Goal: Use online tool/utility: Use online tool/utility

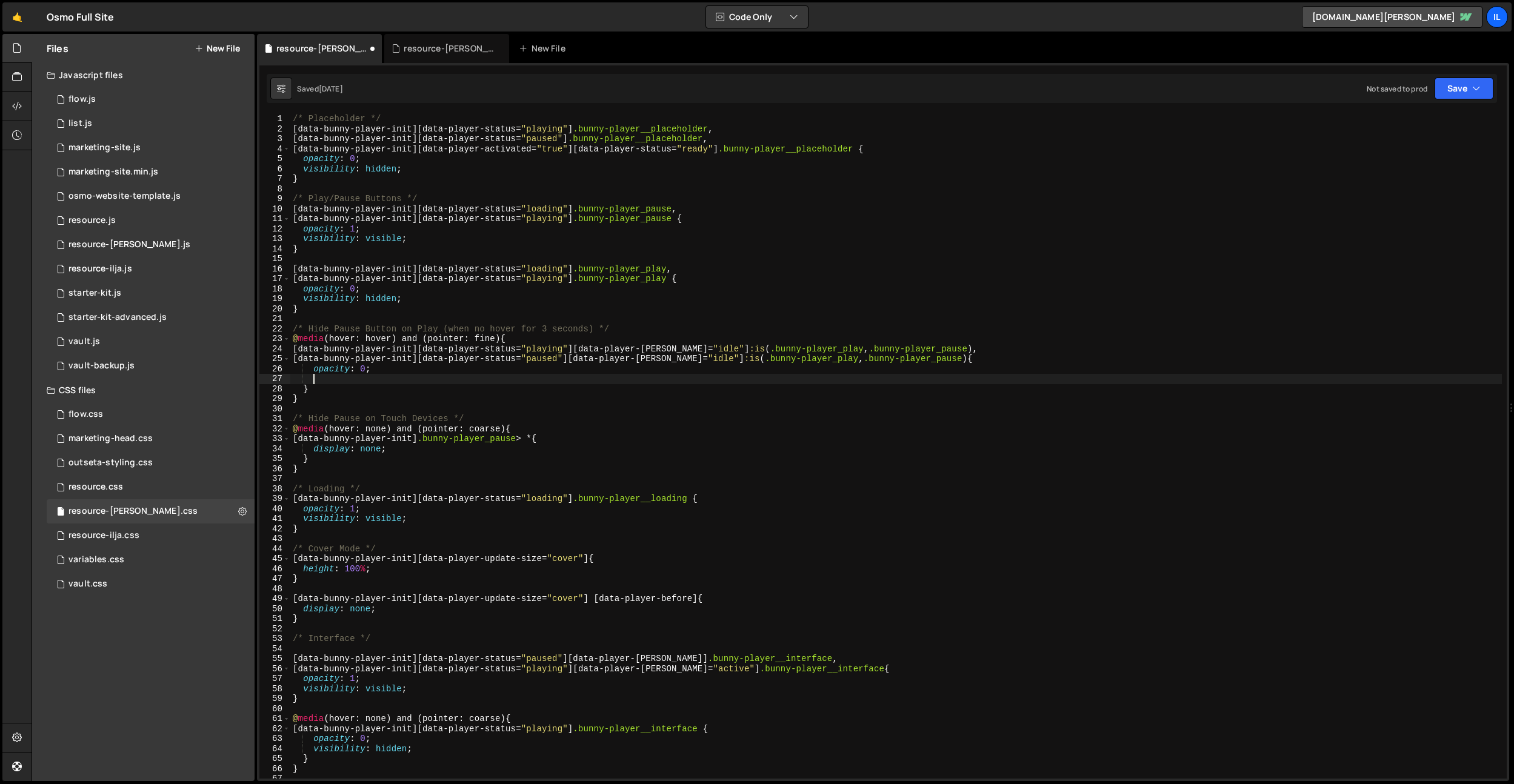
type textarea "visibility: hidden;"
click at [564, 260] on div "/* Placeholder */ [ data-bunny-player-init ][ data-player-status = " playing " …" at bounding box center [896, 456] width 1212 height 684
click at [319, 375] on div "/* Placeholder */ [ data-bunny-player-init ][ data-player-status = " playing " …" at bounding box center [896, 456] width 1212 height 684
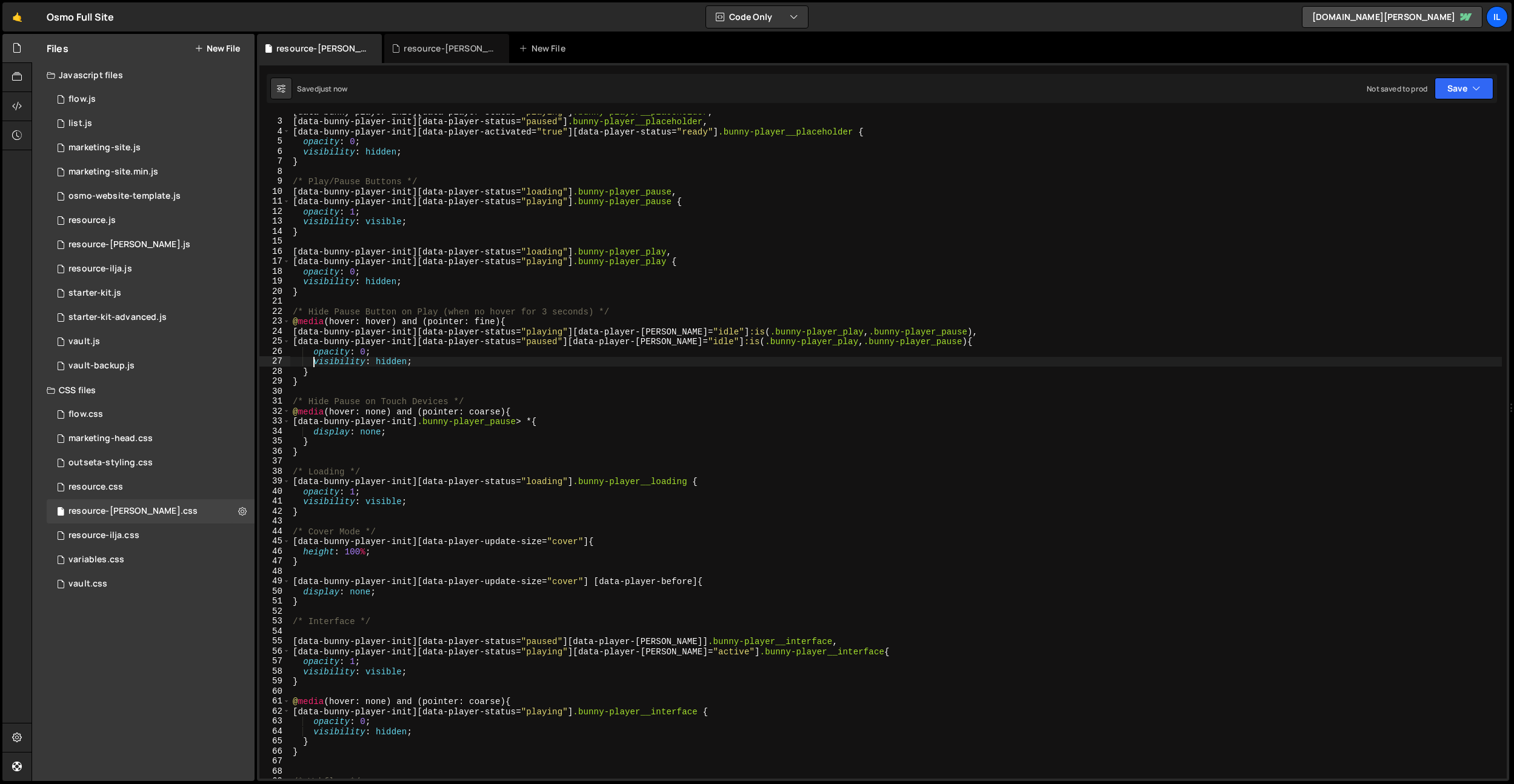
scroll to position [17, 0]
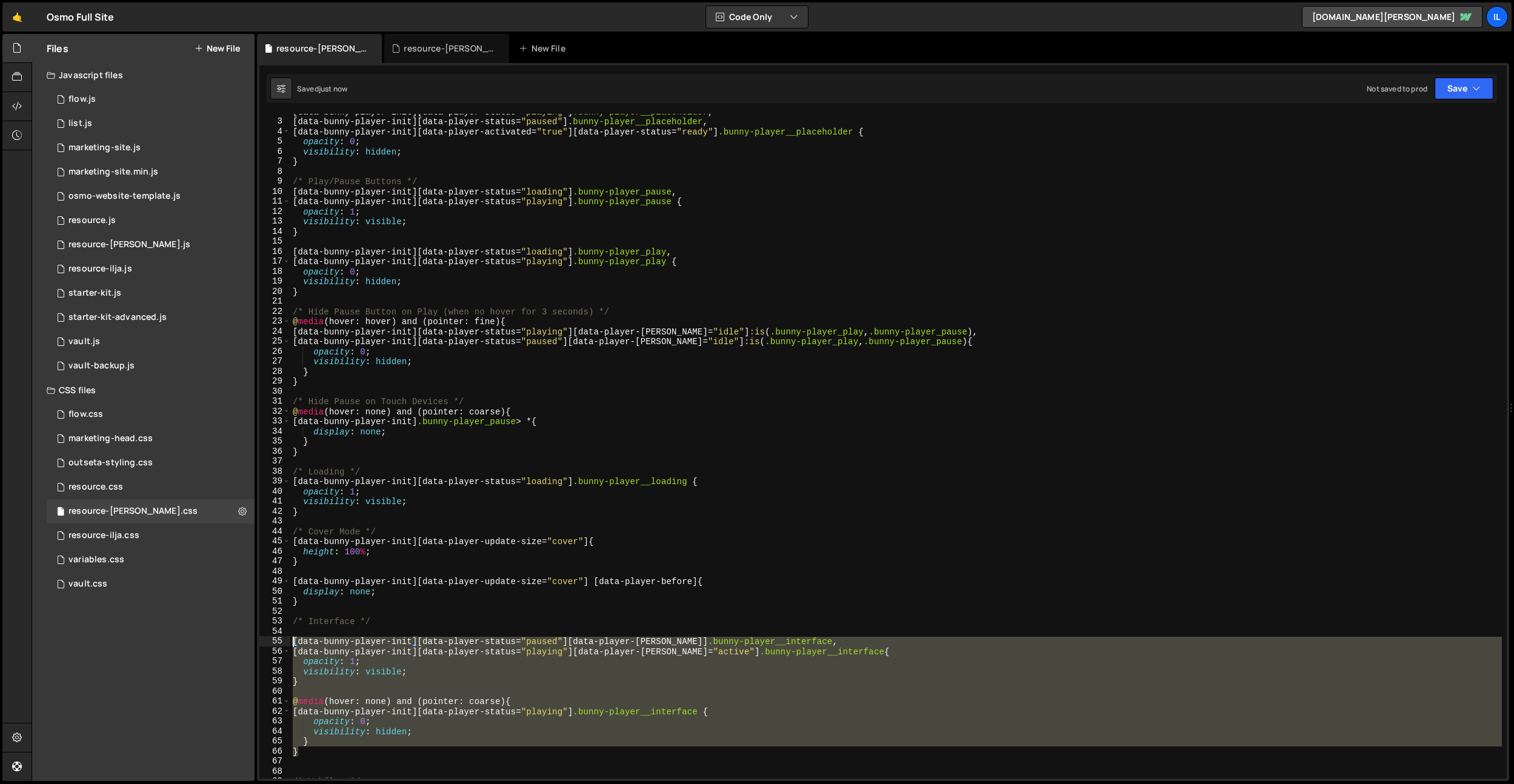
drag, startPoint x: 312, startPoint y: 750, endPoint x: 282, endPoint y: 641, distance: 113.1
click at [282, 641] on div "visibility: hidden; 2 3 4 5 6 7 8 9 10 11 12 13 14 15 16 17 18 19 20 21 22 23 2…" at bounding box center [883, 446] width 1248 height 665
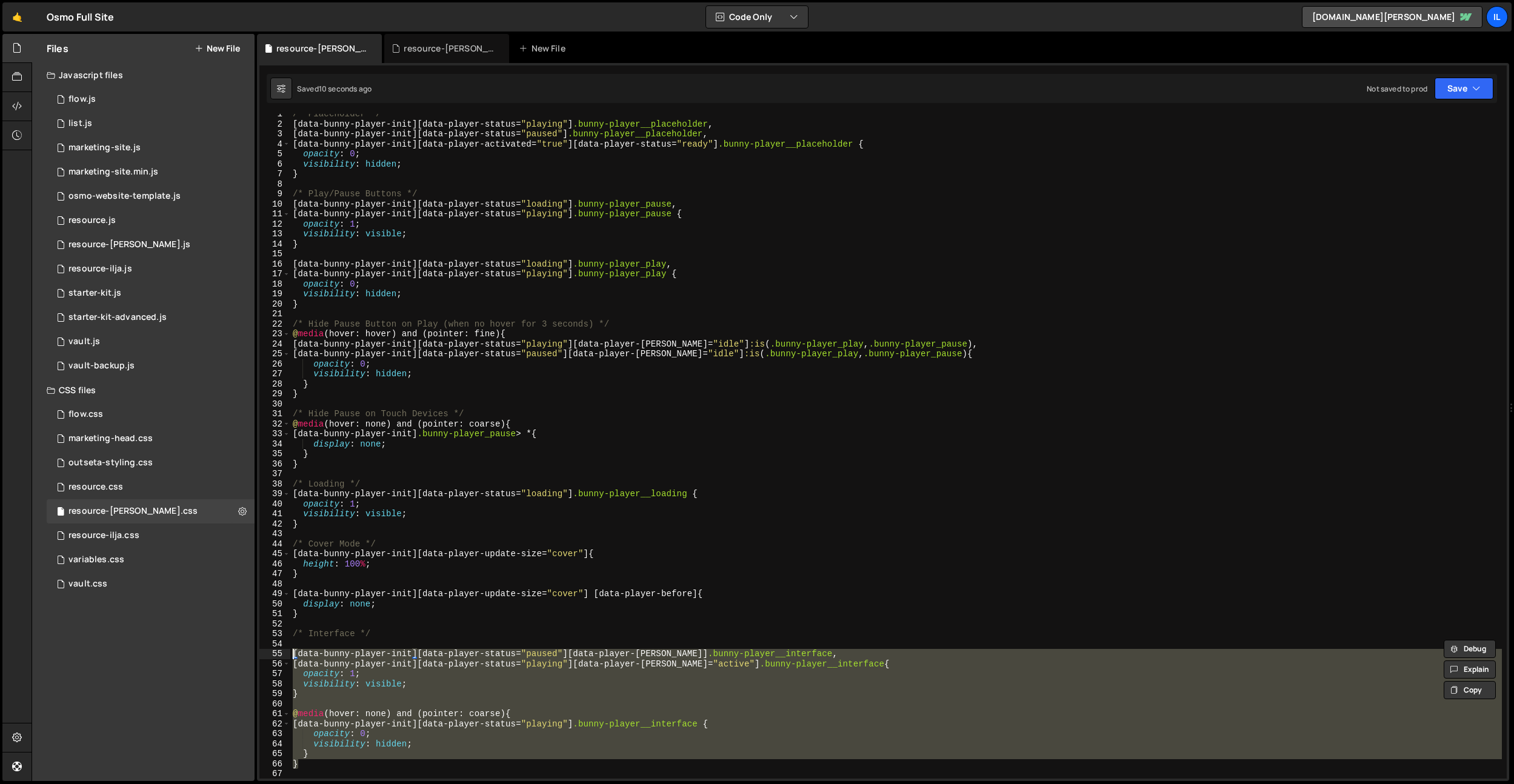
scroll to position [0, 0]
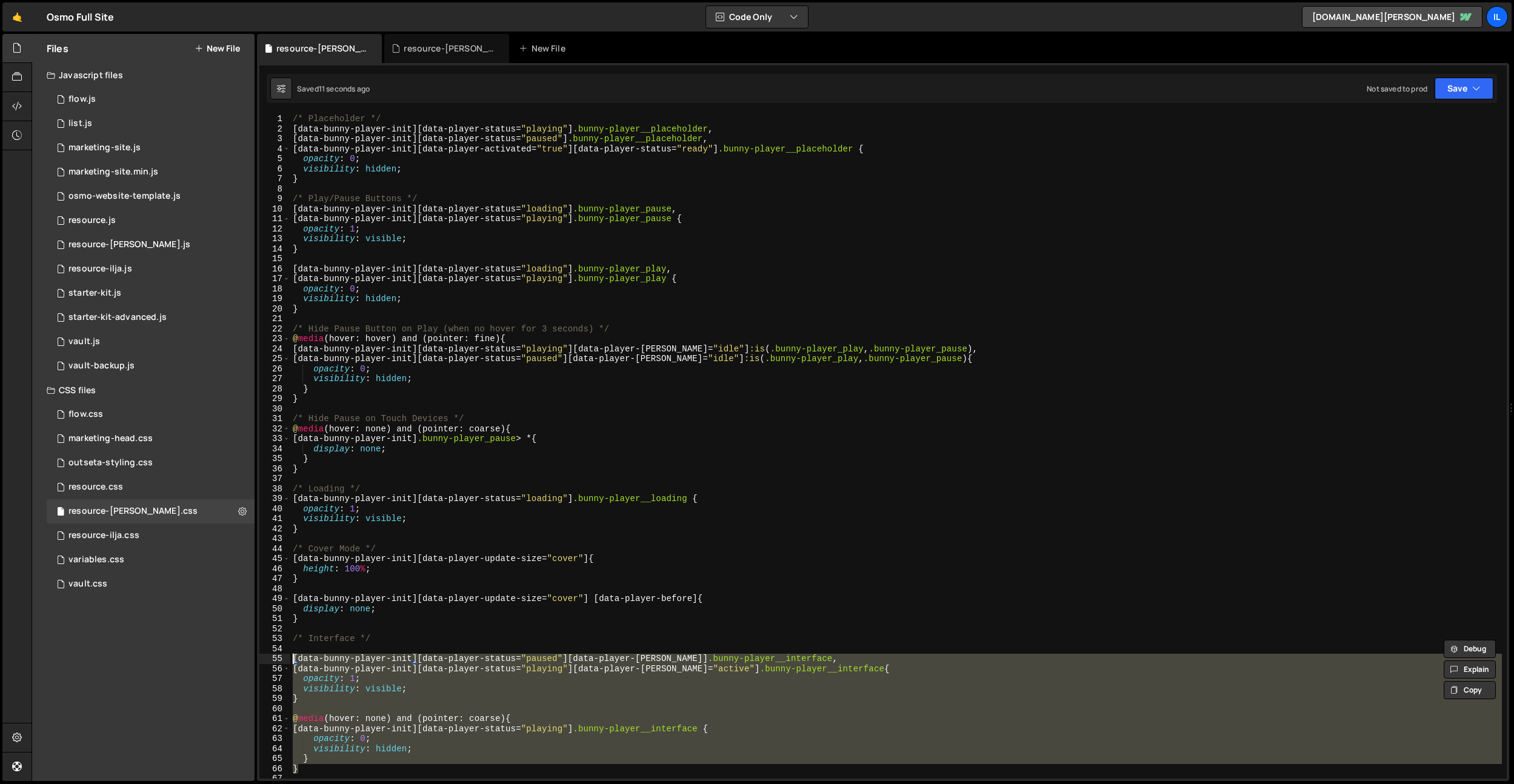
click at [340, 311] on div "/* Placeholder */ [ data-bunny-player-init ][ data-player-status = " playing " …" at bounding box center [896, 456] width 1212 height 684
type textarea "}"
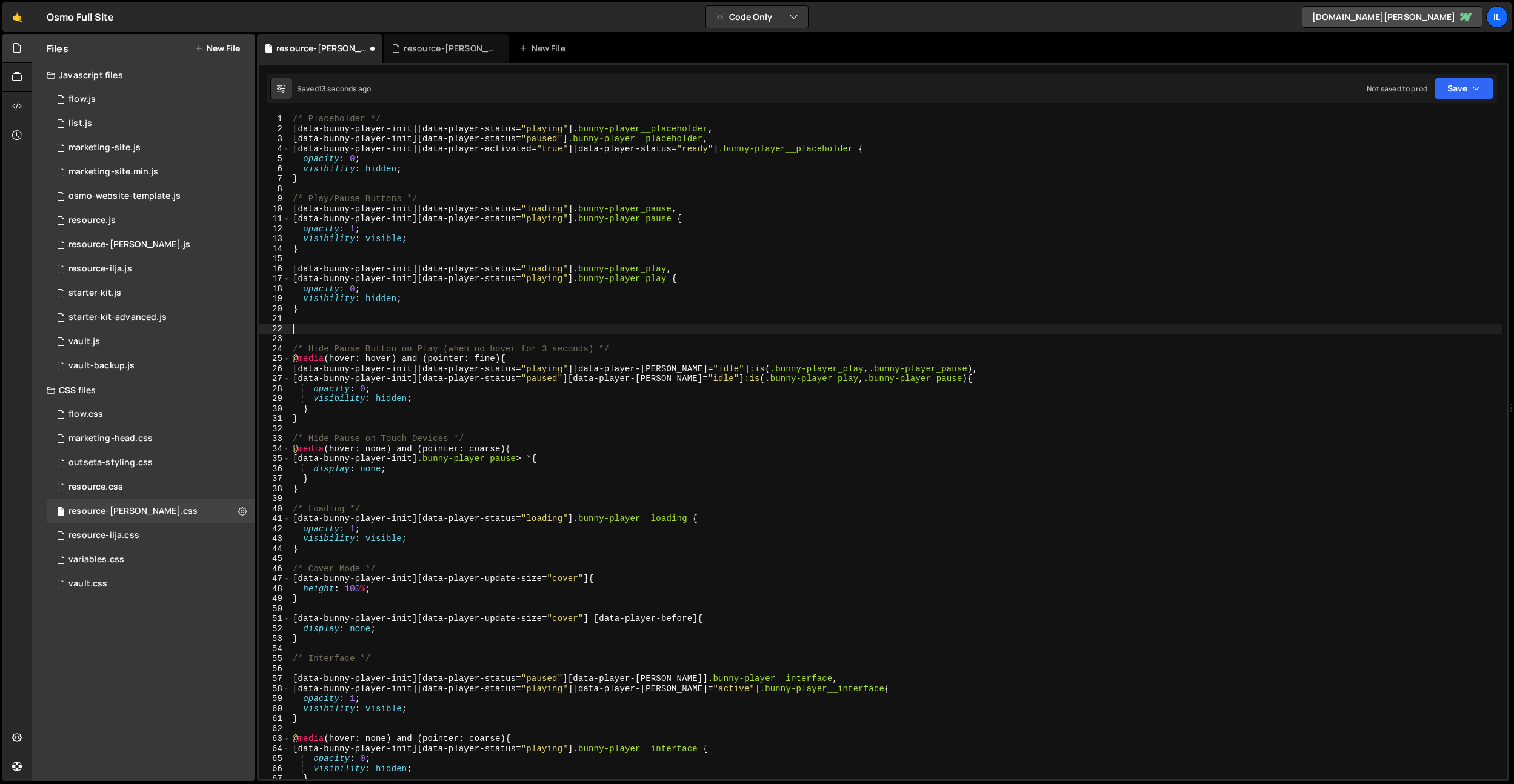
paste textarea "}"
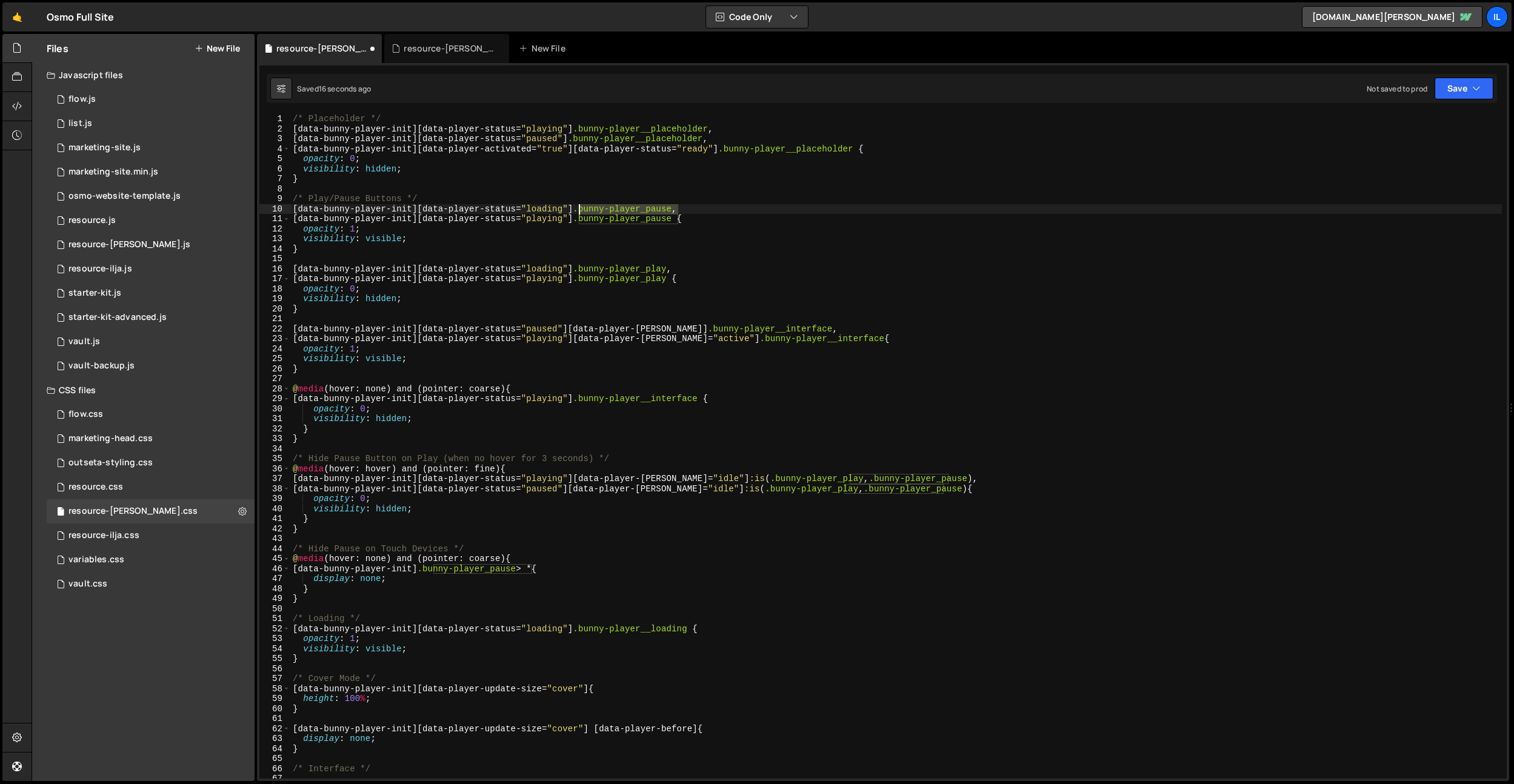
drag, startPoint x: 680, startPoint y: 209, endPoint x: 576, endPoint y: 213, distance: 104.1
click at [576, 212] on div "/* Placeholder */ [ data-bunny-player-init ][ data-player-status = " playing " …" at bounding box center [896, 456] width 1212 height 684
click at [557, 219] on div "/* Placeholder */ [ data-bunny-player-init ][ data-player-status = " playing " …" at bounding box center [896, 456] width 1212 height 684
click at [555, 211] on div "/* Placeholder */ [ data-bunny-player-init ][ data-player-status = " playing " …" at bounding box center [896, 456] width 1212 height 684
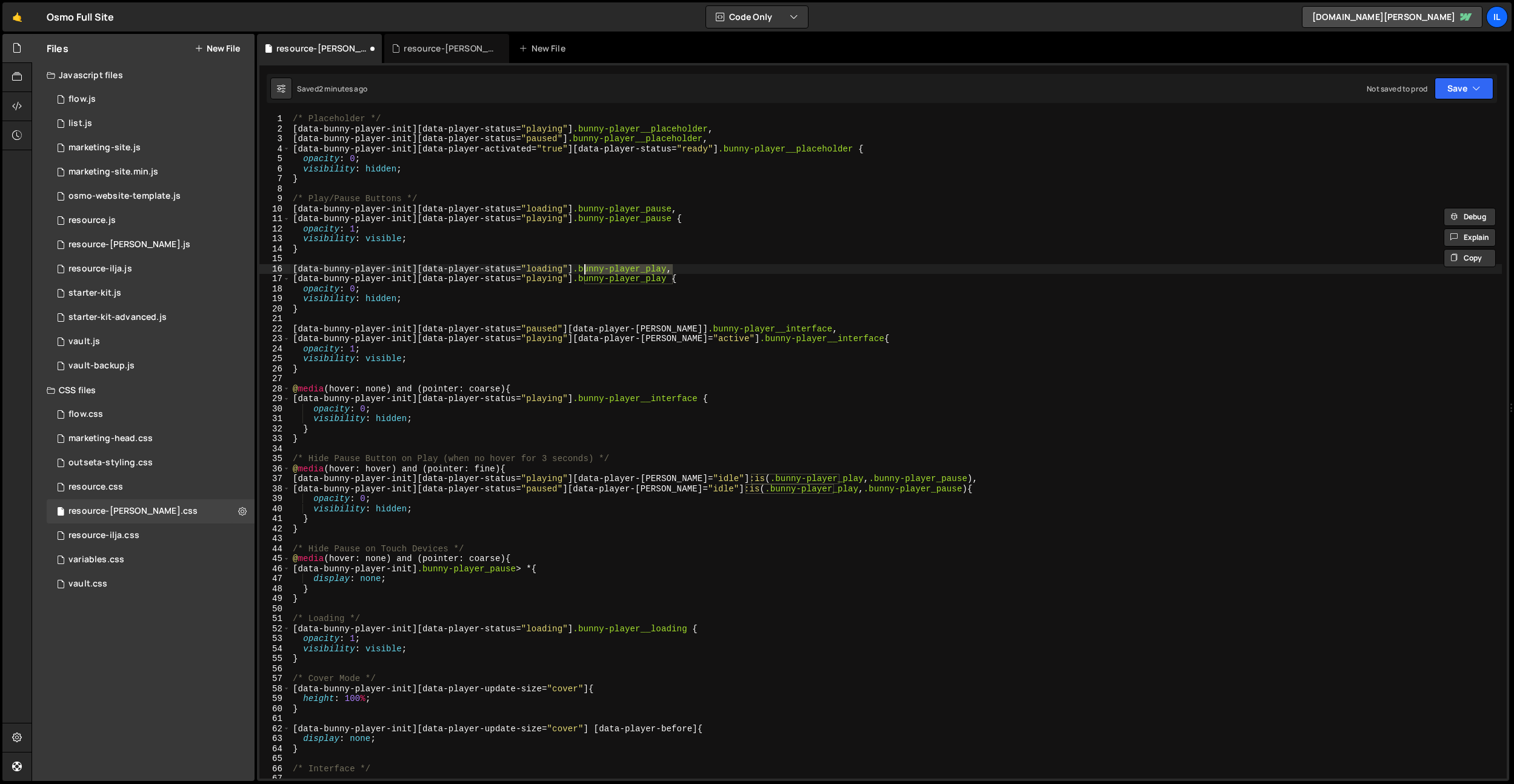
drag, startPoint x: 674, startPoint y: 266, endPoint x: 583, endPoint y: 269, distance: 91.0
click at [583, 269] on div "/* Placeholder */ [ data-bunny-player-init ][ data-player-status = " playing " …" at bounding box center [896, 456] width 1212 height 684
drag, startPoint x: 797, startPoint y: 330, endPoint x: 752, endPoint y: 331, distance: 45.0
click at [752, 331] on div "/* Placeholder */ [ data-bunny-player-init ][ data-player-status = " playing " …" at bounding box center [896, 456] width 1212 height 684
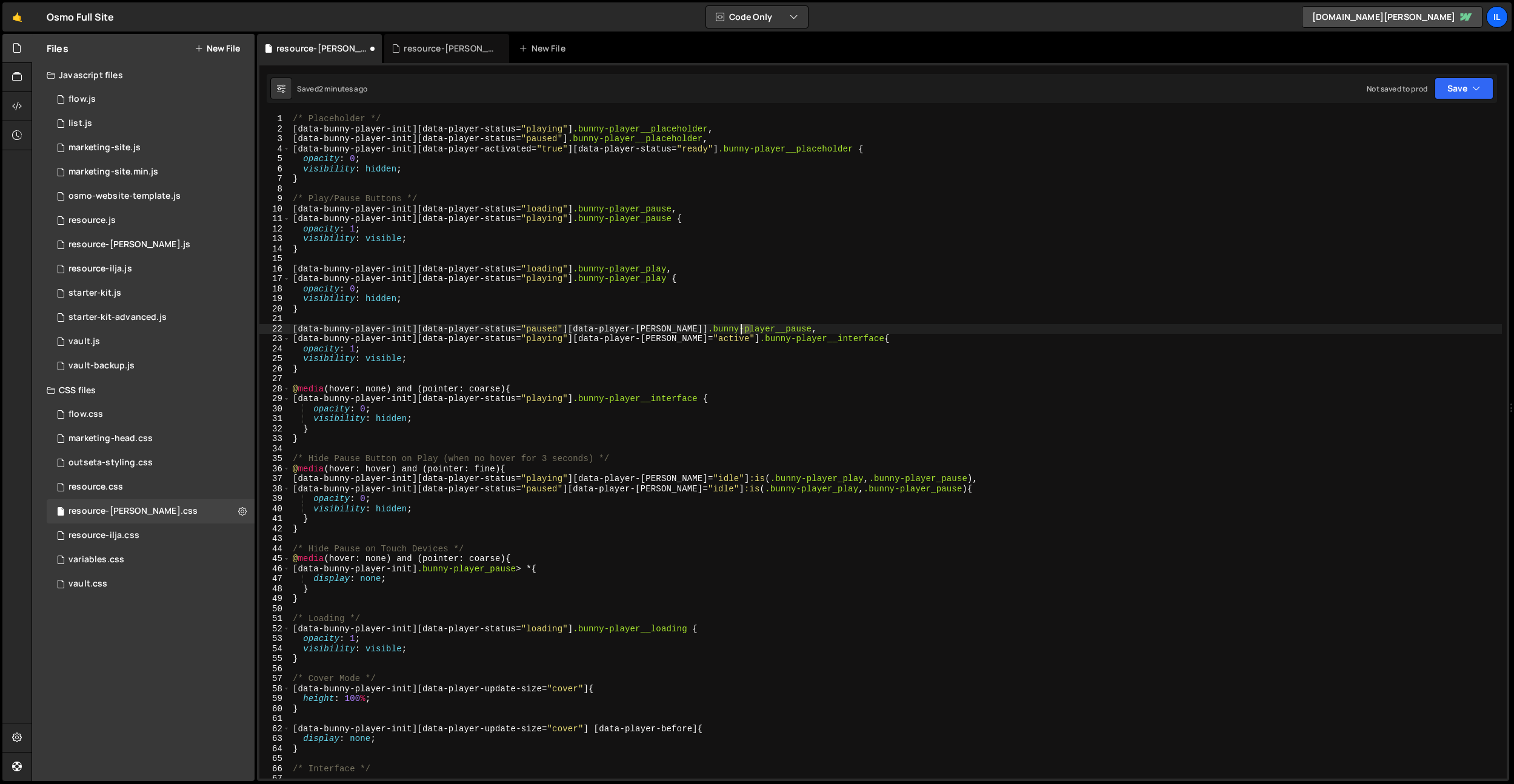
drag, startPoint x: 753, startPoint y: 331, endPoint x: 741, endPoint y: 331, distance: 12.0
click at [741, 331] on div "/* Placeholder */ [ data-bunny-player-init ][ data-player-status = " playing " …" at bounding box center [896, 456] width 1212 height 684
click at [817, 217] on div "/* Placeholder */ [ data-bunny-player-init ][ data-player-status = " playing " …" at bounding box center [896, 456] width 1212 height 684
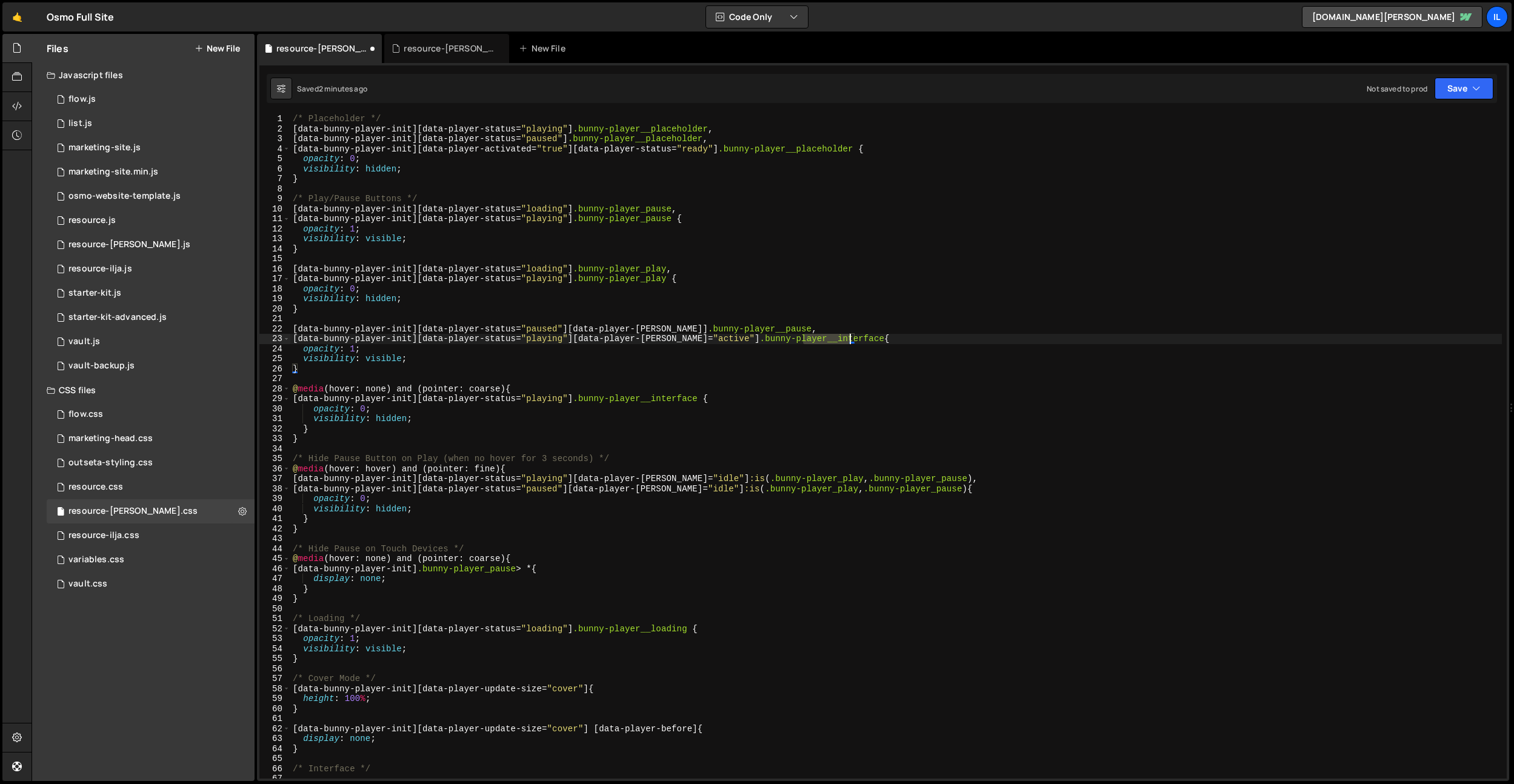
drag, startPoint x: 802, startPoint y: 339, endPoint x: 851, endPoint y: 337, distance: 49.0
click at [851, 337] on div "/* Placeholder */ [ data-bunny-player-init ][ data-player-status = " playing " …" at bounding box center [896, 456] width 1212 height 684
click at [787, 248] on div "/* Placeholder */ [ data-bunny-player-init ][ data-player-status = " playing " …" at bounding box center [896, 456] width 1212 height 684
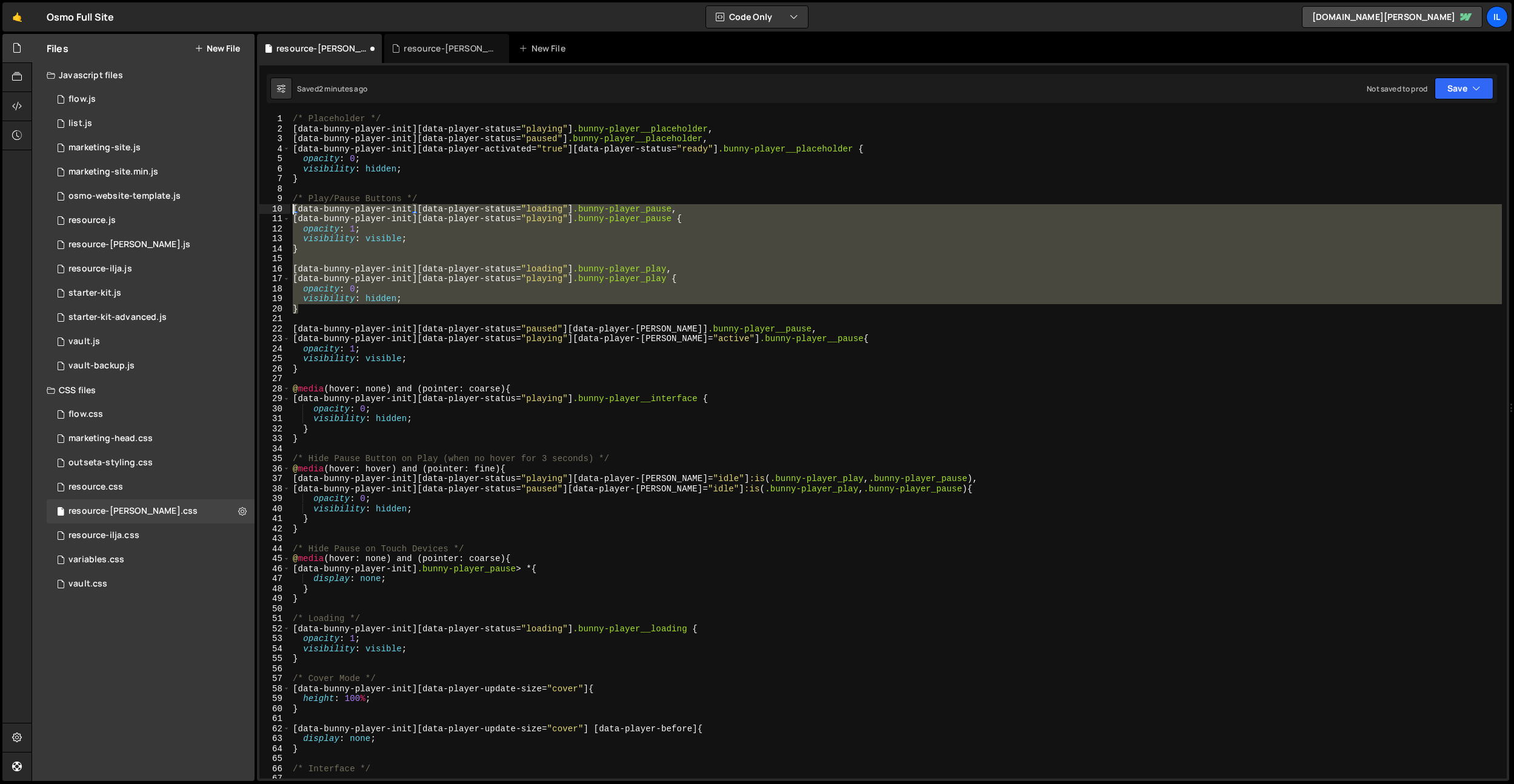
drag, startPoint x: 317, startPoint y: 306, endPoint x: 276, endPoint y: 206, distance: 108.1
click at [276, 206] on div "} 1 2 3 4 5 6 7 8 9 10 11 12 13 14 15 16 17 18 19 20 21 22 23 24 25 26 27 28 29…" at bounding box center [883, 446] width 1248 height 665
type textarea "[data-bunny-player-init][data-player-status="loading"] .bunny-player_pause, [da…"
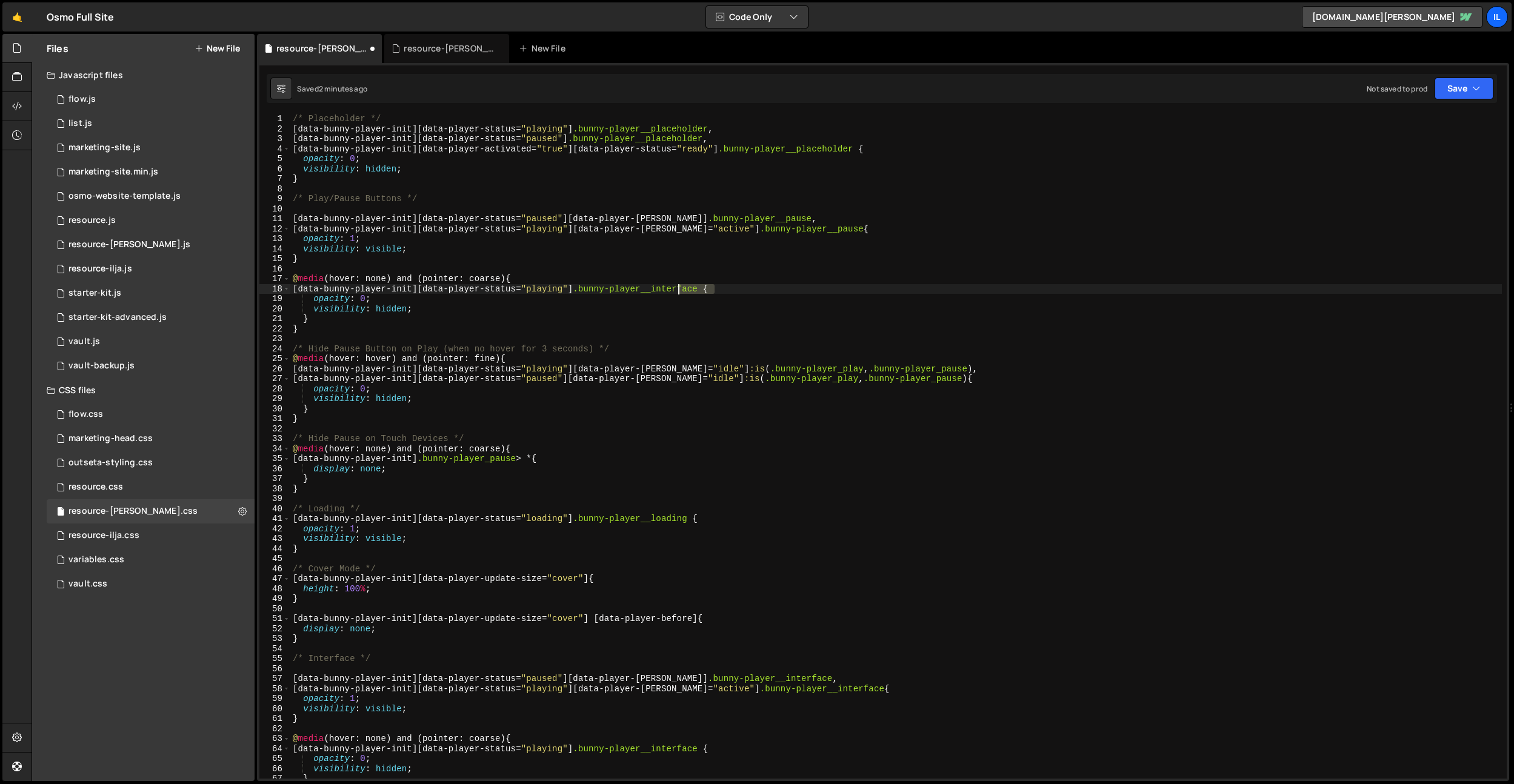
drag, startPoint x: 715, startPoint y: 292, endPoint x: 676, endPoint y: 291, distance: 39.0
click at [675, 291] on div "/* Placeholder */ [ data-bunny-player-init ][ data-player-status = " playing " …" at bounding box center [896, 456] width 1212 height 684
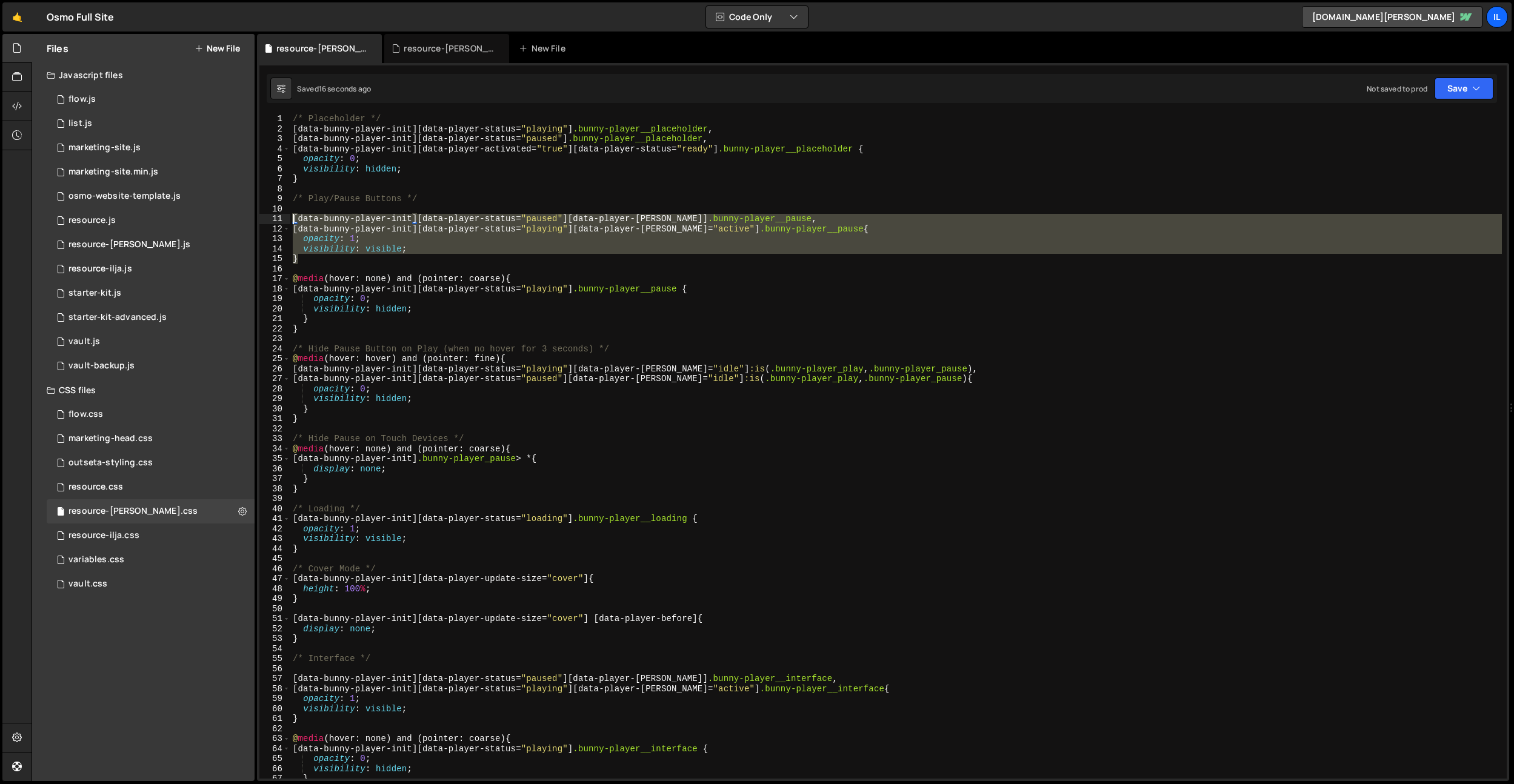
drag, startPoint x: 304, startPoint y: 258, endPoint x: 299, endPoint y: 213, distance: 45.3
click at [285, 215] on div "[data-bunny-player-init][data-player-status="playing"] .bunny-player__pause { 1…" at bounding box center [883, 446] width 1248 height 665
click at [434, 196] on div "/* Placeholder */ [ data-bunny-player-init ][ data-player-status = " playing " …" at bounding box center [896, 456] width 1212 height 684
type textarea "/* Play/Pause Buttons */"
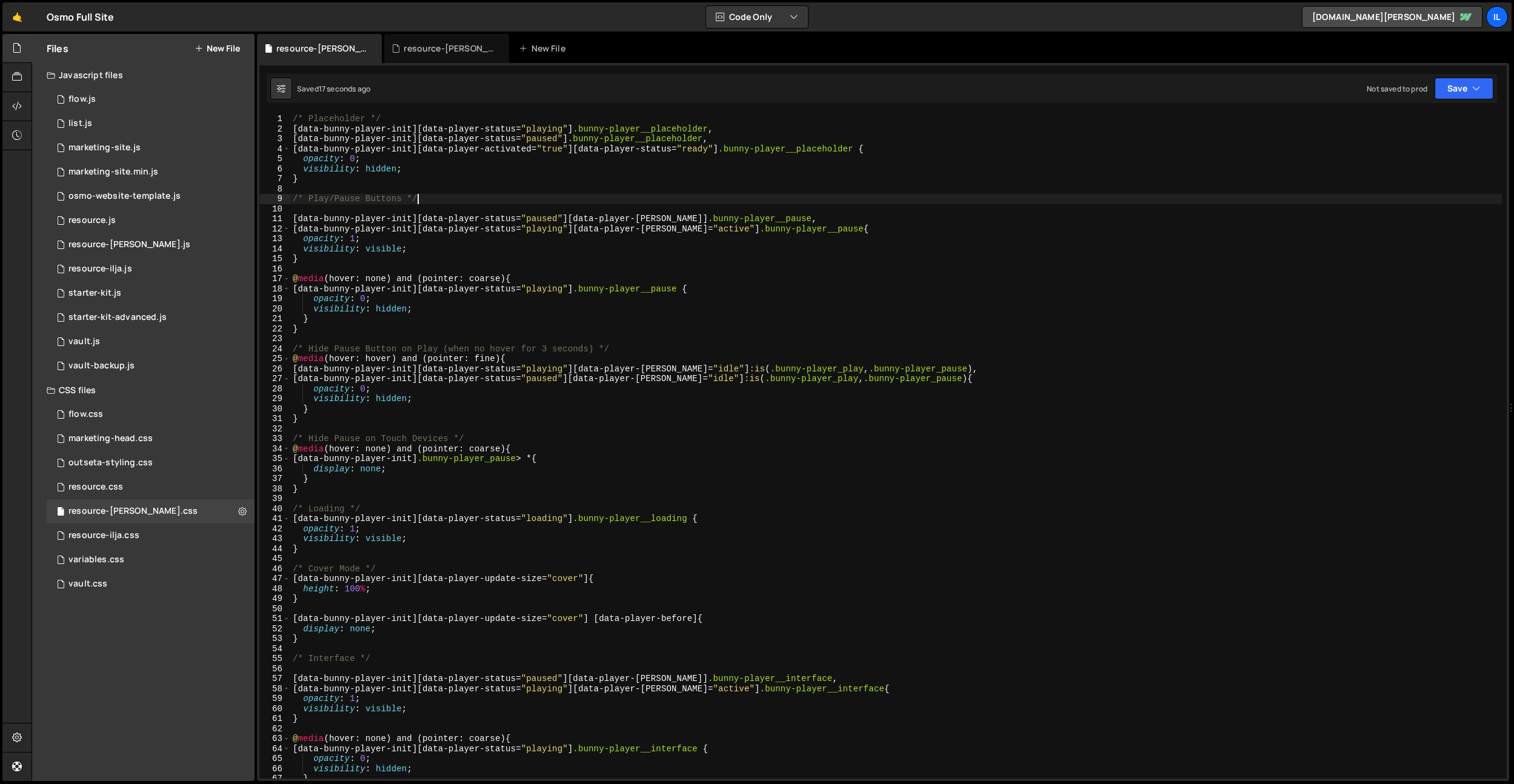
scroll to position [0, 0]
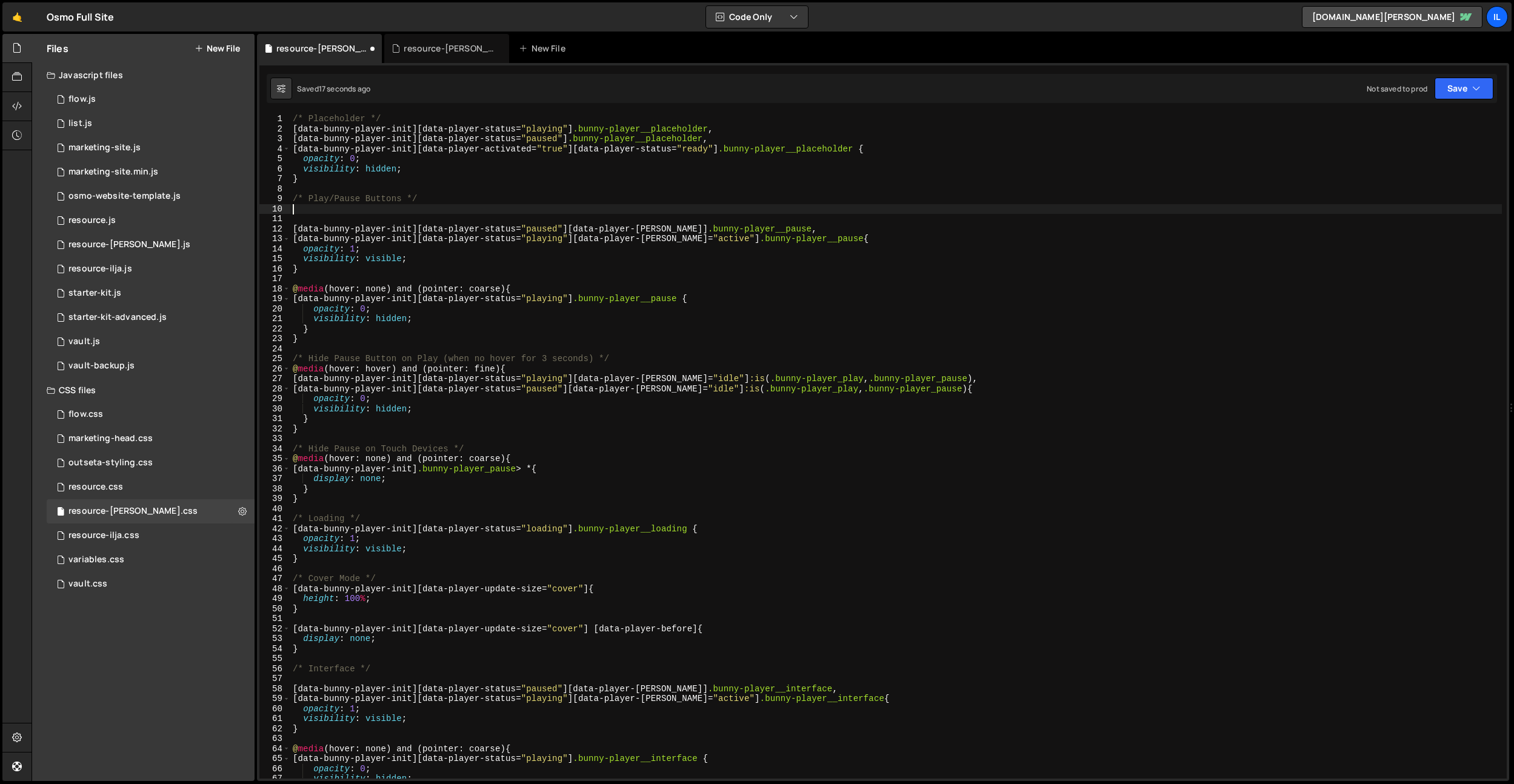
paste textarea "}"
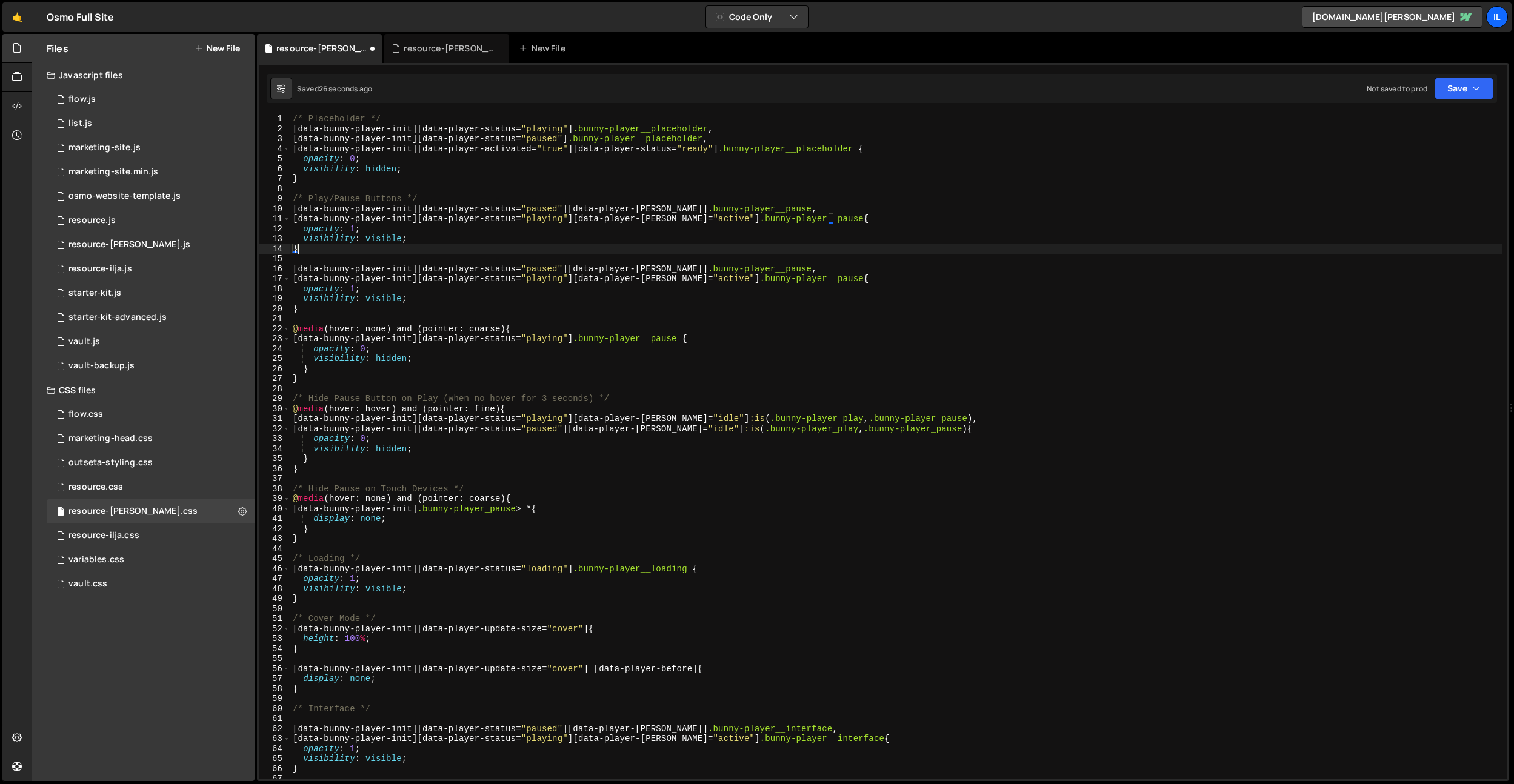
click at [548, 210] on div "/* Placeholder */ [ data-bunny-player-init ][ data-player-status = " playing " …" at bounding box center [896, 456] width 1212 height 684
drag, startPoint x: 720, startPoint y: 149, endPoint x: 285, endPoint y: 149, distance: 435.0
click at [285, 149] on div "[data-bunny-player-init][data-player-status="paused"][data-player-hover] .bunny…" at bounding box center [883, 446] width 1248 height 665
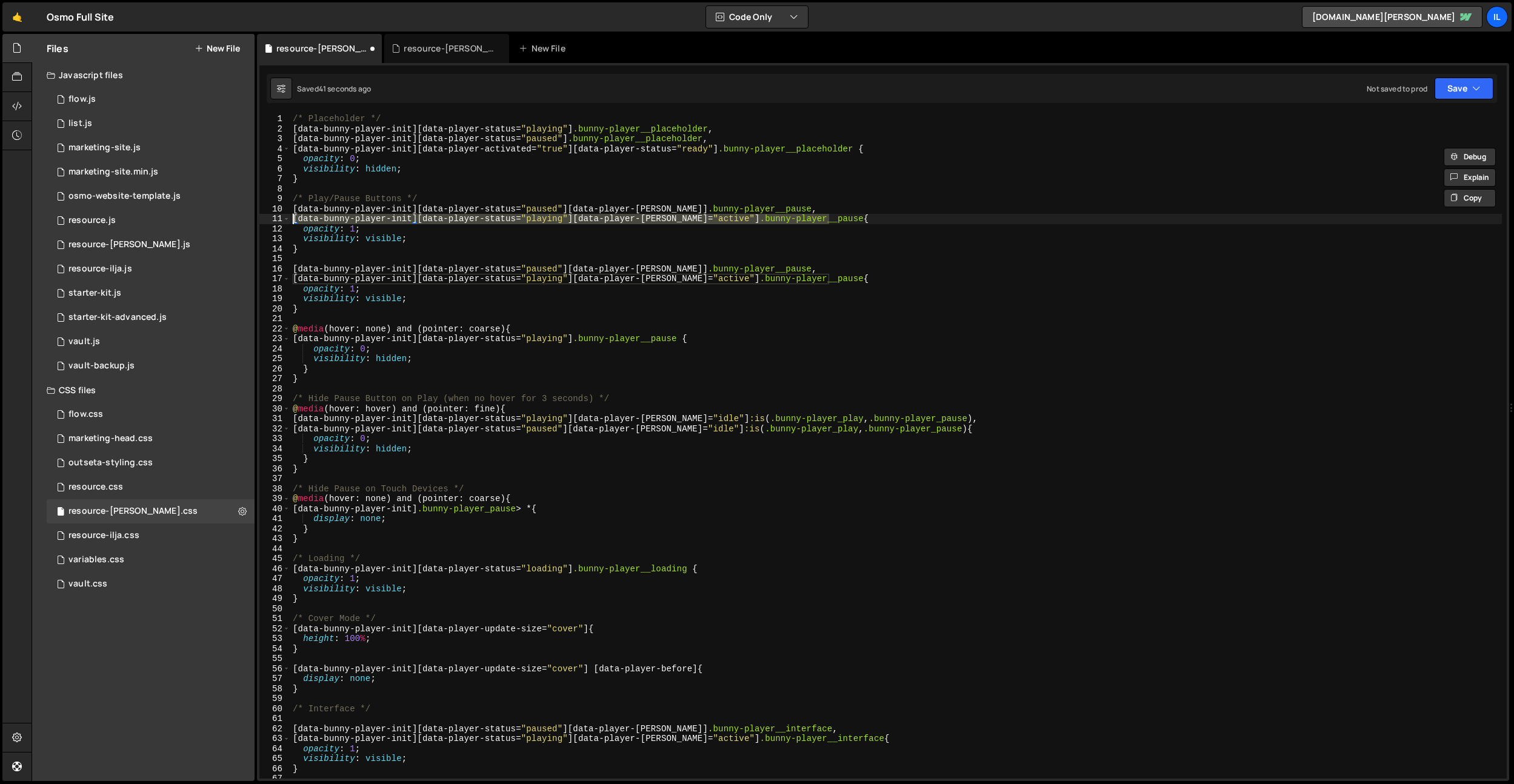
drag, startPoint x: 829, startPoint y: 217, endPoint x: 474, endPoint y: 210, distance: 355.1
click at [256, 217] on div "Files New File Javascript files 0 flow.js 0 0 list.js 0 0 marketing-site.js 0 0…" at bounding box center [773, 408] width 1483 height 748
paste textarea "activated="true"][data-player-status="ready"]"
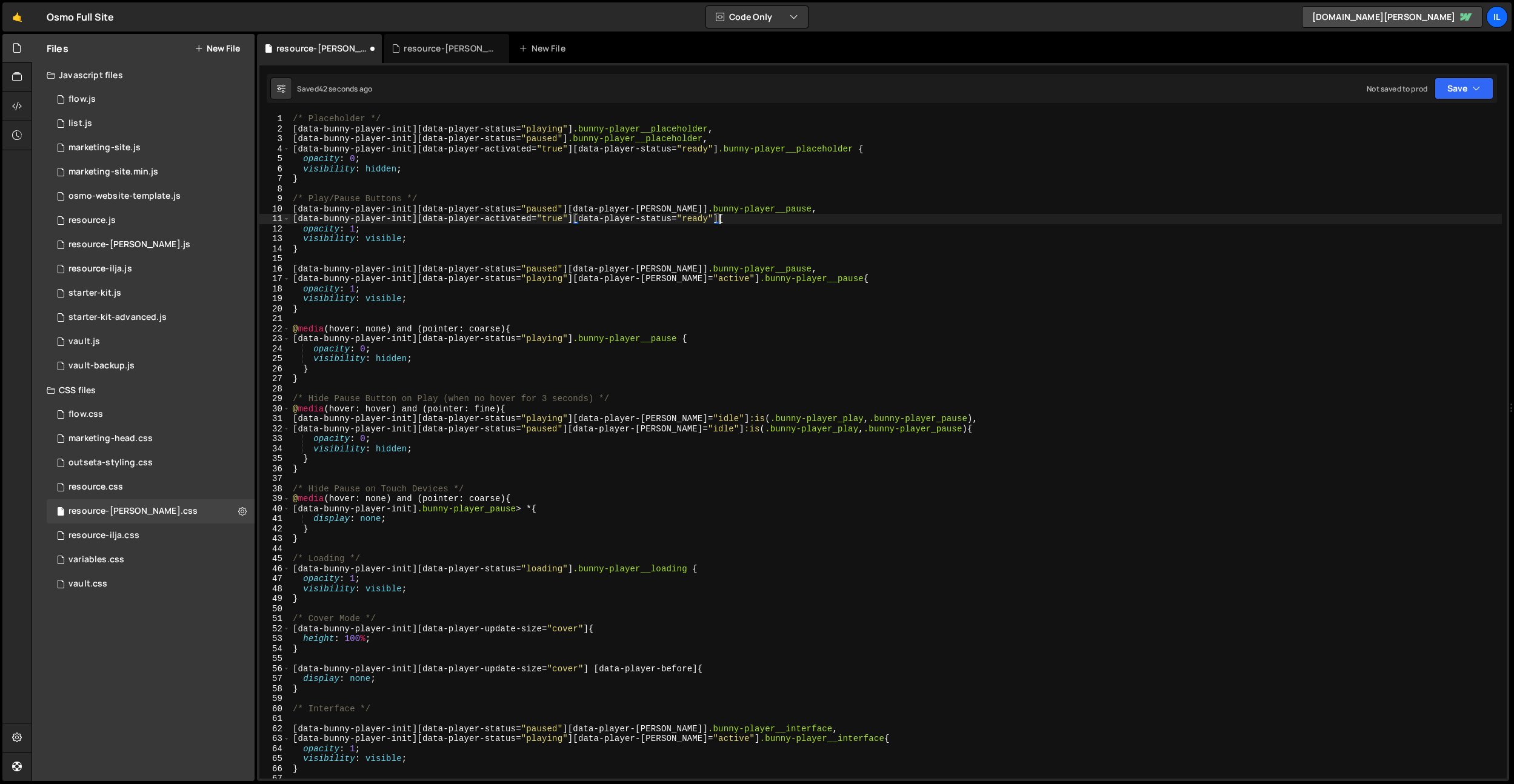
scroll to position [0, 30]
drag, startPoint x: 773, startPoint y: 209, endPoint x: 674, endPoint y: 210, distance: 99.0
click at [674, 210] on div "/* Placeholder */ [ data-bunny-player-init ][ data-player-status = " playing " …" at bounding box center [896, 456] width 1212 height 684
click at [723, 217] on div "/* Placeholder */ [ data-bunny-player-init ][ data-player-status = " playing " …" at bounding box center [896, 456] width 1212 height 684
paste textarea ".bunny-player__pause"
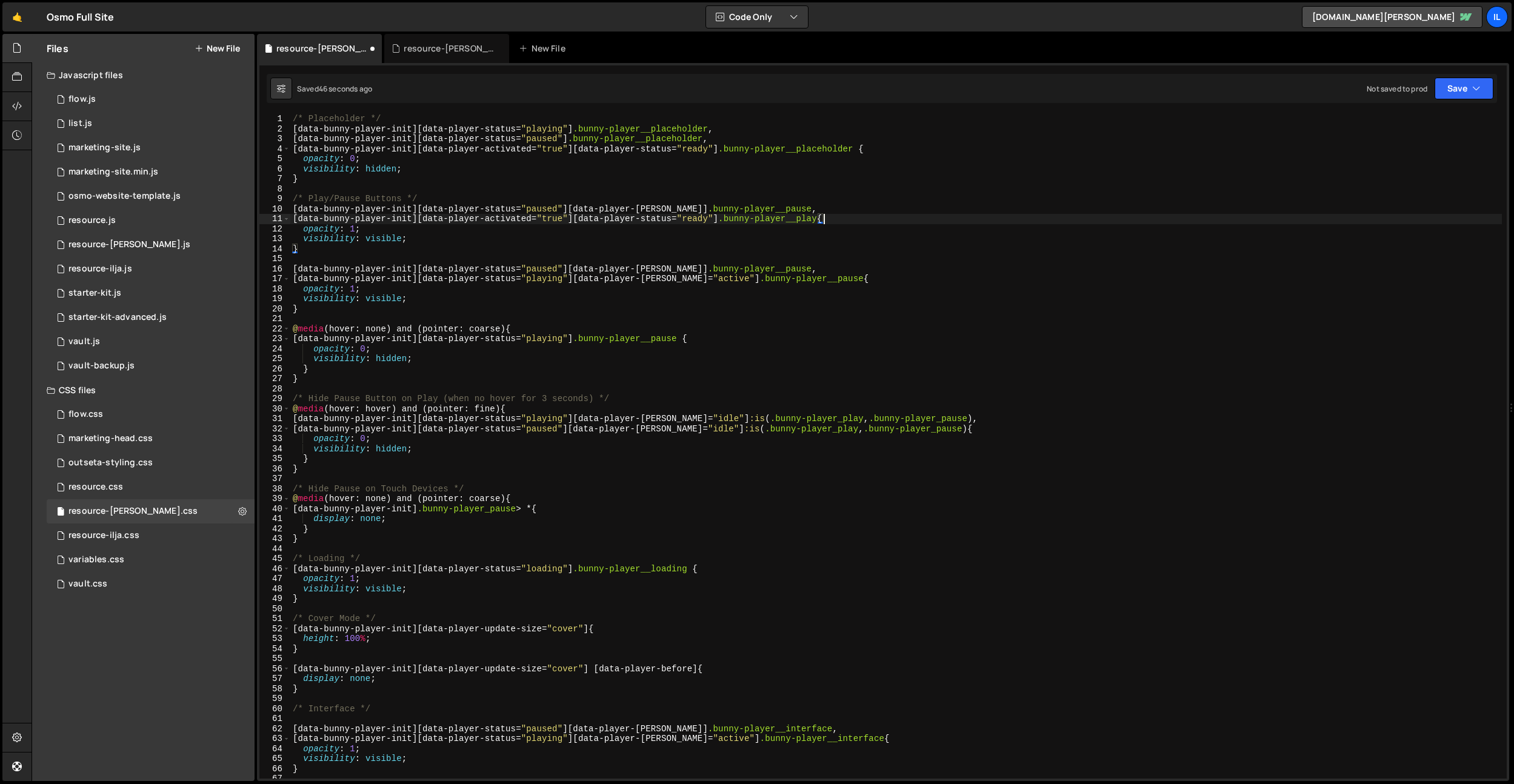
scroll to position [0, 37]
click at [544, 220] on div "/* Placeholder */ [ data-bunny-player-init ][ data-player-status = " playing " …" at bounding box center [896, 456] width 1212 height 684
click at [591, 201] on div "/* Placeholder */ [ data-bunny-player-init ][ data-player-status = " playing " …" at bounding box center [896, 456] width 1212 height 684
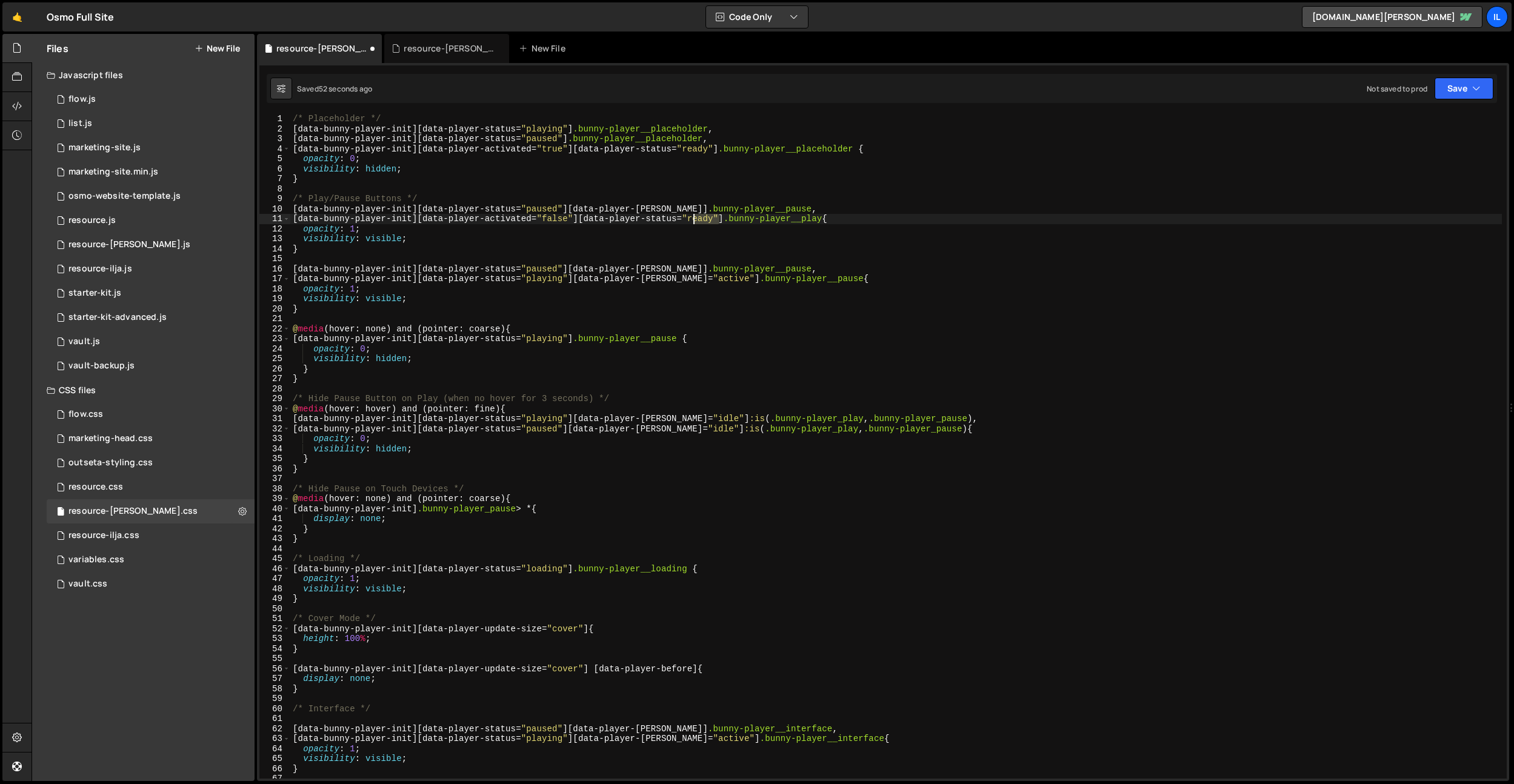
drag, startPoint x: 719, startPoint y: 217, endPoint x: 687, endPoint y: 219, distance: 32.1
click at [687, 219] on div "/* Placeholder */ [ data-bunny-player-init ][ data-player-status = " playing " …" at bounding box center [896, 456] width 1212 height 684
drag, startPoint x: 798, startPoint y: 211, endPoint x: 241, endPoint y: 206, distance: 557.0
click at [241, 206] on div "Files New File Javascript files 0 flow.js 0 0 list.js 0 0 marketing-site.js 0 0…" at bounding box center [773, 408] width 1483 height 748
type textarea "[data-bunny-player-init][data-player-status="paused"][data-player-hover] .bunny…"
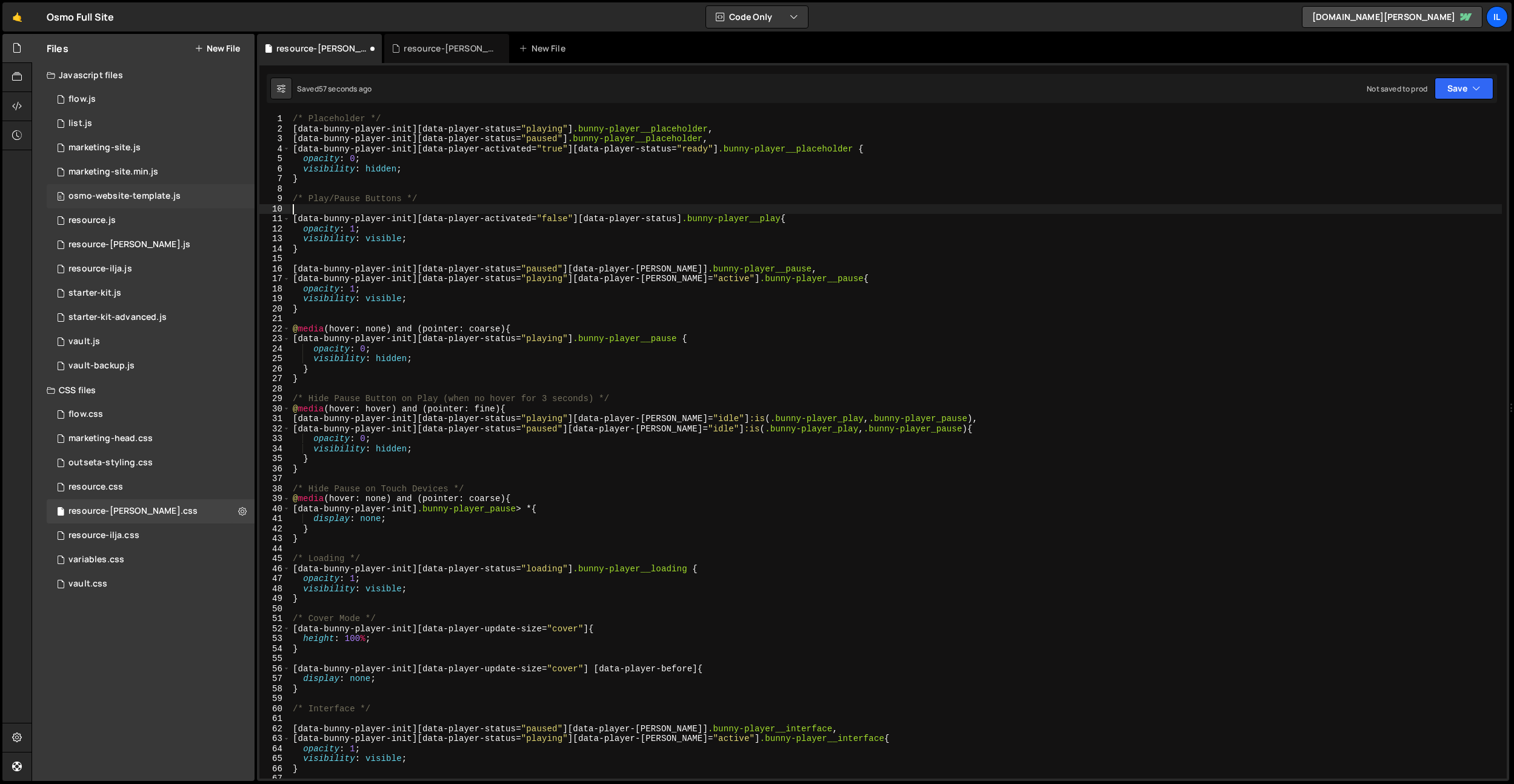
scroll to position [0, 0]
type textarea "/* Play/Pause Buttons */"
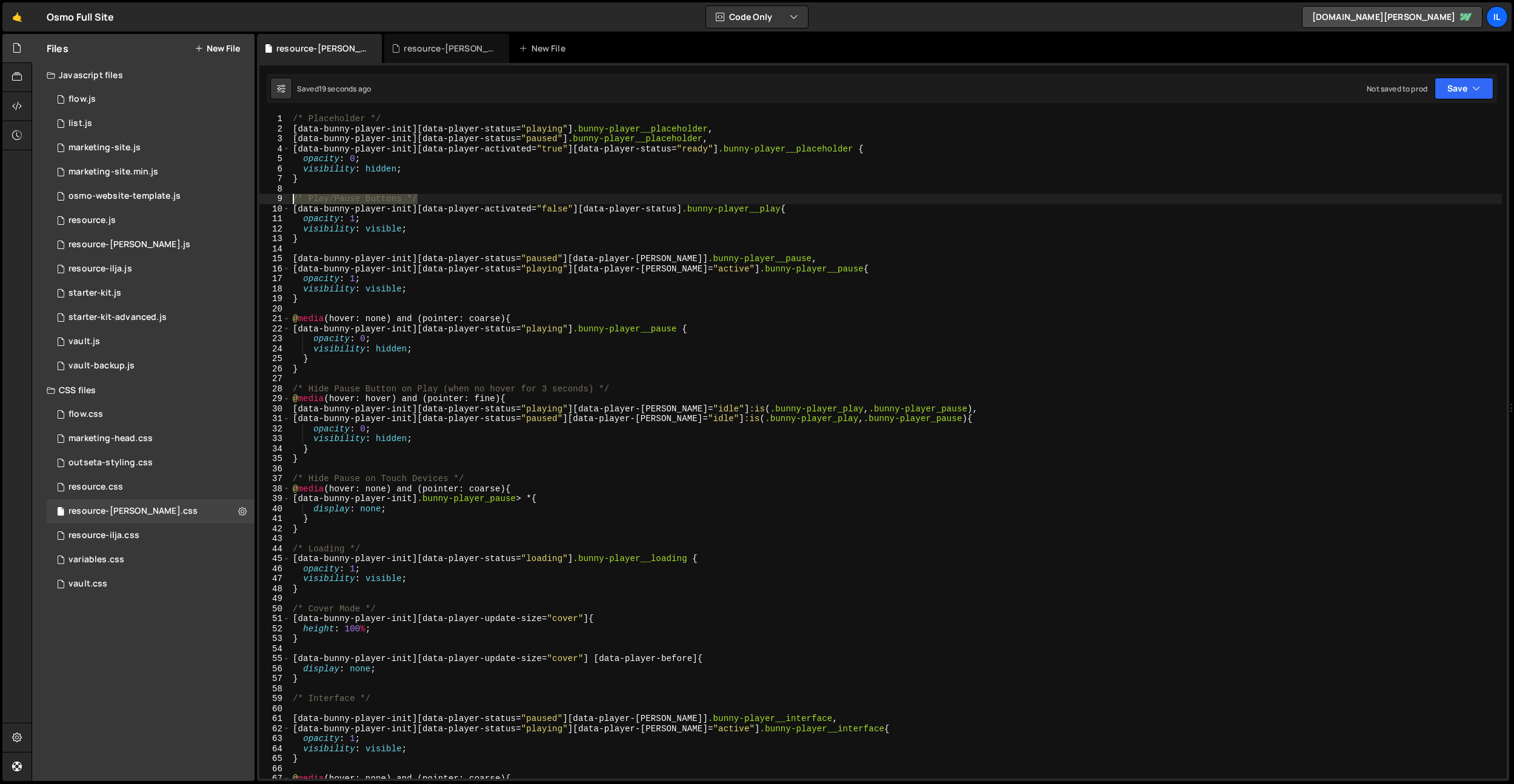
drag, startPoint x: 438, startPoint y: 198, endPoint x: 300, endPoint y: 236, distance: 143.1
click at [259, 199] on div "/* Play/Pause Buttons */ 1 2 3 4 5 6 7 8 9 10 11 12 13 14 15 16 17 18 19 20 21 …" at bounding box center [883, 446] width 1248 height 665
click at [305, 247] on div "/* Placeholder */ [ data-bunny-player-init ][ data-player-status = " playing " …" at bounding box center [896, 456] width 1212 height 684
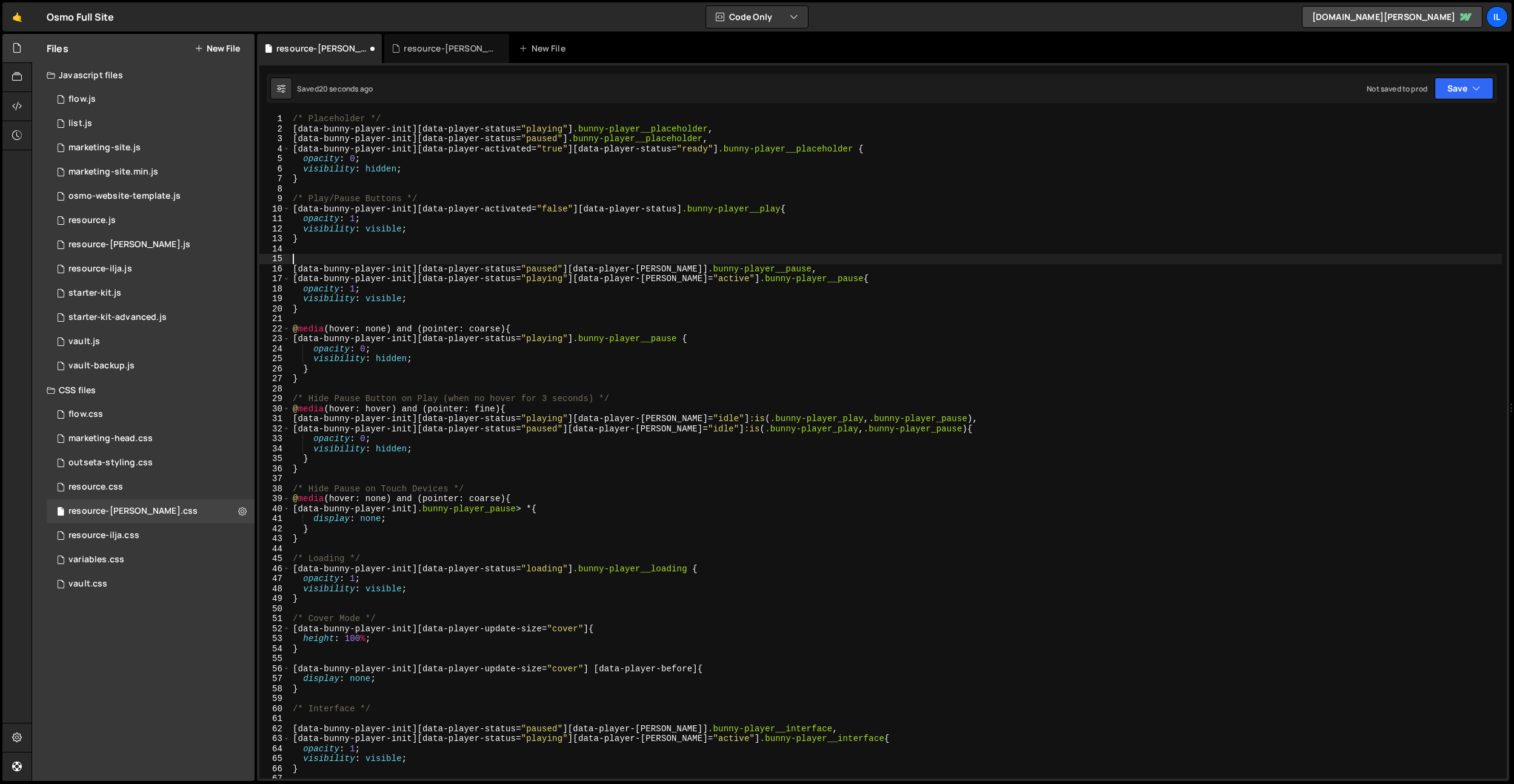
paste textarea "/* Play/Pause Buttons */"
click at [336, 261] on div "/* Placeholder */ [ data-bunny-player-init ][ data-player-status = " playing " …" at bounding box center [896, 456] width 1212 height 684
type textarea "/* Pause Buttons */"
click at [394, 185] on div "/* Placeholder */ [ data-bunny-player-init ][ data-player-status = " playing " …" at bounding box center [896, 456] width 1212 height 684
click at [428, 293] on div "/* Placeholder */ [ data-bunny-player-init ][ data-player-status = " playing " …" at bounding box center [896, 456] width 1212 height 684
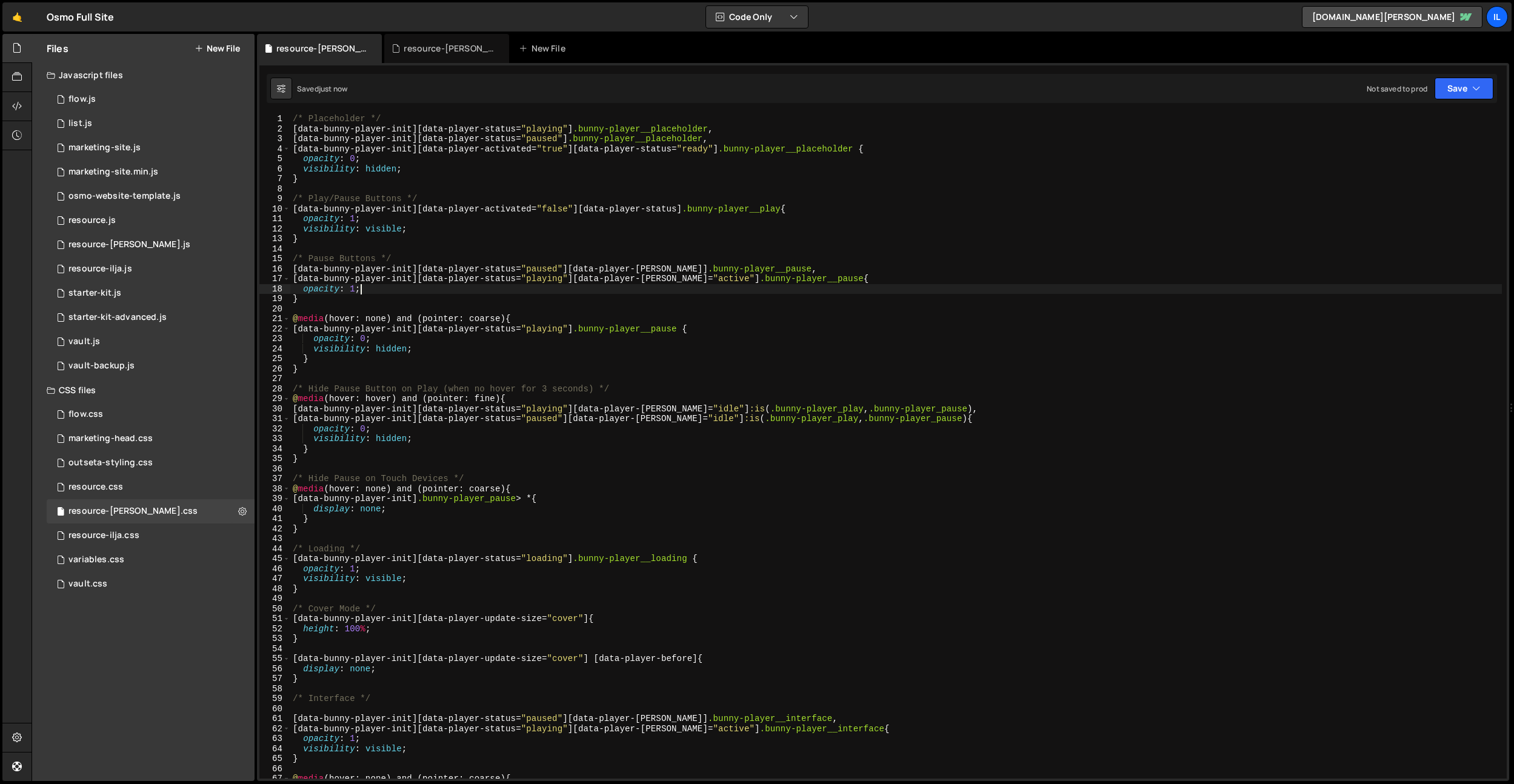
click at [549, 209] on div "/* Placeholder */ [ data-bunny-player-init ][ data-player-status = " playing " …" at bounding box center [896, 456] width 1212 height 684
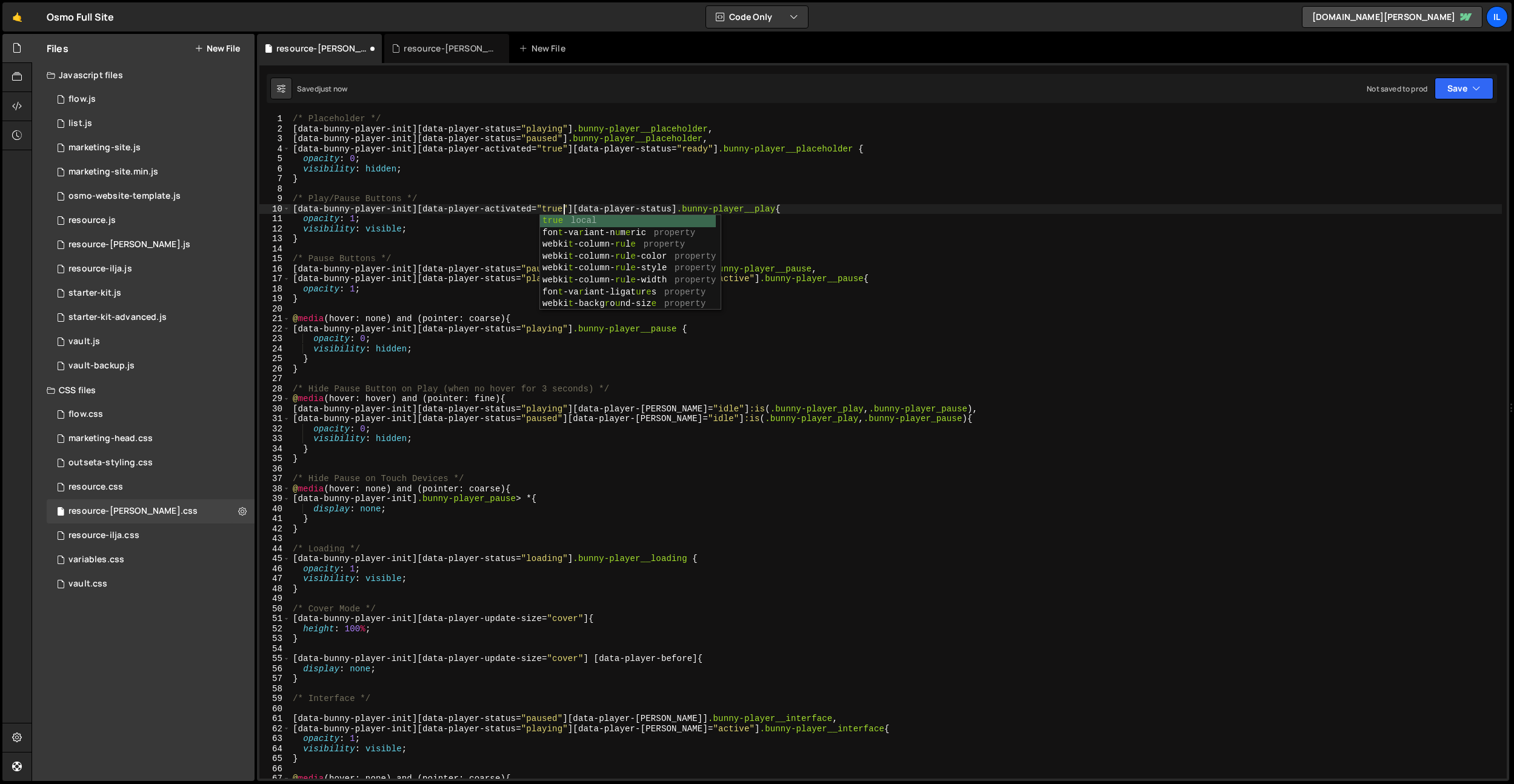
scroll to position [0, 19]
click at [606, 194] on div "/* Placeholder */ [ data-bunny-player-init ][ data-player-status = " playing " …" at bounding box center [896, 456] width 1212 height 684
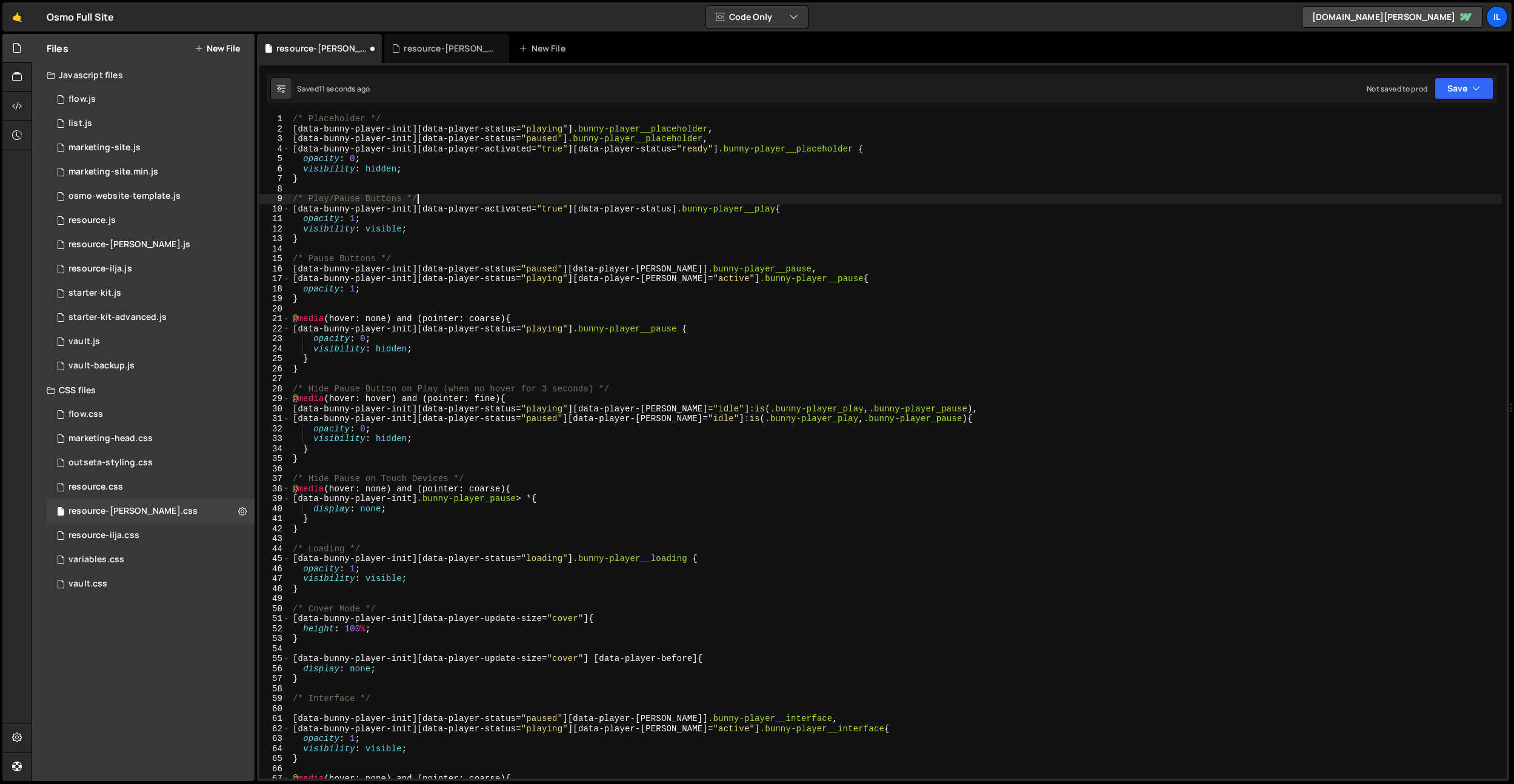
scroll to position [0, 8]
drag, startPoint x: 714, startPoint y: 422, endPoint x: 302, endPoint y: 420, distance: 412.0
click at [302, 420] on div "/* Placeholder */ [ data-bunny-player-init ][ data-player-status = " playing " …" at bounding box center [896, 456] width 1212 height 684
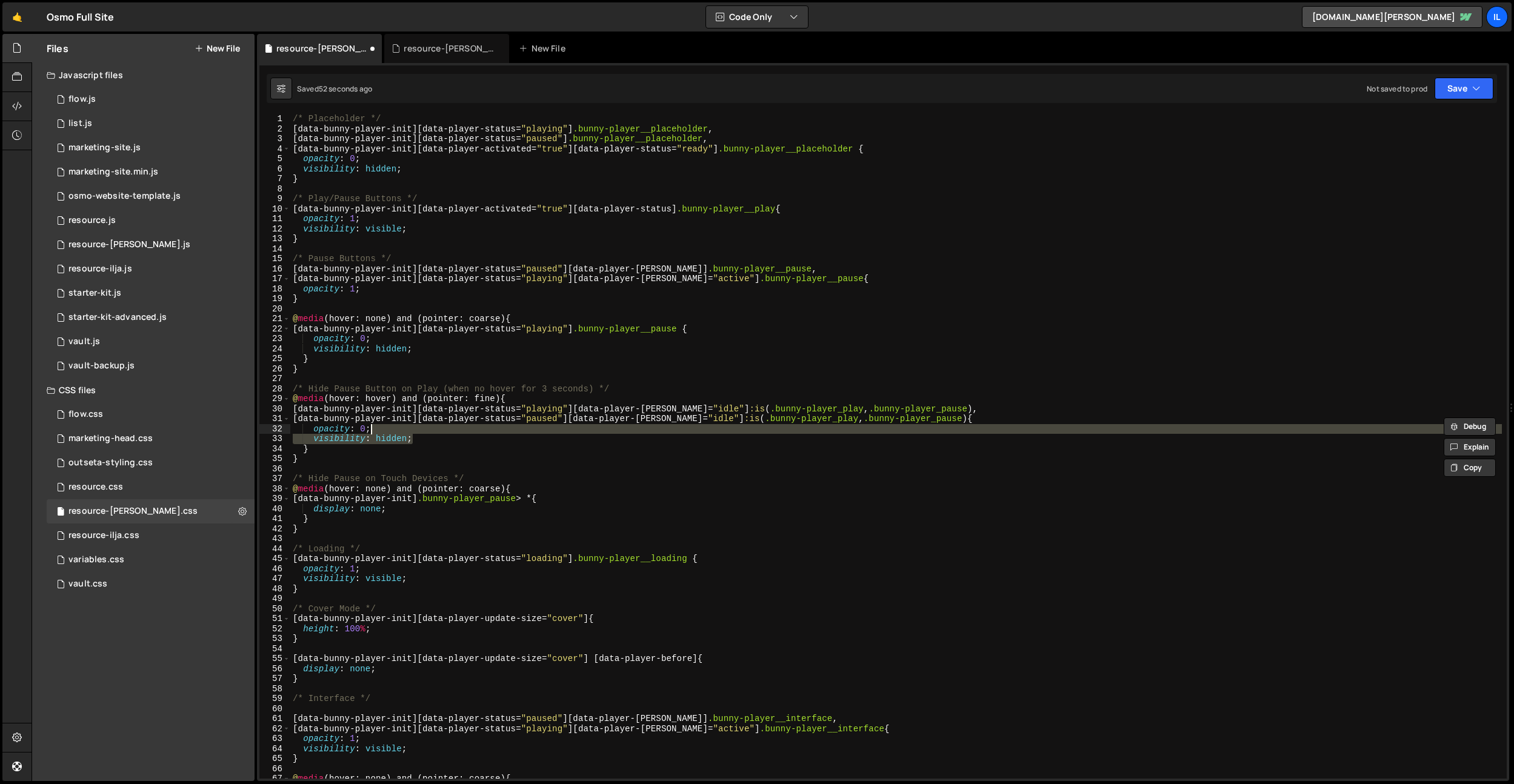
drag, startPoint x: 489, startPoint y: 439, endPoint x: 490, endPoint y: 432, distance: 7.1
click at [490, 432] on div "/* Placeholder */ [ data-bunny-player-init ][ data-player-status = " playing " …" at bounding box center [896, 456] width 1212 height 684
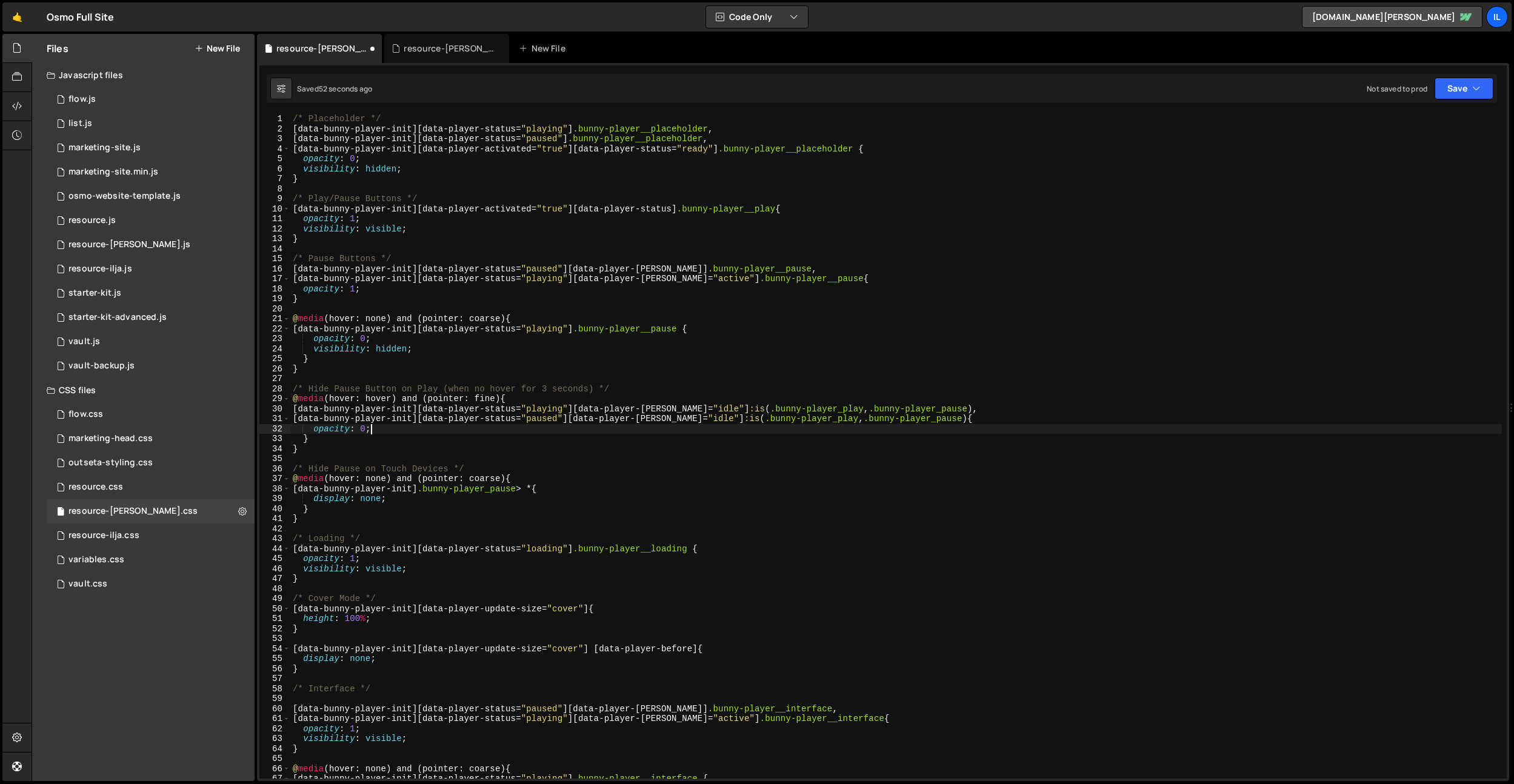
scroll to position [0, 5]
drag, startPoint x: 844, startPoint y: 421, endPoint x: 942, endPoint y: 416, distance: 98.1
click at [942, 416] on div "/* Placeholder */ [ data-bunny-player-init ][ data-player-status = " playing " …" at bounding box center [896, 456] width 1212 height 684
click at [942, 428] on div "/* Placeholder */ [ data-bunny-player-init ][ data-player-status = " playing " …" at bounding box center [896, 456] width 1212 height 684
paste textarea "[data-bunny-player-init][data-player-status="paused"][data-player-hover="idle"]…"
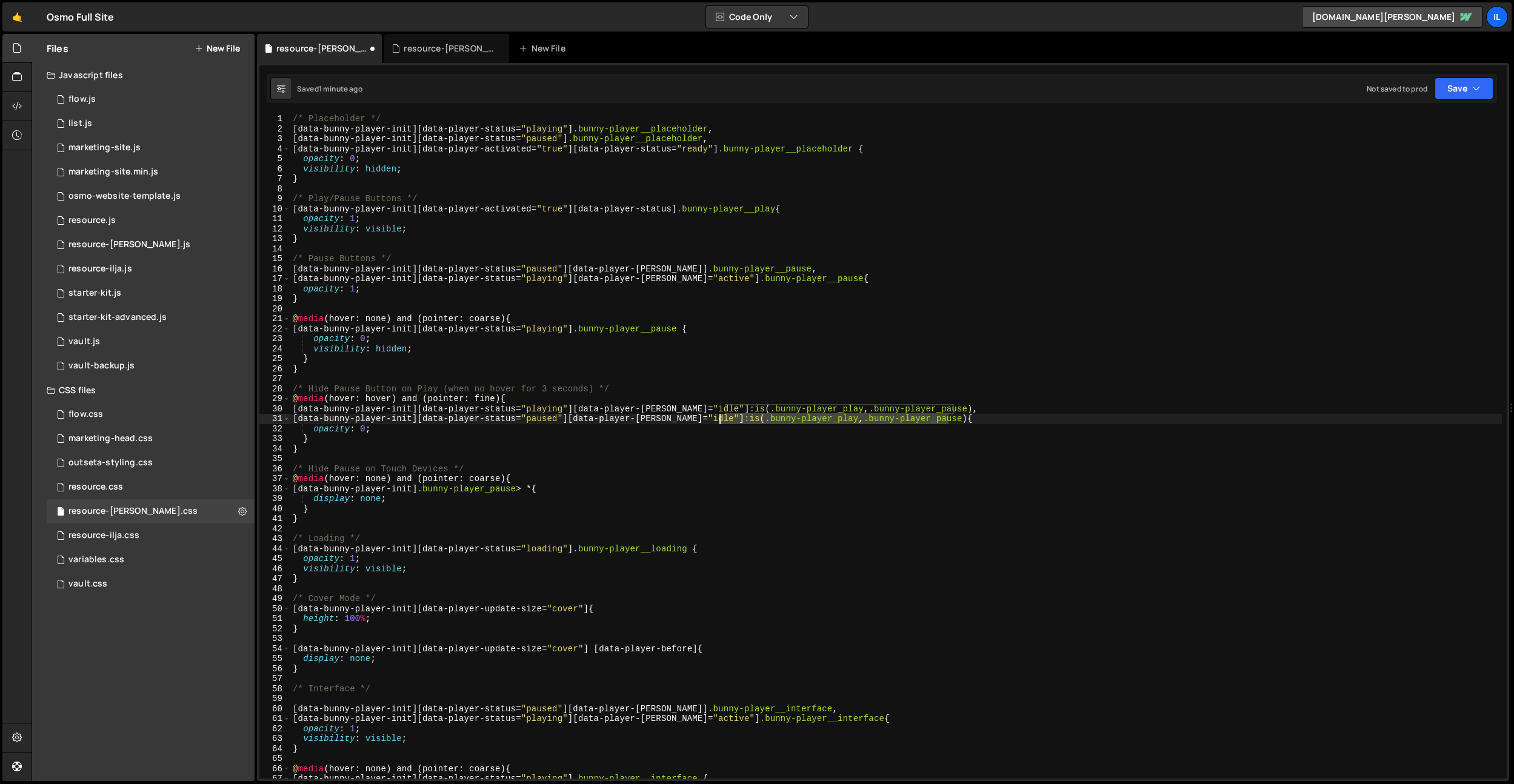
drag, startPoint x: 947, startPoint y: 420, endPoint x: 721, endPoint y: 420, distance: 226.0
click at [721, 420] on div "/* Placeholder */ [ data-bunny-player-init ][ data-player-status = " playing " …" at bounding box center [896, 456] width 1212 height 684
drag, startPoint x: 726, startPoint y: 409, endPoint x: 952, endPoint y: 405, distance: 226.0
click at [952, 405] on div "/* Placeholder */ [ data-bunny-player-init ][ data-player-status = " playing " …" at bounding box center [896, 456] width 1212 height 684
paste textarea ".bunny-player_pause"
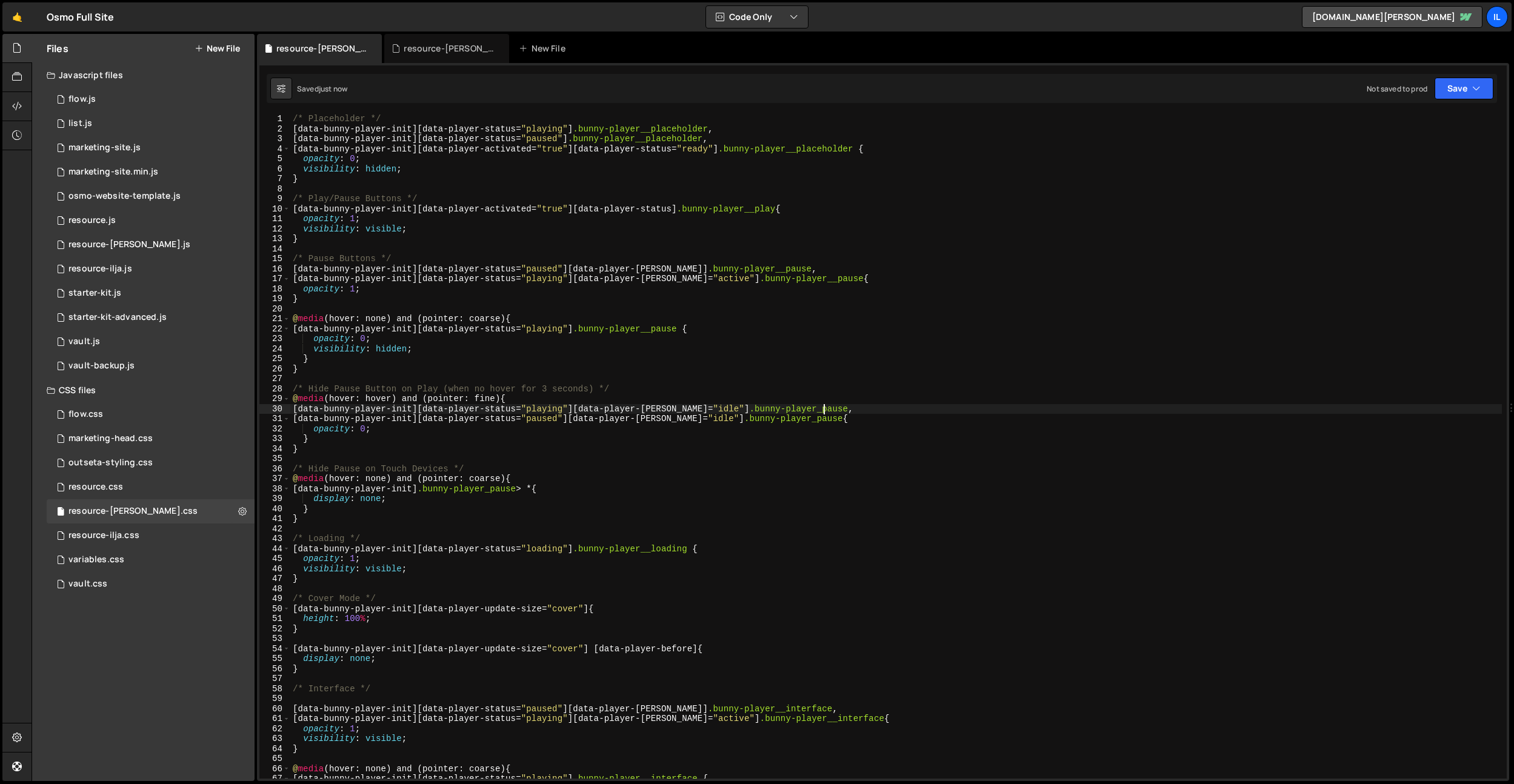
click at [375, 260] on div "/* Placeholder */ [ data-bunny-player-init ][ data-player-status = " playing " …" at bounding box center [896, 456] width 1212 height 684
click at [550, 489] on div "/* Placeholder */ [ data-bunny-player-init ][ data-player-status = " playing " …" at bounding box center [896, 456] width 1212 height 684
drag, startPoint x: 422, startPoint y: 503, endPoint x: 337, endPoint y: 448, distance: 101.2
click at [312, 499] on div "/* Placeholder */ [ data-bunny-player-init ][ data-player-status = " playing " …" at bounding box center [896, 456] width 1212 height 684
drag, startPoint x: 309, startPoint y: 430, endPoint x: 407, endPoint y: 435, distance: 98.1
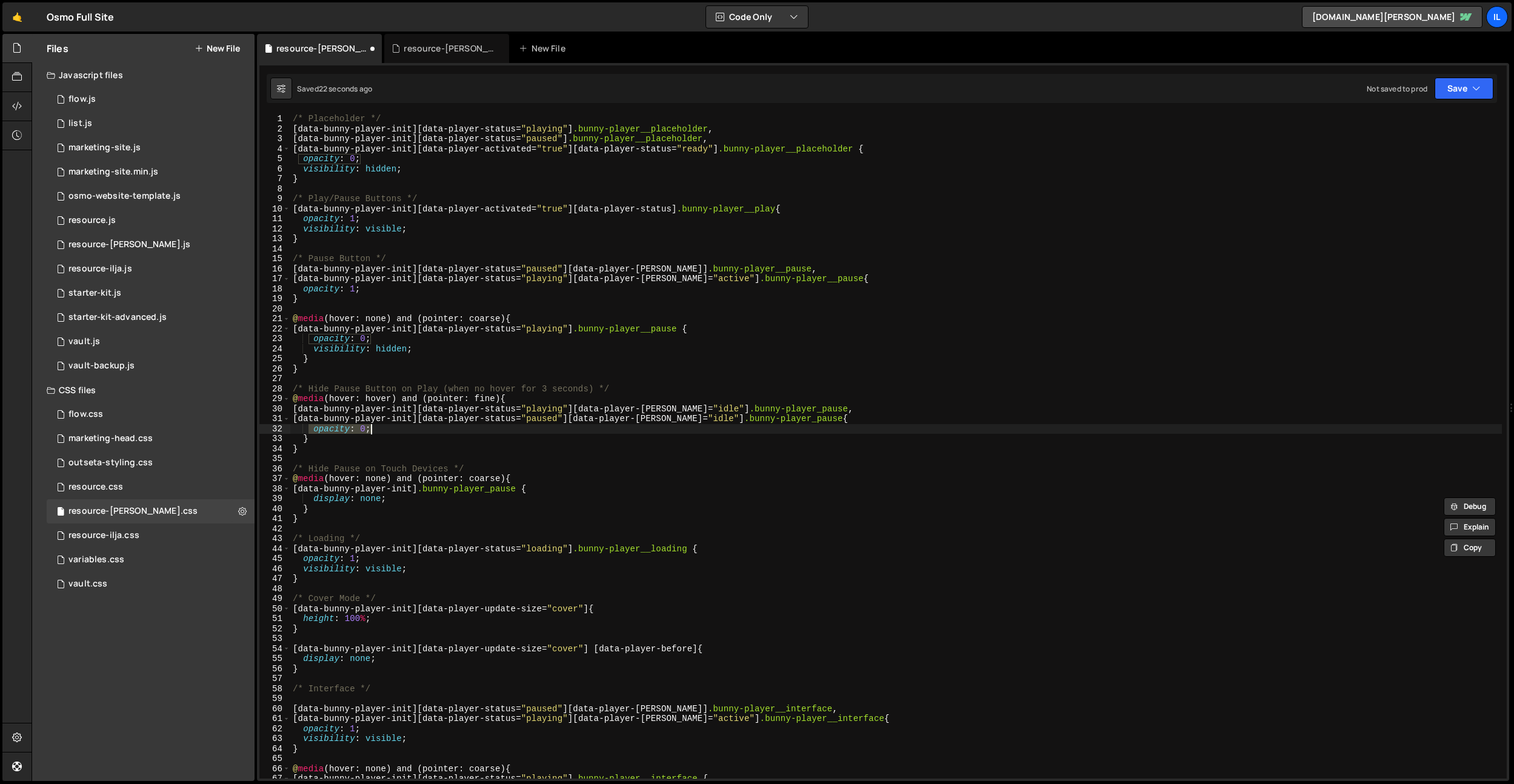
click at [408, 429] on div "/* Placeholder */ [ data-bunny-player-init ][ data-player-status = " playing " …" at bounding box center [896, 456] width 1212 height 684
drag, startPoint x: 310, startPoint y: 501, endPoint x: 444, endPoint y: 499, distance: 134.0
click at [444, 499] on div "/* Placeholder */ [ data-bunny-player-init ][ data-player-status = " playing " …" at bounding box center [896, 456] width 1212 height 684
paste textarea "opacity: 0"
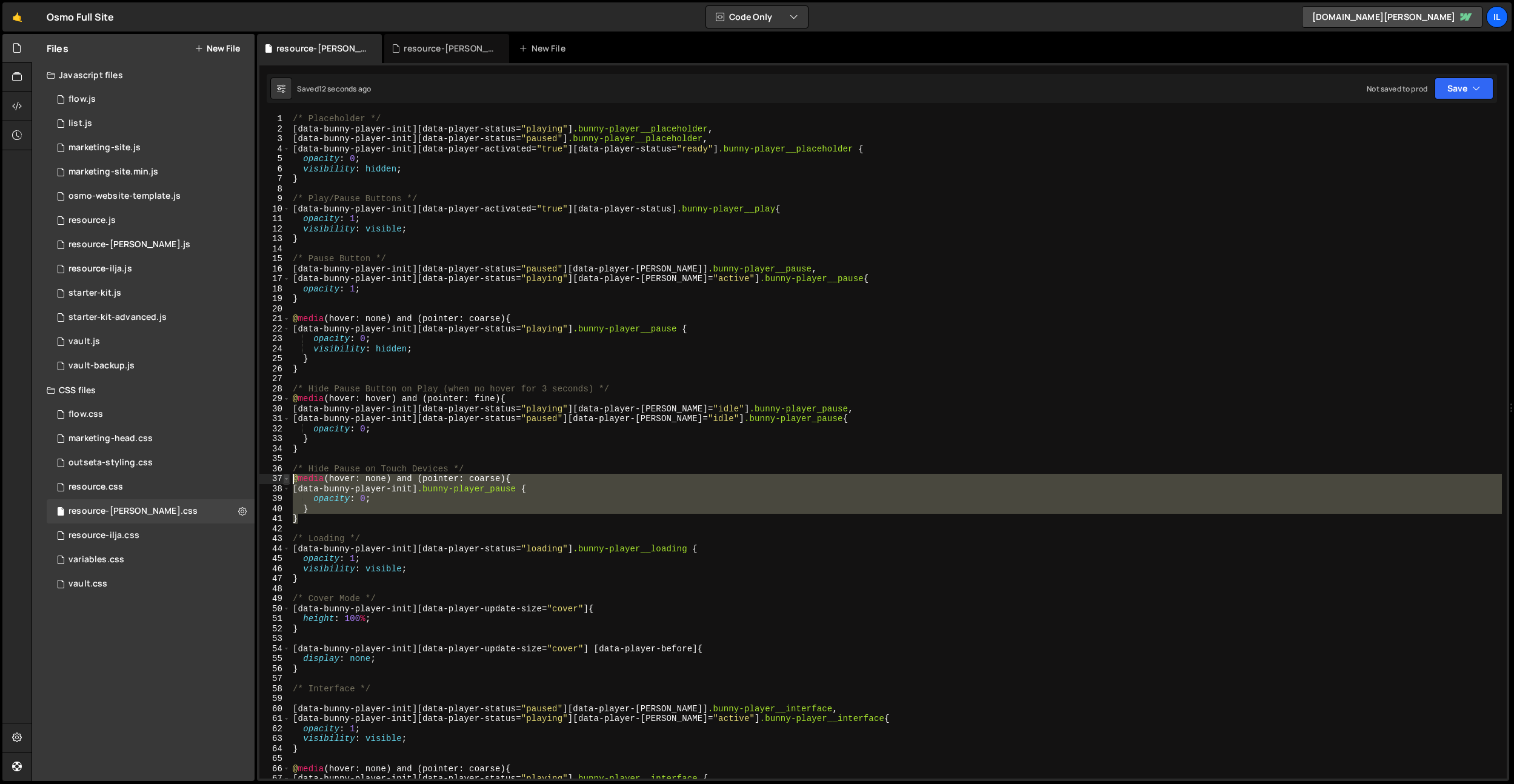
drag, startPoint x: 321, startPoint y: 520, endPoint x: 286, endPoint y: 482, distance: 51.7
click at [286, 482] on div "opacity: 0; 1 2 3 4 5 6 7 8 9 10 11 12 13 14 15 16 17 18 19 20 21 22 23 24 25 2…" at bounding box center [883, 446] width 1248 height 665
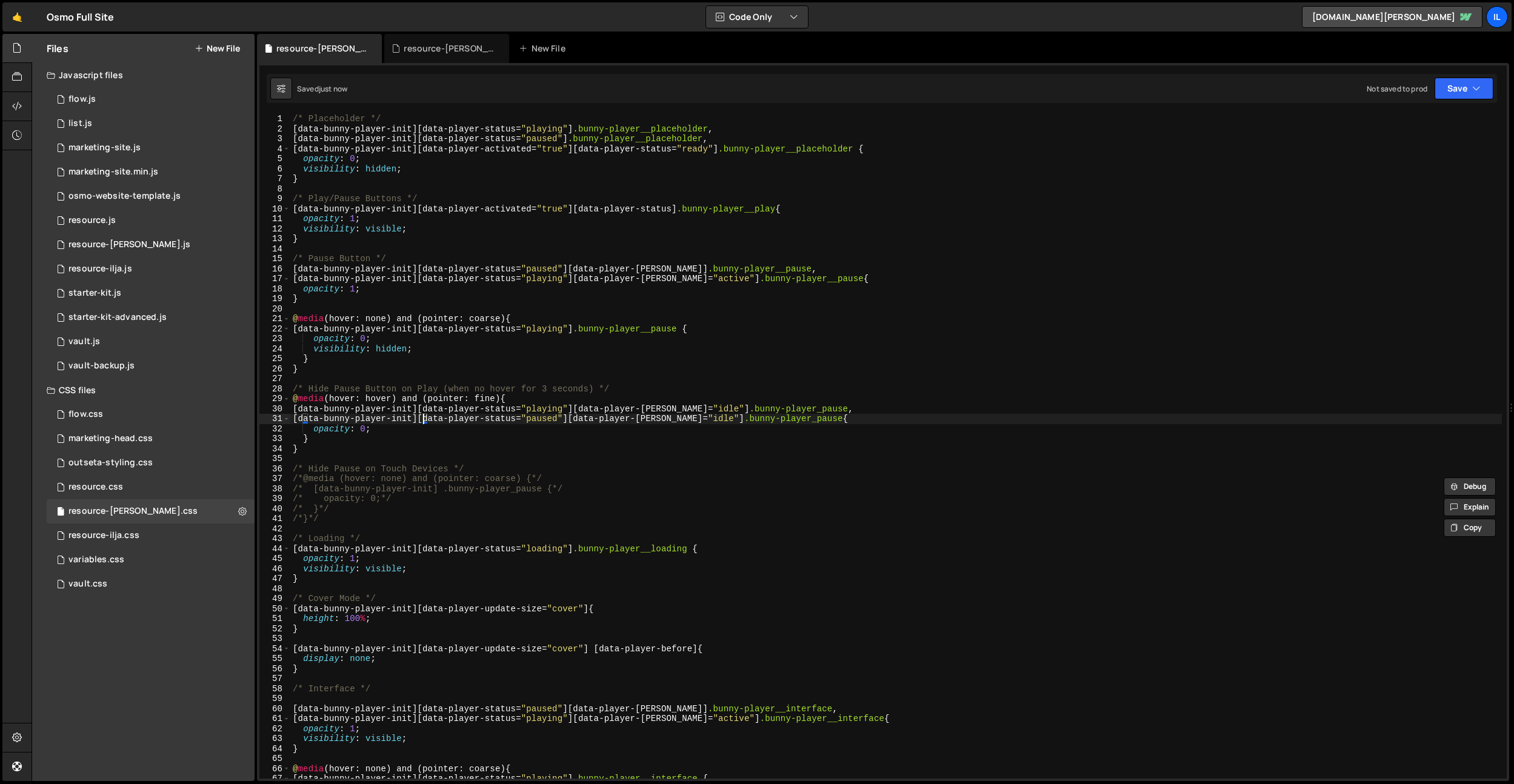
click at [421, 424] on div "/* Placeholder */ [ data-bunny-player-init ][ data-player-status = " playing " …" at bounding box center [896, 456] width 1212 height 684
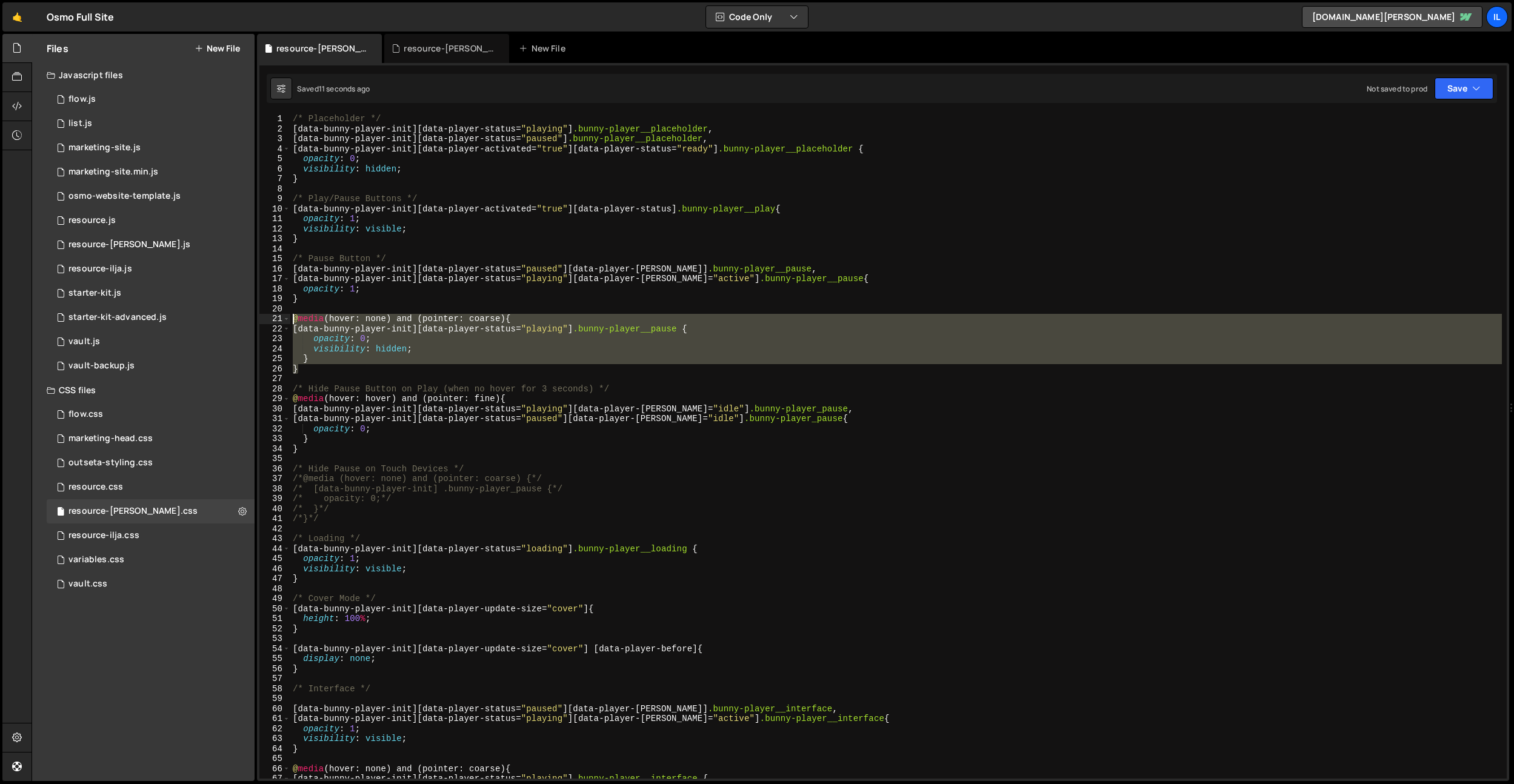
drag, startPoint x: 311, startPoint y: 370, endPoint x: 260, endPoint y: 321, distance: 70.7
click at [260, 321] on div "[data-bunny-player-init][data-player-status="paused"][data-player-hover="idle"]…" at bounding box center [883, 446] width 1248 height 665
type textarea "@media (hover: none) and (pointer: coarse) { [data-bunny-player-init][data-play…"
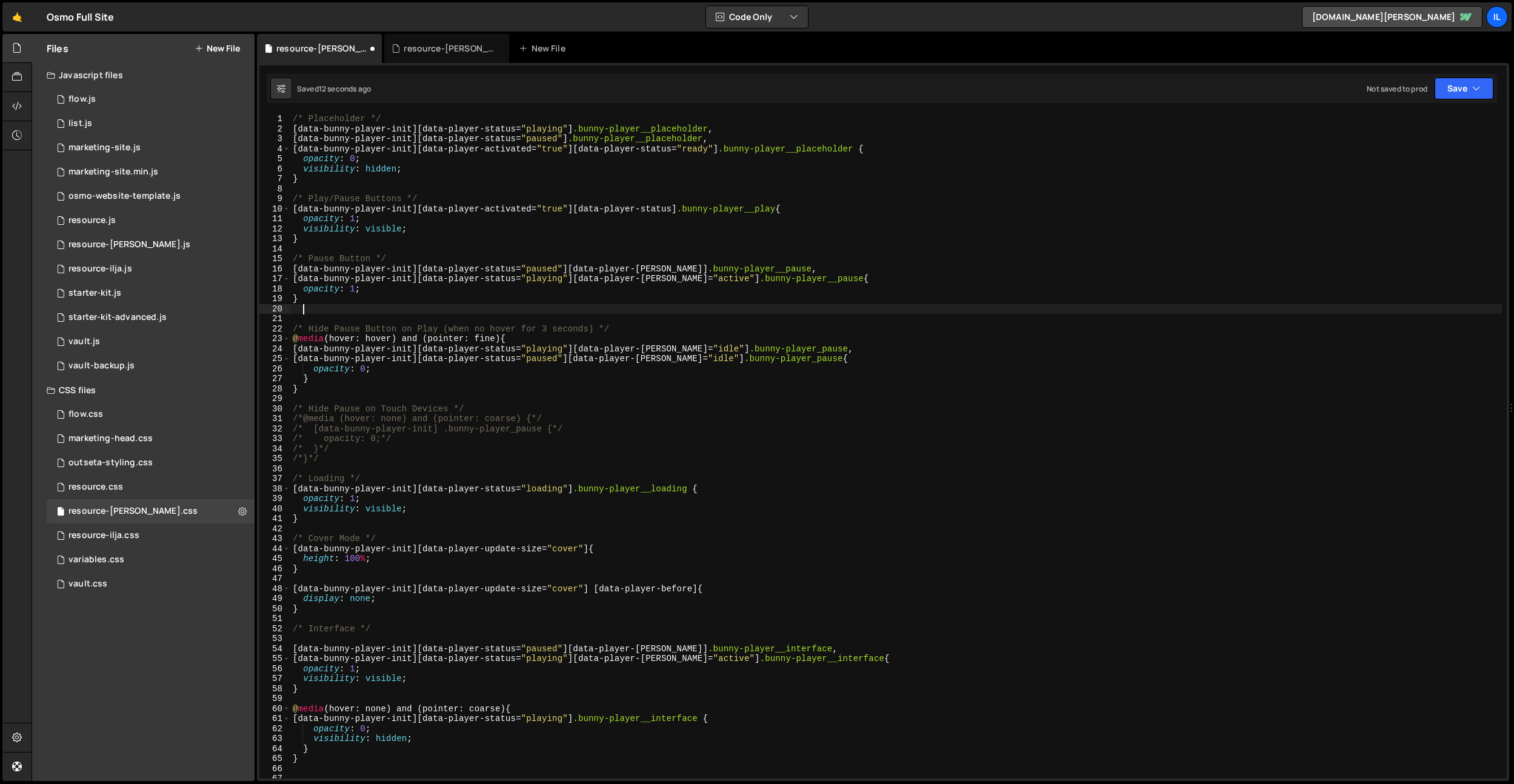
type textarea "}"
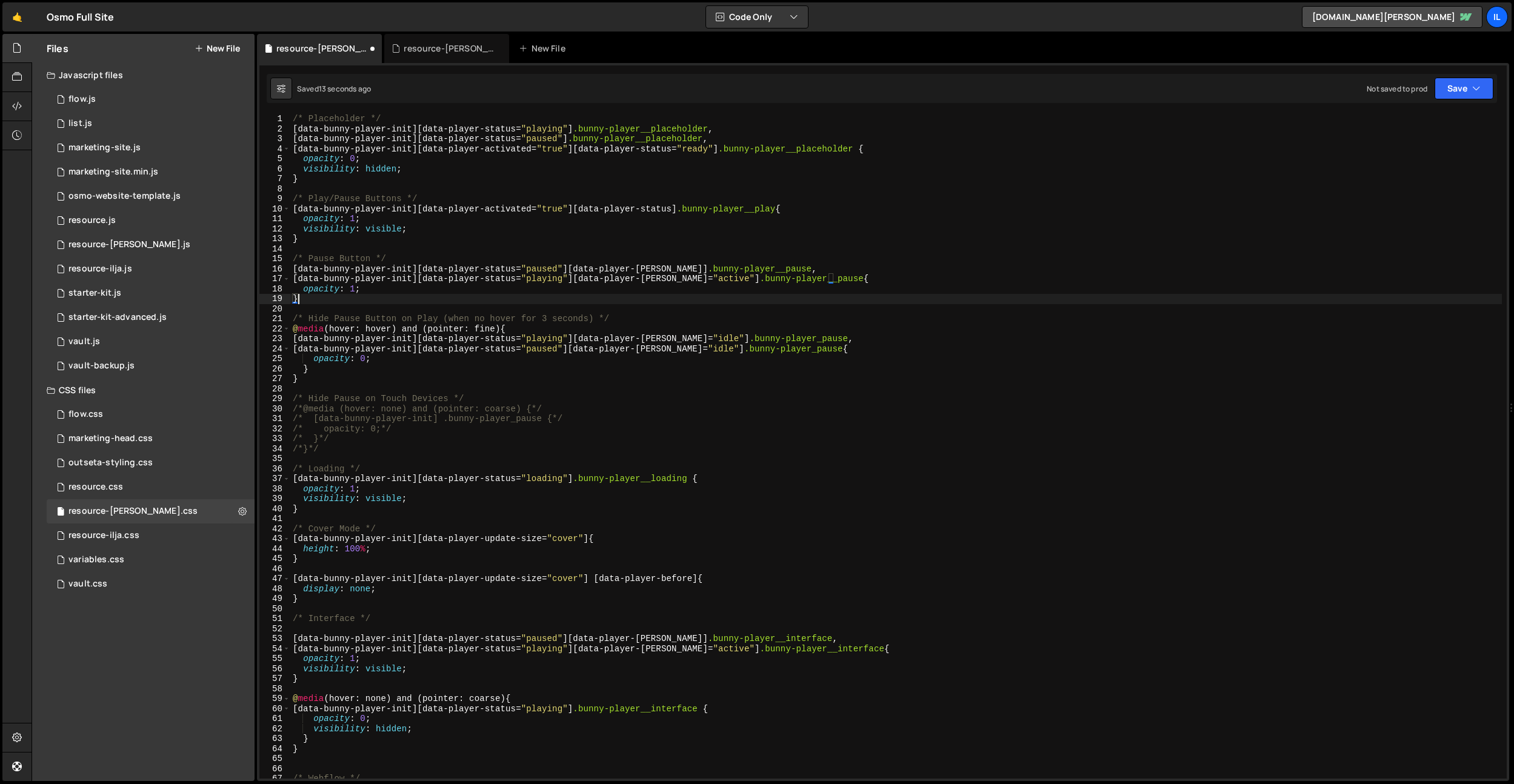
click at [323, 377] on div "/* Placeholder */ [ data-bunny-player-init ][ data-player-status = " playing " …" at bounding box center [896, 456] width 1212 height 684
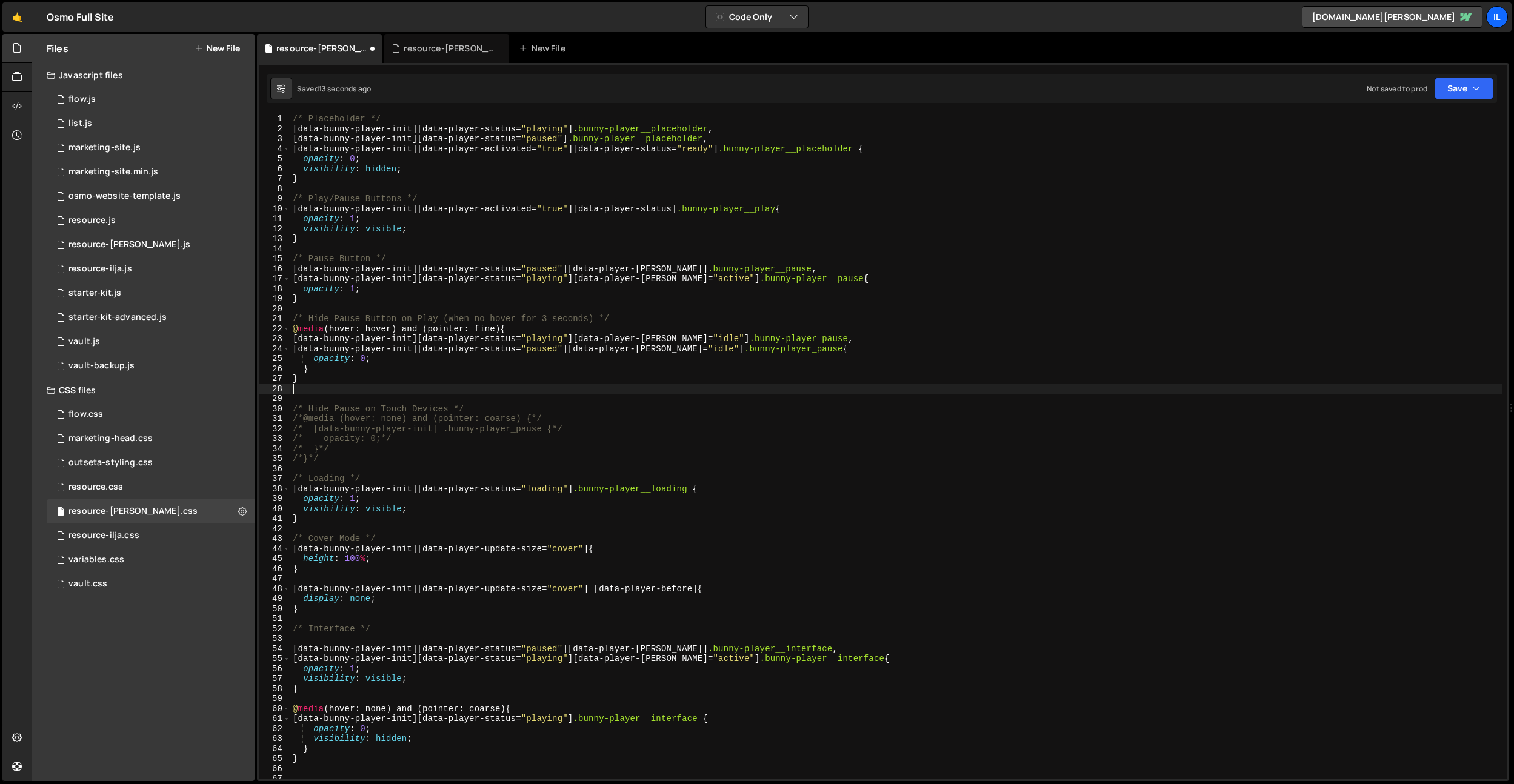
paste textarea "}"
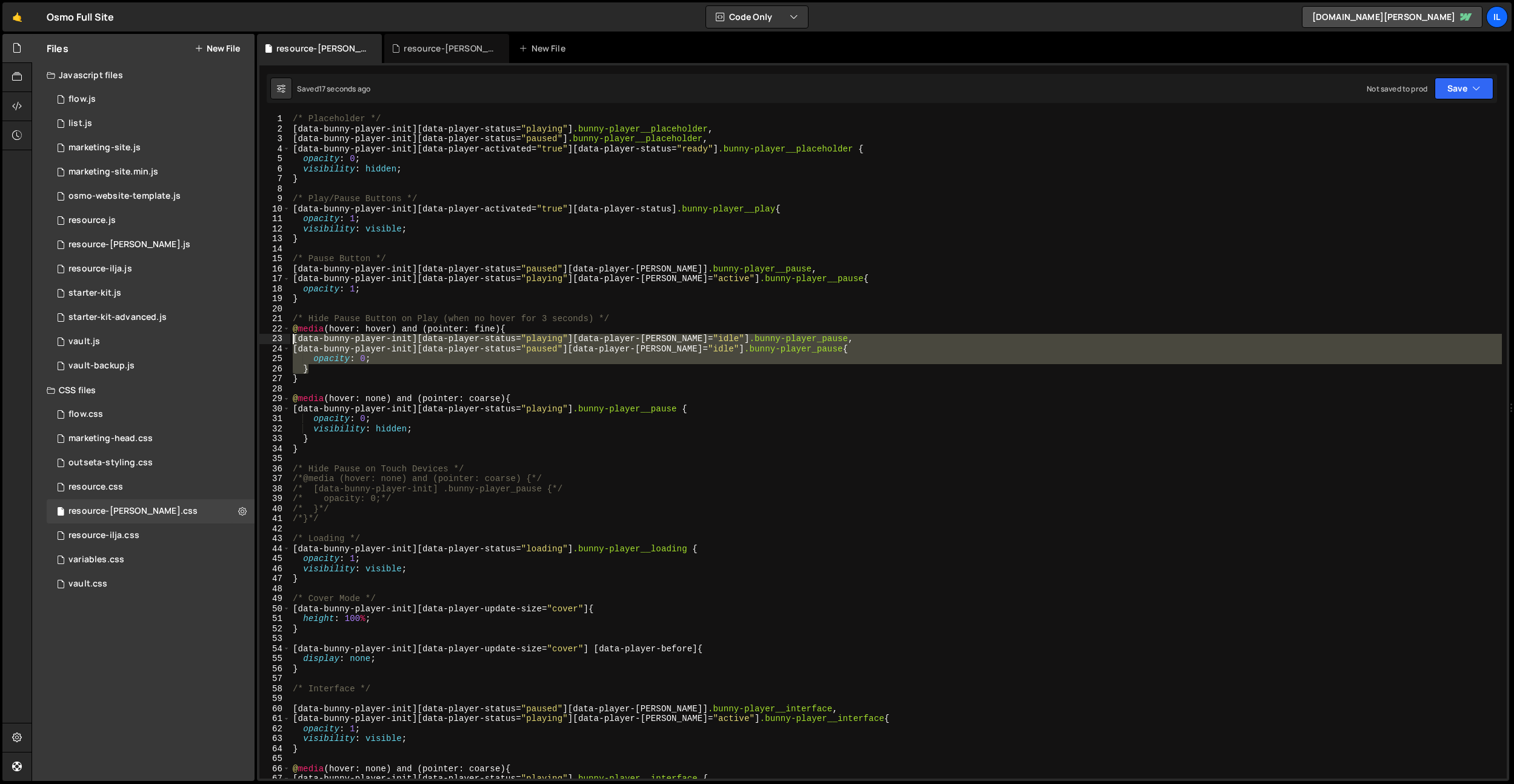
drag, startPoint x: 342, startPoint y: 367, endPoint x: 323, endPoint y: 326, distance: 45.2
click at [285, 341] on div "} 1 2 3 4 5 6 7 8 9 10 11 12 13 14 15 16 17 18 19 20 21 22 23 24 25 26 27 28 29…" at bounding box center [883, 446] width 1248 height 665
click at [619, 315] on div "/* Placeholder */ [ data-bunny-player-init ][ data-player-status = " playing " …" at bounding box center [896, 456] width 1212 height 684
type textarea "/* Hide Pause Button on Play (when no hover for 3 seconds) */"
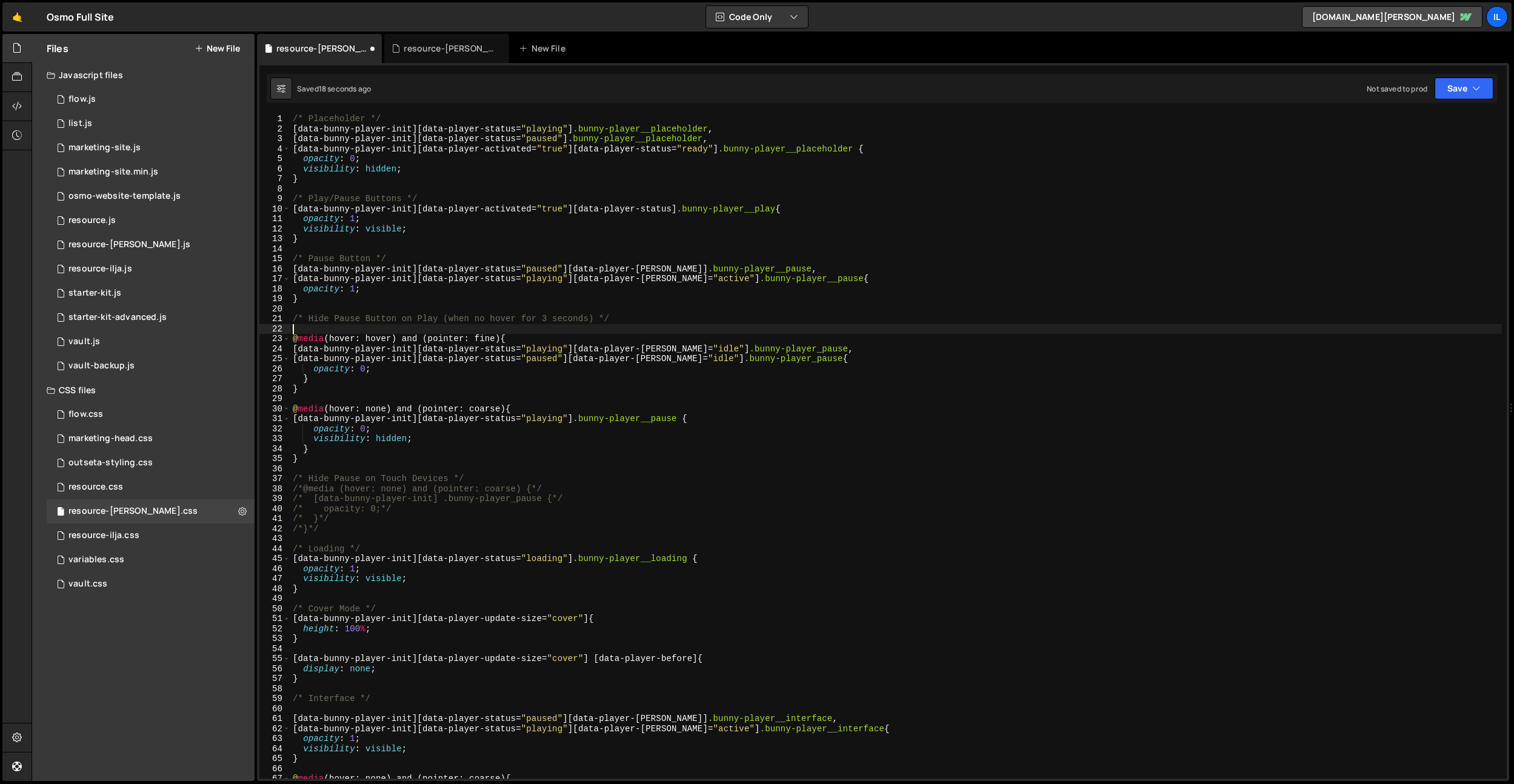
paste textarea "}"
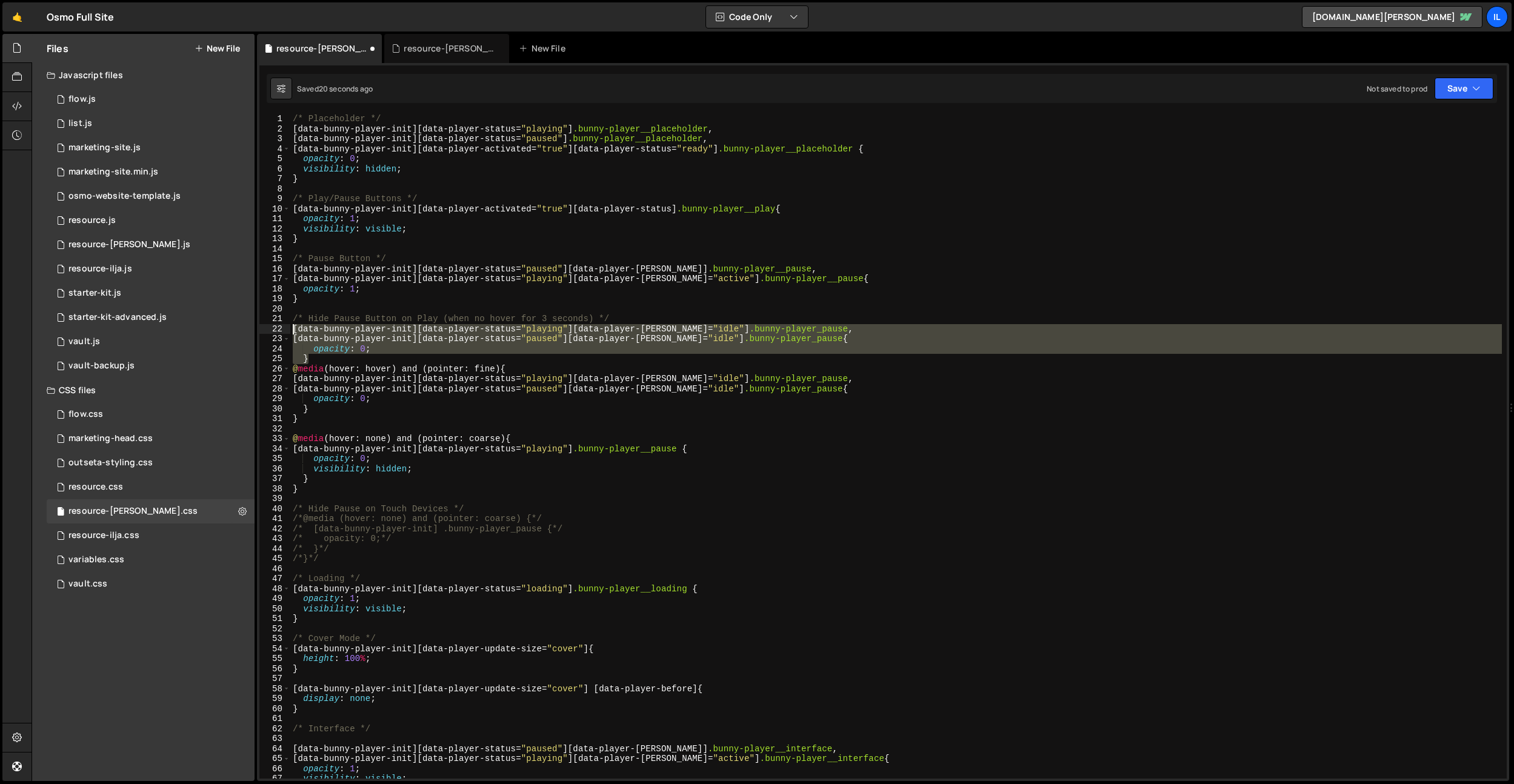
drag, startPoint x: 334, startPoint y: 360, endPoint x: 274, endPoint y: 330, distance: 67.1
click at [274, 330] on div "[data-bunny-player-init][data-player-status="playing"][data-player-hover="idle"…" at bounding box center [883, 446] width 1248 height 665
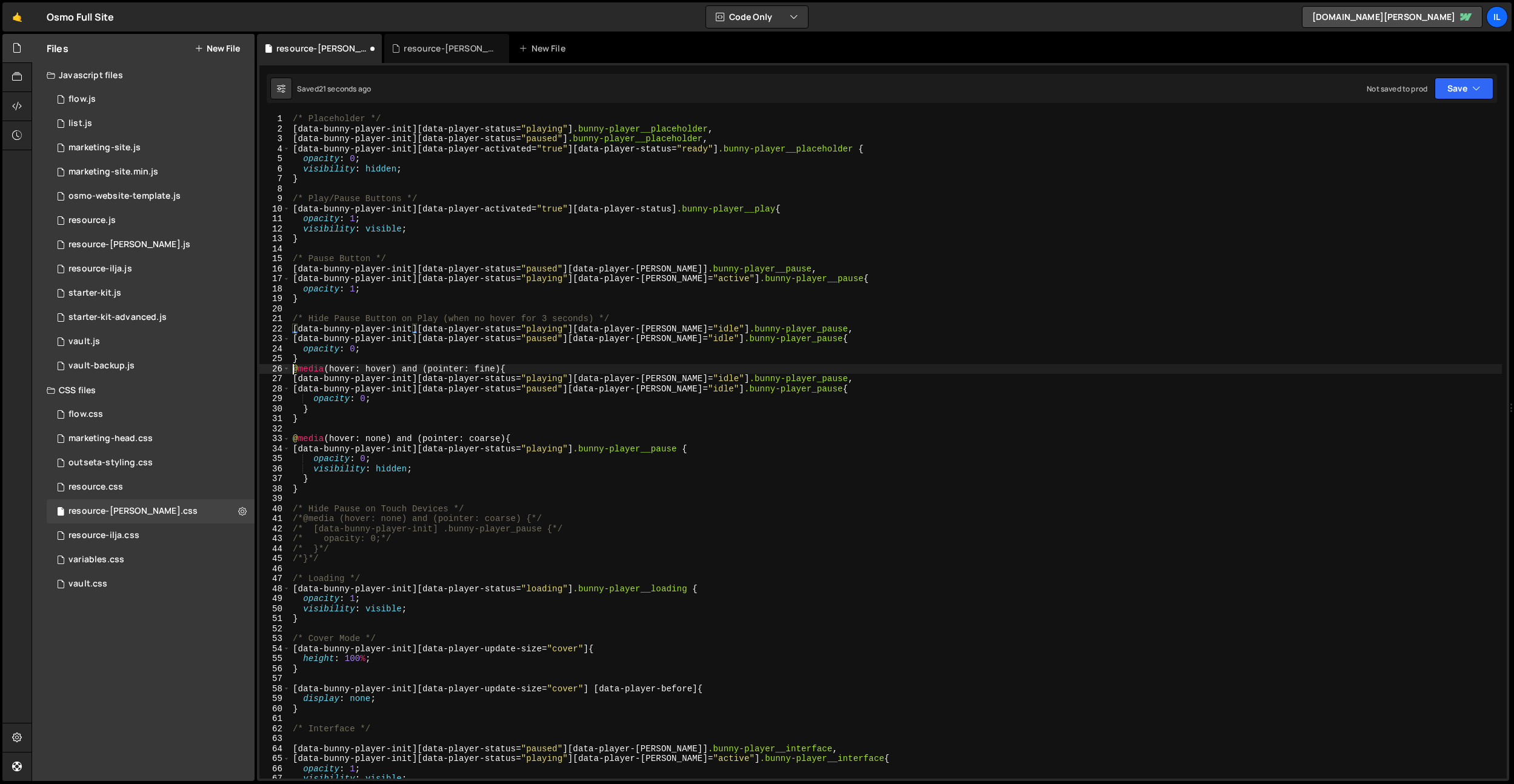
click at [292, 371] on div "/* Placeholder */ [ data-bunny-player-init ][ data-player-status = " playing " …" at bounding box center [896, 456] width 1212 height 684
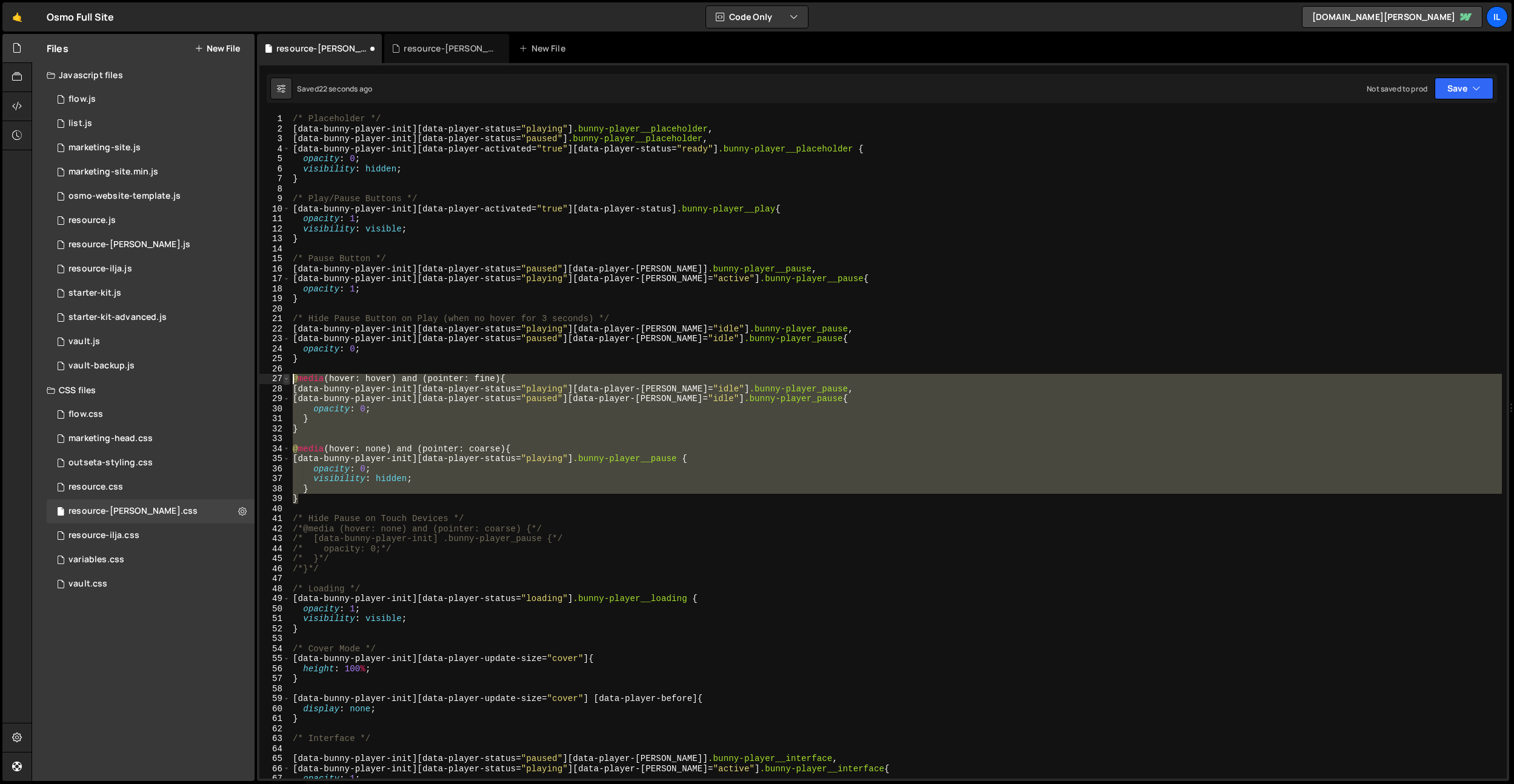
drag, startPoint x: 308, startPoint y: 496, endPoint x: 285, endPoint y: 380, distance: 118.3
click at [285, 380] on div "@media (hover: hover) and (pointer: fine) { 1 2 3 4 5 6 7 8 9 10 11 12 13 14 15…" at bounding box center [883, 446] width 1248 height 665
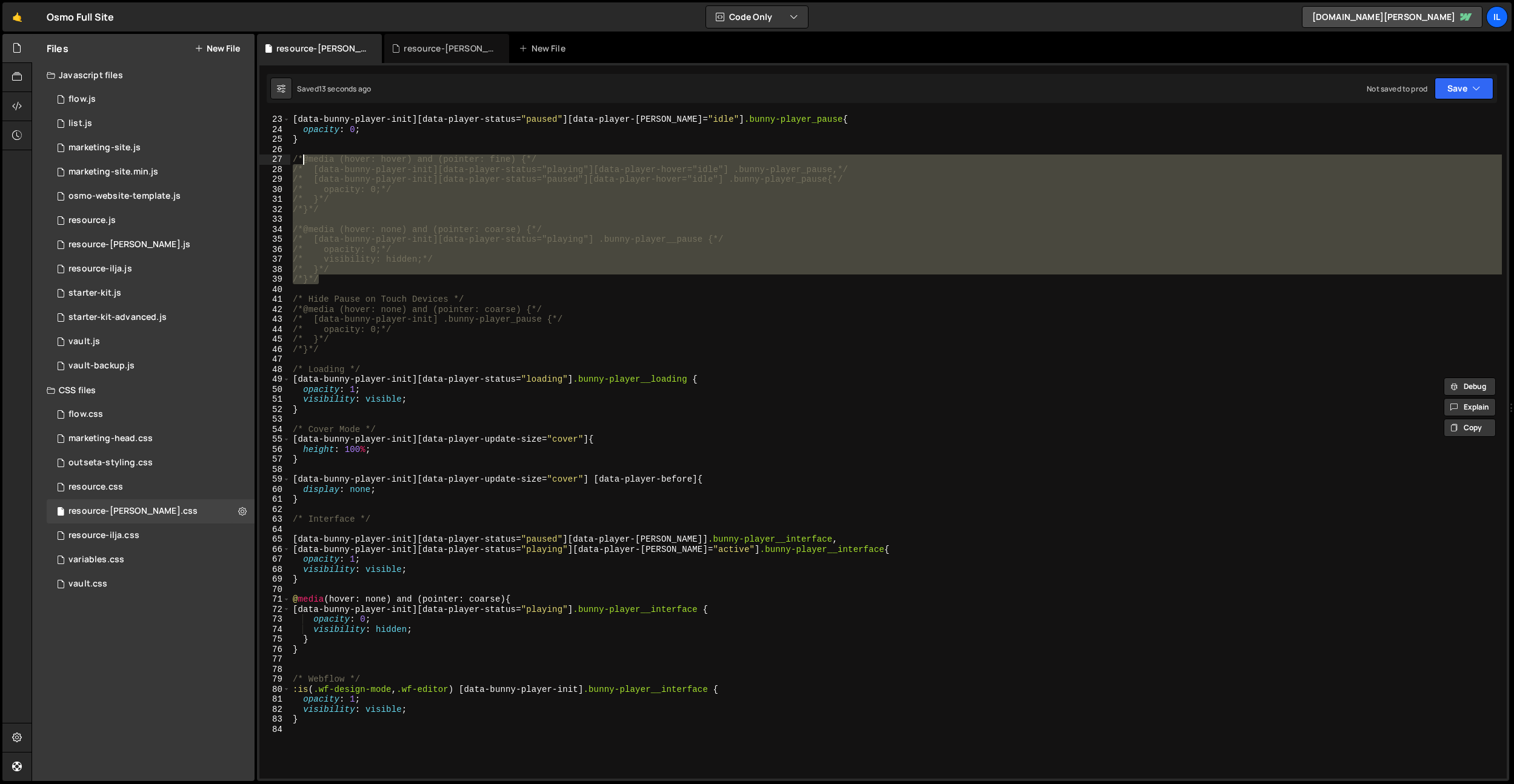
scroll to position [219, 0]
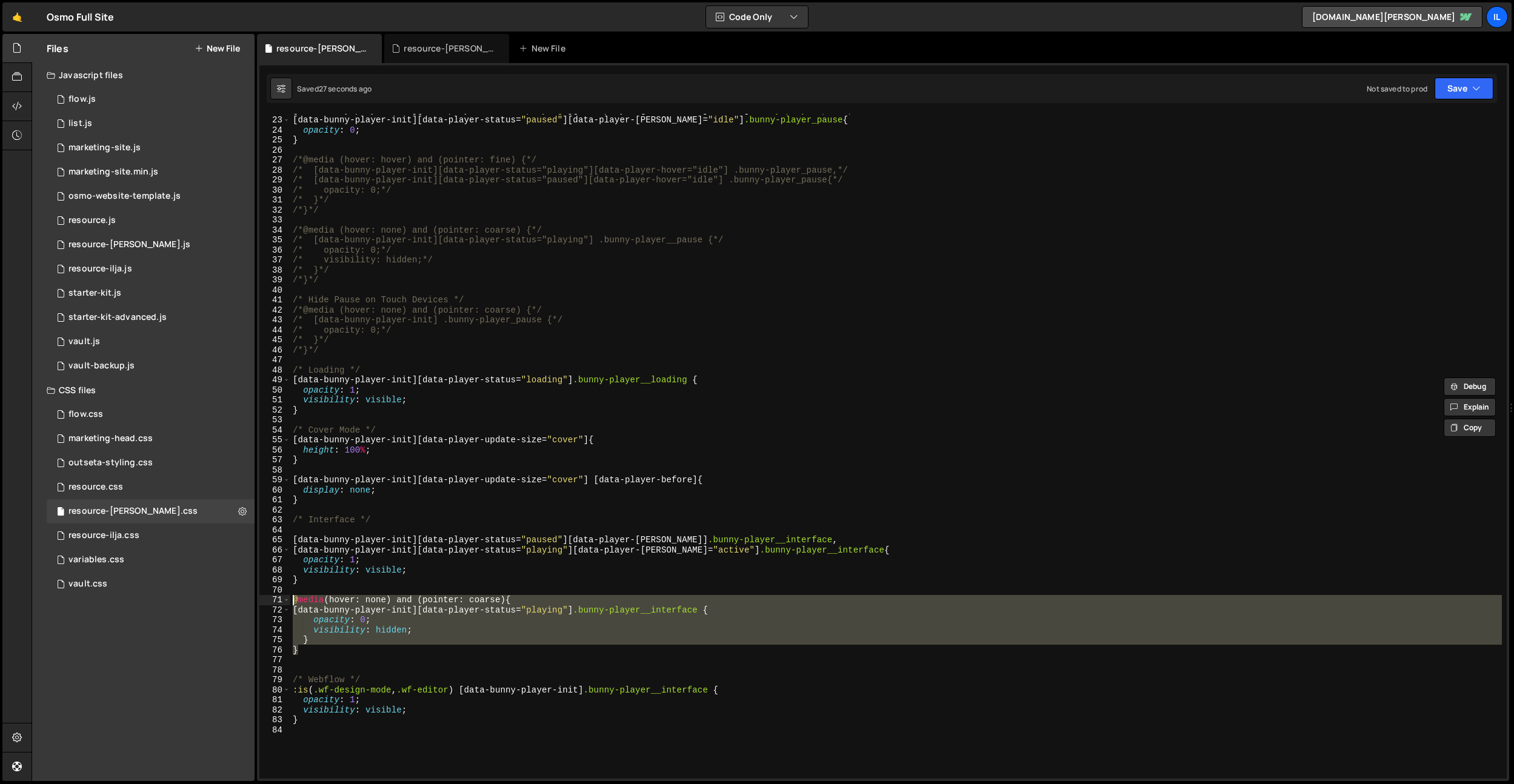
drag, startPoint x: 319, startPoint y: 650, endPoint x: 293, endPoint y: 604, distance: 52.8
click at [293, 604] on div "[ data-bunny-player-init ][ data-player-status = " playing " ][ data-player-hov…" at bounding box center [896, 447] width 1212 height 684
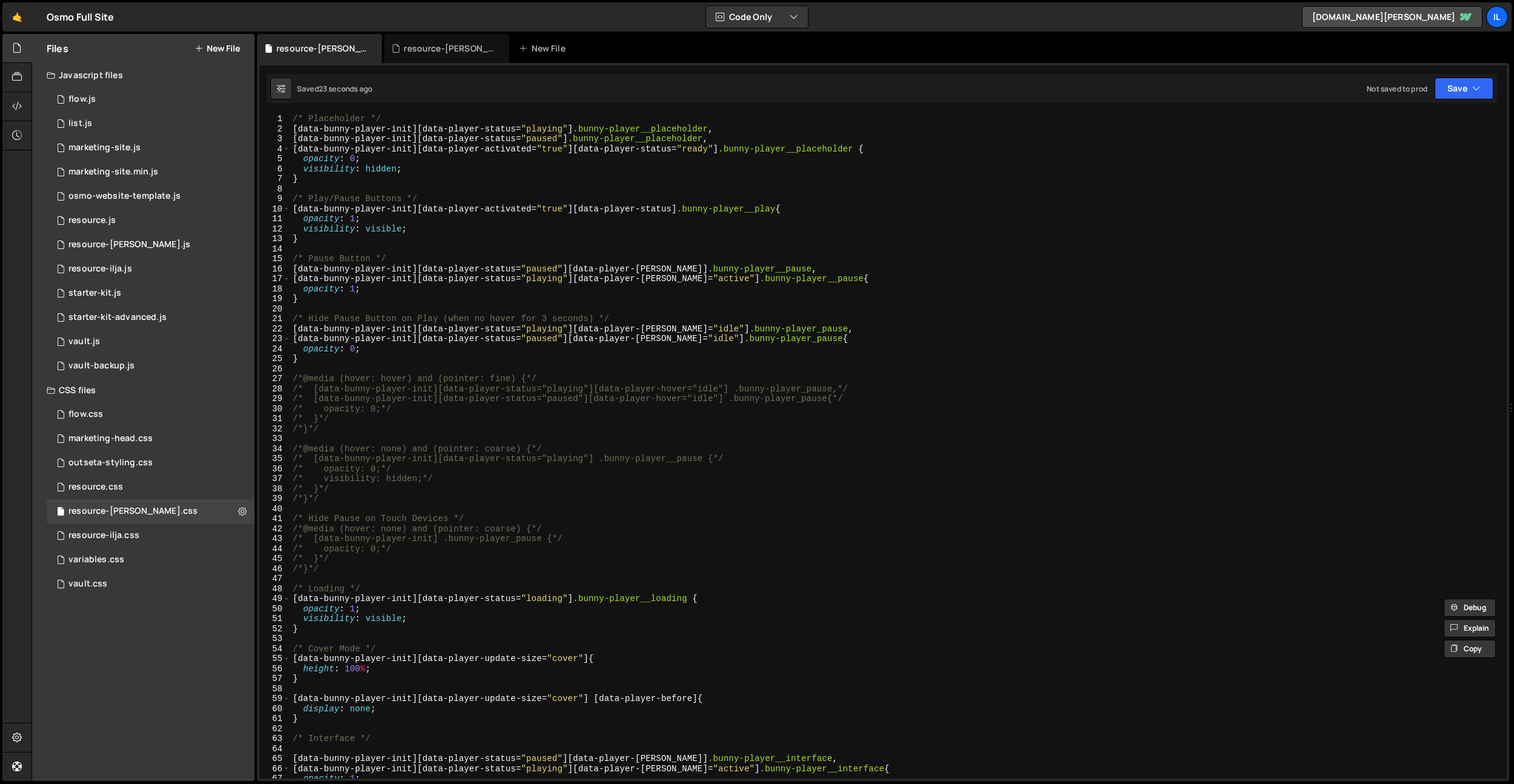
scroll to position [0, 0]
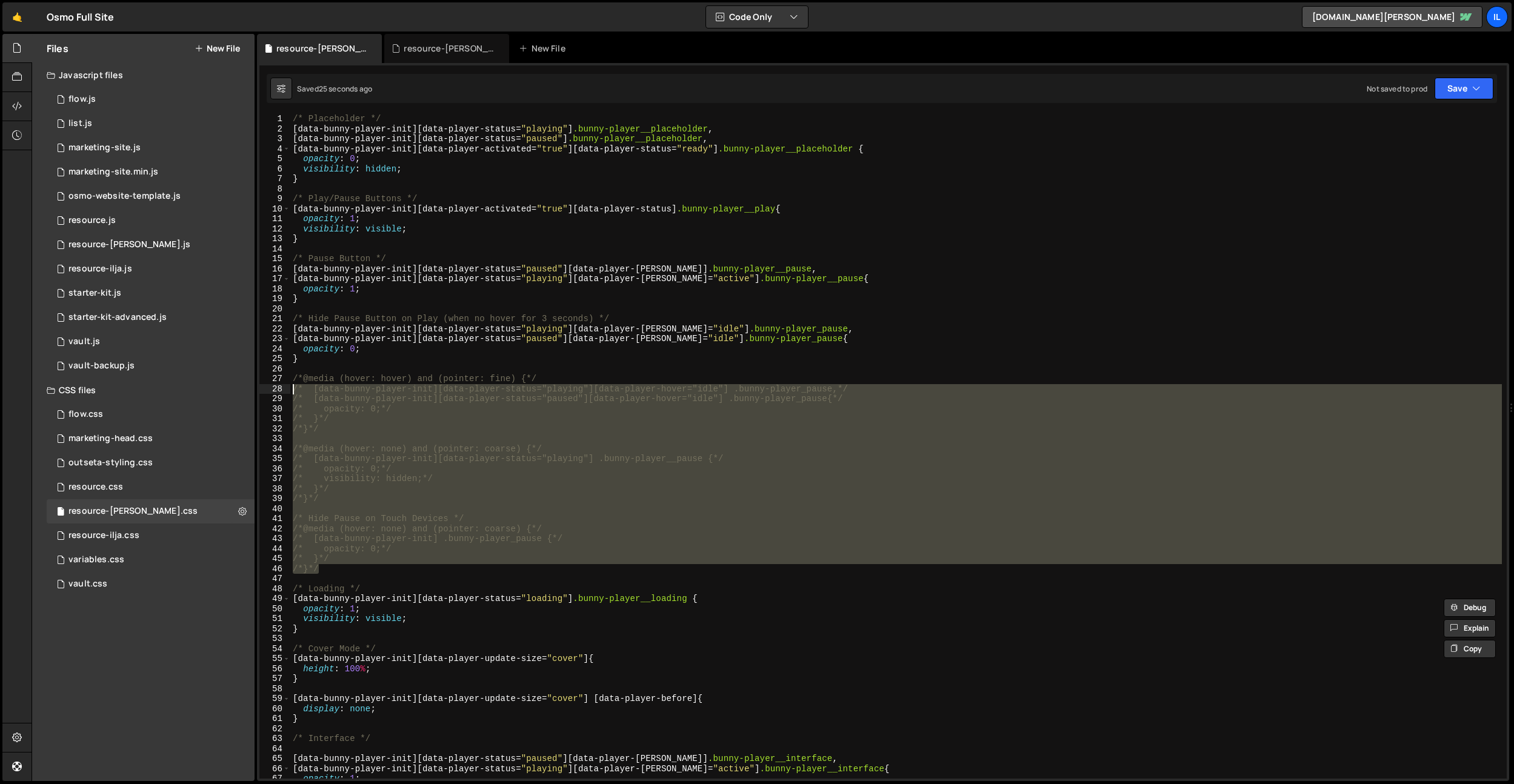
drag, startPoint x: 349, startPoint y: 565, endPoint x: 295, endPoint y: 386, distance: 187.0
click at [295, 386] on div "/* Placeholder */ [ data-bunny-player-init ][ data-player-status = " playing " …" at bounding box center [896, 456] width 1212 height 684
click at [295, 386] on div "/* Placeholder */ [ data-bunny-player-init ][ data-player-status = " playing " …" at bounding box center [896, 446] width 1212 height 665
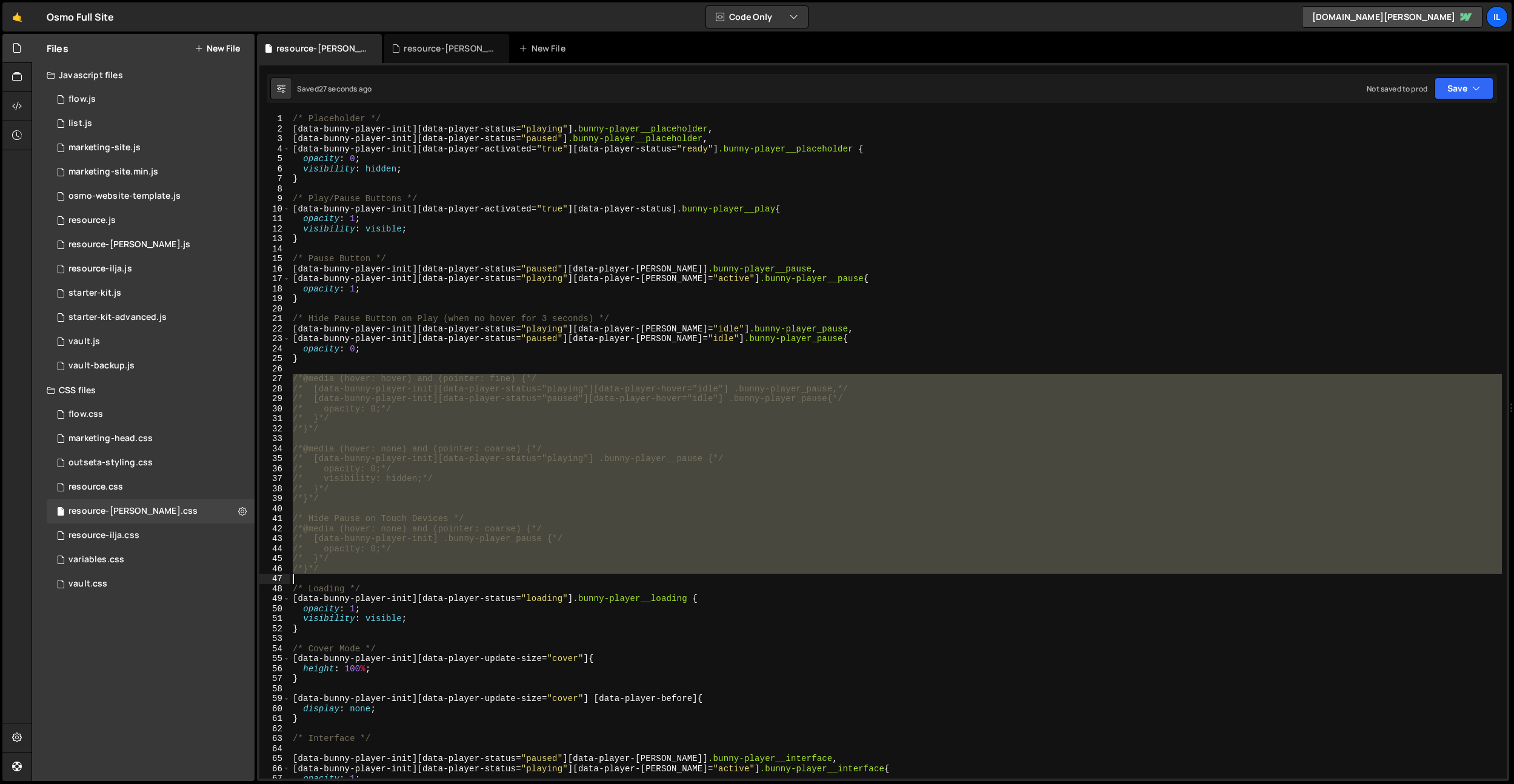
drag, startPoint x: 295, startPoint y: 377, endPoint x: 387, endPoint y: 575, distance: 218.3
click at [387, 575] on div "/* Placeholder */ [ data-bunny-player-init ][ data-player-status = " playing " …" at bounding box center [896, 456] width 1212 height 684
type textarea "/*}*/"
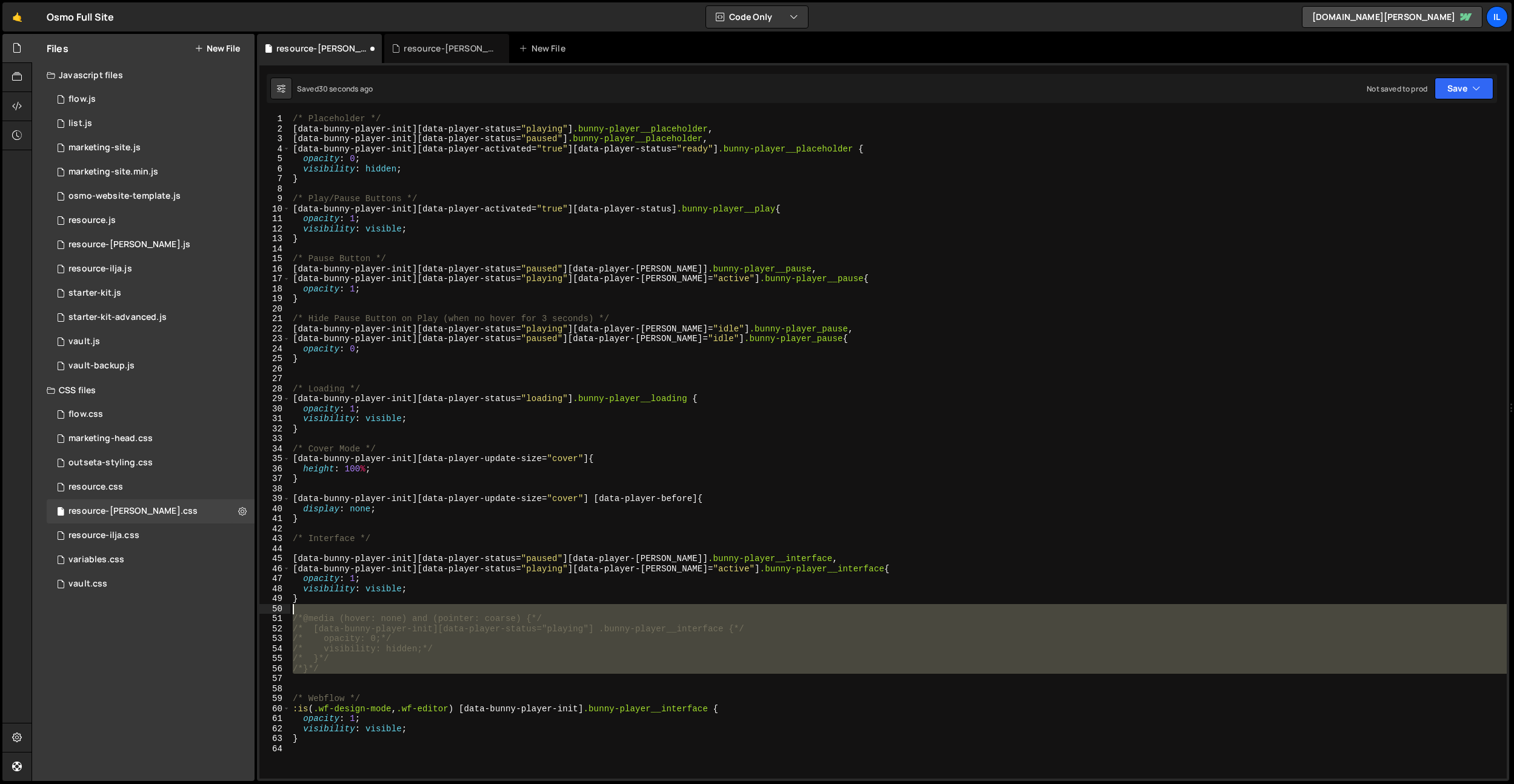
drag, startPoint x: 337, startPoint y: 672, endPoint x: 273, endPoint y: 611, distance: 88.4
click at [273, 611] on div "1 2 3 4 5 6 7 8 9 10 11 12 13 14 15 16 17 18 19 20 21 22 23 24 25 26 27 28 29 3…" at bounding box center [883, 446] width 1248 height 665
type textarea "/*@media (hover: none) and (pointer: coarse) {*/"
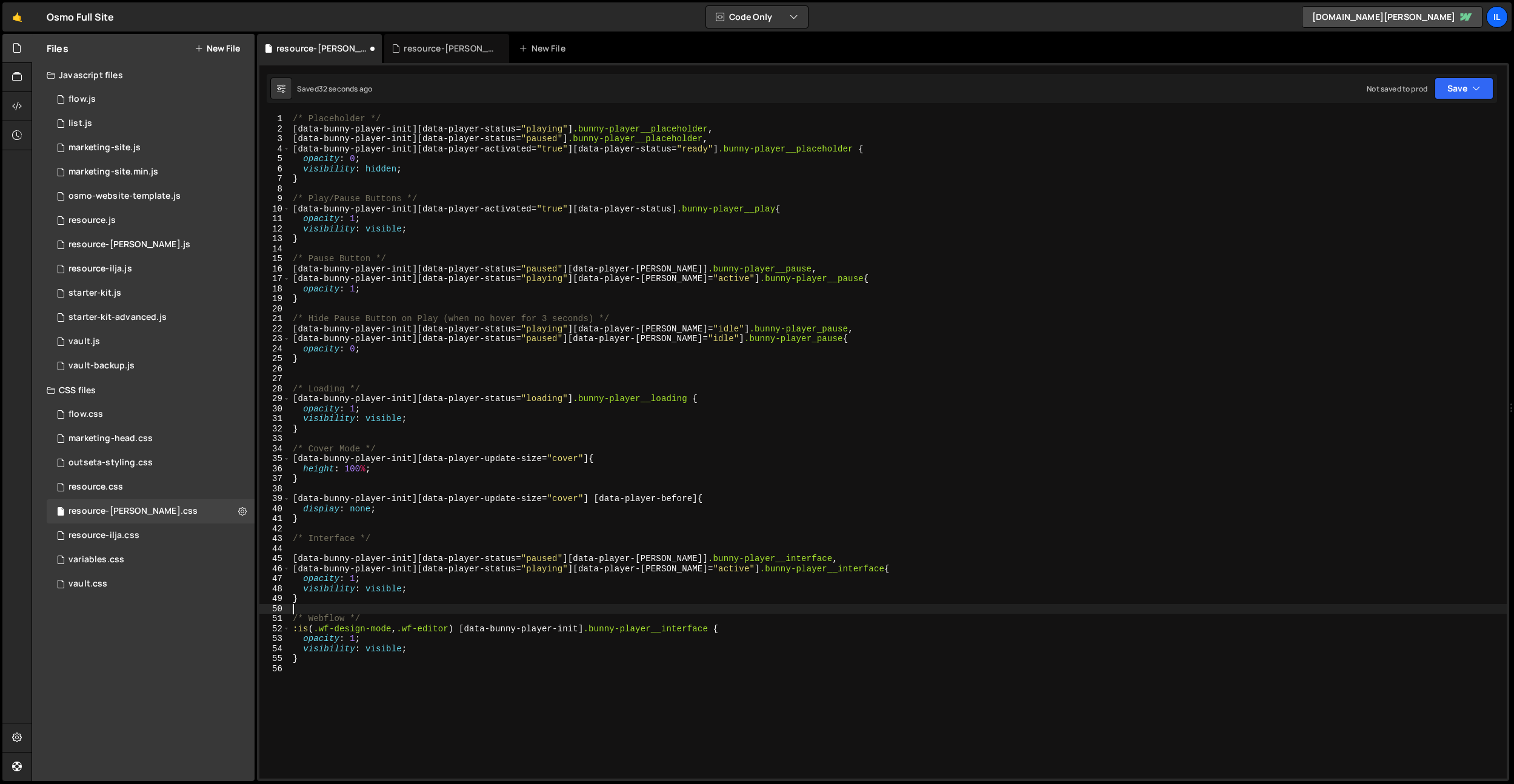
click at [410, 545] on div "/* Placeholder */ [ data-bunny-player-init ][ data-player-status = " playing " …" at bounding box center [898, 456] width 1217 height 684
click at [315, 609] on div "/* Placeholder */ [ data-bunny-player-init ][ data-player-status = " playing " …" at bounding box center [898, 456] width 1217 height 684
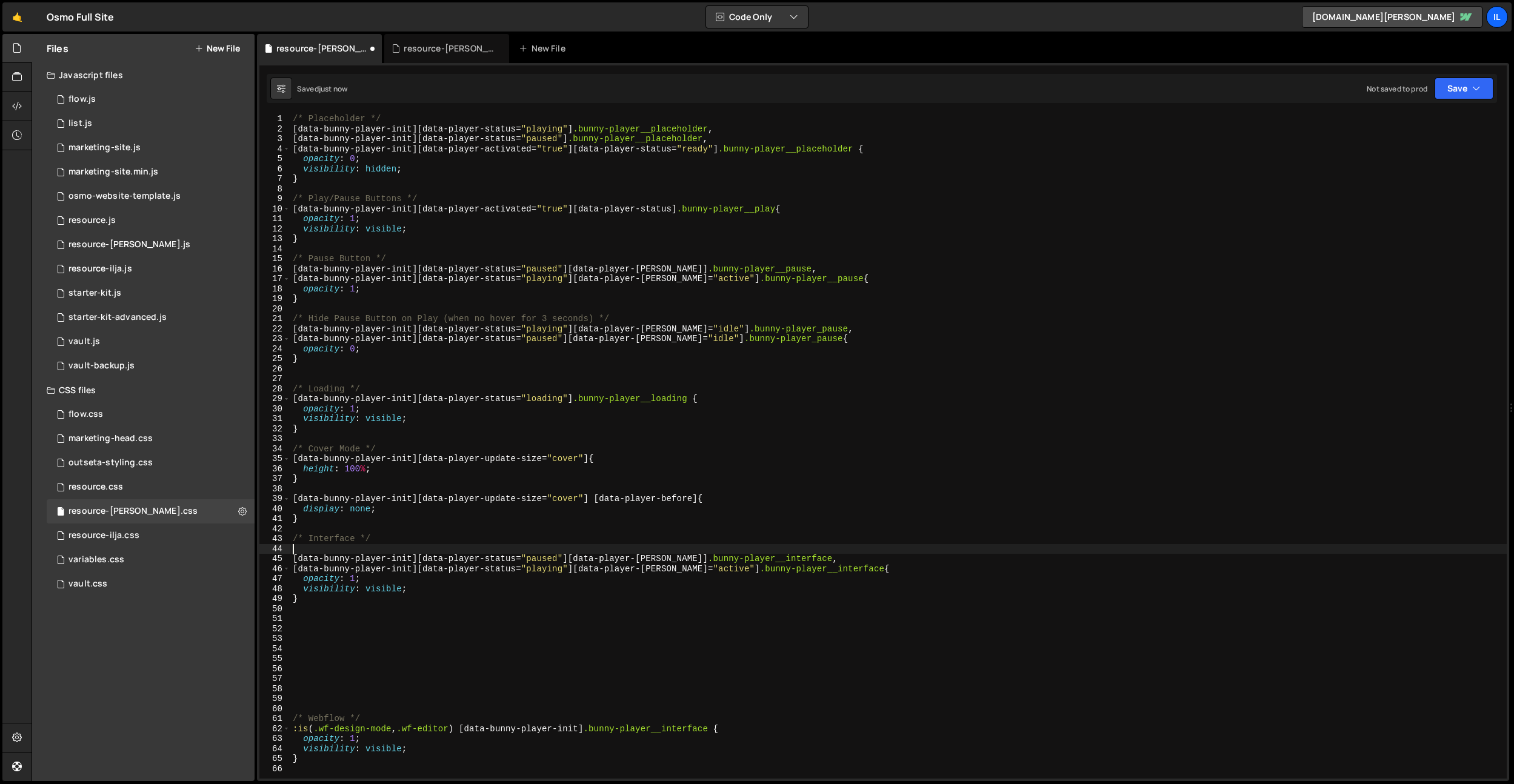
click at [329, 548] on div "/* Placeholder */ [ data-bunny-player-init ][ data-player-status = " playing " …" at bounding box center [898, 456] width 1217 height 684
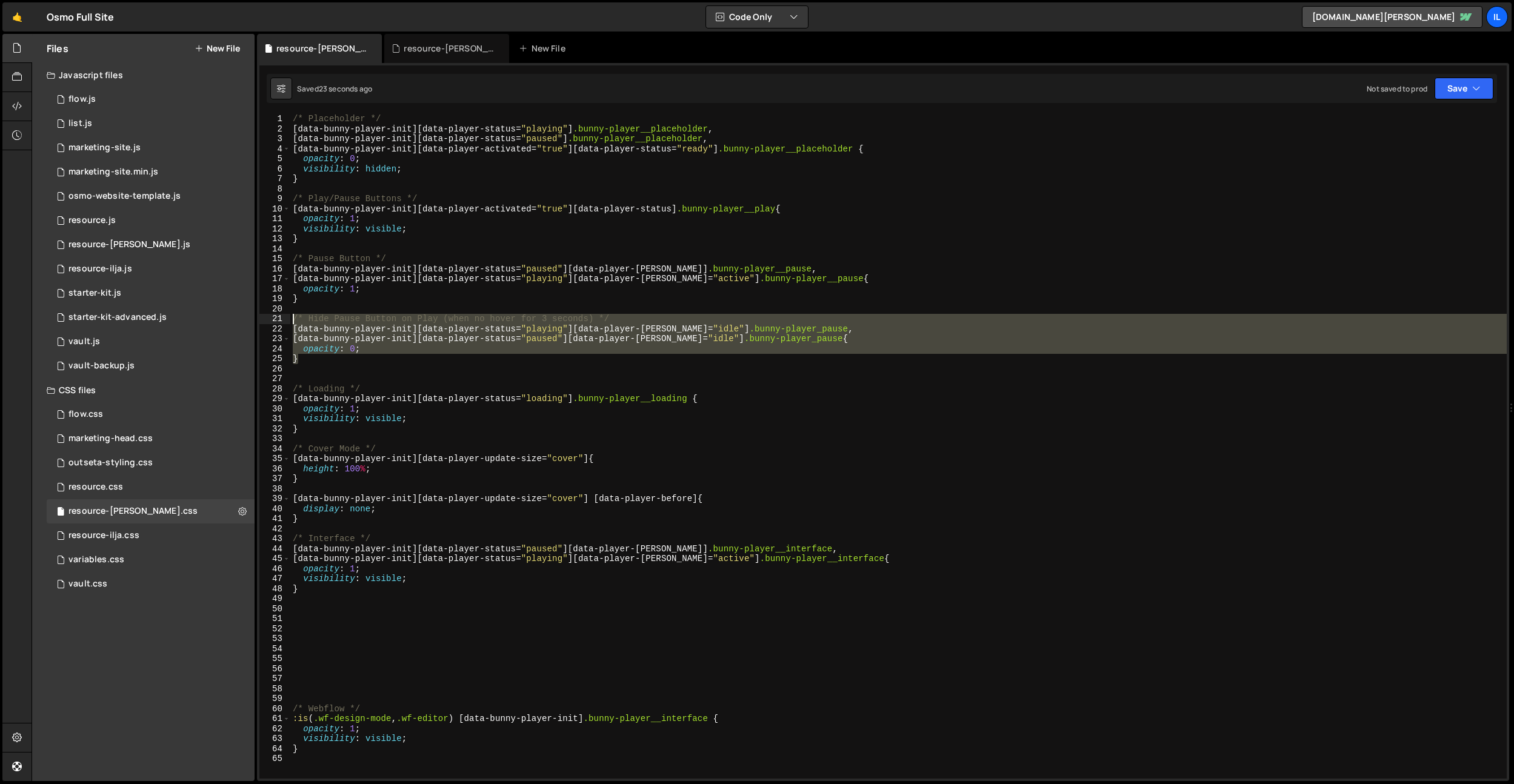
drag, startPoint x: 312, startPoint y: 357, endPoint x: 284, endPoint y: 322, distance: 44.8
click at [284, 322] on div "/* Interface */ 1 2 3 4 5 6 7 8 9 10 11 12 13 14 15 16 17 18 19 20 21 22 23 24 …" at bounding box center [883, 446] width 1248 height 665
type textarea "/* Hide Pause Button on Play (when no hover for 3 seconds) */ [data-bunny-playe…"
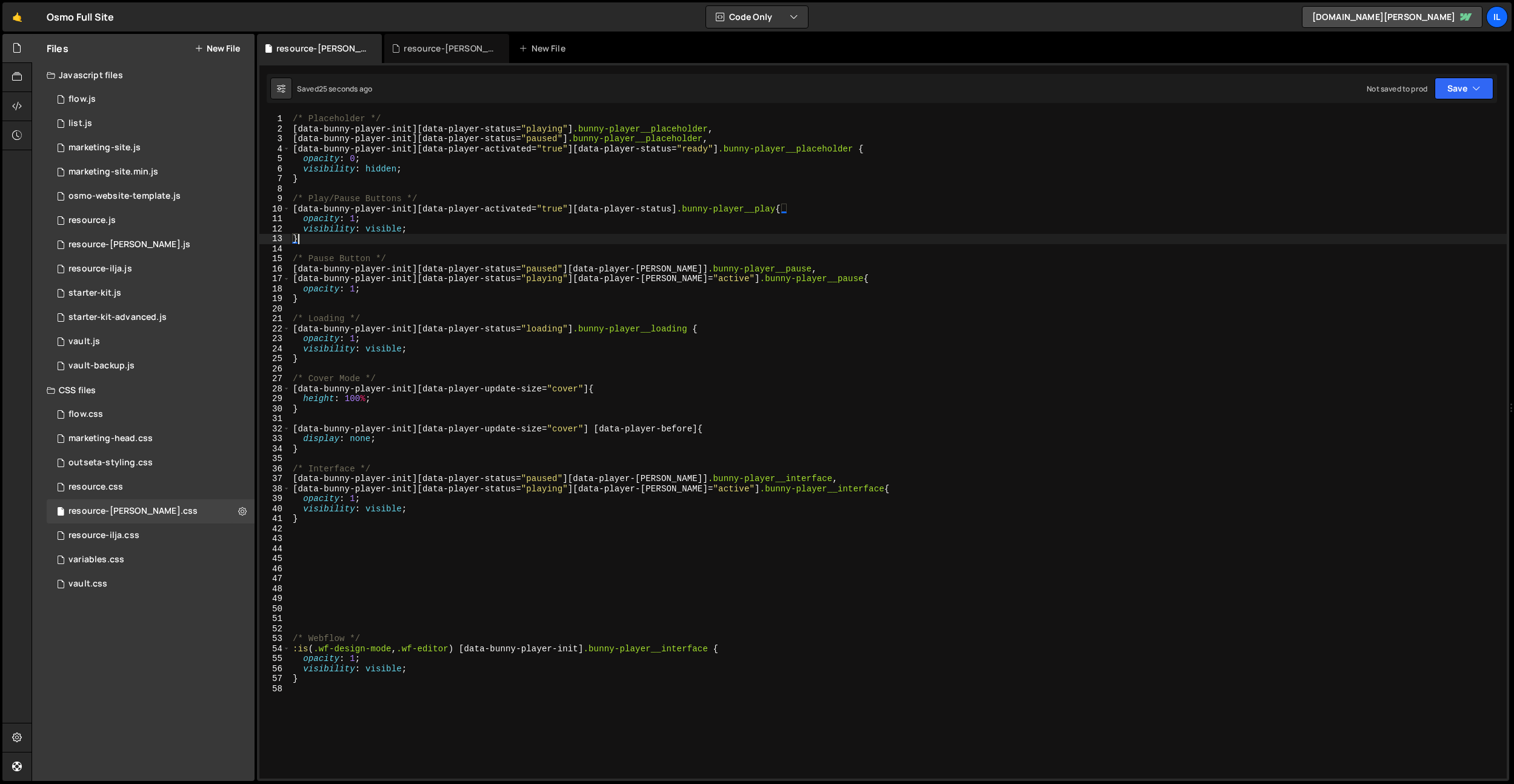
click at [305, 240] on div "/* Placeholder */ [ data-bunny-player-init ][ data-player-status = " playing " …" at bounding box center [898, 456] width 1217 height 684
drag, startPoint x: 719, startPoint y: 280, endPoint x: 573, endPoint y: 283, distance: 146.0
click at [576, 281] on div "/* Placeholder */ [ data-bunny-player-init ][ data-player-status = " playing " …" at bounding box center [898, 456] width 1217 height 684
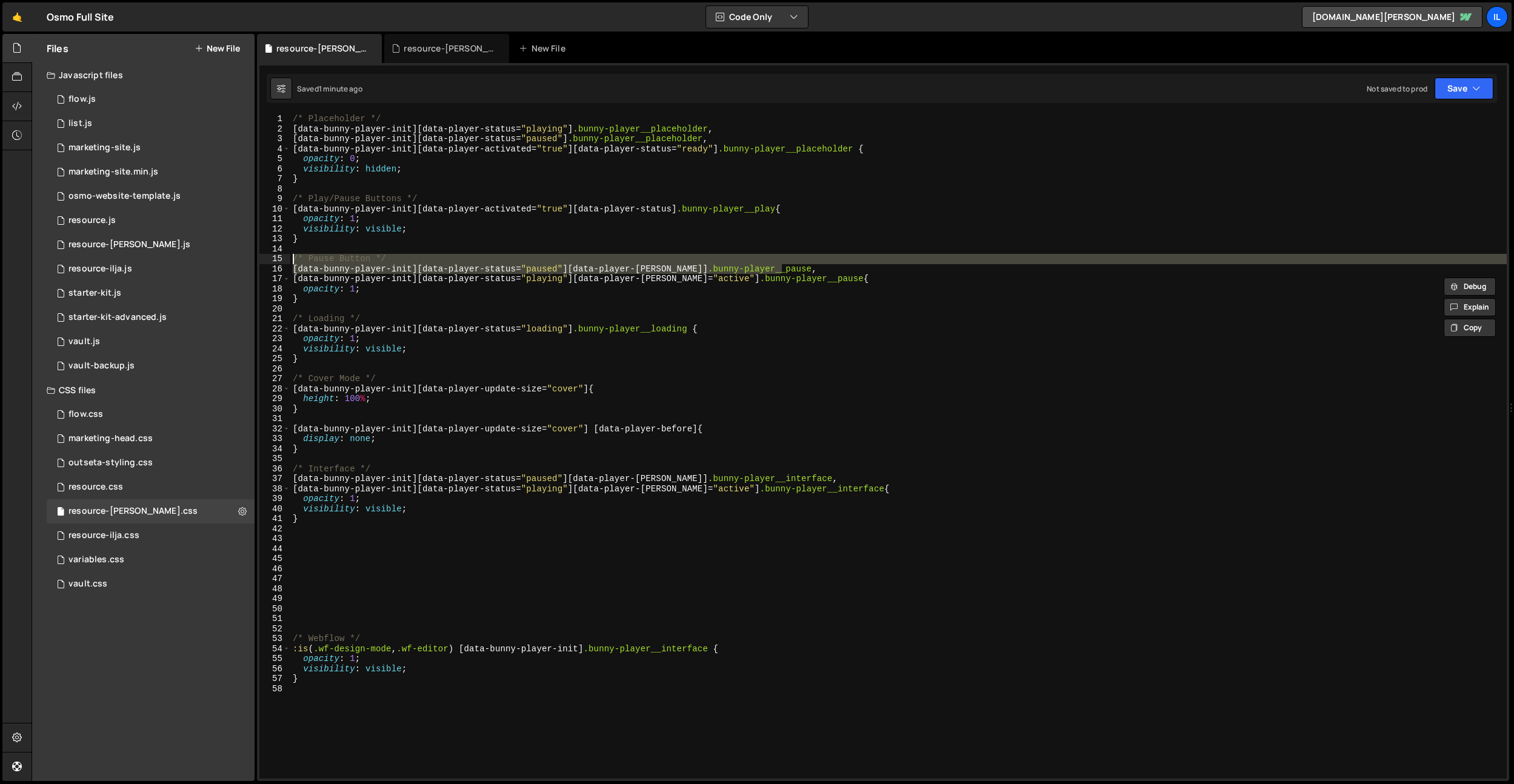
drag, startPoint x: 810, startPoint y: 270, endPoint x: 269, endPoint y: 264, distance: 541.0
click at [269, 264] on div "[data-bunny-player-init][data-player-status="playing"][data-player-hover="activ…" at bounding box center [883, 446] width 1248 height 665
click at [950, 264] on div "/* Placeholder */ [ data-bunny-player-init ][ data-player-status = " playing " …" at bounding box center [898, 446] width 1217 height 665
type textarea "[data-bunny-player-init][data-player-status="paused"][data-player-hover] .bunny…"
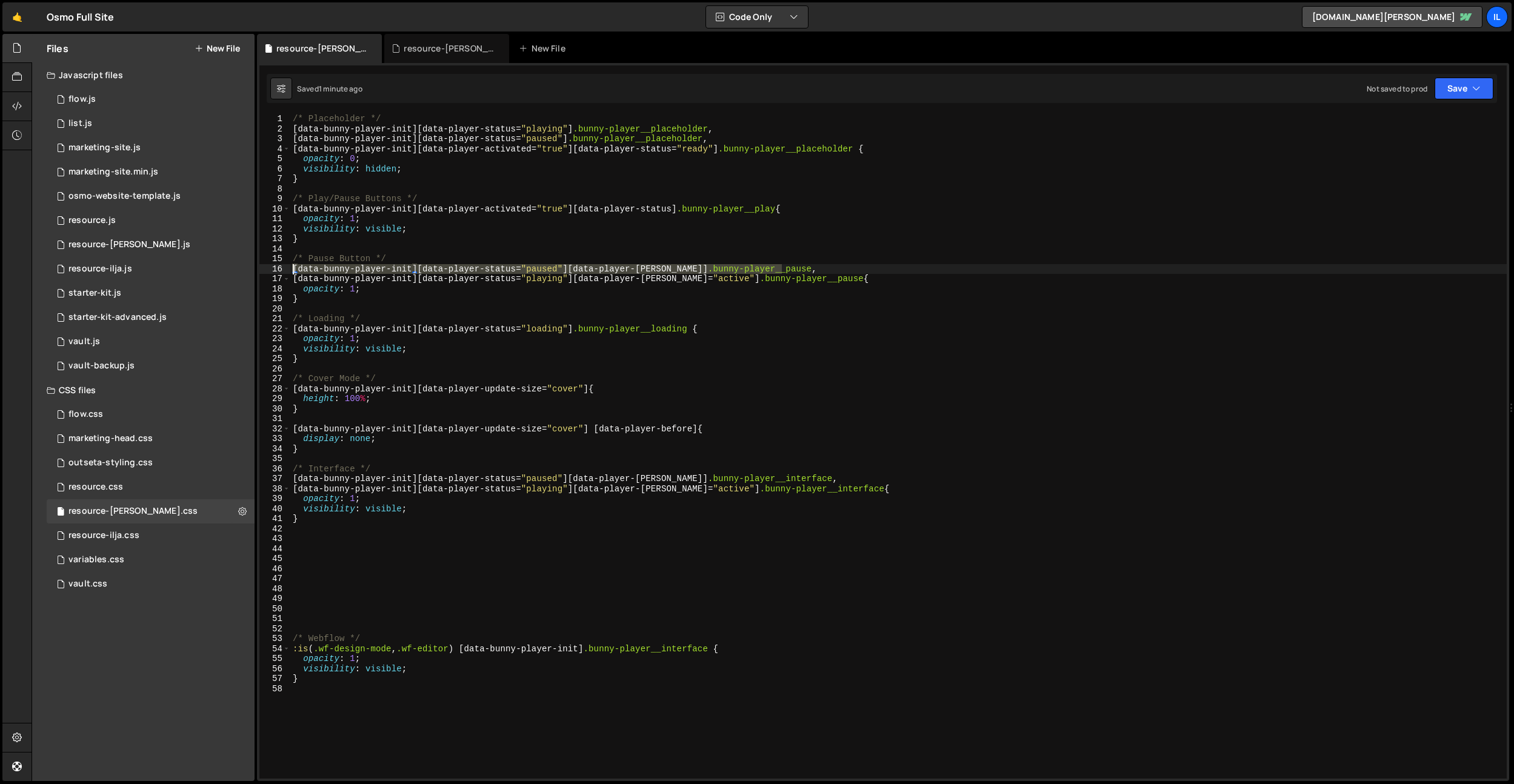
drag, startPoint x: 794, startPoint y: 268, endPoint x: 259, endPoint y: 264, distance: 535.0
click at [259, 264] on div "1 Type cmd + s to save your Javascript file. הההההההההההההההההההההההההההההההההה…" at bounding box center [883, 422] width 1252 height 718
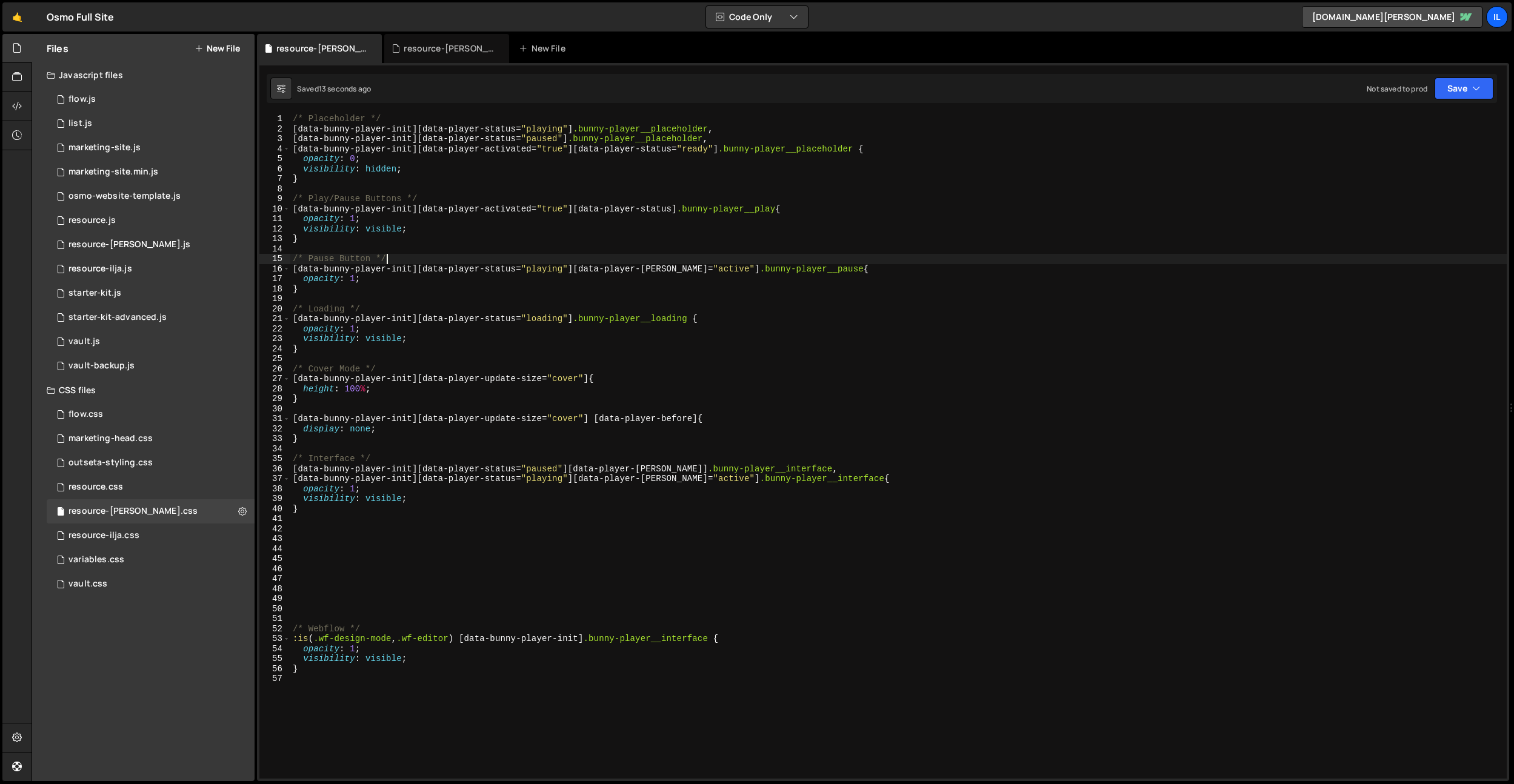
click at [629, 257] on div "/* Placeholder */ [ data-bunny-player-init ][ data-player-status = " playing " …" at bounding box center [898, 456] width 1217 height 684
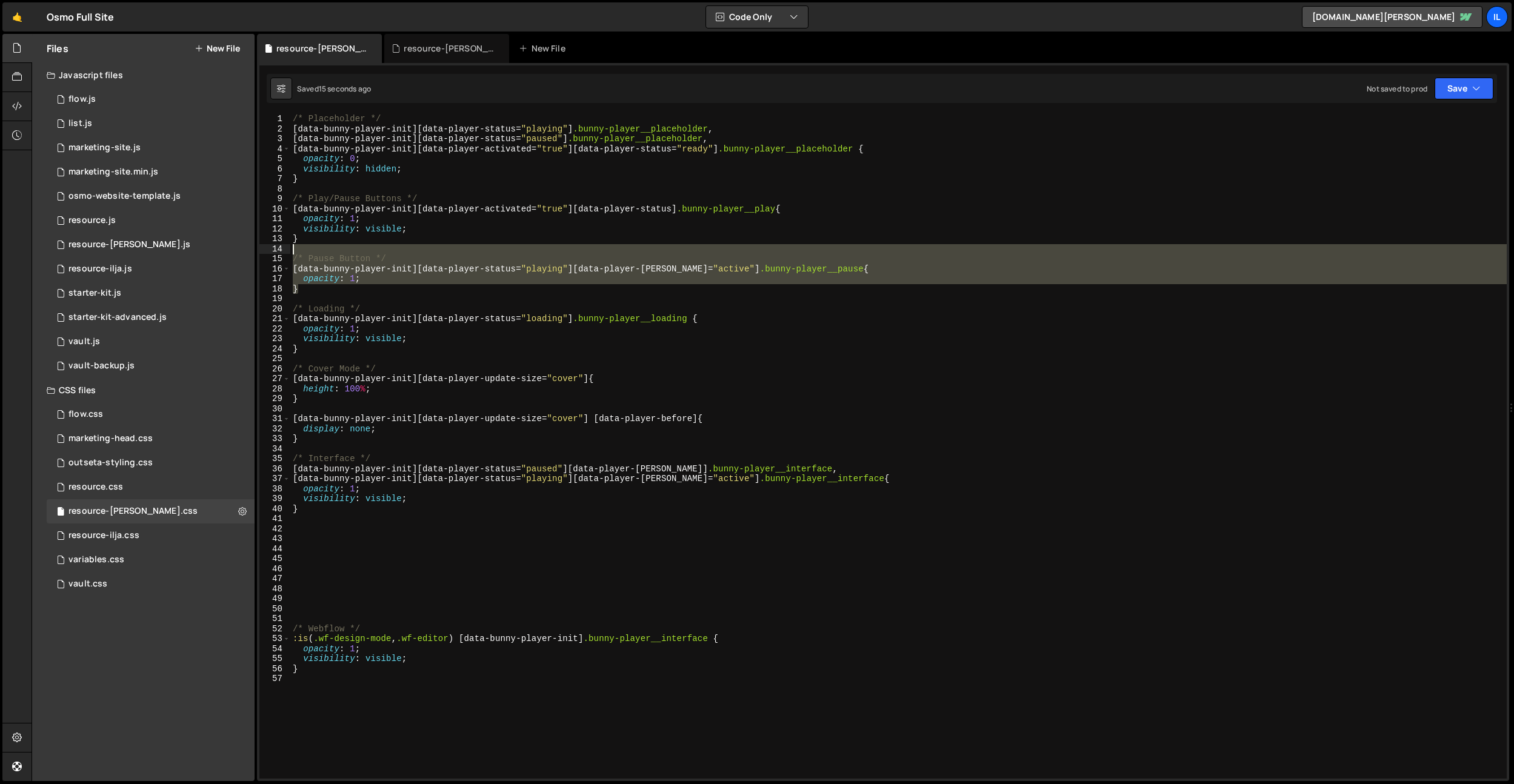
drag, startPoint x: 333, startPoint y: 287, endPoint x: 270, endPoint y: 251, distance: 72.6
click at [270, 251] on div "/* Pause Button */ 1 2 3 4 5 6 7 8 9 10 11 12 13 14 15 16 17 18 19 20 21 22 23 …" at bounding box center [883, 446] width 1248 height 665
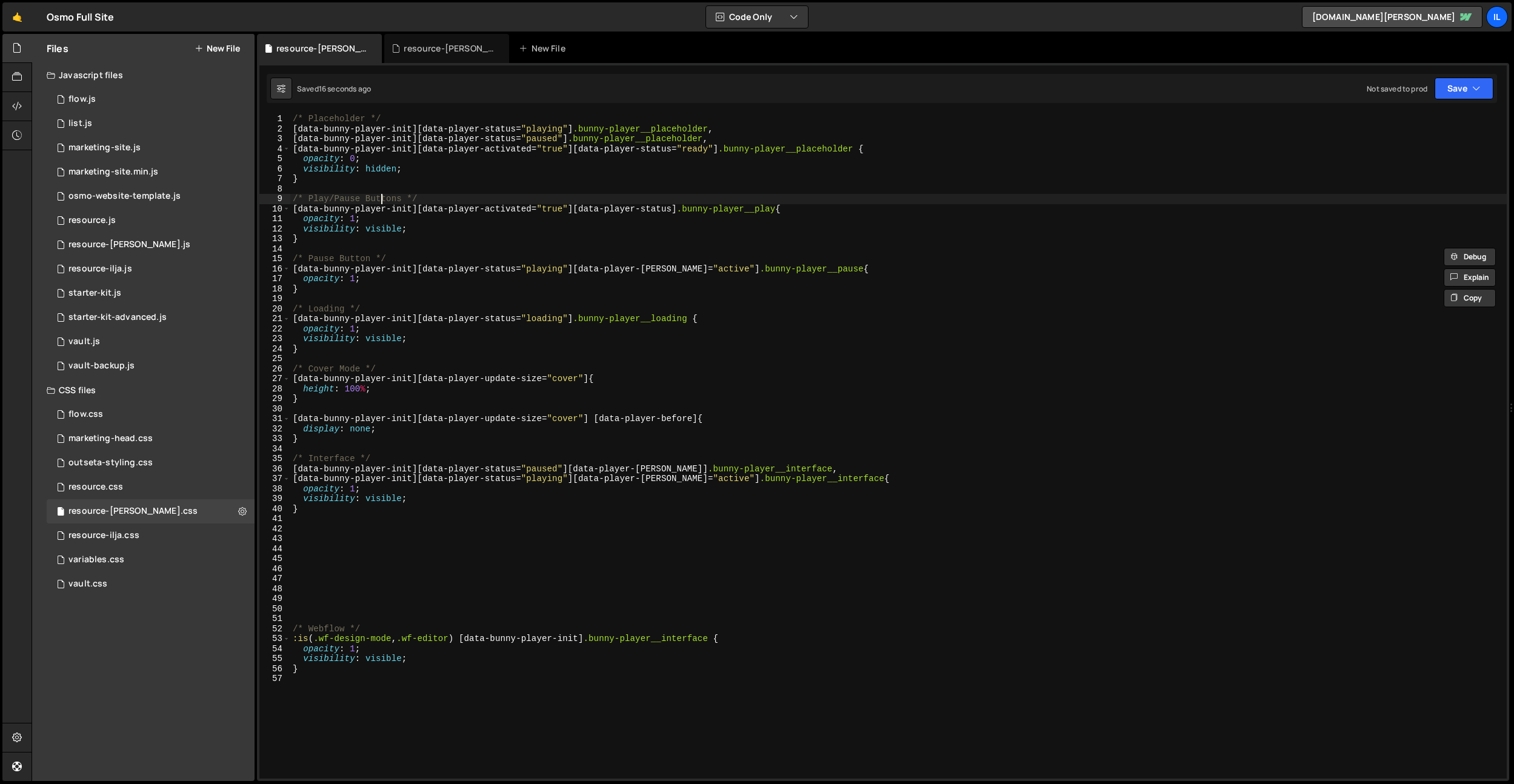
click at [379, 195] on div "/* Placeholder */ [ data-bunny-player-init ][ data-player-status = " playing " …" at bounding box center [898, 456] width 1217 height 684
click at [547, 160] on div "/* Placeholder */ [ data-bunny-player-init ][ data-player-status = " playing " …" at bounding box center [898, 456] width 1217 height 684
click at [353, 222] on div "/* Placeholder */ [ data-bunny-player-init ][ data-player-status = " playing " …" at bounding box center [898, 456] width 1217 height 684
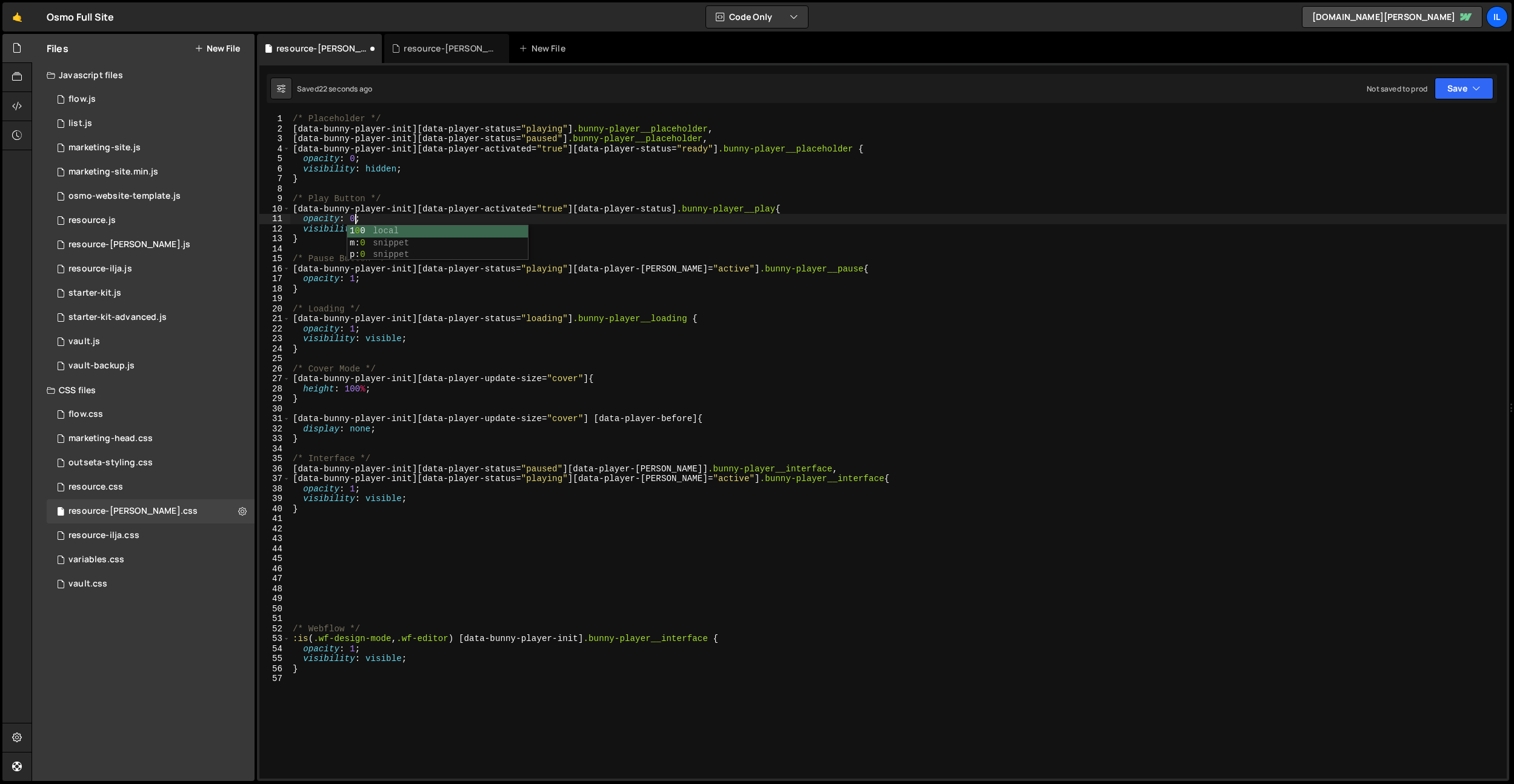
scroll to position [0, 4]
drag, startPoint x: 388, startPoint y: 196, endPoint x: 389, endPoint y: 236, distance: 40.0
click at [388, 196] on div "/* Placeholder */ [ data-bunny-player-init ][ data-player-status = " playing " …" at bounding box center [898, 456] width 1217 height 684
click at [389, 238] on div "/* Placeholder */ [ data-bunny-player-init ][ data-player-status = " playing " …" at bounding box center [898, 456] width 1217 height 684
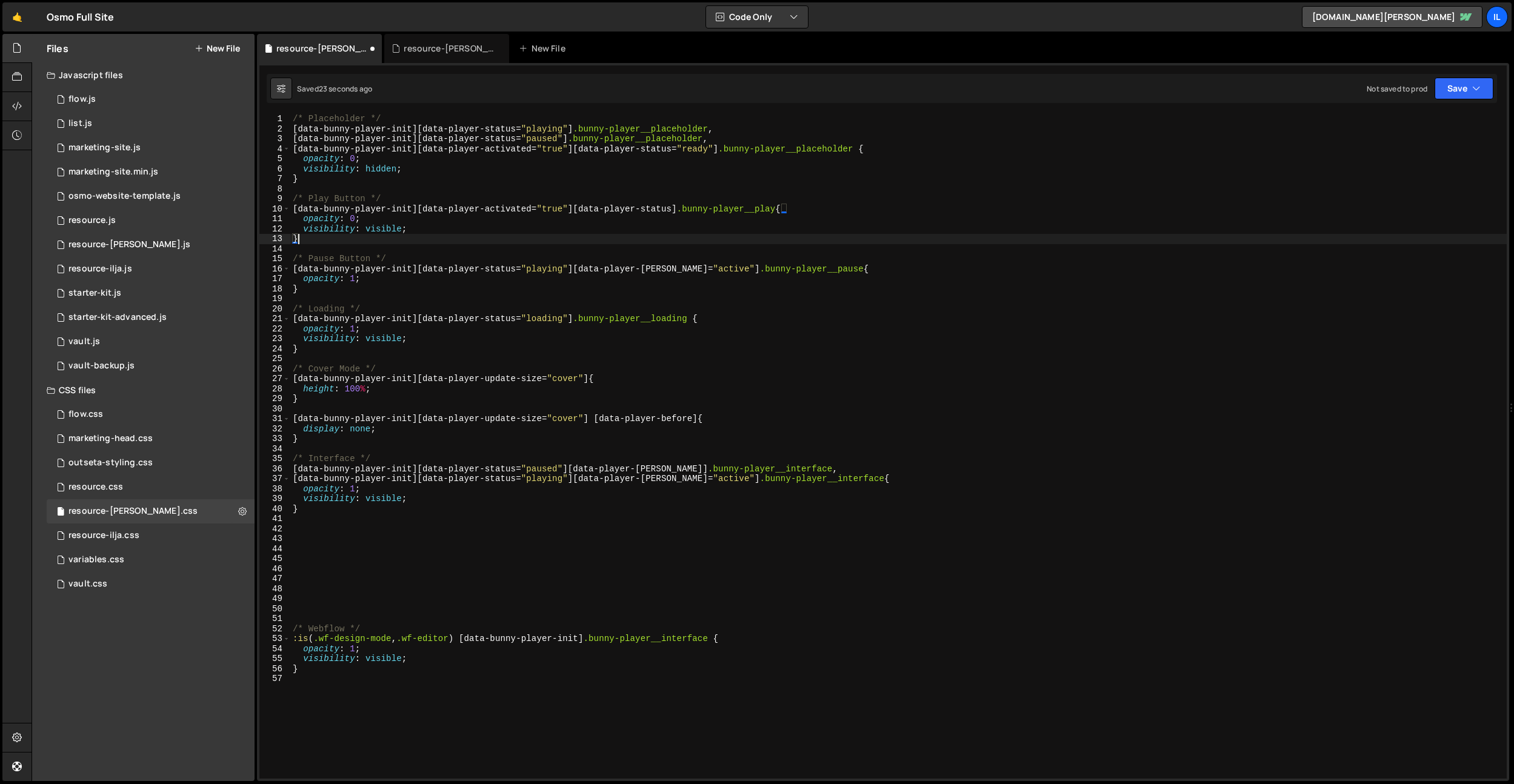
click at [391, 232] on div "/* Placeholder */ [ data-bunny-player-init ][ data-player-status = " playing " …" at bounding box center [898, 456] width 1217 height 684
click at [523, 181] on div "/* Placeholder */ [ data-bunny-player-init ][ data-player-status = " playing " …" at bounding box center [898, 456] width 1217 height 684
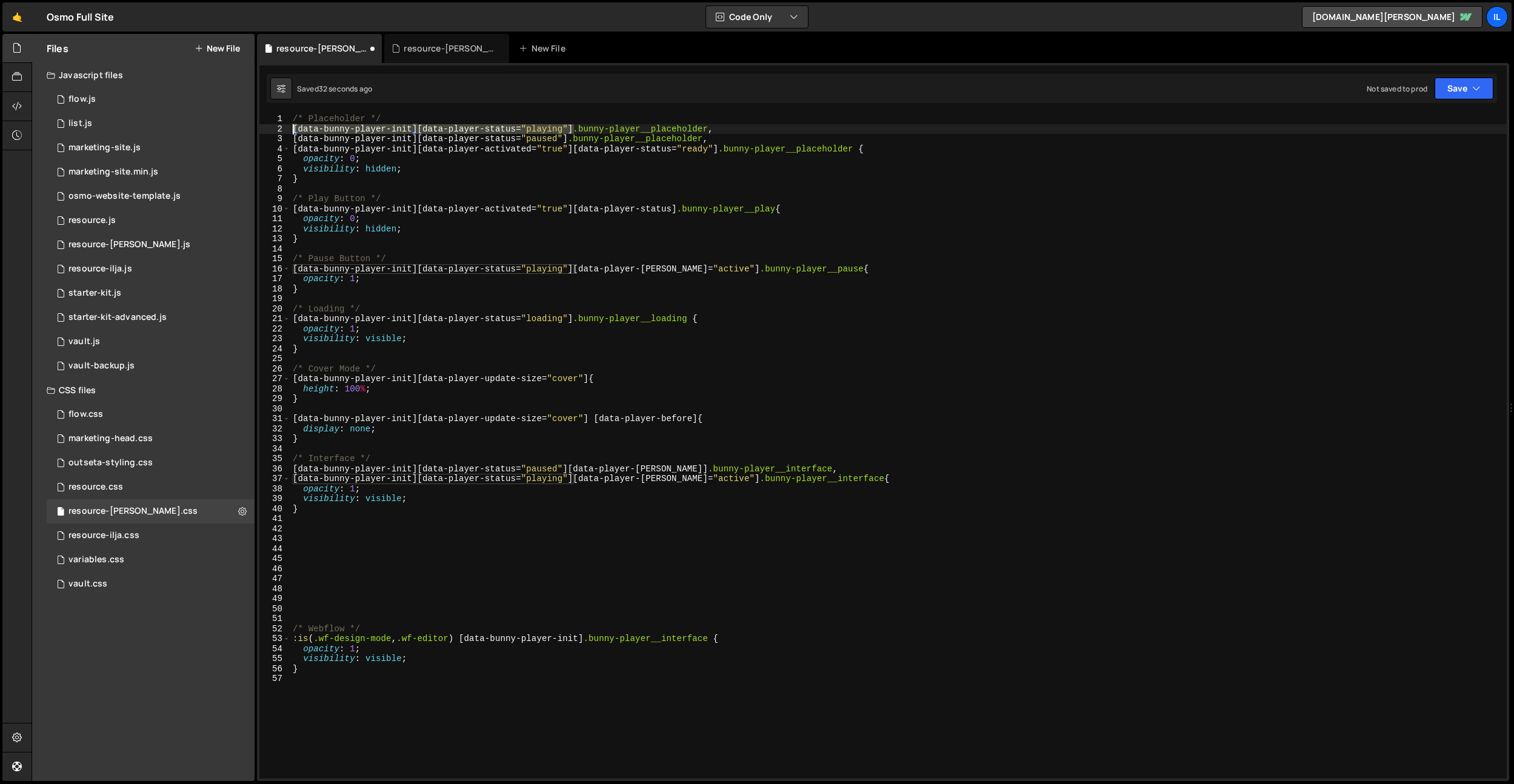
drag, startPoint x: 573, startPoint y: 126, endPoint x: 271, endPoint y: 129, distance: 302.0
click at [271, 129] on div "} 1 2 3 4 5 6 7 8 9 10 11 12 13 14 15 16 17 18 19 20 21 22 23 24 25 26 27 28 29…" at bounding box center [883, 446] width 1248 height 665
click at [568, 136] on div "/* Placeholder */ [ data-bunny-player-init ][ data-player-status = " playing " …" at bounding box center [898, 456] width 1217 height 684
drag, startPoint x: 573, startPoint y: 128, endPoint x: 252, endPoint y: 124, distance: 321.0
click at [250, 124] on div "Files New File Javascript files 0 flow.js 0 0 list.js 0 0 marketing-site.js 0 0…" at bounding box center [773, 408] width 1483 height 748
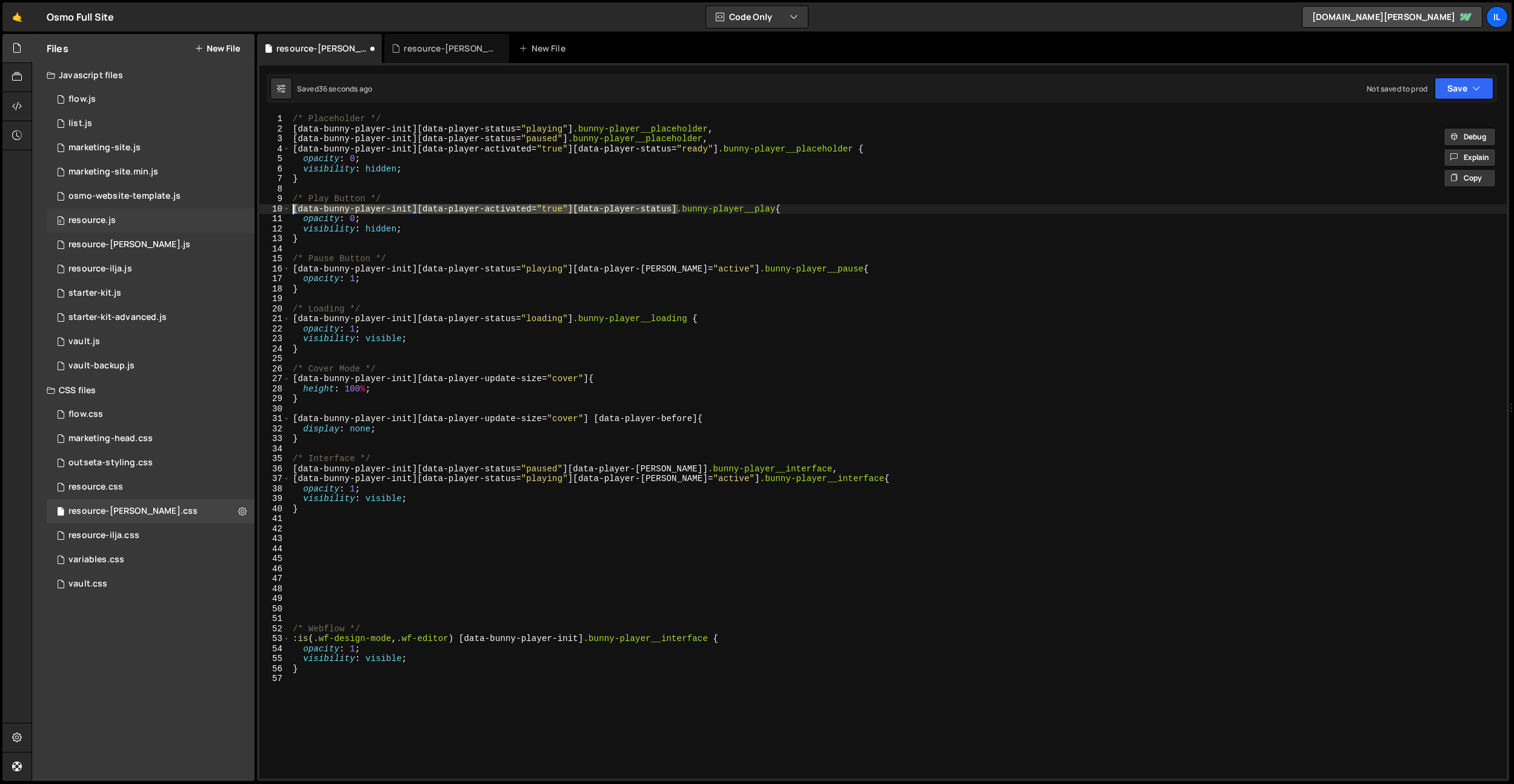
drag, startPoint x: 678, startPoint y: 207, endPoint x: 177, endPoint y: 213, distance: 501.0
click at [177, 213] on div "Files New File Javascript files 0 flow.js 0 0 list.js 0 0 marketing-site.js 0 0…" at bounding box center [773, 408] width 1483 height 748
paste textarea "status="playing""
click at [440, 508] on div "/* Placeholder */ [ data-bunny-player-init ][ data-player-status = " playing " …" at bounding box center [898, 456] width 1217 height 684
type textarea "}"
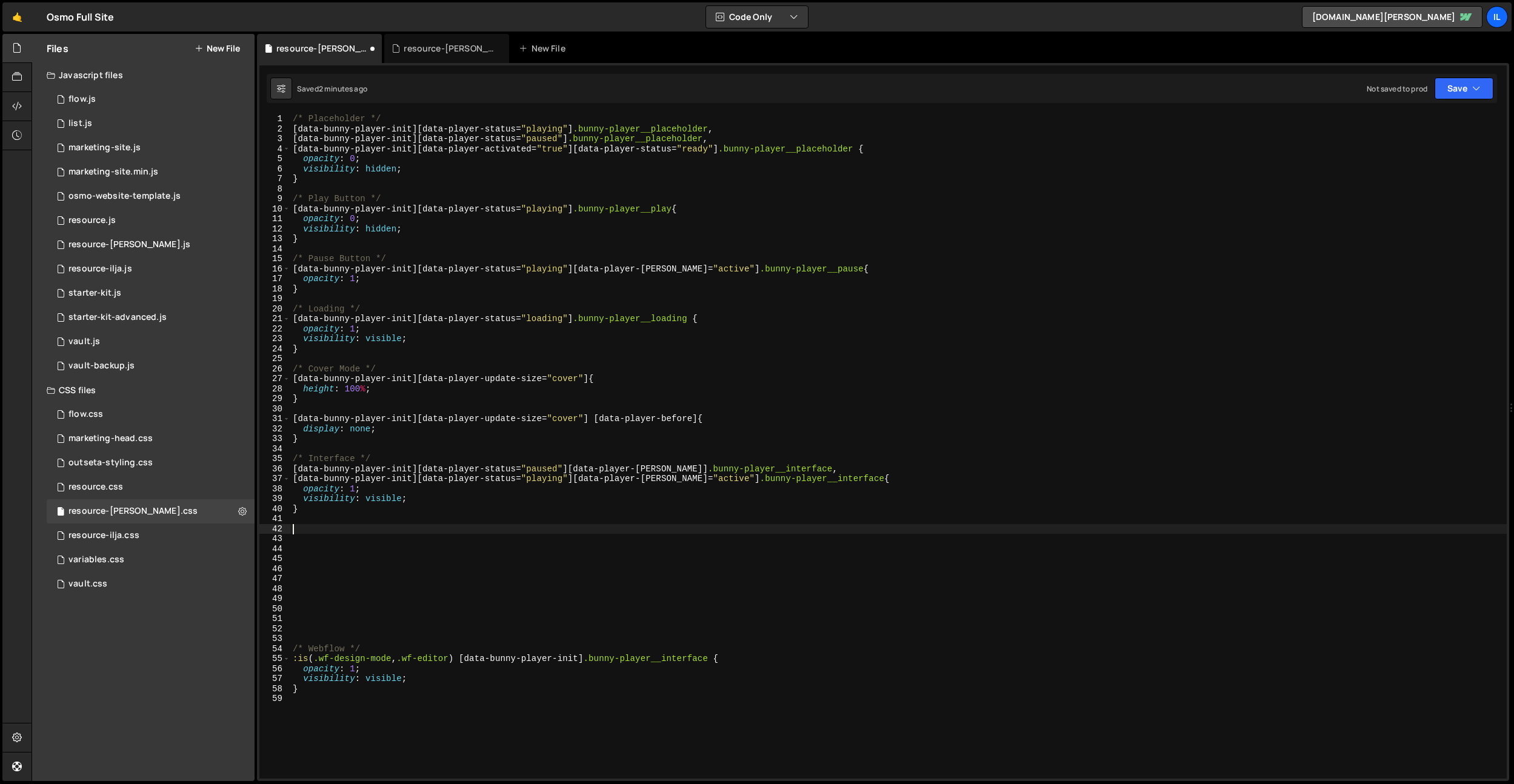
click at [347, 348] on div "/* Placeholder */ [ data-bunny-player-init ][ data-player-status = " playing " …" at bounding box center [898, 456] width 1217 height 684
type textarea "}"
click at [368, 290] on div "/* Placeholder */ [ data-bunny-player-init ][ data-player-status = " playing " …" at bounding box center [898, 456] width 1217 height 684
click at [126, 576] on div "vault.css 0" at bounding box center [150, 584] width 208 height 24
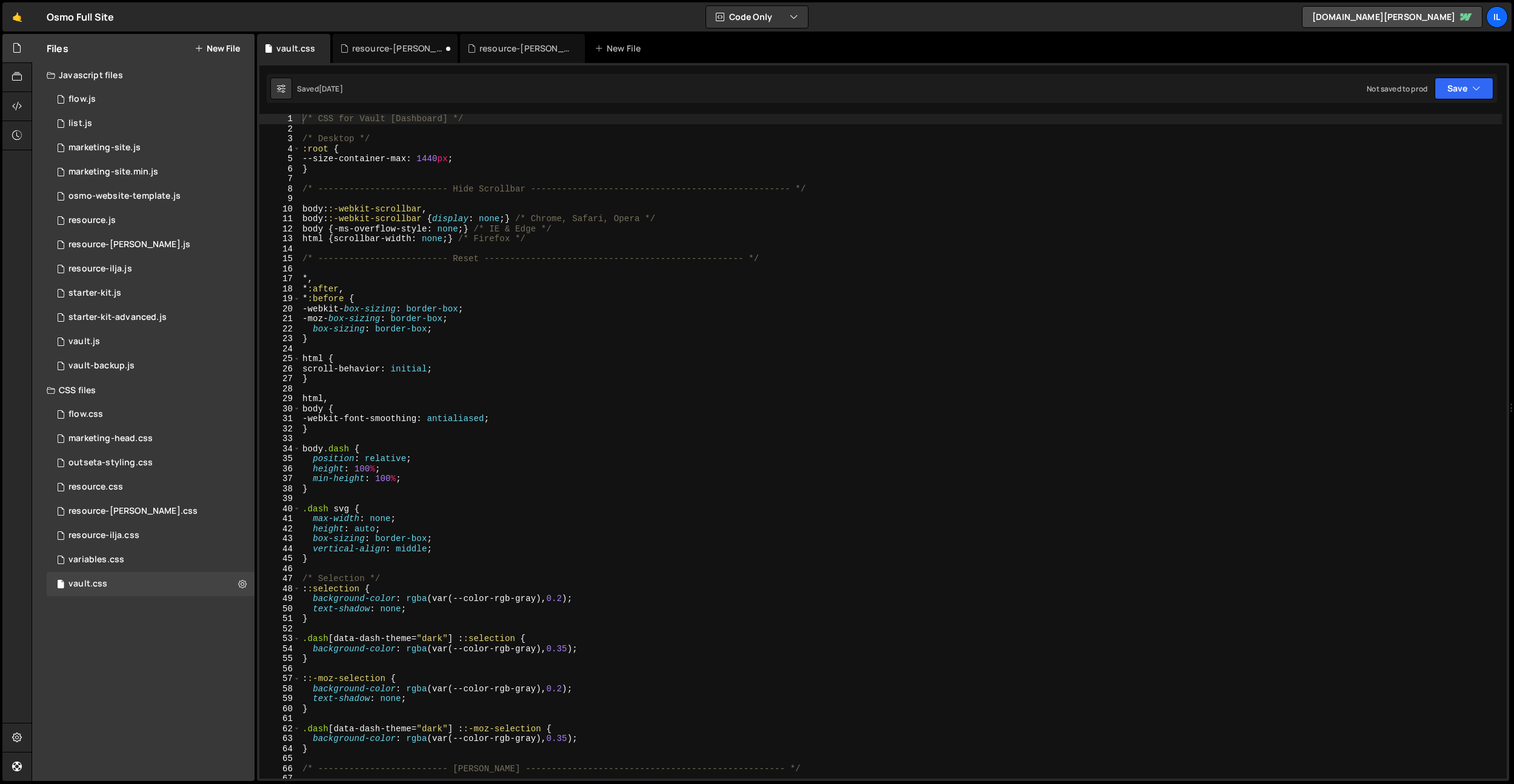
type textarea "}"
click at [514, 491] on div "/* CSS for Vault [Dashboard] */ /* Desktop */ :root { --size-container-max : 14…" at bounding box center [901, 456] width 1203 height 684
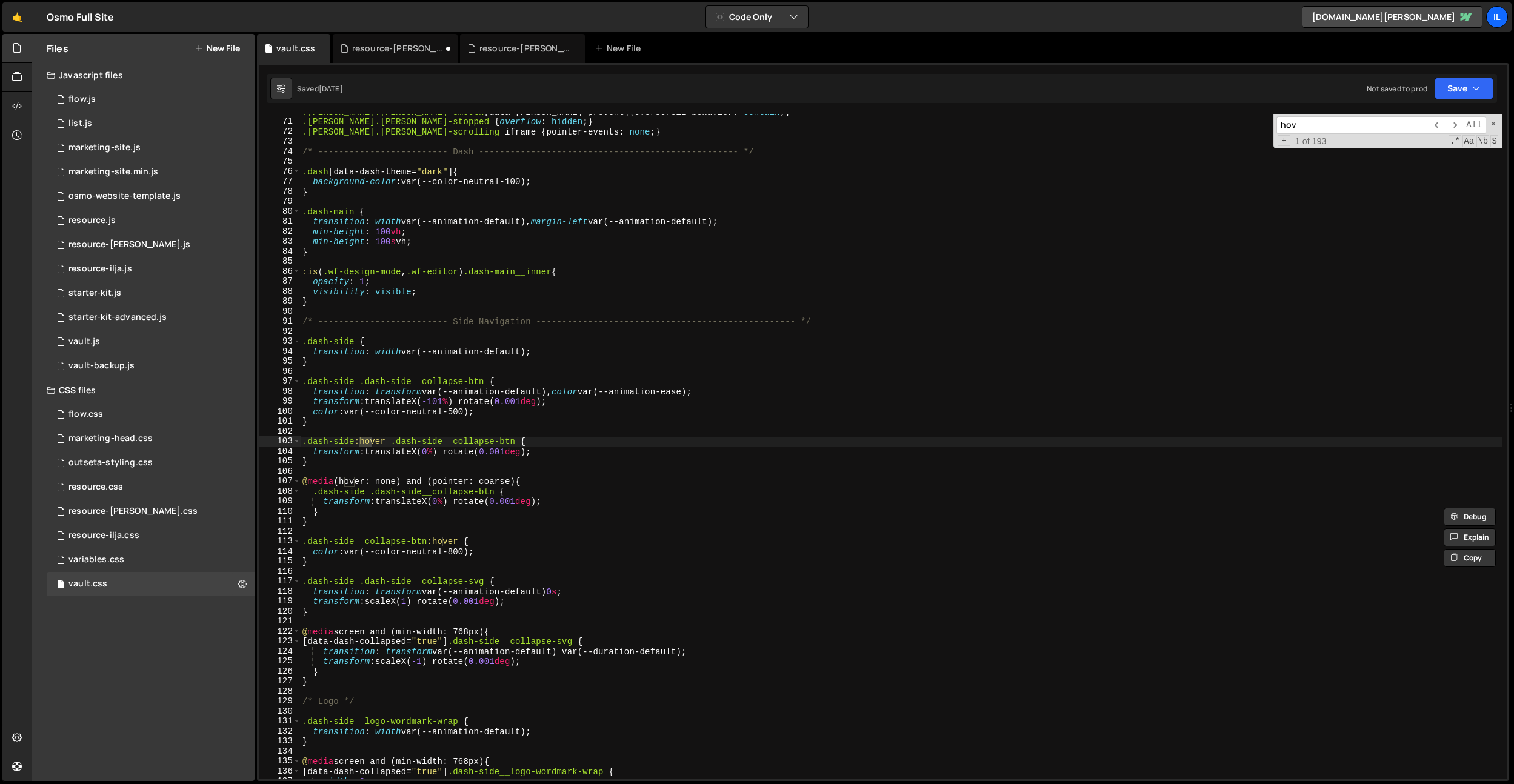
scroll to position [588, 0]
type input "hover:non"
type textarea "@media (hover: none) and (pointer: coarse) {"
drag, startPoint x: 543, startPoint y: 481, endPoint x: 272, endPoint y: 479, distance: 271.0
click at [272, 479] on div "@media (hover: none) and (pointer: coarse) { 70 71 72 73 74 75 76 77 78 79 80 8…" at bounding box center [883, 446] width 1248 height 665
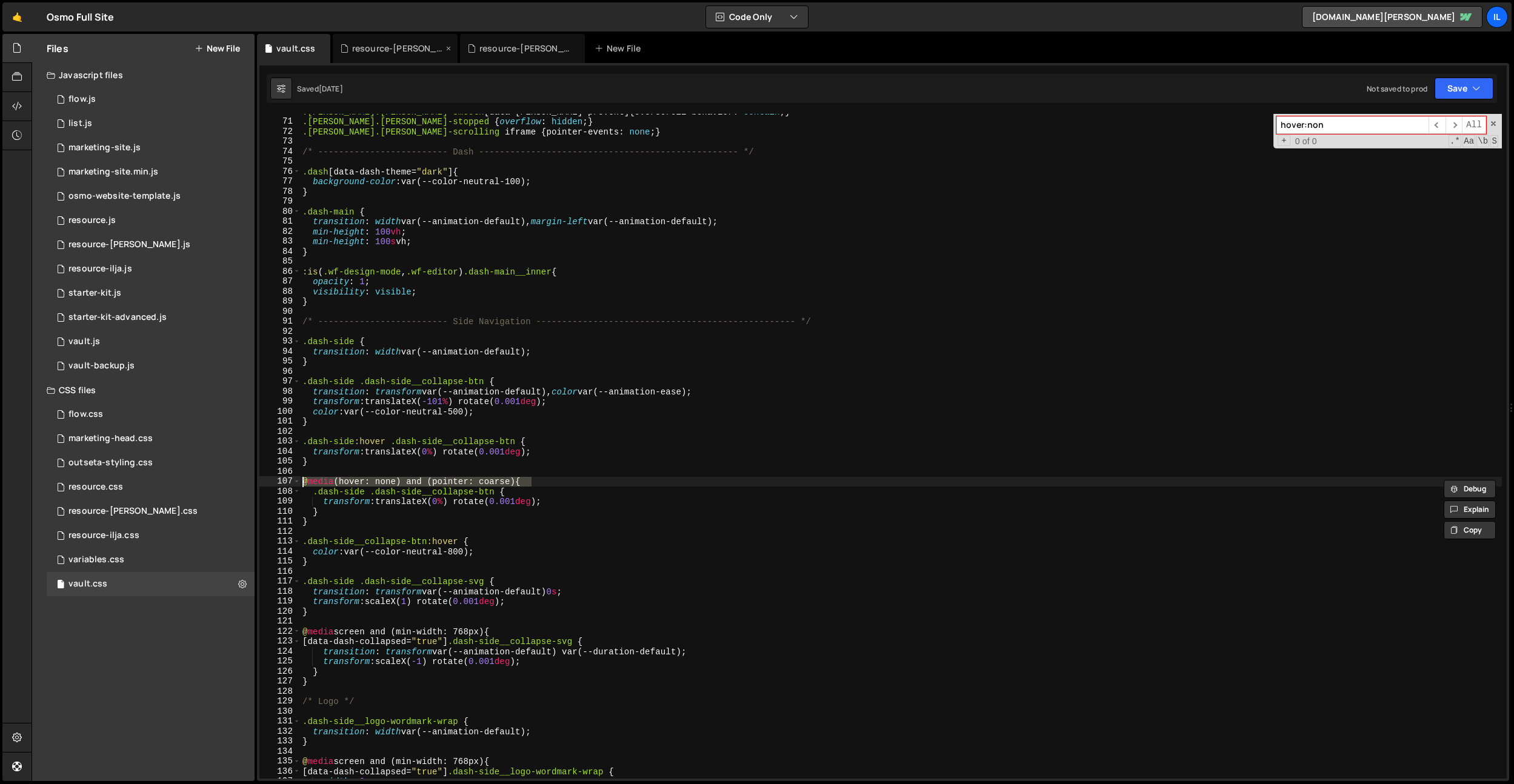
click at [402, 51] on div "resource-[PERSON_NAME].css" at bounding box center [397, 48] width 91 height 12
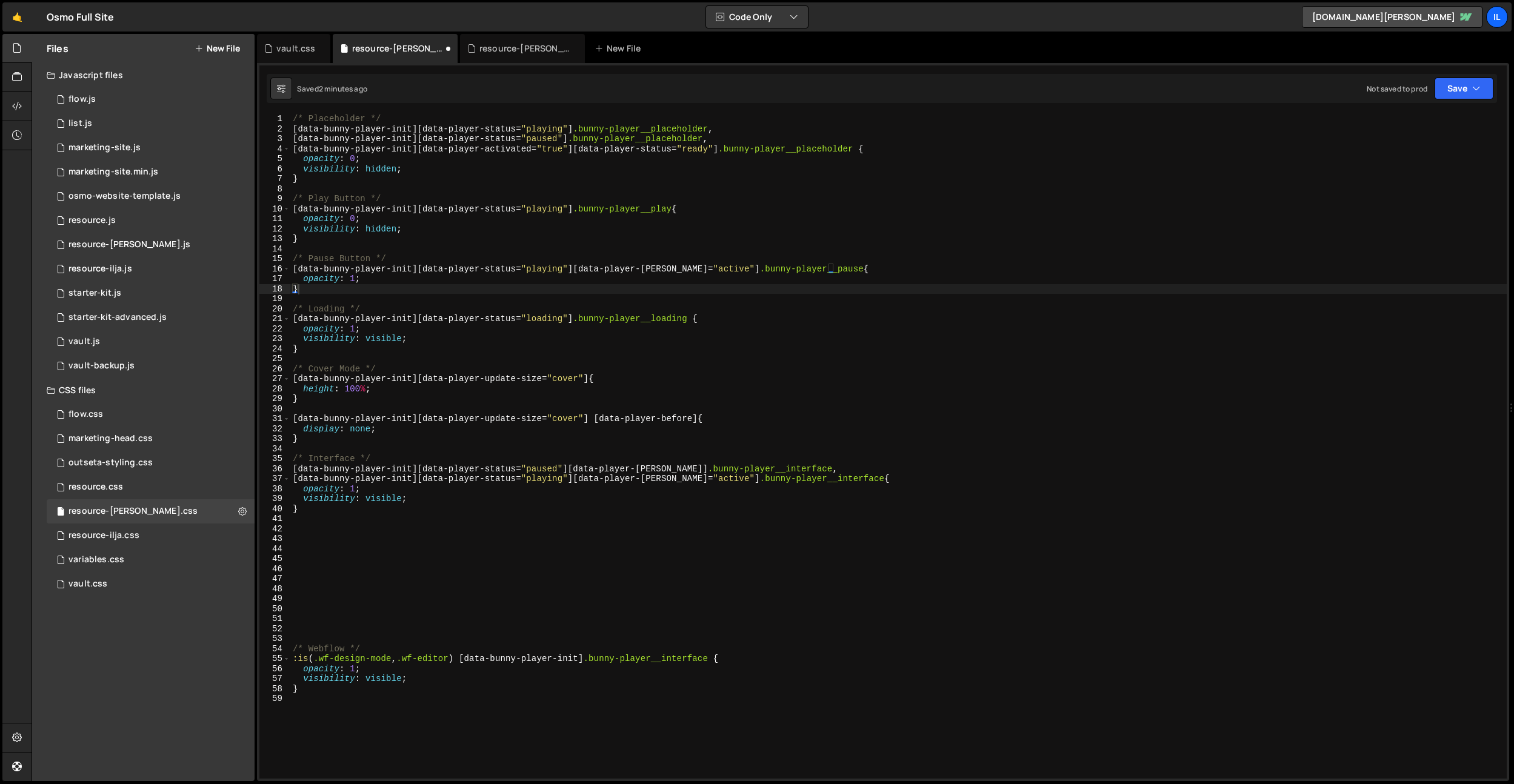
click at [355, 286] on div "/* Placeholder */ [ data-bunny-player-init ][ data-player-status = " playing " …" at bounding box center [898, 456] width 1217 height 684
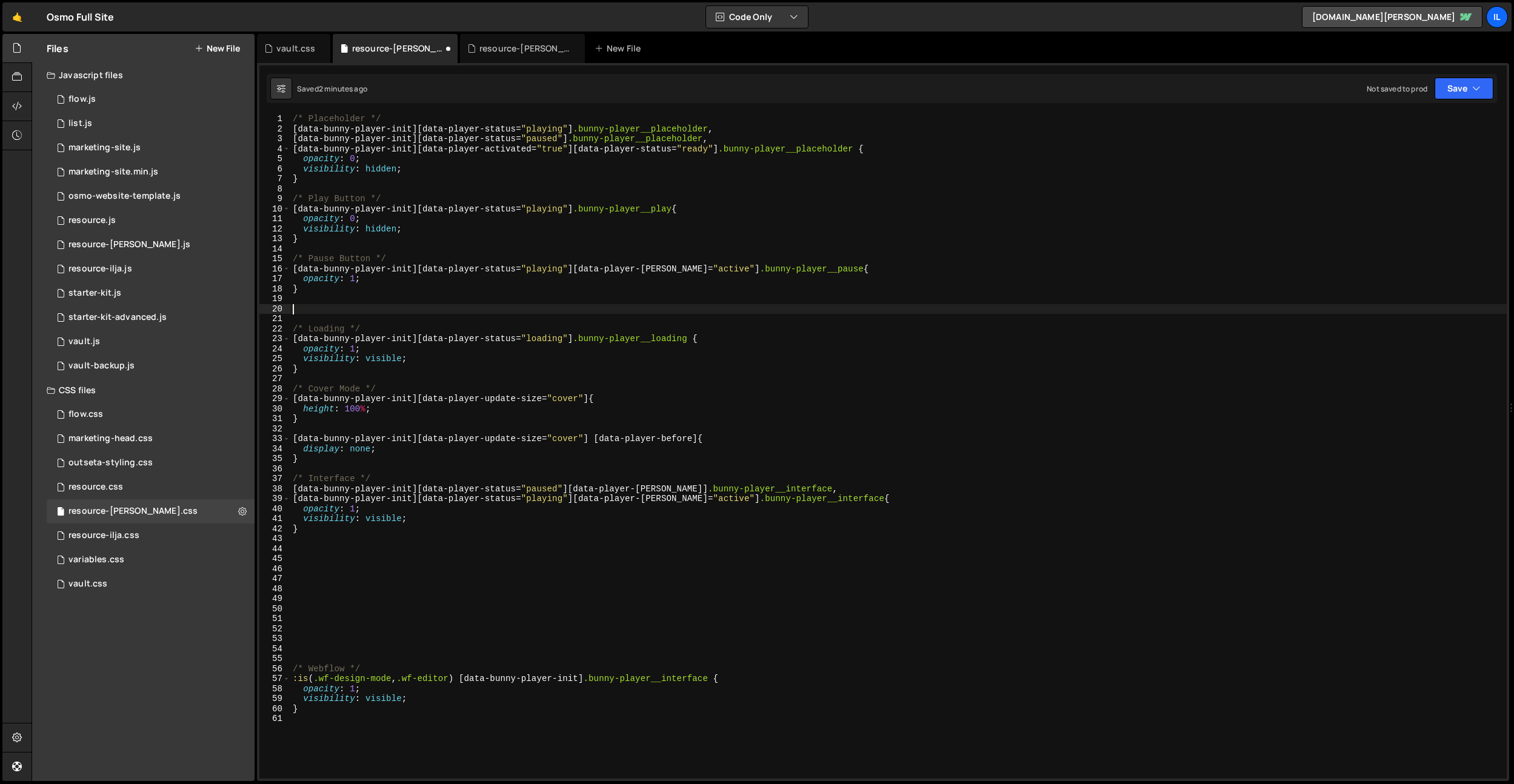
paste textarea "@media (hover: none) and (pointer: coarse) {"
type textarea "@media (hover: none) and (pointer: coarse) {}"
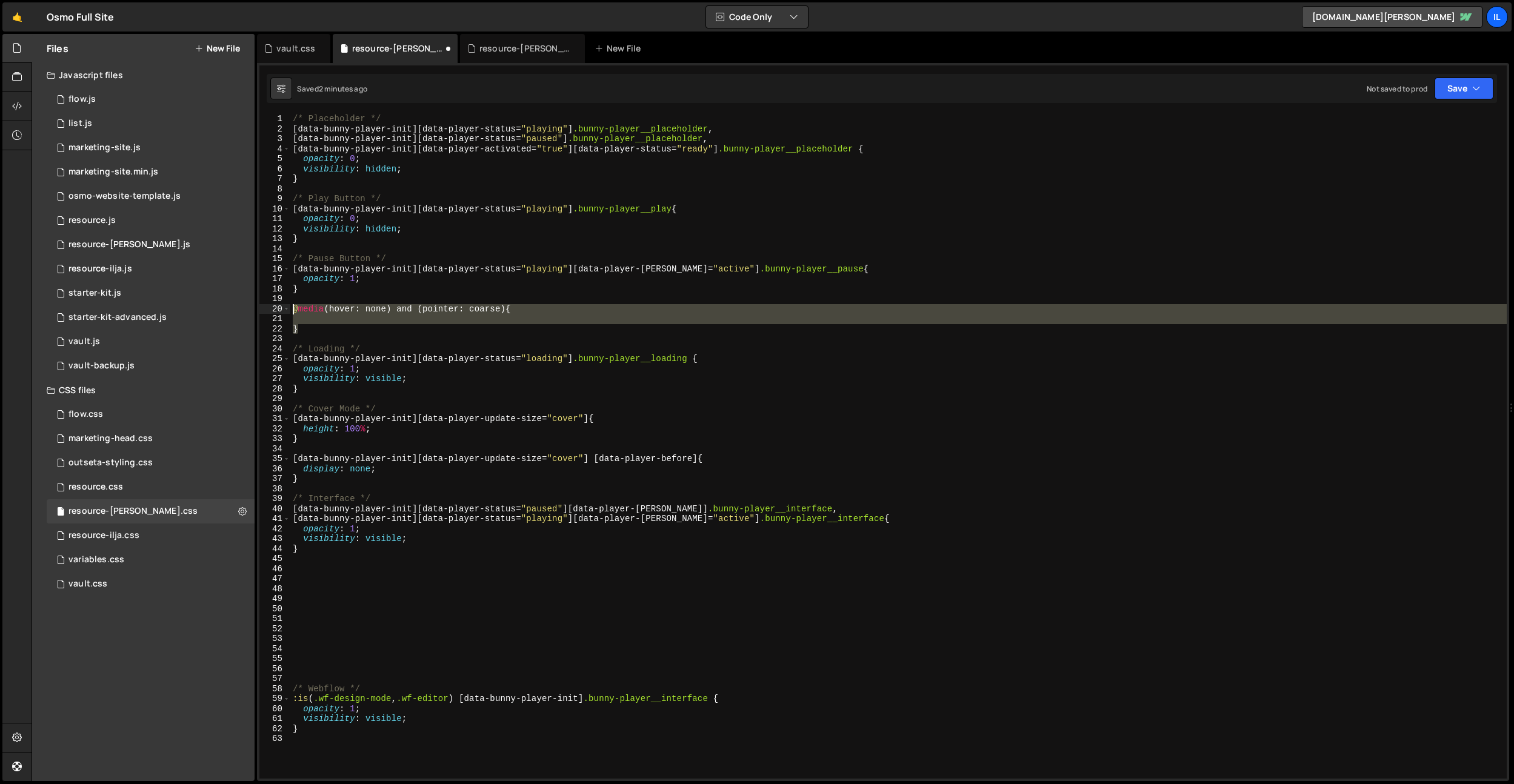
drag, startPoint x: 323, startPoint y: 333, endPoint x: 278, endPoint y: 309, distance: 51.0
click at [278, 309] on div "1 2 3 4 5 6 7 8 9 10 11 12 13 14 15 16 17 18 19 20 21 22 23 24 25 26 27 28 29 3…" at bounding box center [883, 446] width 1248 height 665
type textarea "@media (hover: none) and (pointer: coarse) {"
click at [511, 295] on div "/* Placeholder */ [ data-bunny-player-init ][ data-player-status = " playing " …" at bounding box center [898, 456] width 1217 height 684
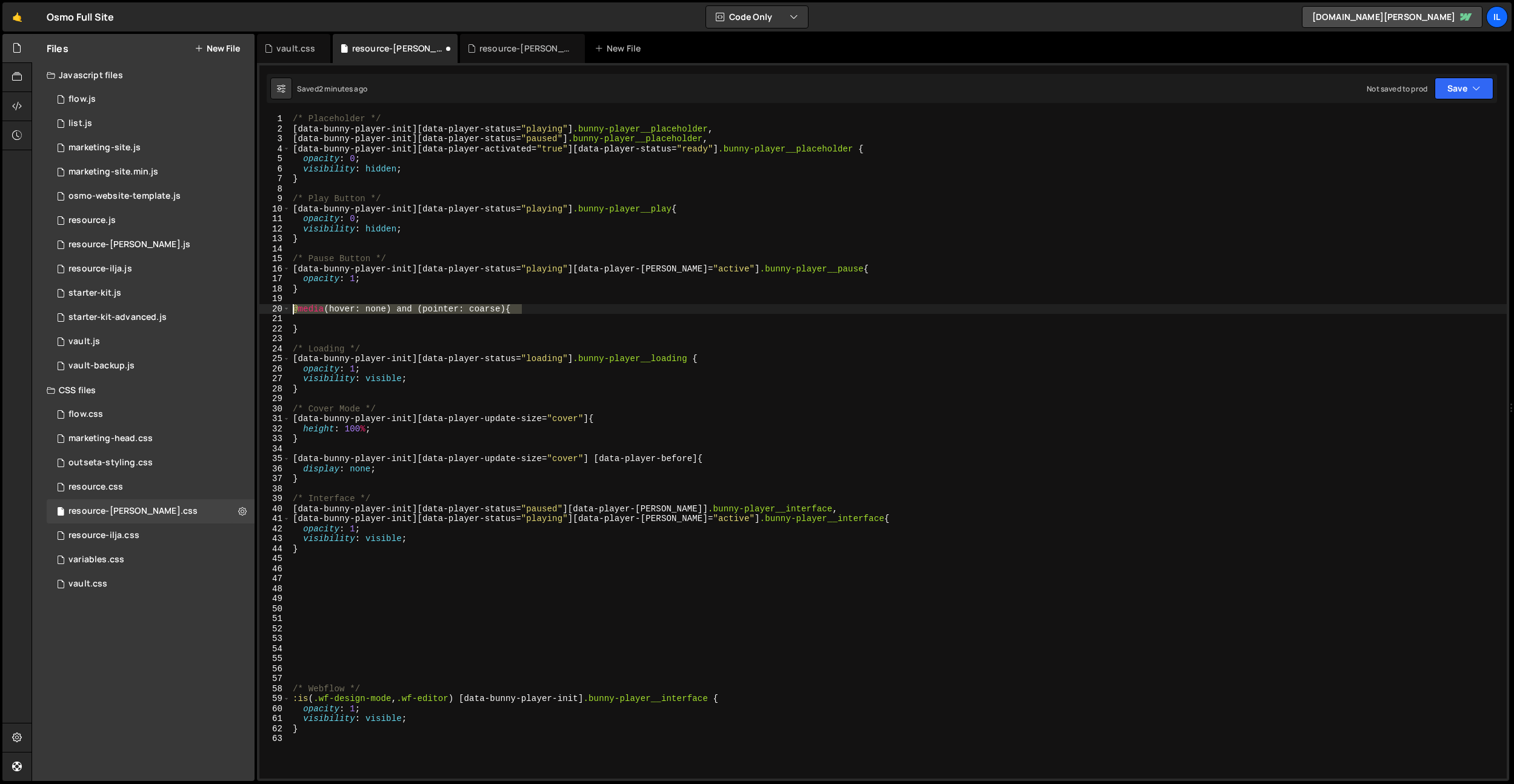
drag, startPoint x: 394, startPoint y: 308, endPoint x: 300, endPoint y: 287, distance: 96.3
click at [285, 309] on div "1 2 3 4 5 6 7 8 9 10 11 12 13 14 15 16 17 18 19 20 21 22 23 24 25 26 27 28 29 3…" at bounding box center [883, 446] width 1248 height 665
type textarea "@media (hover: none) and (pointer: coarse) {"
click at [322, 251] on div "/* Placeholder */ [ data-bunny-player-init ][ data-player-status = " playing " …" at bounding box center [898, 456] width 1217 height 684
click at [395, 257] on div "/* Placeholder */ [ data-bunny-player-init ][ data-player-status = " playing " …" at bounding box center [898, 456] width 1217 height 684
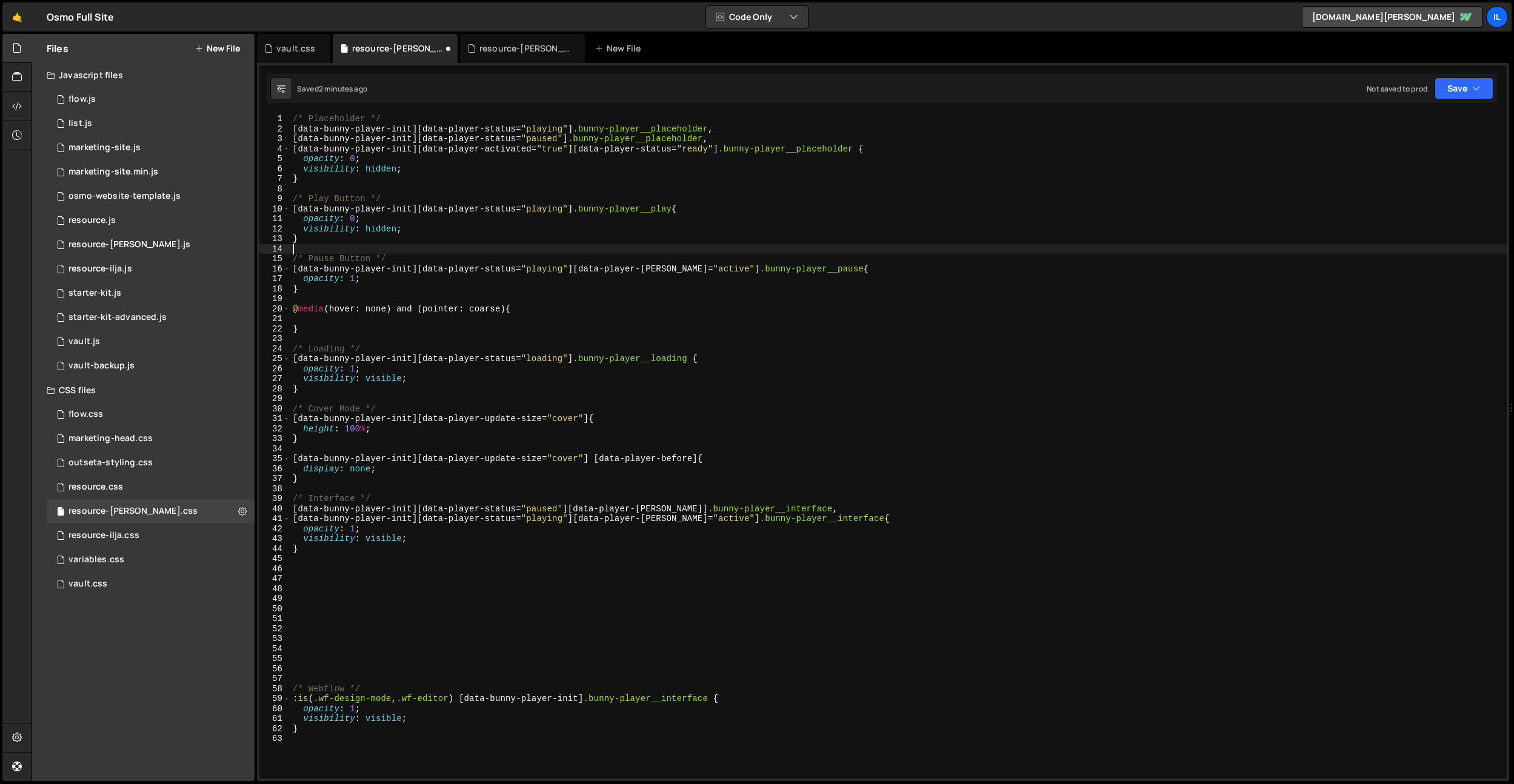
type textarea "/* Pause Button */"
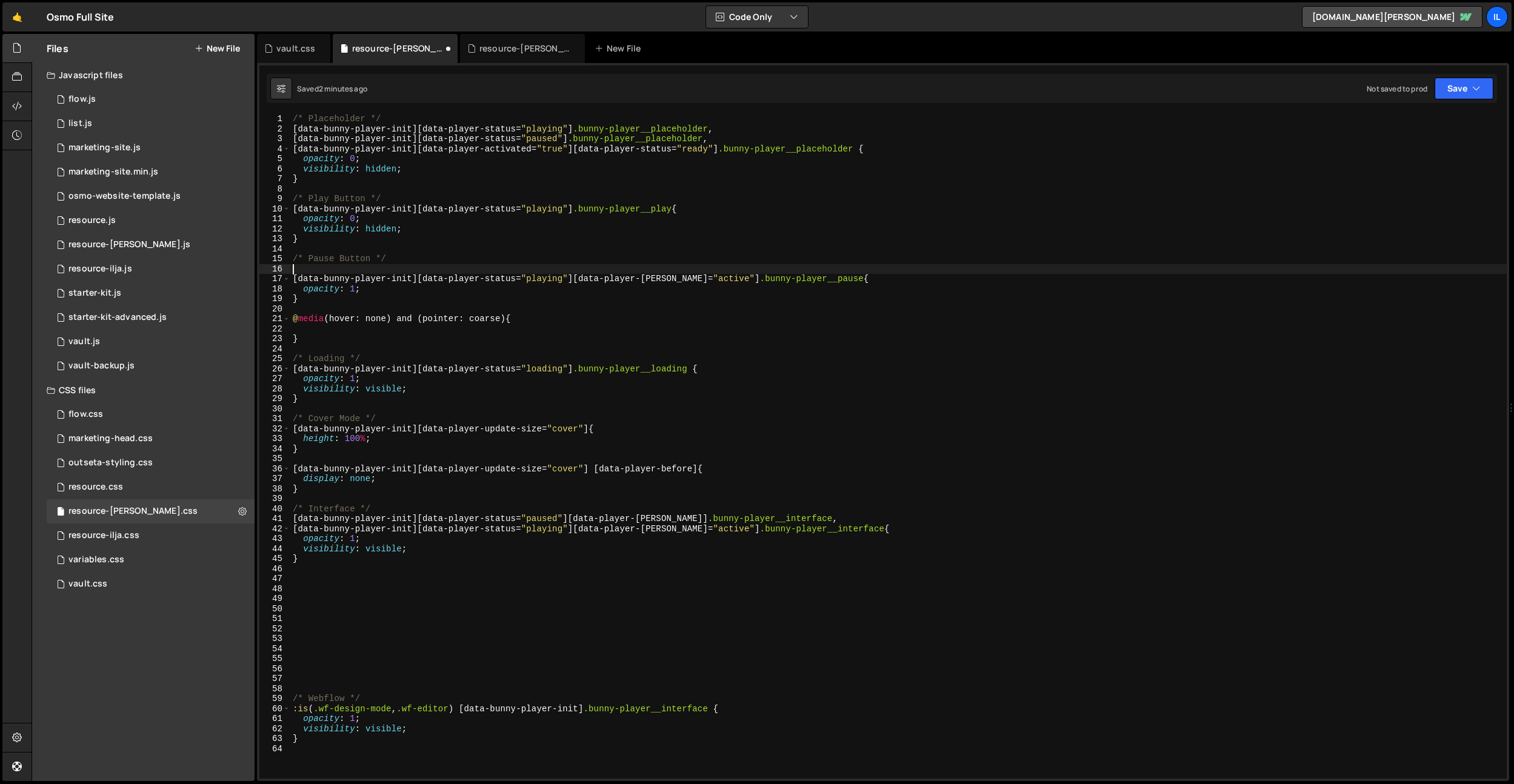
paste textarea "@media (hover: none) and (pointer: coarse) {"
type textarea "@media (hover: none) and (pointer: coarse) {"
click at [311, 313] on div "/* Placeholder */ [ data-bunny-player-init ][ data-player-status = " playing " …" at bounding box center [898, 456] width 1217 height 684
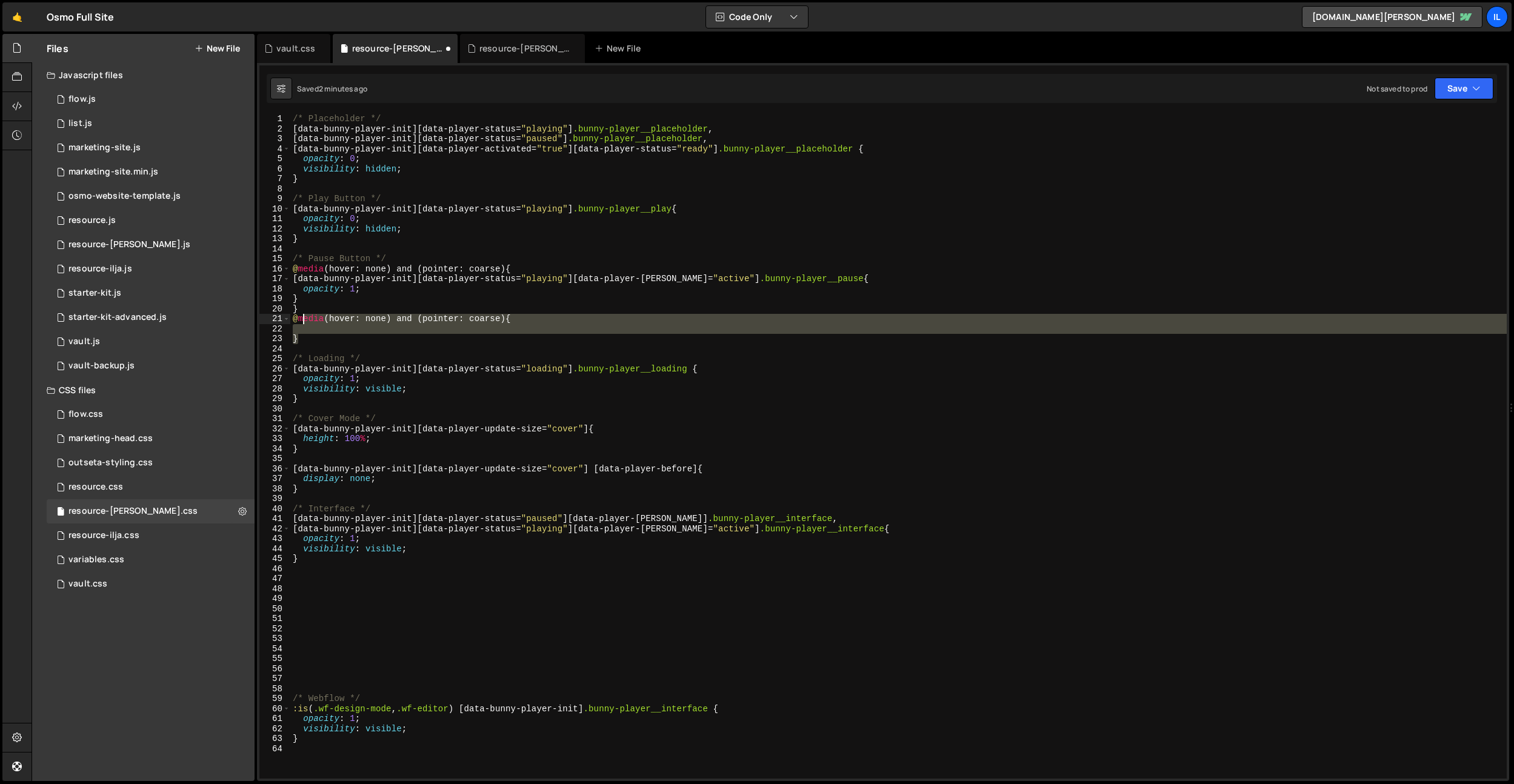
drag, startPoint x: 308, startPoint y: 341, endPoint x: 304, endPoint y: 312, distance: 29.3
click at [304, 312] on div "/* Placeholder */ [ data-bunny-player-init ][ data-player-status = " playing " …" at bounding box center [898, 456] width 1217 height 684
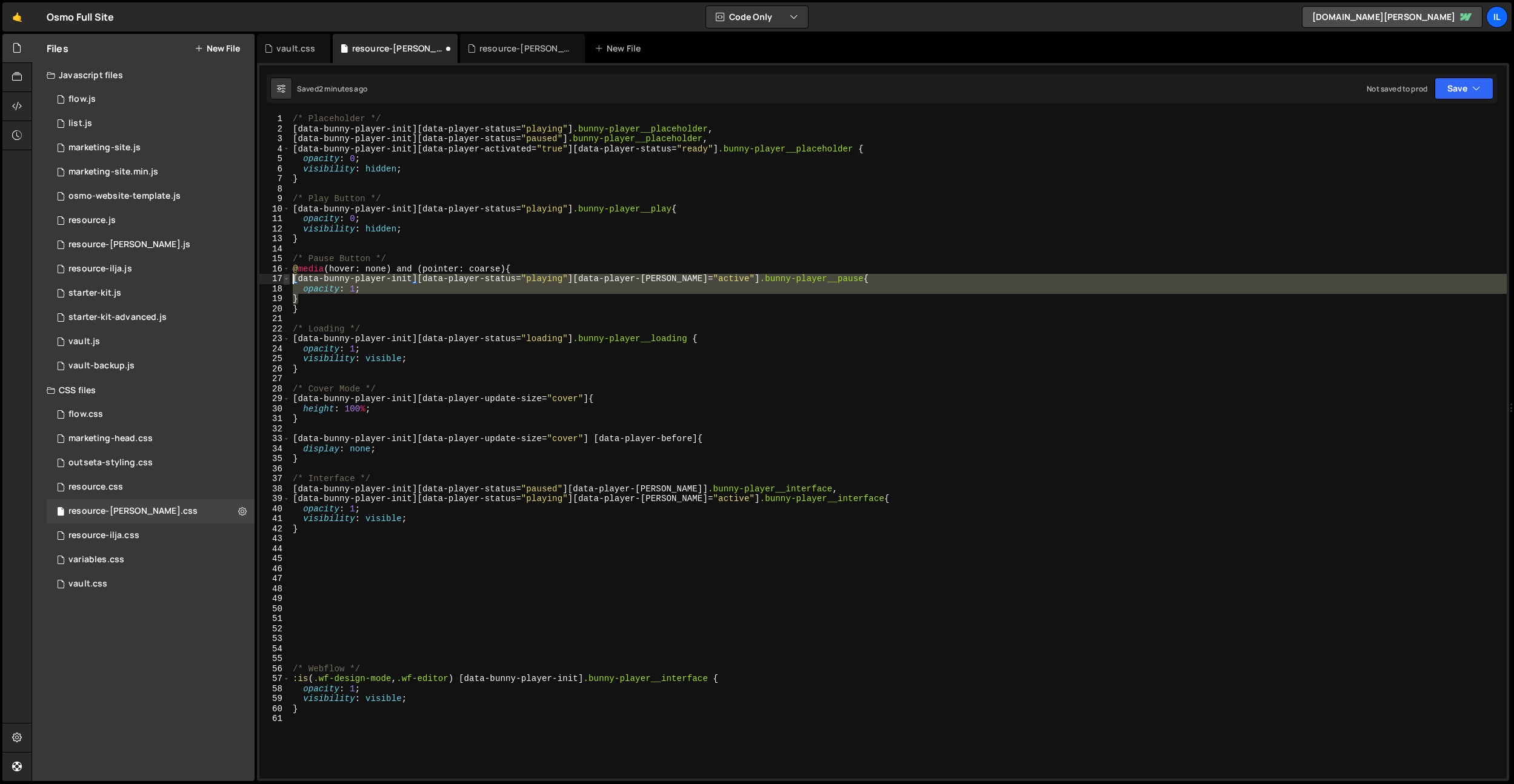
drag, startPoint x: 307, startPoint y: 303, endPoint x: 285, endPoint y: 277, distance: 34.1
click at [285, 277] on div "} 1 2 3 4 5 6 7 8 9 10 11 12 13 14 15 16 17 18 19 20 21 22 23 24 25 26 27 28 29…" at bounding box center [883, 446] width 1248 height 665
click at [347, 309] on div "/* Placeholder */ [ data-bunny-player-init ][ data-player-status = " playing " …" at bounding box center [898, 456] width 1217 height 684
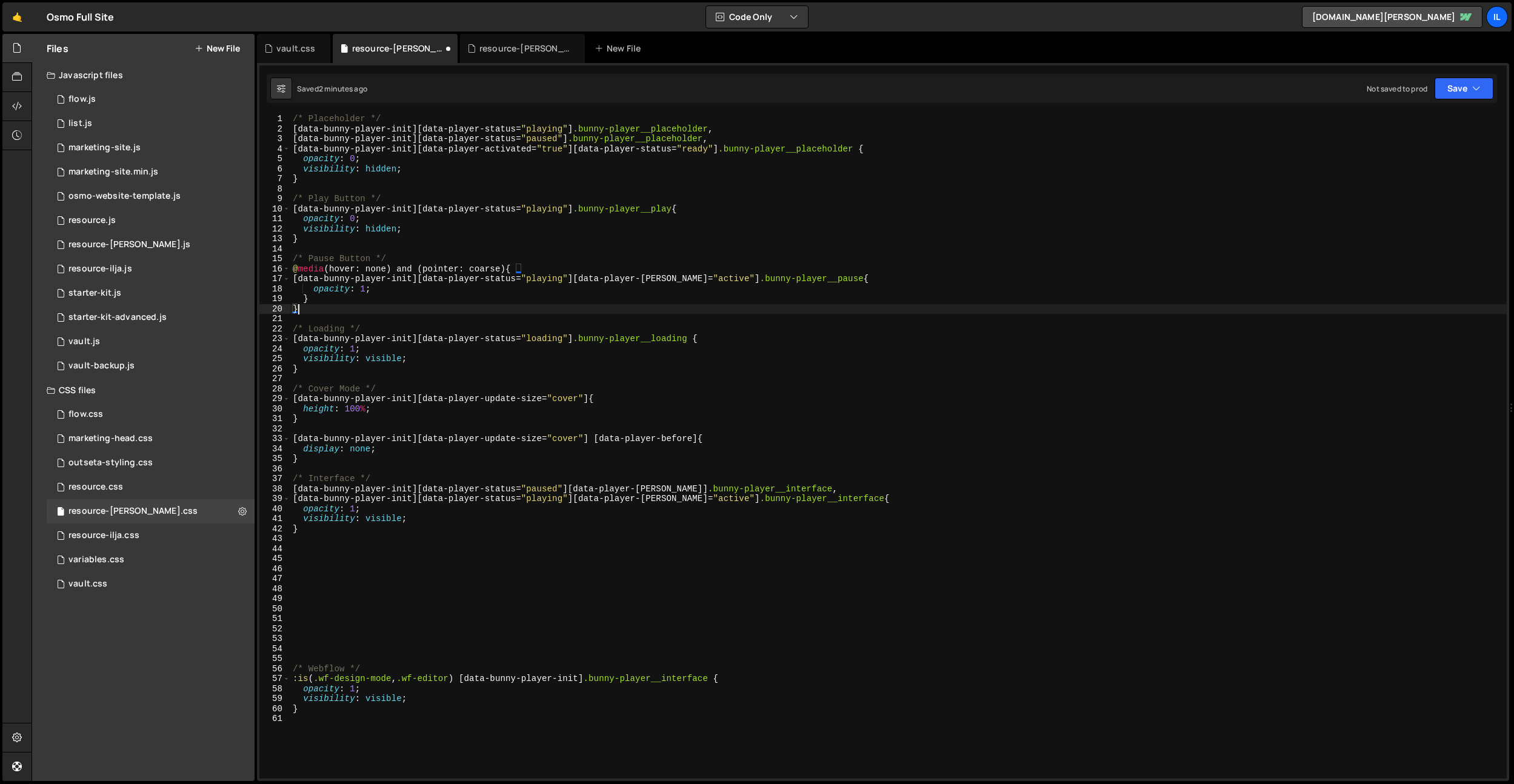
click at [542, 273] on div "/* Placeholder */ [ data-bunny-player-init ][ data-player-status = " playing " …" at bounding box center [898, 456] width 1217 height 684
click at [439, 293] on div "/* Placeholder */ [ data-bunny-player-init ][ data-player-status = " playing " …" at bounding box center [898, 456] width 1217 height 684
click at [492, 265] on div "/* Placeholder */ [ data-bunny-player-init ][ data-player-status = " playing " …" at bounding box center [898, 456] width 1217 height 684
click at [380, 266] on div "/* Placeholder */ [ data-bunny-player-init ][ data-player-status = " playing " …" at bounding box center [898, 456] width 1217 height 684
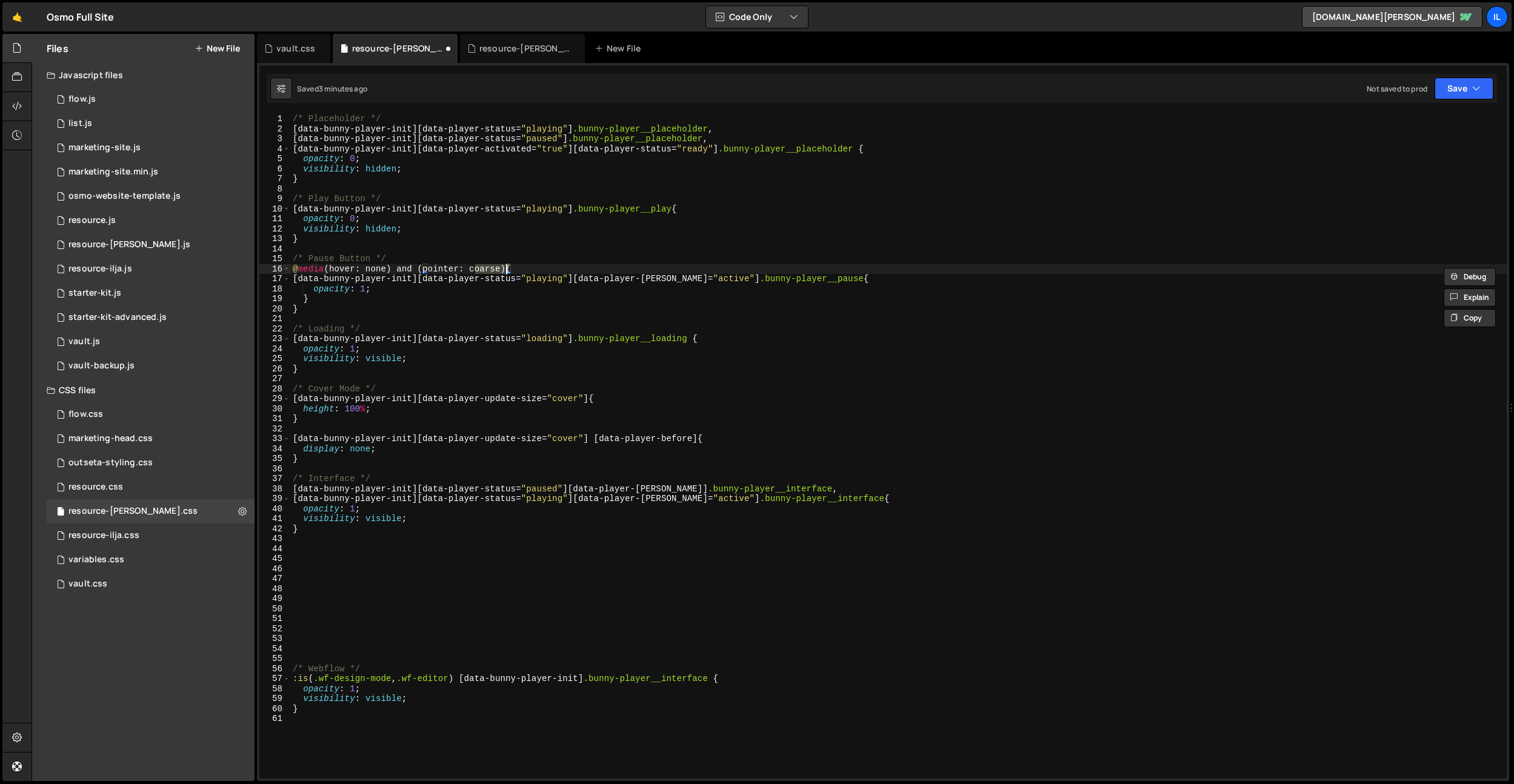
click at [380, 266] on div "/* Placeholder */ [ data-bunny-player-init ][ data-player-status = " playing " …" at bounding box center [898, 456] width 1217 height 684
type textarea "@media (hover: hover) and (pointer: coarse) {"
click at [469, 244] on div "/* Placeholder */ [ data-bunny-player-init ][ data-player-status = " playing " …" at bounding box center [898, 456] width 1217 height 684
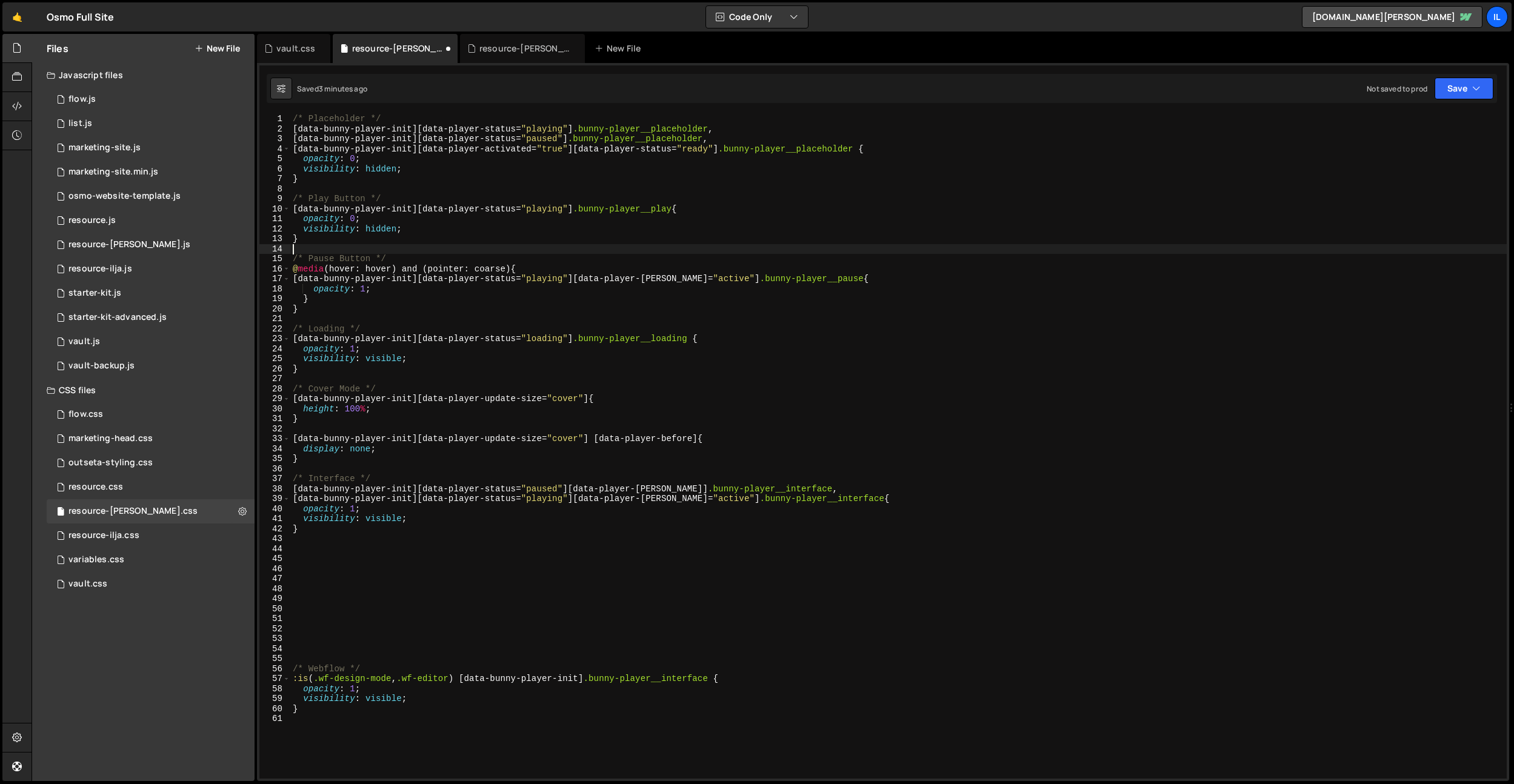
click at [508, 265] on div "/* Placeholder */ [ data-bunny-player-init ][ data-player-status = " playing " …" at bounding box center [898, 456] width 1217 height 684
type textarea "}"
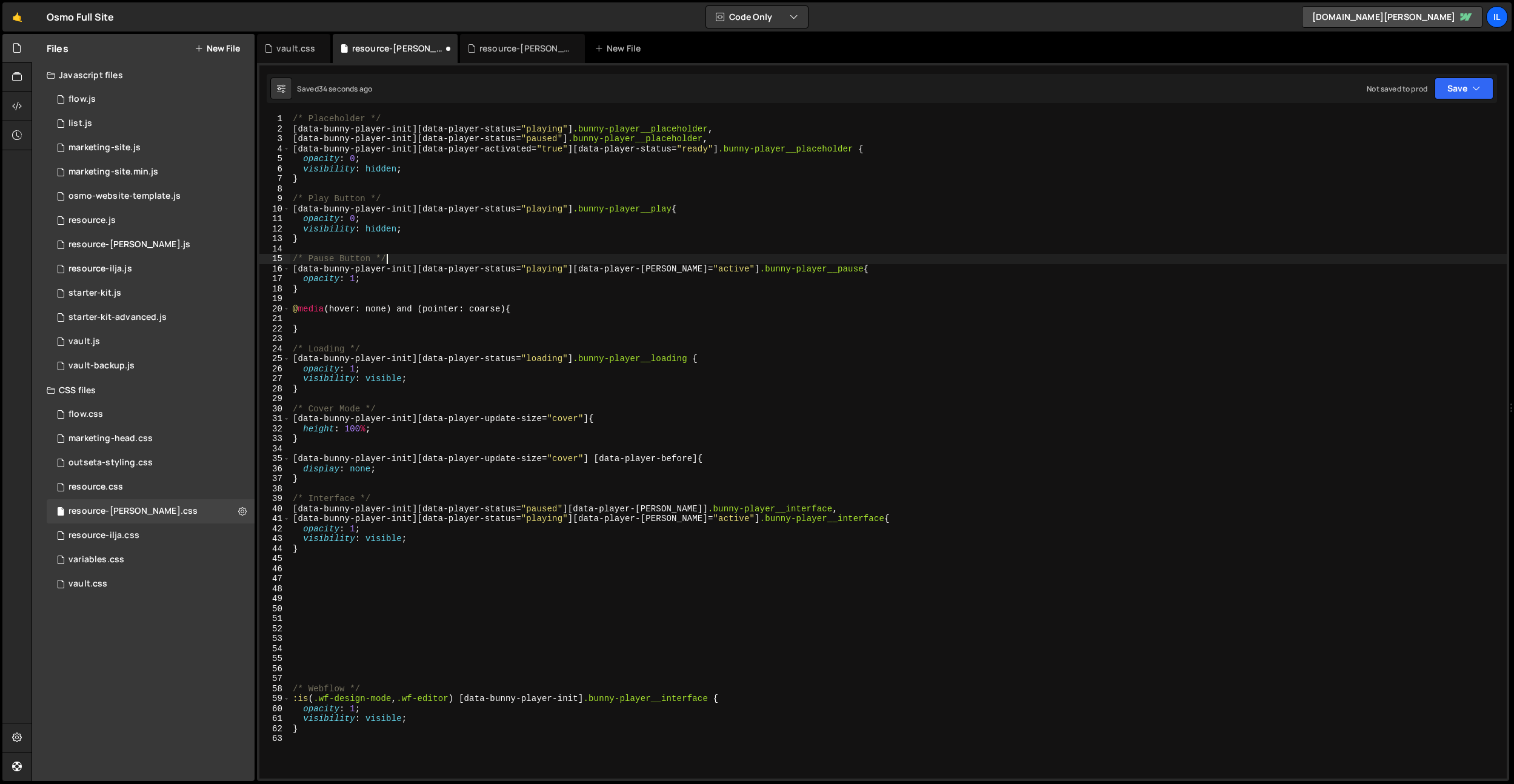
click at [321, 324] on div "/* Placeholder */ [ data-bunny-player-init ][ data-player-status = " playing " …" at bounding box center [898, 456] width 1217 height 684
drag, startPoint x: 316, startPoint y: 328, endPoint x: 293, endPoint y: 301, distance: 35.5
click at [293, 302] on div "/* Placeholder */ [ data-bunny-player-init ][ data-player-status = " playing " …" at bounding box center [898, 456] width 1217 height 684
type textarea "@media (hover: none) and (pointer: coarse) {"
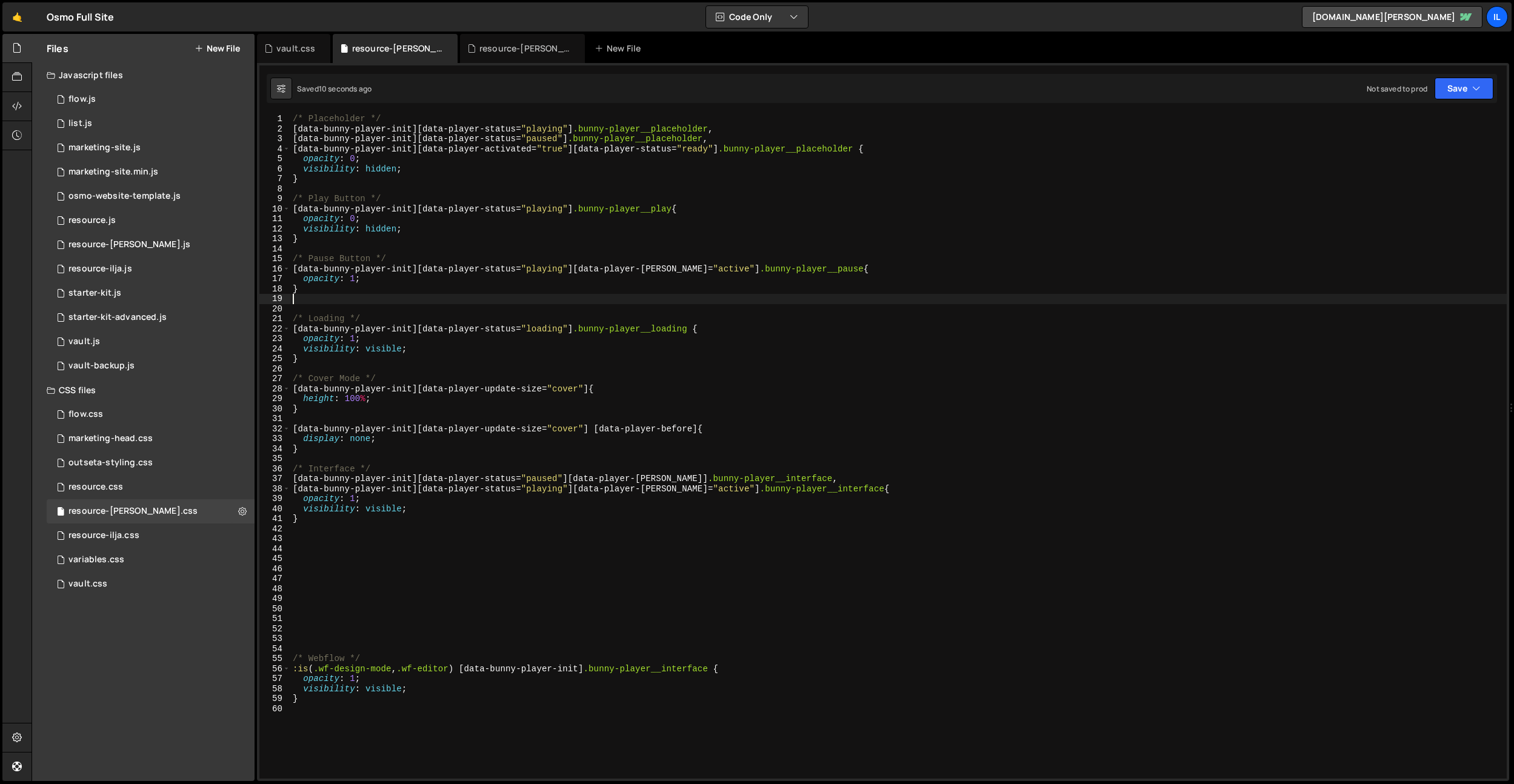
type textarea "}"
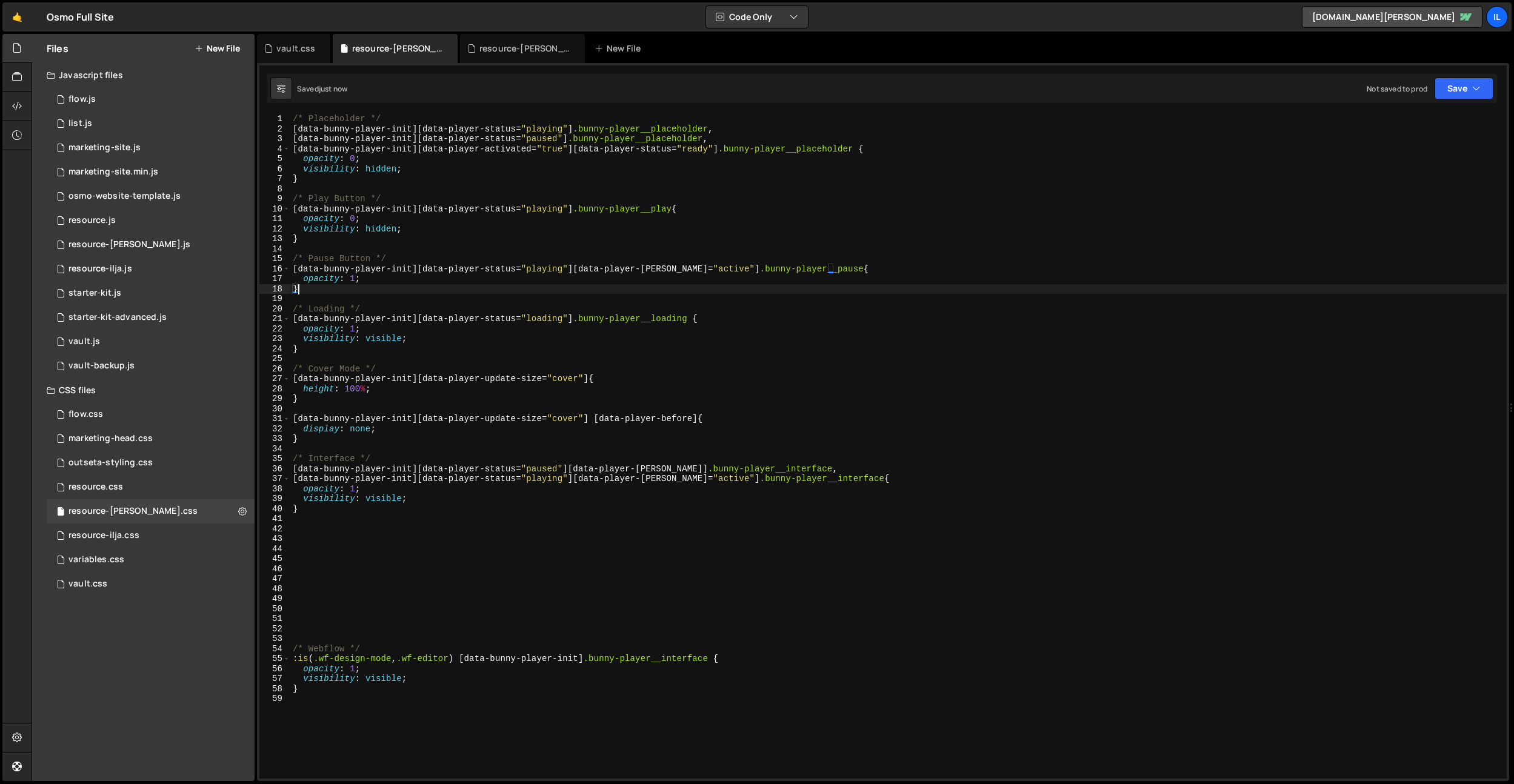
click at [394, 617] on div "/* Placeholder */ [ data-bunny-player-init ][ data-player-status = " playing " …" at bounding box center [898, 456] width 1217 height 684
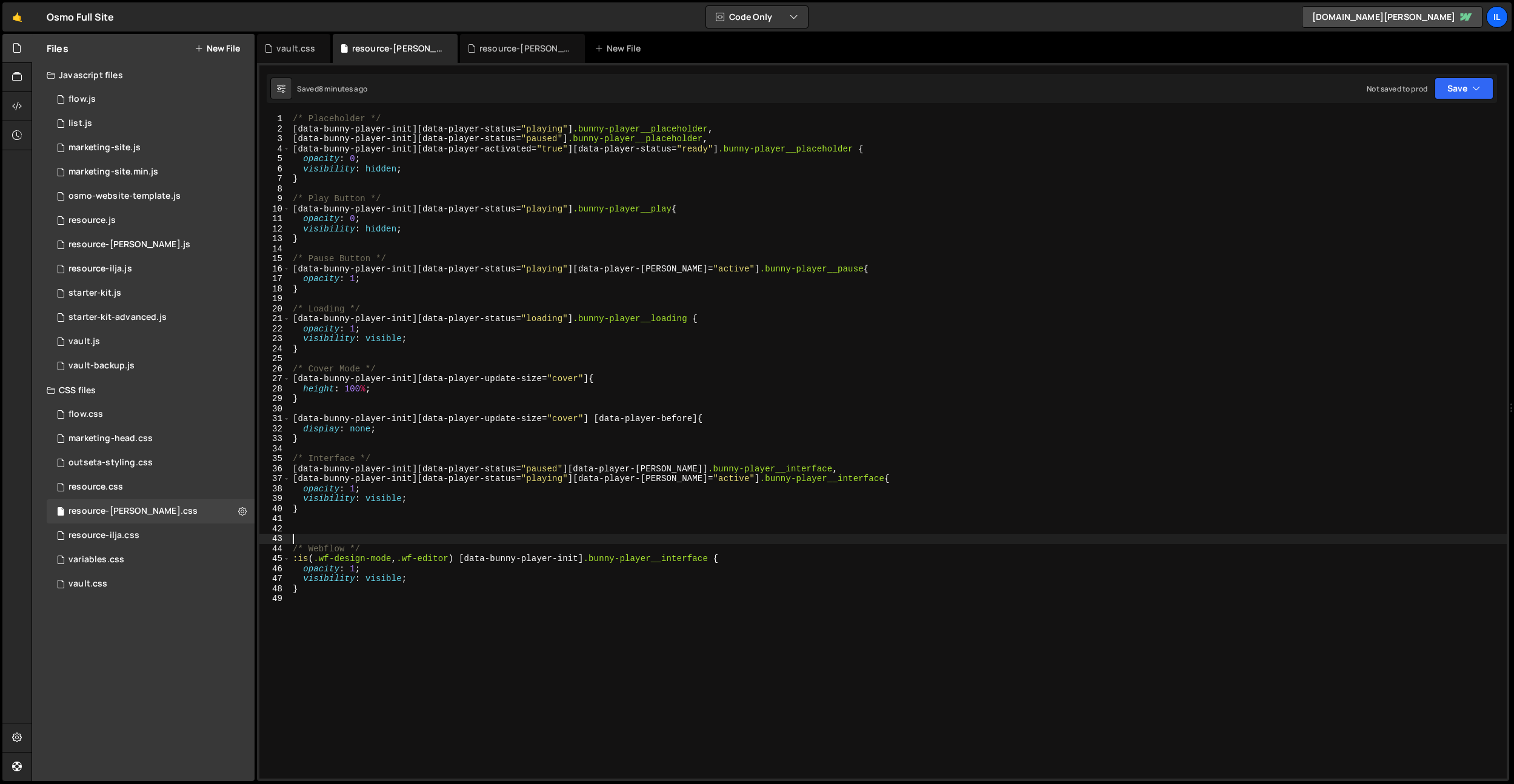
click at [330, 180] on div "/* Placeholder */ [ data-bunny-player-init ][ data-player-status = " playing " …" at bounding box center [898, 456] width 1217 height 684
type textarea "}"
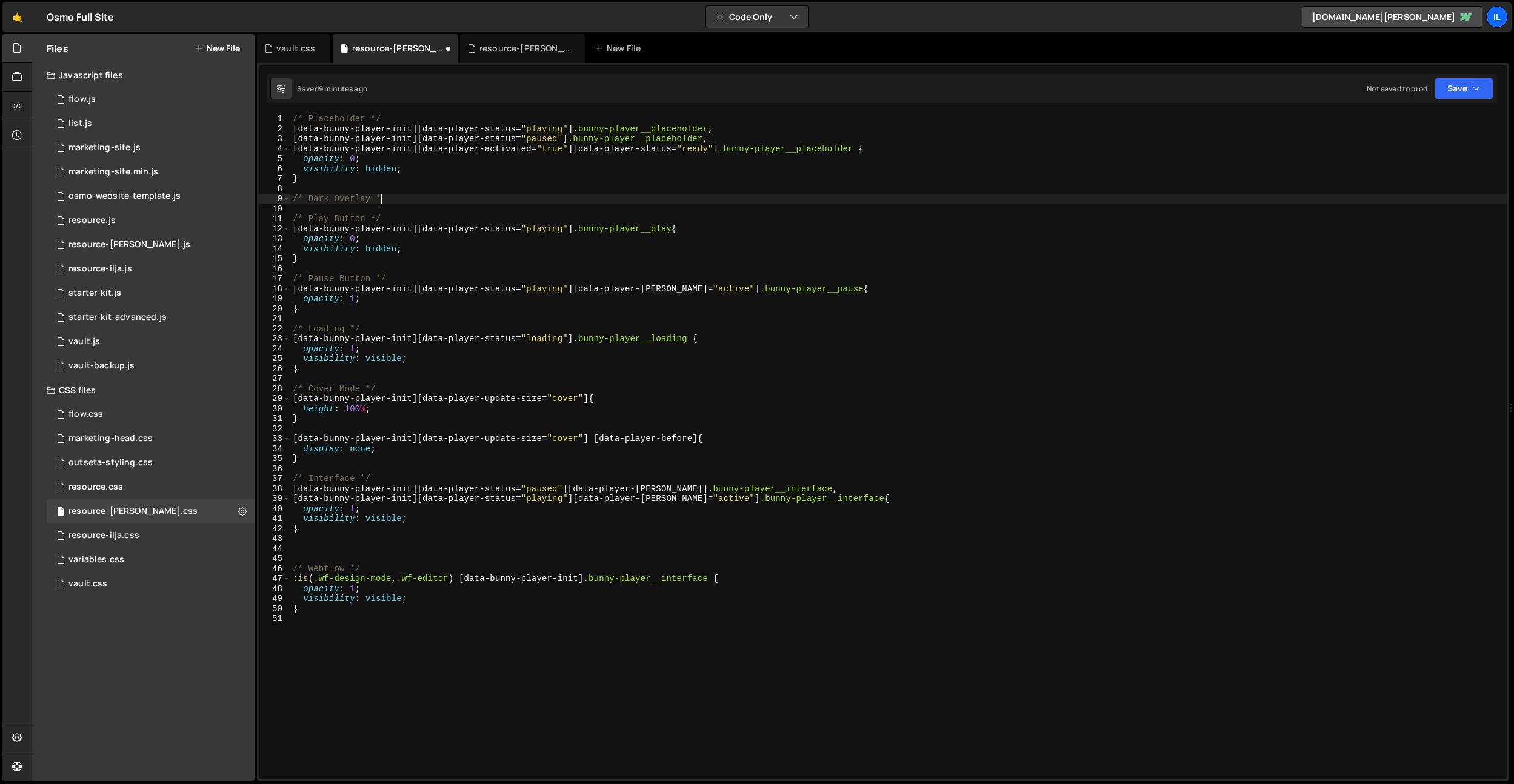
type textarea "/* Dark Overlay */"
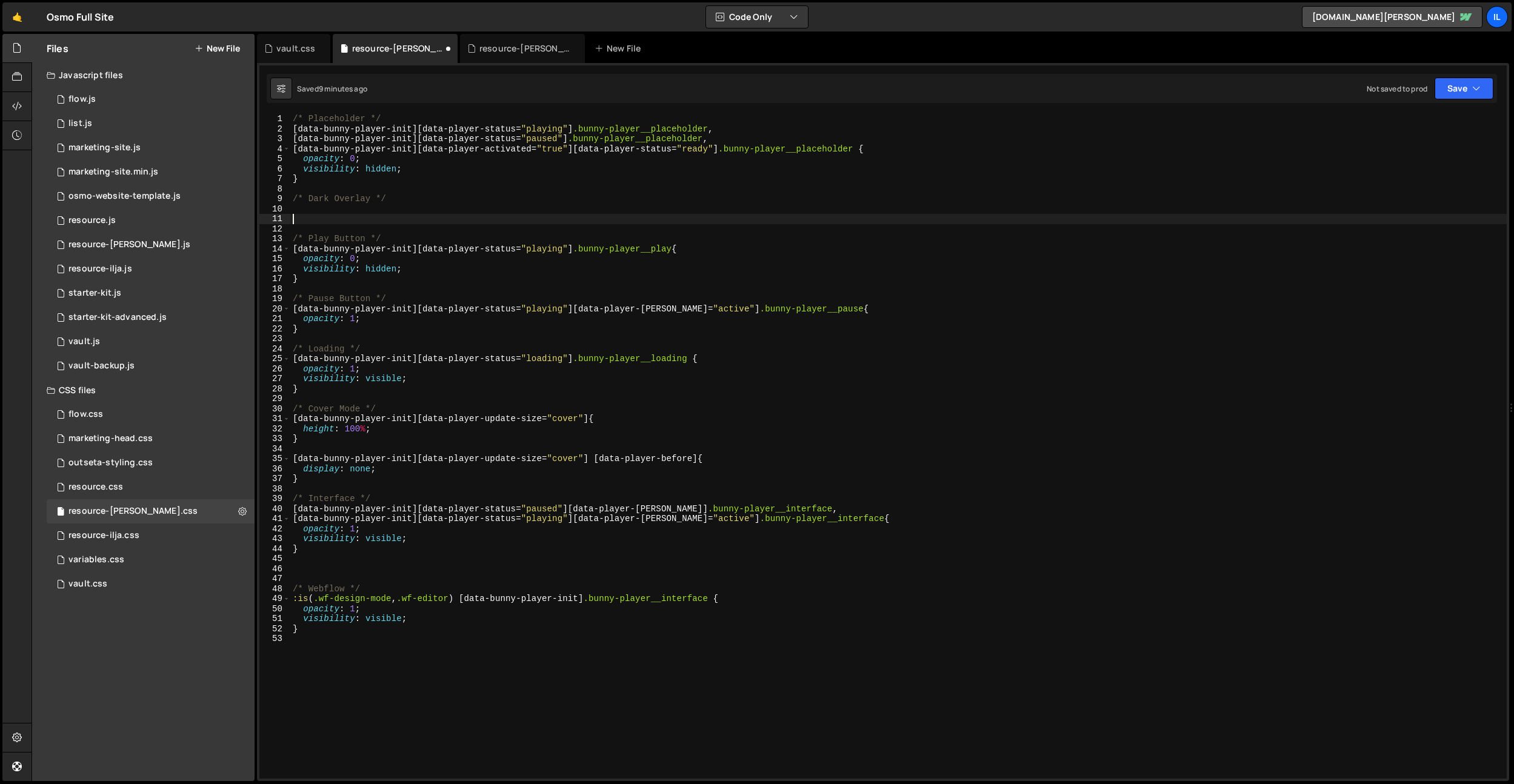
paste textarea "bunny-player__dark"
click at [290, 199] on div "9" at bounding box center [274, 198] width 31 height 10
click at [295, 198] on div "/* Placeholder */ [ data-bunny-player-init ][ data-player-status = " playing " …" at bounding box center [898, 456] width 1217 height 684
type textarea "/* Dark Overlay */"
drag, startPoint x: 721, startPoint y: 310, endPoint x: 289, endPoint y: 270, distance: 433.8
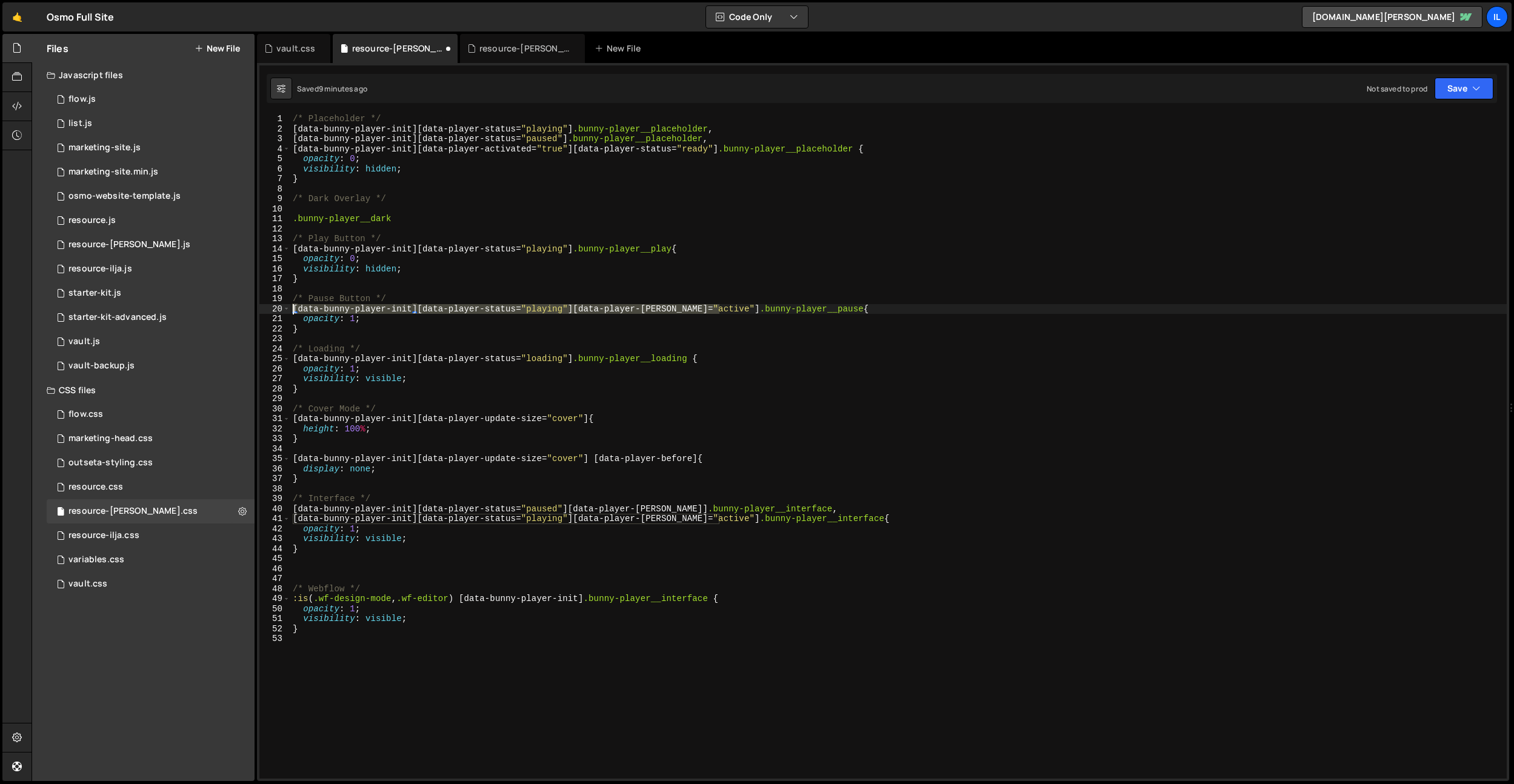
click at [276, 310] on div ".bunny-player__dark 1 2 3 4 5 6 7 8 9 10 11 12 13 14 15 16 17 18 19 20 21 22 23…" at bounding box center [883, 446] width 1248 height 665
click at [295, 220] on div "/* Placeholder */ [ data-bunny-player-init ][ data-player-status = " playing " …" at bounding box center [898, 456] width 1217 height 684
paste textarea "[data-bunny-player-init][data-player-status="playing"][data-player-hover="activ…"
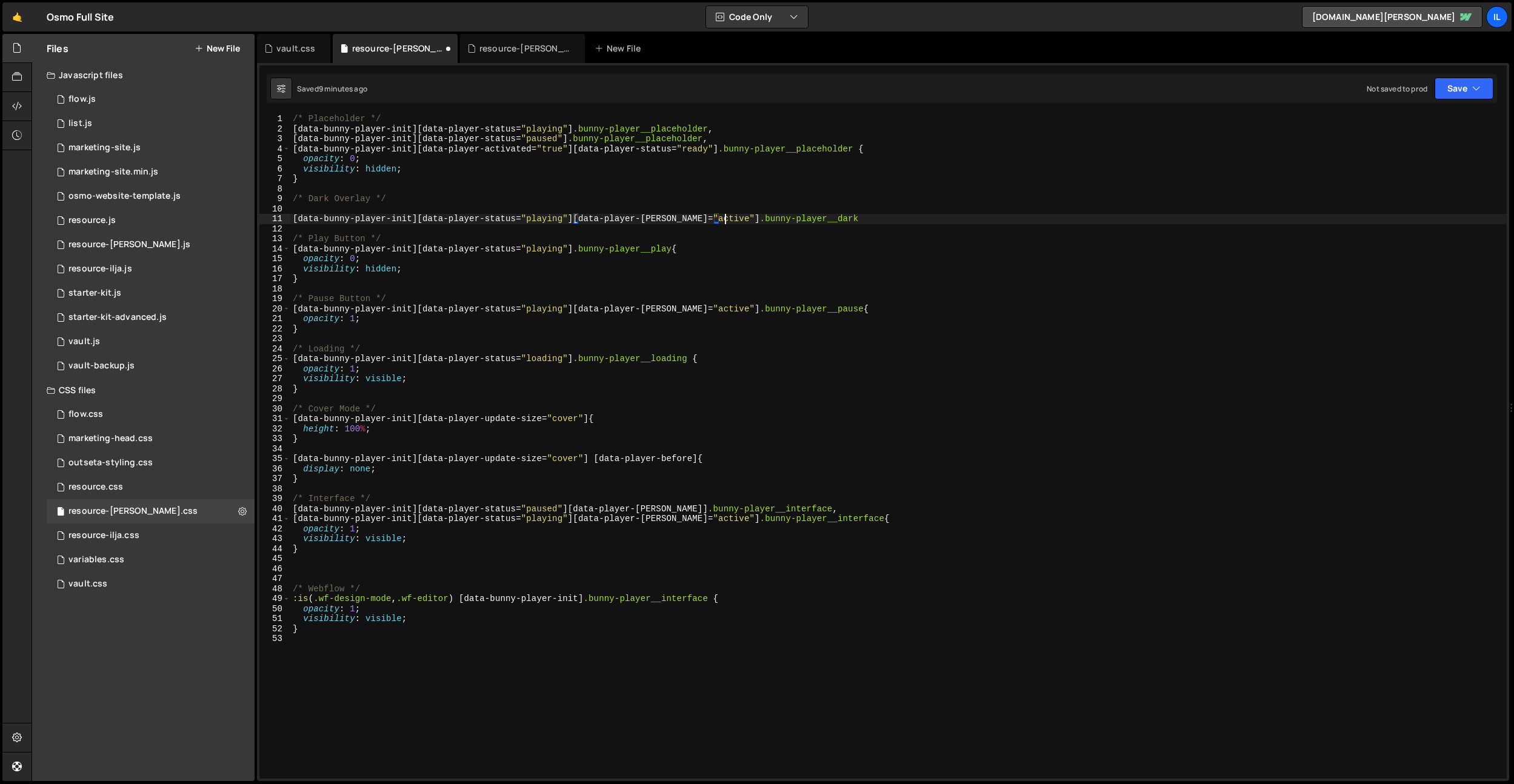
scroll to position [0, 30]
drag, startPoint x: 574, startPoint y: 218, endPoint x: 421, endPoint y: 217, distance: 153.0
click at [421, 217] on div "/* Placeholder */ [ data-bunny-player-init ][ data-player-status = " playing " …" at bounding box center [898, 456] width 1217 height 684
click at [734, 217] on div "/* Placeholder */ [ data-bunny-player-init ][ data-player-status = " playing " …" at bounding box center [898, 456] width 1217 height 684
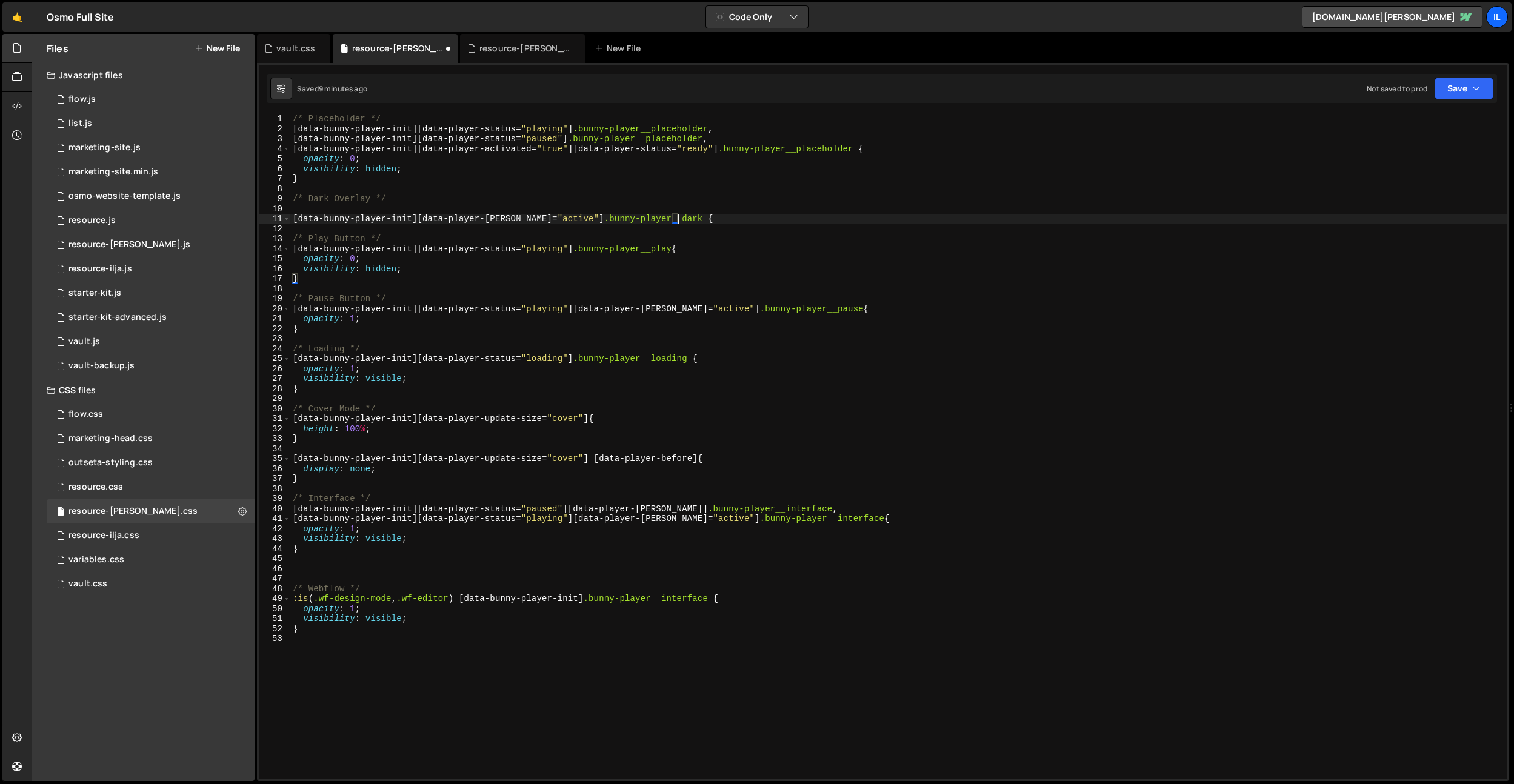
type textarea "[data-bunny-player-init][data-player-hover="active"] .bunny-player__dark {}"
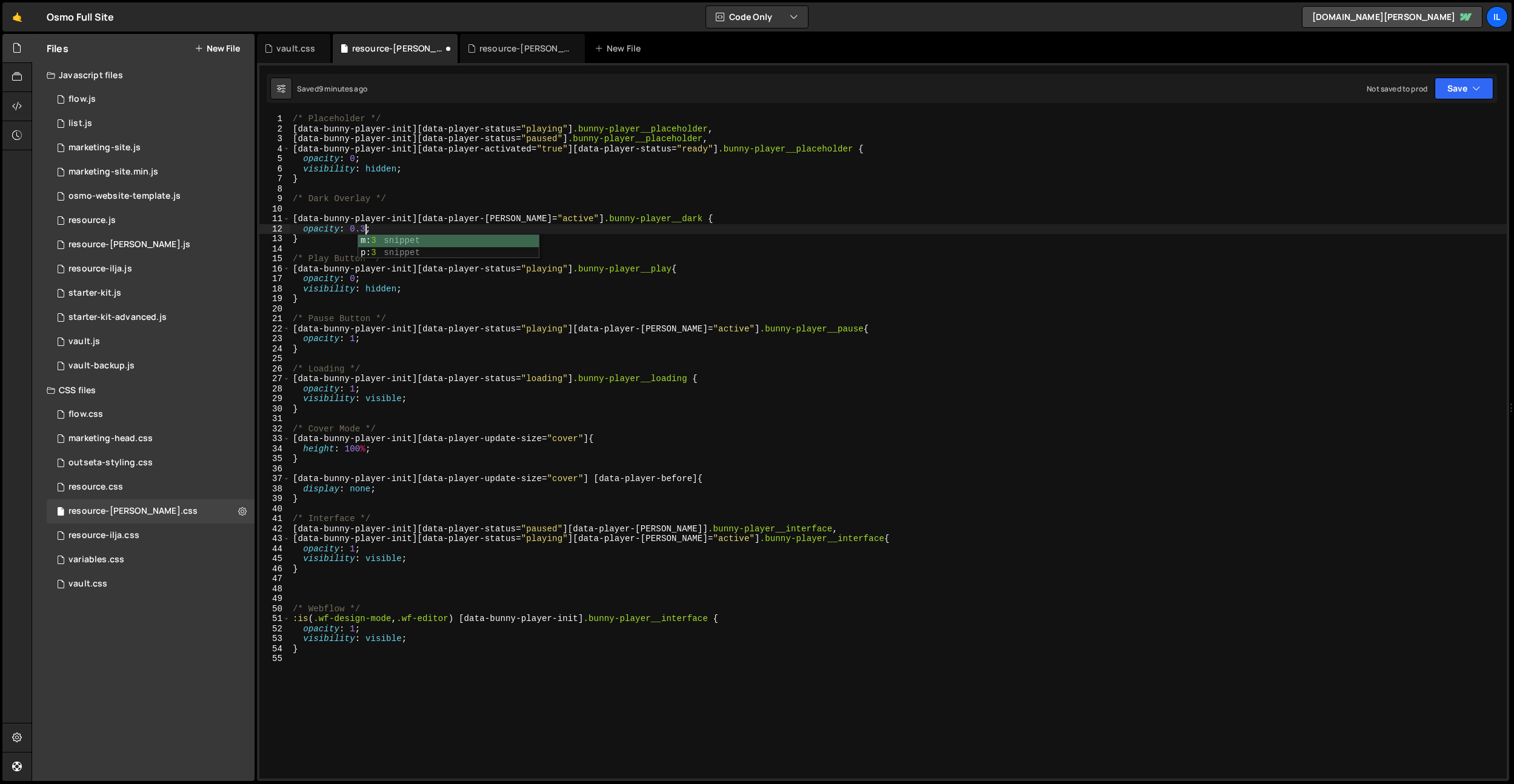
scroll to position [0, 5]
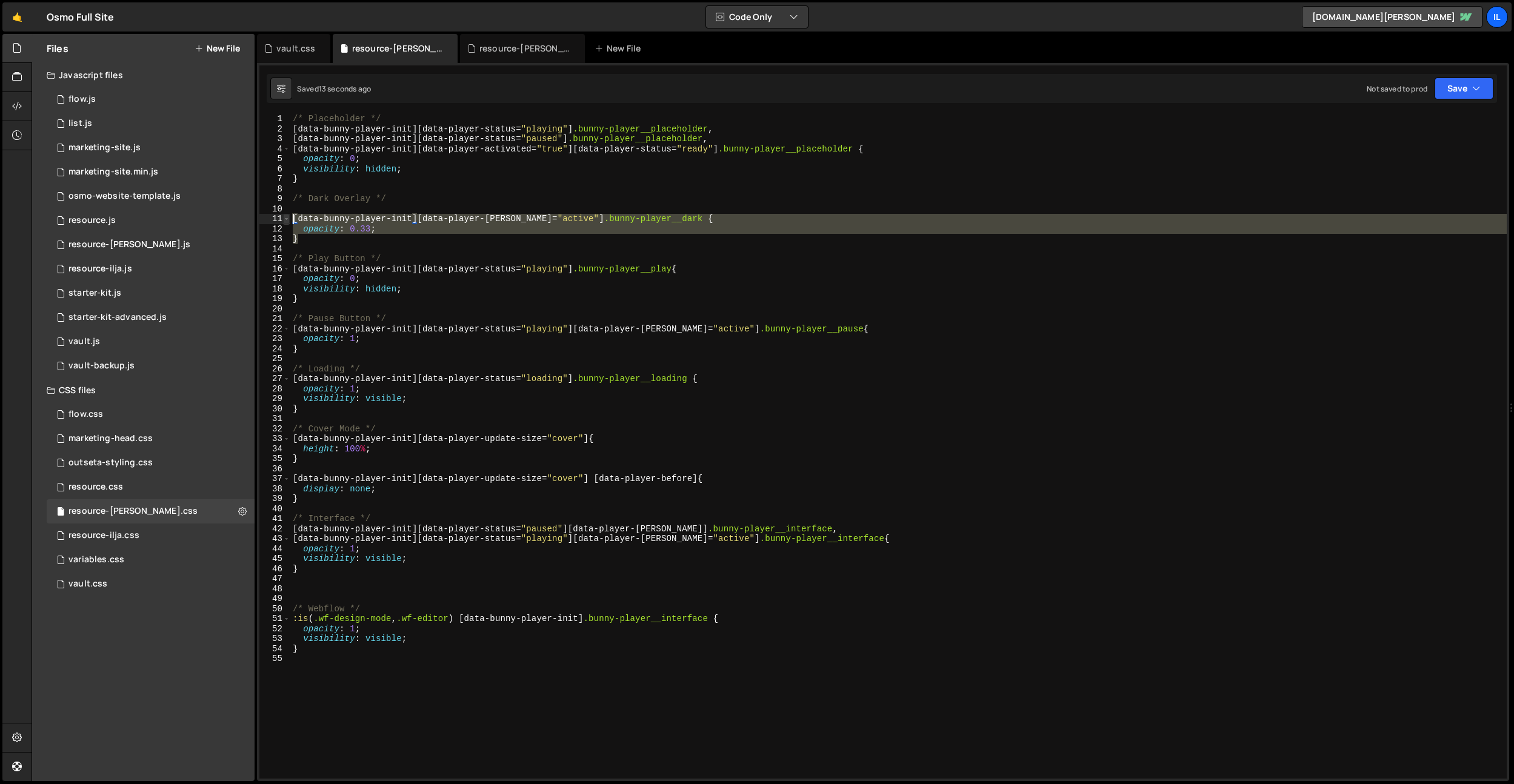
drag, startPoint x: 303, startPoint y: 240, endPoint x: 285, endPoint y: 221, distance: 26.2
click at [285, 221] on div "opacity: 0.33; 1 2 3 4 5 6 7 8 9 10 11 12 13 14 15 16 17 18 19 20 21 22 23 24 2…" at bounding box center [883, 446] width 1248 height 665
type textarea "}"
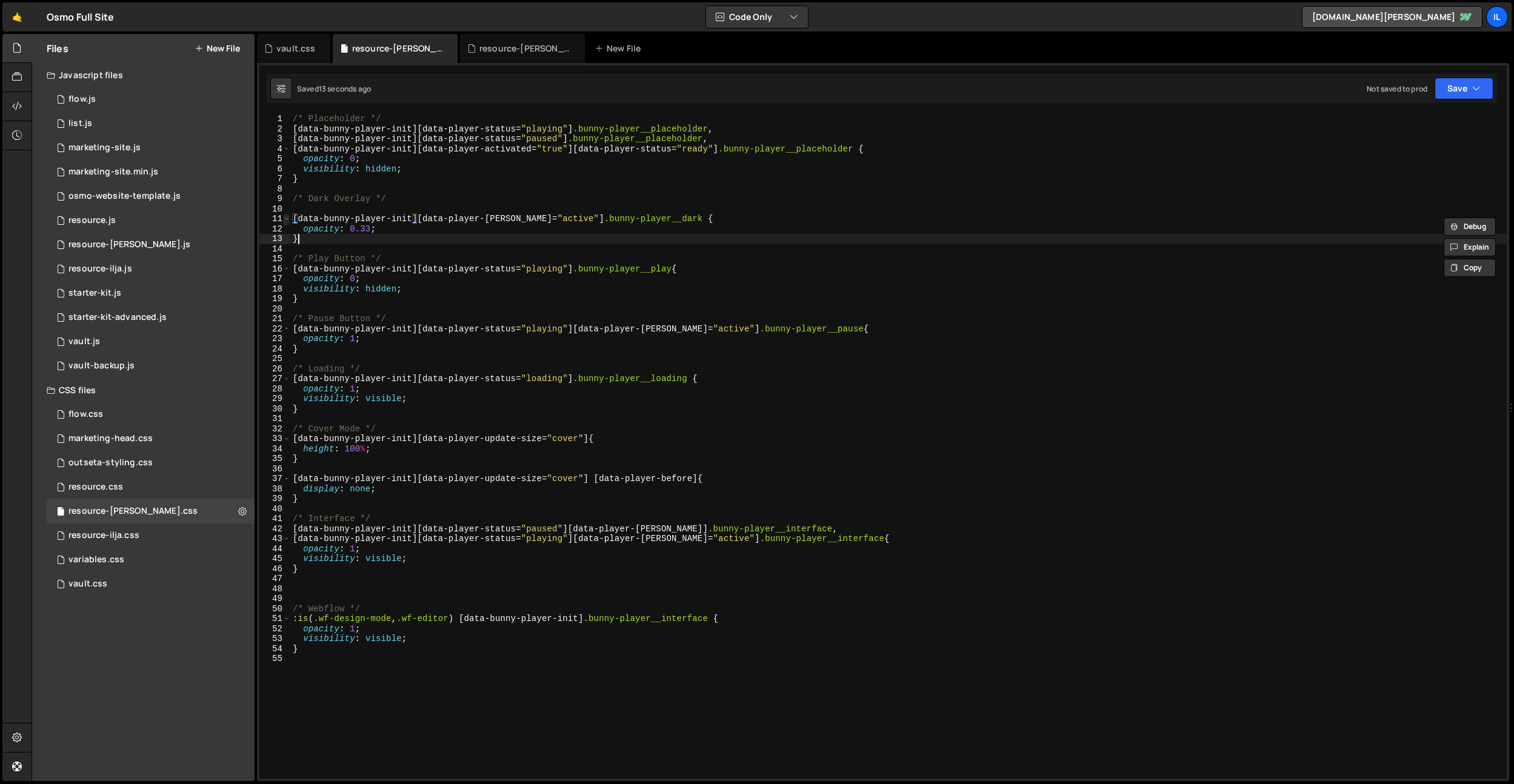
scroll to position [0, 0]
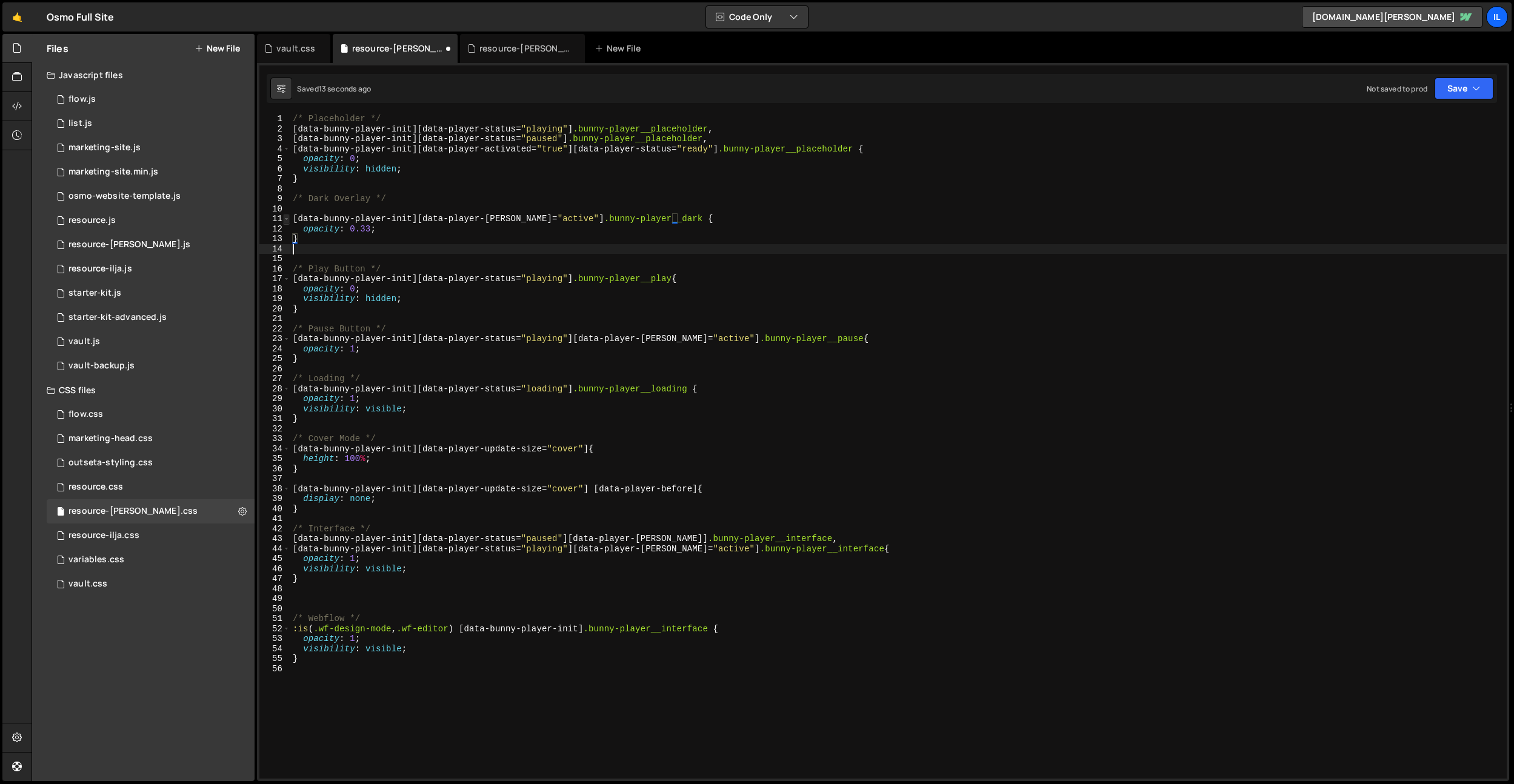
paste textarea "}"
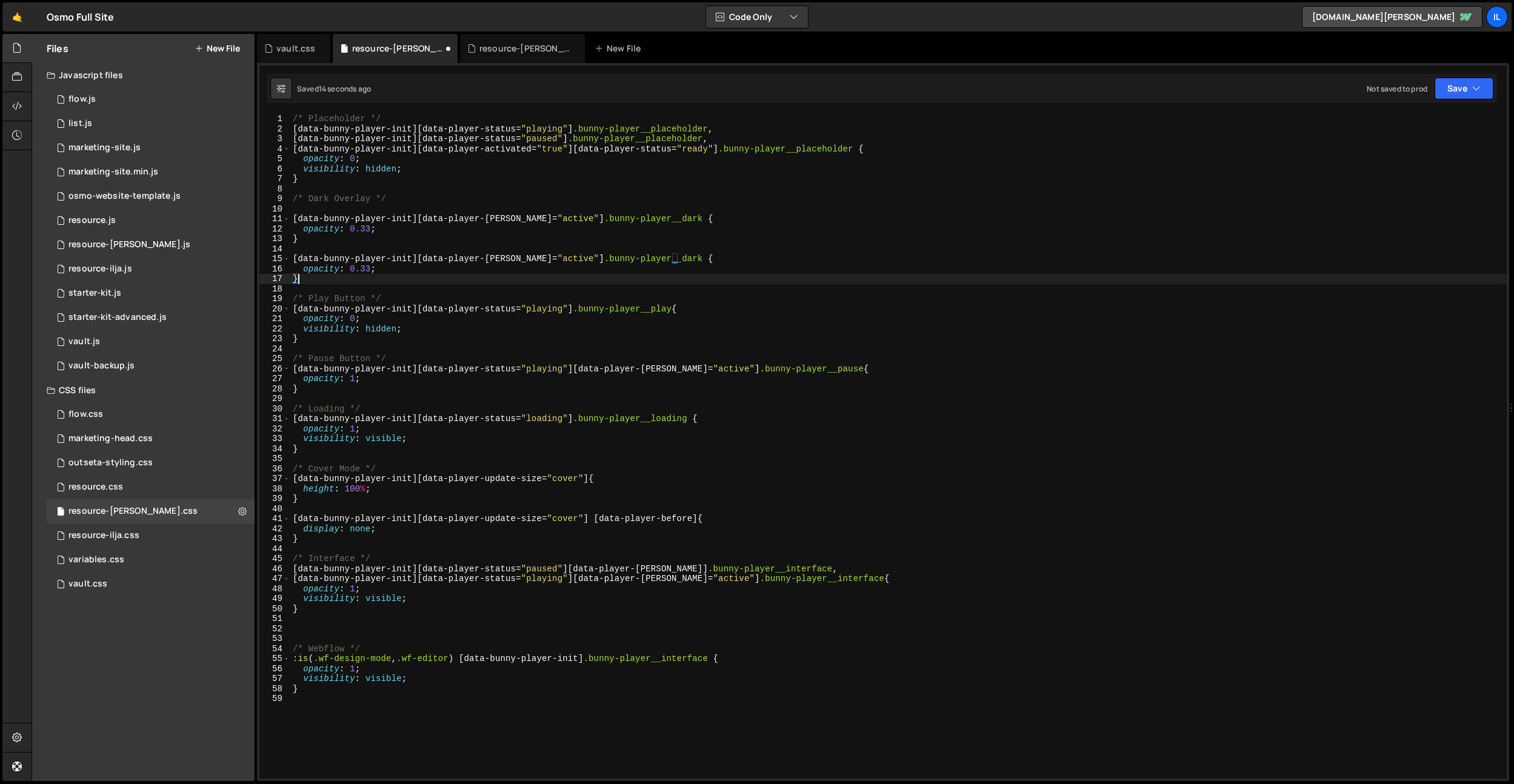
click at [553, 310] on div "/* Placeholder */ [ data-bunny-player-init ][ data-player-status = " playing " …" at bounding box center [898, 456] width 1217 height 684
click at [534, 263] on div "/* Placeholder */ [ data-bunny-player-init ][ data-player-status = " playing " …" at bounding box center [898, 456] width 1217 height 684
paste textarea "playing"
click at [534, 263] on div "/* Placeholder */ [ data-bunny-player-init ][ data-player-status = " playing " …" at bounding box center [898, 456] width 1217 height 684
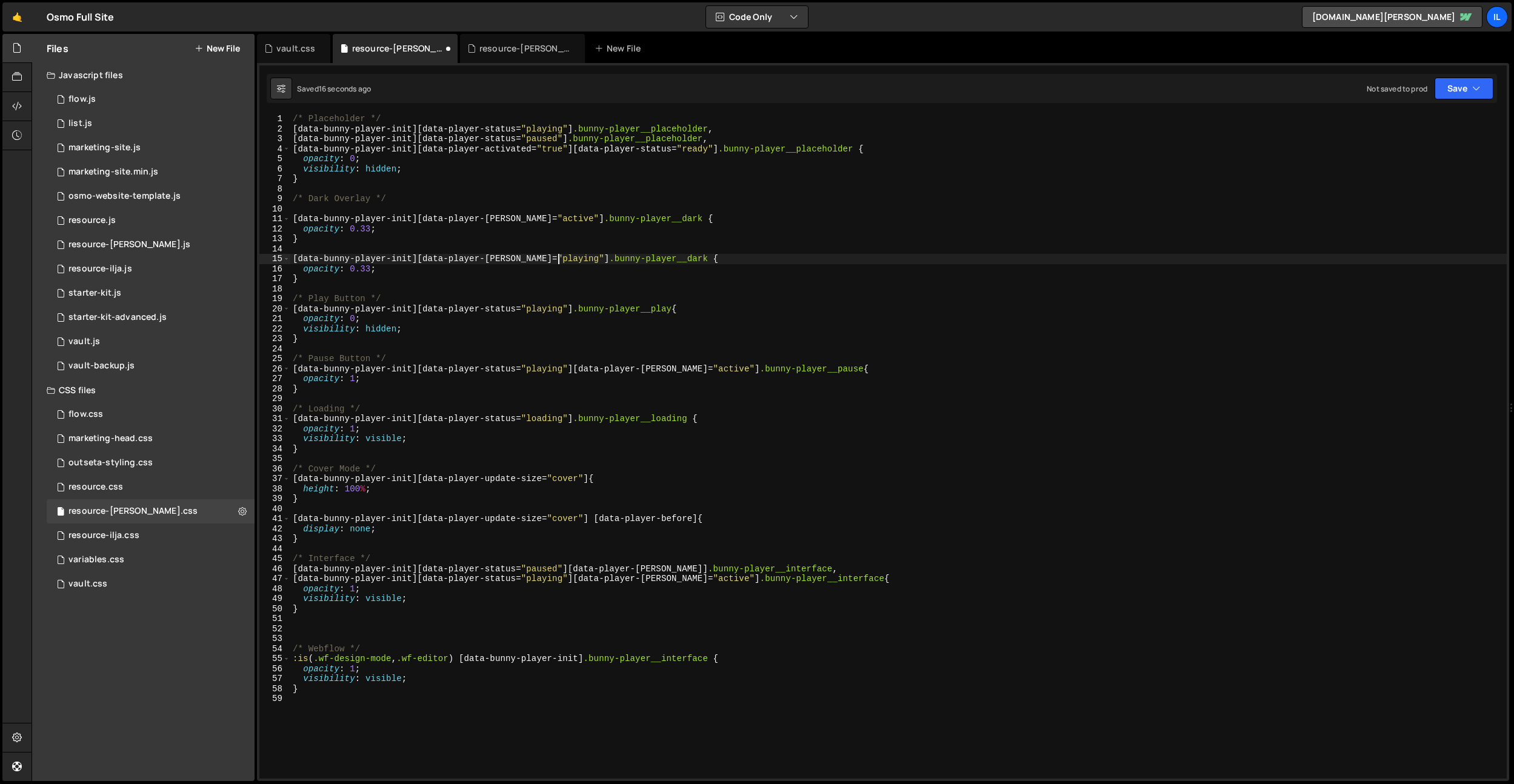
click at [368, 271] on div "/* Placeholder */ [ data-bunny-player-init ][ data-player-status = " playing " …" at bounding box center [898, 456] width 1217 height 684
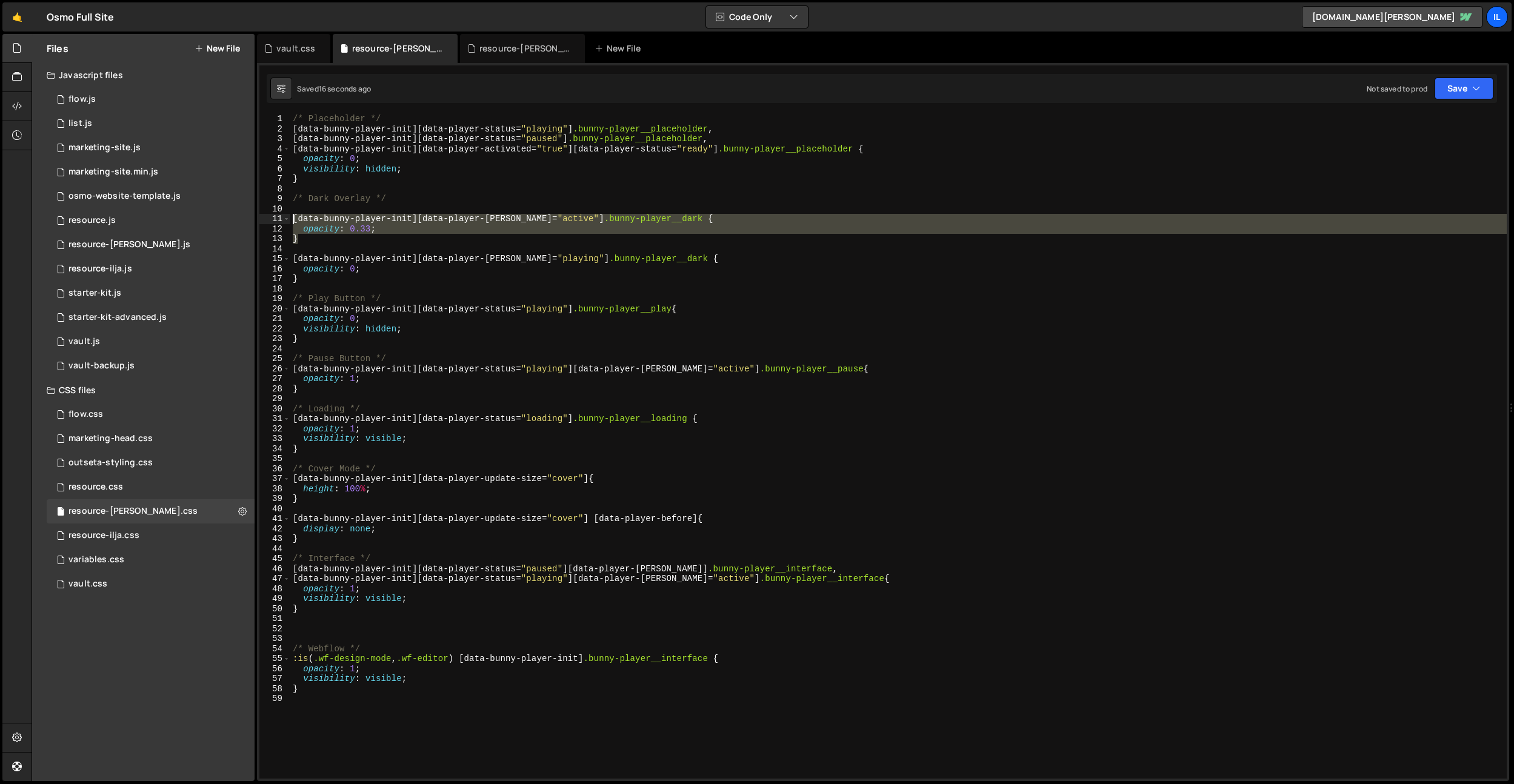
drag, startPoint x: 285, startPoint y: 229, endPoint x: 278, endPoint y: 220, distance: 11.4
click at [278, 220] on div "opacity: 0; 1 2 3 4 5 6 7 8 9 10 11 12 13 14 15 16 17 18 19 20 21 22 23 24 25 2…" at bounding box center [883, 446] width 1248 height 665
click at [646, 214] on div "/* Placeholder */ [ data-bunny-player-init ][ data-player-status = " playing " …" at bounding box center [898, 446] width 1217 height 665
type textarea "[data-bunny-player-init][data-player-hover="active"] .bunny-player__dark {"
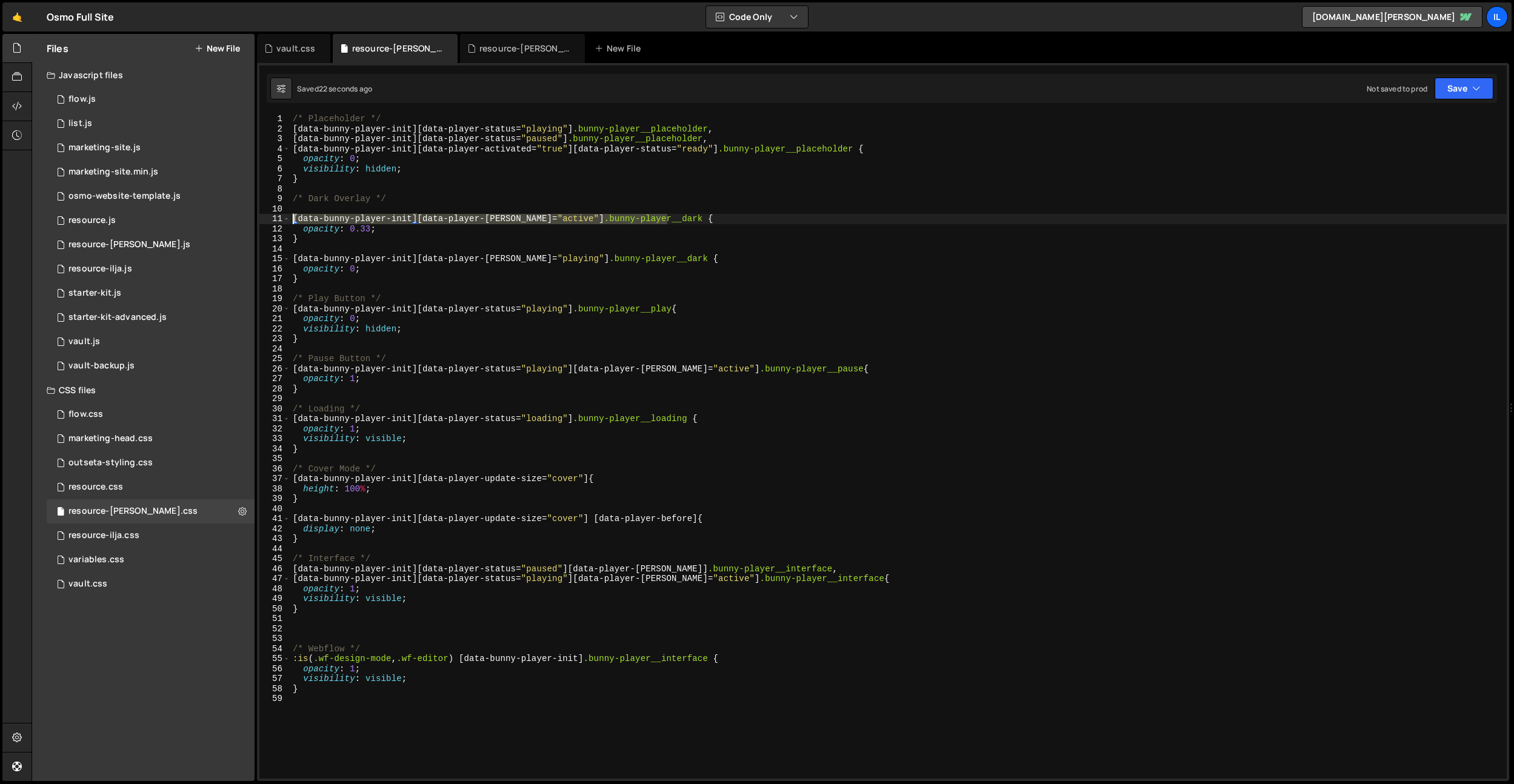
drag, startPoint x: 666, startPoint y: 217, endPoint x: 273, endPoint y: 215, distance: 393.0
click at [273, 215] on div "[data-bunny-player-init][data-player-hover="active"] .bunny-player__dark { 1 2 …" at bounding box center [883, 446] width 1248 height 665
click at [308, 205] on div "/* Placeholder */ [ data-bunny-player-init ][ data-player-status = " playing " …" at bounding box center [898, 456] width 1217 height 684
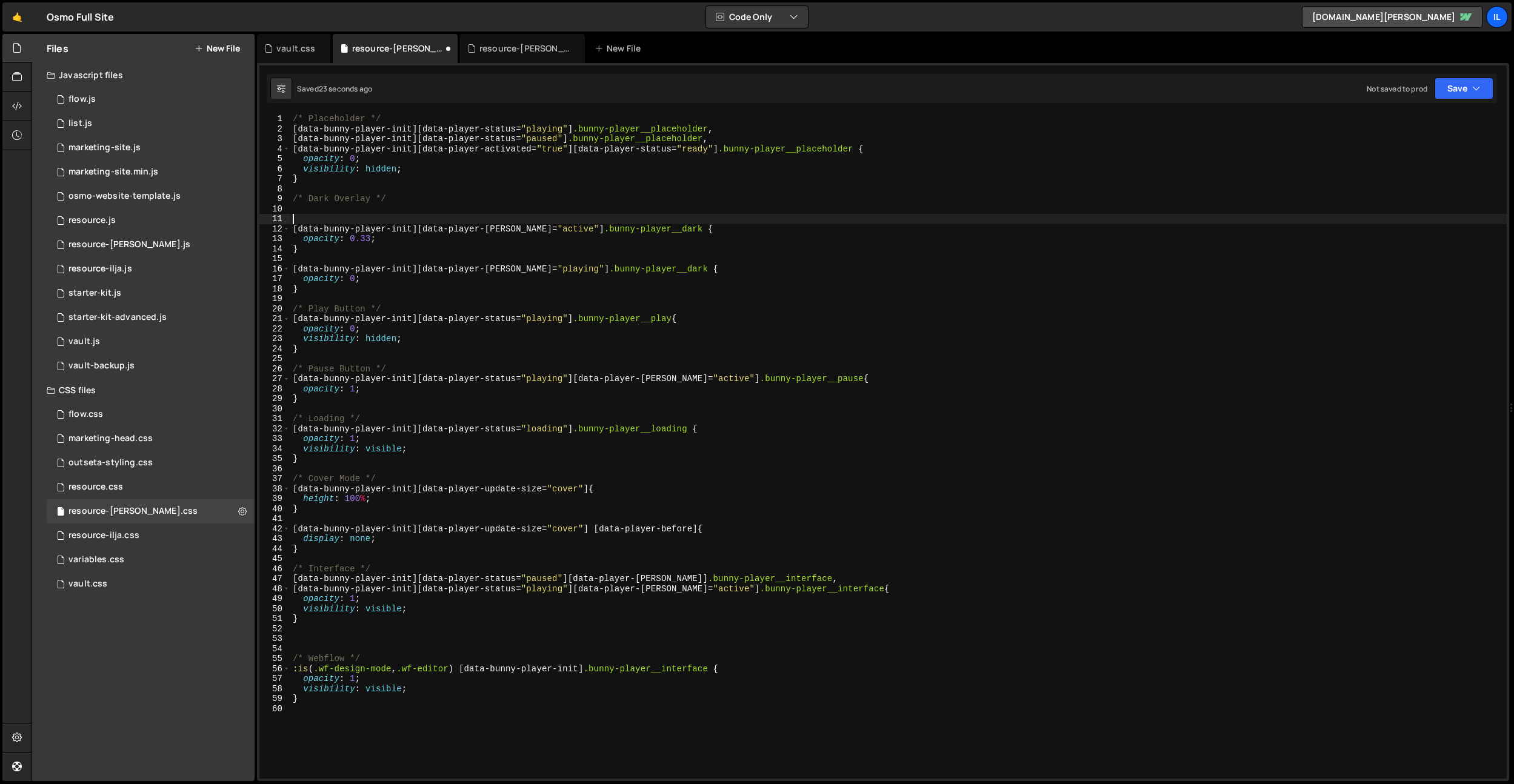
paste textarea "[data-bunny-player-init][data-player-hover="active"] .bunny-player__dark"
drag, startPoint x: 566, startPoint y: 140, endPoint x: 650, endPoint y: 243, distance: 132.9
click at [226, 140] on div "Files New File Javascript files 0 flow.js 0 0 list.js 0 0 marketing-site.js 0 0…" at bounding box center [773, 408] width 1483 height 748
drag, startPoint x: 563, startPoint y: 219, endPoint x: 259, endPoint y: 220, distance: 304.0
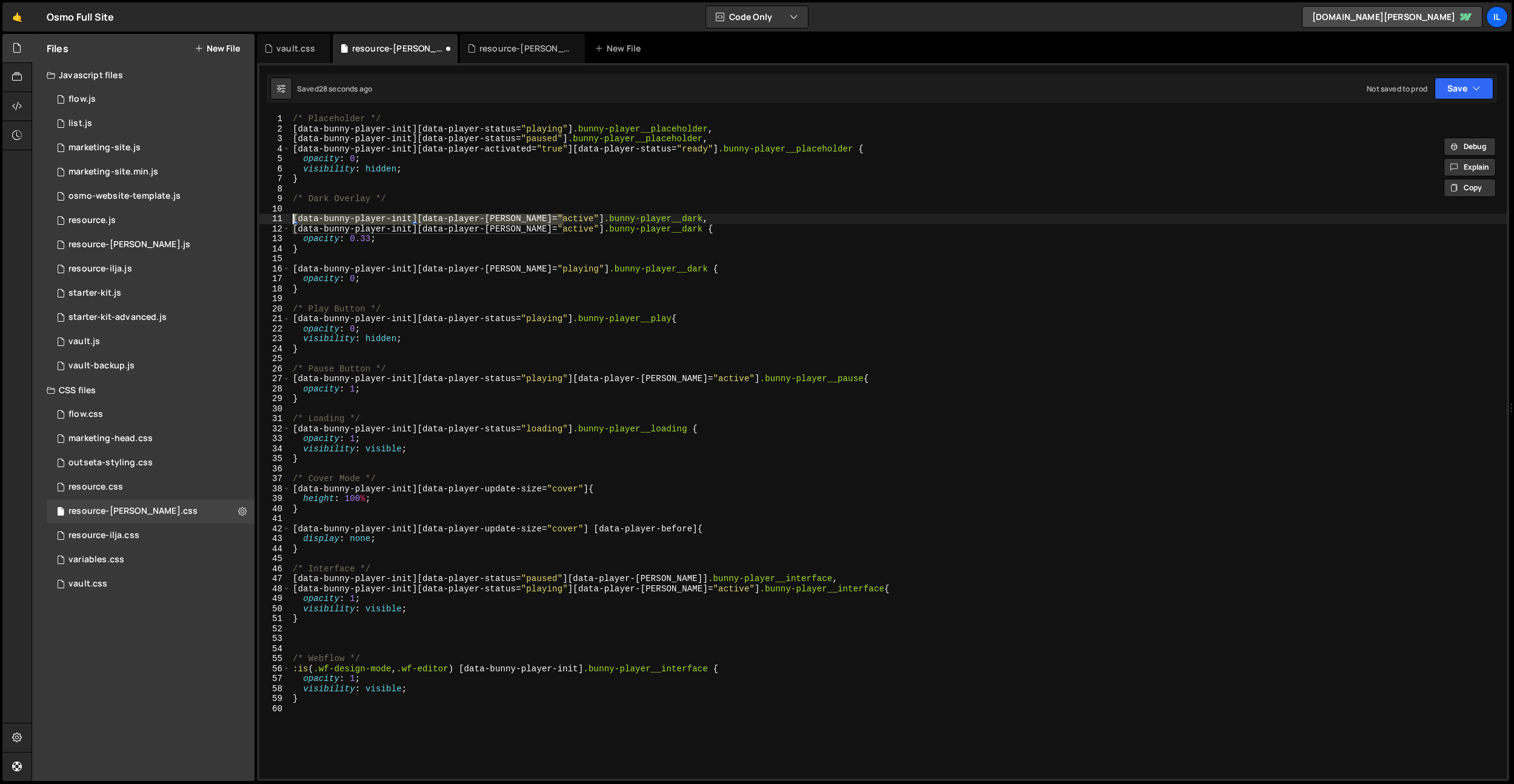
click at [259, 220] on div "1 Type cmd + s to save your Javascript file. הההההההההההההההההההההההההההההההההה…" at bounding box center [883, 422] width 1252 height 718
paste textarea "status="paused"
type textarea "[data-bunny-player-init][data-player-status="paused"] .bunny-player__dark,"
drag, startPoint x: 568, startPoint y: 215, endPoint x: 645, endPoint y: 219, distance: 77.1
click at [285, 218] on div "[data-bunny-player-init][data-player-status="paused"] .bunny-player__dark, 1 2 …" at bounding box center [883, 446] width 1248 height 665
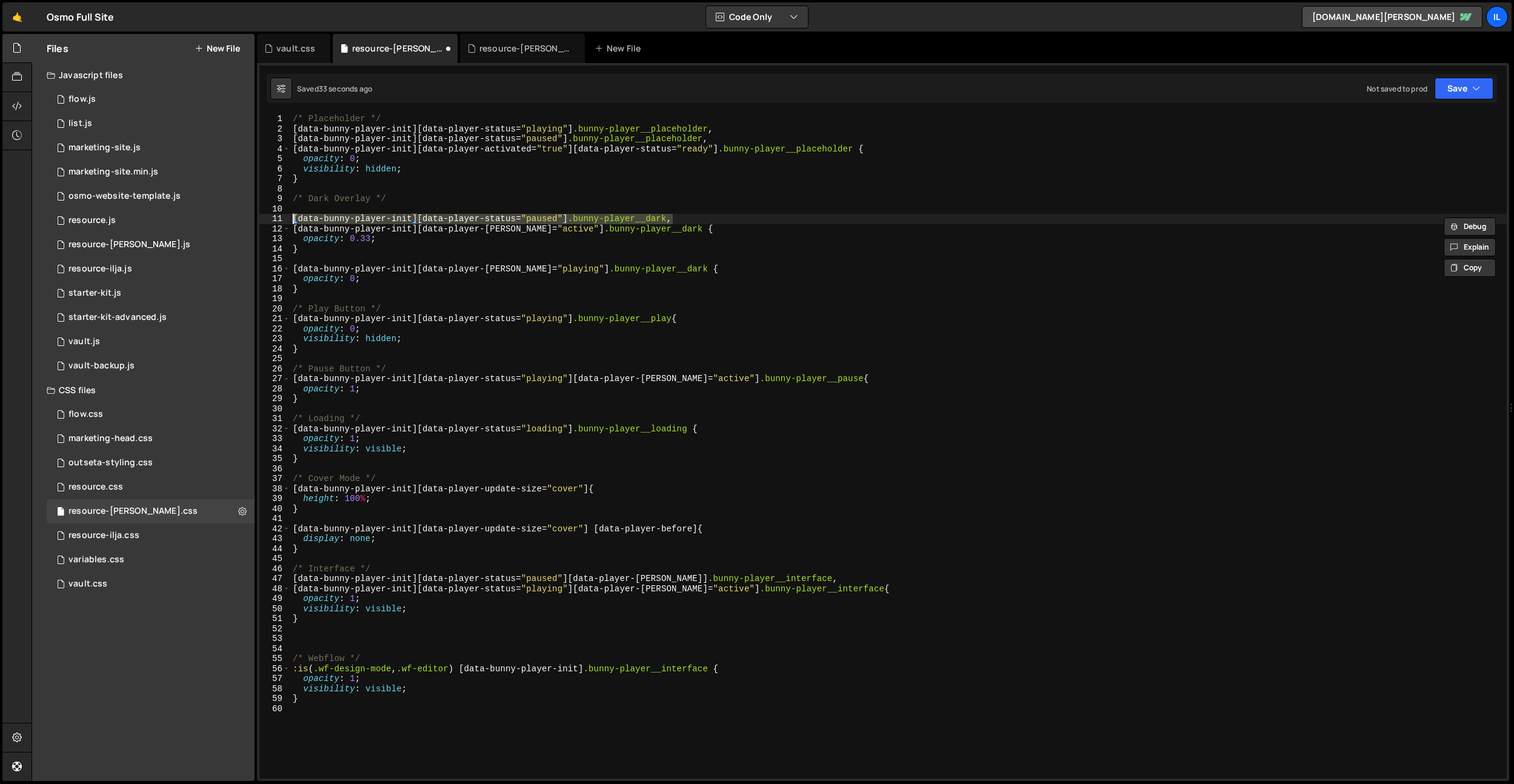
drag, startPoint x: 674, startPoint y: 219, endPoint x: 279, endPoint y: 216, distance: 395.0
click at [279, 216] on div "[data-bunny-player-init][data-player-status="paused"] .bunny-player__dark, 1 2 …" at bounding box center [883, 446] width 1248 height 665
click at [304, 207] on div "/* Placeholder */ [ data-bunny-player-init ][ data-player-status = " playing " …" at bounding box center [898, 456] width 1217 height 684
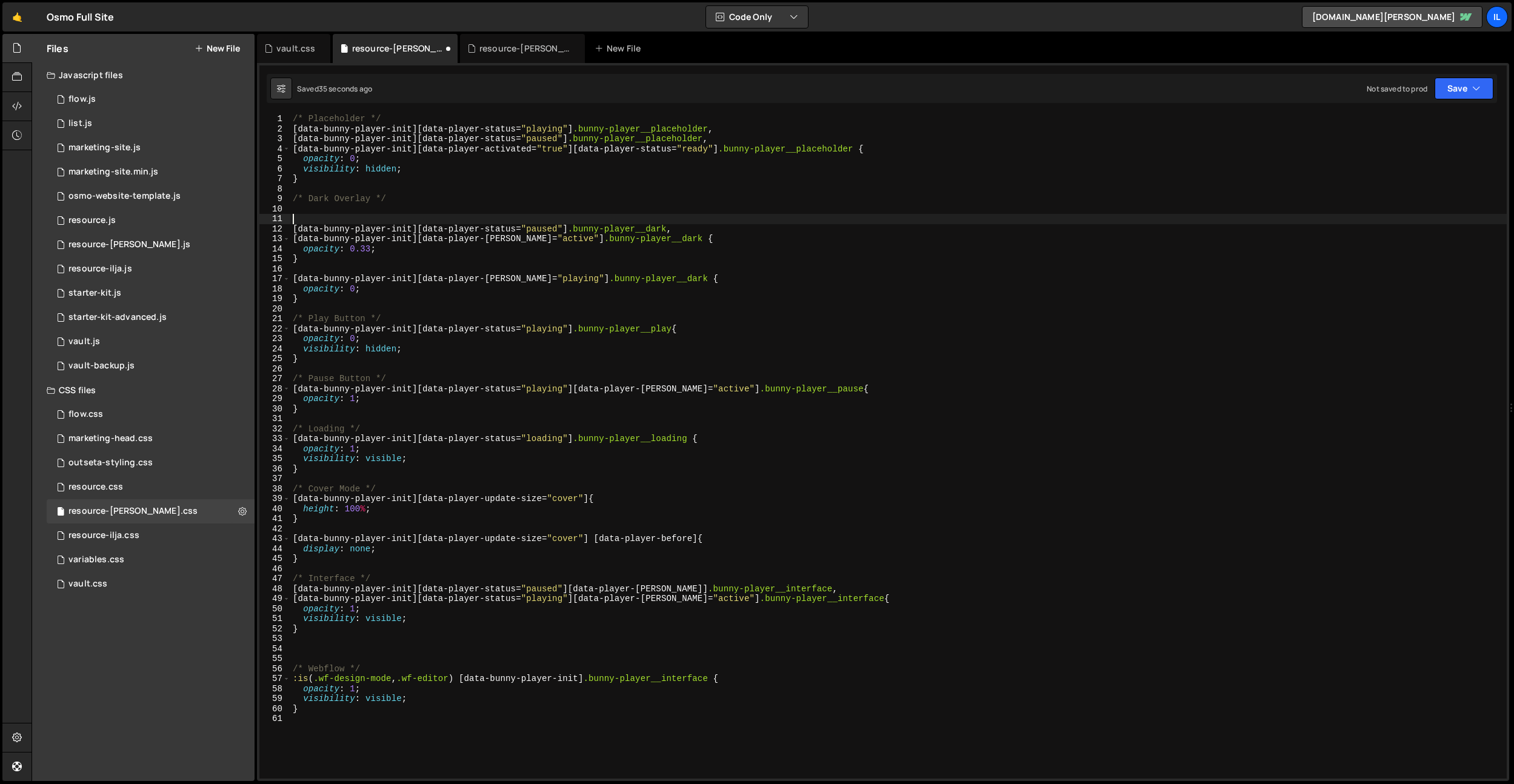
paste textarea "[data-bunny-player-init][data-player-status="paused"] .bunny-player__dark"
click at [531, 221] on div "/* Placeholder */ [ data-bunny-player-init ][ data-player-status = " playing " …" at bounding box center [898, 456] width 1217 height 684
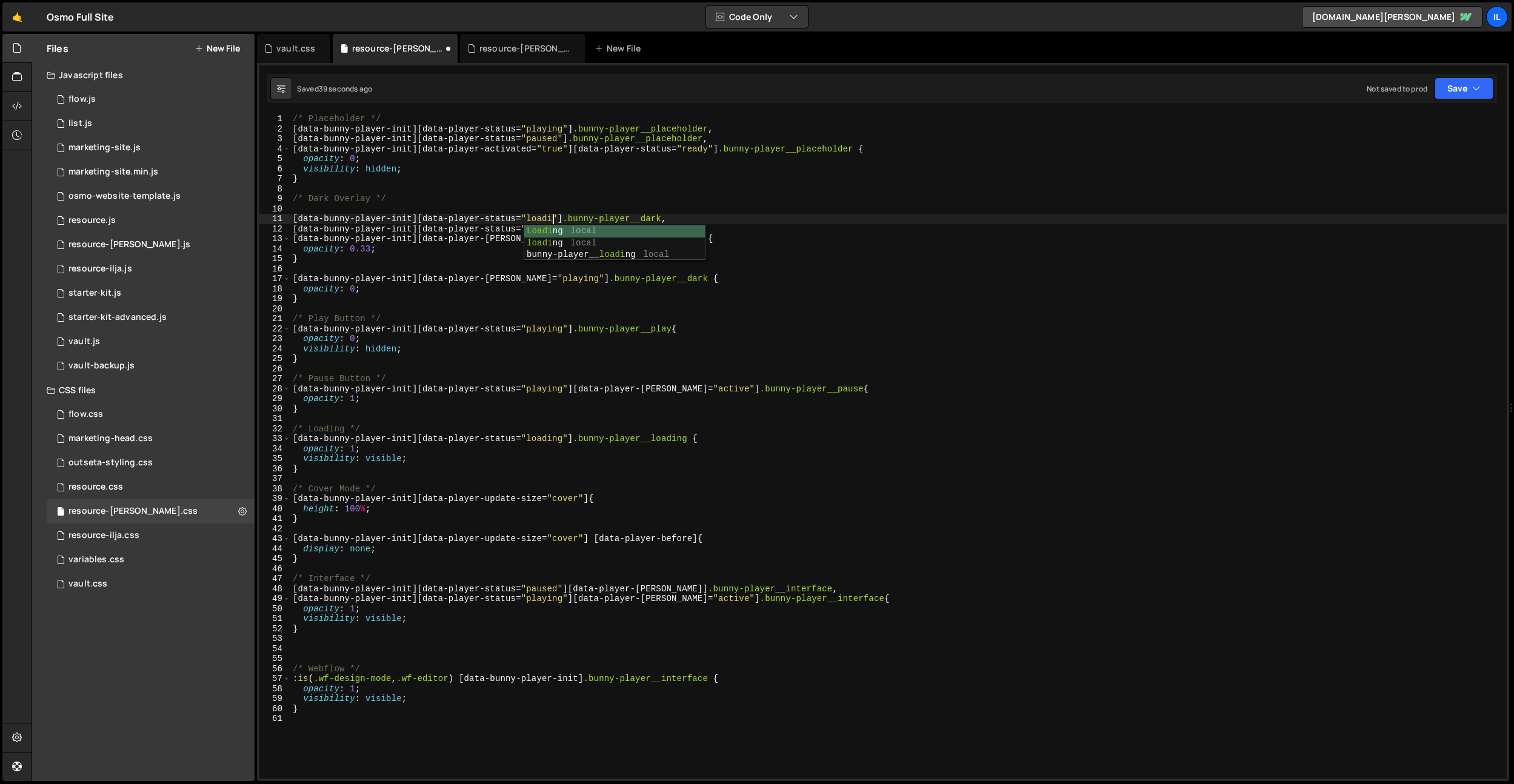
type textarea "[data-bunny-player-init][data-player-status="loadig"] .bunny-player__dark,"
click at [693, 213] on div "/* Placeholder */ [ data-bunny-player-init ][ data-player-status = " playing " …" at bounding box center [898, 456] width 1217 height 684
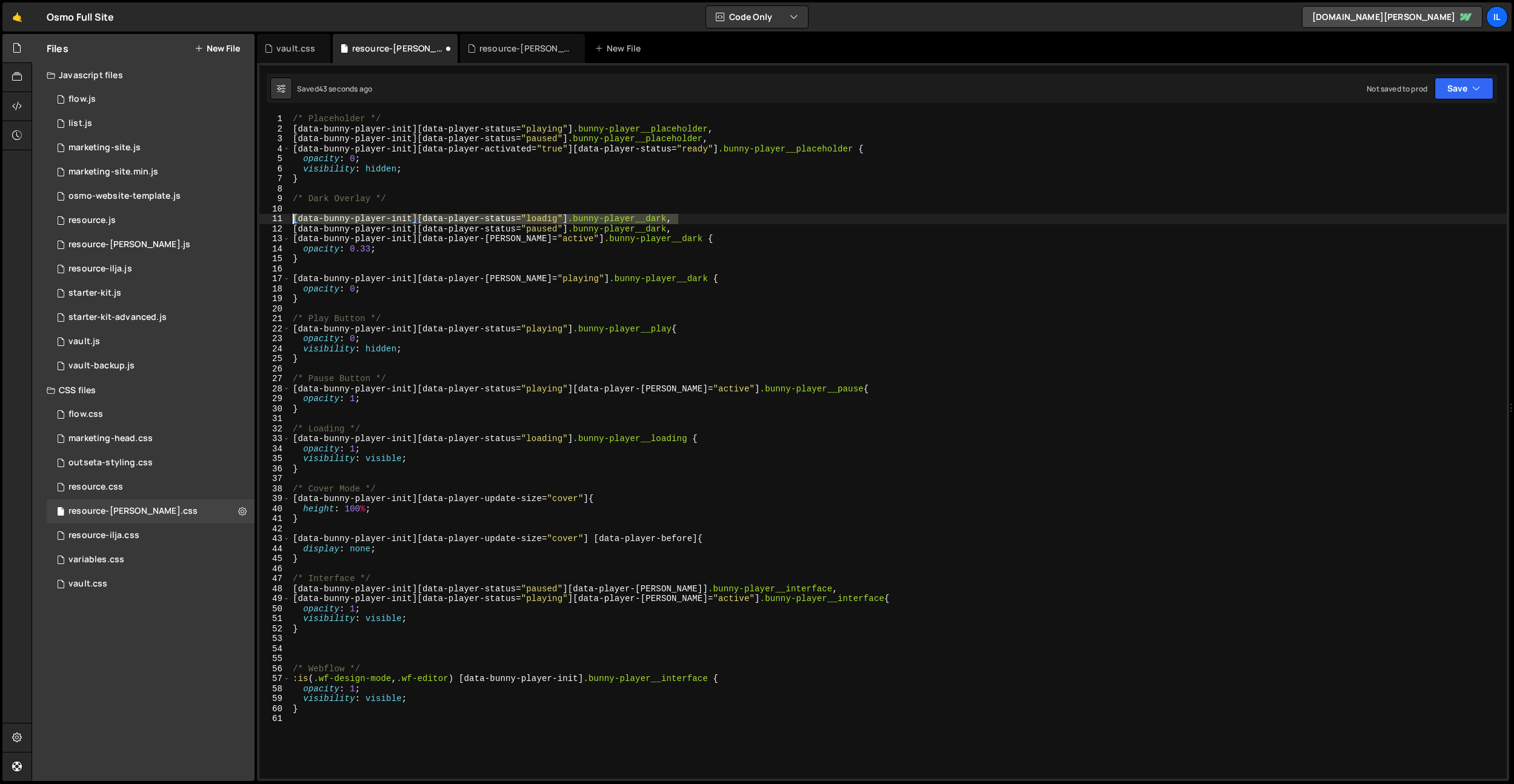
drag, startPoint x: 691, startPoint y: 217, endPoint x: 282, endPoint y: 217, distance: 409.0
click at [282, 217] on div "1 2 3 4 5 6 7 8 9 10 11 12 13 14 15 16 17 18 19 20 21 22 23 24 25 26 27 28 29 3…" at bounding box center [883, 446] width 1248 height 665
type textarea "[data-bunny-player-init][data-player-status="loadig"] .bunny-player__dark,"
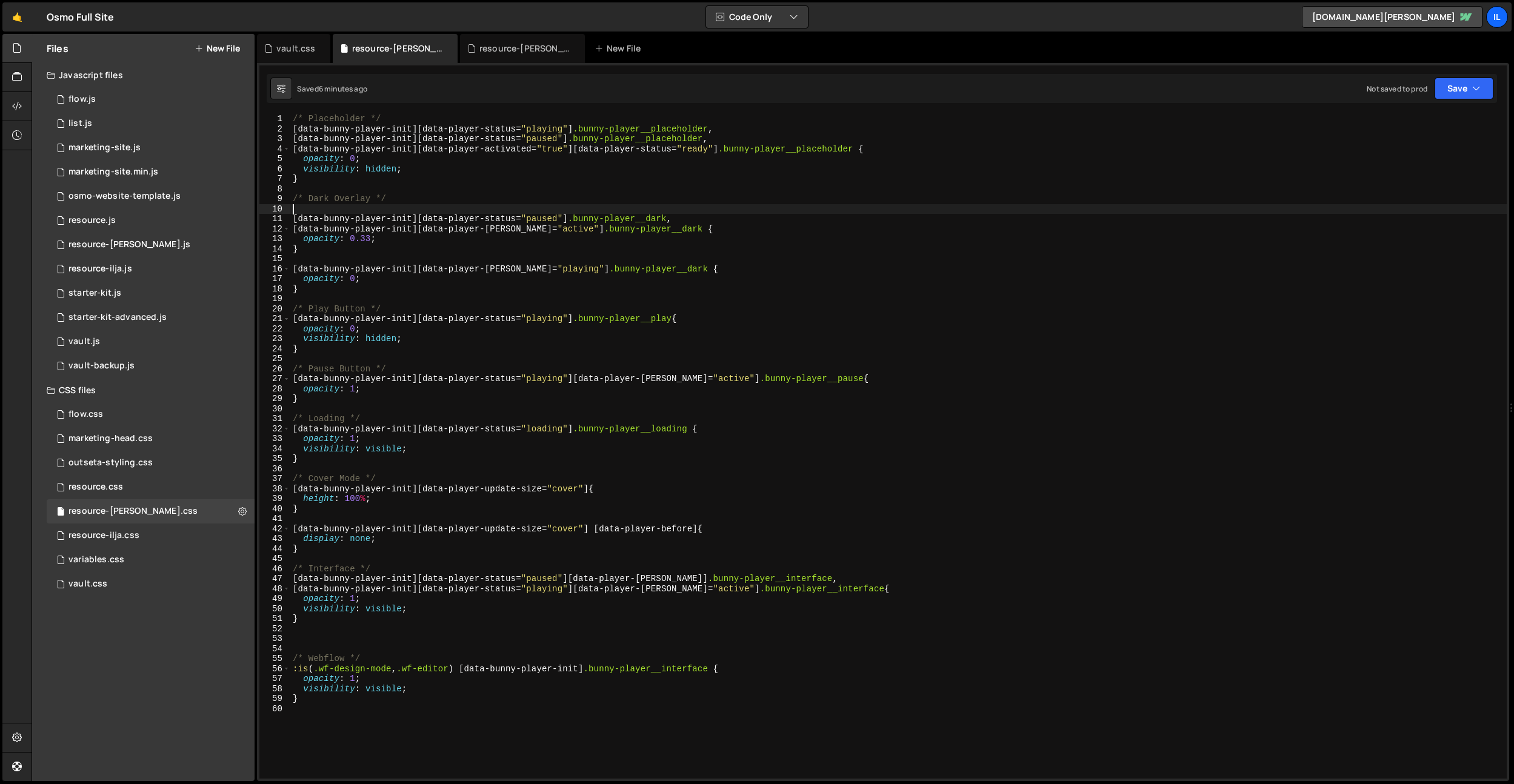
click at [328, 651] on div "/* Placeholder */ [ data-bunny-player-init ][ data-player-status = " playing " …" at bounding box center [898, 456] width 1217 height 684
drag, startPoint x: 383, startPoint y: 571, endPoint x: 281, endPoint y: 567, distance: 102.1
click at [281, 567] on div "1 2 3 4 5 6 7 8 9 10 11 12 13 14 15 16 17 18 19 20 21 22 23 24 25 26 27 28 29 3…" at bounding box center [883, 446] width 1248 height 665
type textarea "/* Interface */"
click at [330, 626] on div "/* Placeholder */ [ data-bunny-player-init ][ data-player-status = " playing " …" at bounding box center [898, 456] width 1217 height 684
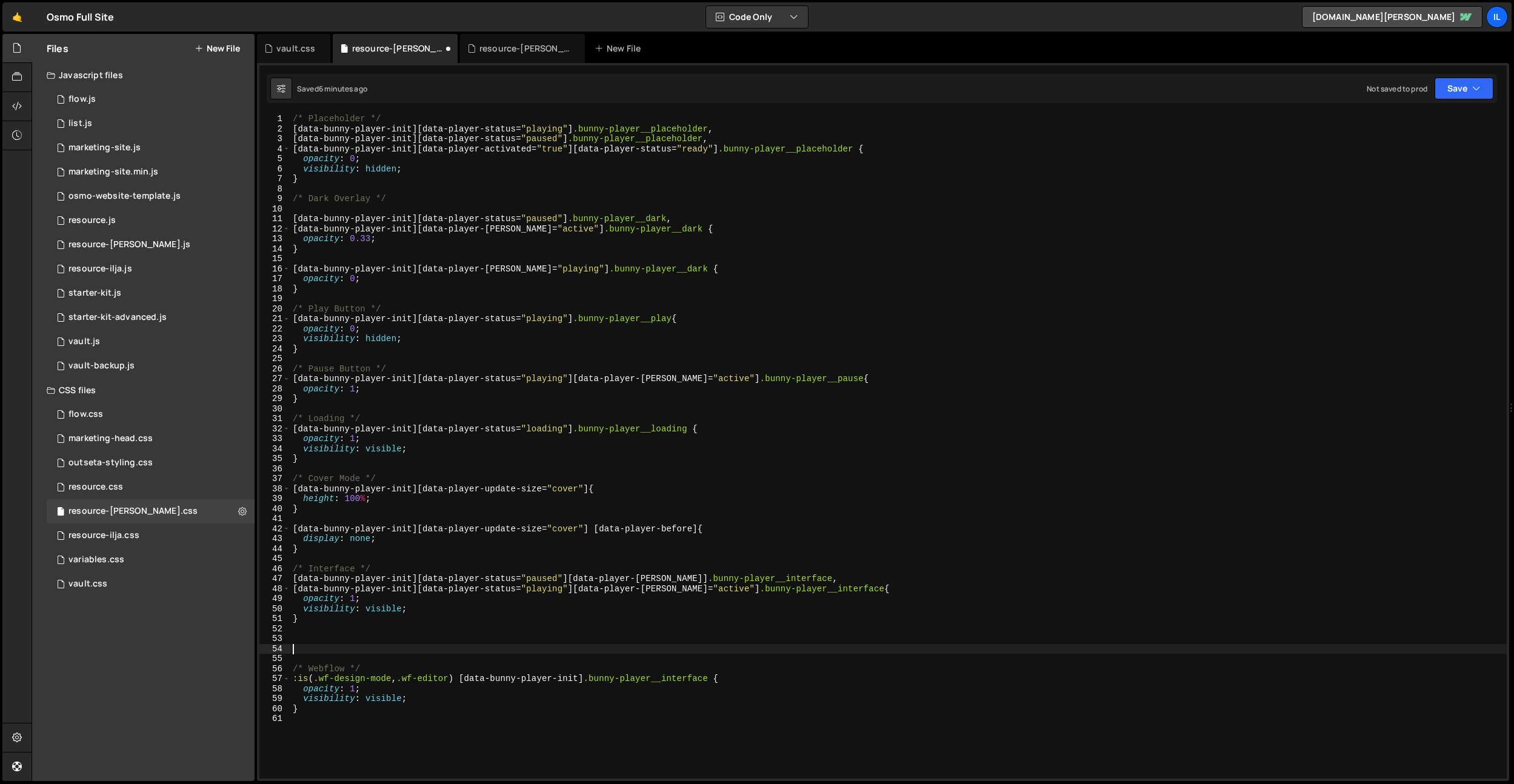
paste textarea "/* Interface */"
type textarea "/* Interface */"
click at [331, 625] on div "/* Placeholder */ [ data-bunny-player-init ][ data-player-status = " playing " …" at bounding box center [898, 456] width 1217 height 684
click at [330, 637] on div "/* Placeholder */ [ data-bunny-player-init ][ data-player-status = " playing " …" at bounding box center [898, 456] width 1217 height 684
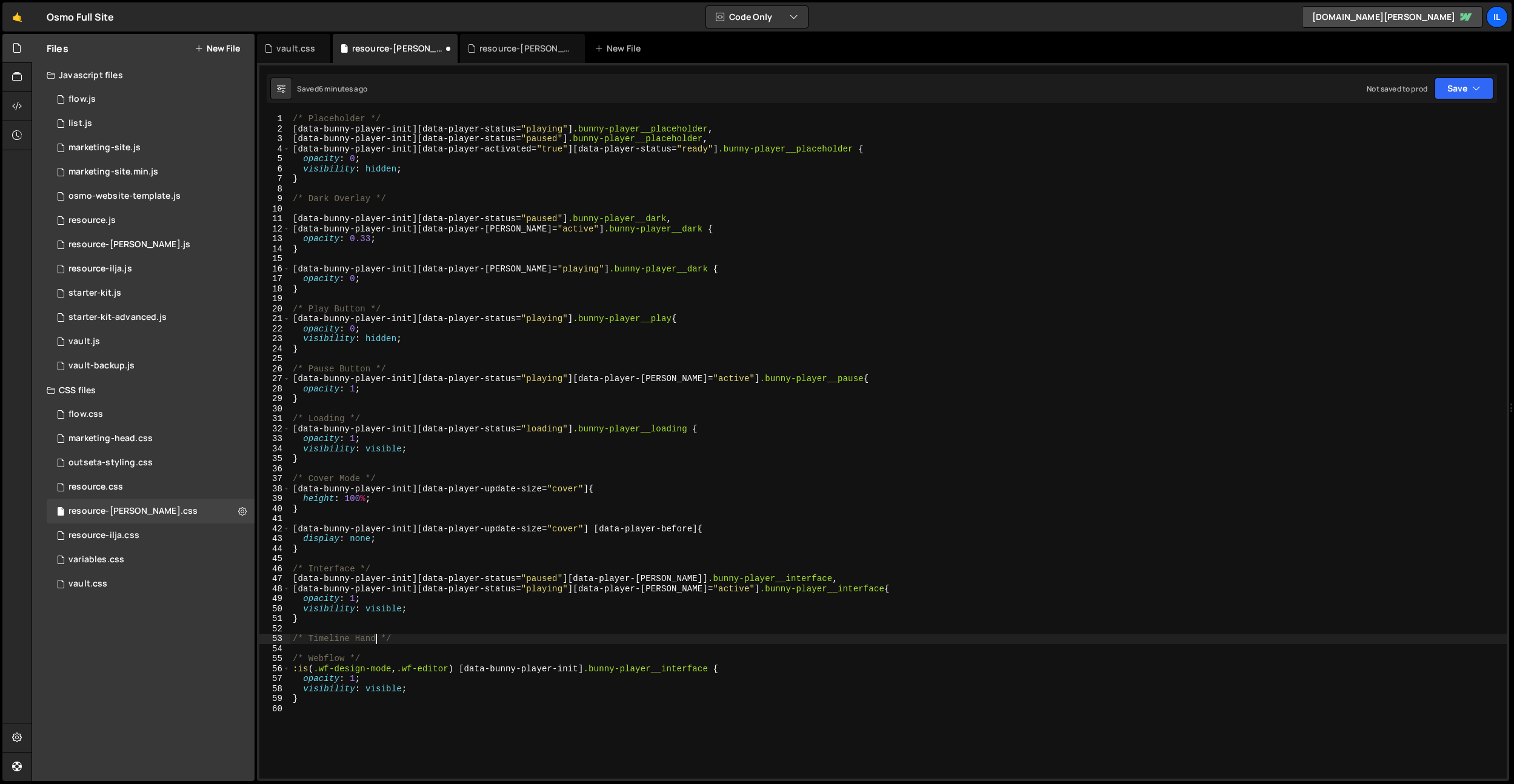
type textarea "/* Timeline Handle */"
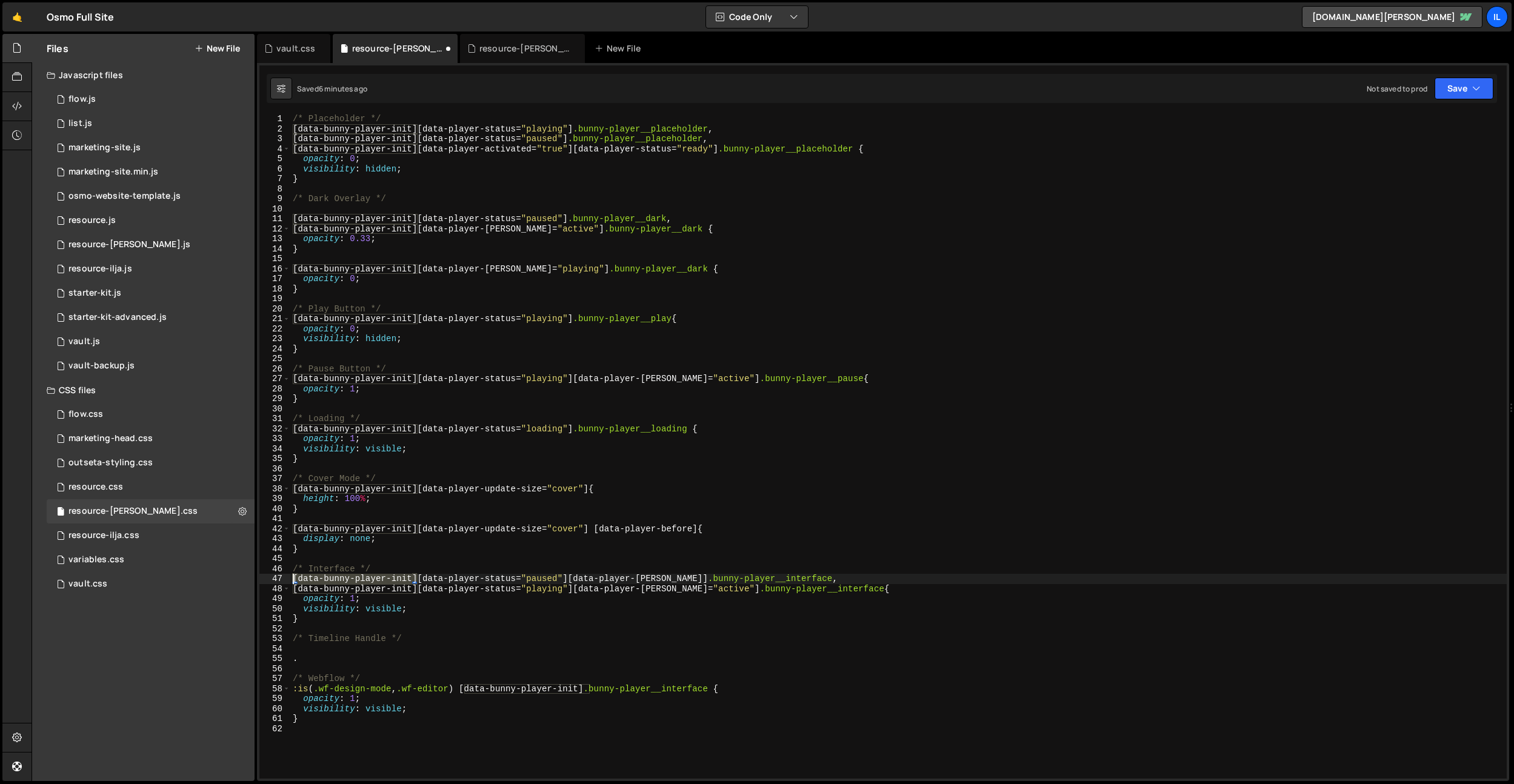
drag, startPoint x: 417, startPoint y: 579, endPoint x: 311, endPoint y: 654, distance: 129.8
click at [266, 583] on div ". 1 2 3 4 5 6 7 8 9 10 11 12 13 14 15 16 17 18 19 20 21 22 23 24 25 26 27 28 29…" at bounding box center [883, 446] width 1248 height 665
click at [306, 658] on div "/* Placeholder */ [ data-bunny-player-init ][ data-player-status = " playing " …" at bounding box center [898, 456] width 1217 height 684
type textarea "."
paste textarea "[data-bunny-player-init]"
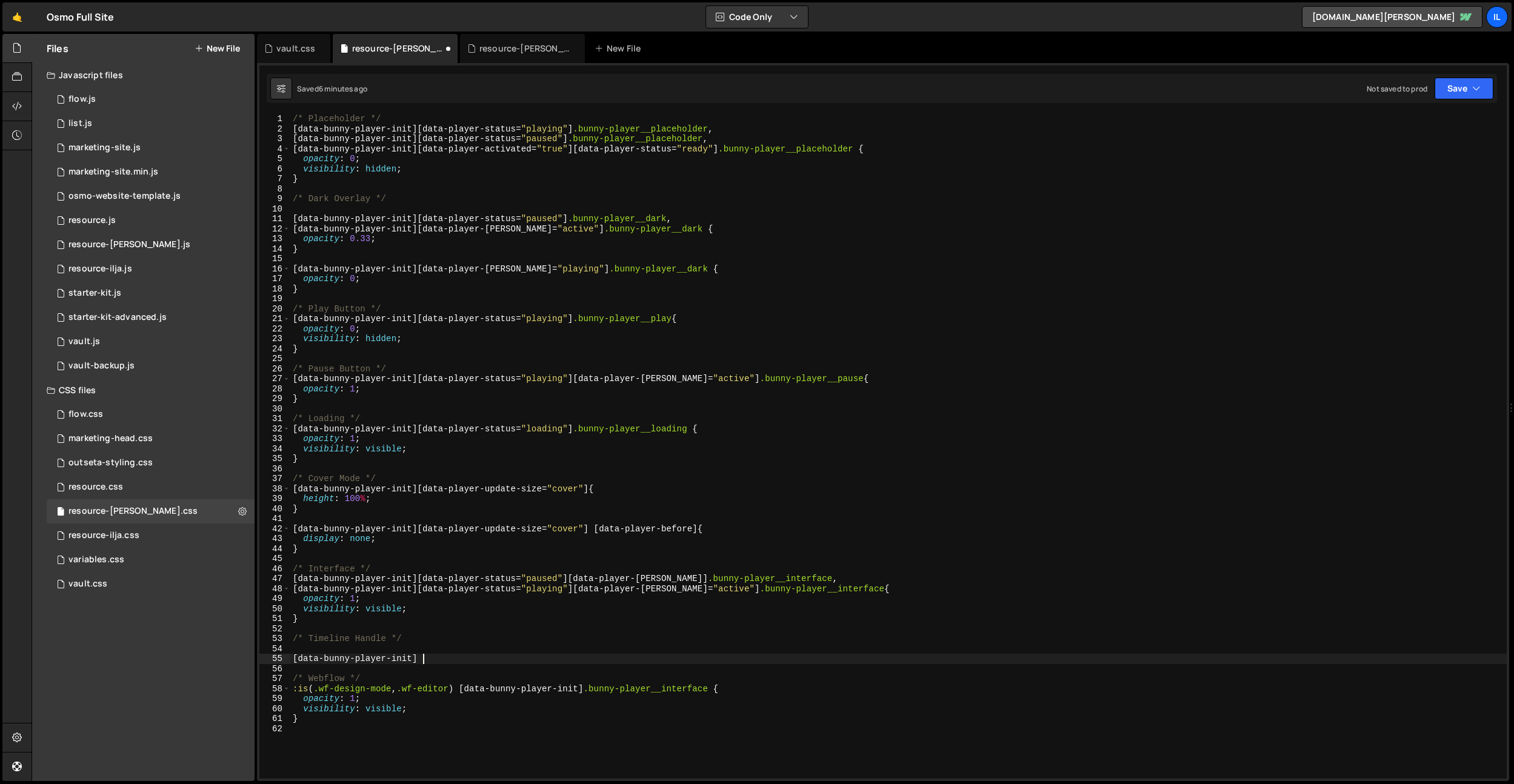
paste textarea "bunny-player__timeline"
type textarea "[data-bunny-player-init] .bunny-player__timeline:hover {}"
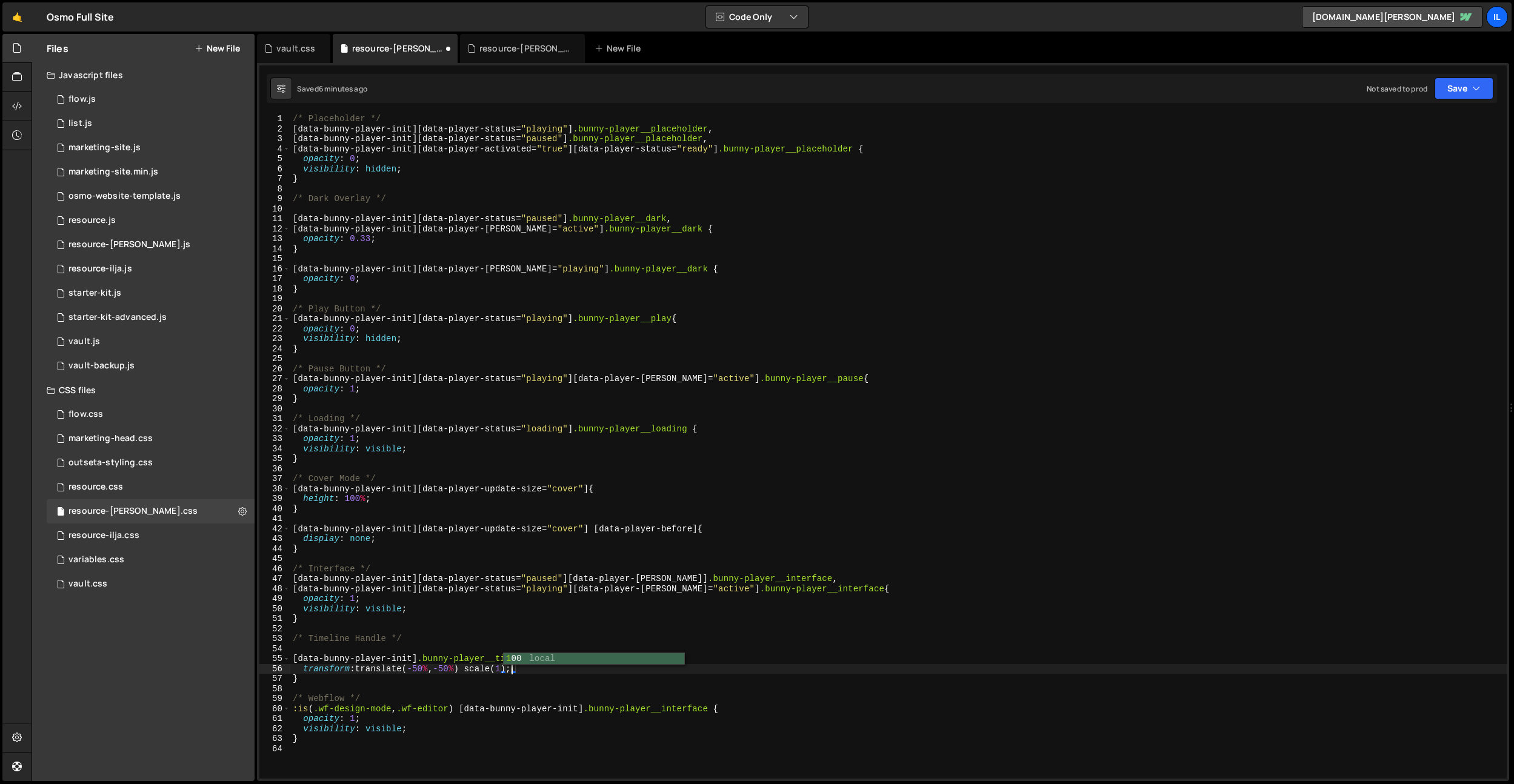
scroll to position [0, 14]
click at [581, 658] on div "/* Placeholder */ [ data-bunny-player-init ][ data-player-status = " playing " …" at bounding box center [898, 456] width 1217 height 684
paste textarea "bunny-player__timeline-handle"
click at [417, 659] on div "/* Placeholder */ [ data-bunny-player-init ][ data-player-status = " playing " …" at bounding box center [898, 456] width 1217 height 684
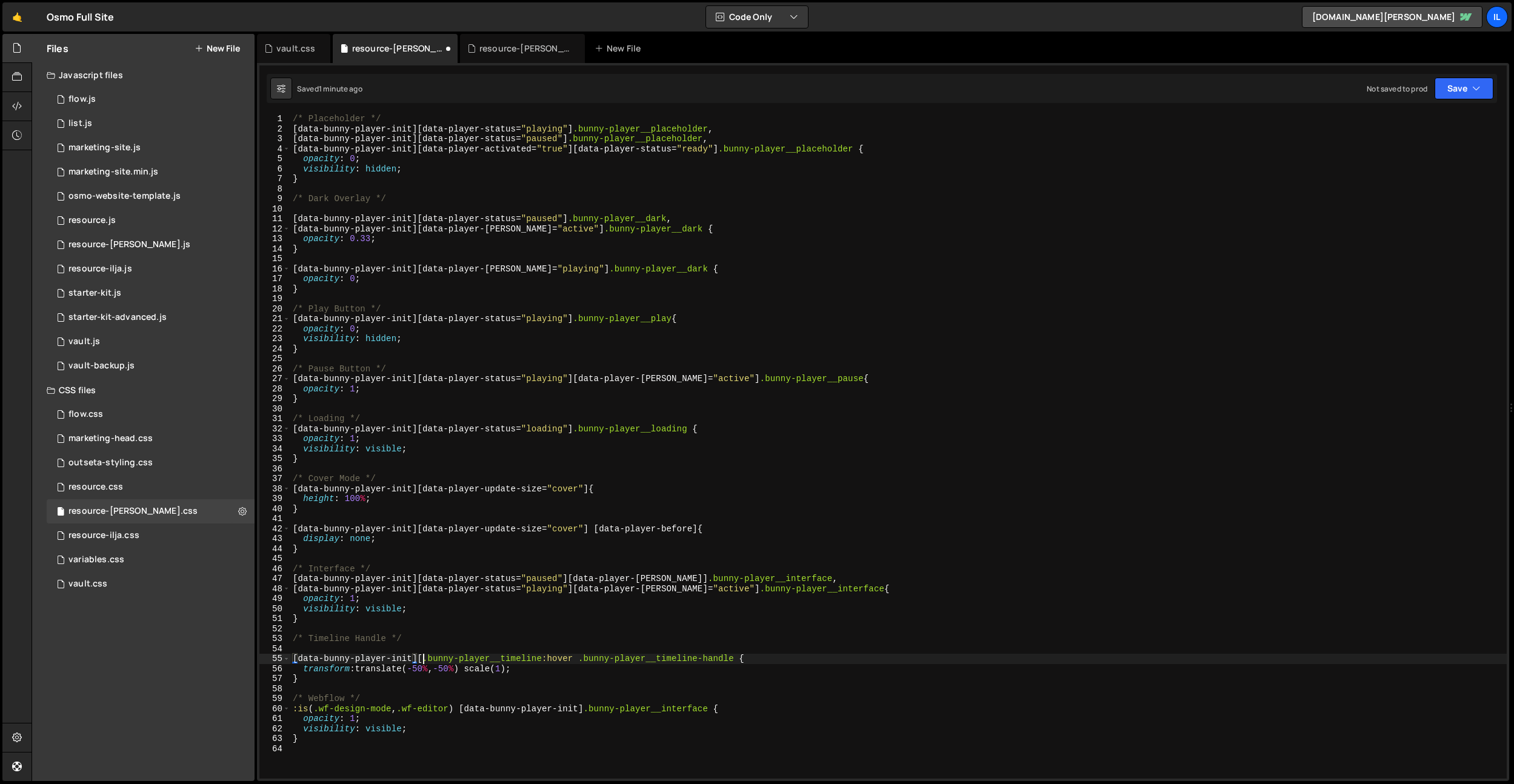
paste textarea "data-timeline-drag"
drag, startPoint x: 721, startPoint y: 658, endPoint x: 562, endPoint y: 660, distance: 159.0
click at [562, 660] on div "/* Placeholder */ [ data-bunny-player-init ][ data-player-status = " playing " …" at bounding box center [898, 456] width 1217 height 684
drag, startPoint x: 716, startPoint y: 126, endPoint x: 581, endPoint y: 130, distance: 135.1
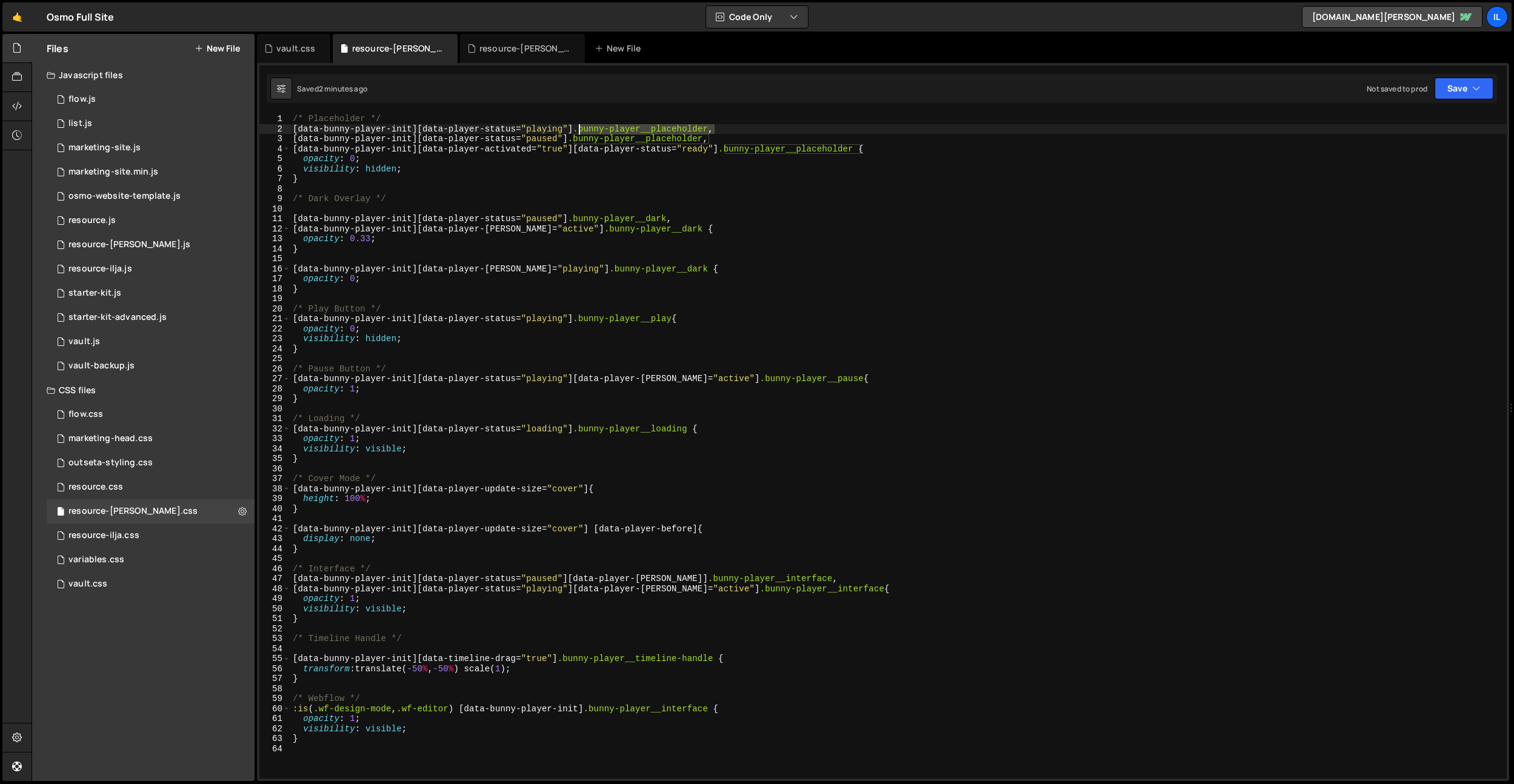
click at [581, 130] on div "/* Placeholder */ [ data-bunny-player-init ][ data-player-status = " playing " …" at bounding box center [898, 456] width 1217 height 684
click at [418, 112] on div "1 Type cmd + s to save your Javascript file. הההההההההההההההההההההההההההההההההה…" at bounding box center [883, 422] width 1252 height 718
click at [295, 115] on div "/* Placeholder */ [ data-bunny-player-init ][ data-player-status = " playing " …" at bounding box center [898, 456] width 1217 height 684
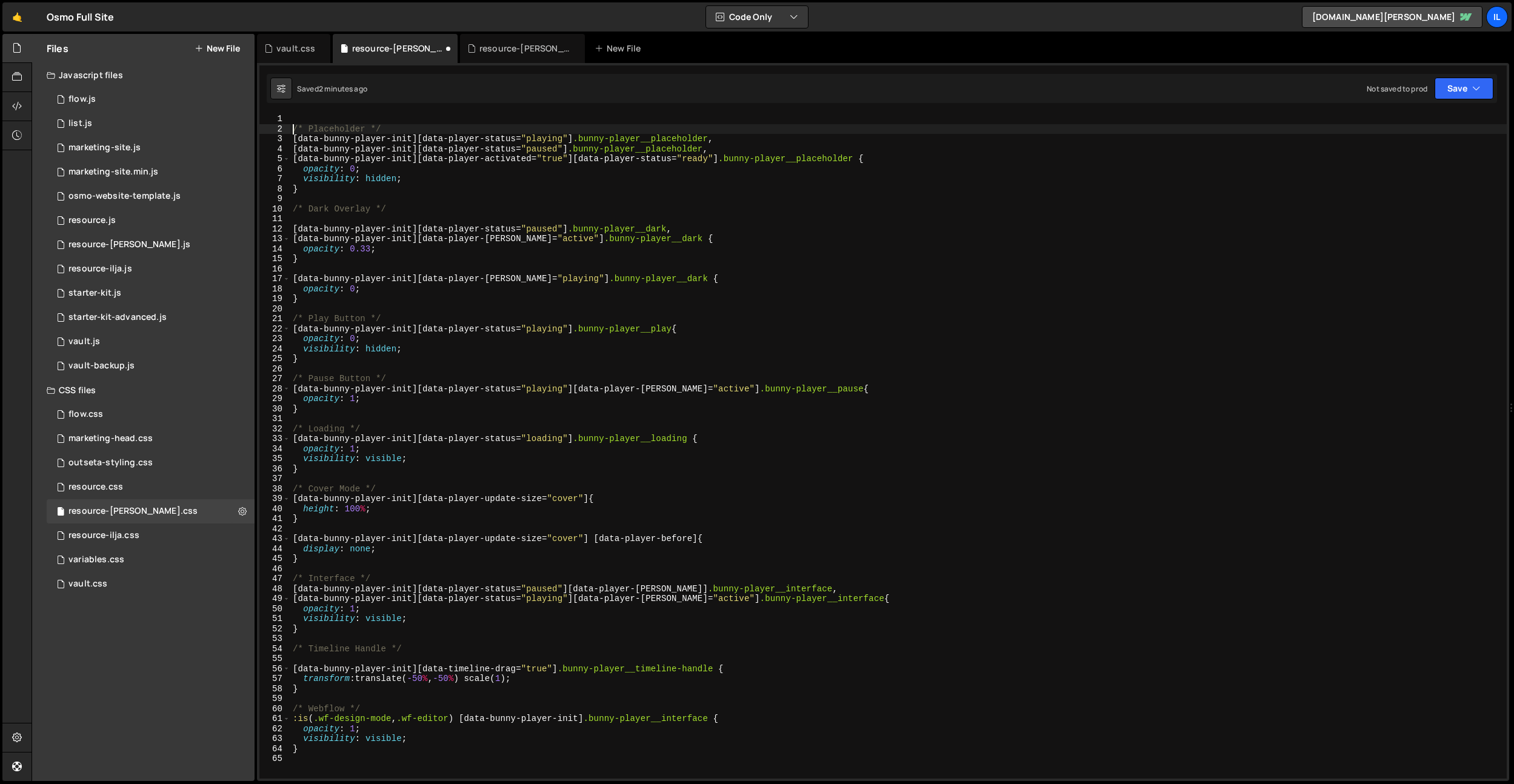
scroll to position [0, 1]
type textarea "/* Placeholder */"
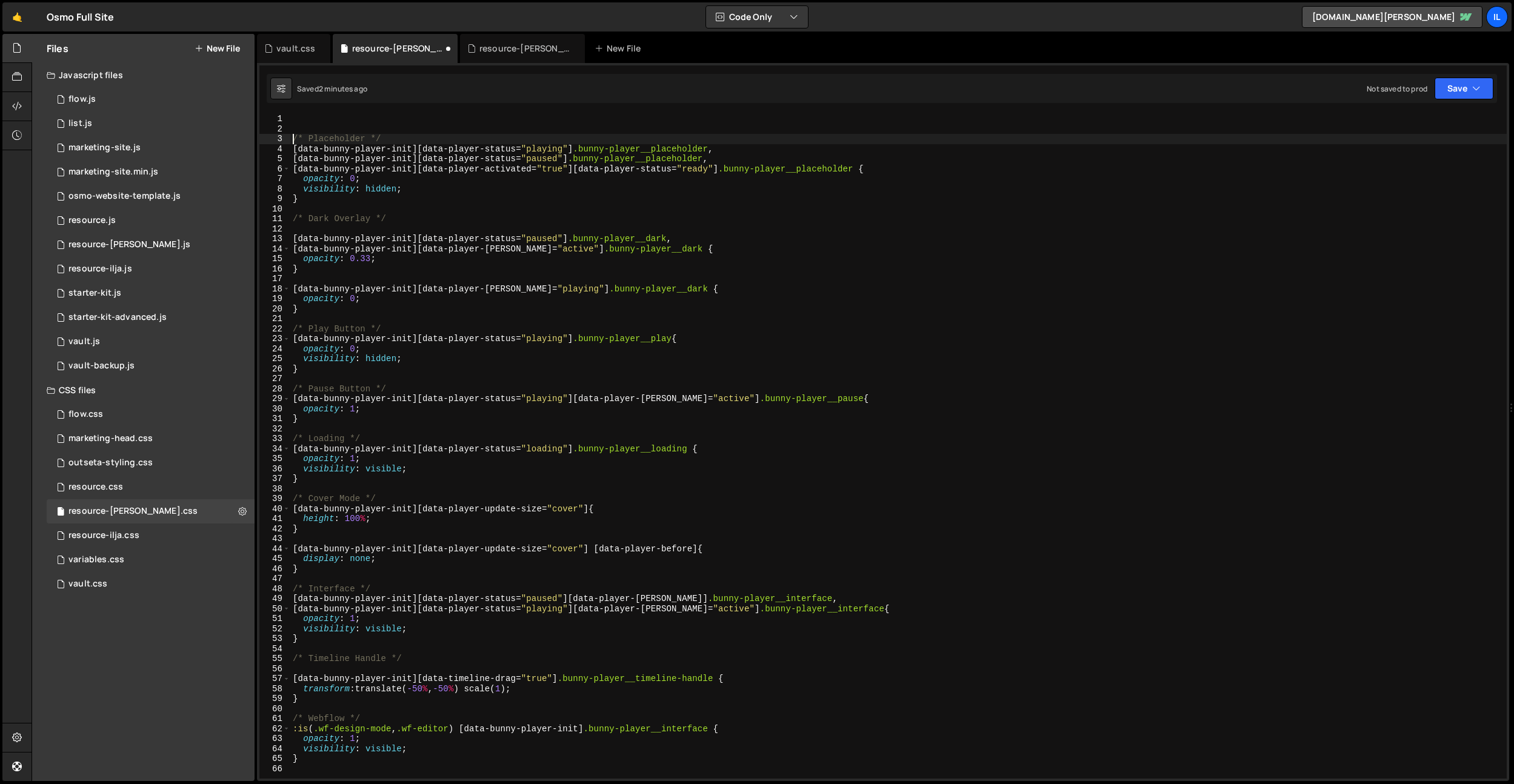
scroll to position [0, 0]
paste textarea ".bunny-player__placeholder"
drag, startPoint x: 383, startPoint y: 137, endPoint x: 290, endPoint y: 126, distance: 93.6
click at [274, 139] on div ".bunny-player__placeholder 1 2 3 4 5 6 7 8 9 10 11 12 13 14 15 16 17 18 19 20 2…" at bounding box center [883, 446] width 1248 height 665
click at [292, 121] on div ".bunny-player__placeholder /* Placeholder */ [ data-bunny-player-init ][ data-p…" at bounding box center [898, 456] width 1217 height 684
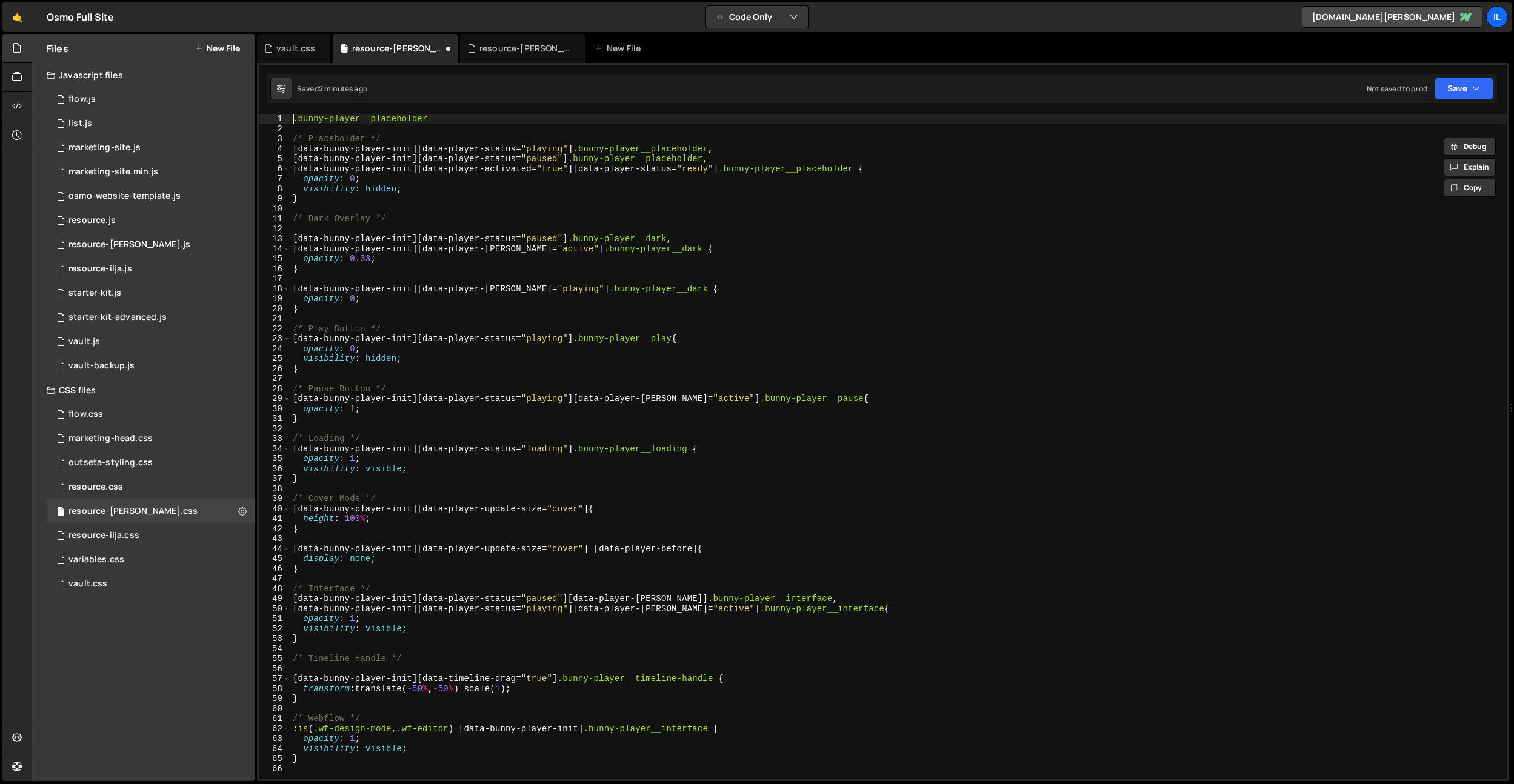
type textarea ".bunny-player__placeholder"
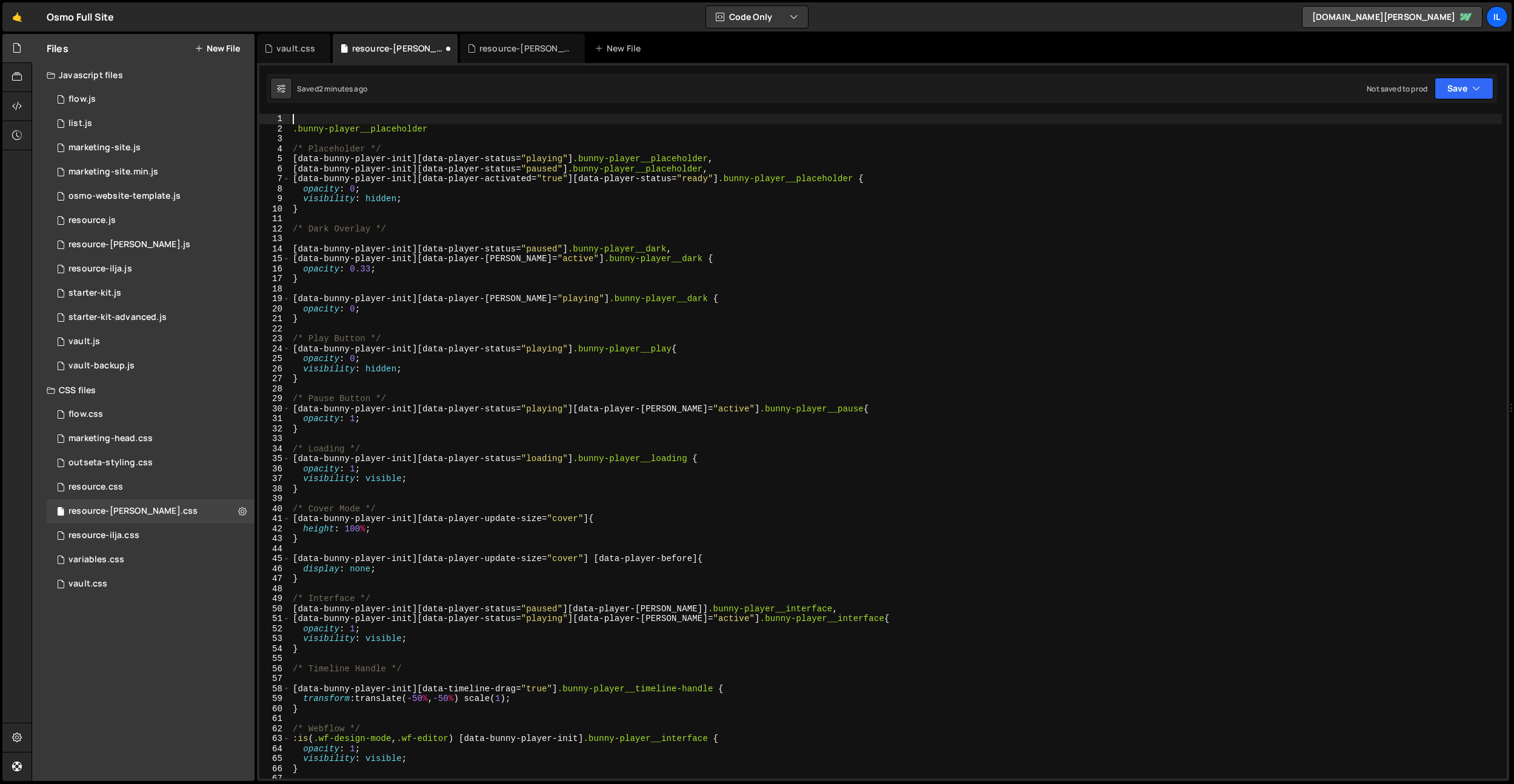
paste textarea "/* Placeholder */"
click at [339, 115] on div "/* Placeholder */ .bunny-player__placeholder /* Placeholder */ [ data-bunny-pla…" at bounding box center [896, 456] width 1212 height 684
click at [304, 130] on div "/* Easings */ .bunny-player__placeholder /* Placeholder */ [ data-bunny-player-…" at bounding box center [896, 456] width 1212 height 684
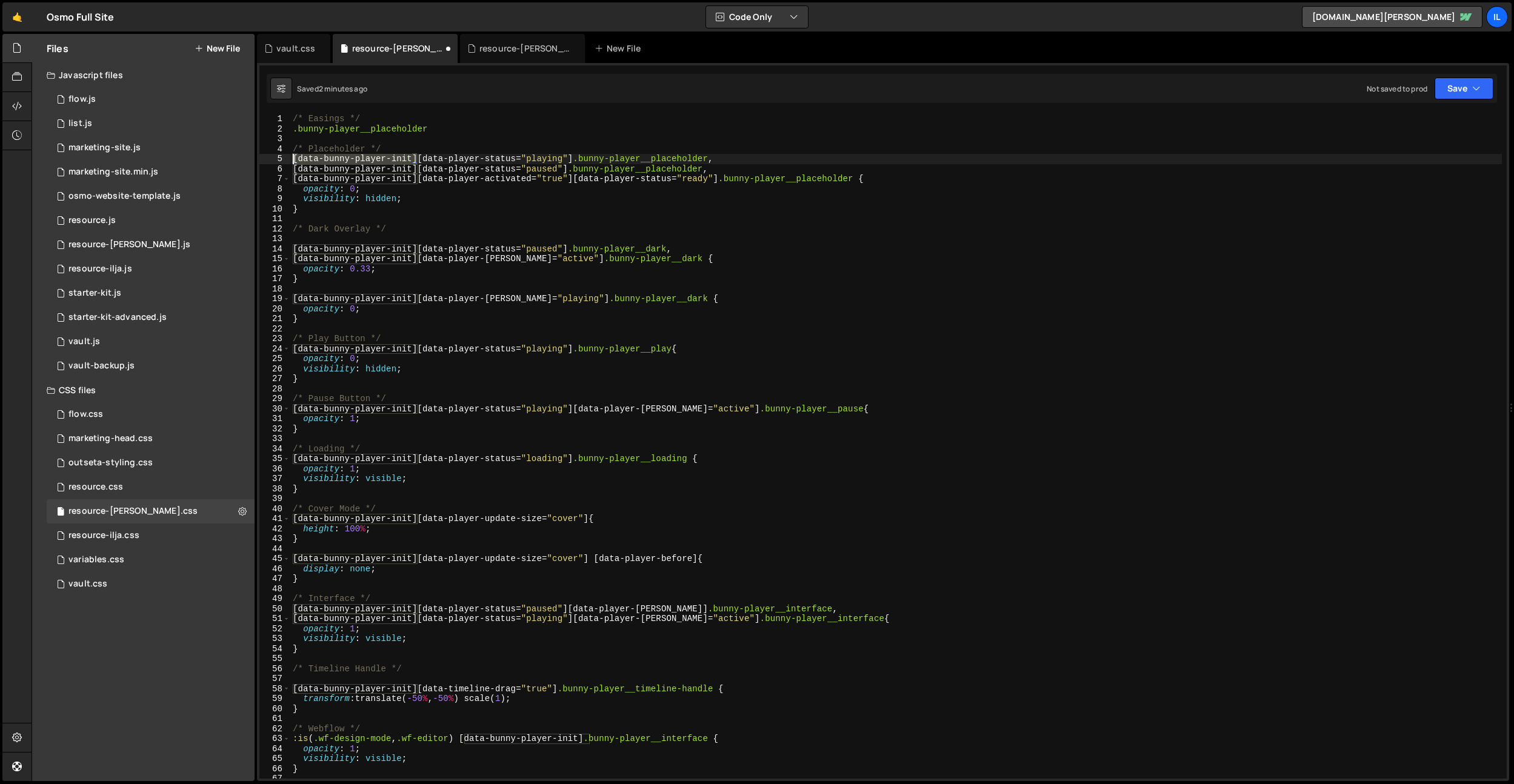
drag, startPoint x: 418, startPoint y: 159, endPoint x: 290, endPoint y: 160, distance: 128.0
click at [290, 160] on div ".bunny-player__placeholder 1 2 3 4 5 6 7 8 9 10 11 12 13 14 15 16 17 18 19 20 2…" at bounding box center [883, 446] width 1248 height 665
click at [294, 130] on div "/* Easings */ .bunny-player__placeholder /* Placeholder */ [ data-bunny-player-…" at bounding box center [896, 456] width 1212 height 684
paste textarea "[data-bunny-player-init]"
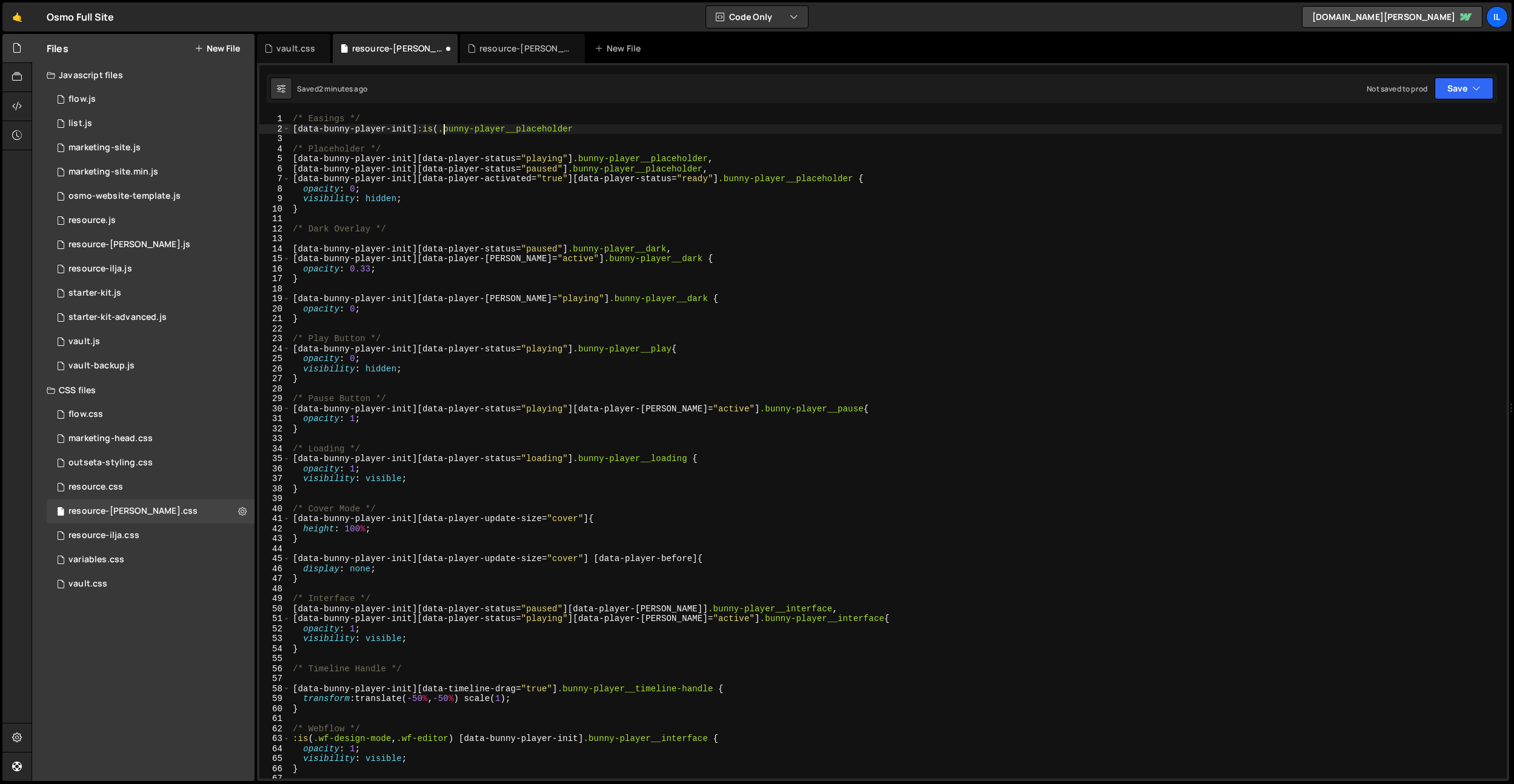
click at [589, 127] on div "/* Easings */ [ data-bunny-player-init ] :is ( .bunny-player__placeholder /* Pl…" at bounding box center [896, 456] width 1212 height 684
drag, startPoint x: 675, startPoint y: 249, endPoint x: 576, endPoint y: 248, distance: 99.0
click at [576, 249] on div "/* Easings */ [ data-bunny-player-init ] :is ( .bunny-player__placeholder , /* …" at bounding box center [896, 456] width 1212 height 684
type textarea "[data-bunny-player-init][data-player-status="paused"] .bunny-player__dark,"
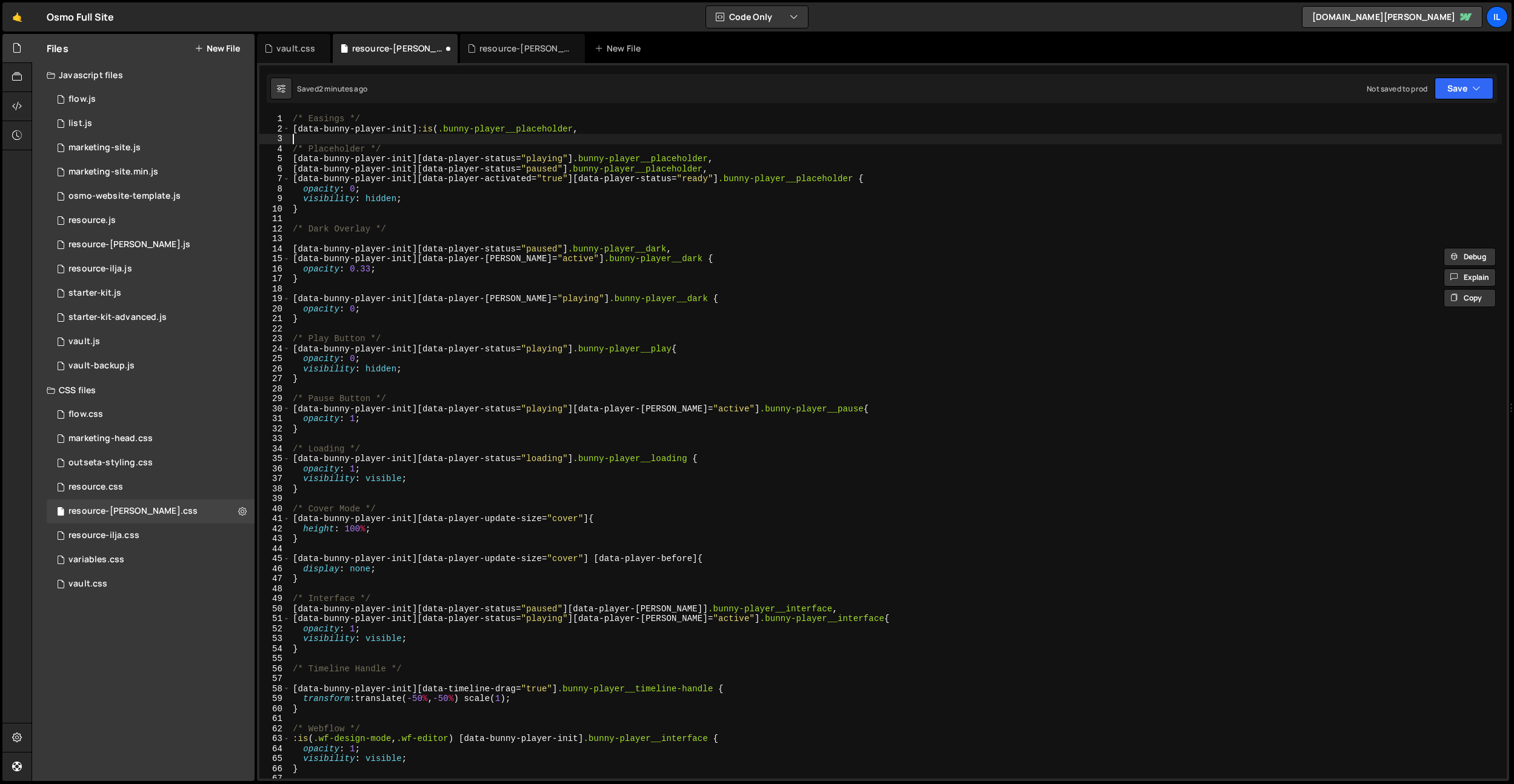
click at [596, 134] on div "/* Easings */ [ data-bunny-player-init ] :is ( .bunny-player__placeholder , /* …" at bounding box center [896, 456] width 1212 height 684
click at [596, 131] on div "/* Easings */ [ data-bunny-player-init ] :is ( .bunny-player__placeholder , /* …" at bounding box center [896, 456] width 1212 height 684
paste textarea ".bunny-player__dark"
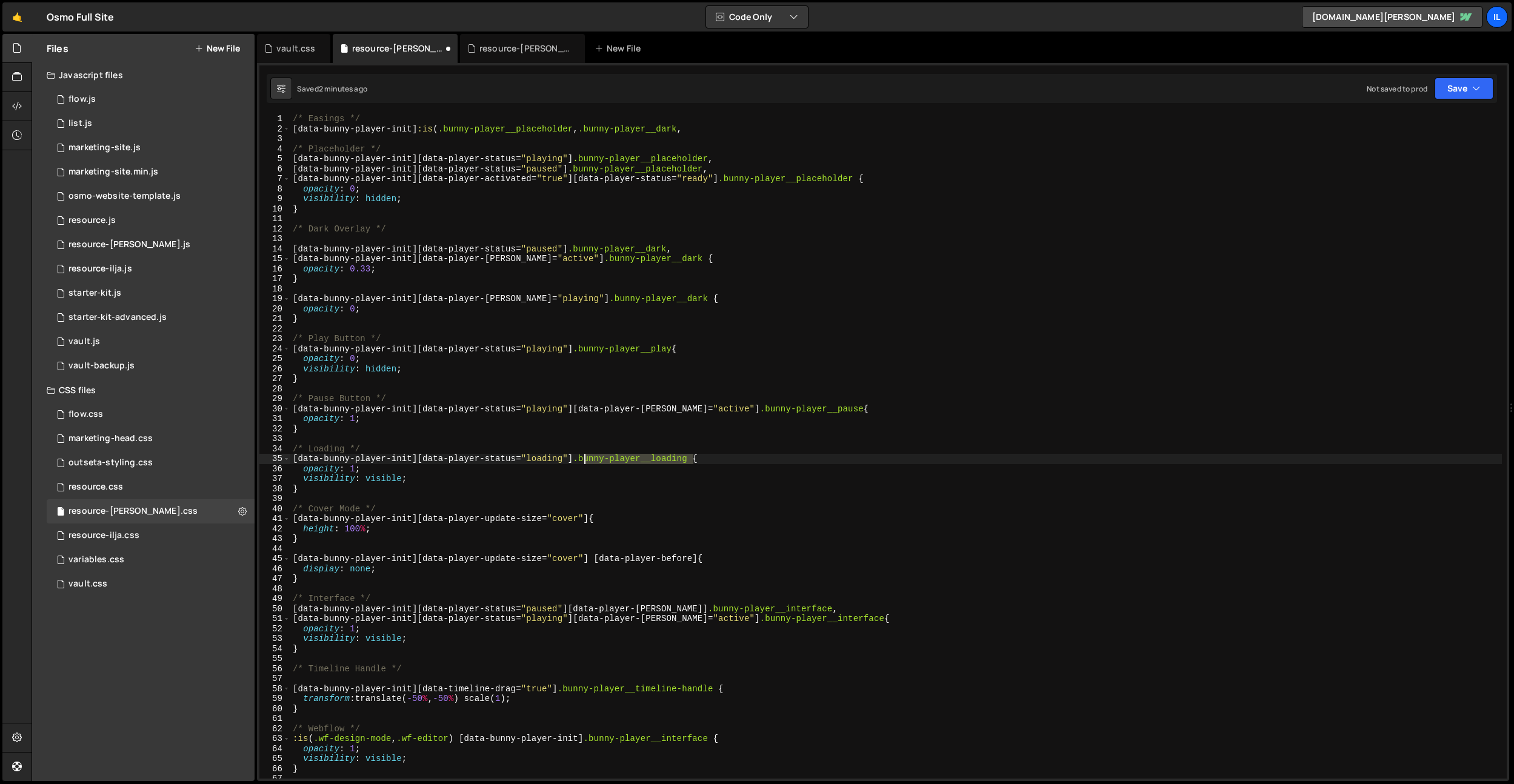
drag, startPoint x: 695, startPoint y: 458, endPoint x: 602, endPoint y: 421, distance: 100.1
click at [581, 459] on div "/* Easings */ [ data-bunny-player-init ] :is ( .bunny-player__placeholder , .bu…" at bounding box center [896, 456] width 1212 height 684
click at [697, 131] on div "/* Easings */ [ data-bunny-player-init ] :is ( .bunny-player__placeholder , .bu…" at bounding box center [896, 456] width 1212 height 684
click at [829, 409] on div "/* Easings */ [ data-bunny-player-init ] :is ( .bunny-player__placeholder , .bu…" at bounding box center [896, 456] width 1212 height 684
drag, startPoint x: 679, startPoint y: 349, endPoint x: 663, endPoint y: 222, distance: 128.0
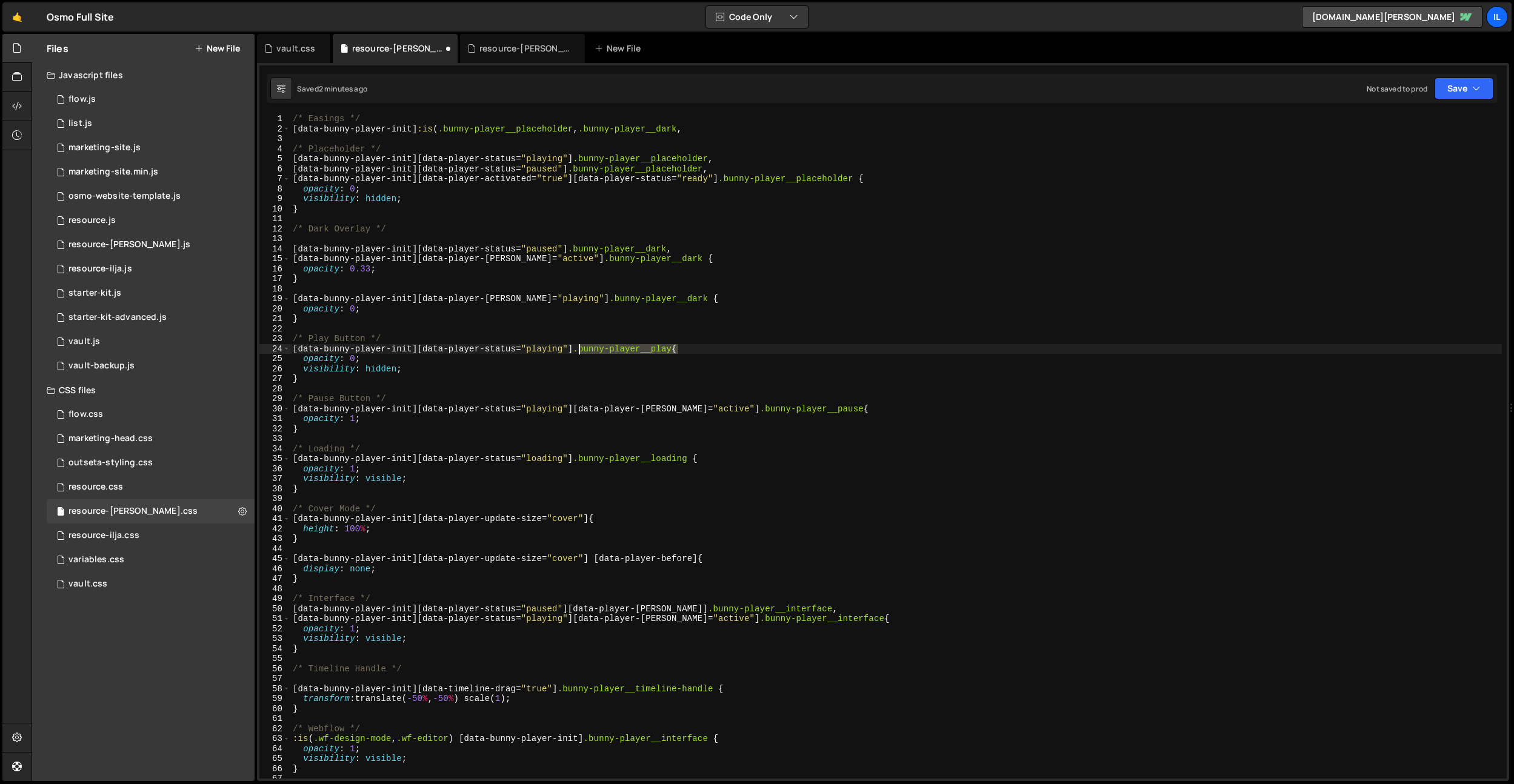
click at [580, 351] on div "/* Easings */ [ data-bunny-player-init ] :is ( .bunny-player__placeholder , .bu…" at bounding box center [896, 456] width 1212 height 684
click at [708, 133] on div "/* Easings */ [ data-bunny-player-init ] :is ( .bunny-player__placeholder , .bu…" at bounding box center [896, 456] width 1212 height 684
paste textarea ".bunny-player__play"
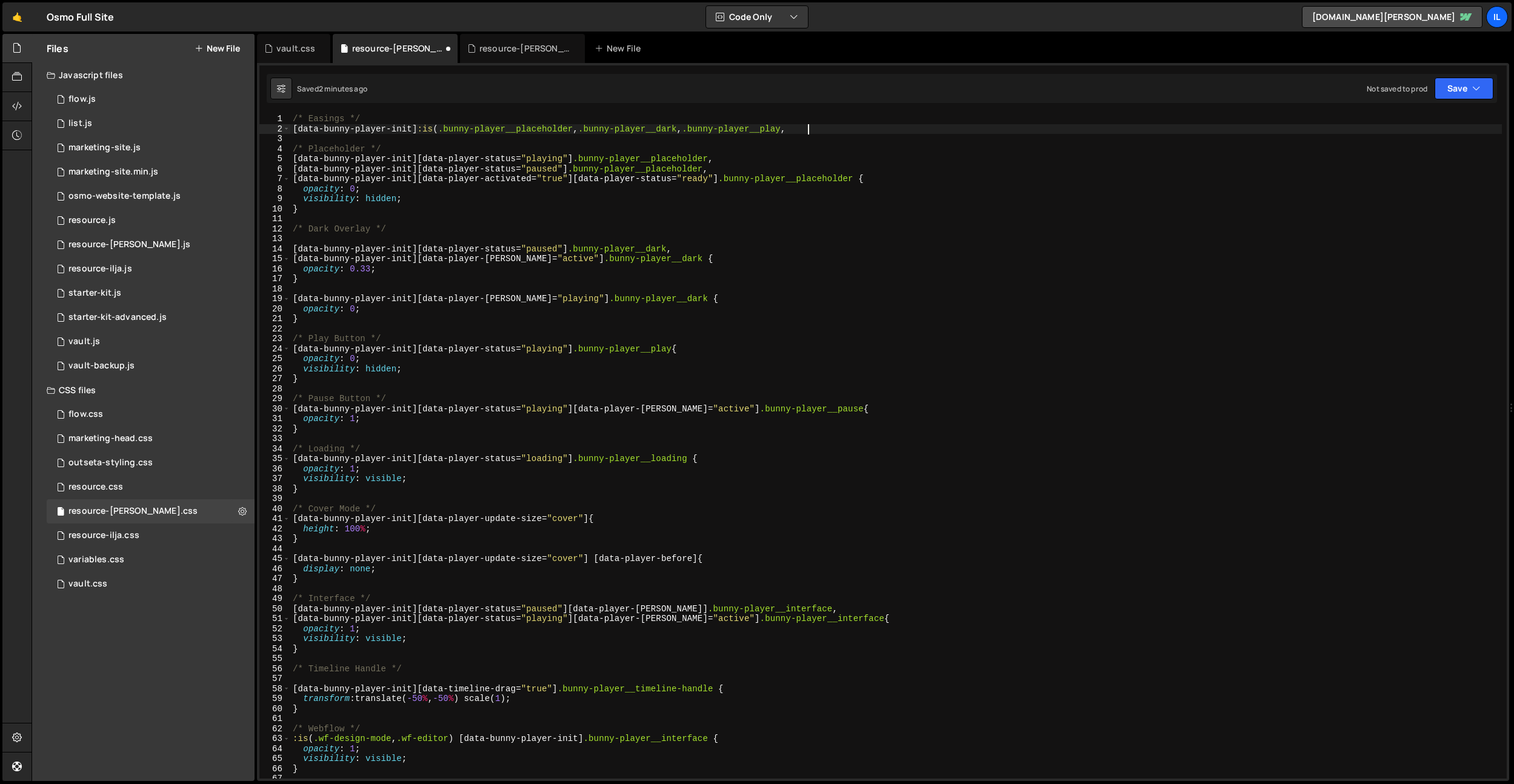
paste textarea ".bunny-player__play"
drag, startPoint x: 719, startPoint y: 740, endPoint x: 824, endPoint y: 192, distance: 558.0
click at [597, 740] on div "/* Easings */ [ data-bunny-player-init ] :is ( .bunny-player__placeholder , .bu…" at bounding box center [896, 456] width 1212 height 684
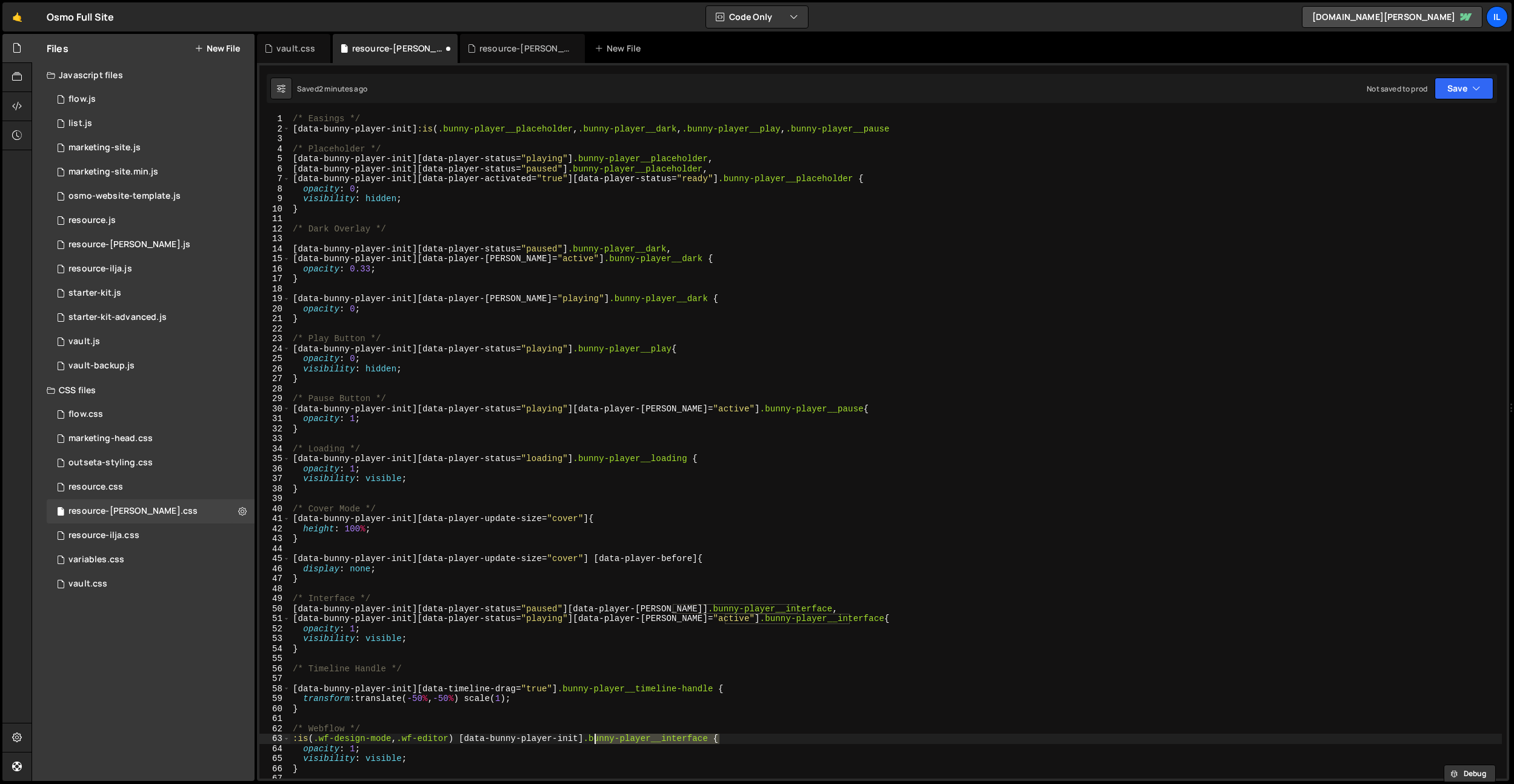
click at [918, 131] on div "/* Easings */ [ data-bunny-player-init ] :is ( .bunny-player__placeholder , .bu…" at bounding box center [896, 456] width 1212 height 684
paste textarea ".bunny-player__interface"
type textarea "[data-bunny-player-init] :is(.bunny-player__placeholder, .bunny-player__dark, .…"
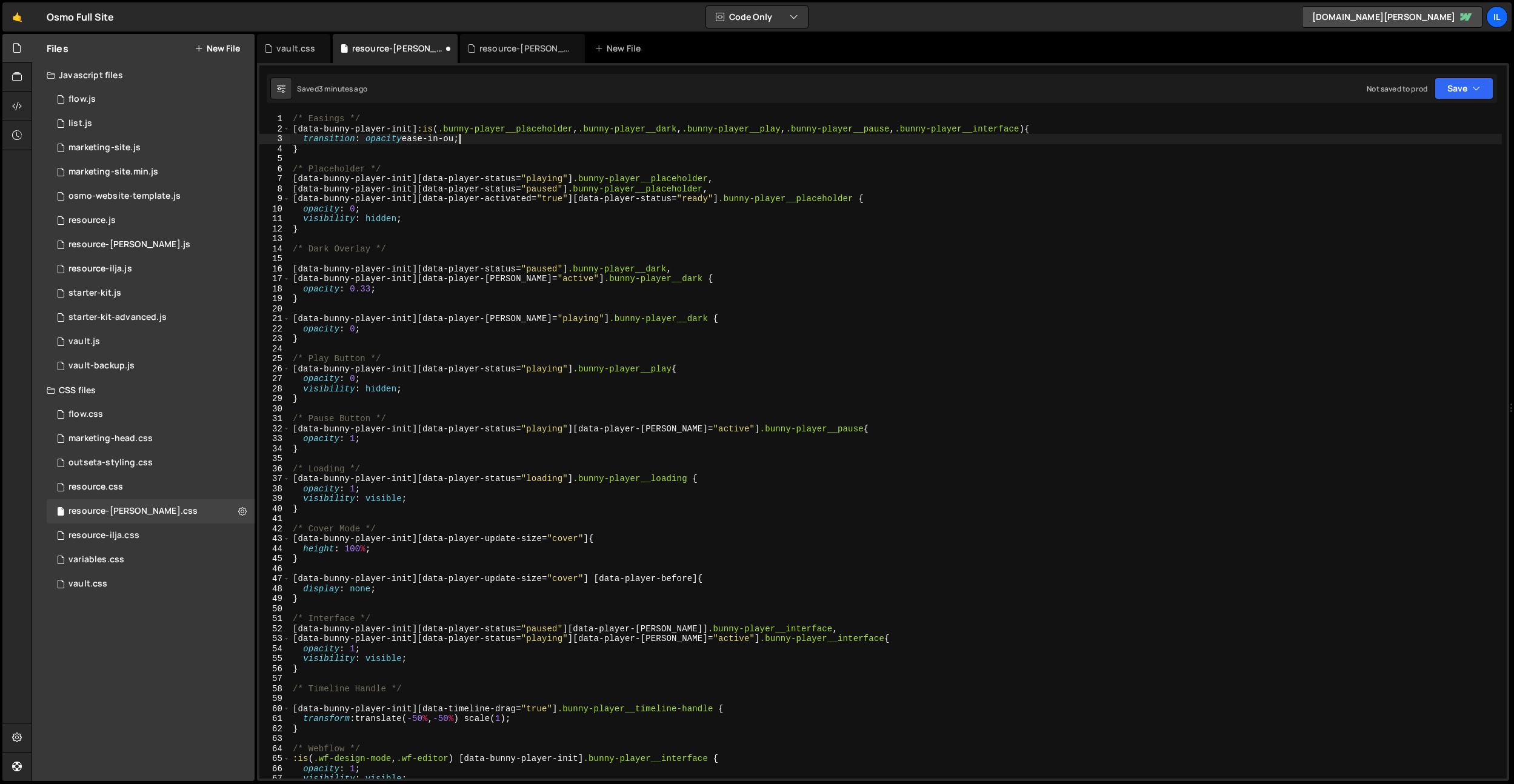
scroll to position [0, 12]
click at [410, 142] on div "/* Easings */ [ data-bunny-player-init ] :is ( .bunny-player__placeholder , .bu…" at bounding box center [896, 456] width 1212 height 684
click at [512, 139] on div "/* Easings */ [ data-bunny-player-init ] :is ( .bunny-player__placeholder , .bu…" at bounding box center [896, 456] width 1212 height 684
drag, startPoint x: 489, startPoint y: 138, endPoint x: 364, endPoint y: 144, distance: 125.1
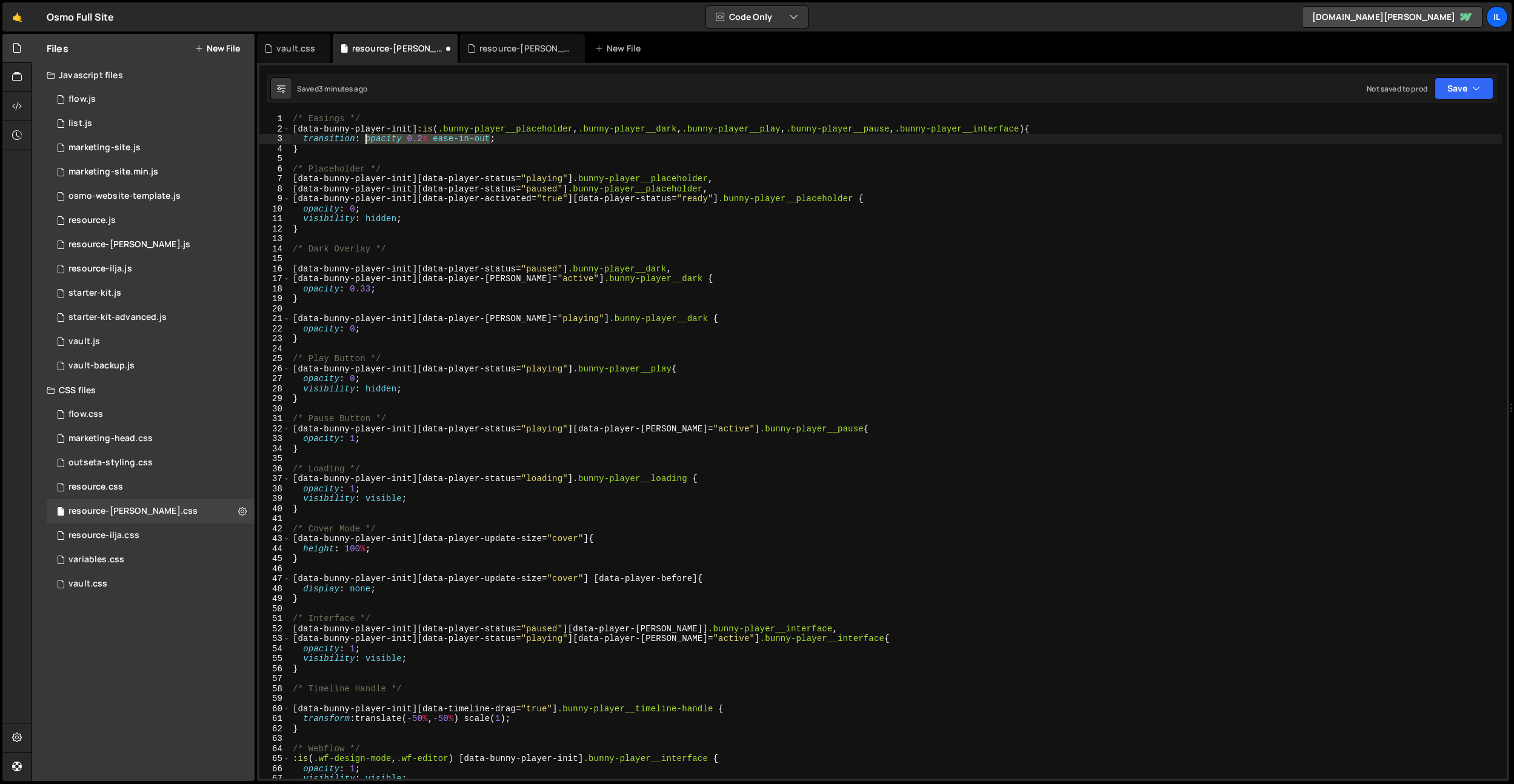
click at [364, 143] on div "/* Easings */ [ data-bunny-player-init ] :is ( .bunny-player__placeholder , .bu…" at bounding box center [896, 456] width 1212 height 684
paste textarea "opacity 0.2s ease-in-out"
click at [520, 141] on div "/* Easings */ [ data-bunny-player-init ] :is ( .bunny-player__placeholder , .bu…" at bounding box center [896, 456] width 1212 height 684
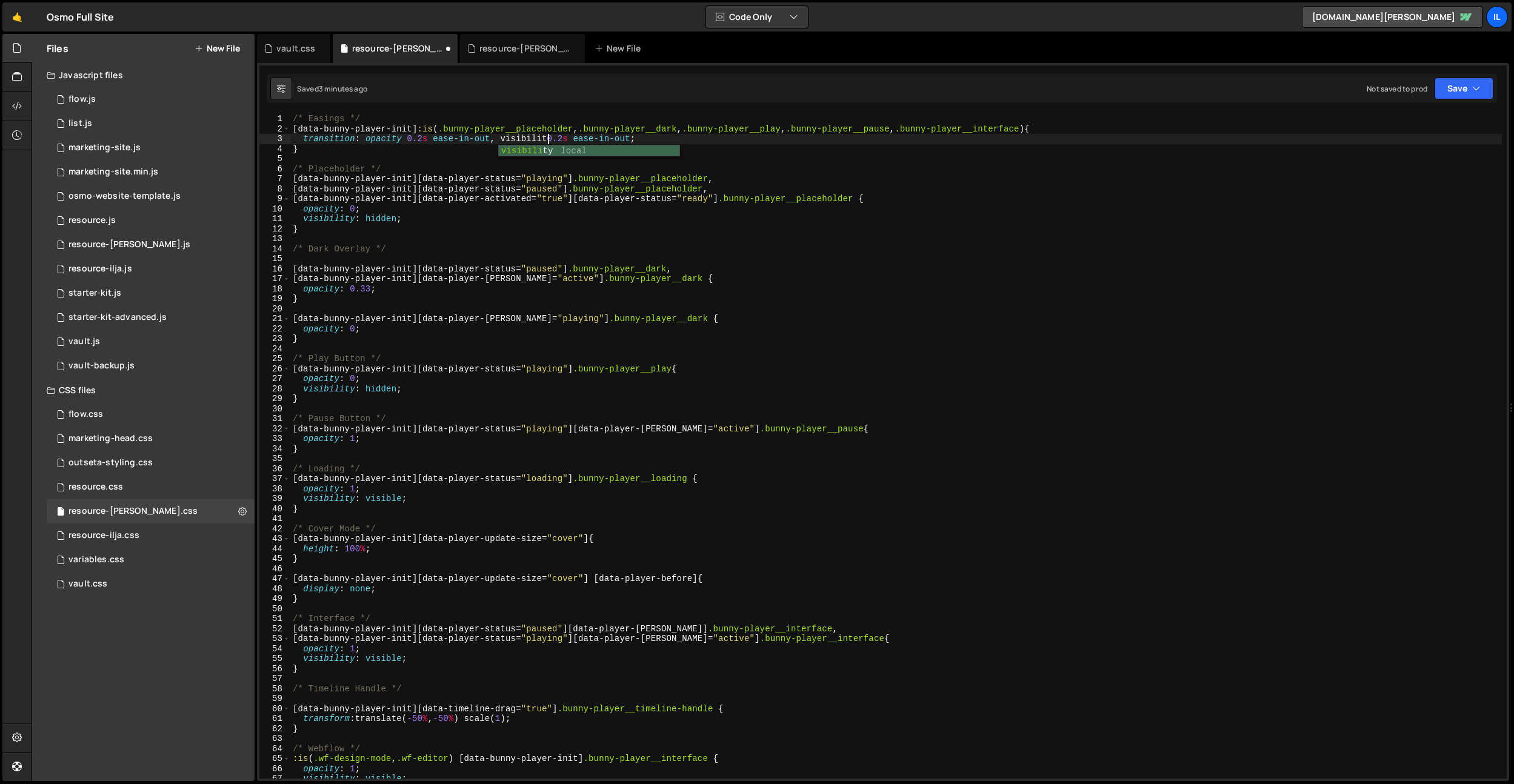
scroll to position [0, 17]
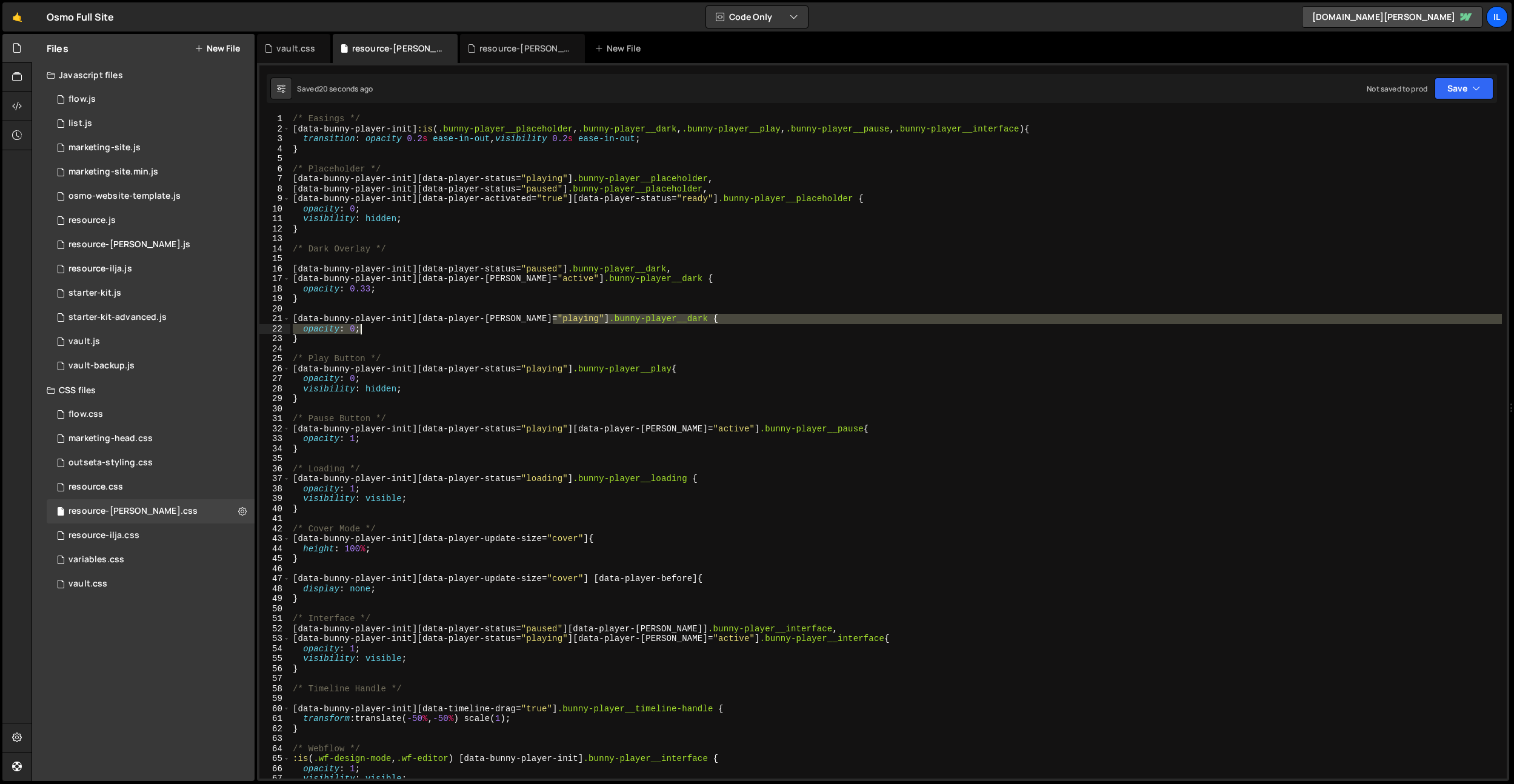
click at [551, 325] on div "/* Easings */ [ data-bunny-player-init ] :is ( .bunny-player__placeholder , .bu…" at bounding box center [896, 456] width 1212 height 684
type textarea "[data-bunny-player-init][data-player-hover="playing"] .bunny-player__dark { opa…"
click at [426, 263] on div "/* Easings */ [ data-bunny-player-init ] :is ( .bunny-player__placeholder , .bu…" at bounding box center [896, 456] width 1212 height 684
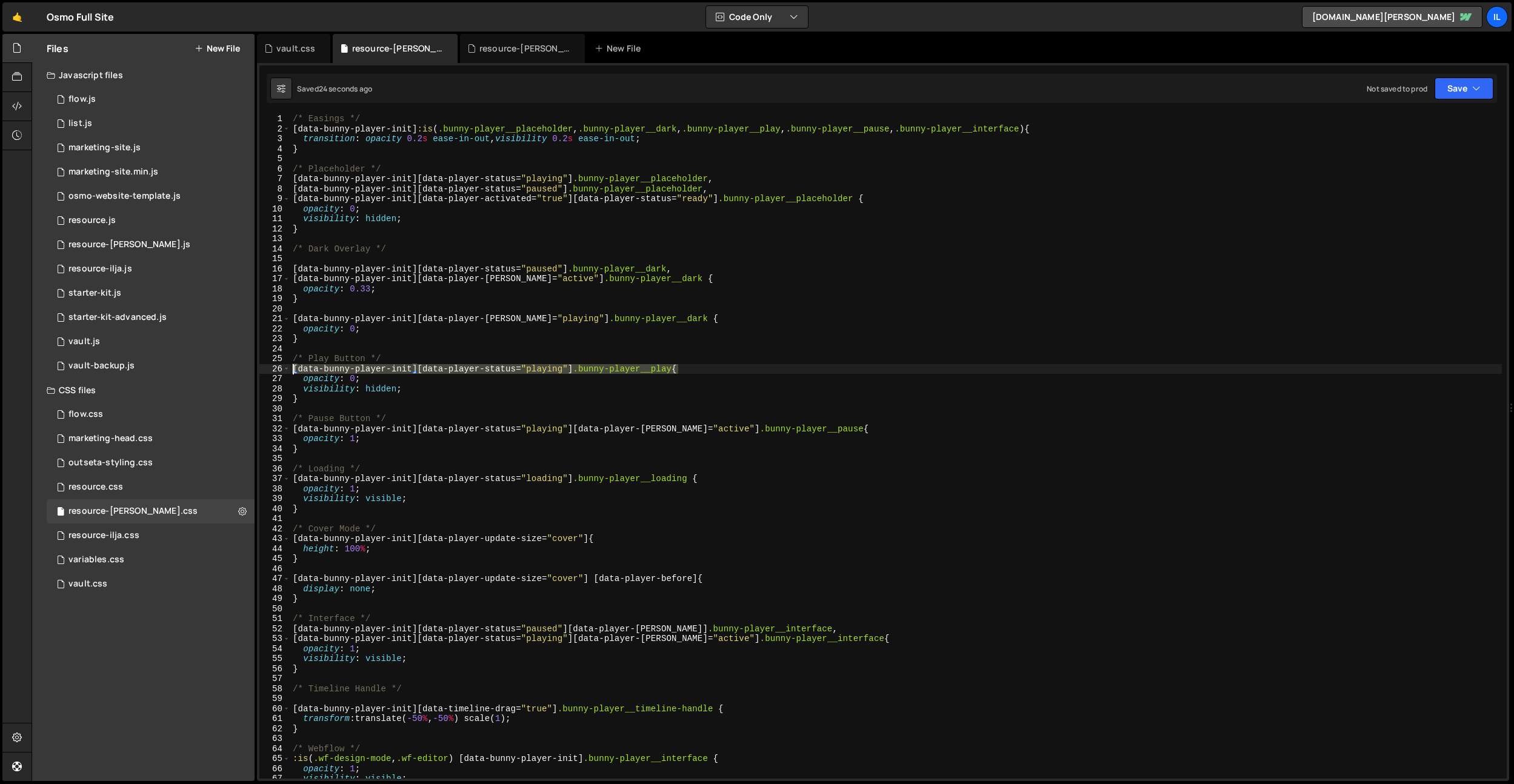
drag, startPoint x: 678, startPoint y: 369, endPoint x: 366, endPoint y: 363, distance: 312.1
click at [213, 372] on div "Files New File Javascript files 0 flow.js 0 0 list.js 0 0 marketing-site.js 0 0…" at bounding box center [773, 408] width 1483 height 748
click at [409, 363] on div "/* Easings */ [ data-bunny-player-init ] :is ( .bunny-player__placeholder , .bu…" at bounding box center [896, 456] width 1212 height 684
type textarea "/* Play Button */"
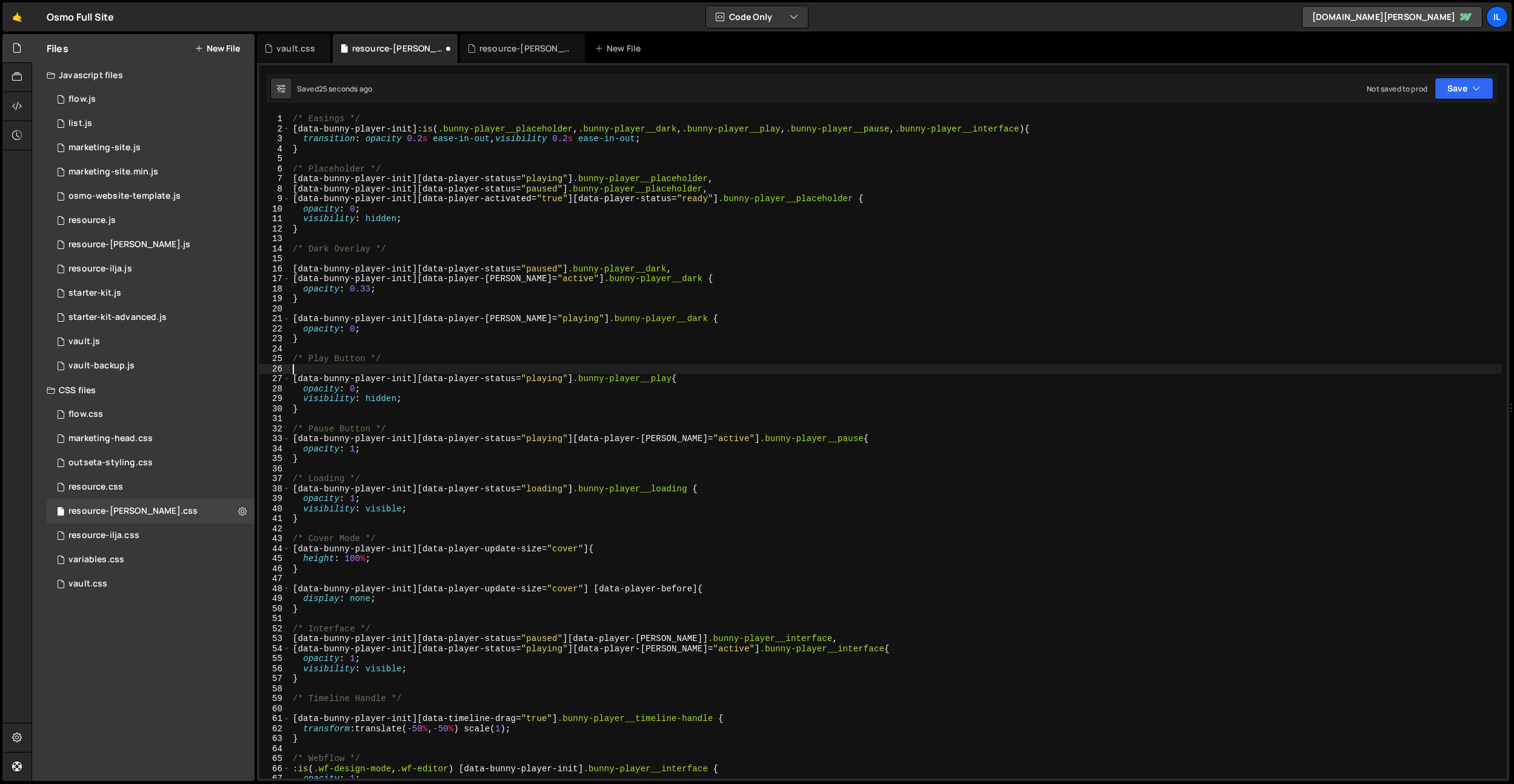
paste textarea "[data-bunny-player-init][data-player-status="playing"] .bunny-player__play"
click at [546, 371] on div "/* Easings */ [ data-bunny-player-init ] :is ( .bunny-player__placeholder , .bu…" at bounding box center [896, 456] width 1212 height 684
click at [722, 378] on div "/* Easings */ [ data-bunny-player-init ] :is ( .bunny-player__placeholder , .bu…" at bounding box center [896, 456] width 1212 height 684
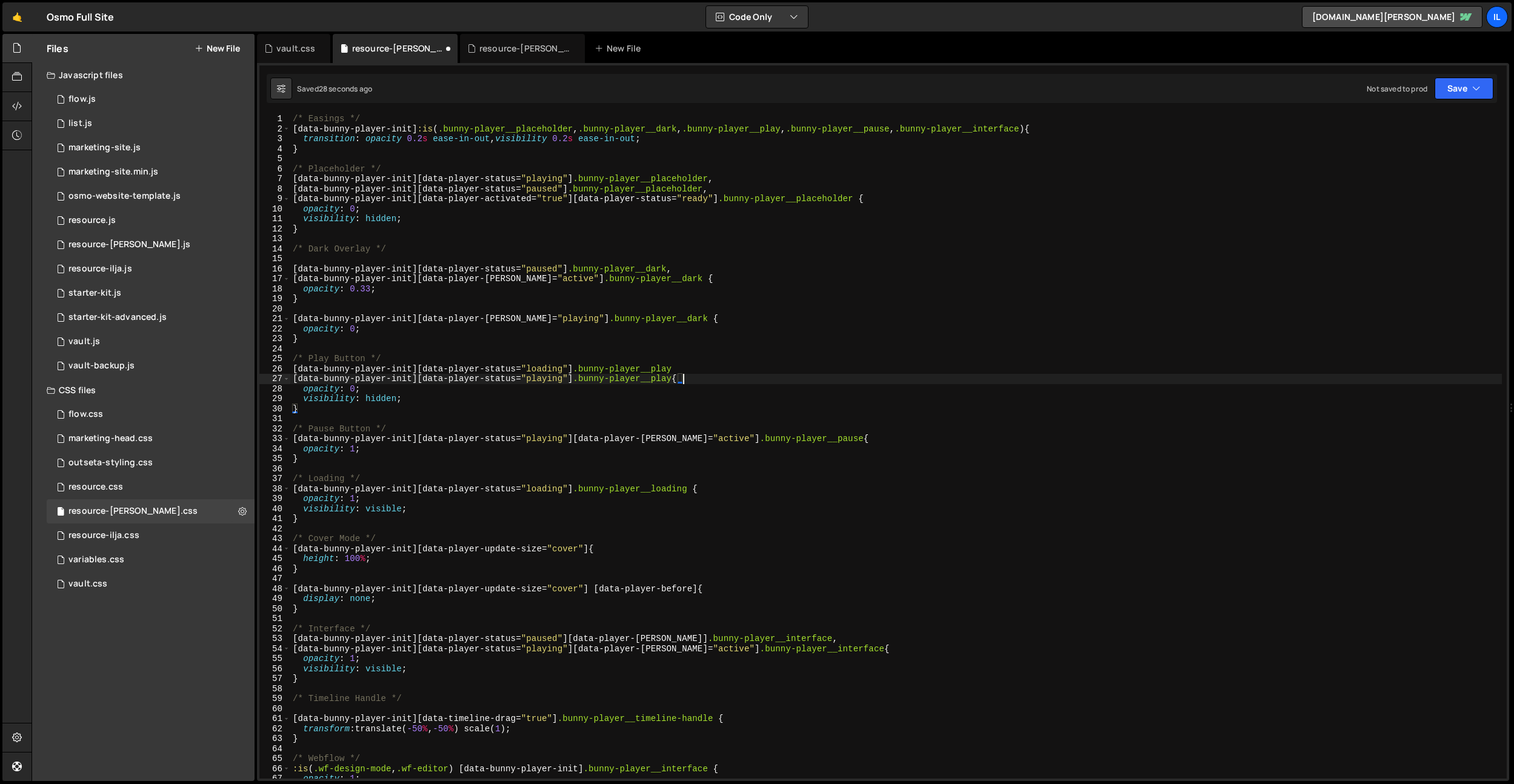
click at [720, 371] on div "/* Easings */ [ data-bunny-player-init ] :is ( .bunny-player__placeholder , .bu…" at bounding box center [896, 456] width 1212 height 684
click at [828, 437] on div "/* Easings */ [ data-bunny-player-init ] :is ( .bunny-player__placeholder , .bu…" at bounding box center [896, 456] width 1212 height 684
drag, startPoint x: 830, startPoint y: 438, endPoint x: 425, endPoint y: 432, distance: 405.0
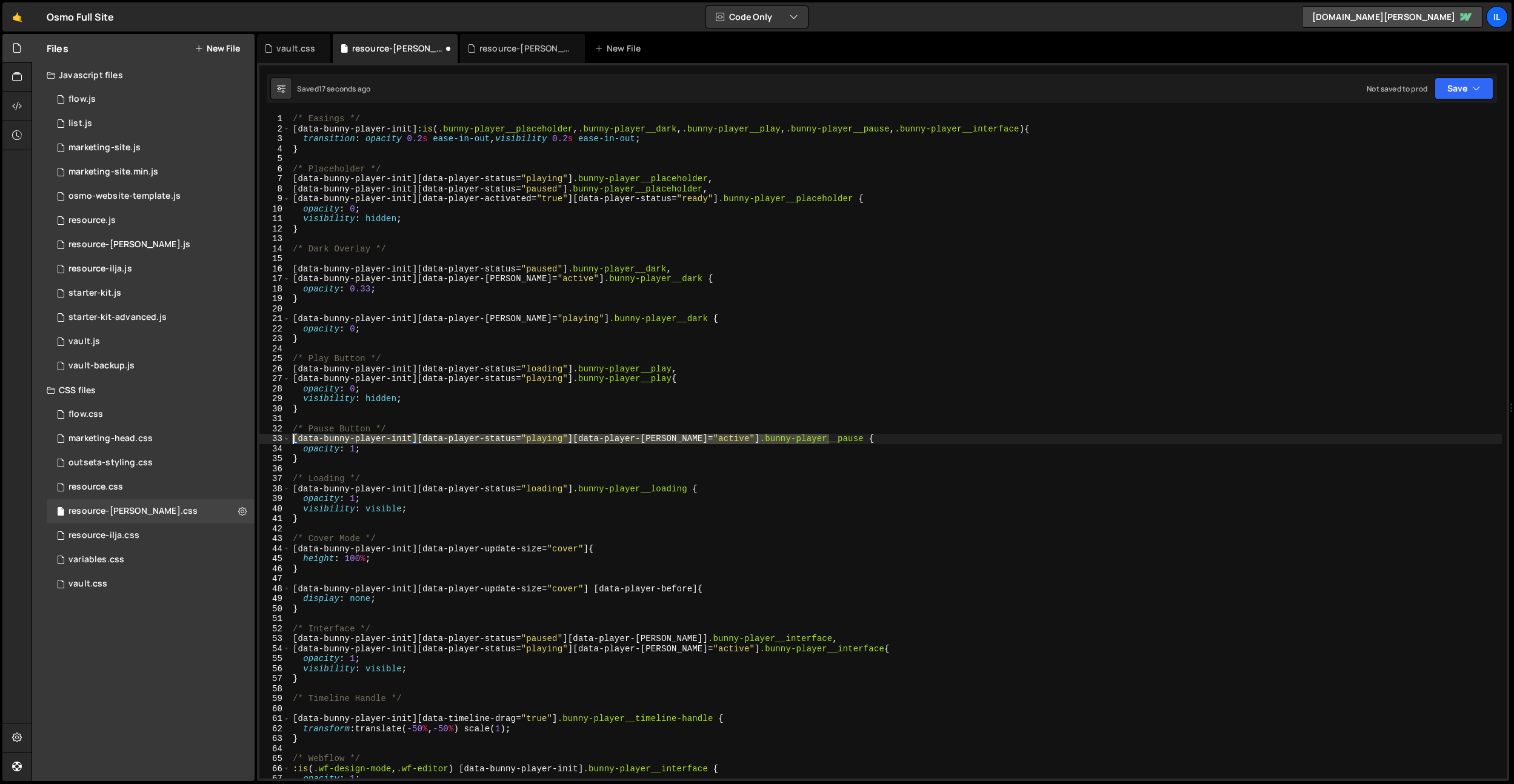
click at [272, 443] on div "[data-bunny-player-init][data-player-status="playing"][data-player-hover="activ…" at bounding box center [883, 446] width 1248 height 665
click at [430, 429] on div "/* Easings */ [ data-bunny-player-init ] :is ( .bunny-player__placeholder , .bu…" at bounding box center [896, 456] width 1212 height 684
type textarea "/* Pause Button */"
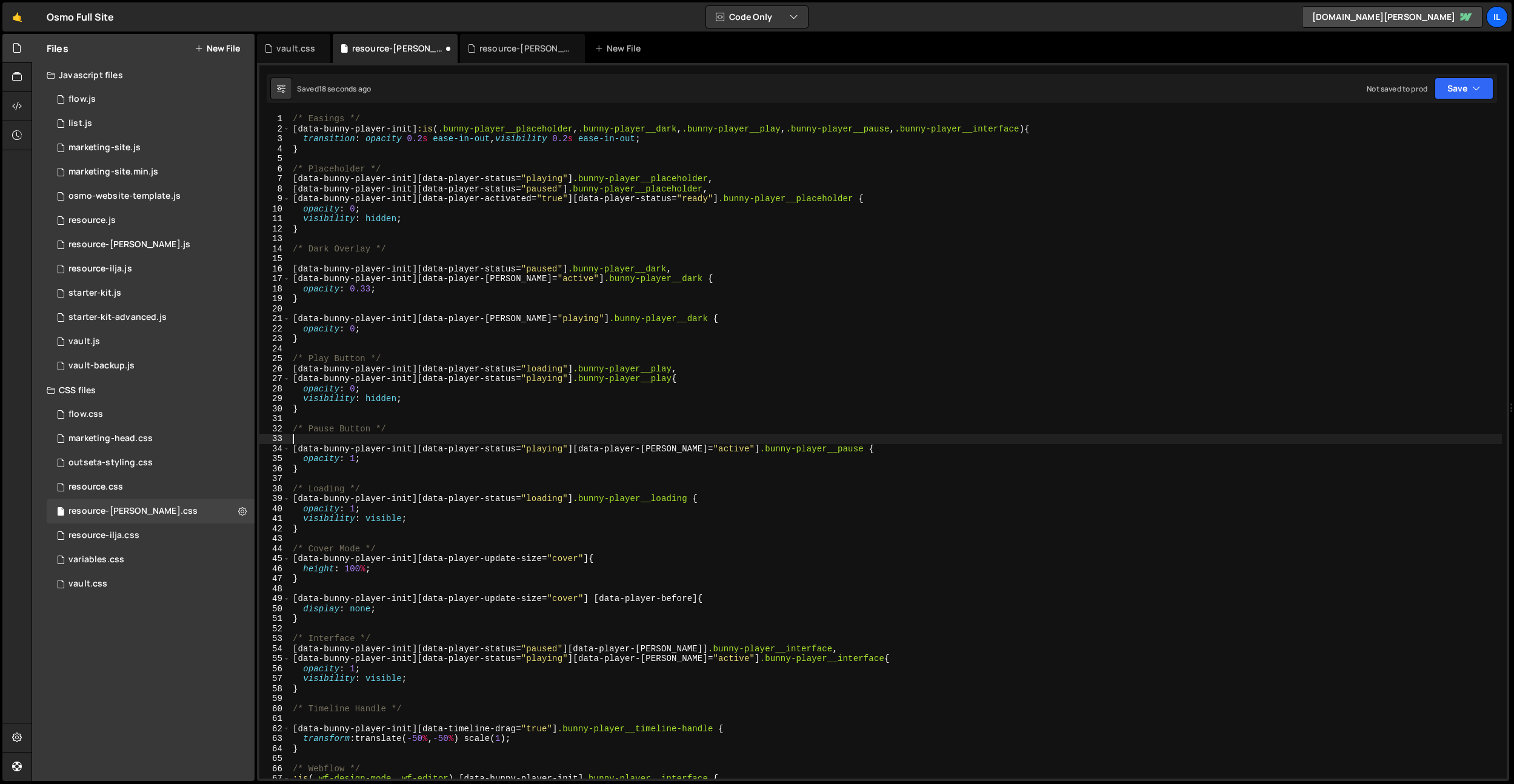
paste textarea "[data-bunny-player-init][data-player-status="playing"][data-player-hover="activ…"
click at [551, 441] on div "/* Easings */ [ data-bunny-player-init ] :is ( .bunny-player__placeholder , .bu…" at bounding box center [896, 456] width 1212 height 684
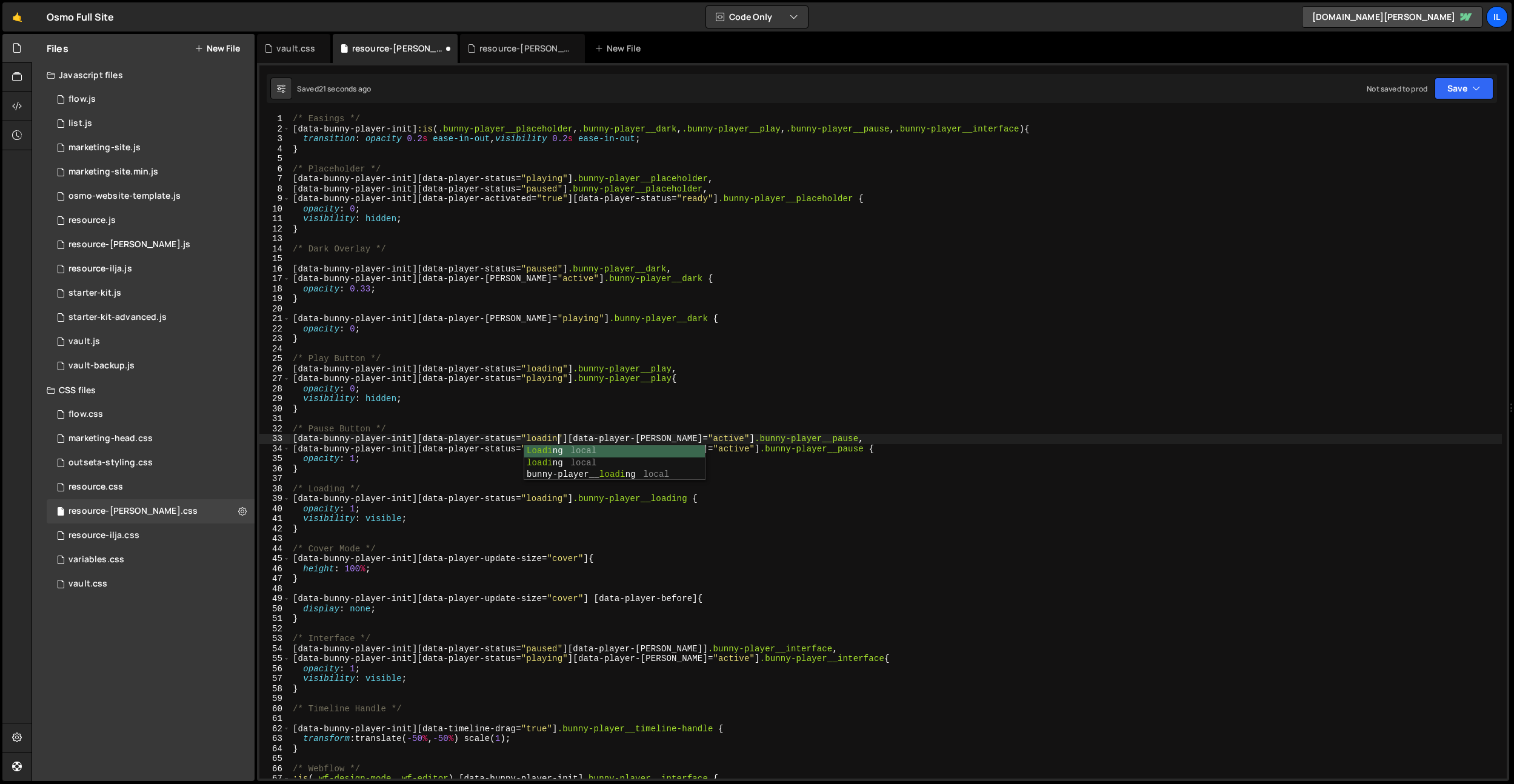
scroll to position [0, 19]
drag, startPoint x: 763, startPoint y: 282, endPoint x: 755, endPoint y: 322, distance: 40.8
click at [761, 285] on div "/* Easings */ [ data-bunny-player-init ] :is ( .bunny-player__placeholder , .bu…" at bounding box center [896, 456] width 1212 height 684
drag, startPoint x: 719, startPoint y: 438, endPoint x: 573, endPoint y: 441, distance: 146.0
click at [573, 441] on div "/* Easings */ [ data-bunny-player-init ] :is ( .bunny-player__placeholder , .bu…" at bounding box center [896, 456] width 1212 height 684
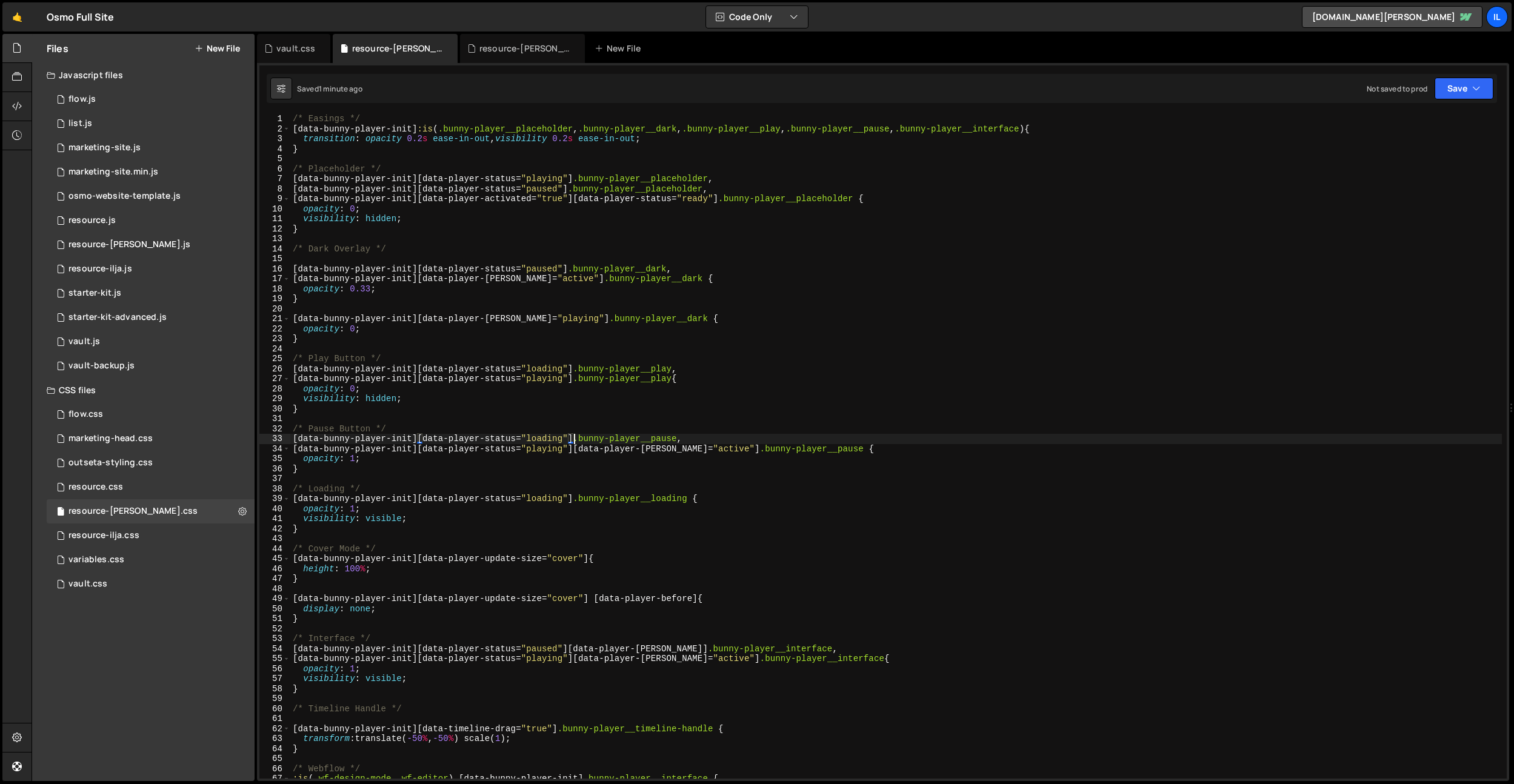
click at [797, 381] on div "/* Easings */ [ data-bunny-player-init ] :is ( .bunny-player__placeholder , .bu…" at bounding box center [896, 456] width 1212 height 684
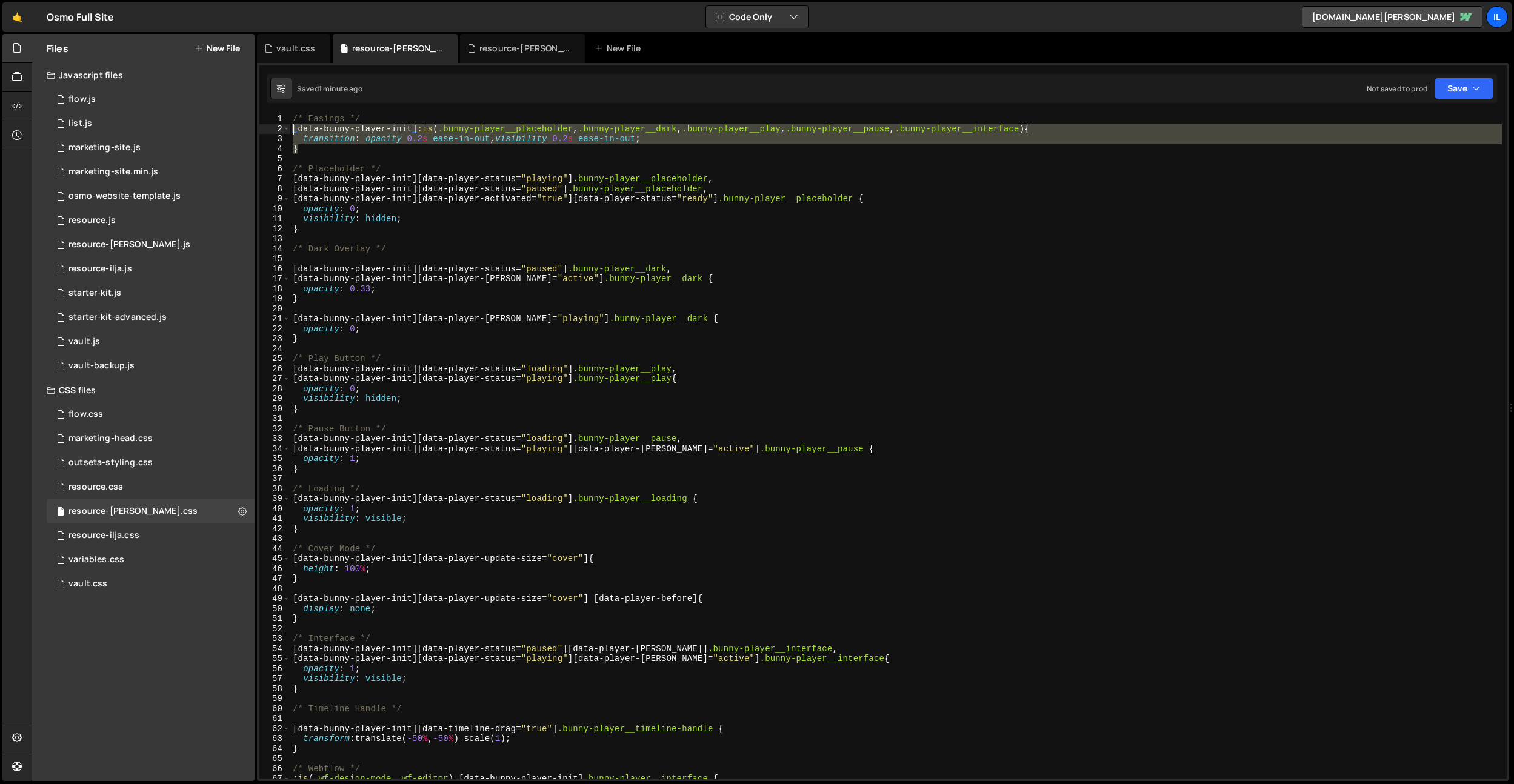
drag, startPoint x: 315, startPoint y: 153, endPoint x: 355, endPoint y: 466, distance: 315.5
click at [282, 131] on div "[data-bunny-player-init][data-player-status="playing"] .bunny-player__play{ 1 2…" at bounding box center [883, 446] width 1248 height 665
type textarea "[data-bunny-player-init] :is(.bunny-player__placeholder, .bunny-player__dark, .…"
click at [331, 537] on div "/* Easings */ [ data-bunny-player-init ] :is ( .bunny-player__placeholder , .bu…" at bounding box center [896, 456] width 1212 height 684
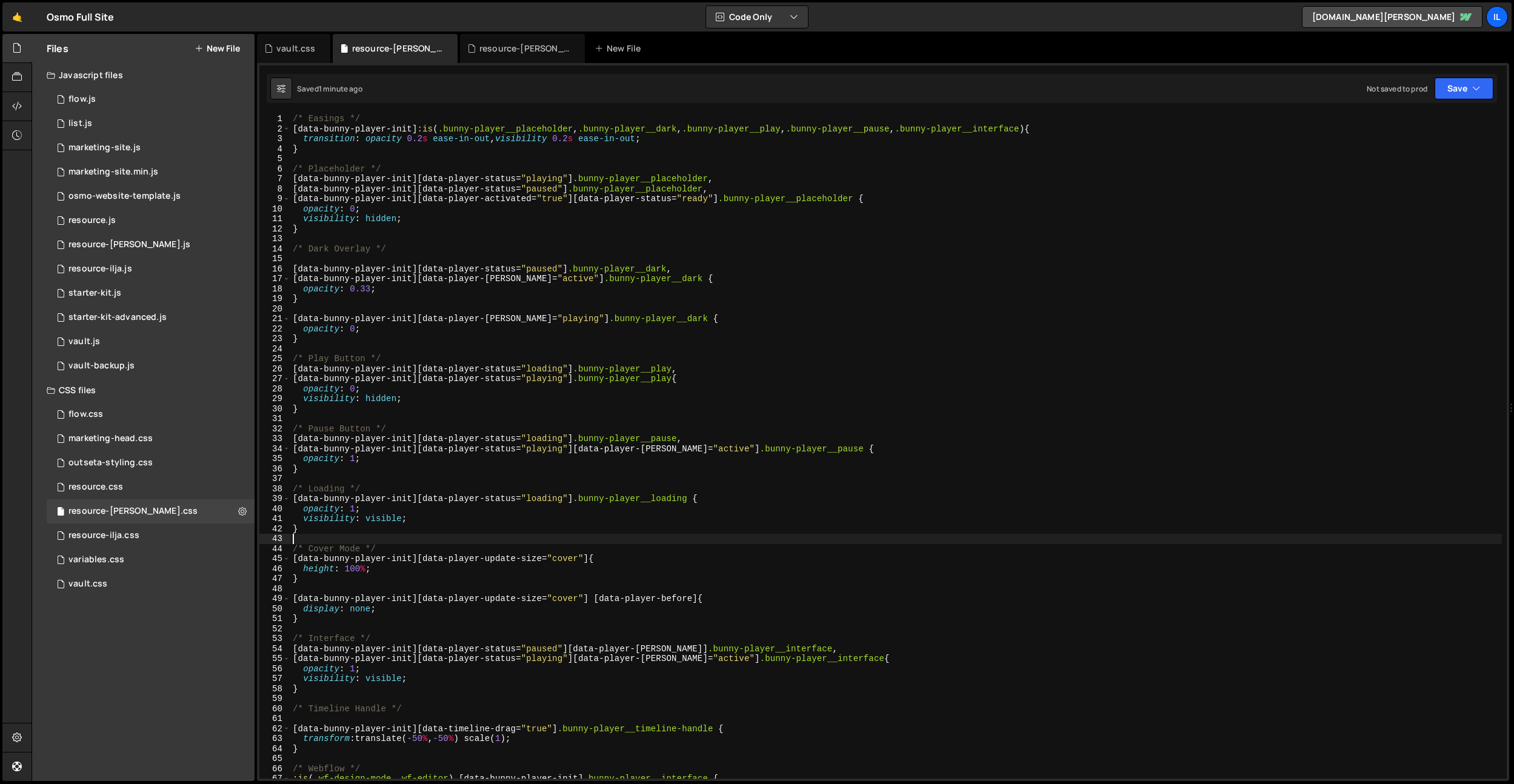
scroll to position [0, 0]
click at [318, 142] on div "/* Easings */ [ data-bunny-player-init ] :is ( .bunny-player__placeholder , .bu…" at bounding box center [896, 456] width 1212 height 684
type textarea "}"
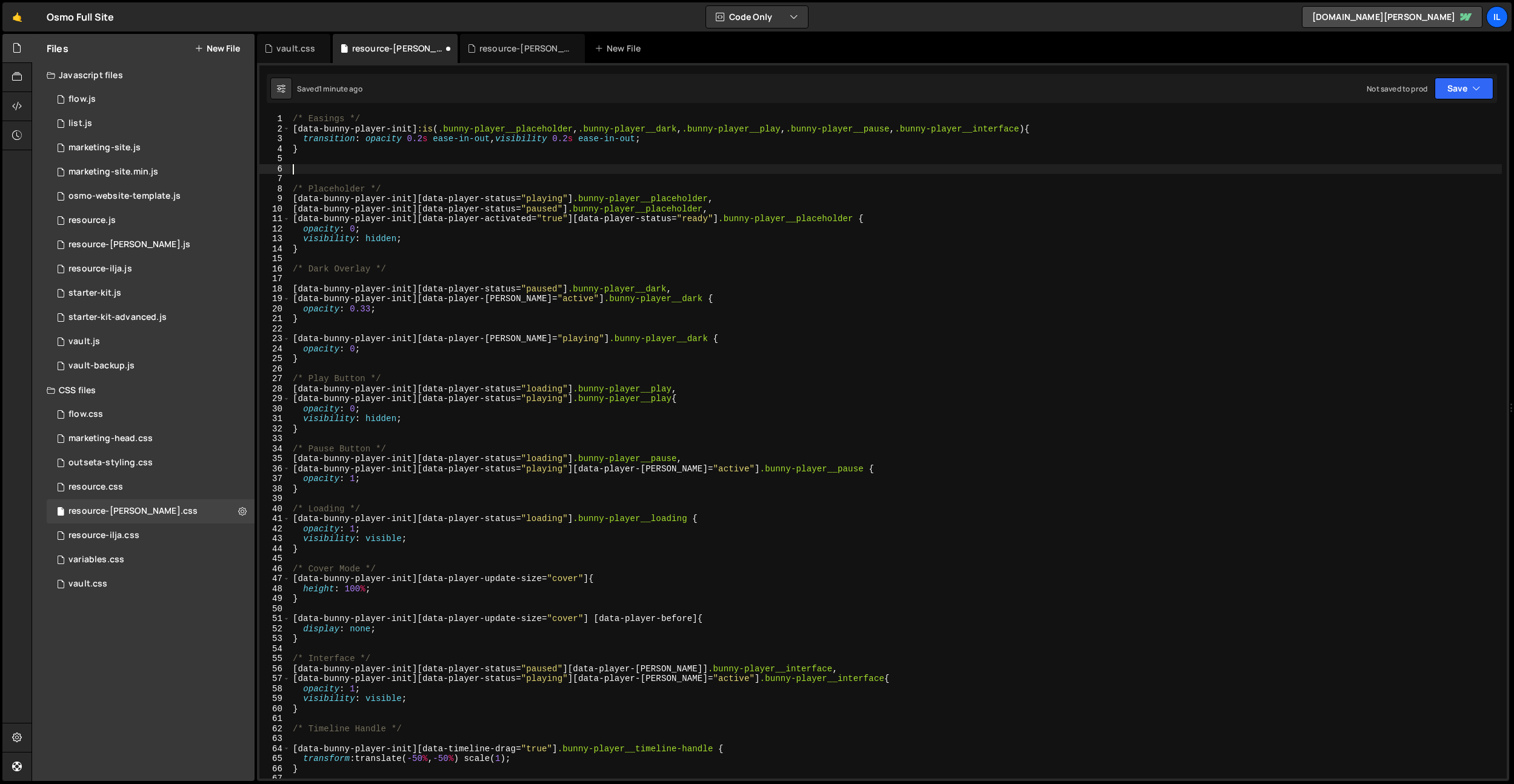
paste textarea "}"
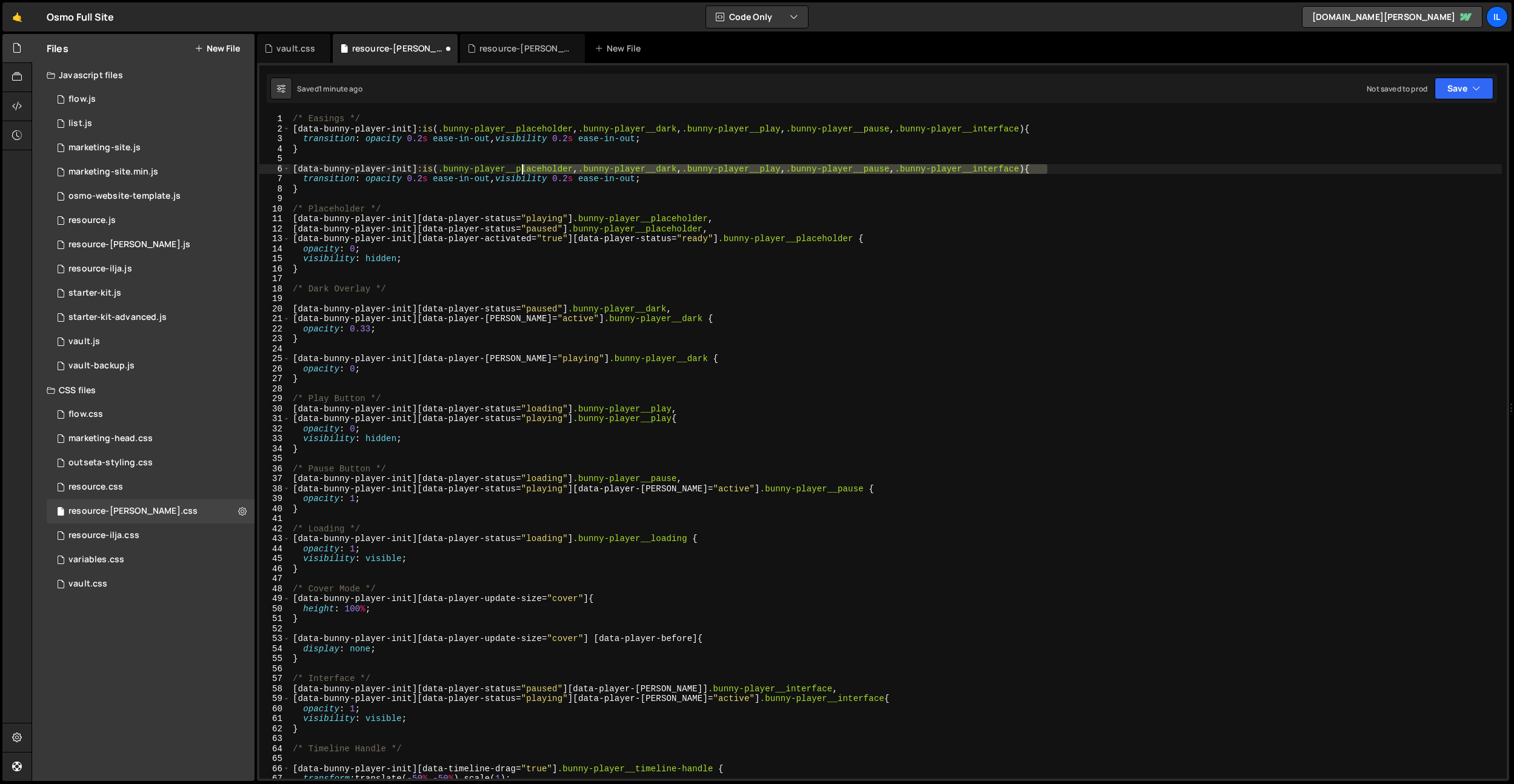
drag, startPoint x: 1047, startPoint y: 170, endPoint x: 521, endPoint y: 171, distance: 526.0
click at [521, 171] on div "/* Easings */ [ data-bunny-player-init ] :is ( .bunny-player__placeholder , .bu…" at bounding box center [896, 456] width 1212 height 684
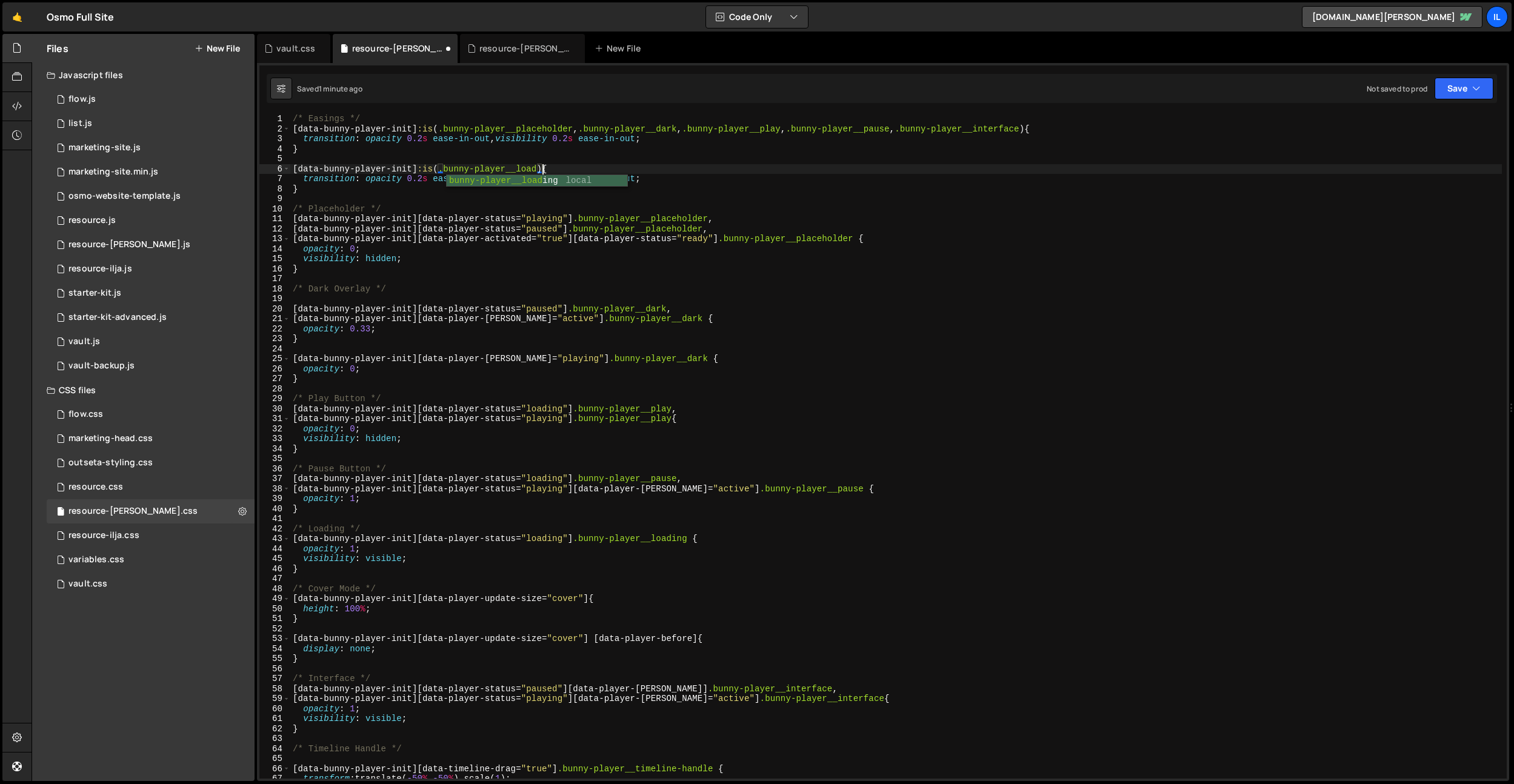
scroll to position [0, 18]
click at [555, 168] on div "/* Easings */ [ data-bunny-player-init ] :is ( .bunny-player__placeholder , .bu…" at bounding box center [896, 456] width 1212 height 684
click at [425, 172] on div "/* Easings */ [ data-bunny-player-init ] :is ( .bunny-player__placeholder , .bu…" at bounding box center [896, 456] width 1212 height 684
drag, startPoint x: 415, startPoint y: 177, endPoint x: 611, endPoint y: 182, distance: 196.1
click at [415, 177] on div "/* Easings */ [ data-bunny-player-init ] :is ( .bunny-player__placeholder , .bu…" at bounding box center [896, 456] width 1212 height 684
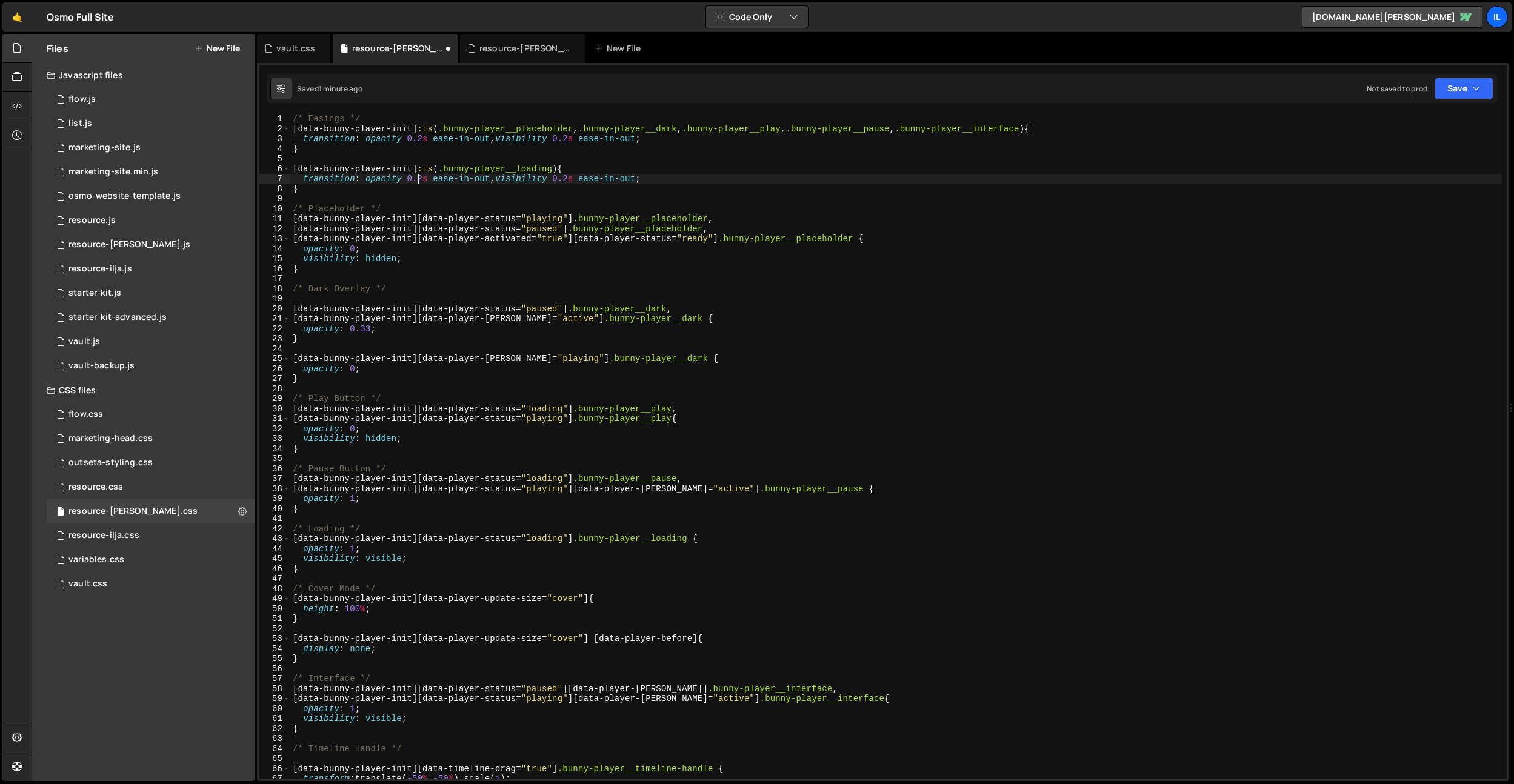
click at [638, 179] on div "/* Easings */ [ data-bunny-player-init ] :is ( .bunny-player__placeholder , .bu…" at bounding box center [896, 456] width 1212 height 684
click at [490, 179] on div "/* Easings */ [ data-bunny-player-init ] :is ( .bunny-player__placeholder , .bu…" at bounding box center [896, 456] width 1212 height 684
click at [708, 180] on div "/* Easings */ [ data-bunny-player-init ] :is ( .bunny-player__placeholder , .bu…" at bounding box center [896, 456] width 1212 height 684
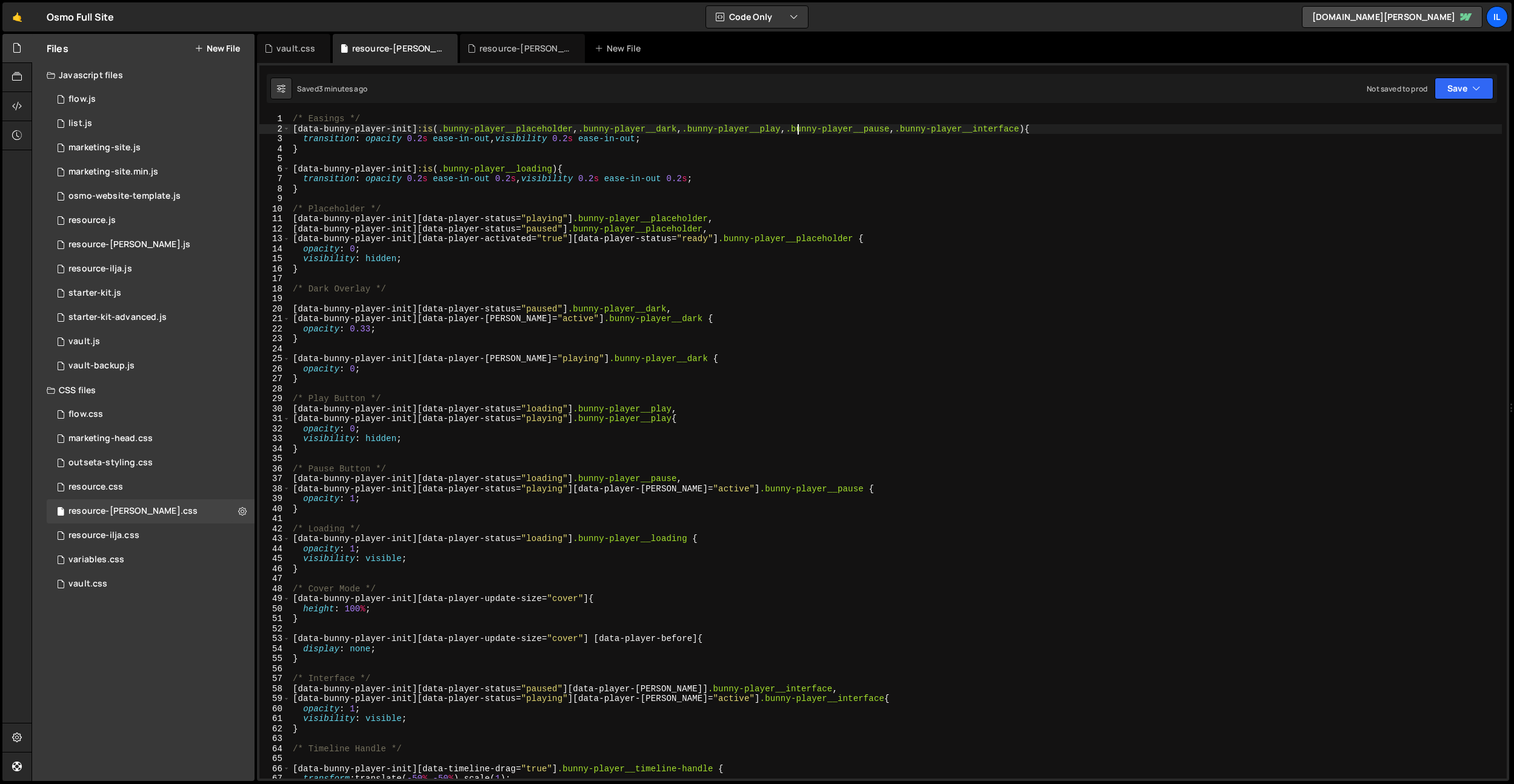
click at [797, 131] on div "/* Easings */ [ data-bunny-player-init ] :is ( .bunny-player__placeholder , .bu…" at bounding box center [896, 456] width 1212 height 684
drag, startPoint x: 830, startPoint y: 129, endPoint x: 949, endPoint y: 130, distance: 119.0
click at [949, 130] on div "/* Easings */ [ data-bunny-player-init ] :is ( .bunny-player__placeholder , .bu…" at bounding box center [896, 456] width 1212 height 684
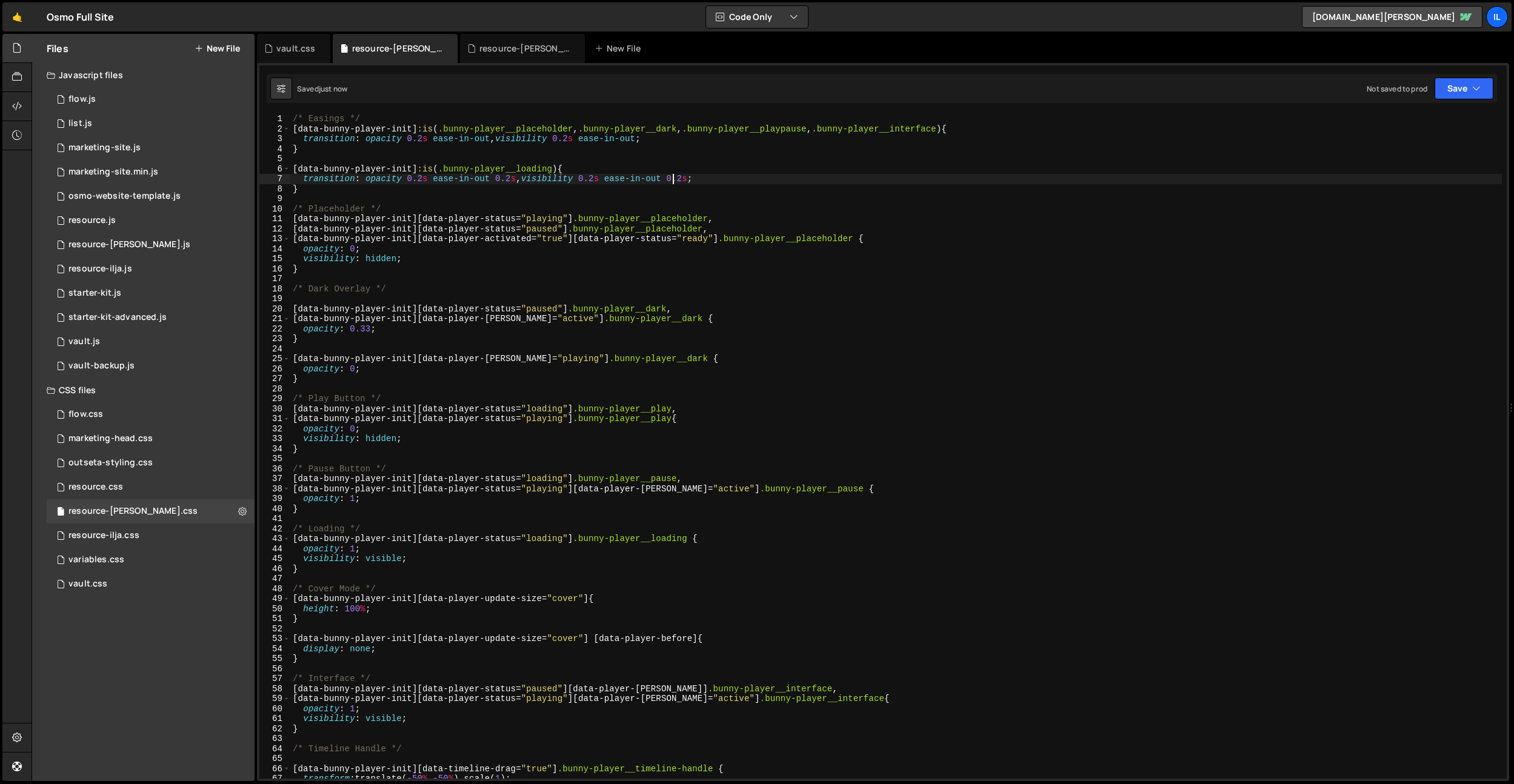
click at [672, 177] on div "/* Easings */ [ data-bunny-player-init ] :is ( .bunny-player__placeholder , .bu…" at bounding box center [896, 456] width 1212 height 684
click at [331, 399] on div "/* Easings */ [ data-bunny-player-init ] :is ( .bunny-player__placeholder , .bu…" at bounding box center [896, 456] width 1212 height 684
click at [368, 403] on div "/* Easings */ [ data-bunny-player-init ] :is ( .bunny-player__placeholder , .bu…" at bounding box center [896, 456] width 1212 height 684
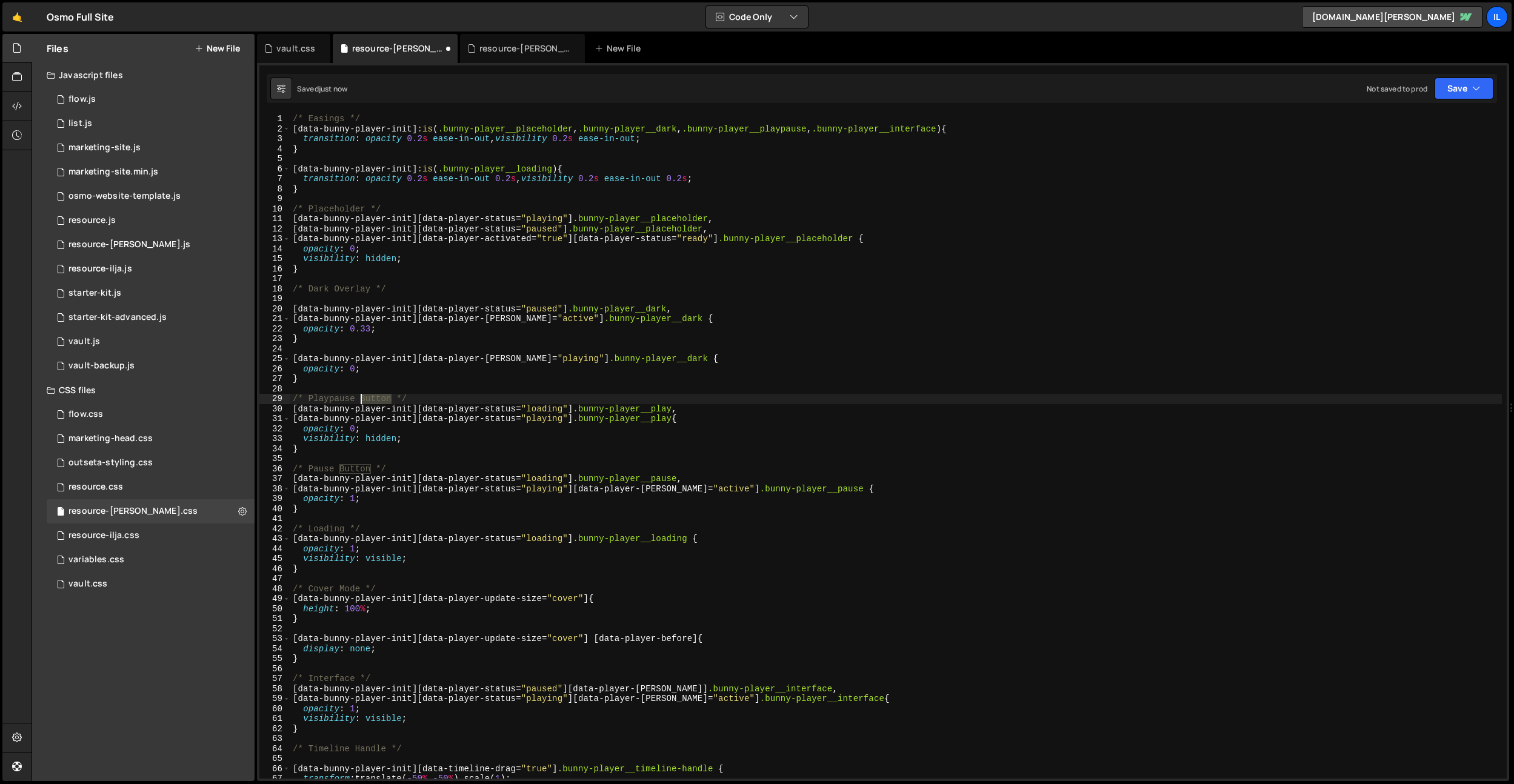
click at [368, 403] on div "/* Easings */ [ data-bunny-player-init ] :is ( .bunny-player__placeholder , .bu…" at bounding box center [896, 456] width 1212 height 684
type textarea "/* Play/Pause */"
click at [455, 300] on div "/* Easings */ [ data-bunny-player-init ] :is ( .bunny-player__placeholder , .bu…" at bounding box center [896, 456] width 1212 height 684
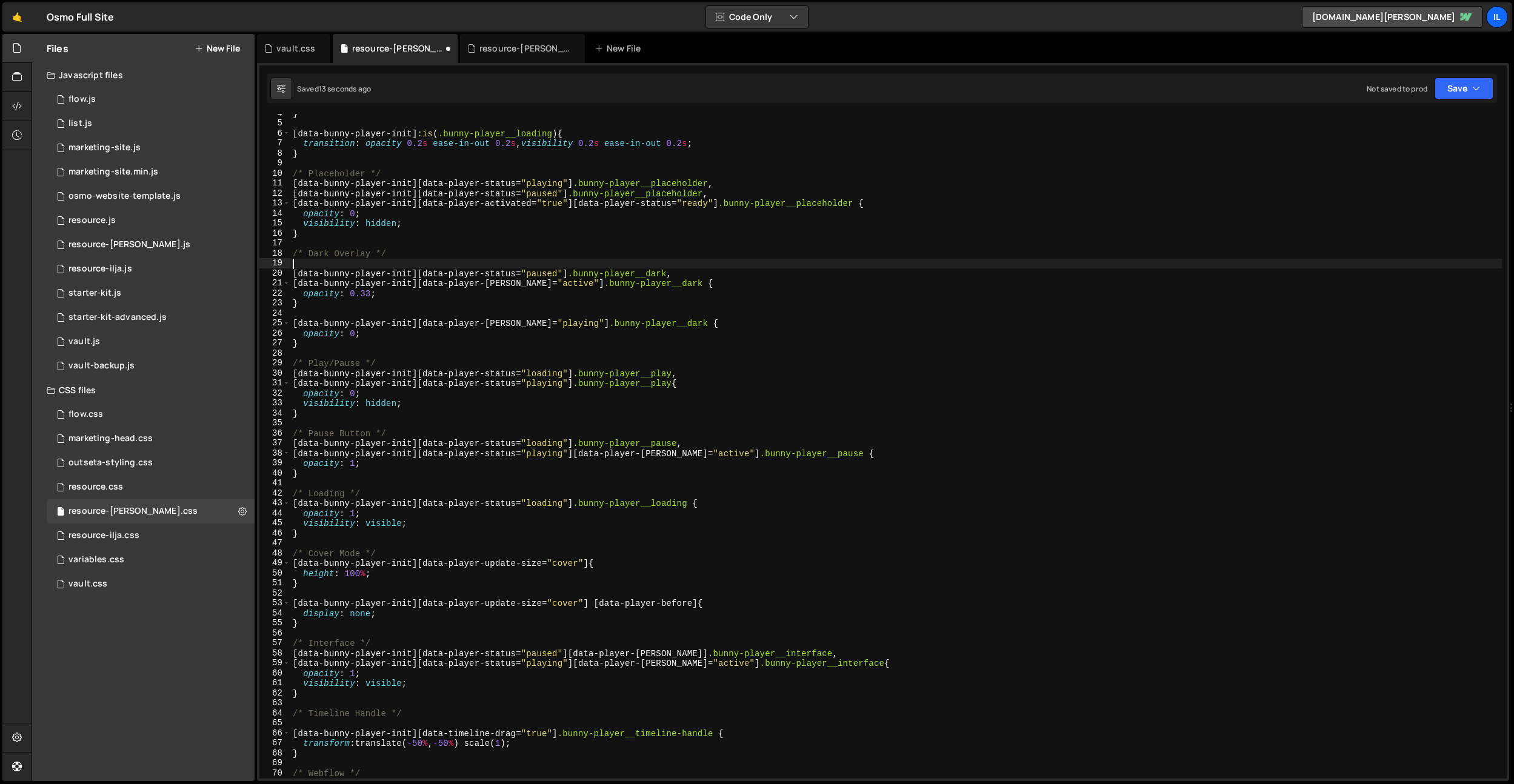
scroll to position [38, 0]
click at [315, 466] on div "} [ data-bunny-player-init ] :is ( .bunny-player__loading ) { transition : opac…" at bounding box center [896, 448] width 1212 height 684
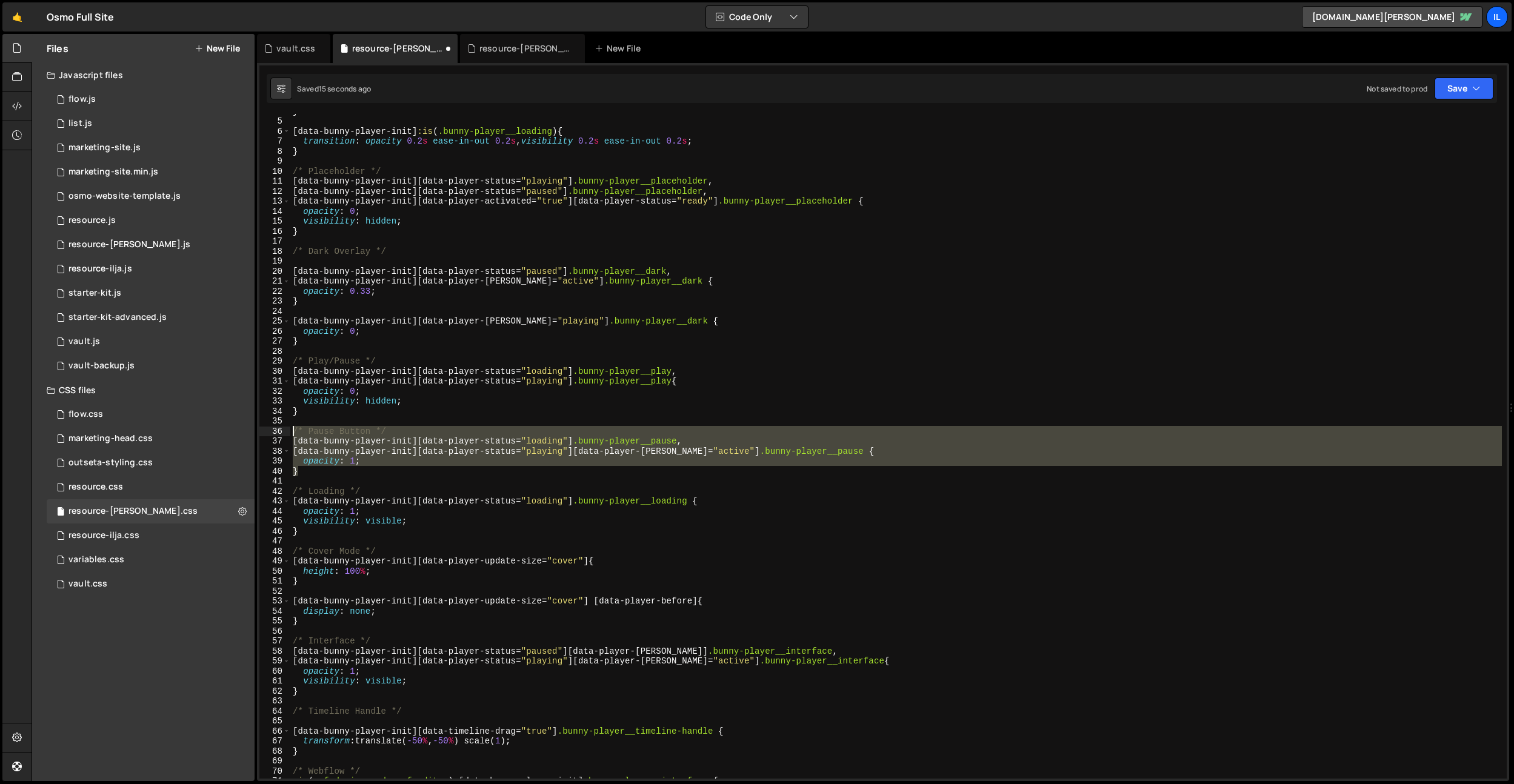
drag, startPoint x: 312, startPoint y: 472, endPoint x: 280, endPoint y: 432, distance: 51.2
click at [280, 432] on div "opacity: 1; 4 5 6 7 8 9 10 11 12 13 14 15 16 17 18 19 20 21 22 23 24 25 26 27 2…" at bounding box center [883, 446] width 1248 height 665
type textarea "/* Pause Button */ [data-bunny-player-init][data-player-status="loading"] .bunn…"
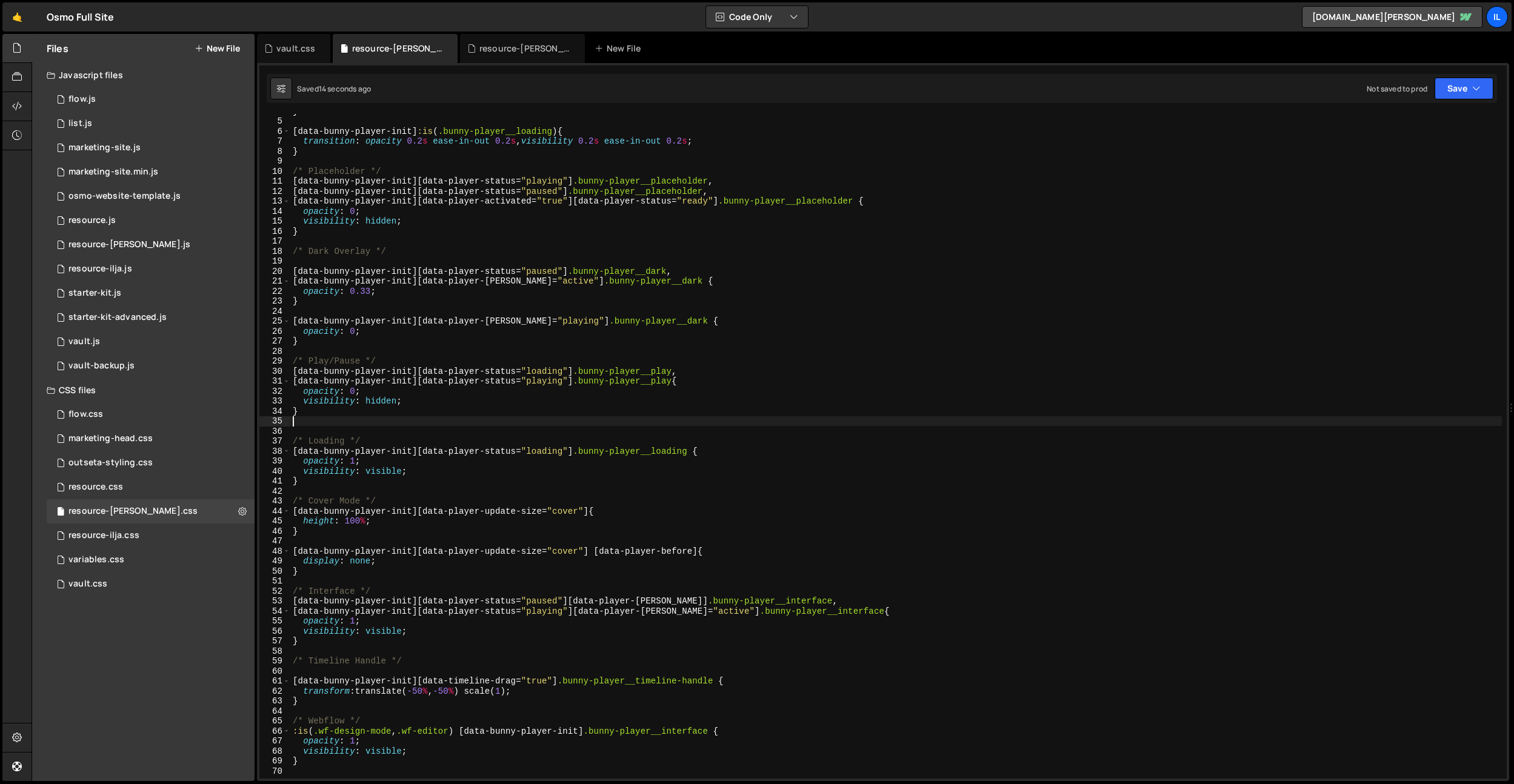
click at [505, 430] on div "} [ data-bunny-player-init ] :is ( .bunny-player__loading ) { transition : opac…" at bounding box center [896, 448] width 1212 height 684
click at [544, 373] on div "} [ data-bunny-player-init ] :is ( .bunny-player__loading ) { transition : opac…" at bounding box center [896, 448] width 1212 height 684
drag, startPoint x: 544, startPoint y: 373, endPoint x: 542, endPoint y: 382, distance: 9.2
click at [544, 373] on div "} [ data-bunny-player-init ] :is ( .bunny-player__loading ) { transition : opac…" at bounding box center [896, 448] width 1212 height 684
click at [716, 319] on div "} [ data-bunny-player-init ] :is ( .bunny-player__loading ) { transition : opac…" at bounding box center [896, 448] width 1212 height 684
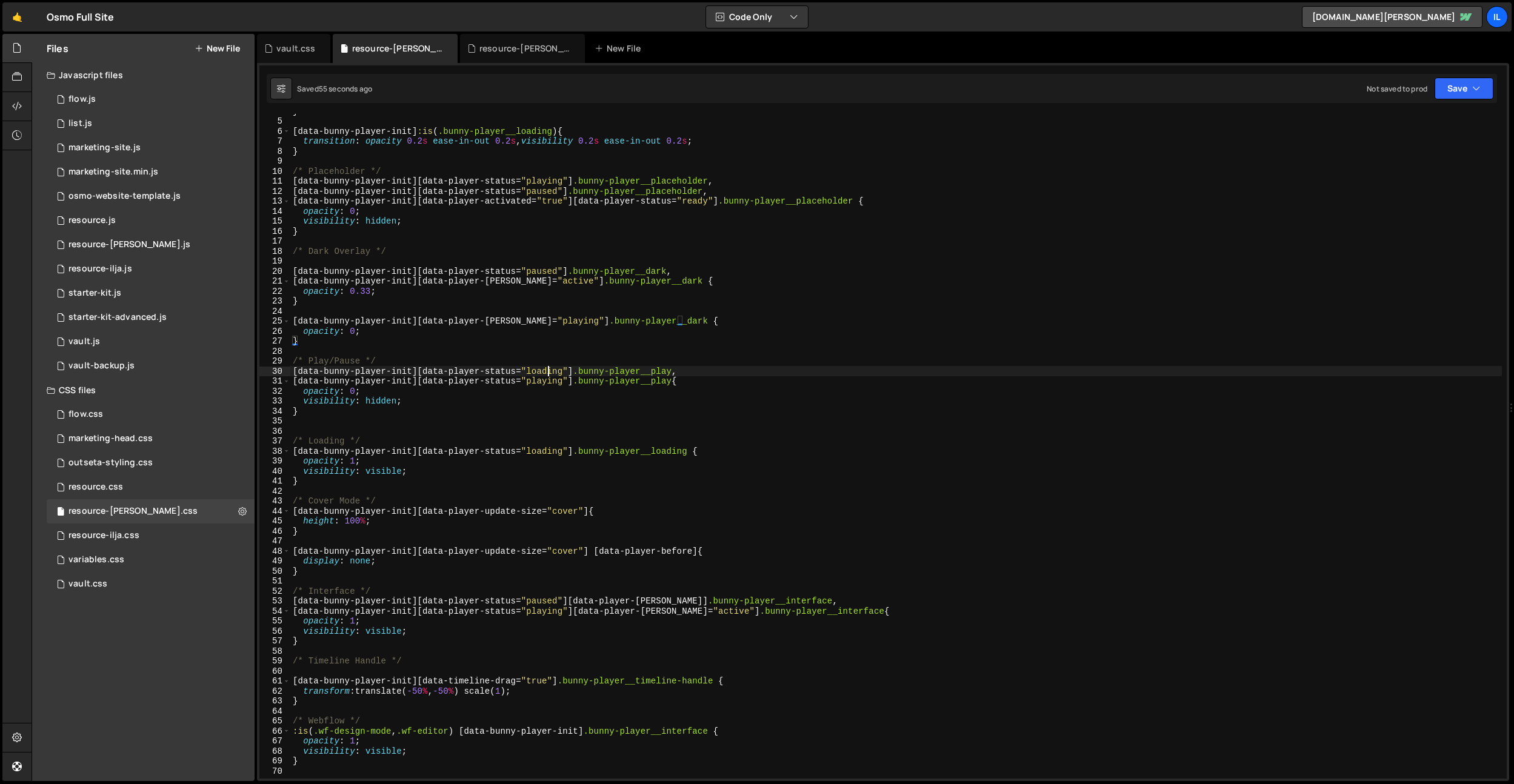
click at [549, 368] on div "} [ data-bunny-player-init ] :is ( .bunny-player__loading ) { transition : opac…" at bounding box center [896, 448] width 1212 height 684
click at [675, 371] on div "} [ data-bunny-player-init ] :is ( .bunny-player__loading ) { transition : opac…" at bounding box center [896, 448] width 1212 height 684
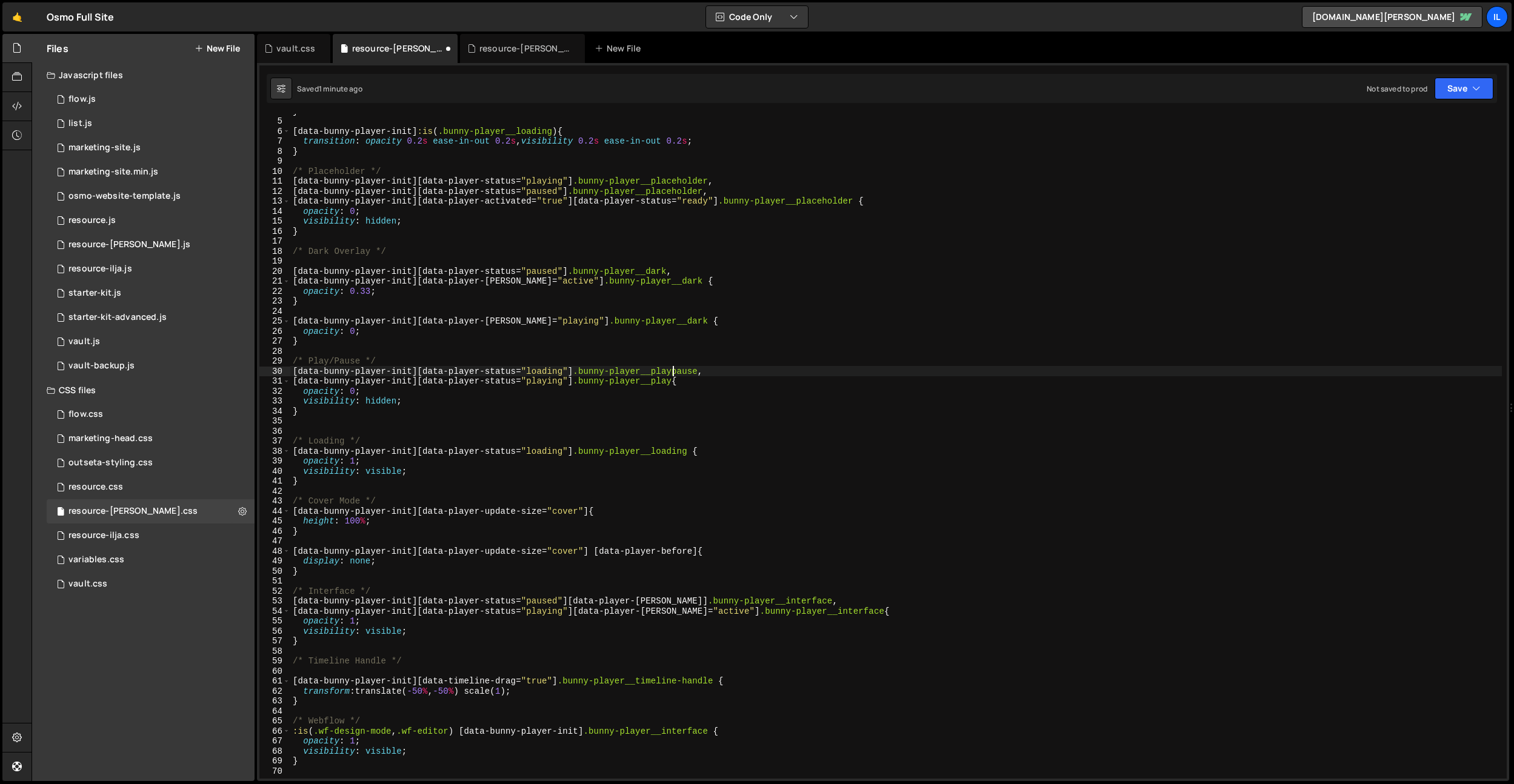
click at [679, 371] on div "} [ data-bunny-player-init ] :is ( .bunny-player__loading ) { transition : opac…" at bounding box center [896, 448] width 1212 height 684
click at [680, 383] on div "} [ data-bunny-player-init ] :is ( .bunny-player__loading ) { transition : opac…" at bounding box center [896, 448] width 1212 height 684
click at [676, 332] on div "} [ data-bunny-player-init ] :is ( .bunny-player__loading ) { transition : opac…" at bounding box center [896, 448] width 1212 height 684
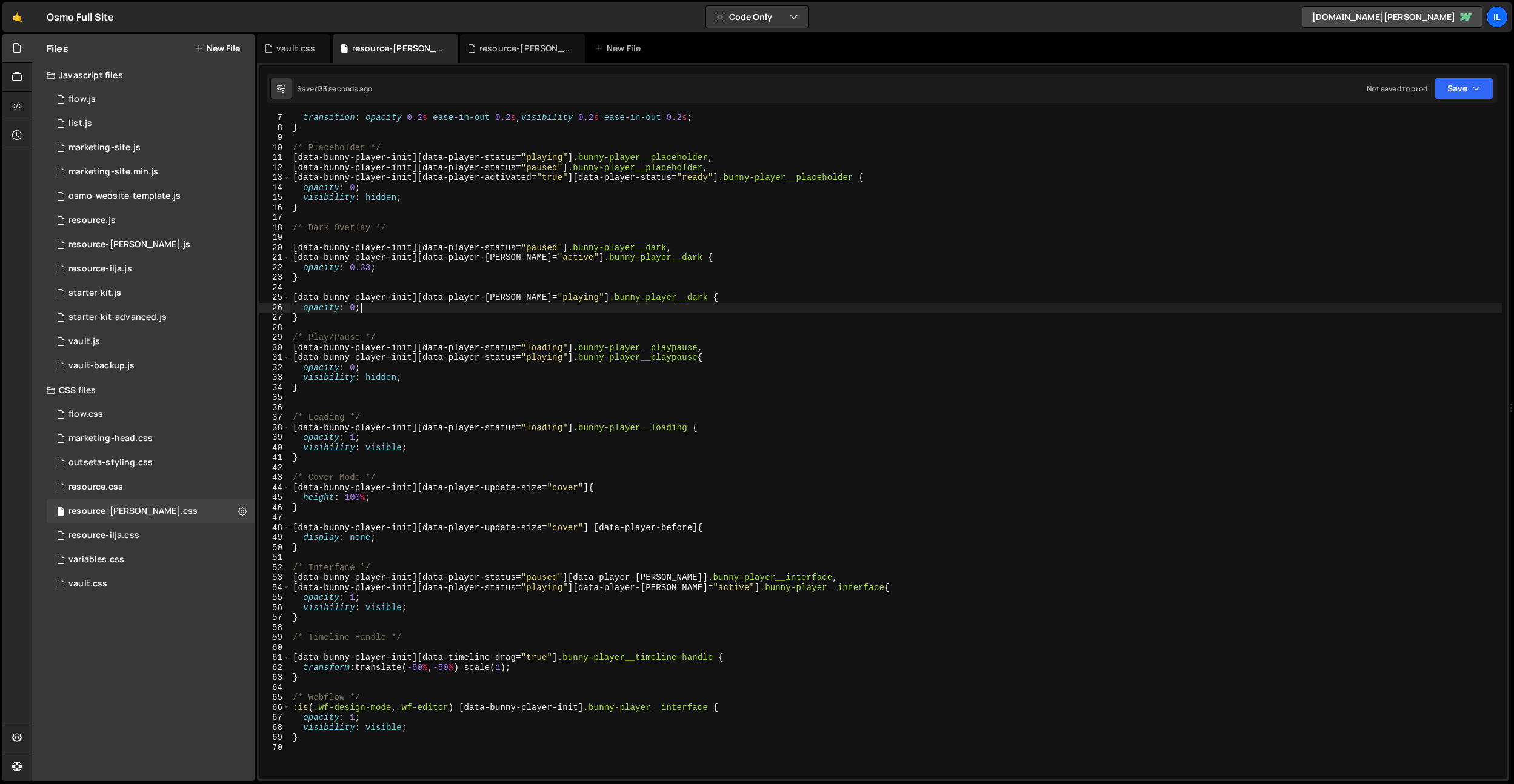
scroll to position [61, 0]
drag, startPoint x: 720, startPoint y: 658, endPoint x: 562, endPoint y: 656, distance: 158.0
click at [562, 656] on div "transition : opacity 0.2 s ease-in-out 0.2 s , visibility 0.2 s ease-in-out 0.2…" at bounding box center [896, 455] width 1212 height 684
click at [433, 636] on div "transition : opacity 0.2 s ease-in-out 0.2 s , visibility 0.2 s ease-in-out 0.2…" at bounding box center [896, 455] width 1212 height 684
type textarea "/* Timeline Handle */"
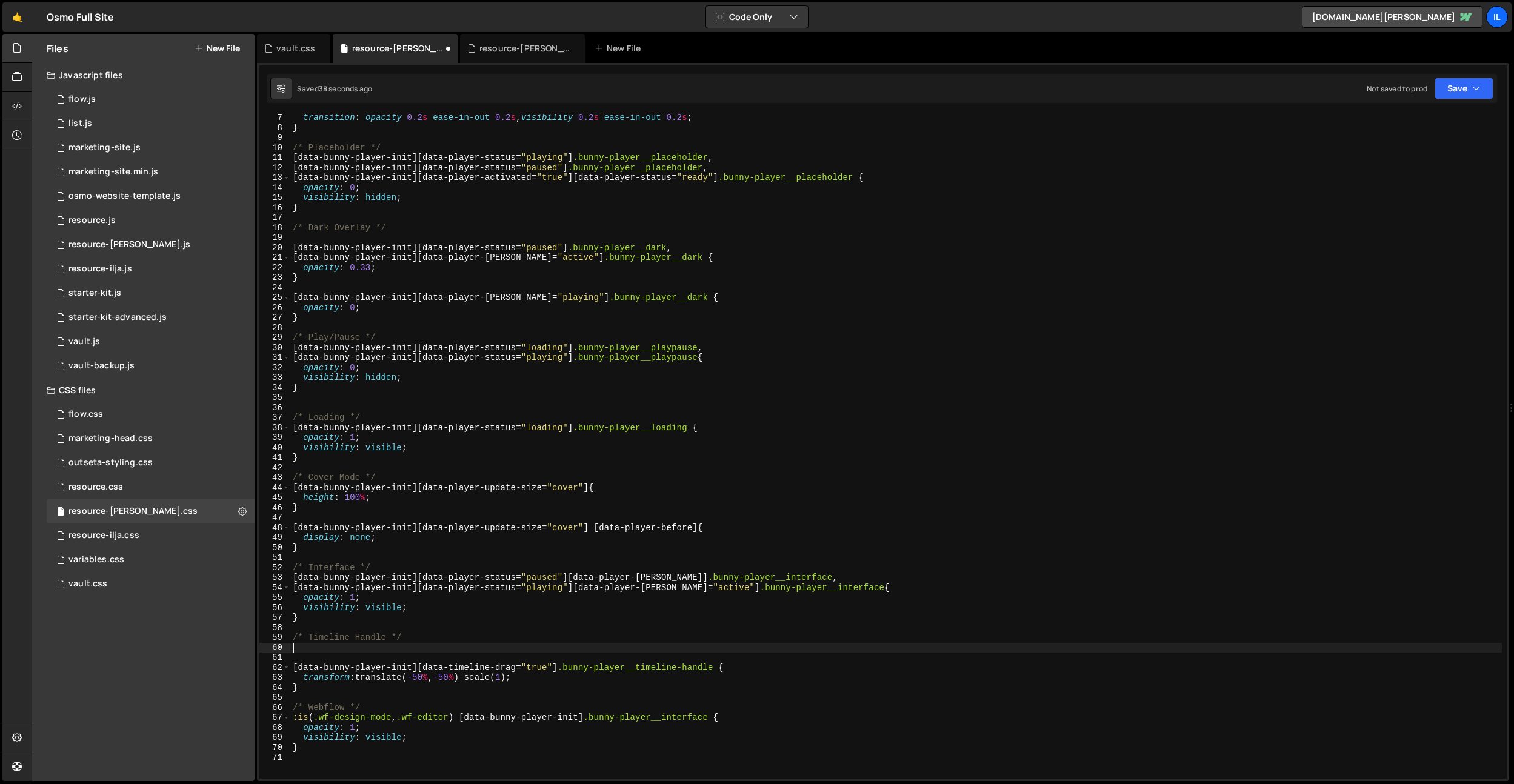
scroll to position [0, 0]
paste textarea ".bunny-player__timeline-handle"
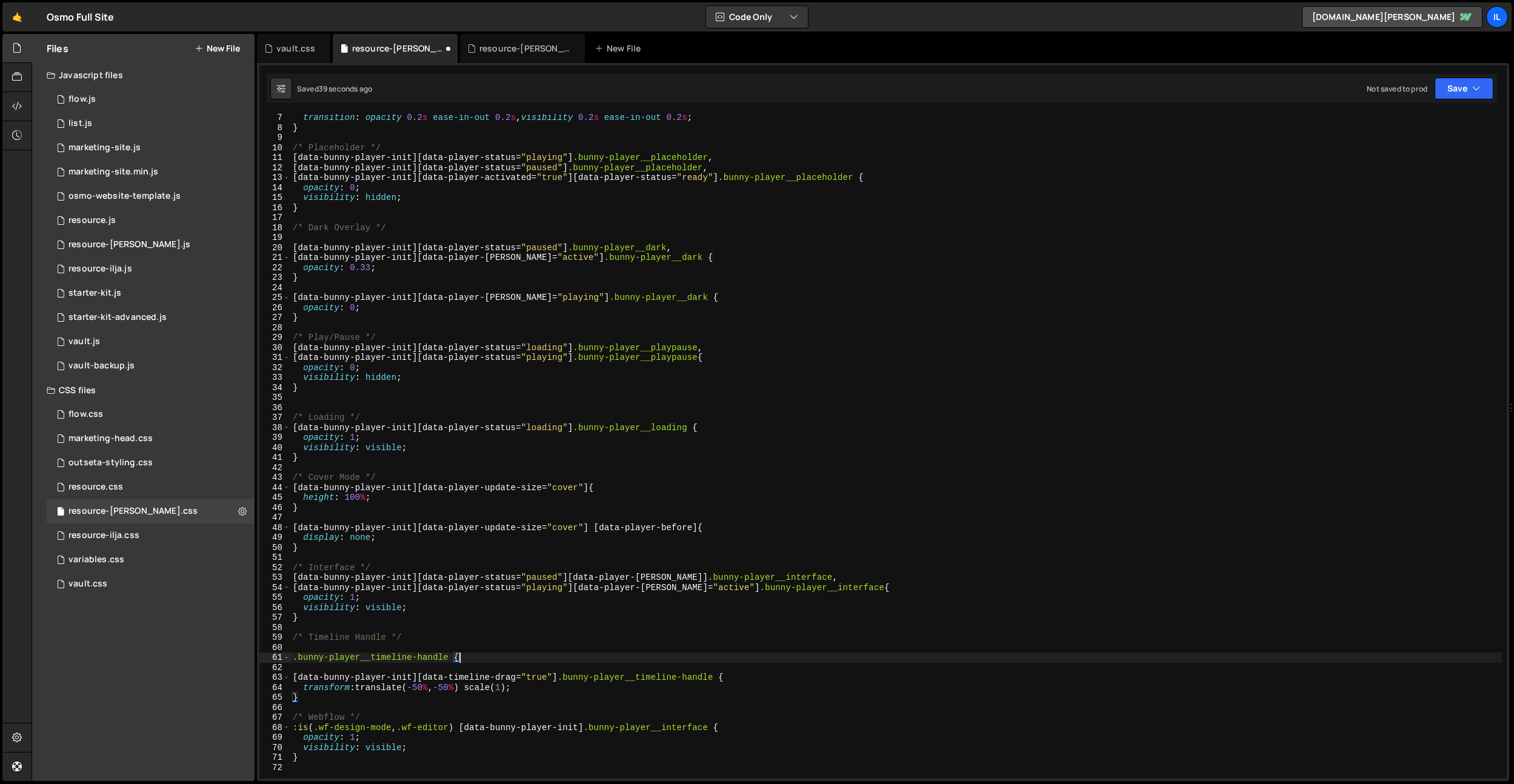
type textarea ".bunny-player__timeline-handle {}"
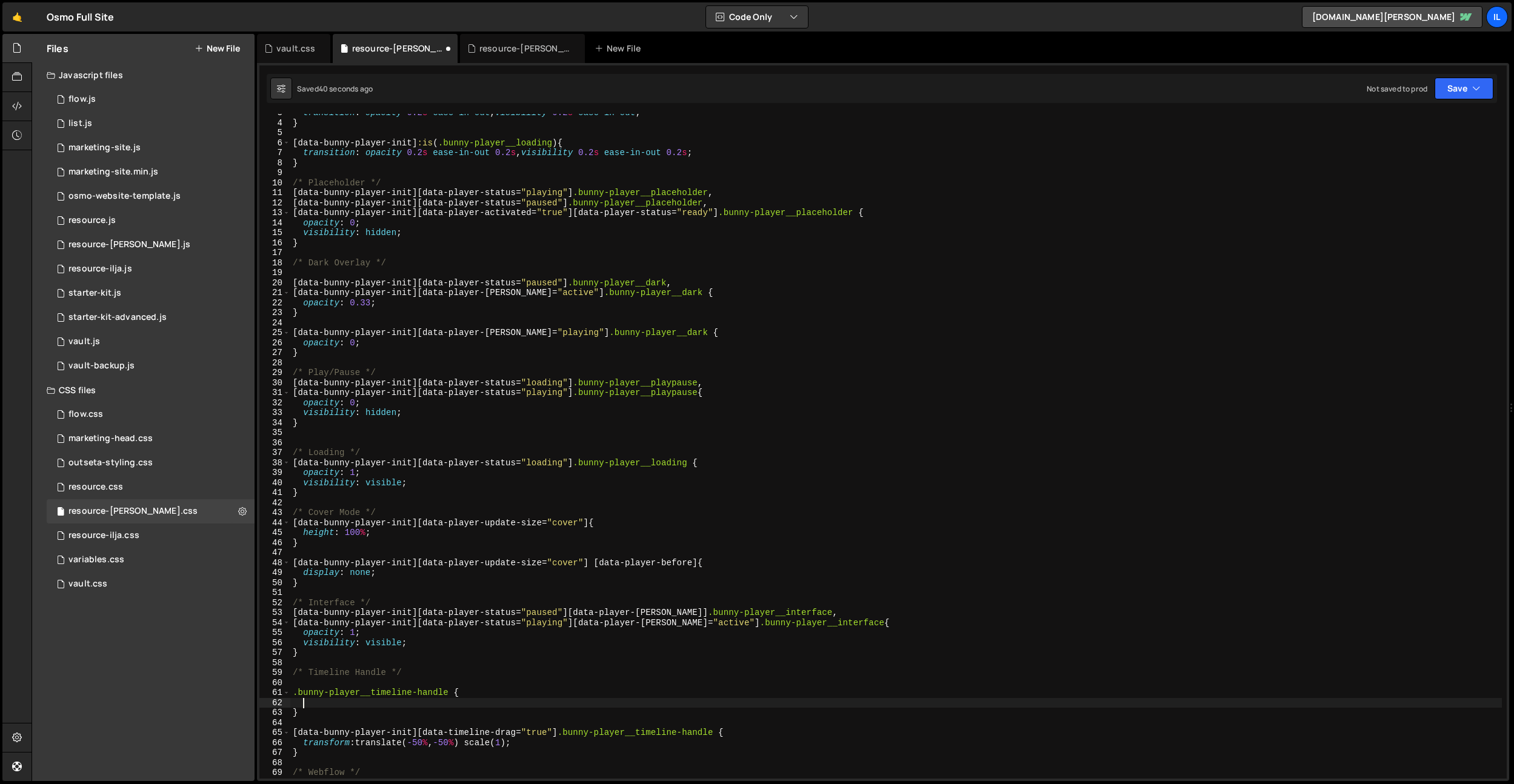
scroll to position [22, 0]
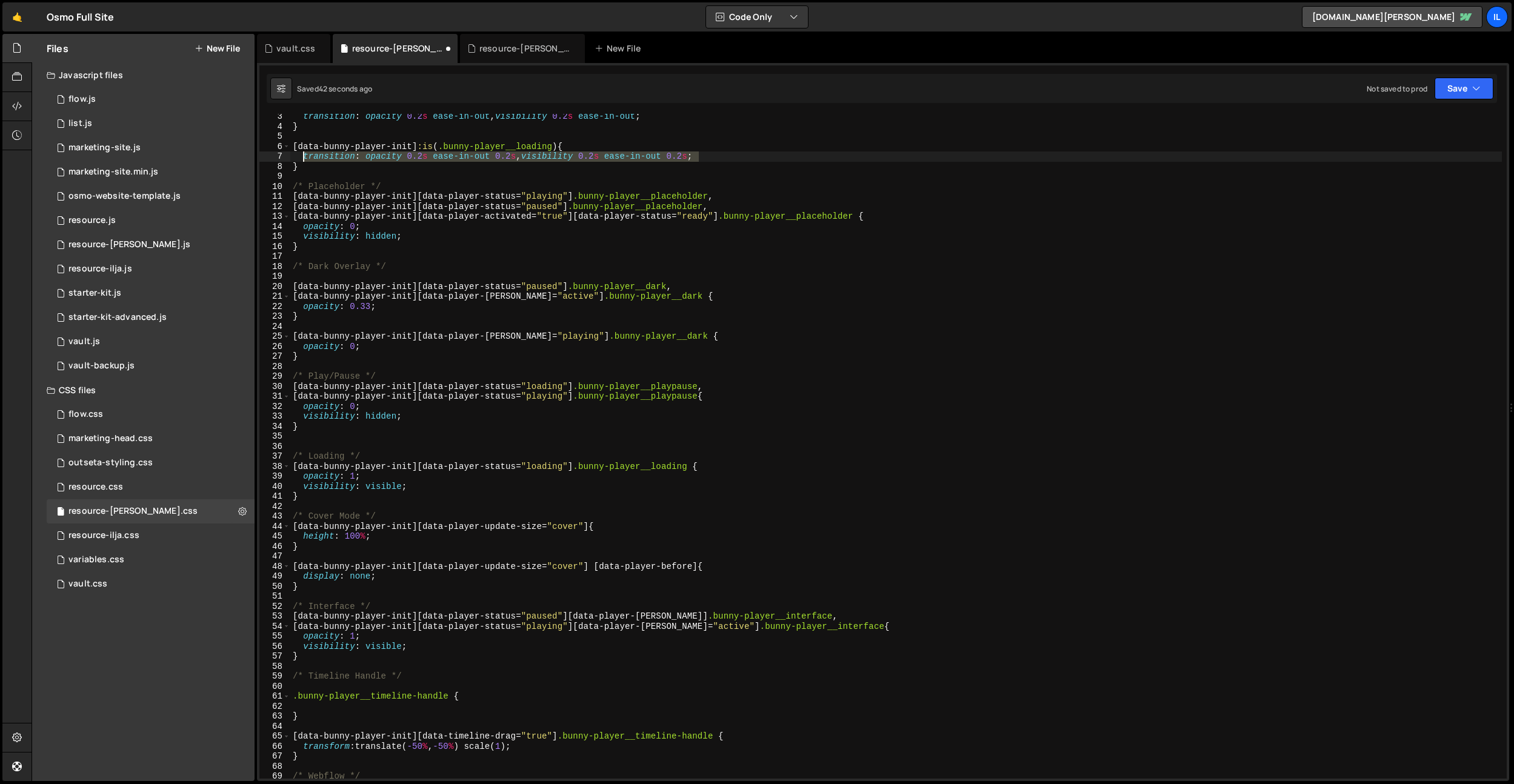
drag, startPoint x: 707, startPoint y: 157, endPoint x: 274, endPoint y: 717, distance: 707.9
click at [304, 158] on div "transition : opacity 0.2 s ease-in-out , visibility 0.2 s ease-in-out ; } [ dat…" at bounding box center [896, 454] width 1212 height 684
type textarea "transition: opacity 0.2s ease-in-out 0.2s, visibility 0.2s ease-in-out 0.2s;"
drag, startPoint x: 316, startPoint y: 710, endPoint x: 323, endPoint y: 718, distance: 10.6
click at [316, 710] on div "transition : opacity 0.2 s ease-in-out , visibility 0.2 s ease-in-out ; } [ dat…" at bounding box center [896, 454] width 1212 height 684
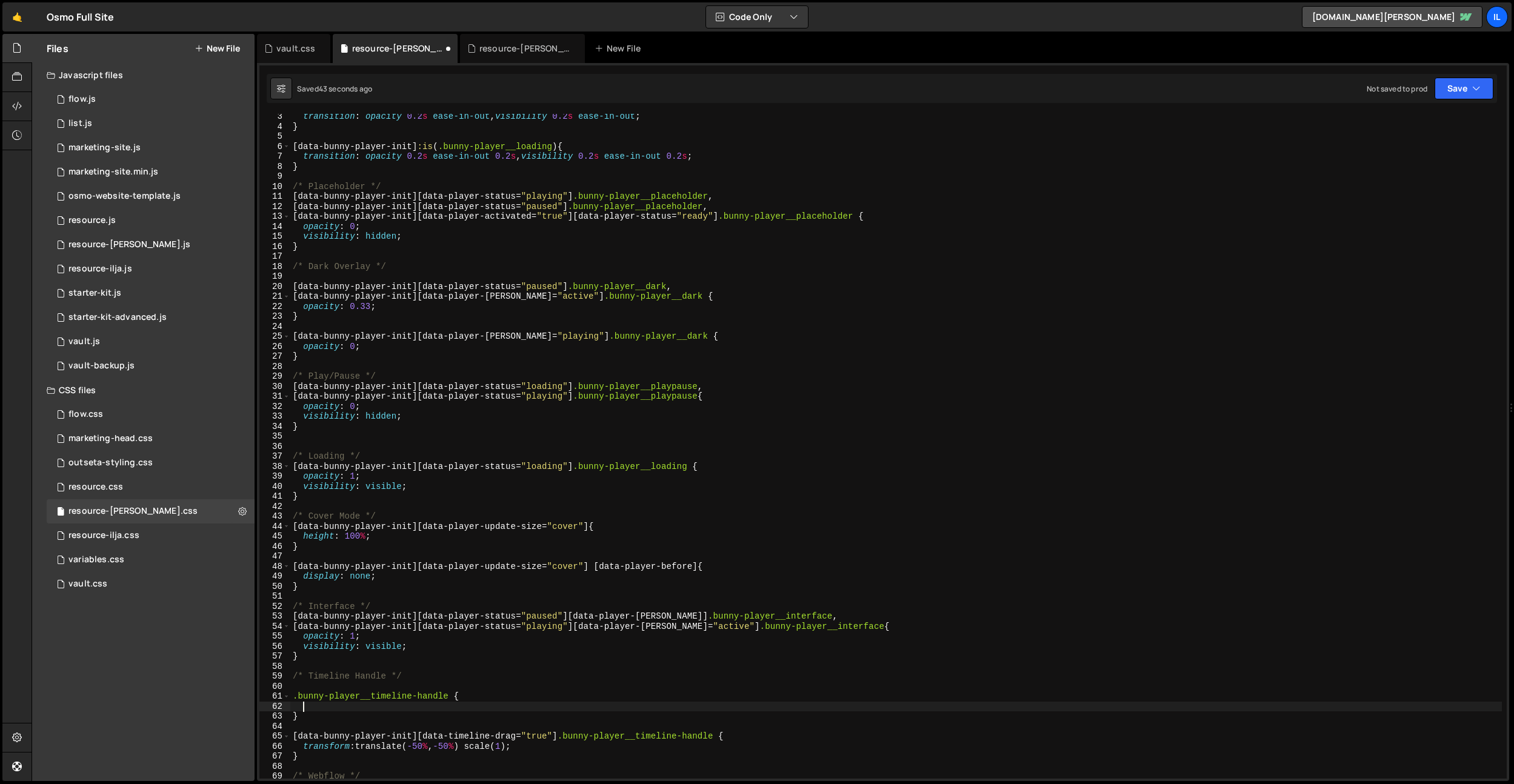
paste textarea "transition: opacity 0.2s ease-in-out 0.2s, visibility 0.2s ease-in-out 0.2s;"
click at [374, 706] on div "transition : opacity 0.2 s ease-in-out , visibility 0.2 s ease-in-out ; } [ dat…" at bounding box center [896, 454] width 1212 height 684
drag, startPoint x: 526, startPoint y: 707, endPoint x: 705, endPoint y: 708, distance: 179.0
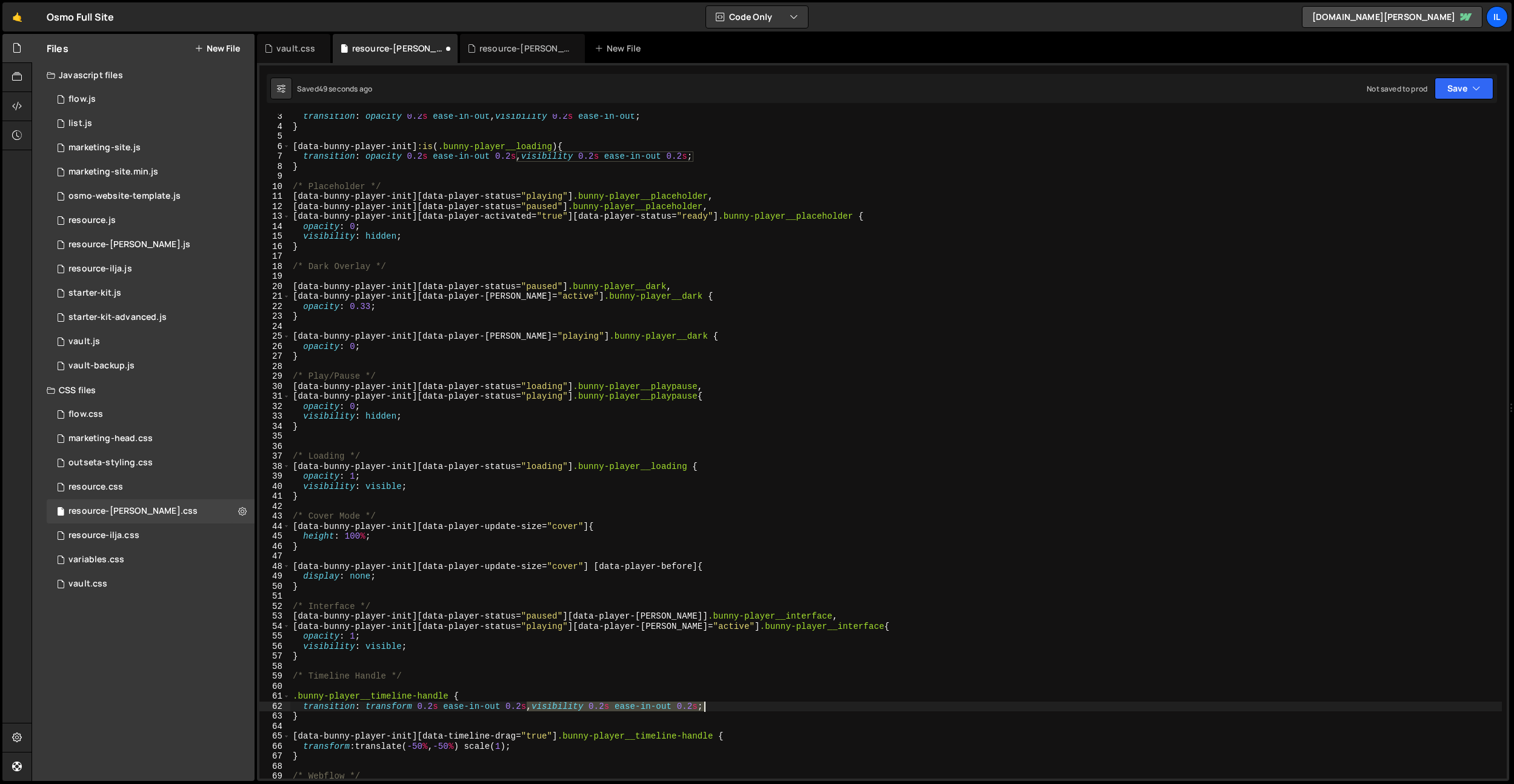
click at [705, 708] on div "transition : opacity 0.2 s ease-in-out , visibility 0.2 s ease-in-out ; } [ dat…" at bounding box center [896, 454] width 1212 height 684
click at [434, 707] on div "transition : opacity 0.2 s ease-in-out , visibility 0.2 s ease-in-out ; } [ dat…" at bounding box center [896, 454] width 1212 height 684
click at [422, 156] on div "transition : opacity 0.2 s ease-in-out , visibility 0.2 s ease-in-out ; } [ dat…" at bounding box center [896, 453] width 1212 height 684
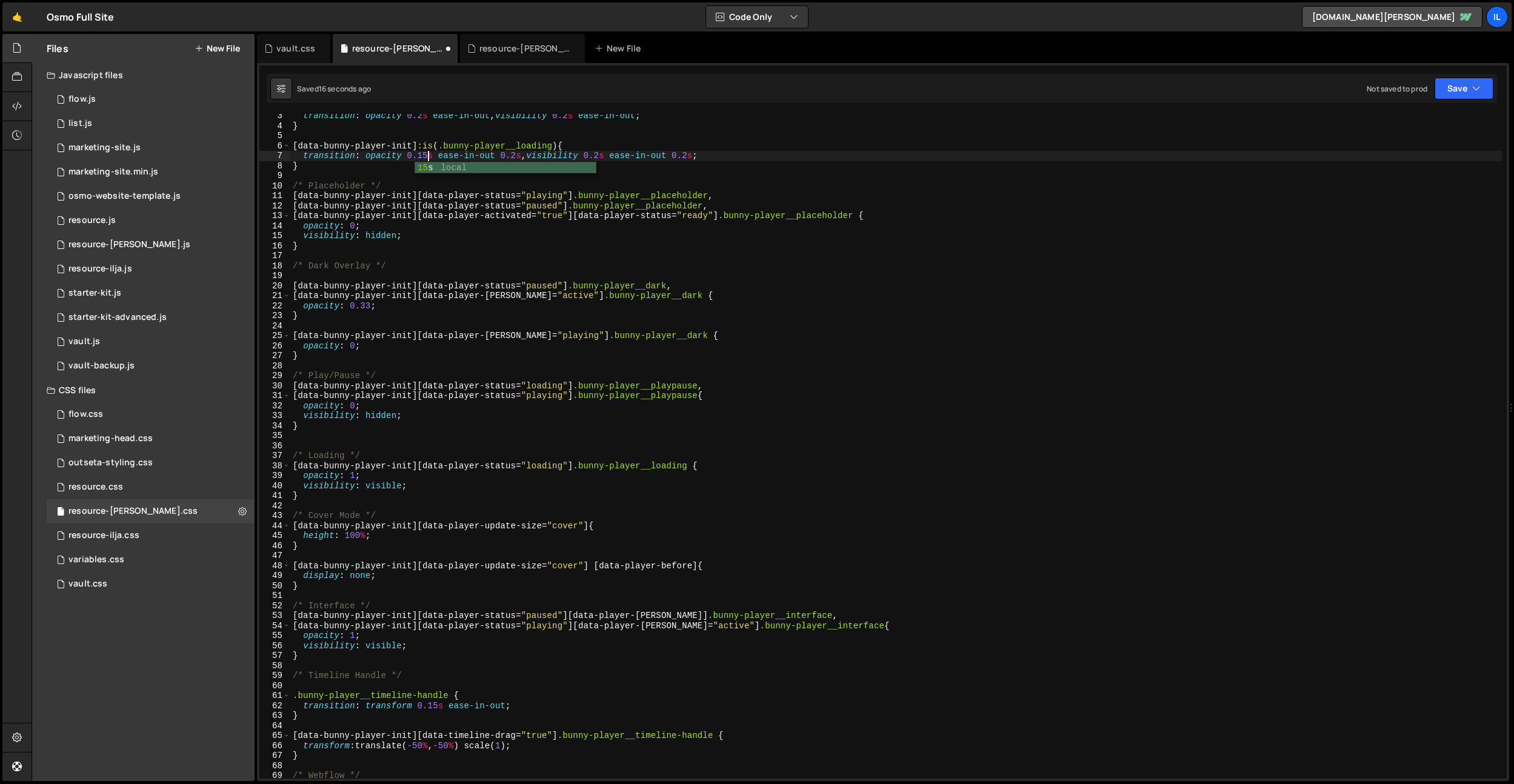
click at [519, 156] on div "transition : opacity 0.2 s ease-in-out , visibility 0.2 s ease-in-out ; } [ dat…" at bounding box center [896, 453] width 1212 height 684
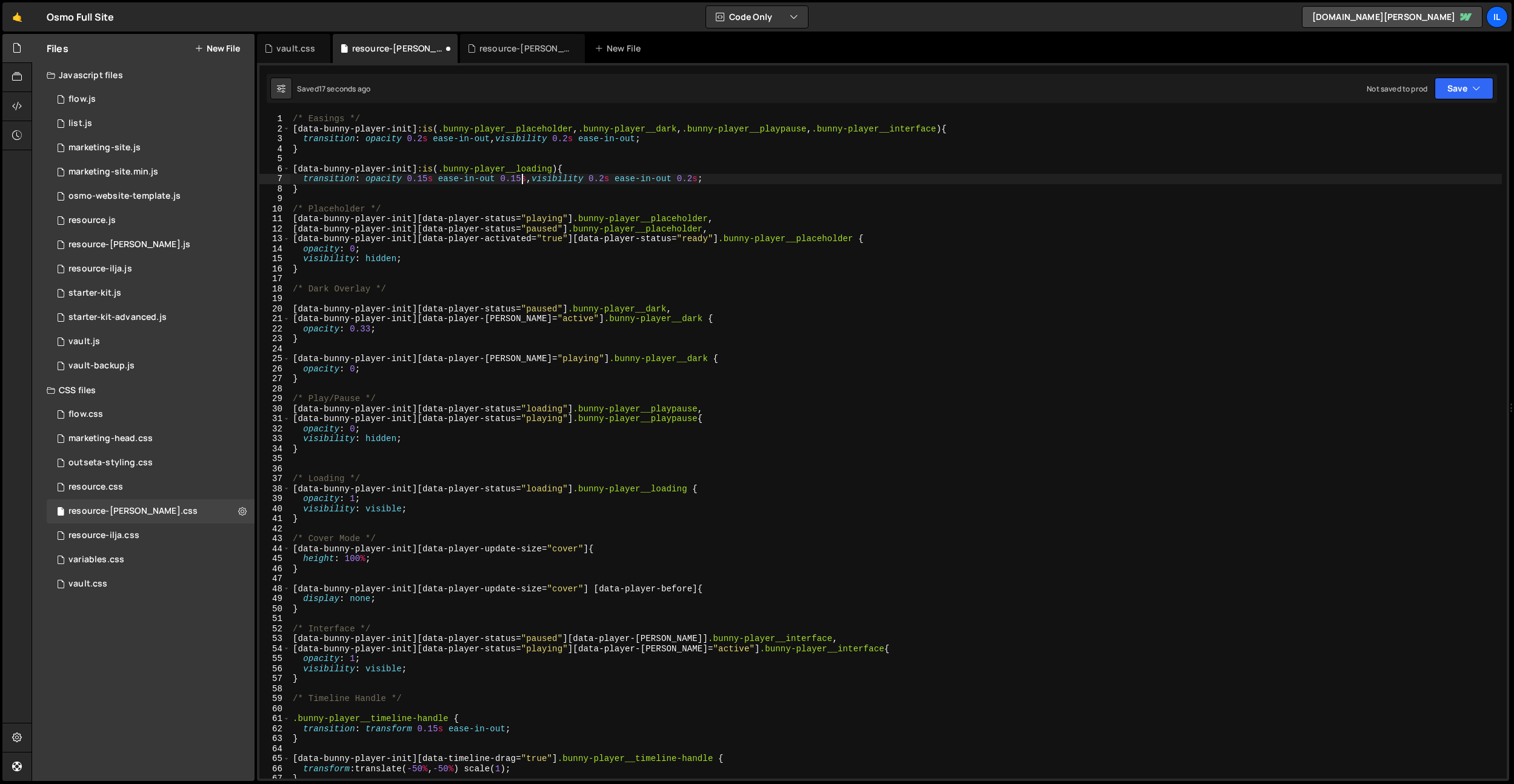
click at [610, 180] on div "/* Easings */ [ data-bunny-player-init ] :is ( .bunny-player__placeholder , .bu…" at bounding box center [896, 456] width 1212 height 684
click at [704, 176] on div "/* Easings */ [ data-bunny-player-init ] :is ( .bunny-player__placeholder , .bu…" at bounding box center [896, 456] width 1212 height 684
click at [574, 138] on div "/* Easings */ [ data-bunny-player-init ] :is ( .bunny-player__placeholder , .bu…" at bounding box center [896, 456] width 1212 height 684
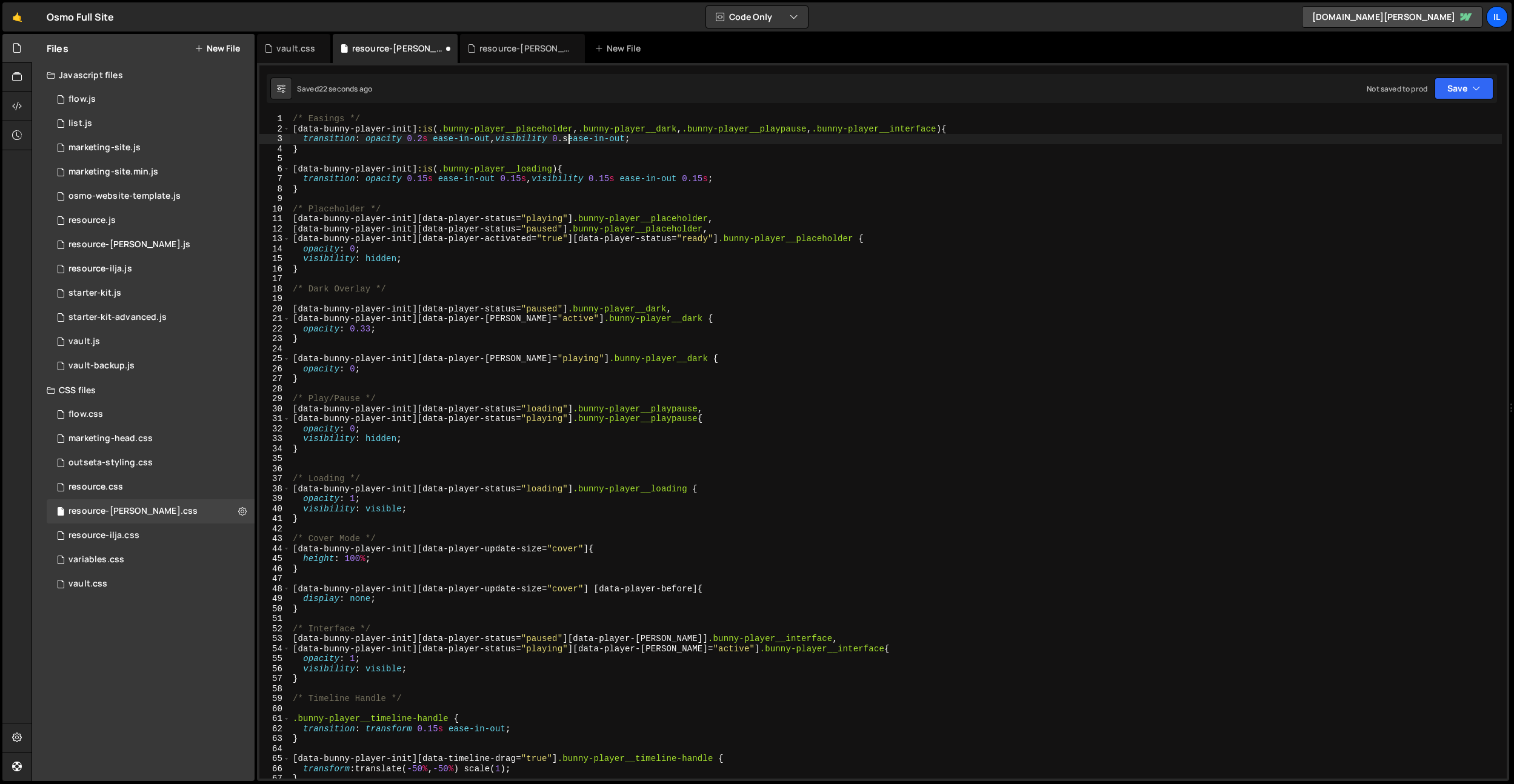
scroll to position [0, 20]
click at [421, 138] on div "/* Easings */ [ data-bunny-player-init ] :is ( .bunny-player__placeholder , .bu…" at bounding box center [896, 456] width 1212 height 684
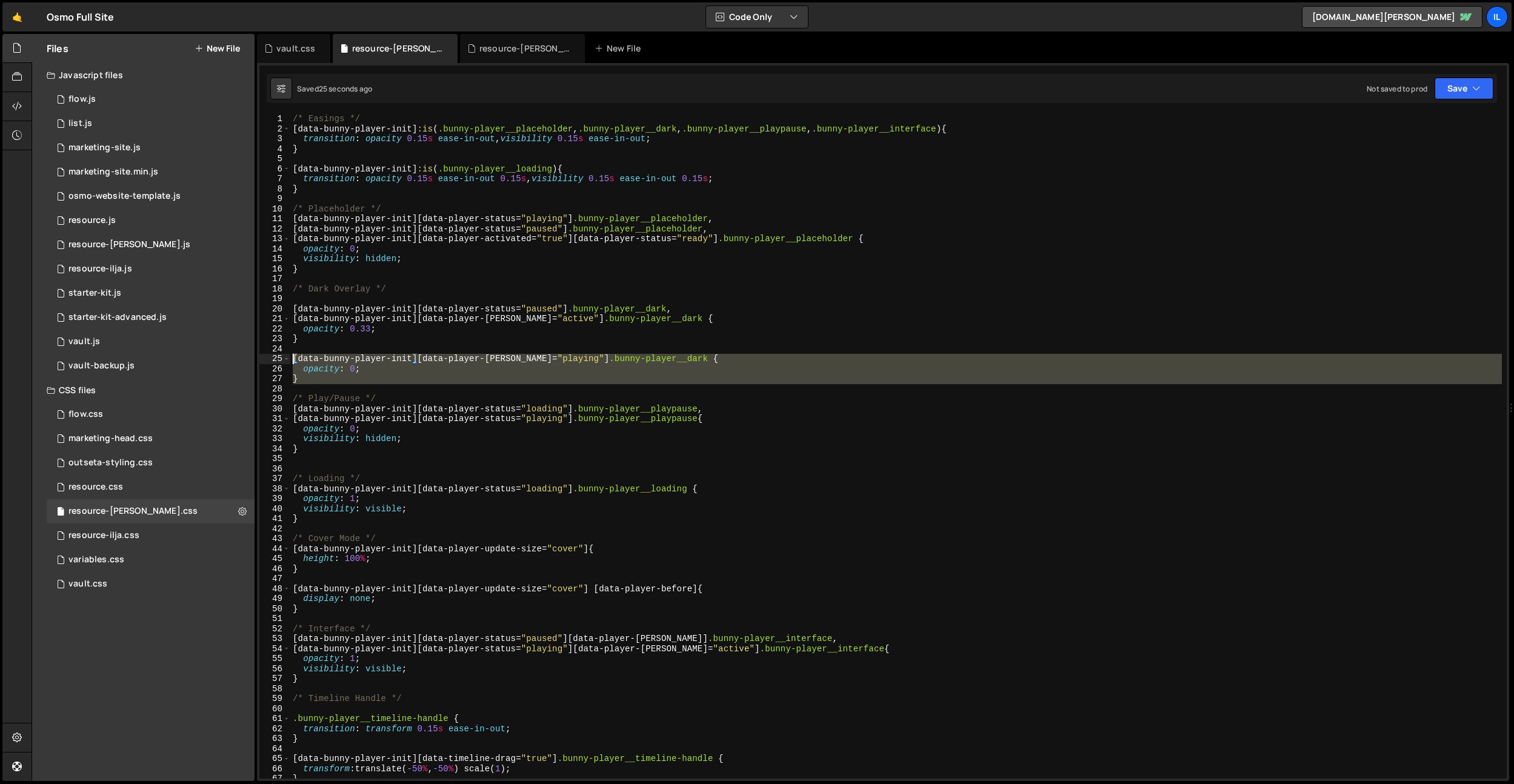
drag, startPoint x: 298, startPoint y: 369, endPoint x: 269, endPoint y: 358, distance: 31.0
click at [269, 358] on div "transition: opacity 0.15s ease-in-out, visibility 0.15s ease-in-out; 1 2 3 4 5 …" at bounding box center [883, 446] width 1248 height 665
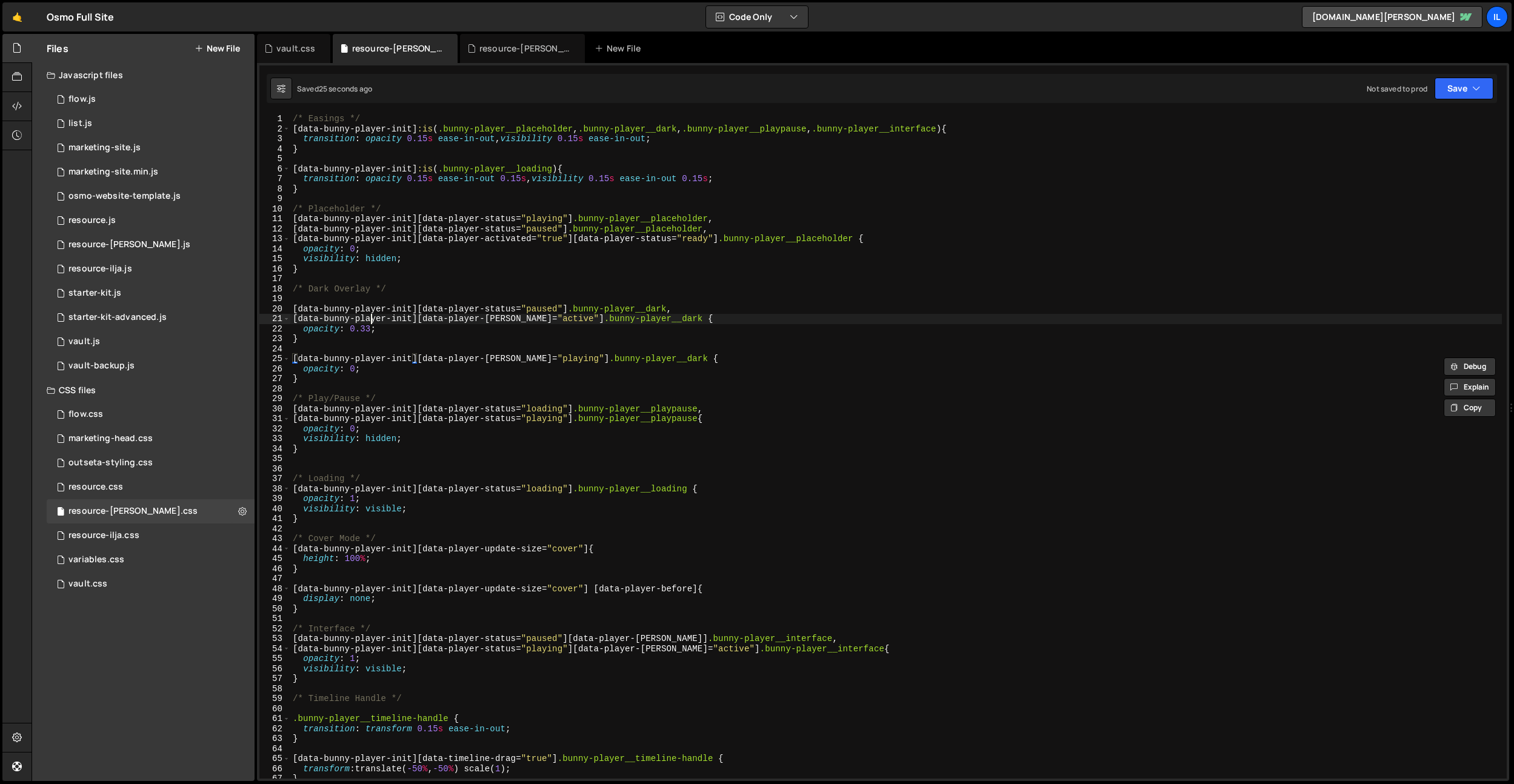
click at [368, 323] on div "/* Easings */ [ data-bunny-player-init ] :is ( .bunny-player__placeholder , .bu…" at bounding box center [896, 456] width 1212 height 684
click at [344, 338] on div "/* Easings */ [ data-bunny-player-init ] :is ( .bunny-player__placeholder , .bu…" at bounding box center [896, 456] width 1212 height 684
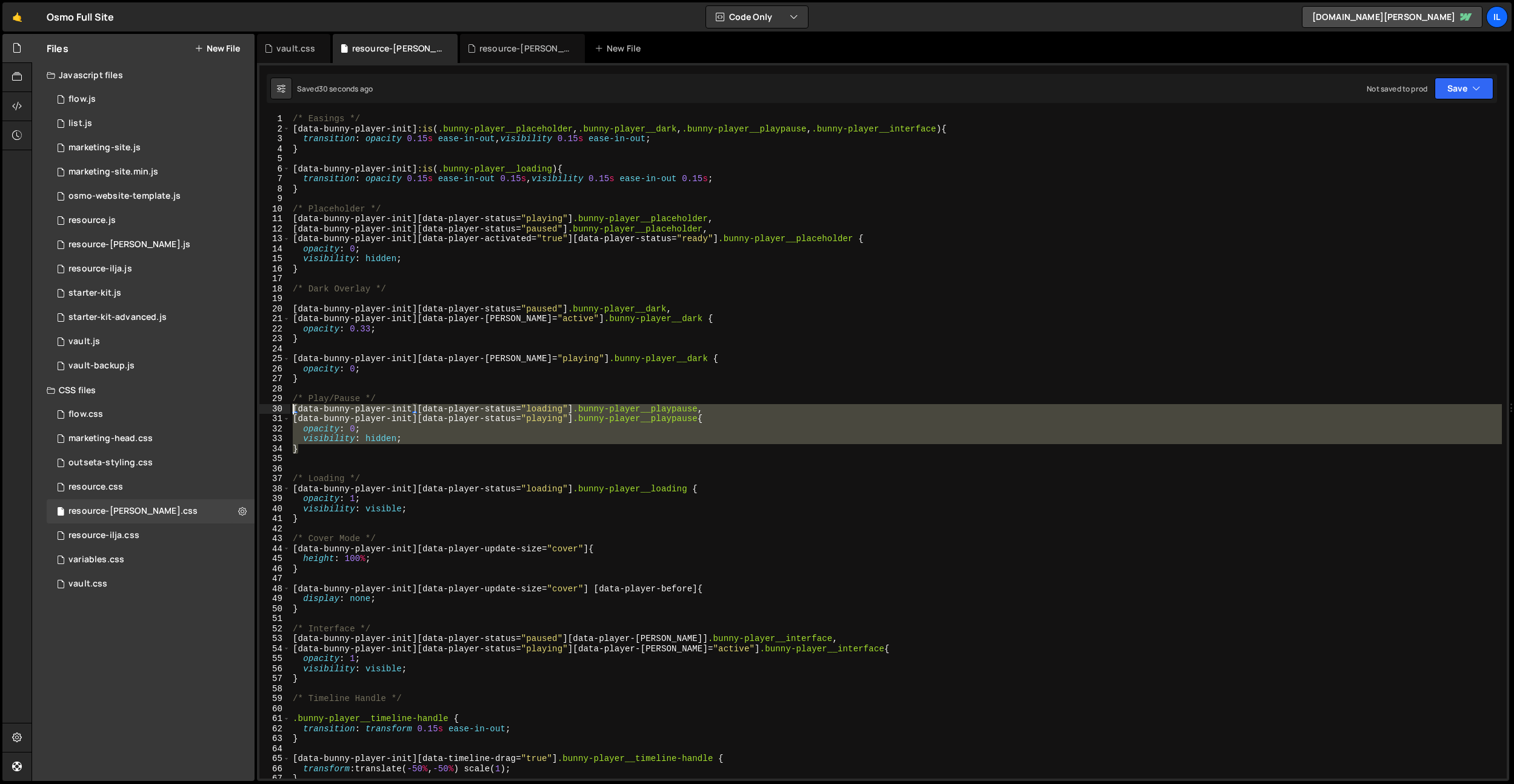
drag, startPoint x: 329, startPoint y: 449, endPoint x: 277, endPoint y: 412, distance: 63.8
click at [277, 412] on div "} 1 2 3 4 5 6 7 8 9 10 11 12 13 14 15 16 17 18 19 20 21 22 23 24 25 26 27 28 29…" at bounding box center [883, 446] width 1248 height 665
click at [380, 413] on div "/* Easings */ [ data-bunny-player-init ] :is ( .bunny-player__placeholder , .bu…" at bounding box center [896, 446] width 1212 height 665
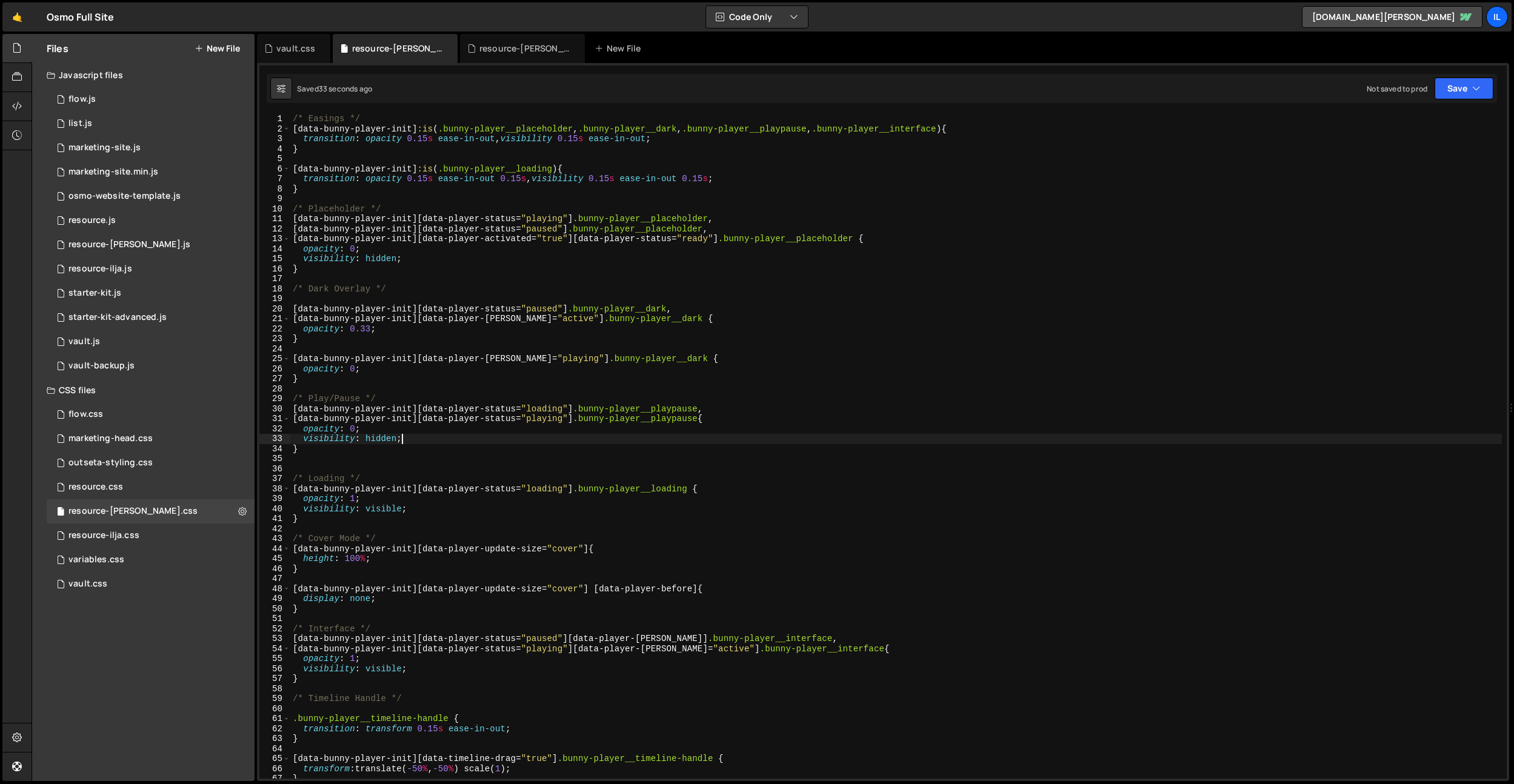
click at [408, 432] on div "/* Easings */ [ data-bunny-player-init ] :is ( .bunny-player__placeholder , .bu…" at bounding box center [896, 456] width 1212 height 684
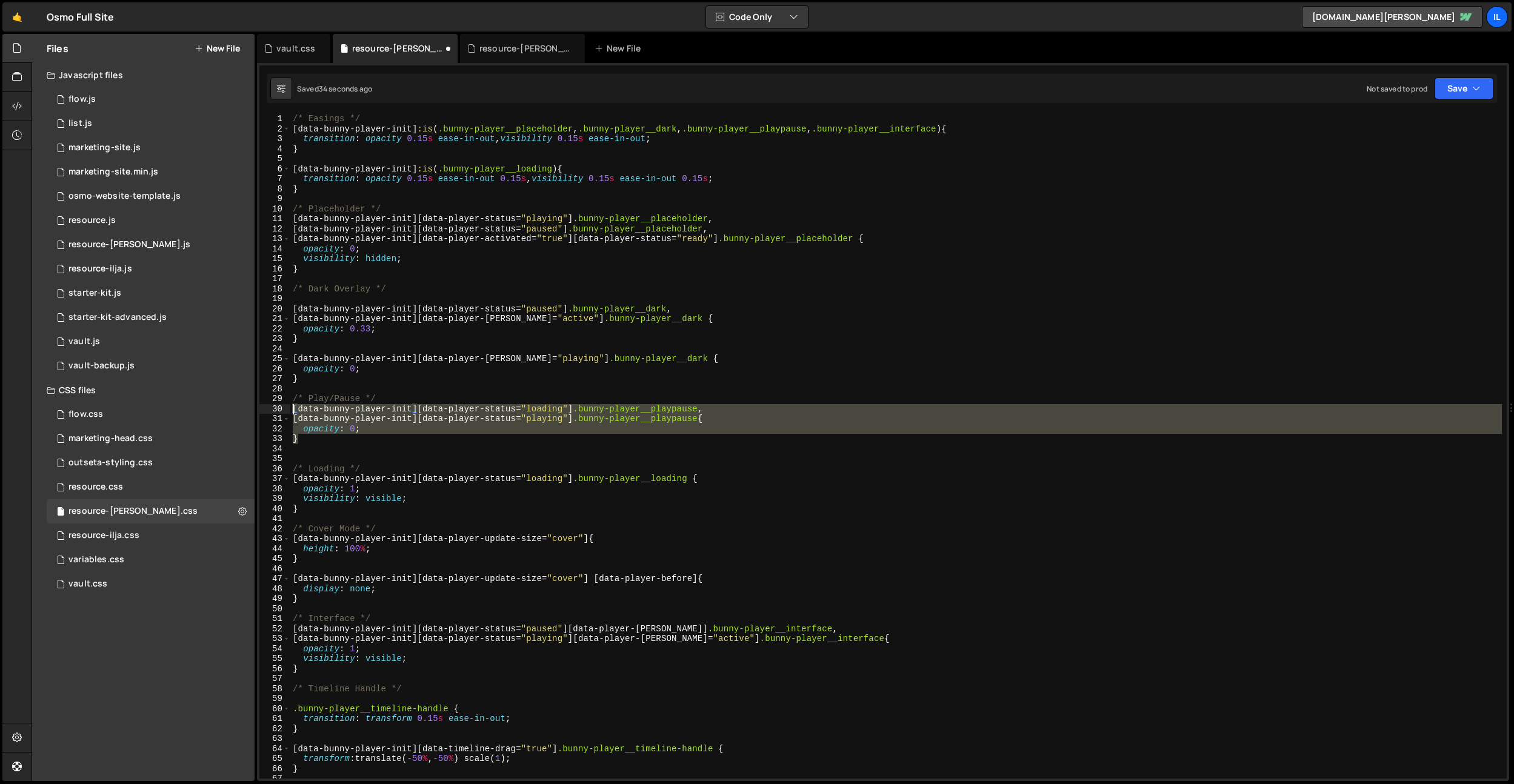
drag, startPoint x: 350, startPoint y: 443, endPoint x: 275, endPoint y: 407, distance: 83.2
click at [275, 407] on div "opacity: 0; 1 2 3 4 5 6 7 8 9 10 11 12 13 14 15 16 17 18 19 20 21 22 23 24 25 2…" at bounding box center [883, 446] width 1248 height 665
type textarea "}"
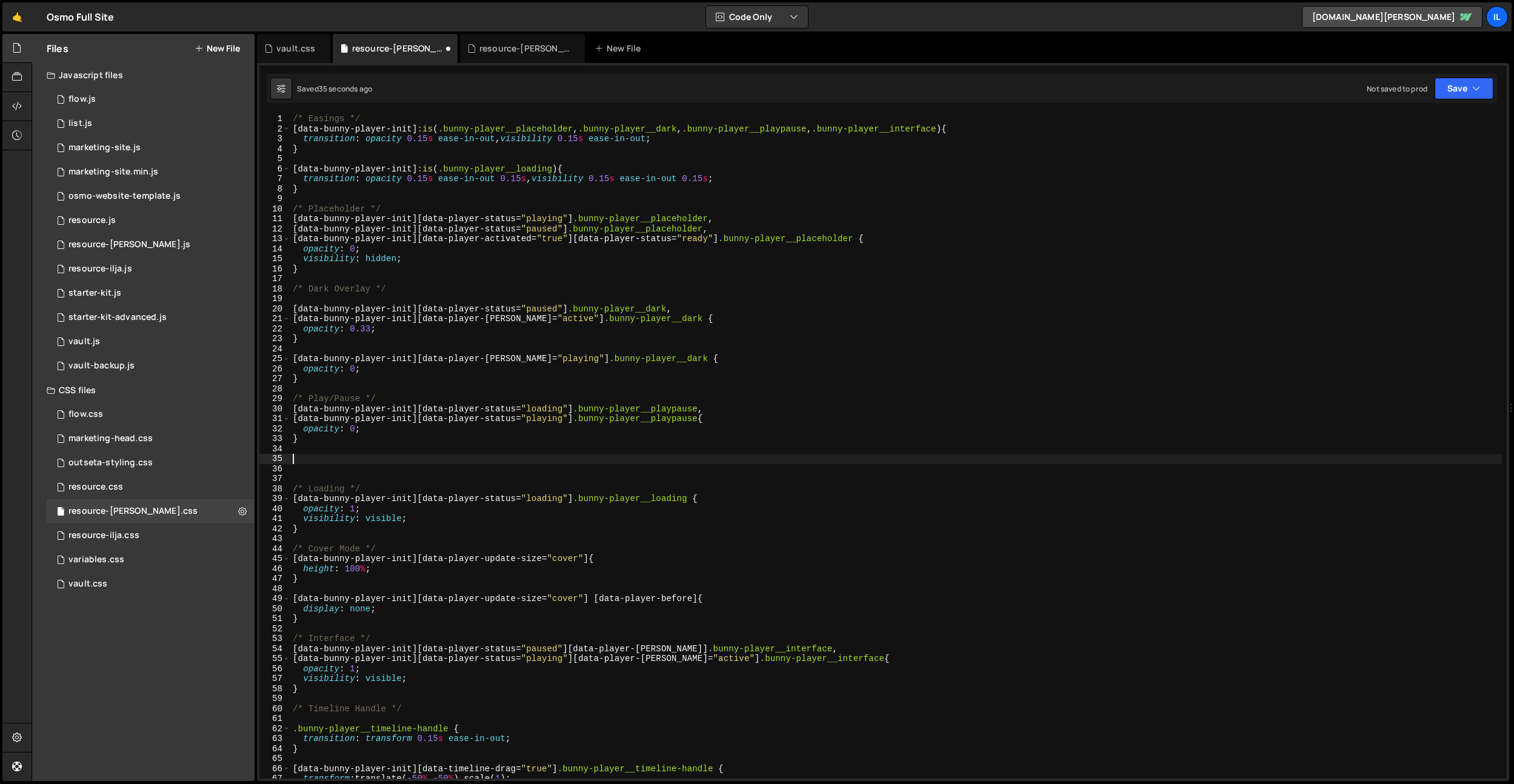
paste textarea "}"
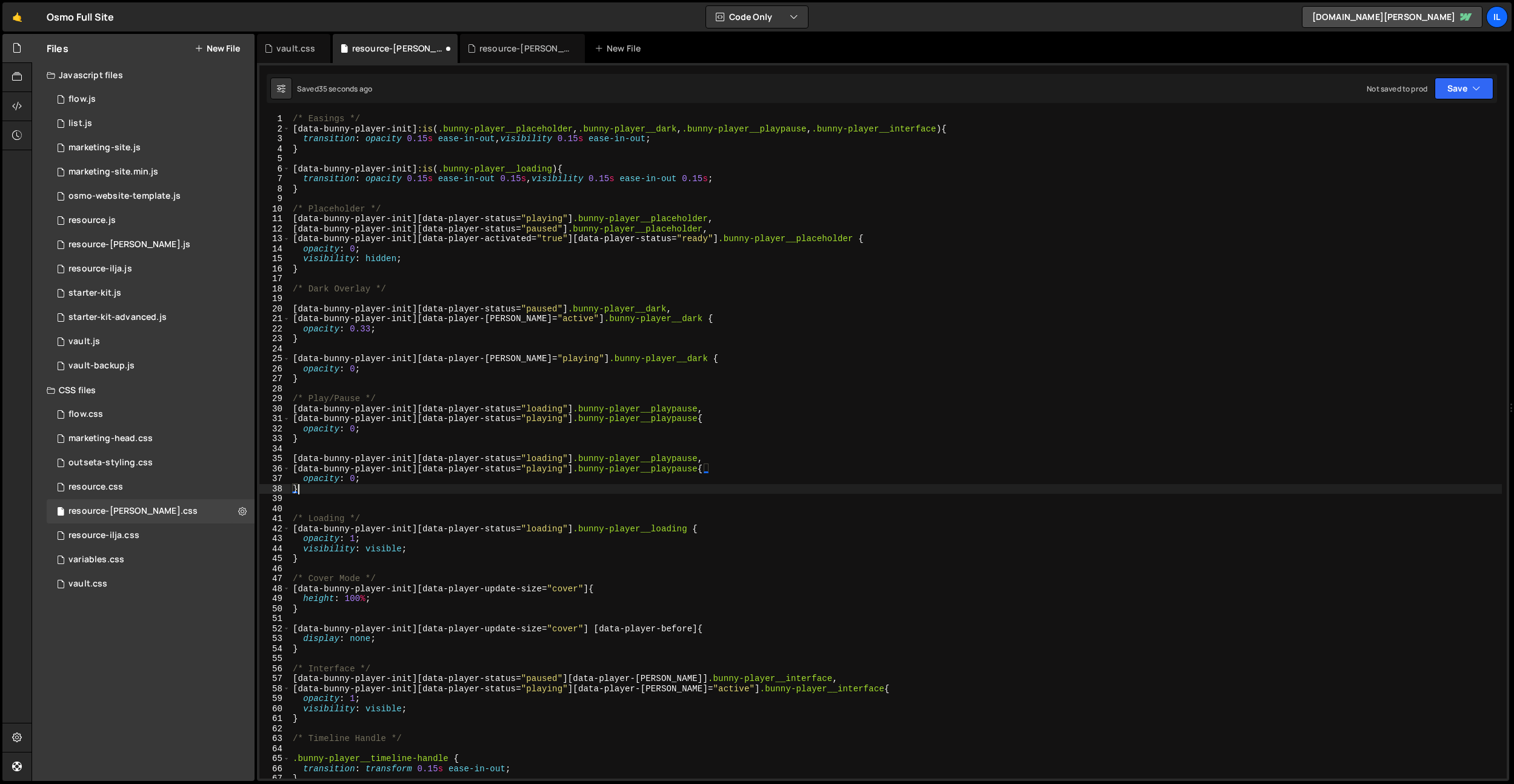
click at [385, 431] on div "/* Easings */ [ data-bunny-player-init ] :is ( .bunny-player__placeholder , .bu…" at bounding box center [896, 456] width 1212 height 684
click at [347, 481] on div "/* Easings */ [ data-bunny-player-init ] :is ( .bunny-player__placeholder , .bu…" at bounding box center [896, 456] width 1212 height 684
click at [495, 432] on div "/* Easings */ [ data-bunny-player-init ] :is ( .bunny-player__placeholder , .bu…" at bounding box center [896, 456] width 1212 height 684
click at [577, 464] on div "/* Easings */ [ data-bunny-player-init ] :is ( .bunny-player__placeholder , .bu…" at bounding box center [896, 456] width 1212 height 684
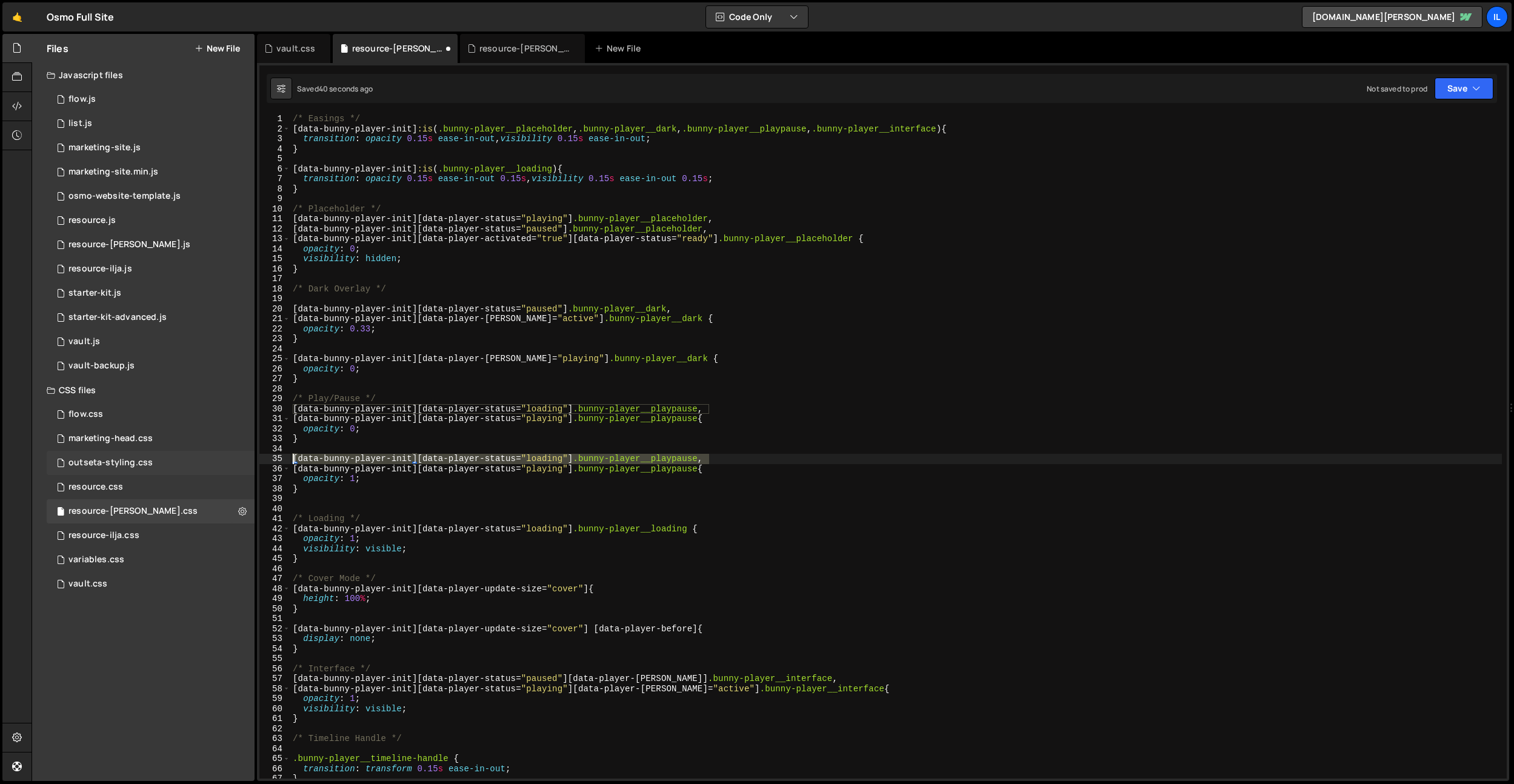
drag, startPoint x: 715, startPoint y: 457, endPoint x: 178, endPoint y: 456, distance: 537.0
click at [178, 456] on div "Files New File Javascript files 0 flow.js 0 0 list.js 0 0 marketing-site.js 0 0…" at bounding box center [773, 408] width 1483 height 748
type textarea "[data-bunny-player-init][data-player-status="loading"] .bunny-player__playpause,"
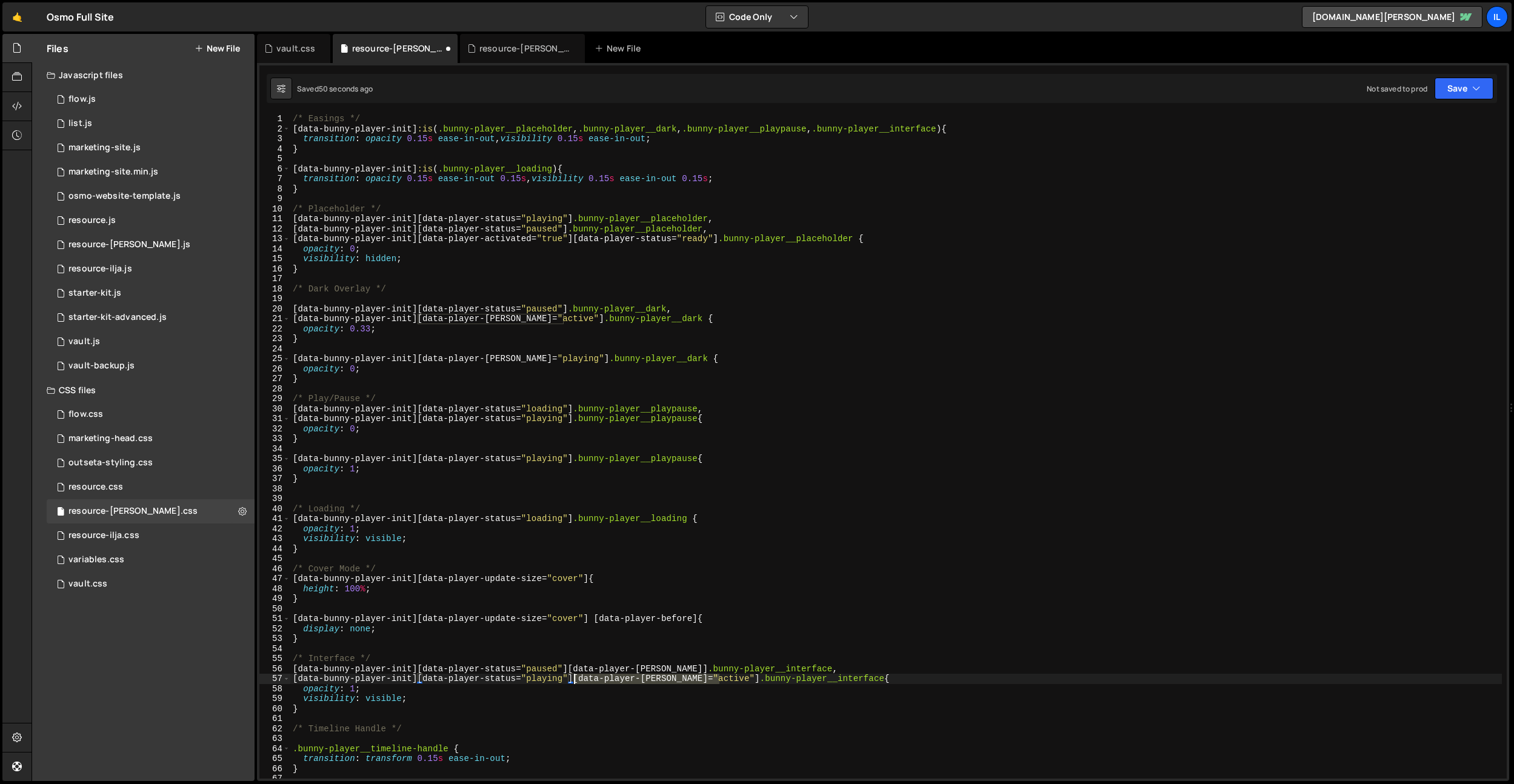
drag, startPoint x: 718, startPoint y: 677, endPoint x: 620, endPoint y: 472, distance: 227.2
click at [572, 677] on div "/* Easings */ [ data-bunny-player-init ] :is ( .bunny-player__placeholder , .bu…" at bounding box center [896, 456] width 1212 height 684
drag, startPoint x: 573, startPoint y: 420, endPoint x: 587, endPoint y: 472, distance: 53.9
click at [573, 420] on div "/* Easings */ [ data-bunny-player-init ] :is ( .bunny-player__placeholder , .bu…" at bounding box center [896, 456] width 1212 height 684
click at [572, 455] on div "/* Easings */ [ data-bunny-player-init ] :is ( .bunny-player__placeholder , .bu…" at bounding box center [896, 456] width 1212 height 684
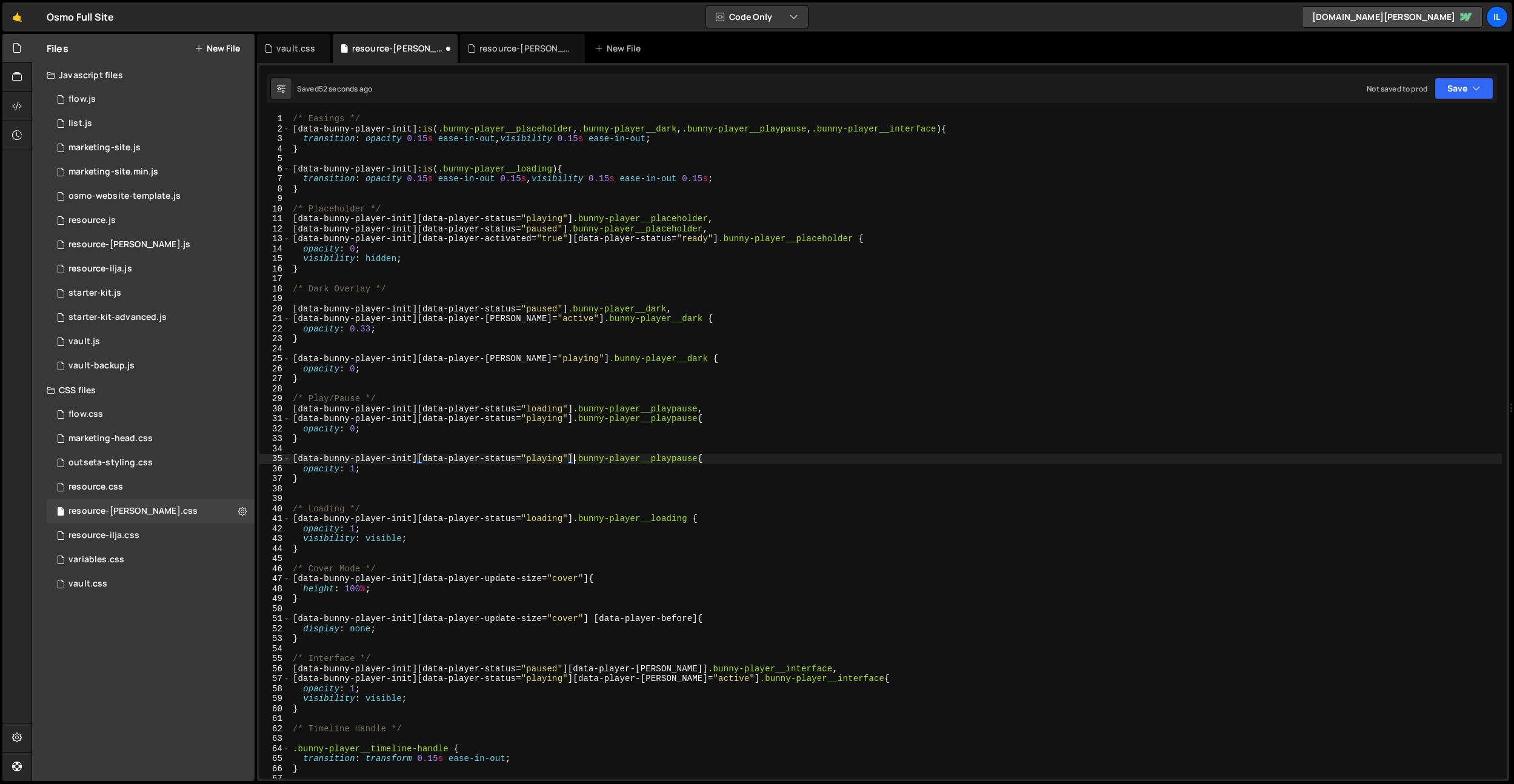
paste textarea "[data-player-hover="active"]"
type textarea "[data-bunny-player-init][data-player-status="playing"][data-player-hover="activ…"
click at [621, 391] on div "/* Easings */ [ data-bunny-player-init ] :is ( .bunny-player__placeholder , .bu…" at bounding box center [896, 456] width 1212 height 684
drag, startPoint x: 704, startPoint y: 410, endPoint x: 293, endPoint y: 442, distance: 412.2
click at [232, 405] on div "Files New File Javascript files 0 flow.js 0 0 list.js 0 0 marketing-site.js 0 0…" at bounding box center [773, 408] width 1483 height 748
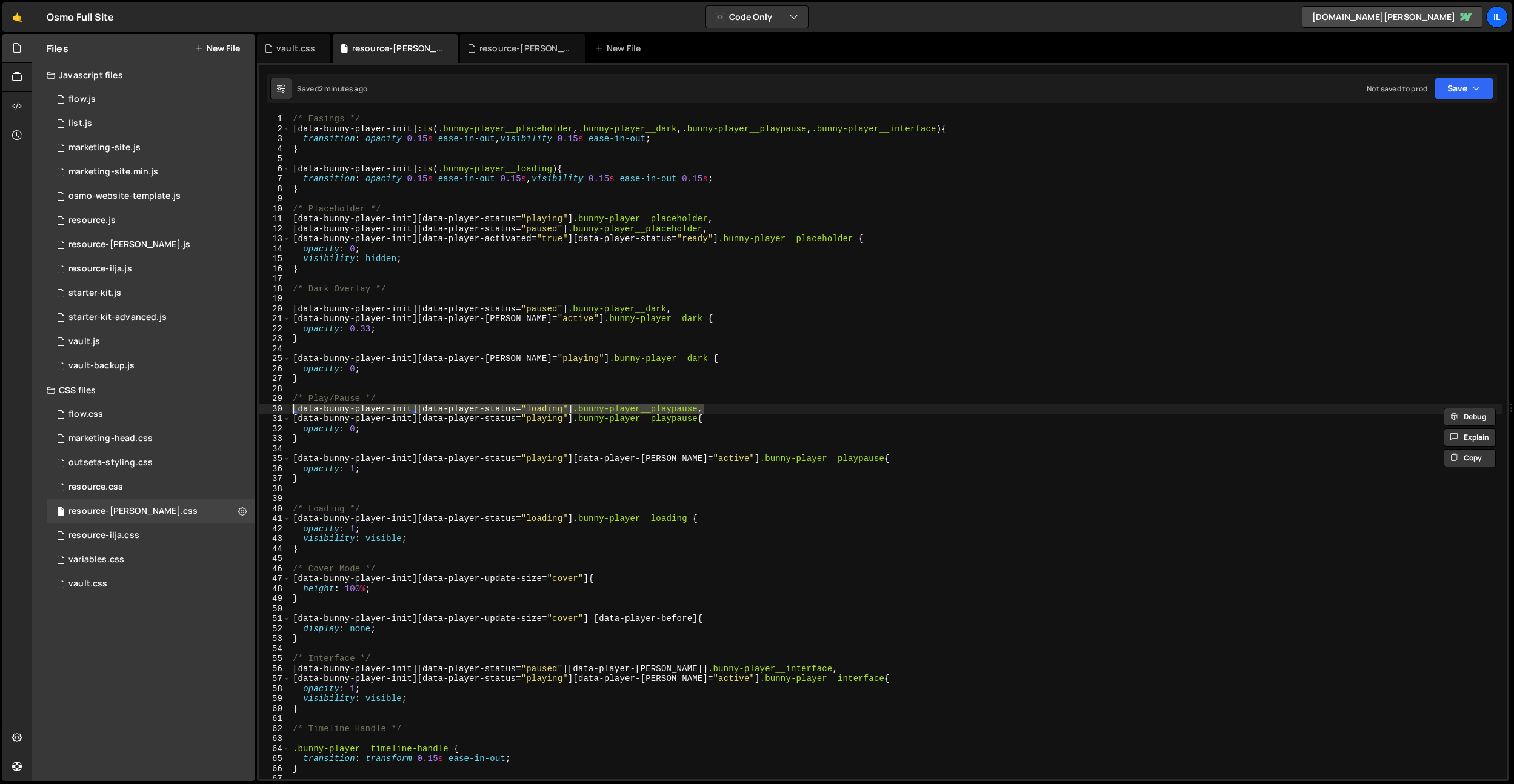
click at [309, 477] on div "/* Easings */ [ data-bunny-player-init ] :is ( .bunny-player__placeholder , .bu…" at bounding box center [896, 456] width 1212 height 684
type textarea "}"
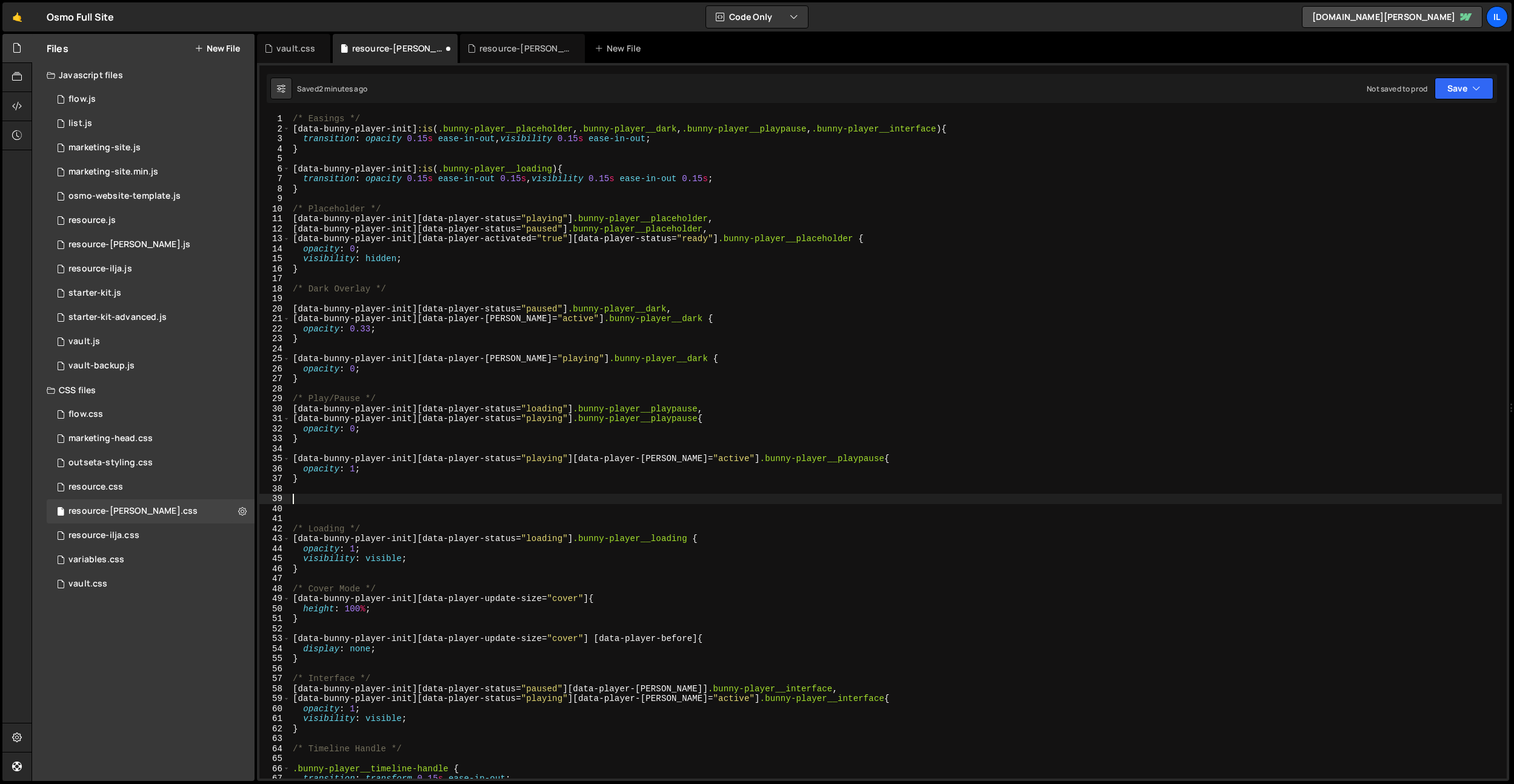
paste textarea "[data-bunny-player-init][data-player-status="loading"] .bunny-player__playpause"
paste textarea "bunny-player__play-svg"
type textarea "[data-bunny-player-init][data-player-status="loading"] .bunny-player__playpause…"
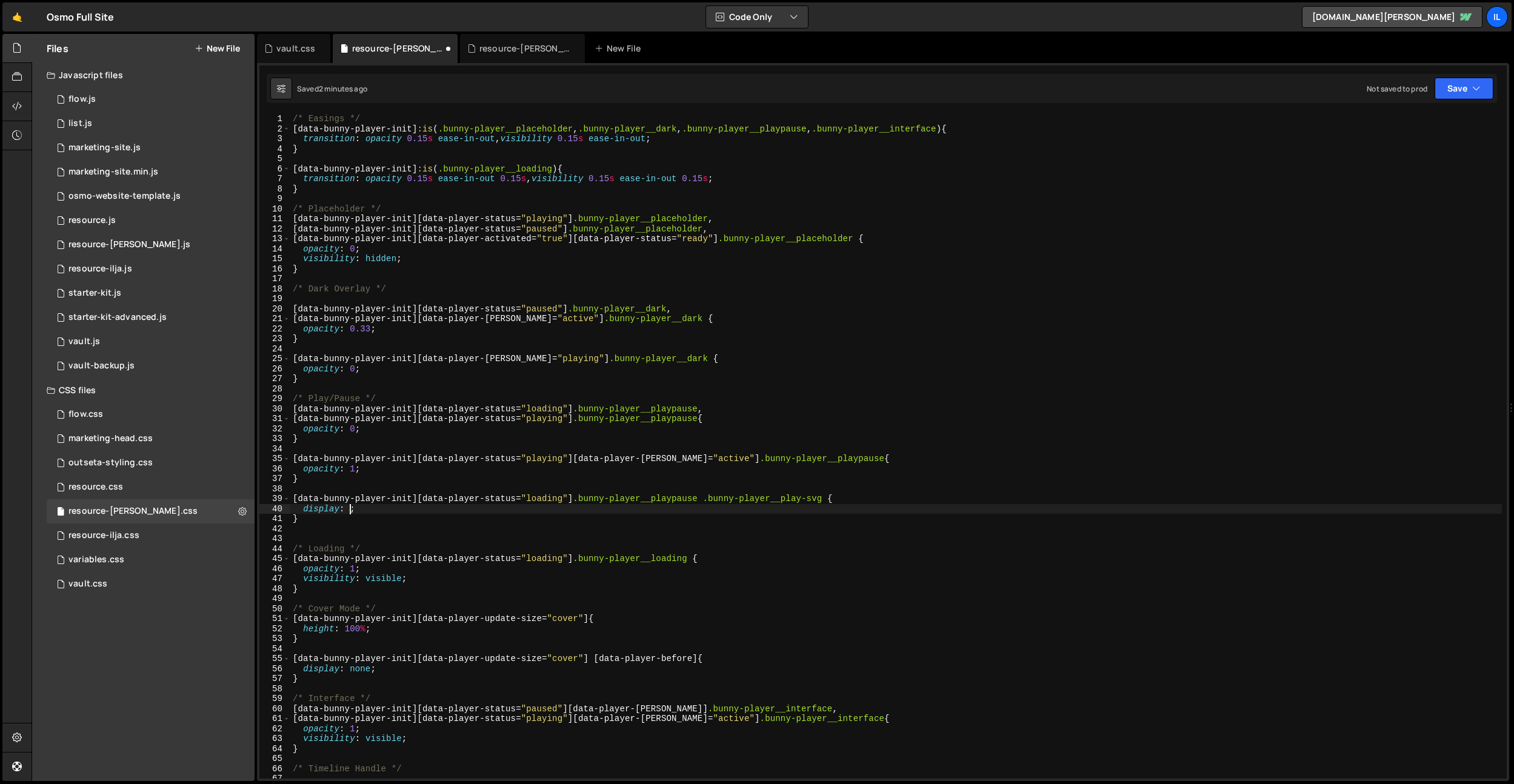
scroll to position [0, 4]
click at [727, 497] on div "/* Easings */ [ data-bunny-player-init ] :is ( .bunny-player__placeholder , .bu…" at bounding box center [896, 456] width 1212 height 684
click at [621, 550] on div "/* Easings */ [ data-bunny-player-init ] :is ( .bunny-player__placeholder , .bu…" at bounding box center [896, 456] width 1212 height 684
click at [559, 418] on div "/* Easings */ [ data-bunny-player-init ] :is ( .bunny-player__placeholder , .bu…" at bounding box center [896, 456] width 1212 height 684
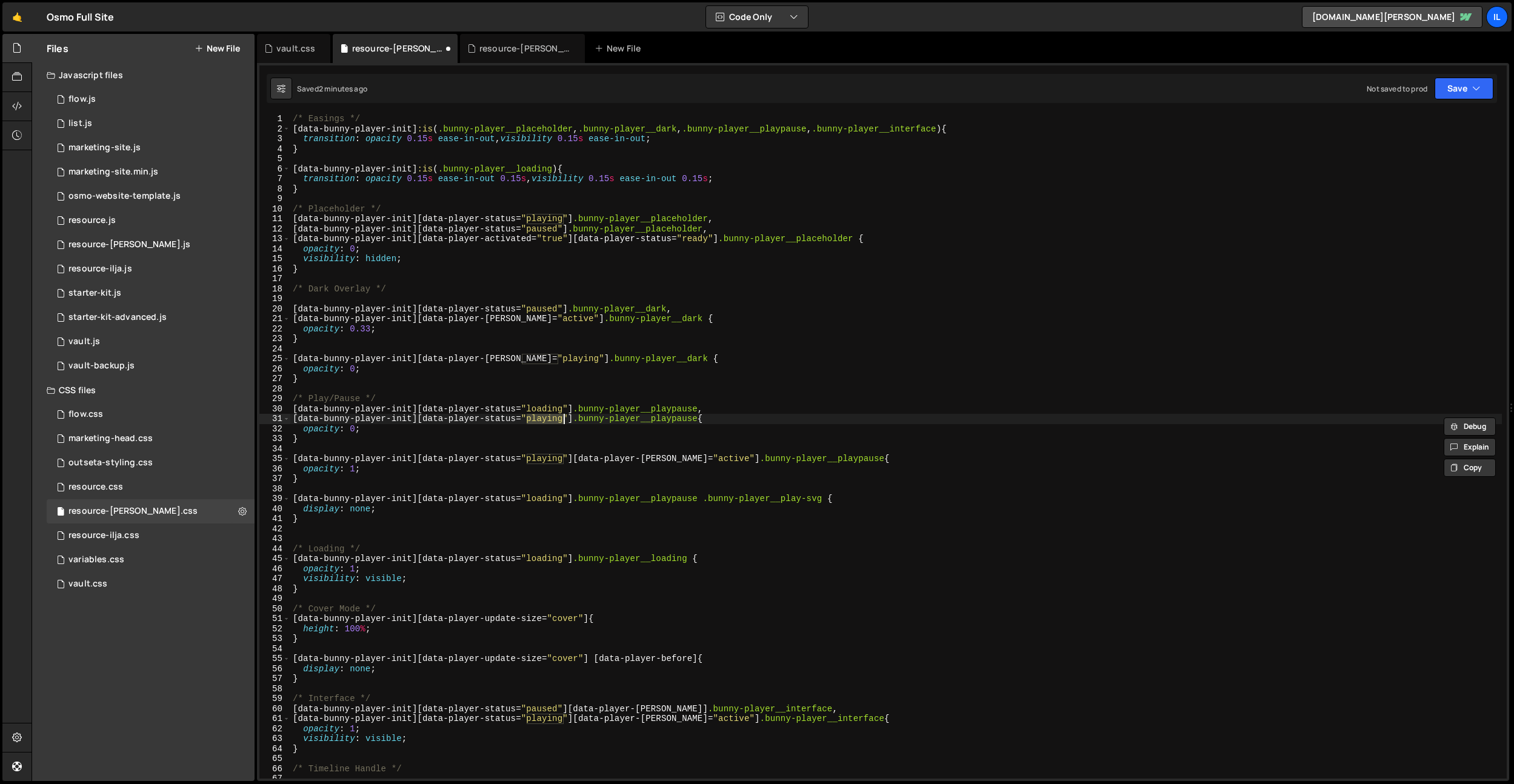
click at [555, 500] on div "/* Easings */ [ data-bunny-player-init ] :is ( .bunny-player__placeholder , .bu…" at bounding box center [896, 456] width 1212 height 684
paste textarea "play"
drag, startPoint x: 555, startPoint y: 500, endPoint x: 827, endPoint y: 414, distance: 285.3
click at [559, 499] on div "/* Easings */ [ data-bunny-player-init ] :is ( .bunny-player__placeholder , .bu…" at bounding box center [896, 456] width 1212 height 684
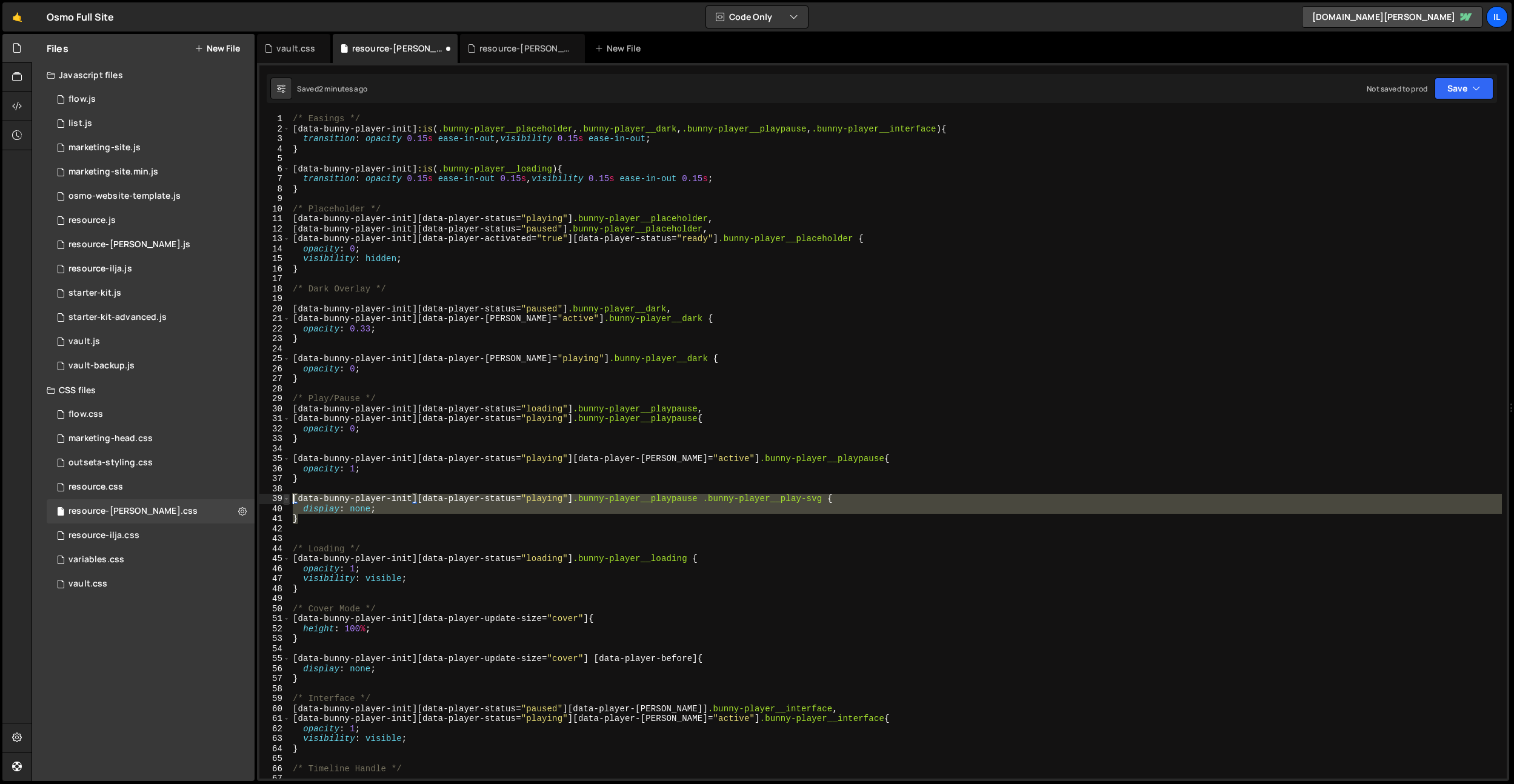
drag, startPoint x: 319, startPoint y: 523, endPoint x: 289, endPoint y: 501, distance: 37.2
click at [289, 501] on div "[data-bunny-player-init][data-player-status="playing"] .bunny-player__playpause…" at bounding box center [883, 446] width 1248 height 665
type textarea "}"
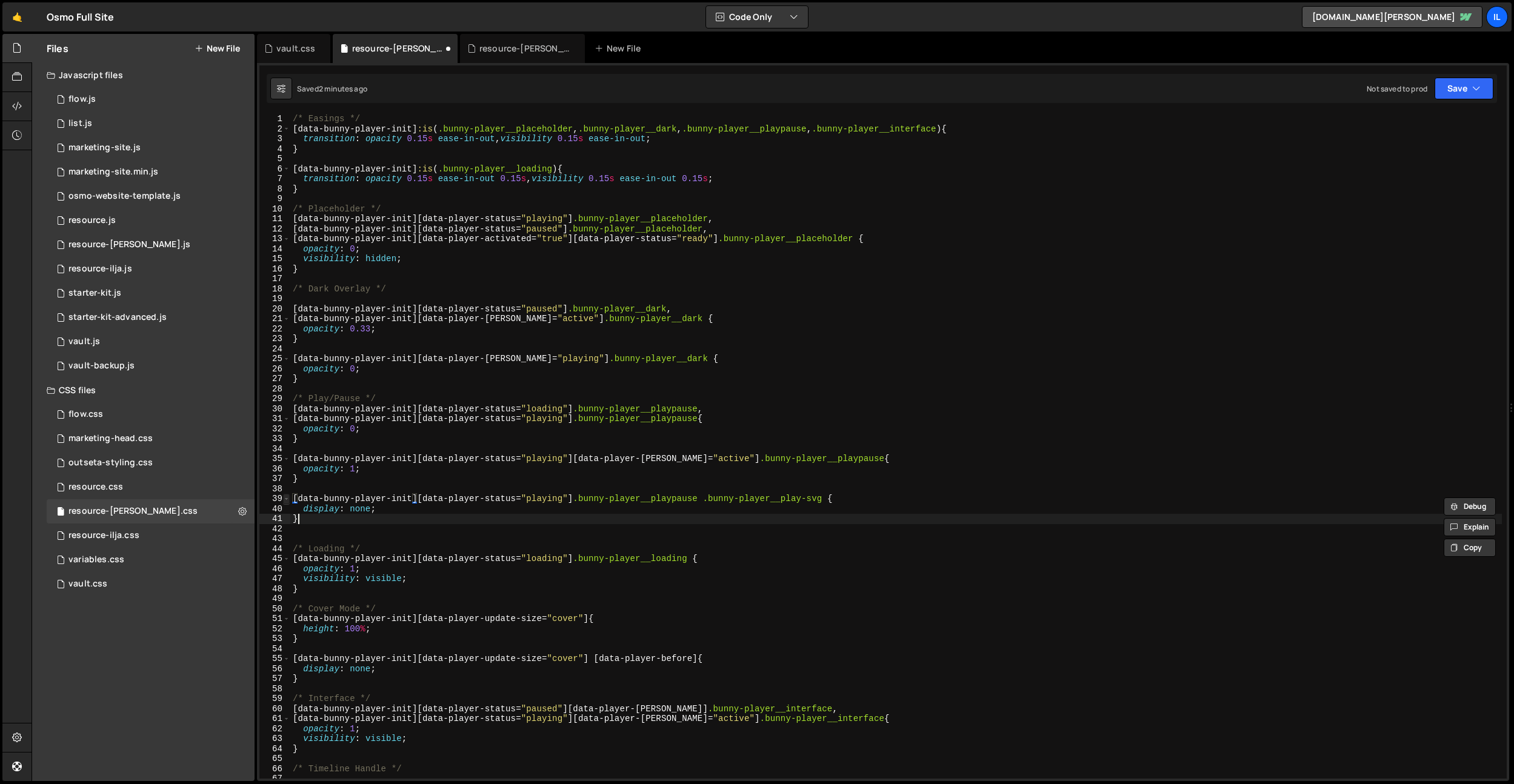
scroll to position [0, 0]
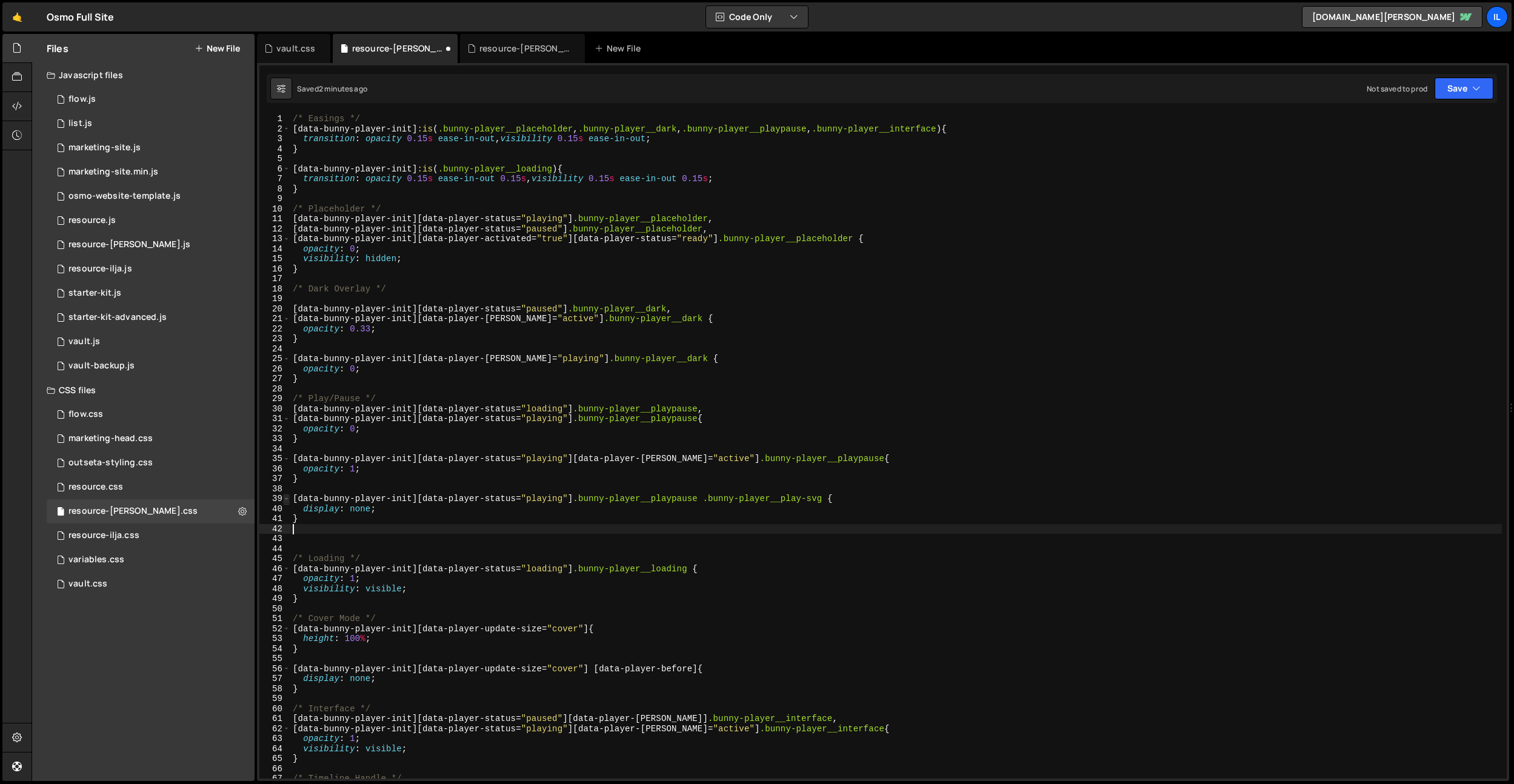
paste textarea "}"
type textarea "}"
paste textarea "}"
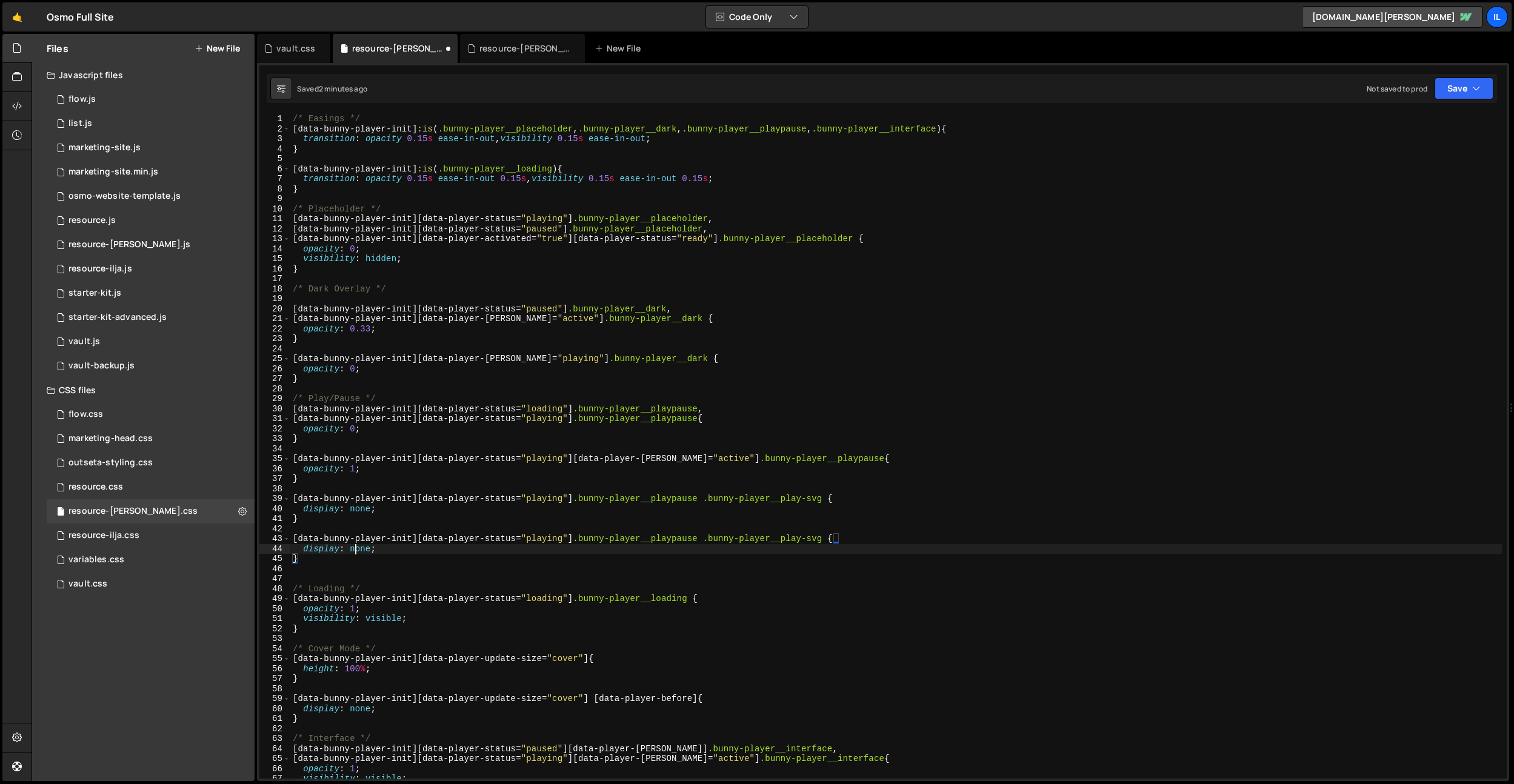
click at [353, 546] on div "/* Easings */ [ data-bunny-player-init ] :is ( .bunny-player__placeholder , .bu…" at bounding box center [896, 456] width 1212 height 684
click at [805, 539] on div "/* Easings */ [ data-bunny-player-init ] :is ( .bunny-player__placeholder , .bu…" at bounding box center [896, 456] width 1212 height 684
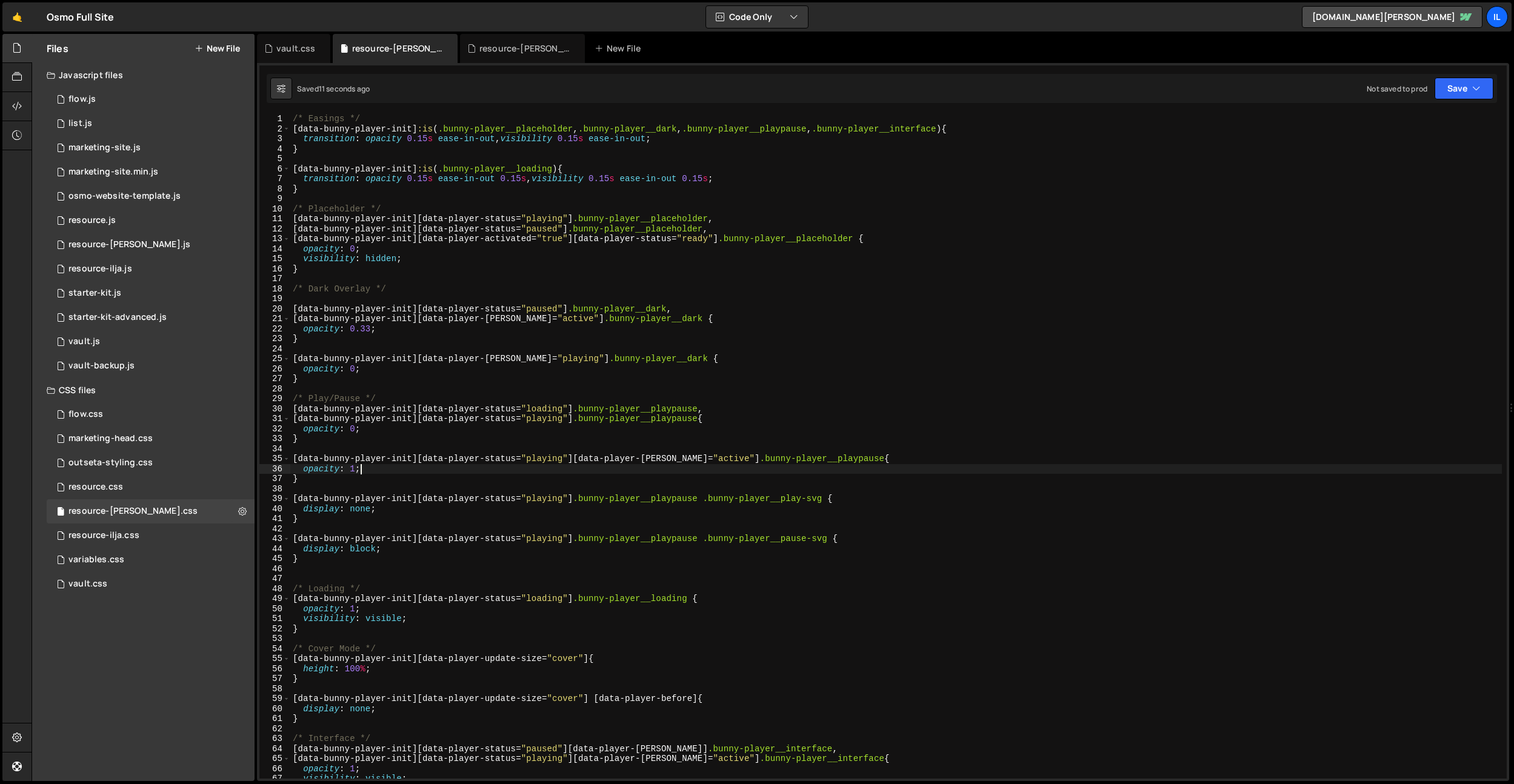
click at [817, 465] on div "/* Easings */ [ data-bunny-player-init ] :is ( .bunny-player__placeholder , .bu…" at bounding box center [896, 456] width 1212 height 684
drag, startPoint x: 829, startPoint y: 498, endPoint x: 276, endPoint y: 499, distance: 553.0
click at [275, 500] on div "opacity: 1; 1 2 3 4 5 6 7 8 9 10 11 12 13 14 15 16 17 18 19 20 21 22 23 24 25 2…" at bounding box center [883, 446] width 1248 height 665
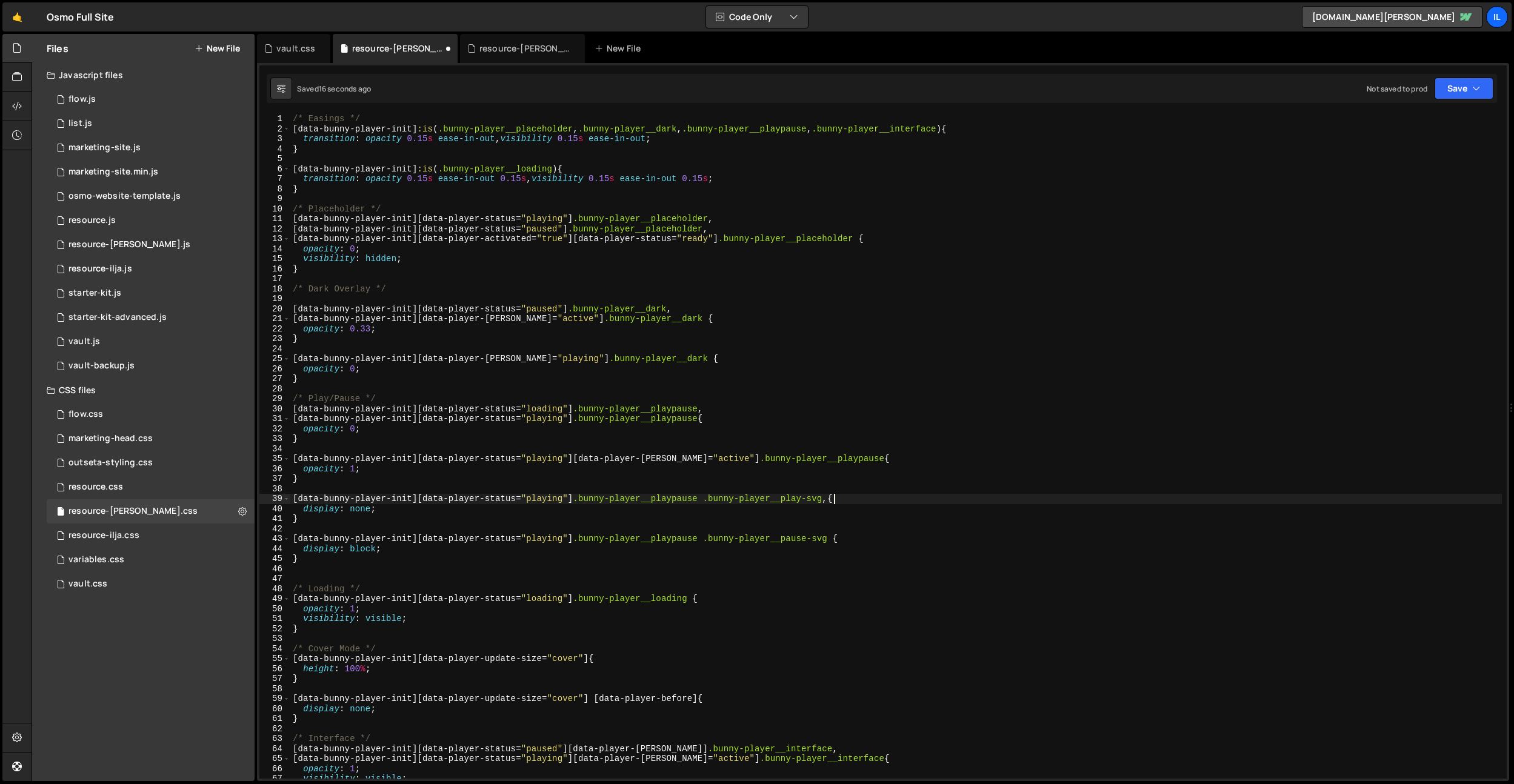
paste textarea "[data-bunny-player-init][data-player-status="playing"] .bunny-player__playpause…"
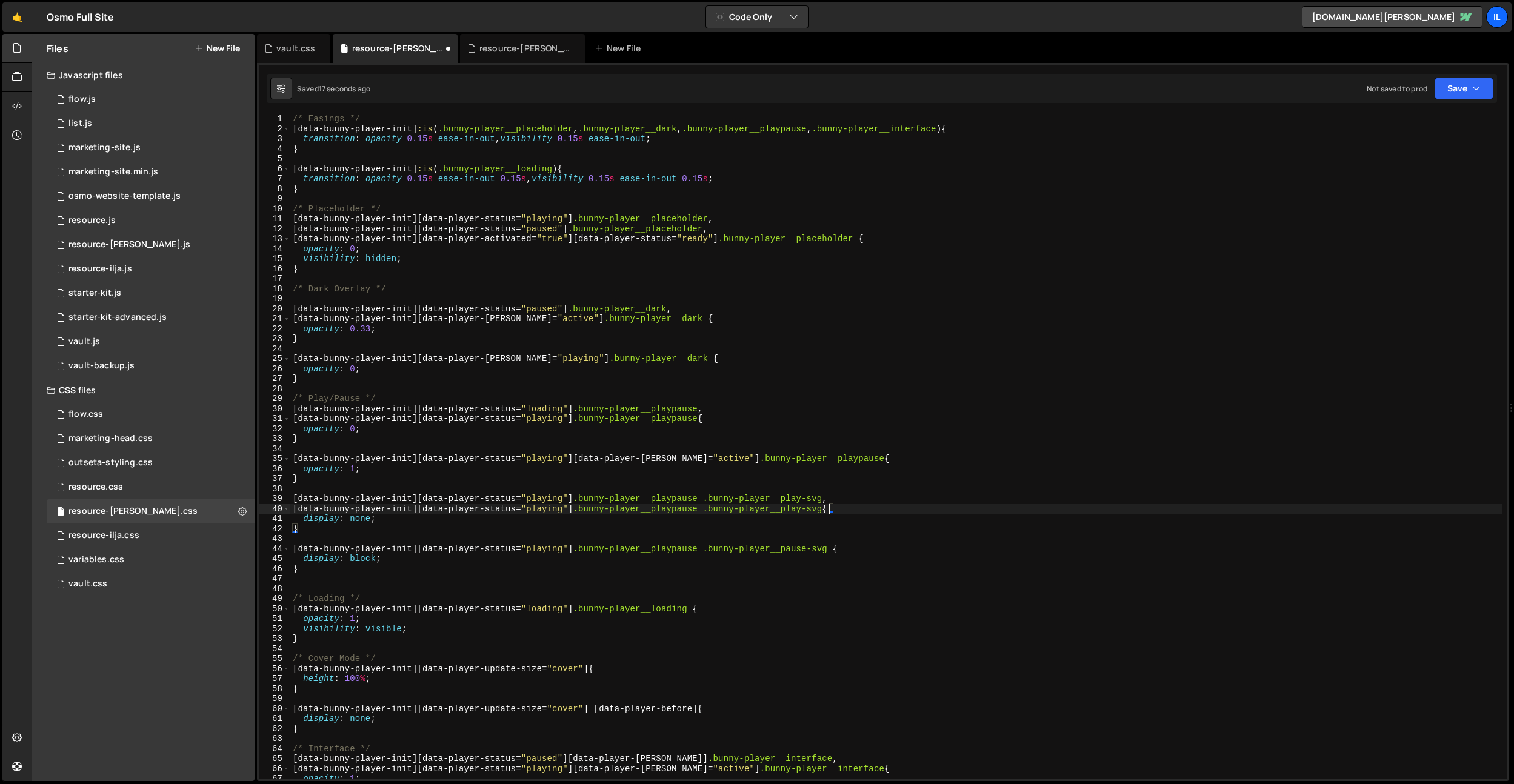
click at [561, 511] on div "/* Easings */ [ data-bunny-player-init ] :is ( .bunny-player__placeholder , .bu…" at bounding box center [896, 456] width 1212 height 684
drag, startPoint x: 717, startPoint y: 426, endPoint x: 809, endPoint y: 507, distance: 122.6
click at [717, 426] on div "/* Easings */ [ data-bunny-player-init ] :is ( .bunny-player__placeholder , .bu…" at bounding box center [896, 456] width 1212 height 684
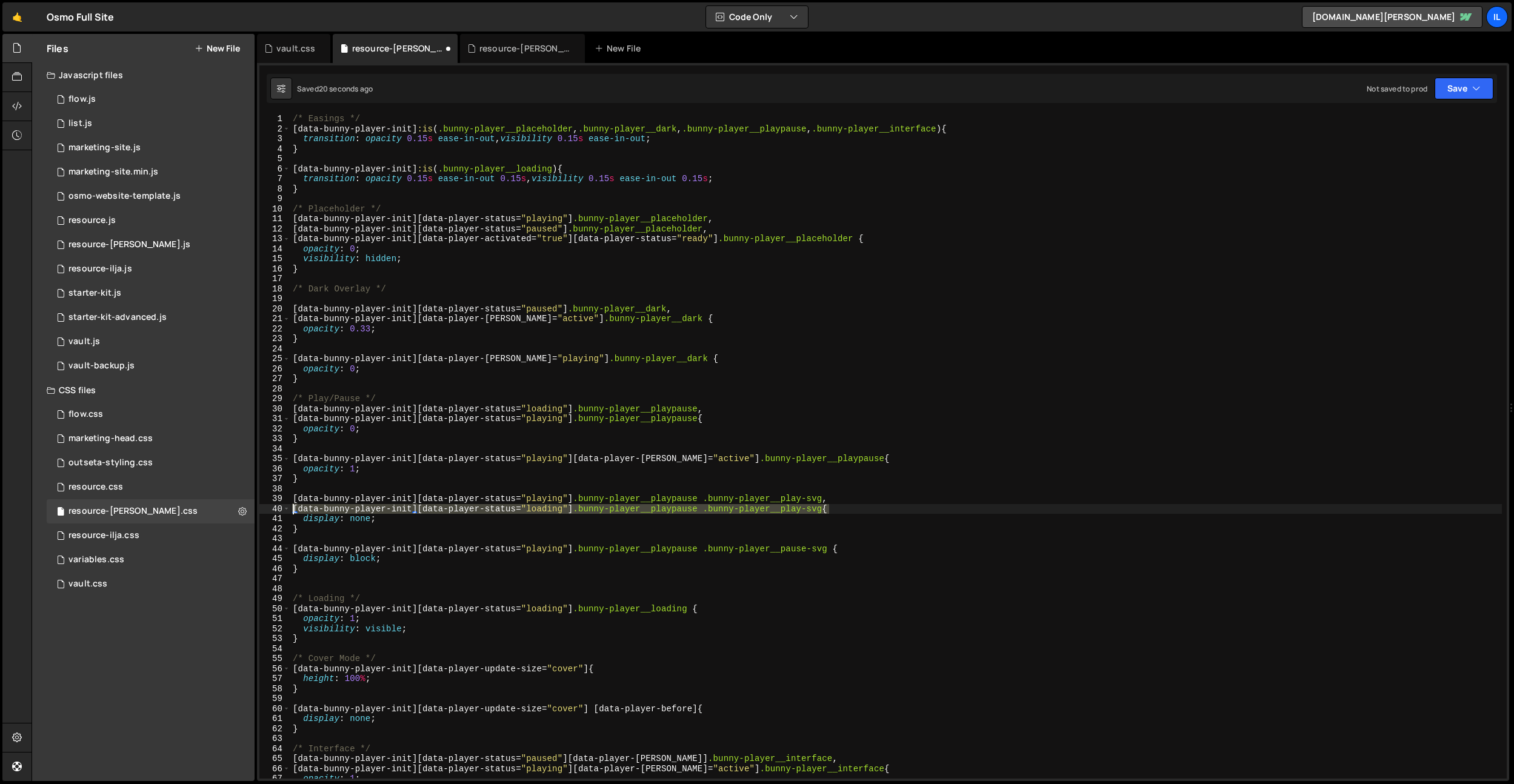
drag, startPoint x: 829, startPoint y: 510, endPoint x: 274, endPoint y: 505, distance: 555.0
click at [274, 505] on div "opacity: 0; 1 2 3 4 5 6 7 8 9 10 11 12 13 14 15 16 17 18 19 20 21 22 23 24 25 2…" at bounding box center [883, 446] width 1248 height 665
click at [835, 552] on div "/* Easings */ [ data-bunny-player-init ] :is ( .bunny-player__placeholder , .bu…" at bounding box center [896, 456] width 1212 height 684
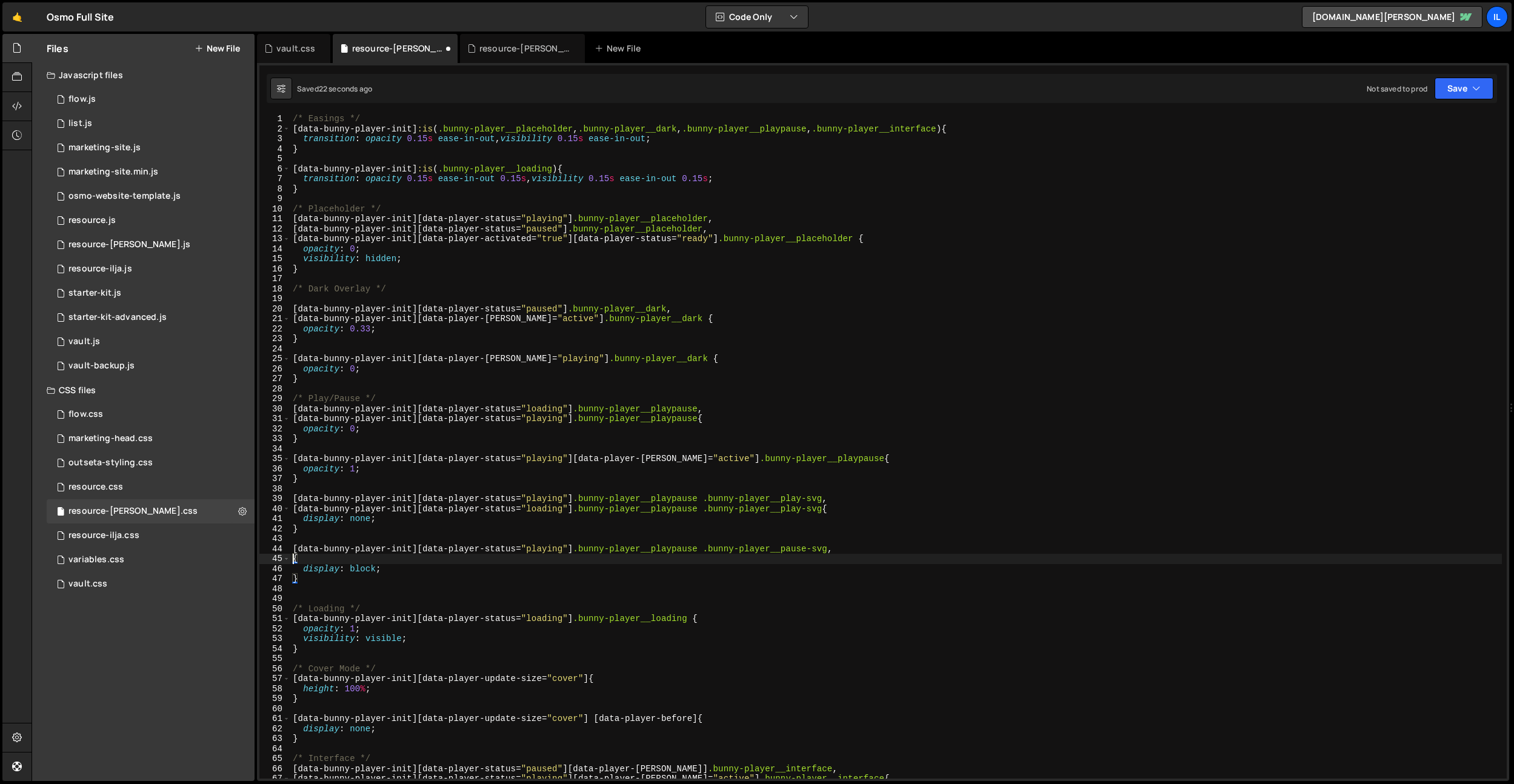
scroll to position [0, 0]
paste textarea "[data-bunny-player-init][data-player-status="loading"] .bunny-player__playpause…"
click at [811, 560] on div "/* Easings */ [ data-bunny-player-init ] :is ( .bunny-player__placeholder , .bu…" at bounding box center [896, 456] width 1212 height 684
click at [550, 560] on div "/* Easings */ [ data-bunny-player-init ] :is ( .bunny-player__placeholder , .bu…" at bounding box center [896, 456] width 1212 height 684
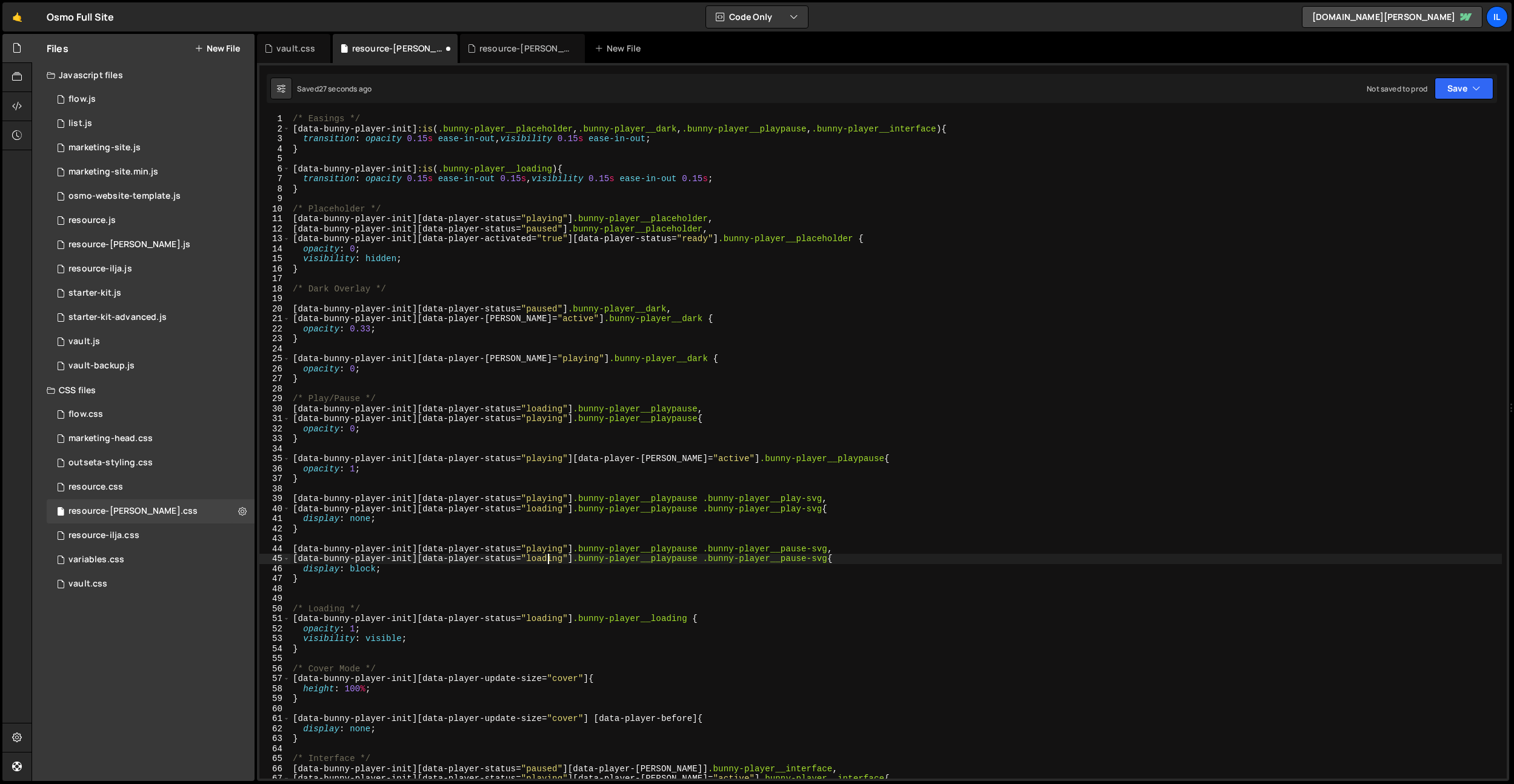
click at [550, 560] on div "/* Easings */ [ data-bunny-player-init ] :is ( .bunny-player__placeholder , .bu…" at bounding box center [896, 456] width 1212 height 684
click at [809, 463] on div "/* Easings */ [ data-bunny-player-init ] :is ( .bunny-player__placeholder , .bu…" at bounding box center [896, 456] width 1212 height 684
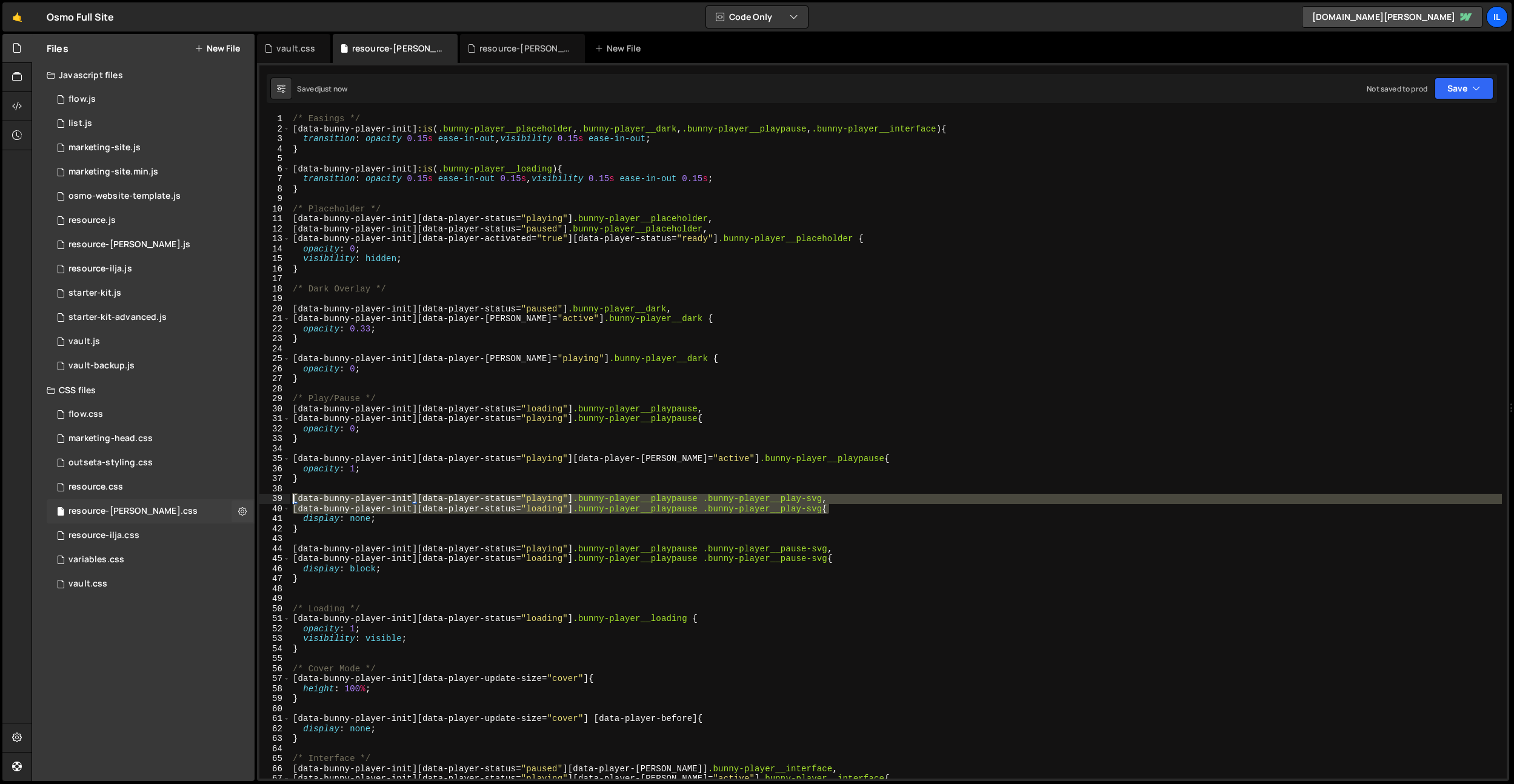
drag, startPoint x: 829, startPoint y: 511, endPoint x: 213, endPoint y: 499, distance: 616.1
click at [213, 499] on div "Files New File Javascript files 0 flow.js 0 0 list.js 0 0 marketing-site.js 0 0…" at bounding box center [773, 408] width 1483 height 748
type textarea "[data-bunny-player-init][data-player-status="playing"] .bunny-player__playpause…"
click at [607, 487] on div "/* Easings */ [ data-bunny-player-init ] :is ( .bunny-player__placeholder , .bu…" at bounding box center [896, 456] width 1212 height 684
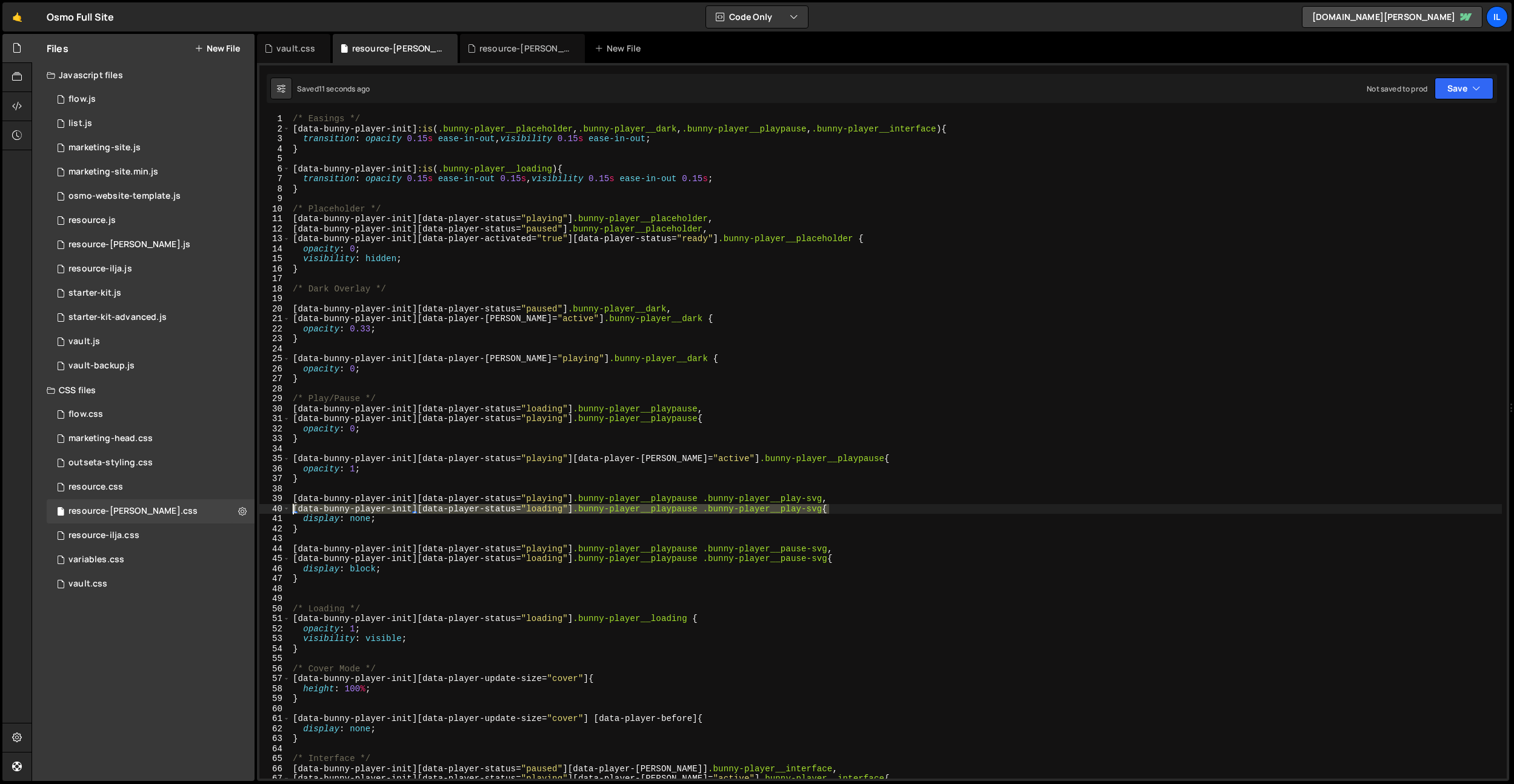
drag, startPoint x: 830, startPoint y: 507, endPoint x: 268, endPoint y: 507, distance: 562.0
click at [268, 507] on div "1 2 3 4 5 6 7 8 9 10 11 12 13 14 15 16 17 18 19 20 21 22 23 24 25 26 27 28 29 3…" at bounding box center [883, 446] width 1248 height 665
paste textarea "[data-bunny-player-init][data-player-status="loading"] .bunny-player__playpause…"
type textarea "[data-bunny-player-init][data-player-status="loading"] .bunny-player__playpause…"
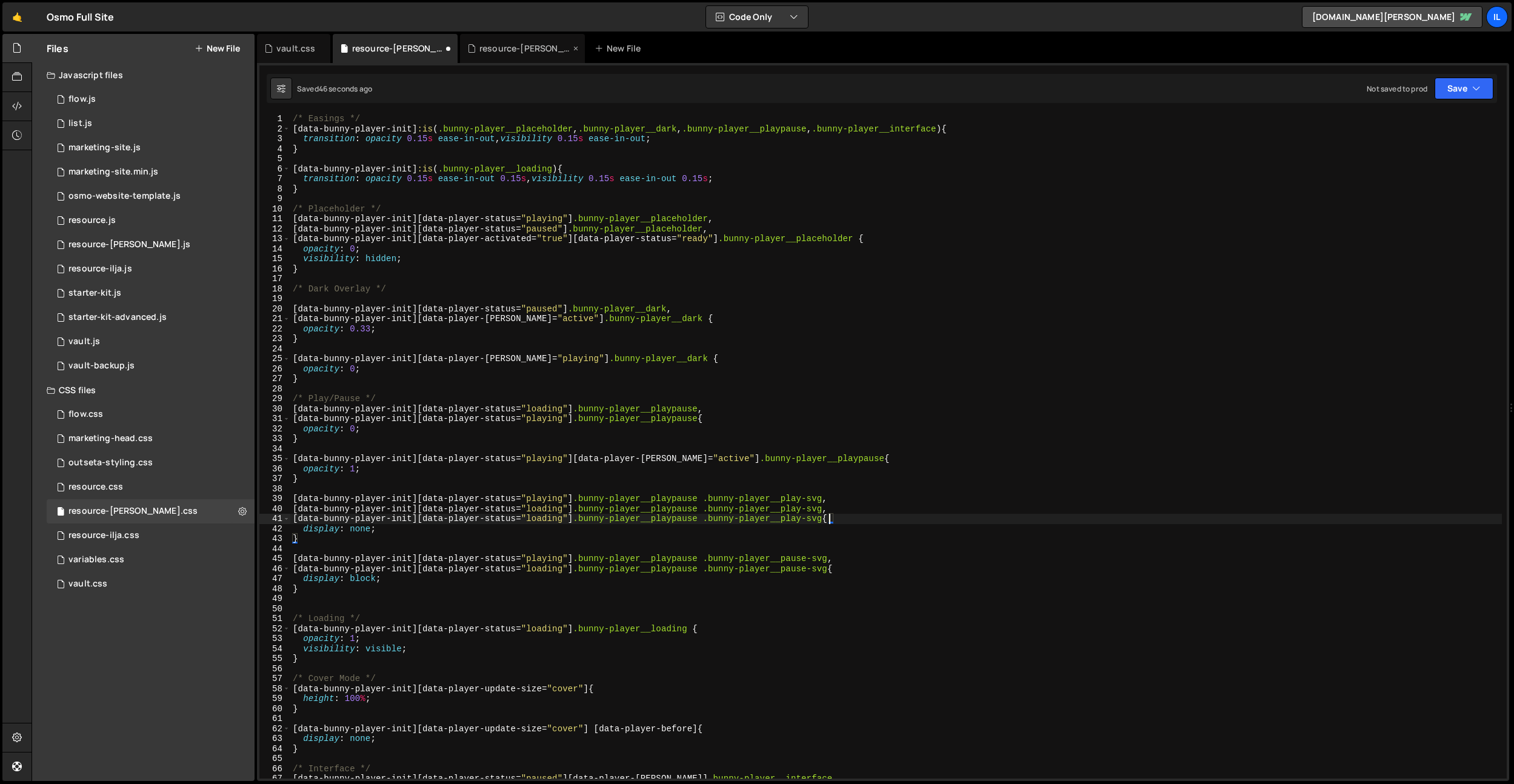
click at [508, 43] on div "resource-[PERSON_NAME].js" at bounding box center [525, 48] width 91 height 12
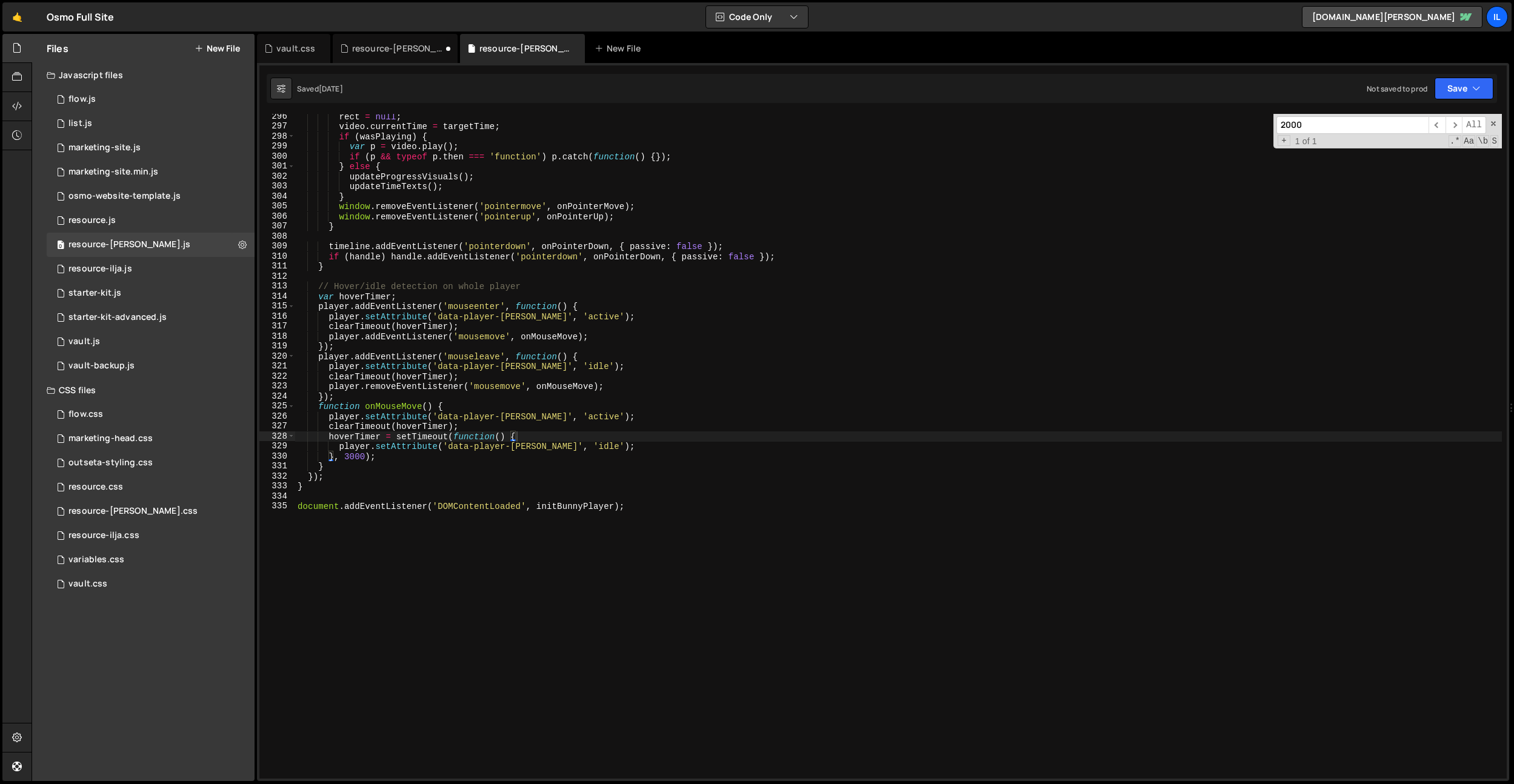
click at [531, 513] on div "rect = null ; video . currentTime = targetTime ; if ( wasPlaying ) { var p = vi…" at bounding box center [898, 454] width 1207 height 684
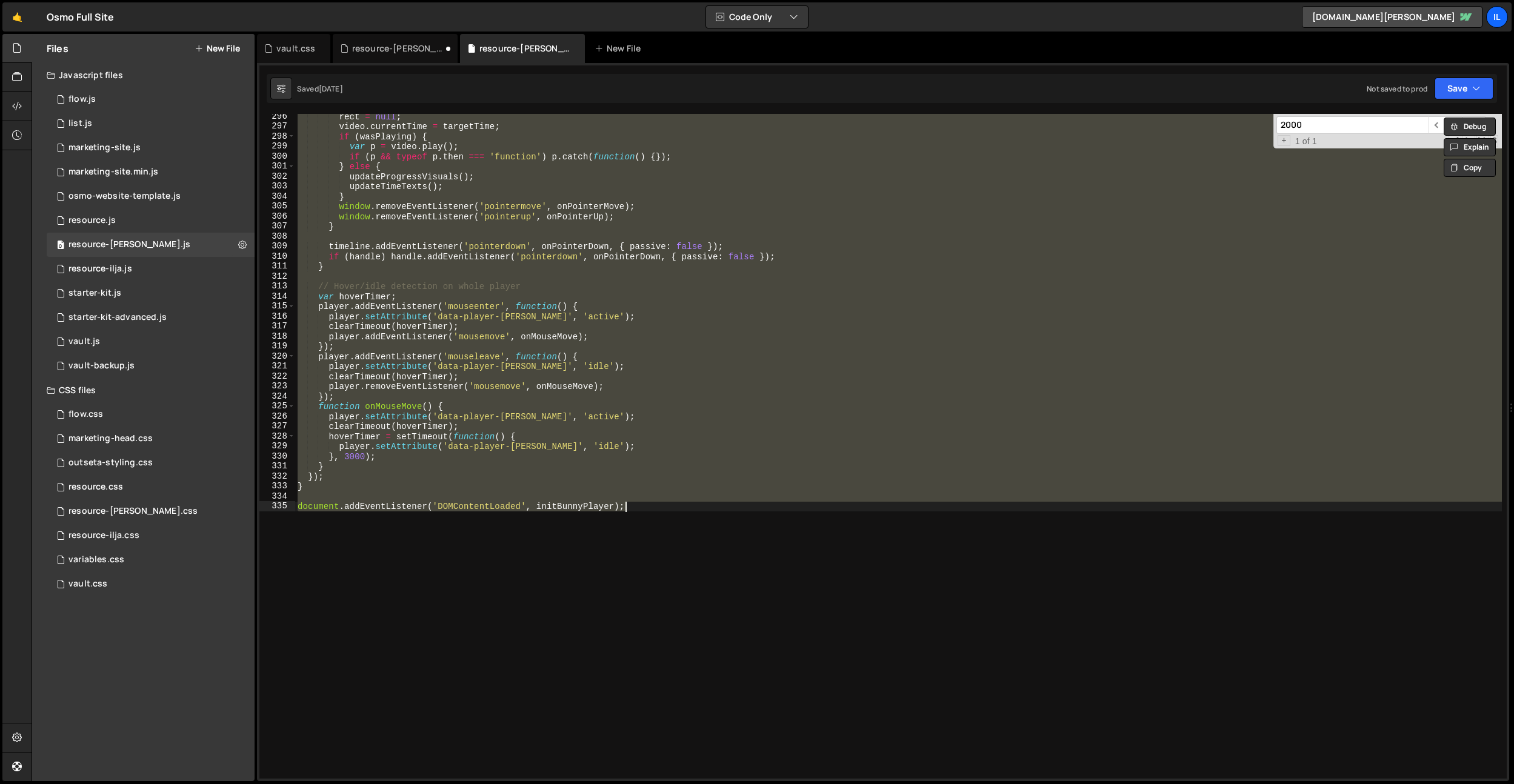
paste textarea
type textarea "document.addEventListener('DOMContentLoaded', initBunnyPlayer);"
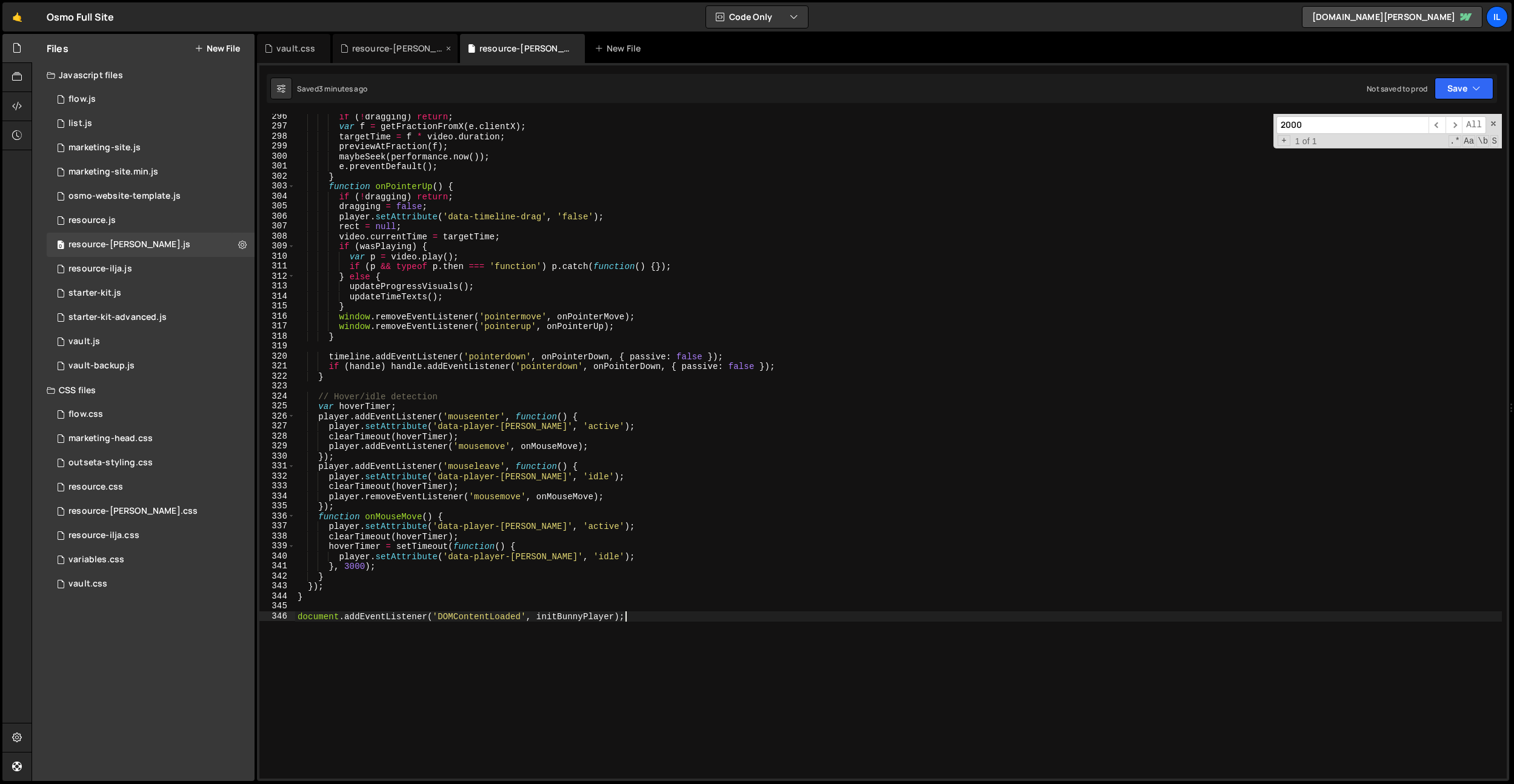
click at [368, 43] on div "resource-[PERSON_NAME].css" at bounding box center [397, 48] width 91 height 12
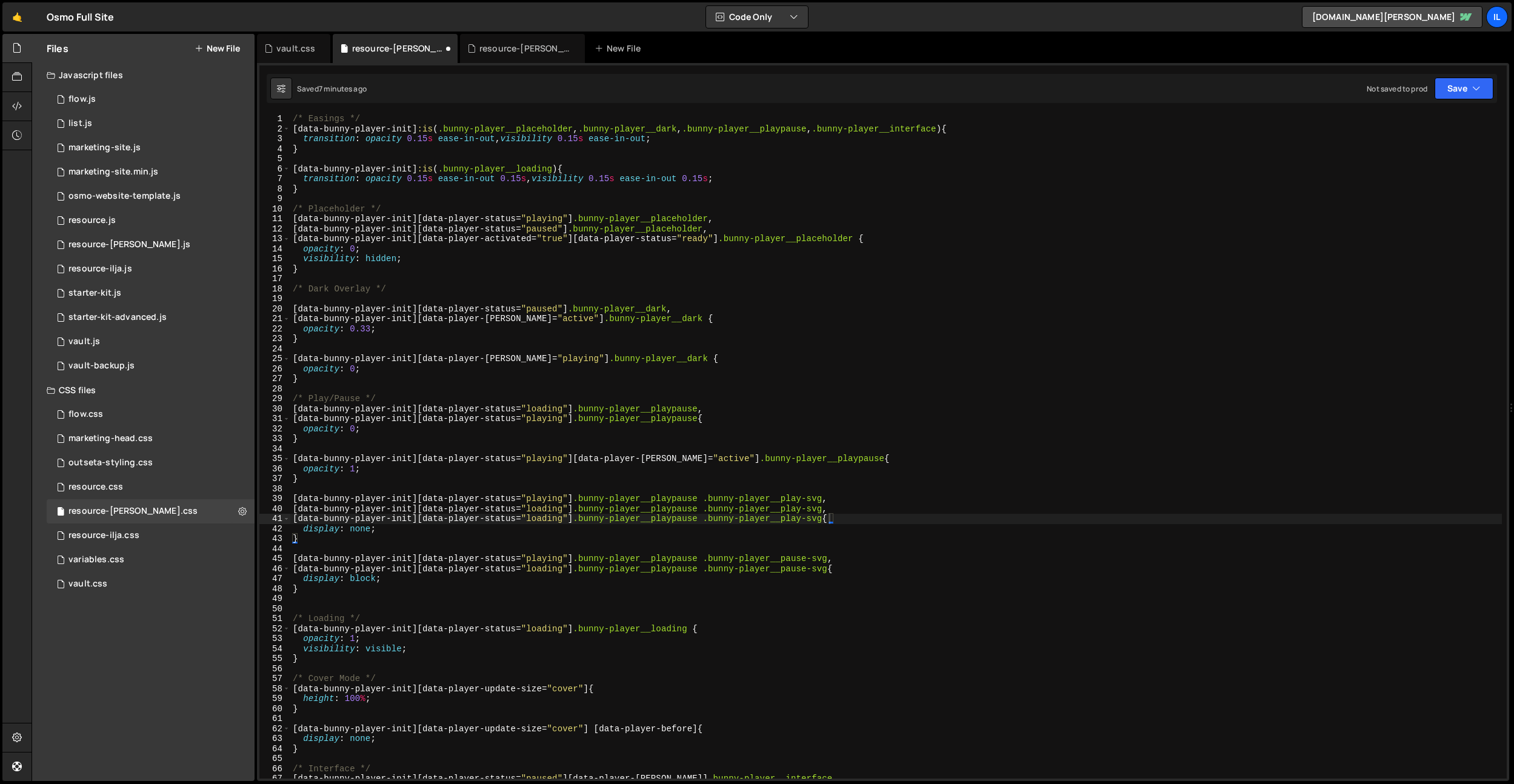
click at [529, 258] on div "/* Easings */ [ data-bunny-player-init ] :is ( .bunny-player__placeholder , .bu…" at bounding box center [896, 456] width 1212 height 684
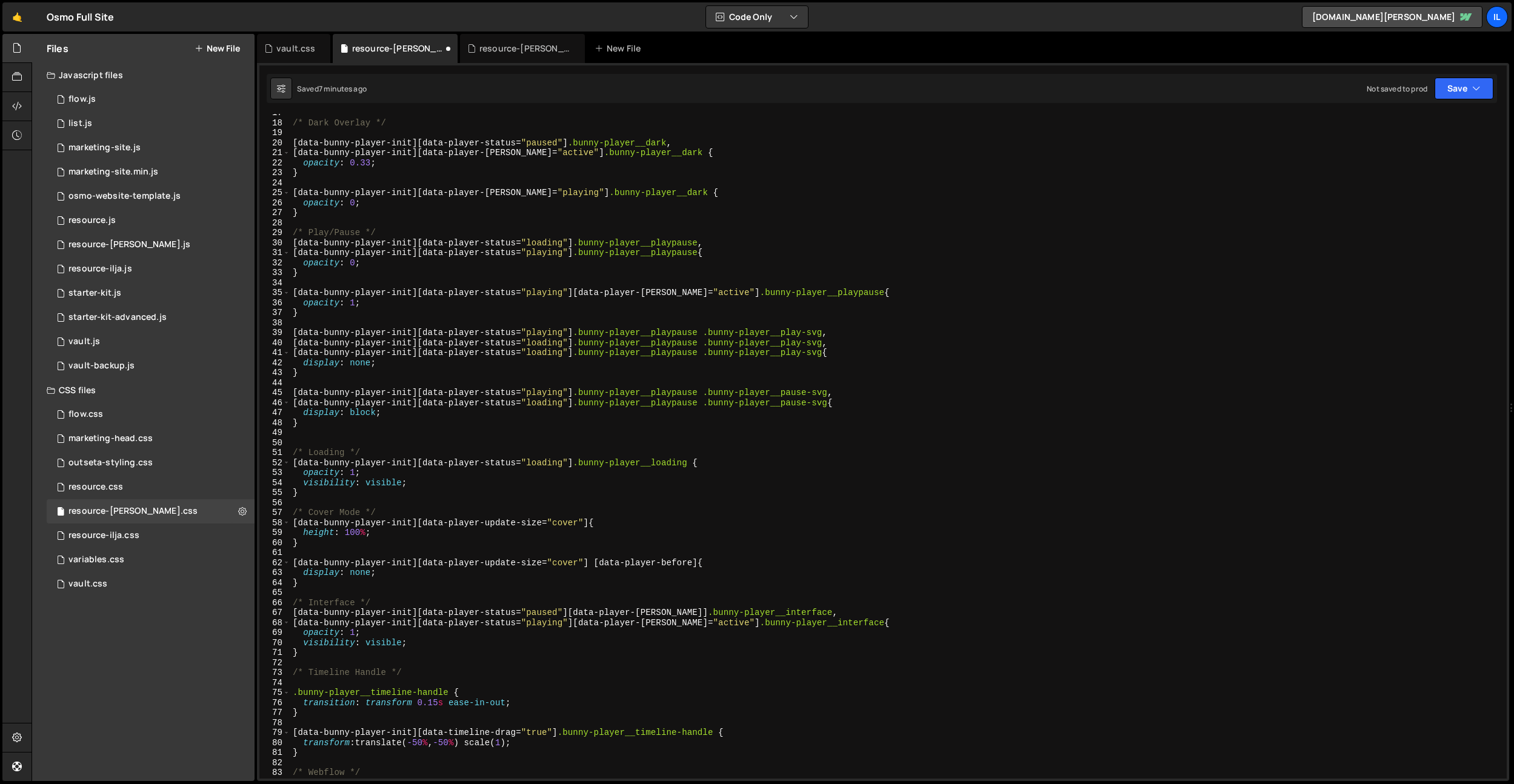
scroll to position [173, 0]
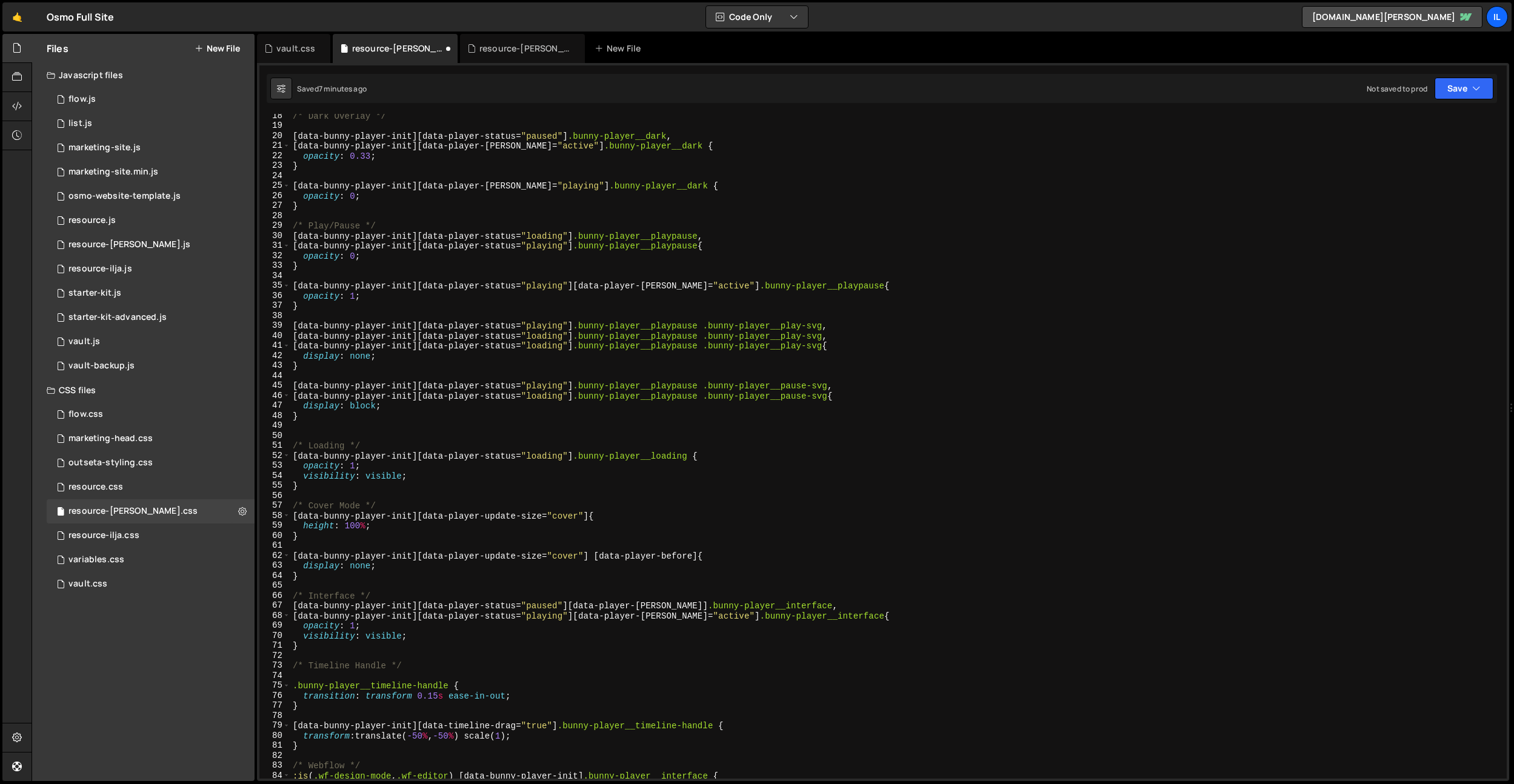
click at [355, 575] on div "/* Dark Overlay */ [ data-bunny-player-init ][ data-player-status = " paused " …" at bounding box center [896, 453] width 1212 height 684
type textarea "}"
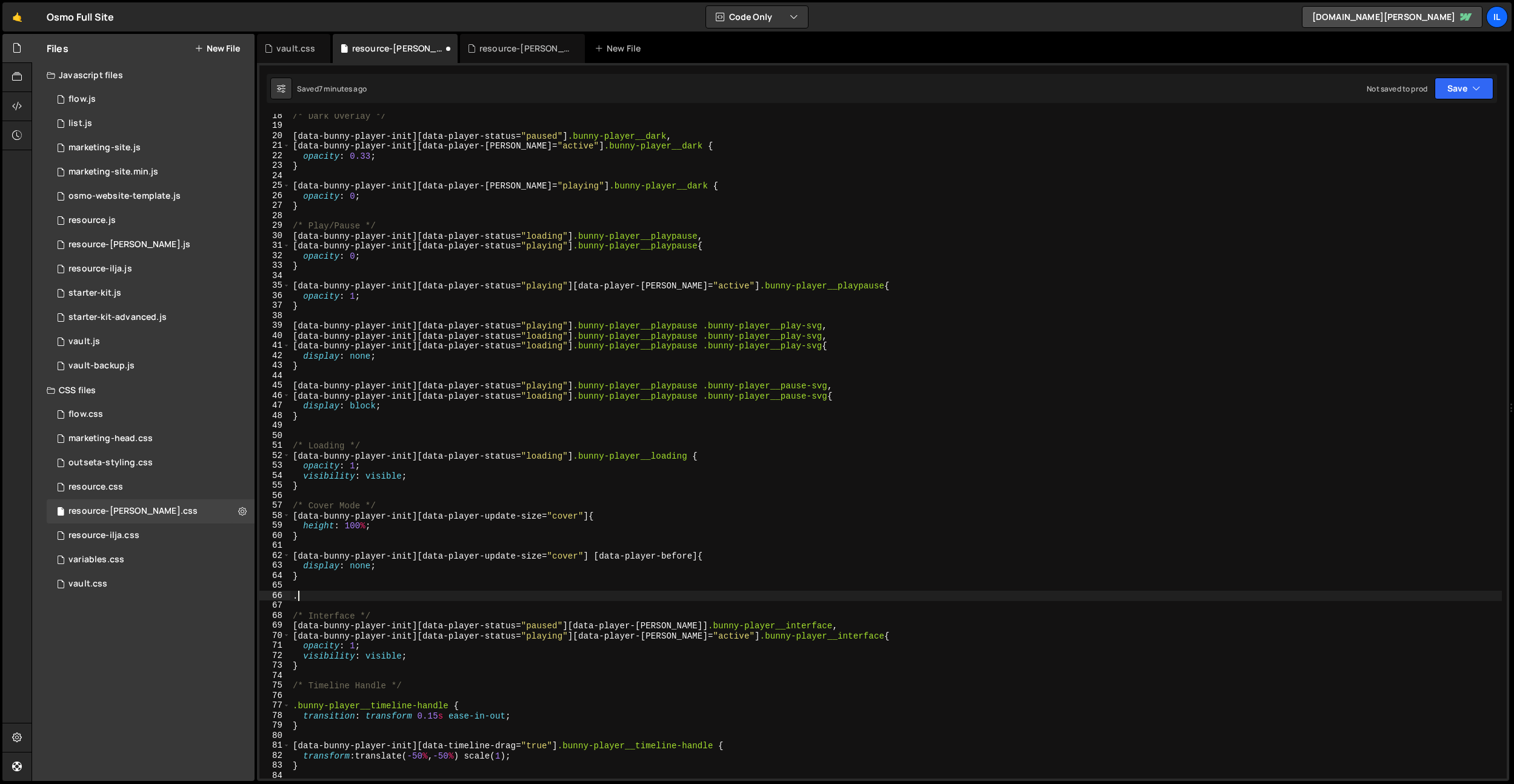
paste textarea "object-fit: cover;"
drag, startPoint x: 591, startPoint y: 516, endPoint x: 292, endPoint y: 581, distance: 306.0
click at [247, 521] on div "Files New File Javascript files 0 flow.js 0 0 list.js 0 0 marketing-site.js 0 0…" at bounding box center [773, 408] width 1483 height 748
drag, startPoint x: 293, startPoint y: 596, endPoint x: 311, endPoint y: 604, distance: 19.7
click at [293, 596] on div "/* Dark Overlay */ [ data-bunny-player-init ][ data-player-status = " paused " …" at bounding box center [896, 453] width 1212 height 684
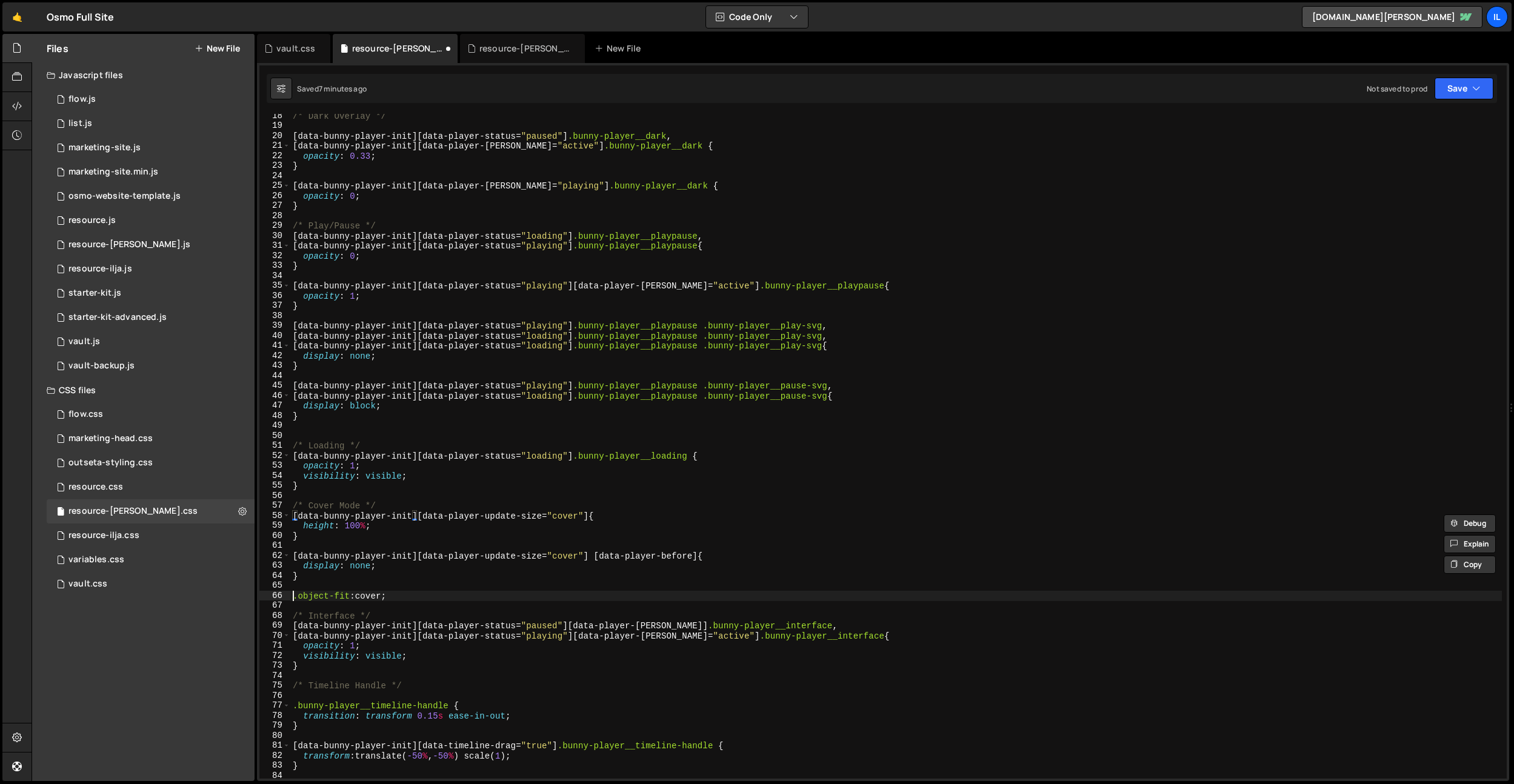
paste textarea "[data-bunny-player-init][data-player-update-size="cover"]"
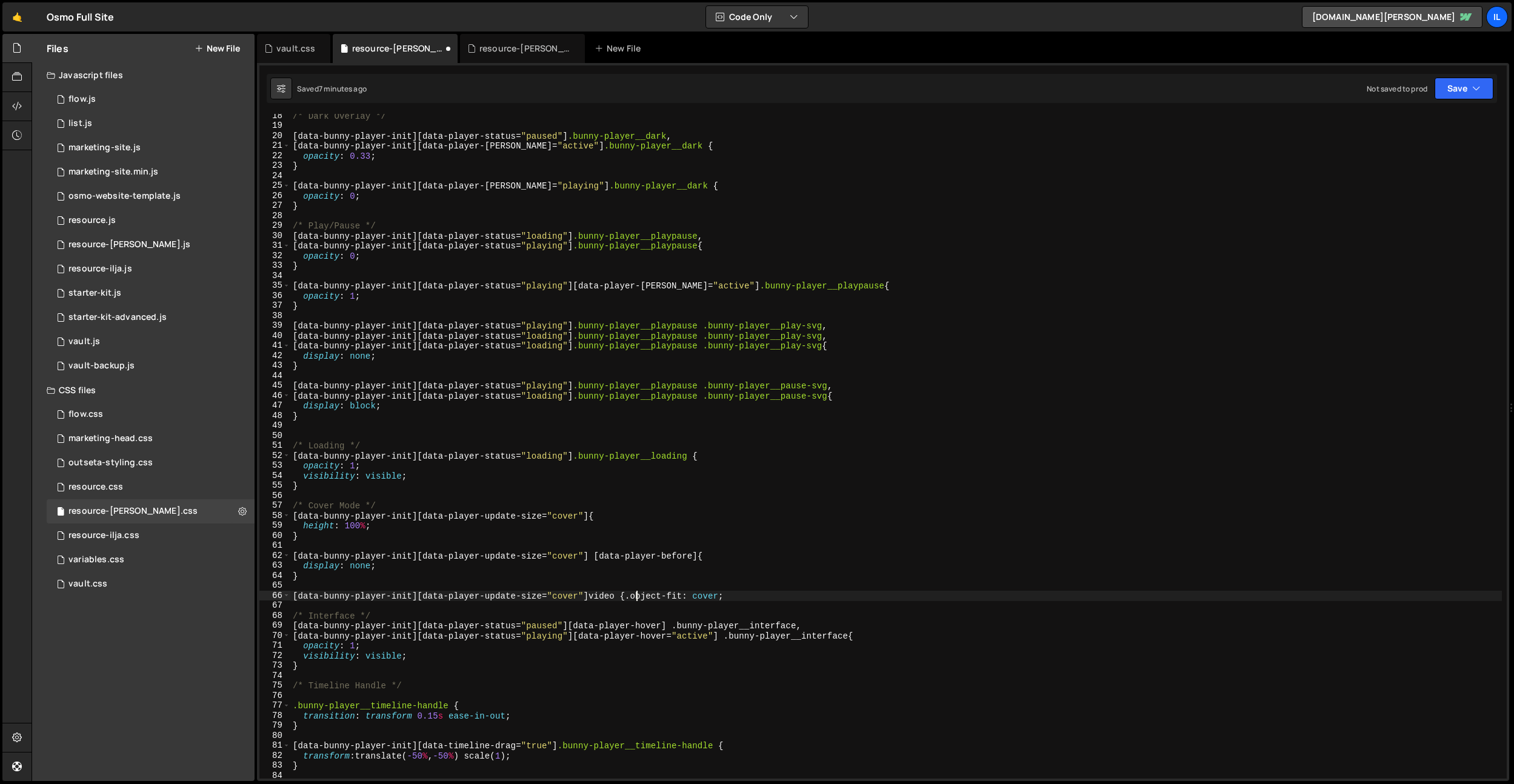
type textarea "object-fit: cover;"
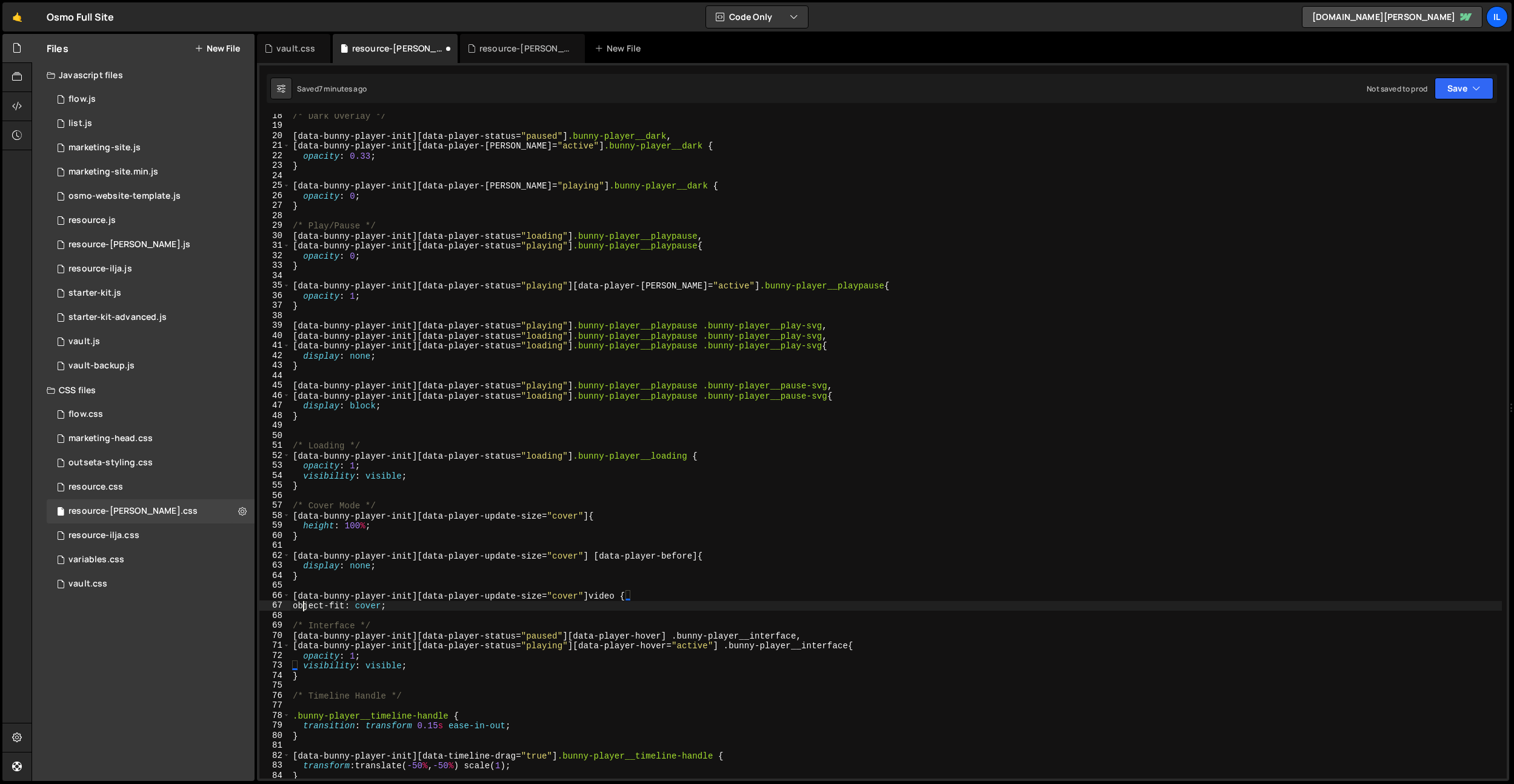
scroll to position [0, 1]
click at [395, 617] on div "/* Dark Overlay */ [ data-bunny-player-init ][ data-player-status = " paused " …" at bounding box center [896, 453] width 1212 height 684
click at [615, 601] on div "/* Dark Overlay */ [ data-bunny-player-init ][ data-player-status = " paused " …" at bounding box center [896, 453] width 1212 height 684
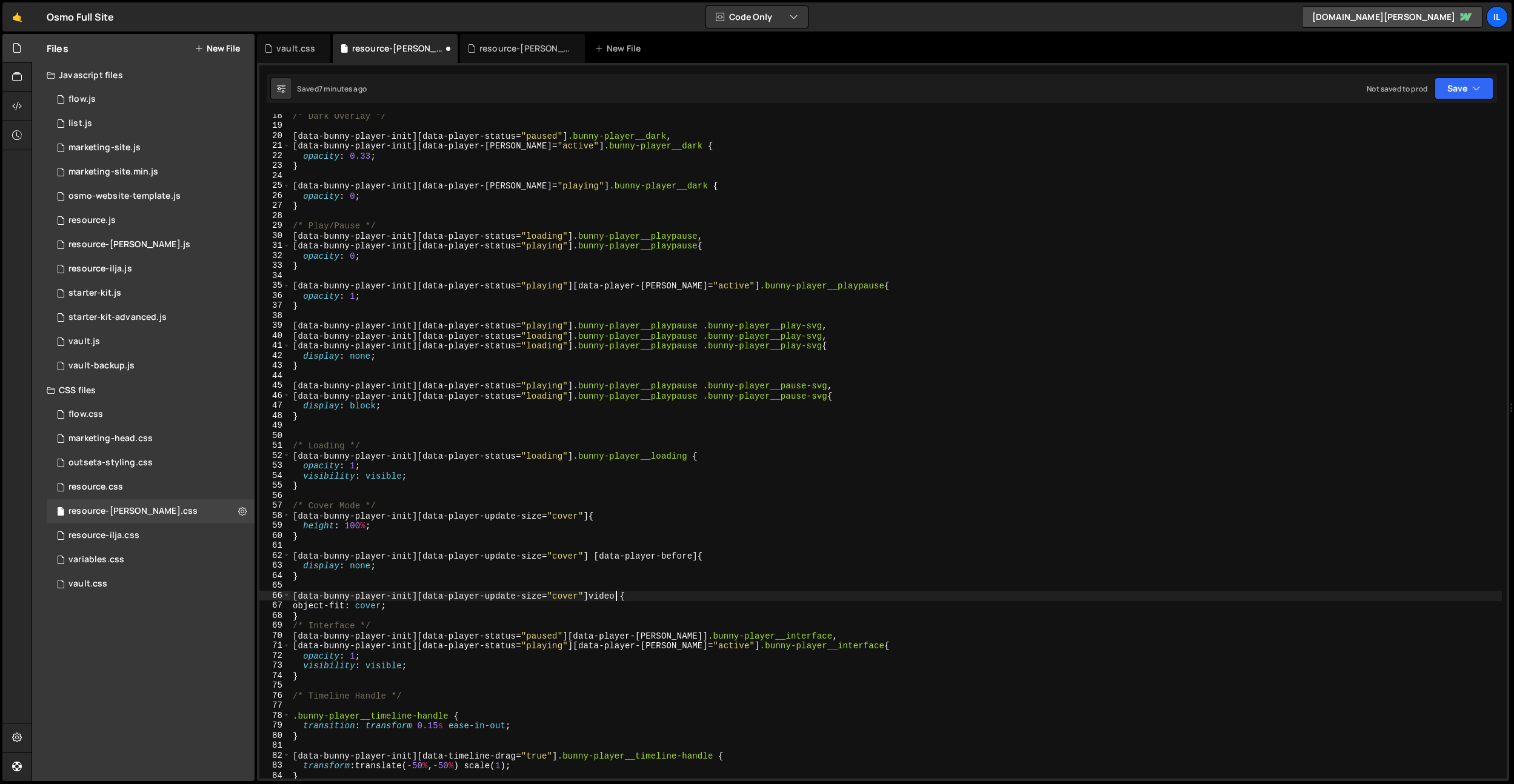
paste textarea ".bunny-player__"
click at [381, 614] on div "/* Dark Overlay */ [ data-bunny-player-init ][ data-player-status = " paused " …" at bounding box center [896, 453] width 1212 height 684
type textarea "}"
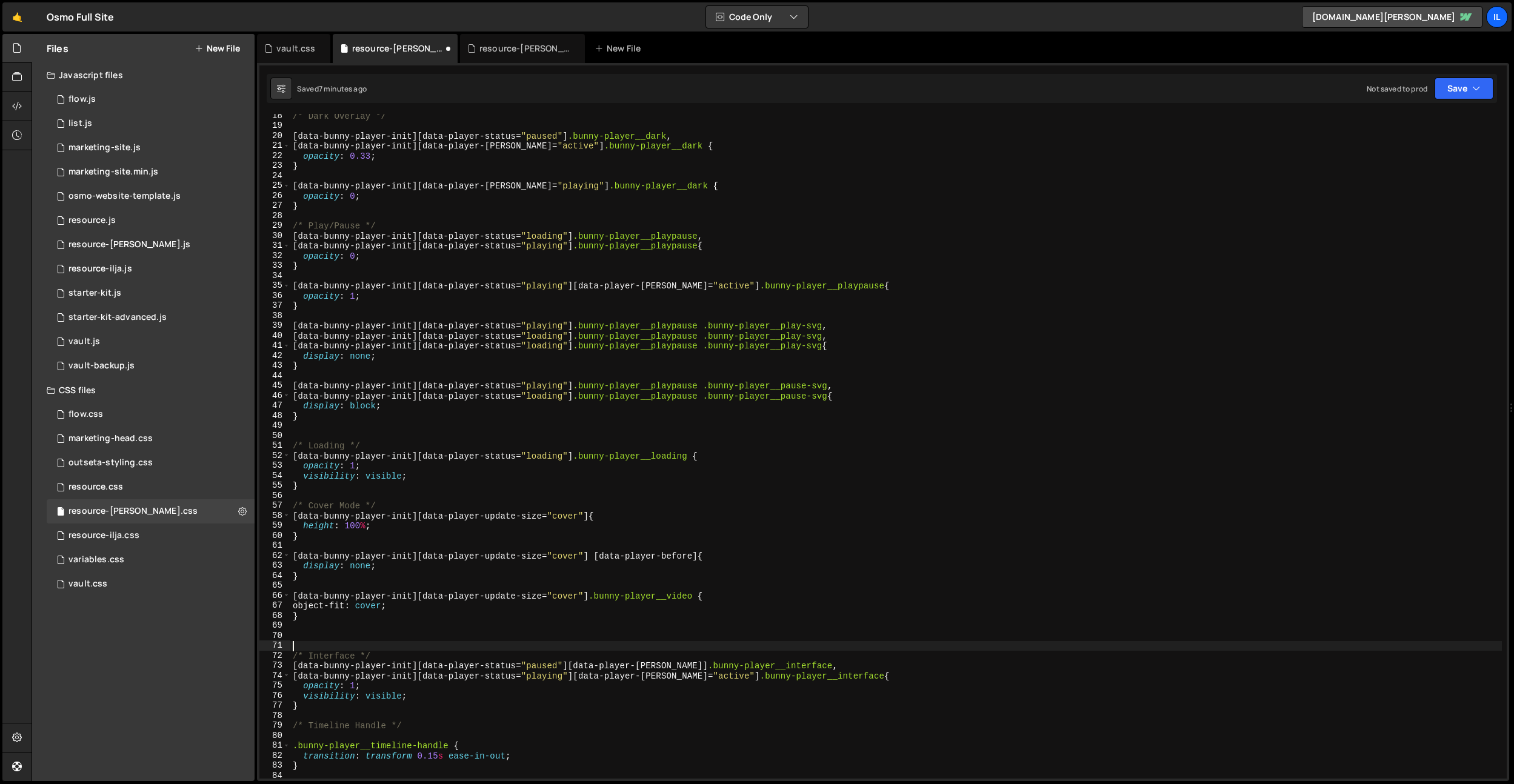
click at [561, 587] on div "/* Dark Overlay */ [ data-bunny-player-init ][ data-player-status = " paused " …" at bounding box center [896, 453] width 1212 height 684
drag, startPoint x: 575, startPoint y: 386, endPoint x: 466, endPoint y: 382, distance: 109.1
click at [466, 382] on div "/* Dark Overlay */ [ data-bunny-player-init ][ data-player-status = " paused " …" at bounding box center [896, 453] width 1212 height 684
type textarea "[data-bunny-player-init][data-player-status="playing"] .bunny-player__playpause…"
click at [599, 588] on div "/* Dark Overlay */ [ data-bunny-player-init ][ data-player-status = " paused " …" at bounding box center [896, 453] width 1212 height 684
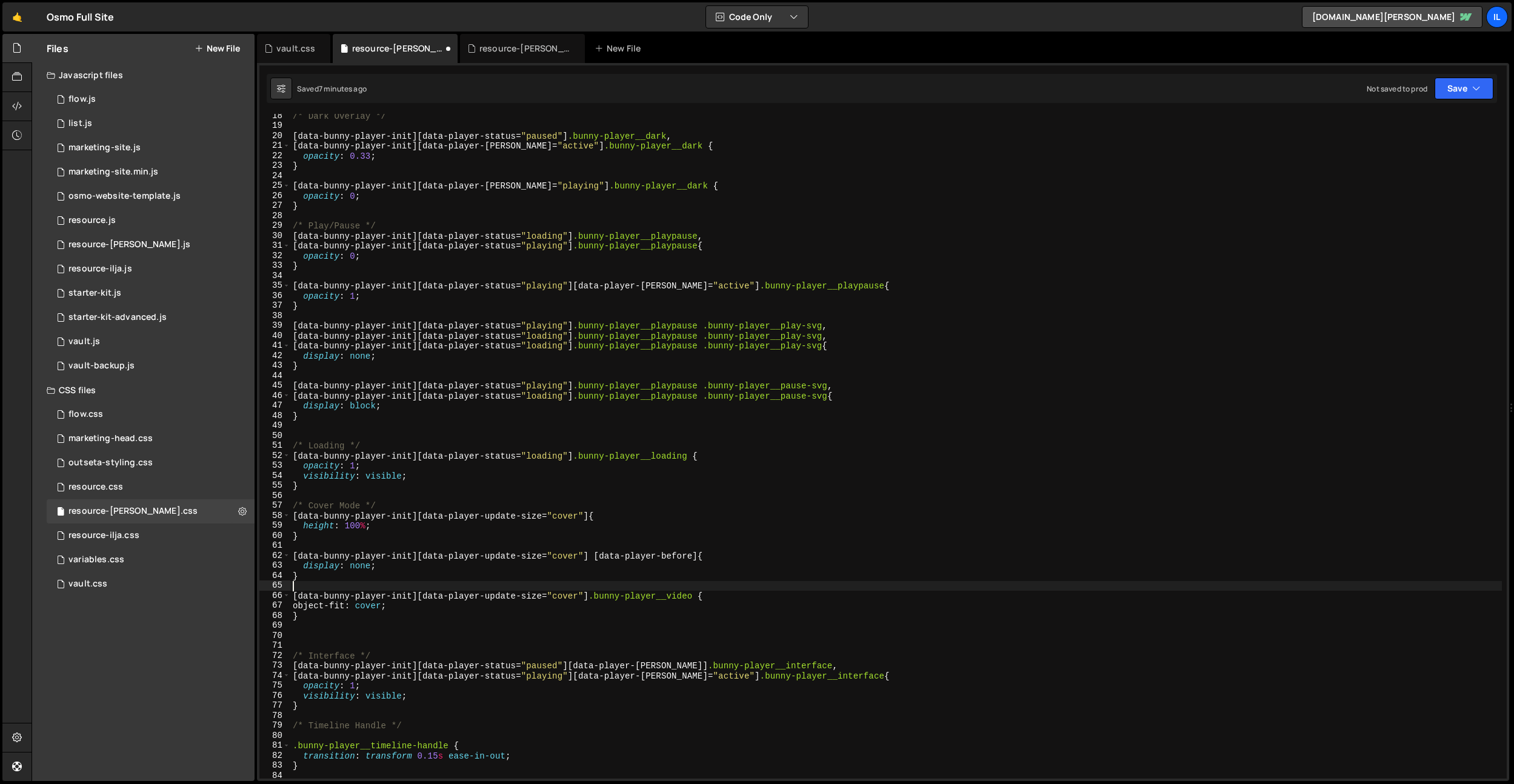
click at [589, 597] on div "/* Dark Overlay */ [ data-bunny-player-init ][ data-player-status = " paused " …" at bounding box center [896, 453] width 1212 height 684
paste textarea "data-player-fullscreen"
type textarea "[data-bunny-player-init][data-player-update-size="cover"][data-player-fullscree…"
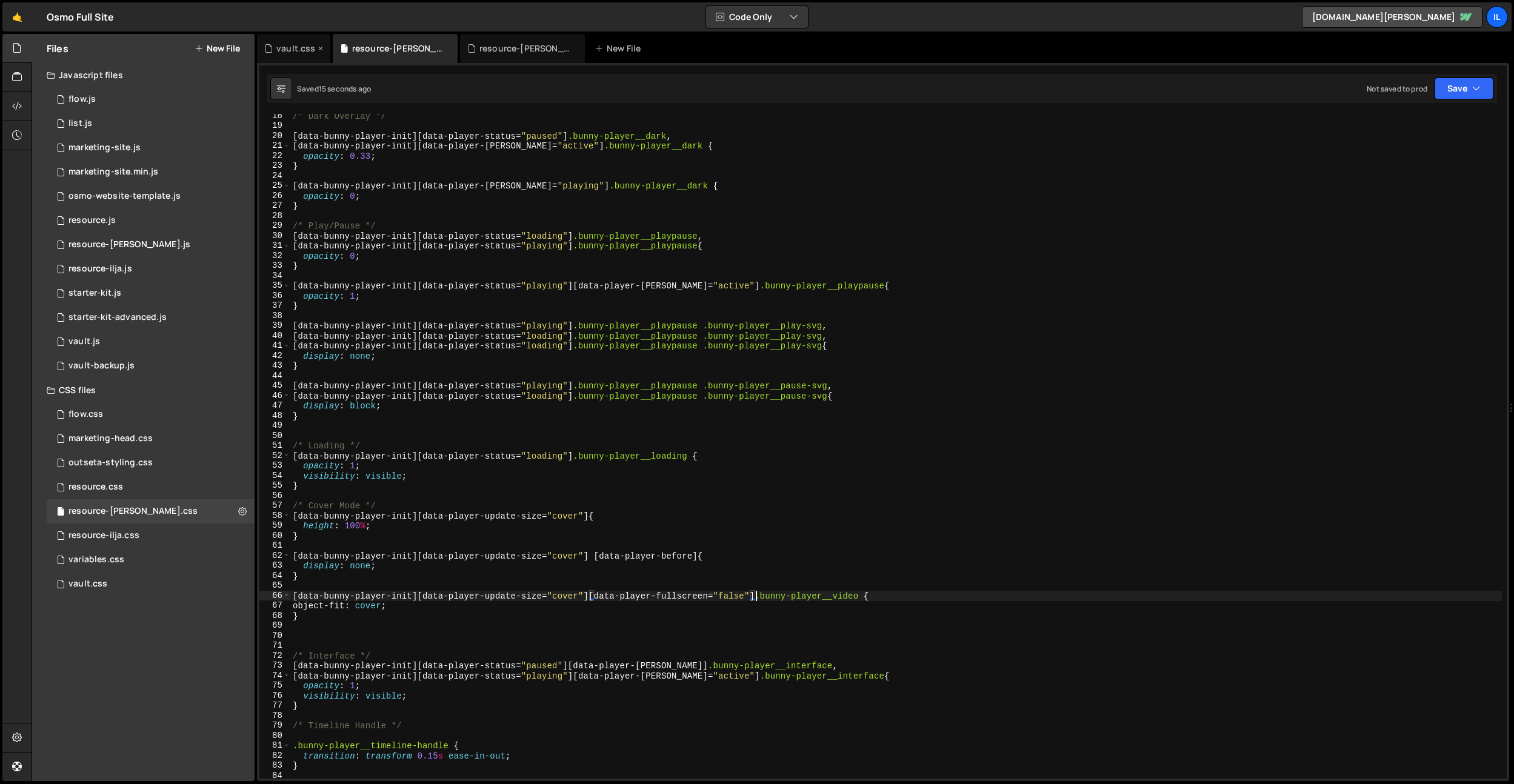
click at [277, 51] on div "vault.css" at bounding box center [296, 48] width 39 height 12
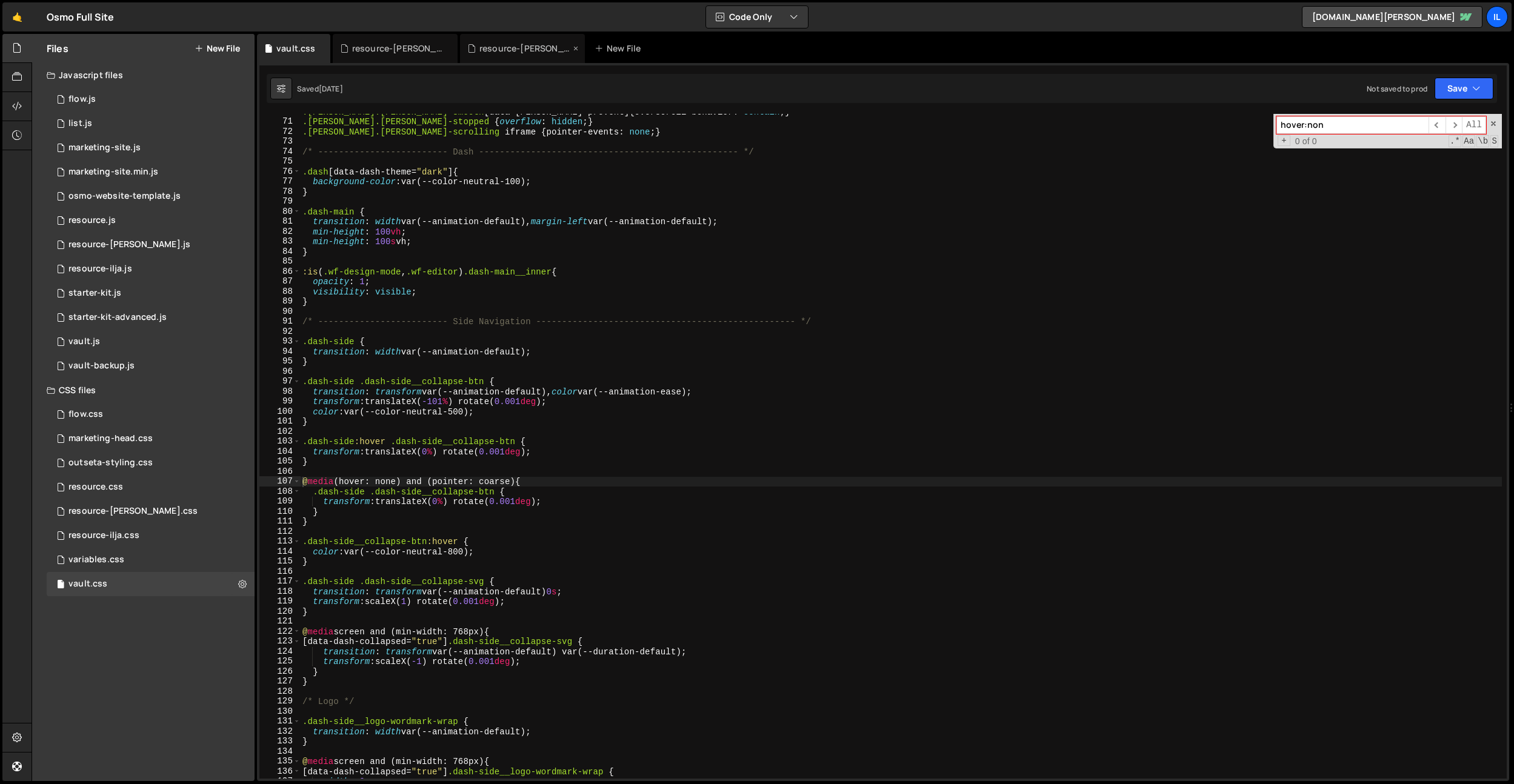
click at [481, 58] on div "resource-[PERSON_NAME].js" at bounding box center [523, 48] width 125 height 29
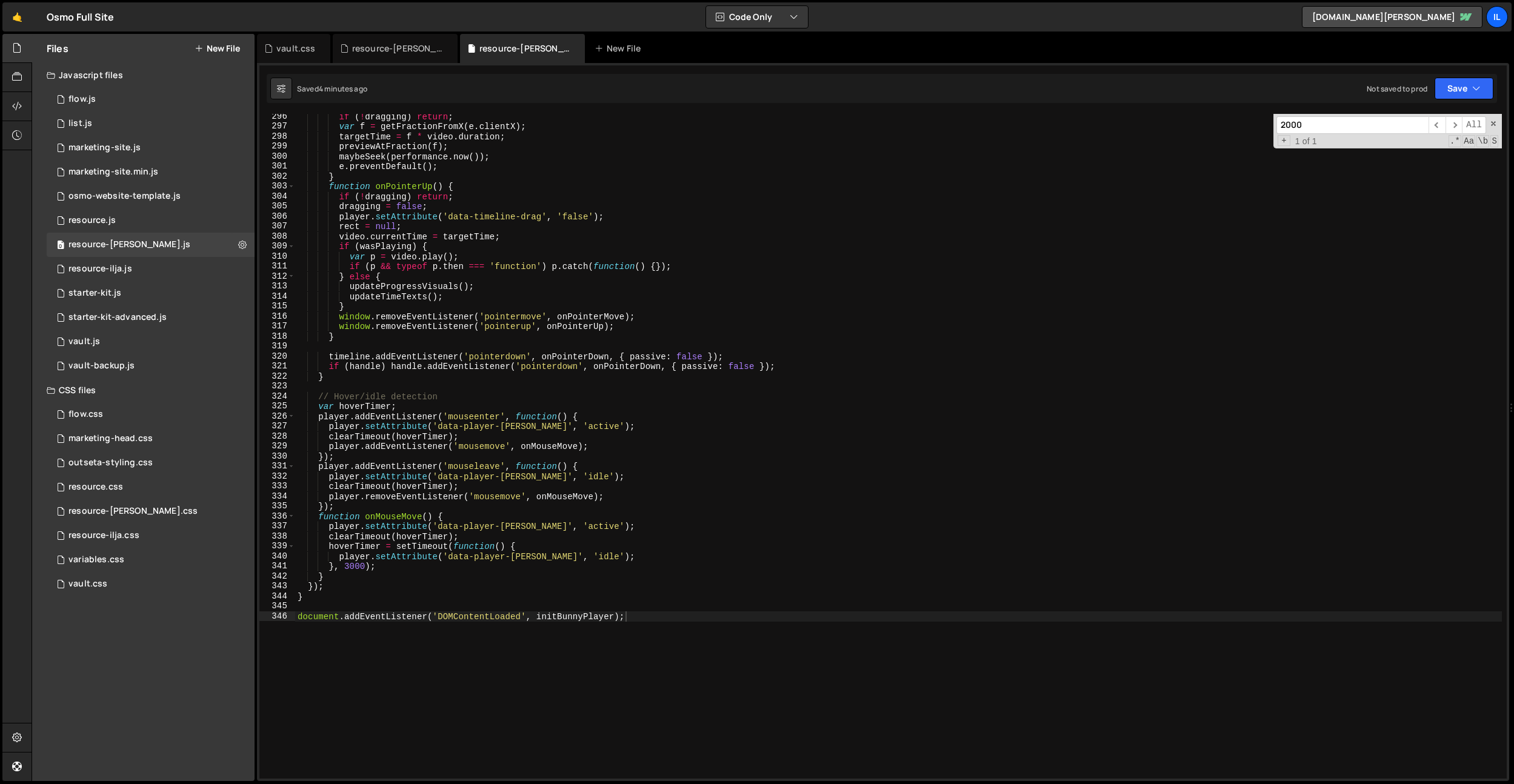
click at [646, 530] on div "if ( ! dragging ) return ; var f = getFractionFromX ( e . clientX ) ; targetTim…" at bounding box center [898, 454] width 1207 height 684
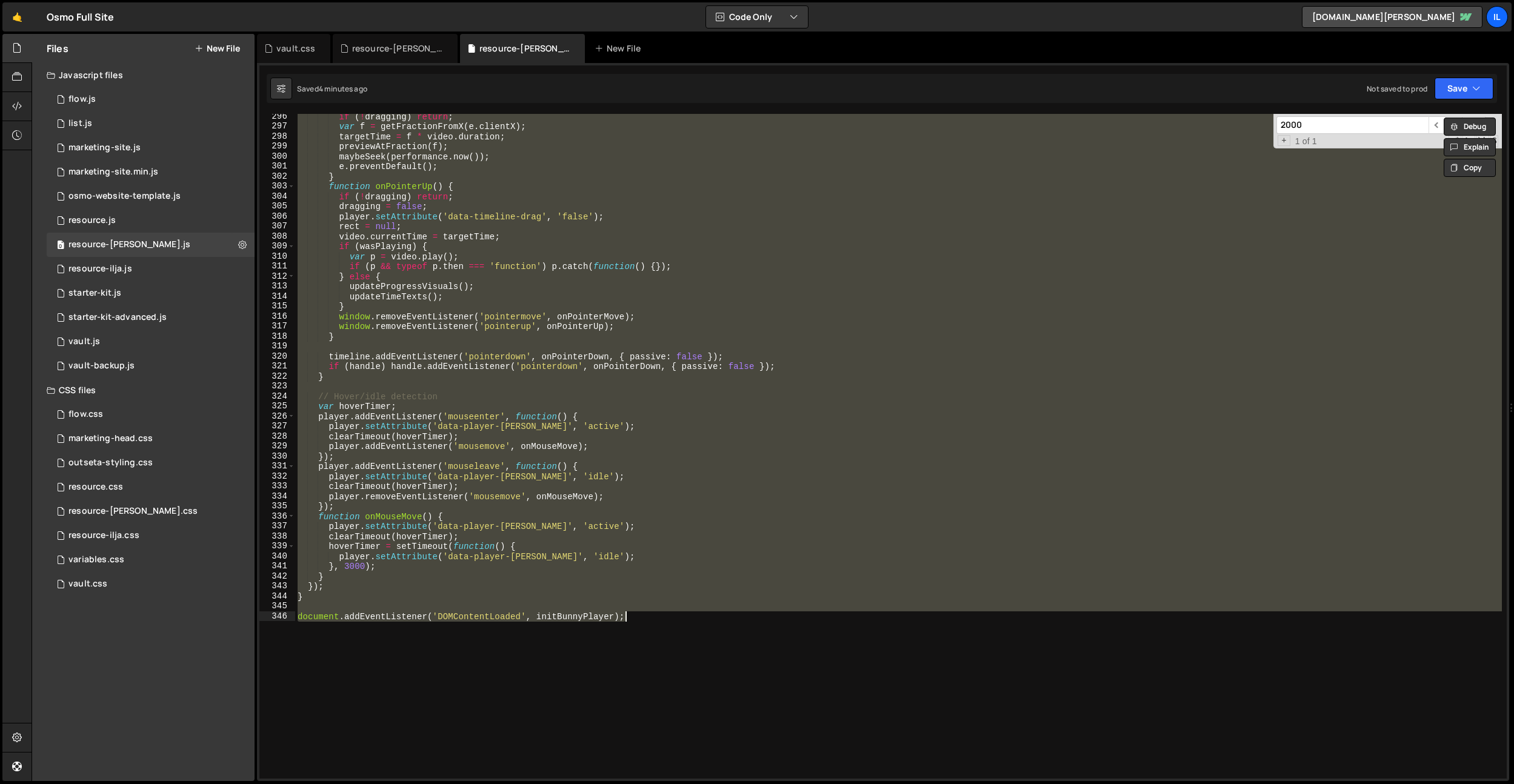
paste textarea
type textarea "document.addEventListener('DOMContentLoaded', initBunnyPlayer);"
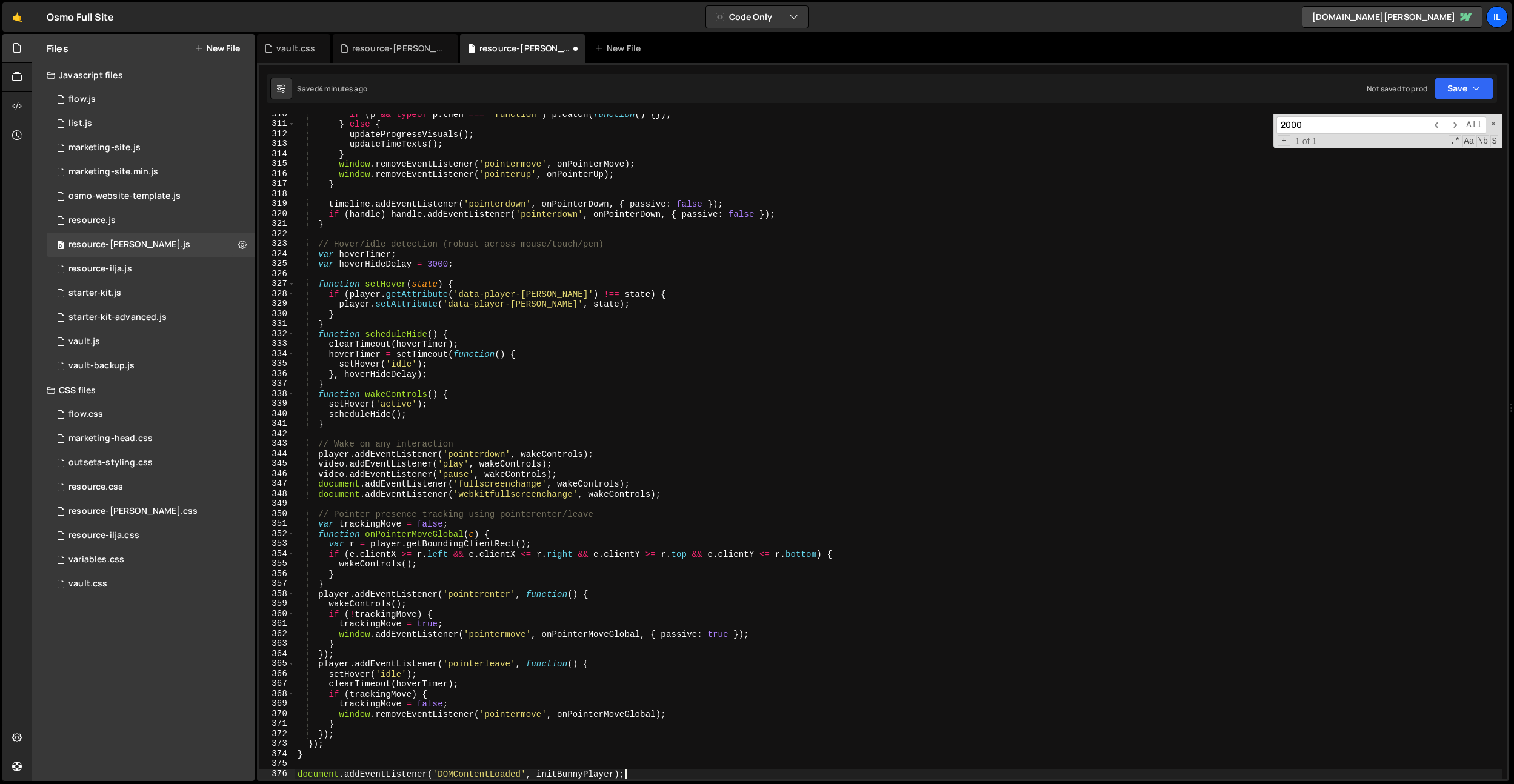
scroll to position [3095, 0]
click at [287, 48] on div "vault.css" at bounding box center [296, 48] width 39 height 12
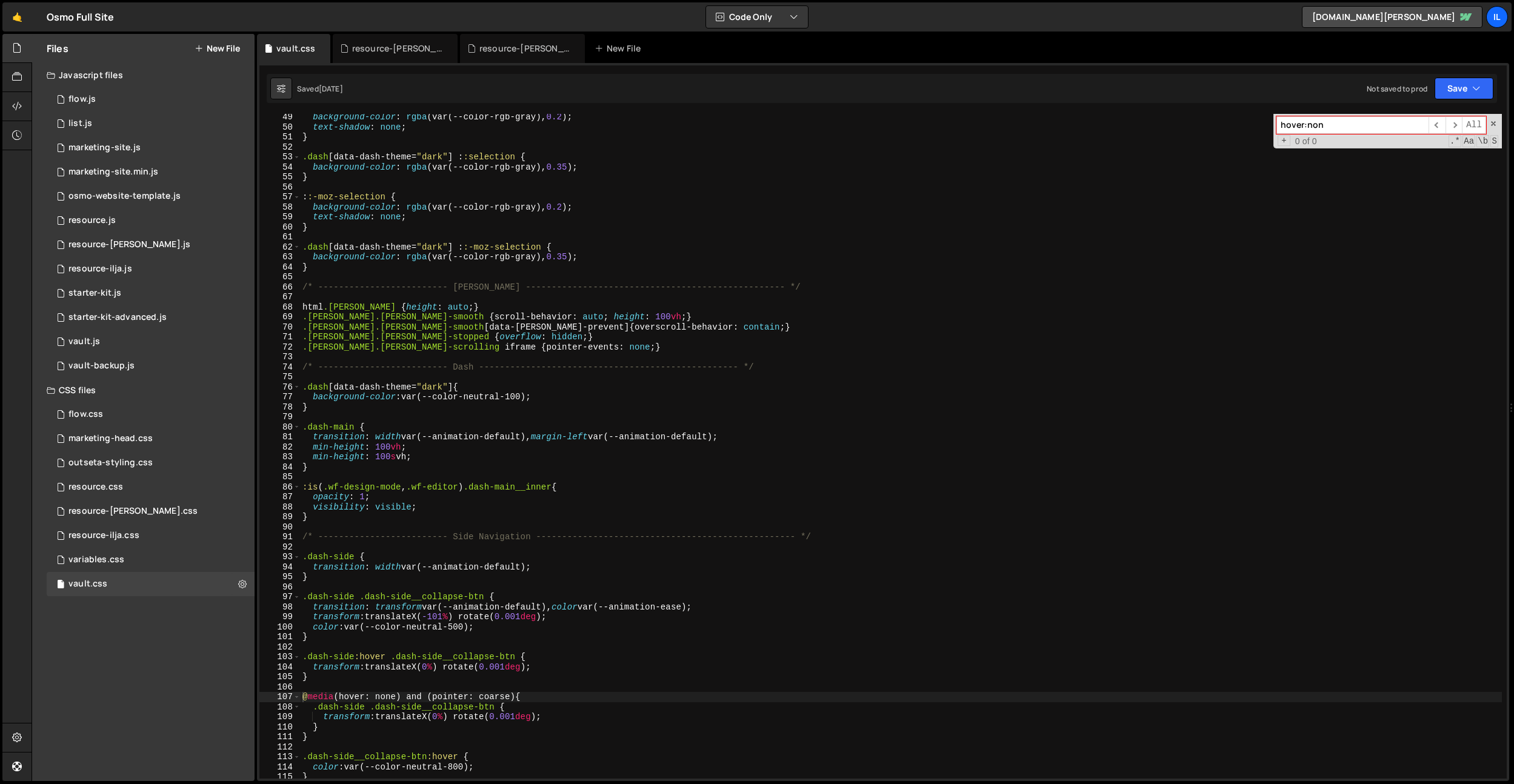
scroll to position [0, 0]
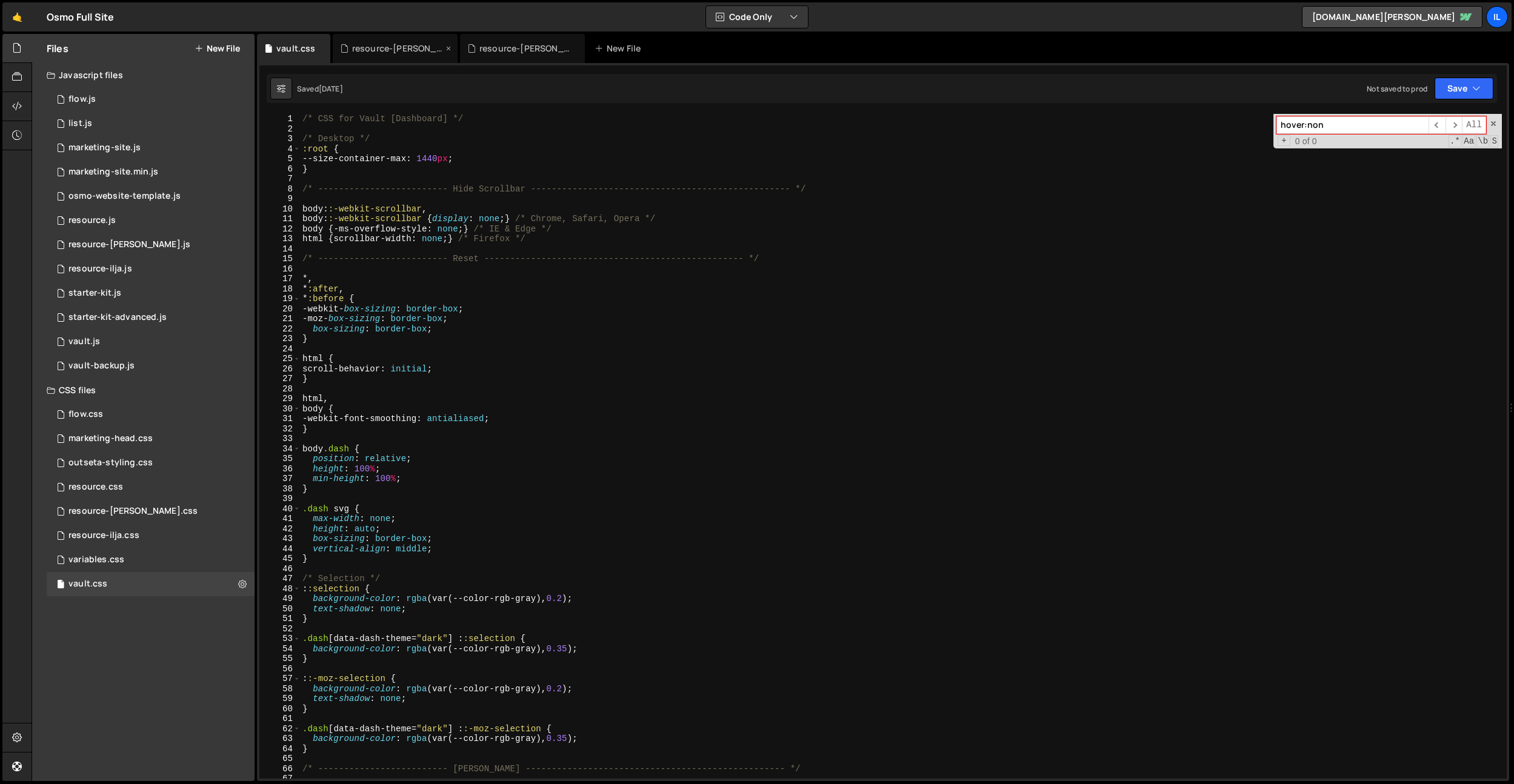
drag, startPoint x: 408, startPoint y: 42, endPoint x: 417, endPoint y: 49, distance: 11.4
click at [408, 42] on div "resource-[PERSON_NAME].css" at bounding box center [395, 48] width 125 height 29
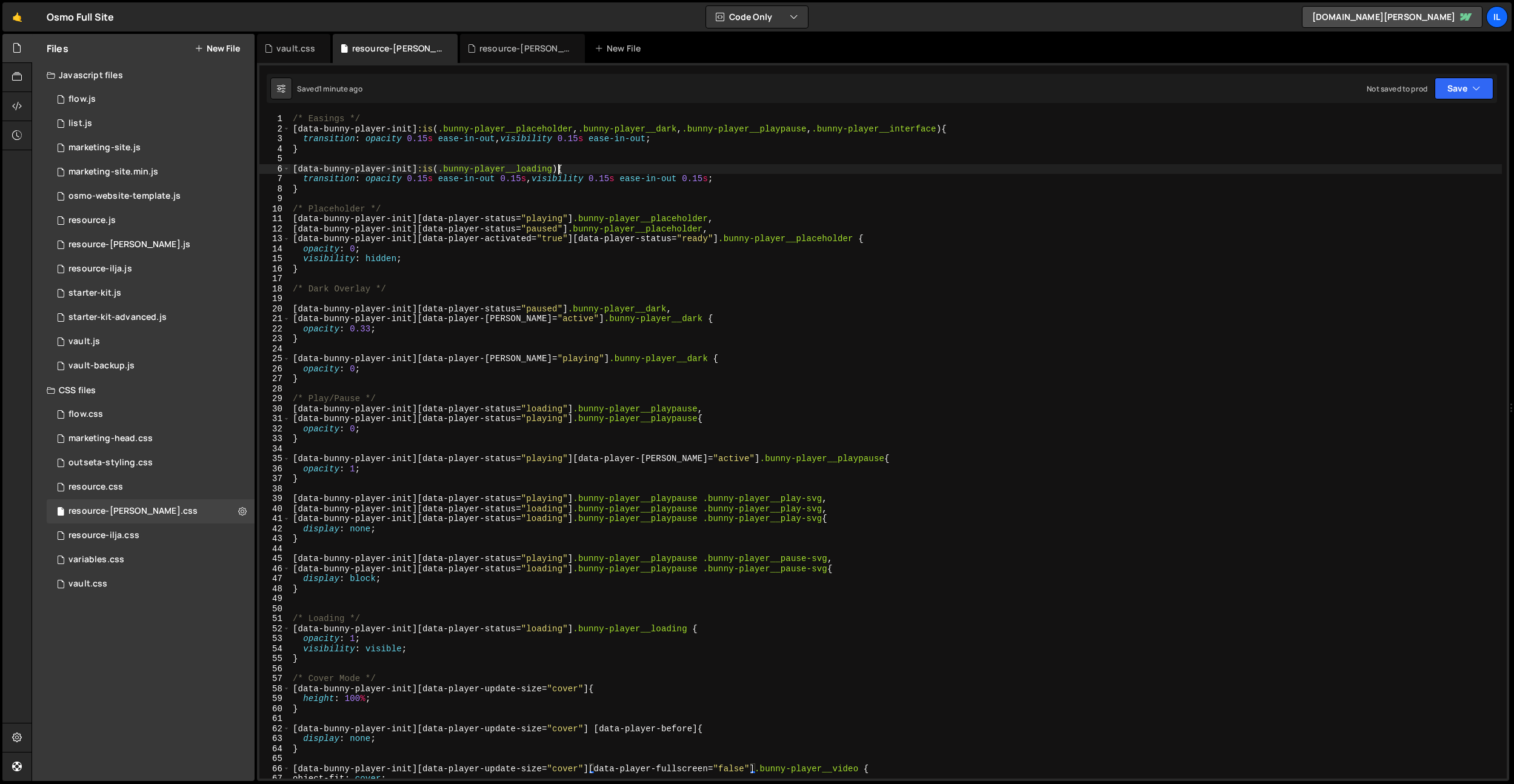
scroll to position [0, 19]
drag, startPoint x: 558, startPoint y: 170, endPoint x: 737, endPoint y: 144, distance: 180.9
click at [444, 172] on div "/* Easings */ [ data-bunny-player-init ] :is ( .bunny-player__placeholder , .bu…" at bounding box center [896, 456] width 1212 height 684
click at [962, 130] on div "/* Easings */ [ data-bunny-player-init ] :is ( .bunny-player__placeholder , .bu…" at bounding box center [896, 456] width 1212 height 684
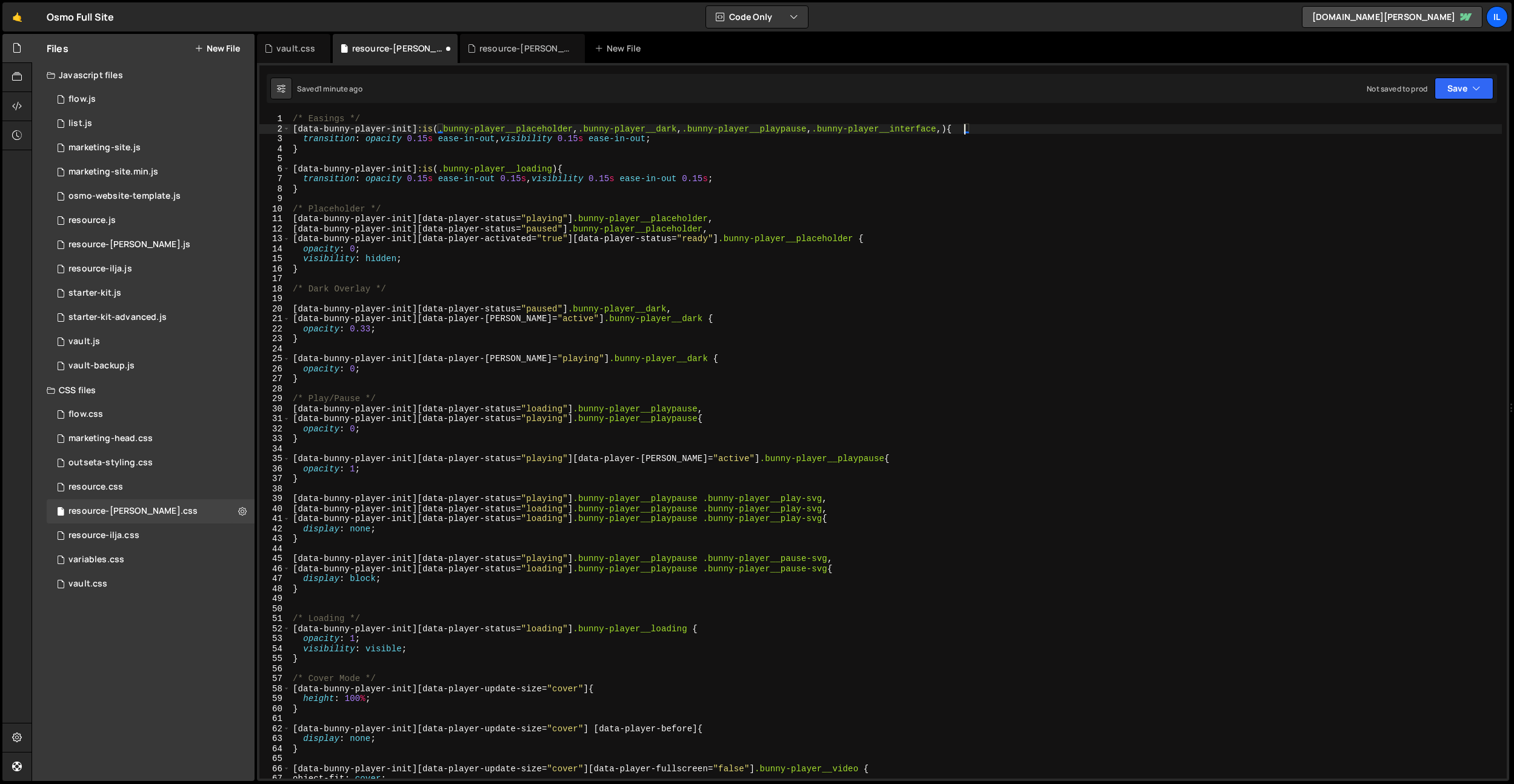
paste textarea ".bunny-player__loading"
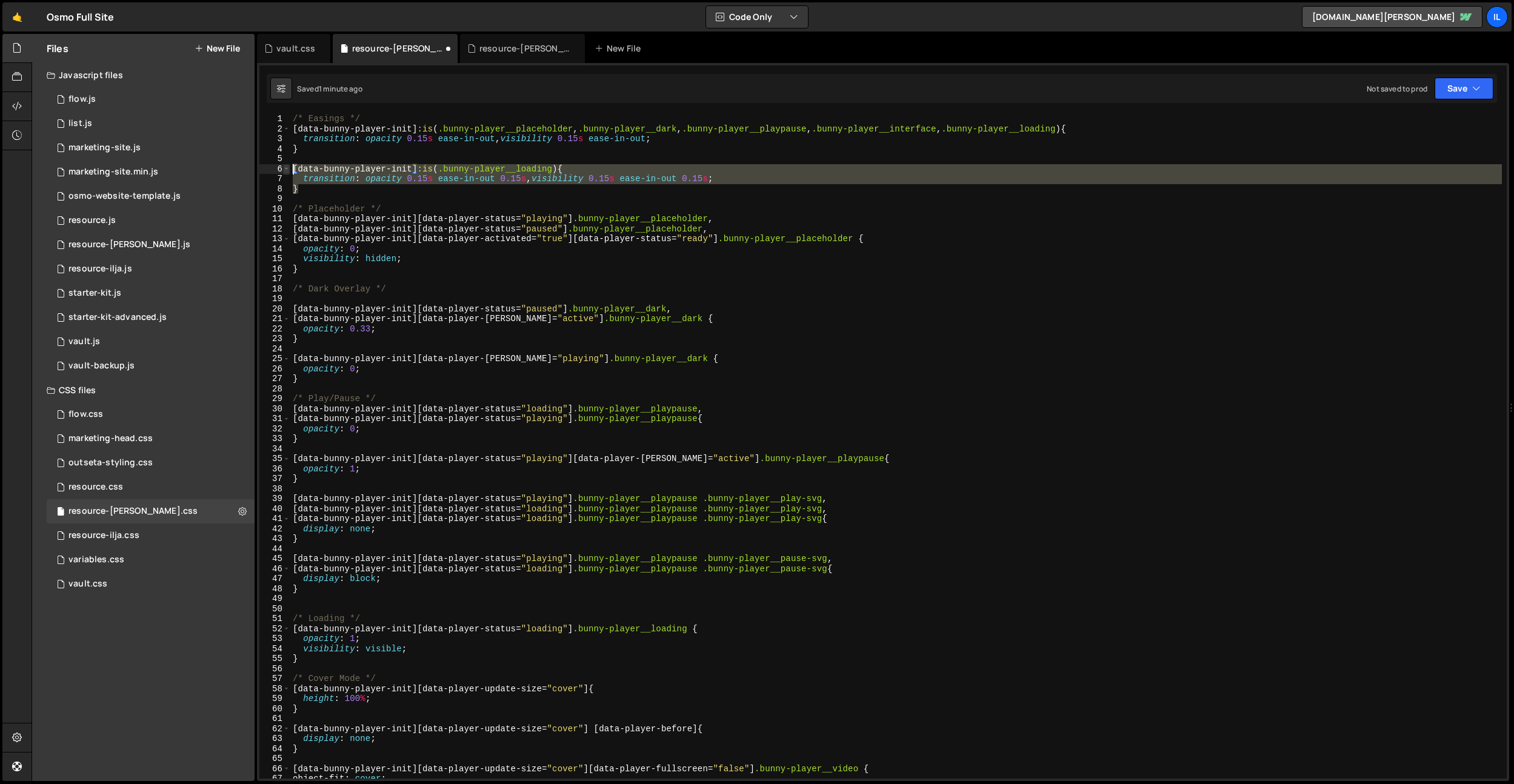
drag, startPoint x: 326, startPoint y: 192, endPoint x: 285, endPoint y: 171, distance: 46.1
click at [285, 171] on div "[data-bunny-player-init] :is(.bunny-player__placeholder, .bunny-player__dark, .…" at bounding box center [883, 446] width 1248 height 665
type textarea "[data-bunny-player-init] :is(.bunny-player__loading) { transition: opacity 0.15…"
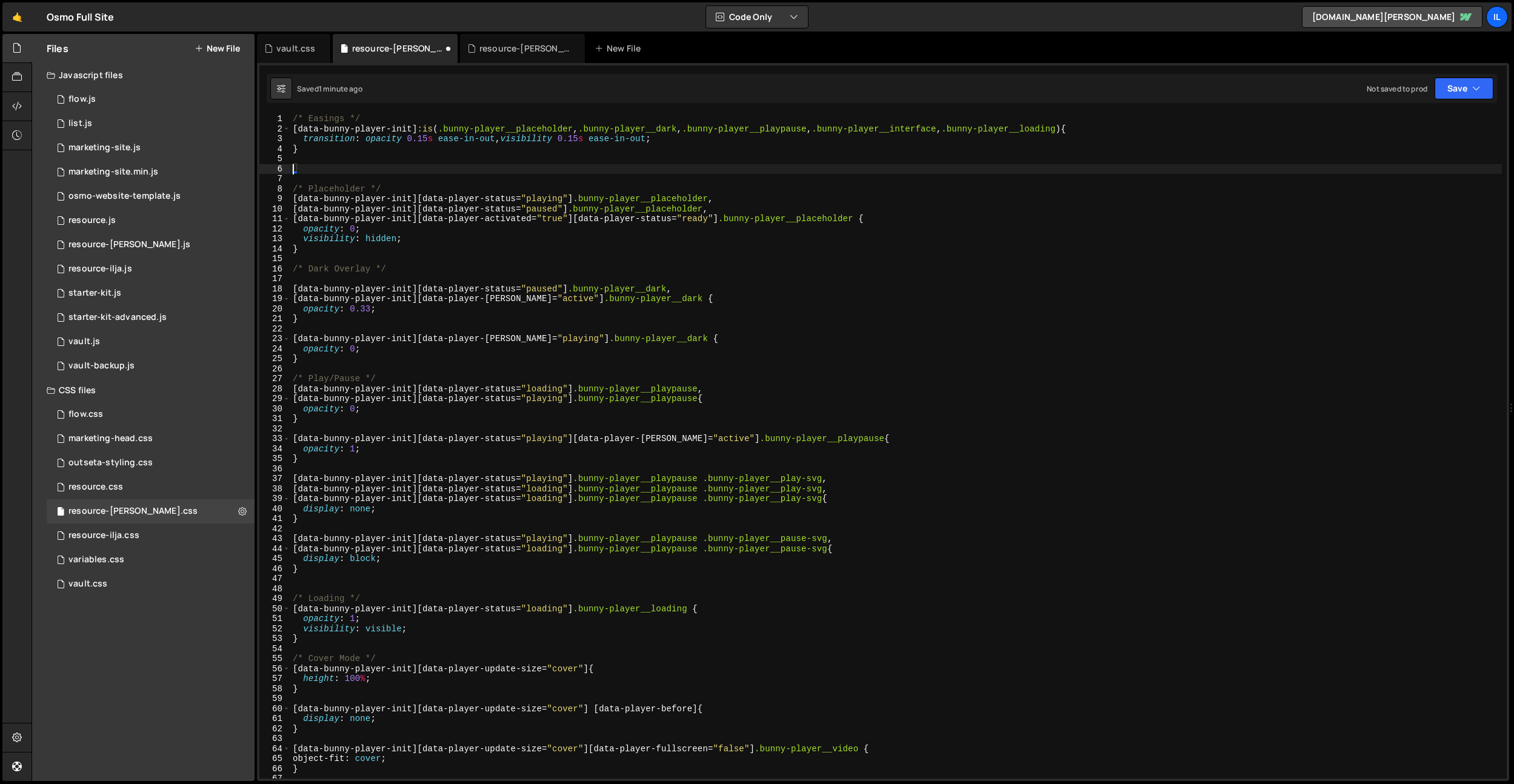
scroll to position [0, 0]
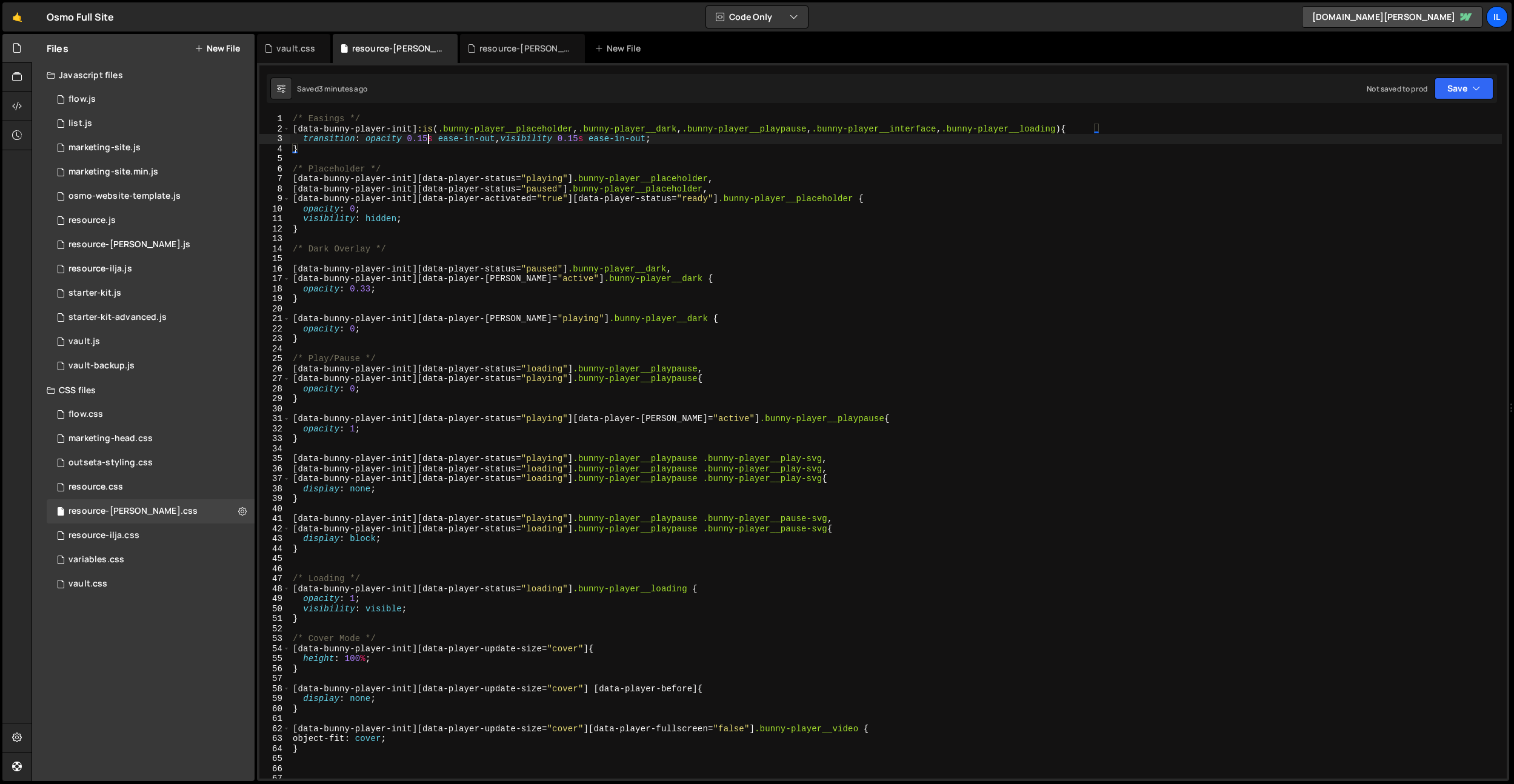
click at [428, 141] on div "/* Easings */ [ data-bunny-player-init ] :is ( .bunny-player__placeholder , .bu…" at bounding box center [896, 456] width 1212 height 684
drag, startPoint x: 489, startPoint y: 137, endPoint x: 431, endPoint y: 139, distance: 58.0
click at [431, 139] on div "/* Easings */ [ data-bunny-player-init ] :is ( .bunny-player__placeholder , .bu…" at bounding box center [896, 456] width 1212 height 684
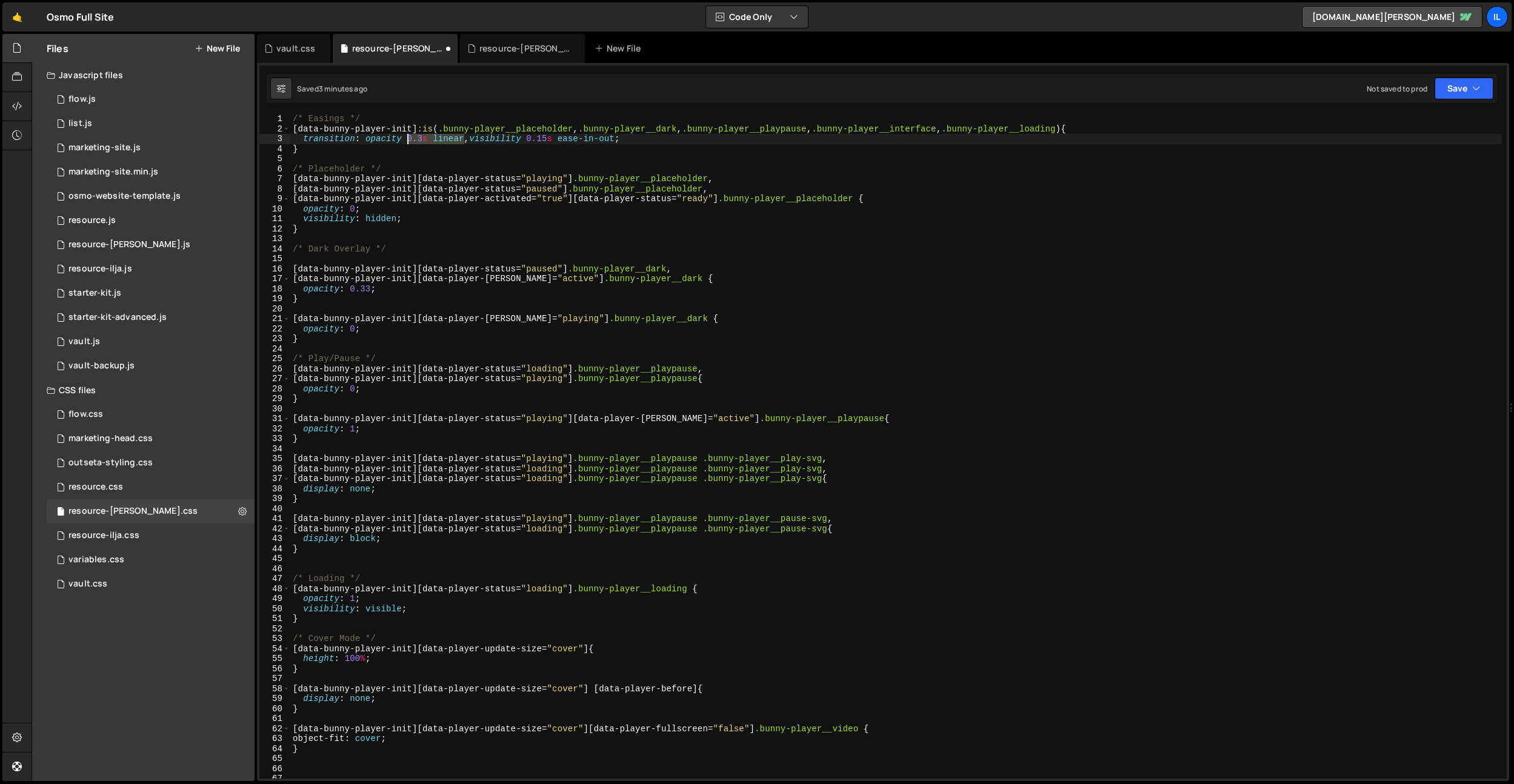
drag, startPoint x: 465, startPoint y: 141, endPoint x: 427, endPoint y: 140, distance: 38.0
click at [410, 141] on div "/* Easings */ [ data-bunny-player-init ] :is ( .bunny-player__placeholder , .bu…" at bounding box center [896, 456] width 1212 height 684
drag, startPoint x: 534, startPoint y: 141, endPoint x: 610, endPoint y: 173, distance: 82.5
click at [620, 140] on div "/* Easings */ [ data-bunny-player-init ] :is ( .bunny-player__placeholder , .bu…" at bounding box center [896, 456] width 1212 height 684
paste textarea "3s linear"
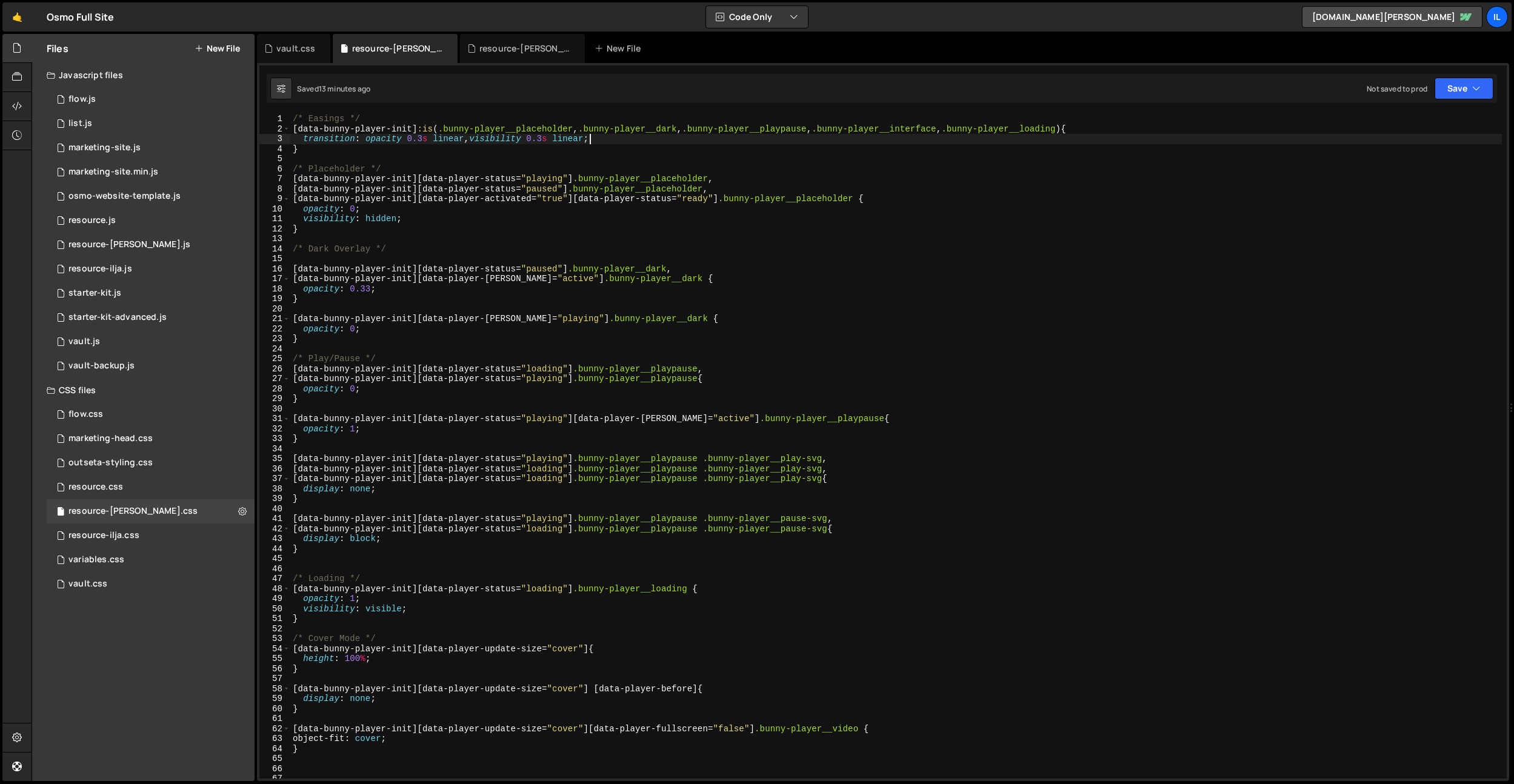
click at [591, 488] on div "/* Easings */ [ data-bunny-player-init ] :is ( .bunny-player__placeholder , .bu…" at bounding box center [896, 456] width 1212 height 684
type textarea "display: none;"
click at [649, 406] on div "/* Easings */ [ data-bunny-player-init ] :is ( .bunny-player__placeholder , .bu…" at bounding box center [896, 456] width 1212 height 684
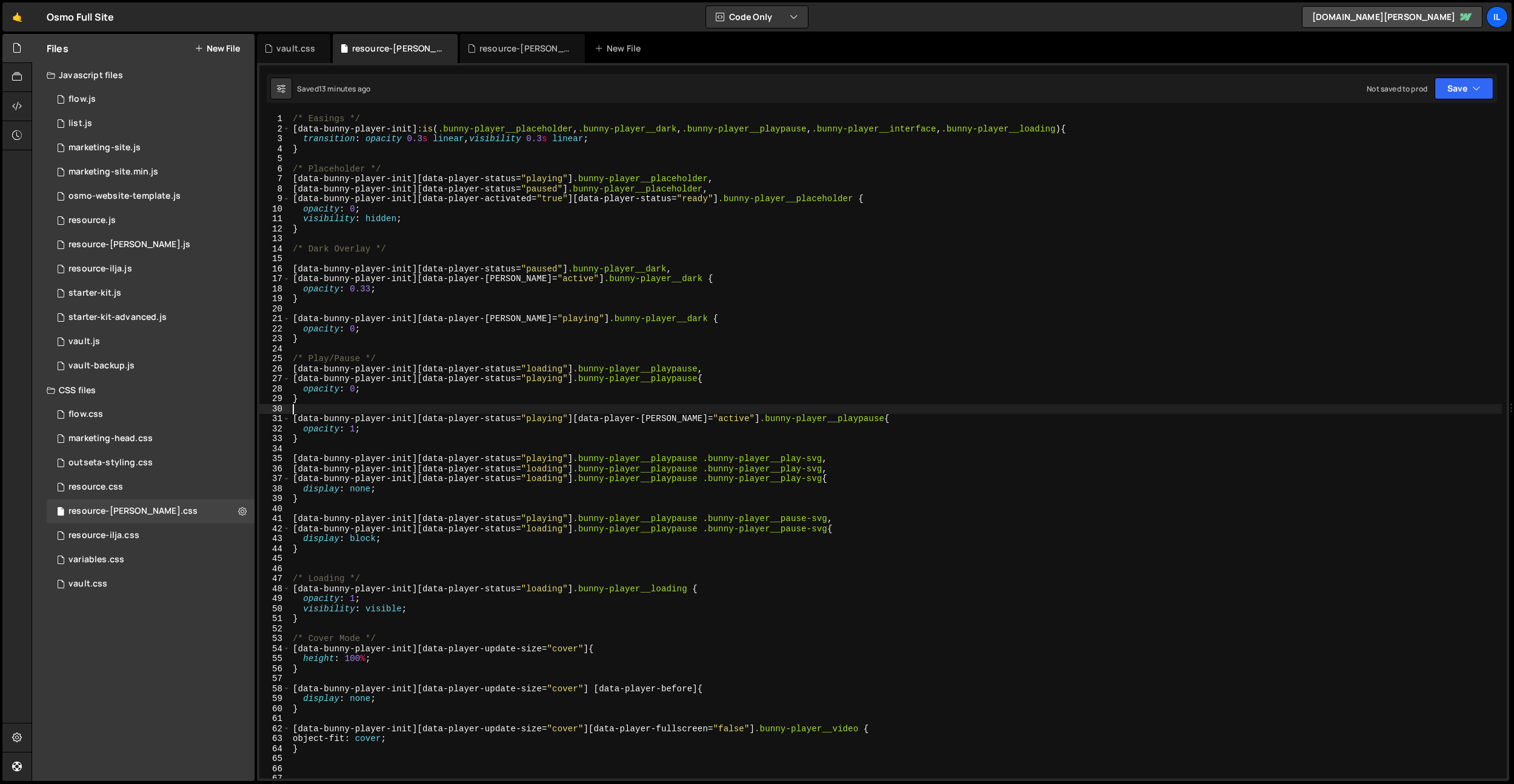
click at [675, 482] on div "/* Easings */ [ data-bunny-player-init ] :is ( .bunny-player__placeholder , .bu…" at bounding box center [896, 456] width 1212 height 684
drag, startPoint x: 705, startPoint y: 456, endPoint x: 581, endPoint y: 462, distance: 124.1
click at [580, 459] on div "/* Easings */ [ data-bunny-player-init ] :is ( .bunny-player__placeholder , .bu…" at bounding box center [896, 456] width 1212 height 684
click at [581, 468] on div "/* Easings */ [ data-bunny-player-init ] :is ( .bunny-player__placeholder , .bu…" at bounding box center [896, 456] width 1212 height 684
click at [582, 462] on div "/* Easings */ [ data-bunny-player-init ] :is ( .bunny-player__placeholder , .bu…" at bounding box center [896, 456] width 1212 height 684
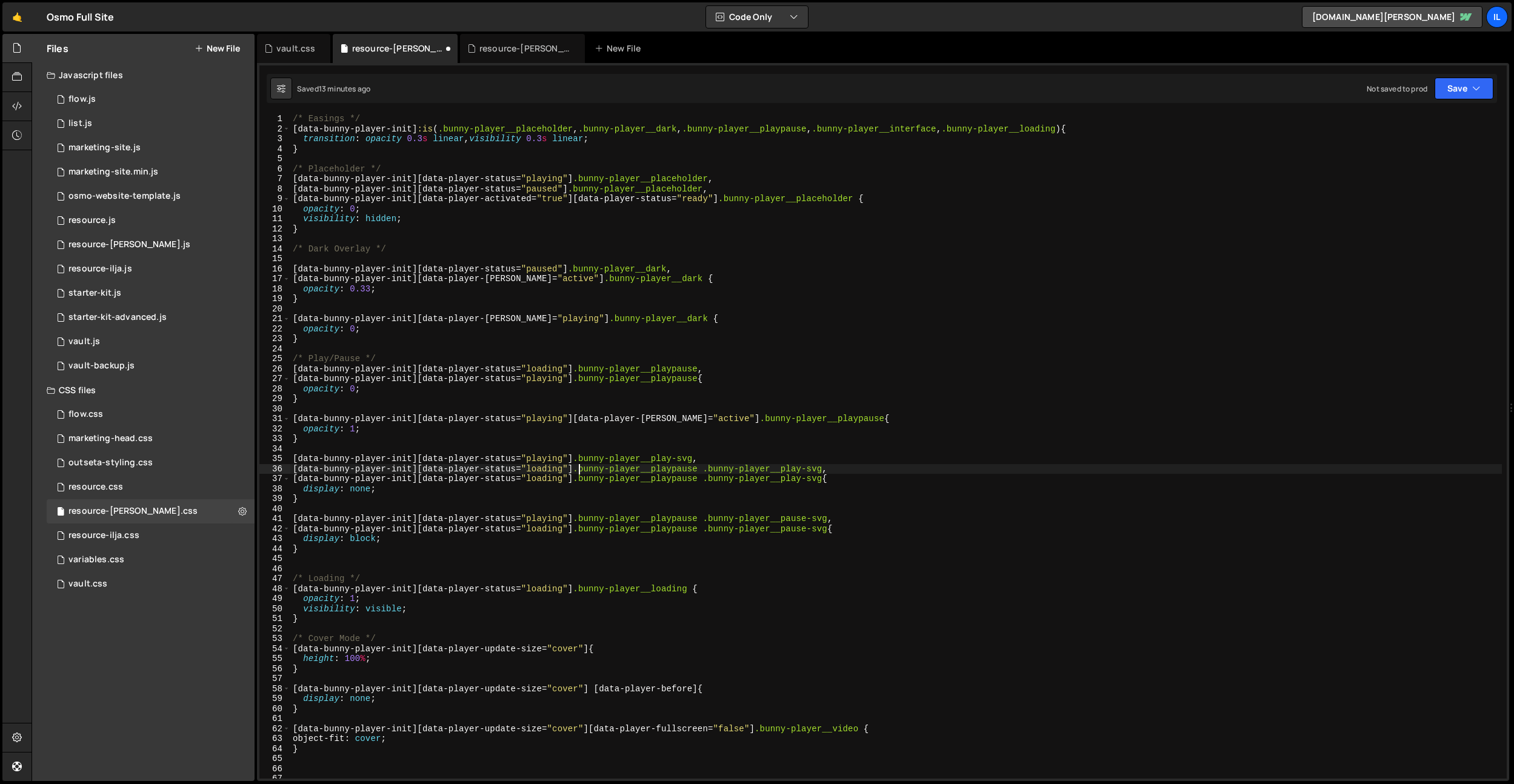
click at [579, 471] on div "/* Easings */ [ data-bunny-player-init ] :is ( .bunny-player__placeholder , .bu…" at bounding box center [896, 456] width 1212 height 684
drag, startPoint x: 574, startPoint y: 462, endPoint x: 581, endPoint y: 469, distance: 9.9
click at [574, 462] on div "/* Easings */ [ data-bunny-player-init ] :is ( .bunny-player__placeholder , .bu…" at bounding box center [896, 456] width 1212 height 684
drag, startPoint x: 580, startPoint y: 469, endPoint x: 708, endPoint y: 471, distance: 128.0
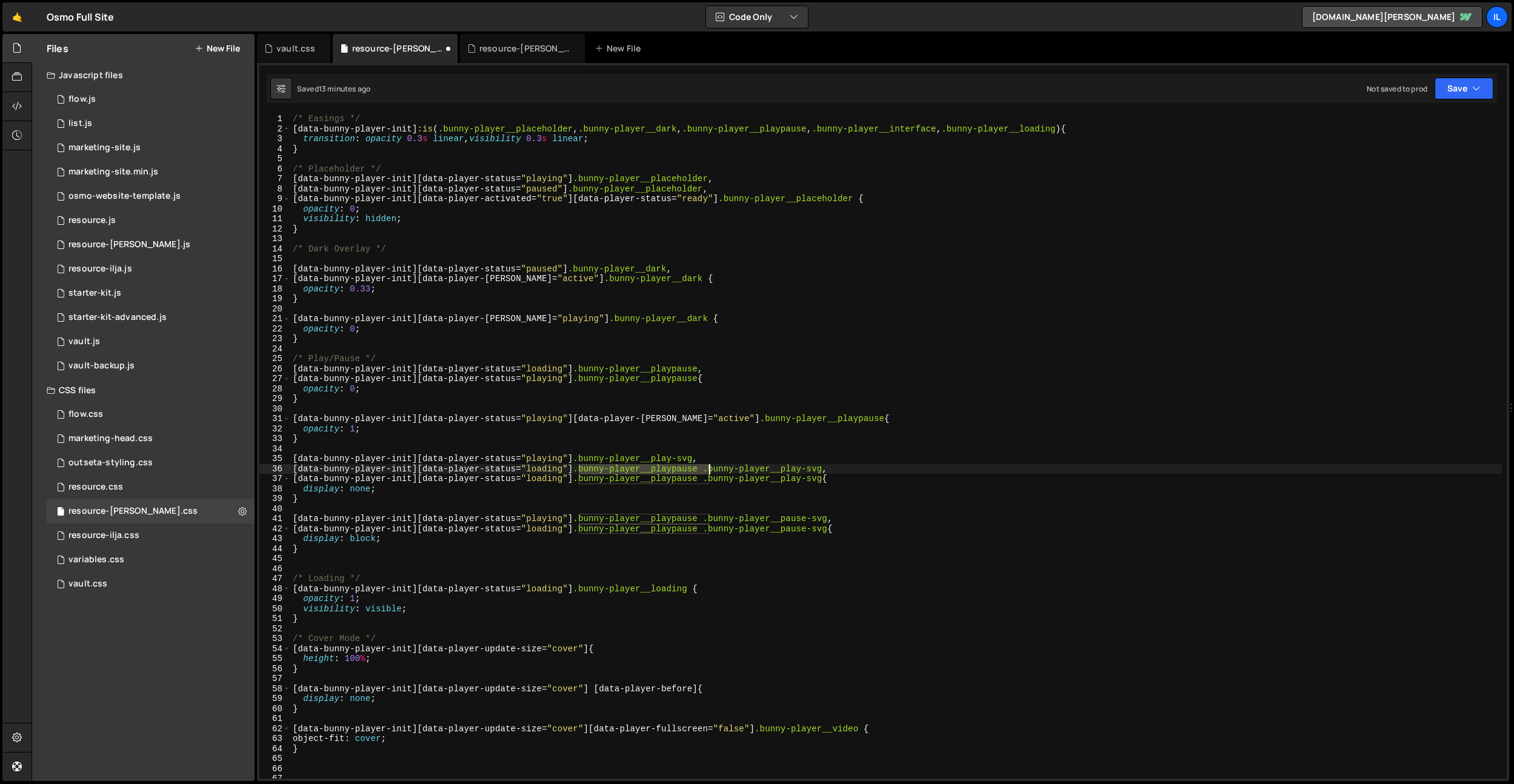
click at [708, 471] on div "/* Easings */ [ data-bunny-player-init ] :is ( .bunny-player__placeholder , .bu…" at bounding box center [896, 456] width 1212 height 684
drag, startPoint x: 581, startPoint y: 483, endPoint x: 709, endPoint y: 477, distance: 128.1
click at [709, 477] on div "/* Easings */ [ data-bunny-player-init ] :is ( .bunny-player__placeholder , .bu…" at bounding box center [896, 456] width 1212 height 684
drag, startPoint x: 708, startPoint y: 518, endPoint x: 577, endPoint y: 520, distance: 131.0
click at [577, 520] on div "/* Easings */ [ data-bunny-player-init ] :is ( .bunny-player__placeholder , .bu…" at bounding box center [896, 456] width 1212 height 684
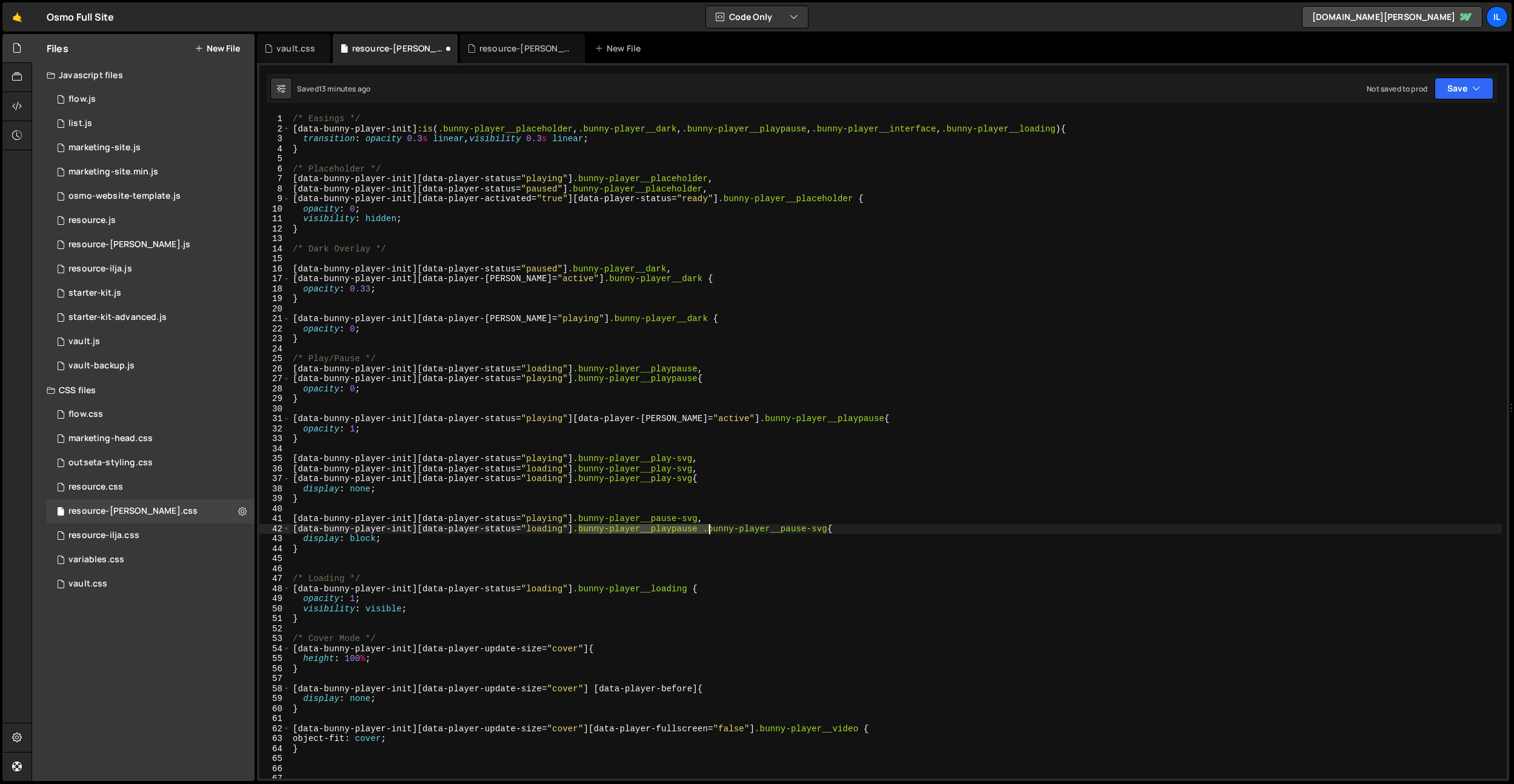
drag, startPoint x: 579, startPoint y: 531, endPoint x: 708, endPoint y: 528, distance: 129.0
click at [708, 528] on div "/* Easings */ [ data-bunny-player-init ] :is ( .bunny-player__placeholder , .bu…" at bounding box center [896, 456] width 1212 height 684
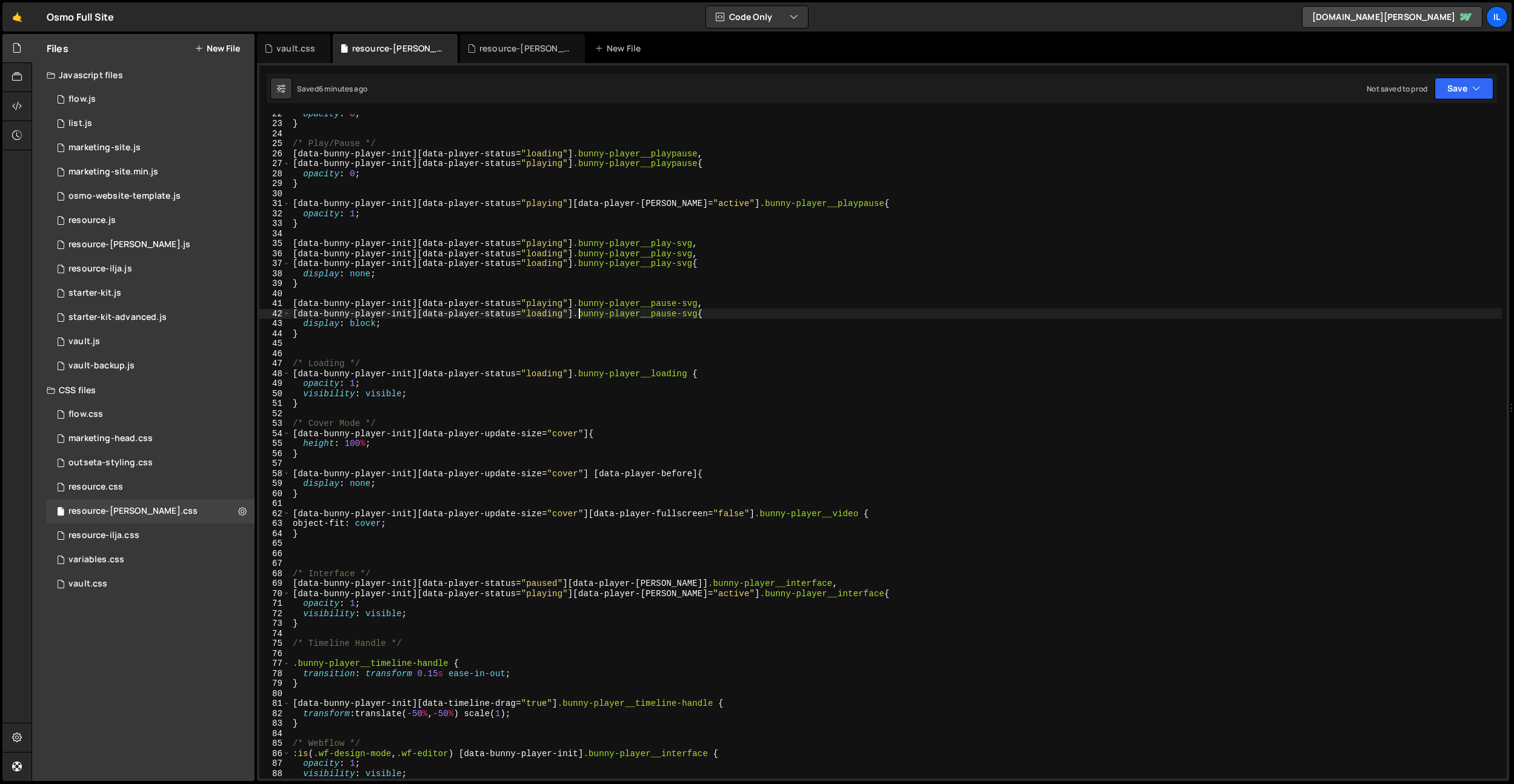
click at [493, 409] on div "opacity : 0 ; } /* Play/Pause */ [ data-bunny-player-init ][ data-player-status…" at bounding box center [896, 450] width 1212 height 684
type textarea "}"
click at [359, 562] on div "opacity : 0 ; } /* Play/Pause */ [ data-bunny-player-init ][ data-player-status…" at bounding box center [896, 450] width 1212 height 684
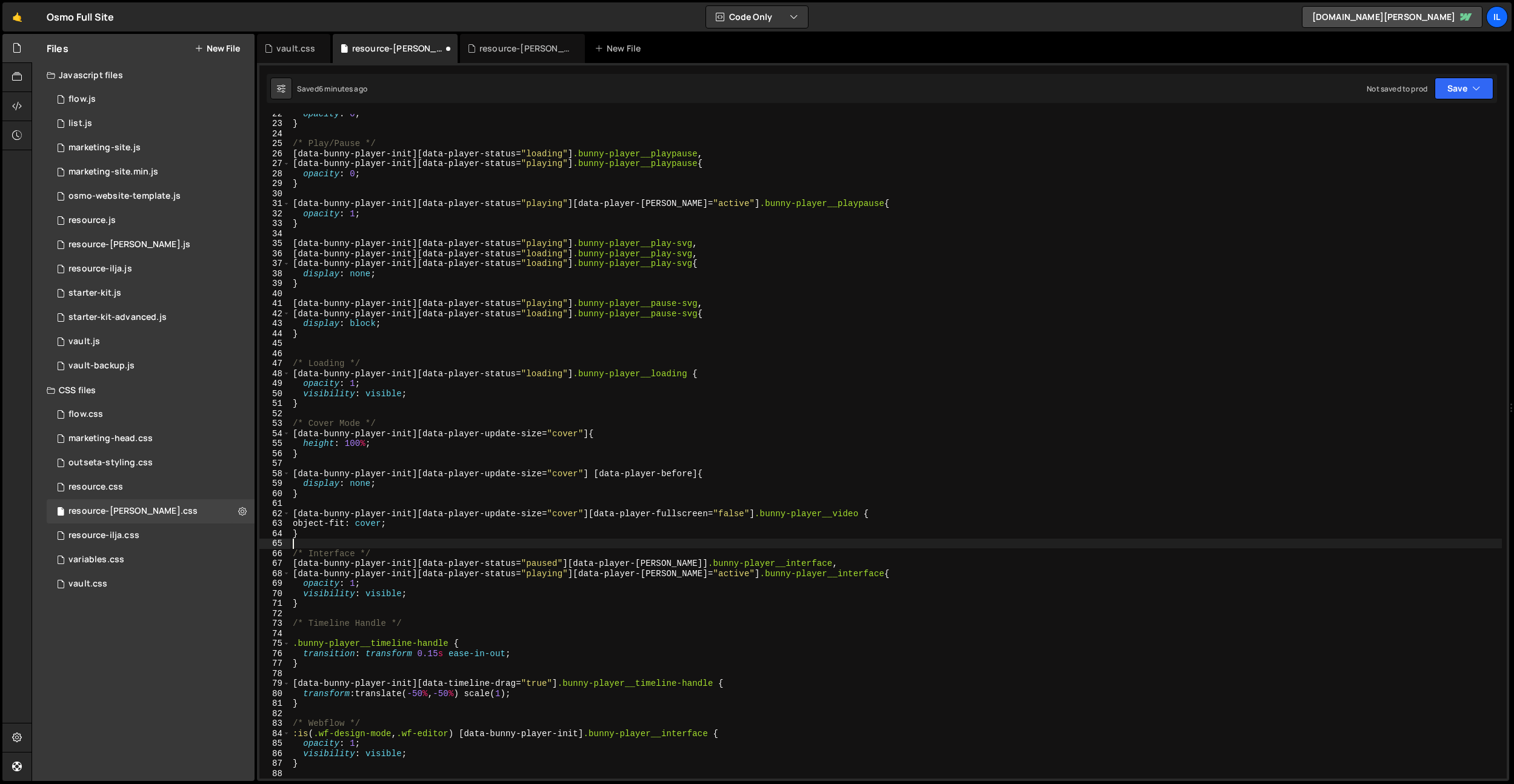
drag, startPoint x: 371, startPoint y: 603, endPoint x: 422, endPoint y: 569, distance: 61.3
click at [371, 603] on div "opacity : 0 ; } /* Play/Pause */ [ data-bunny-player-init ][ data-player-status…" at bounding box center [896, 450] width 1212 height 684
type textarea "}"
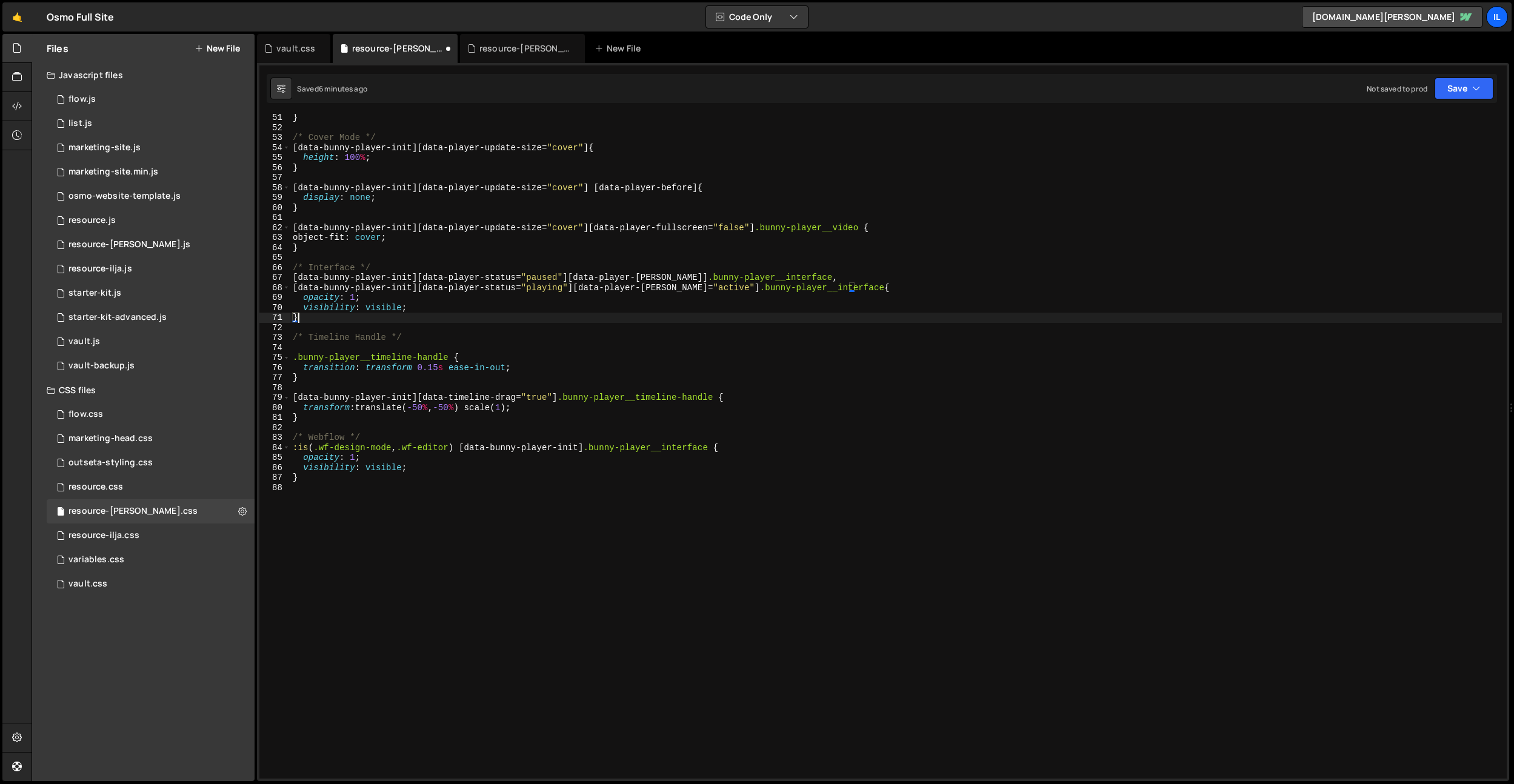
scroll to position [480, 0]
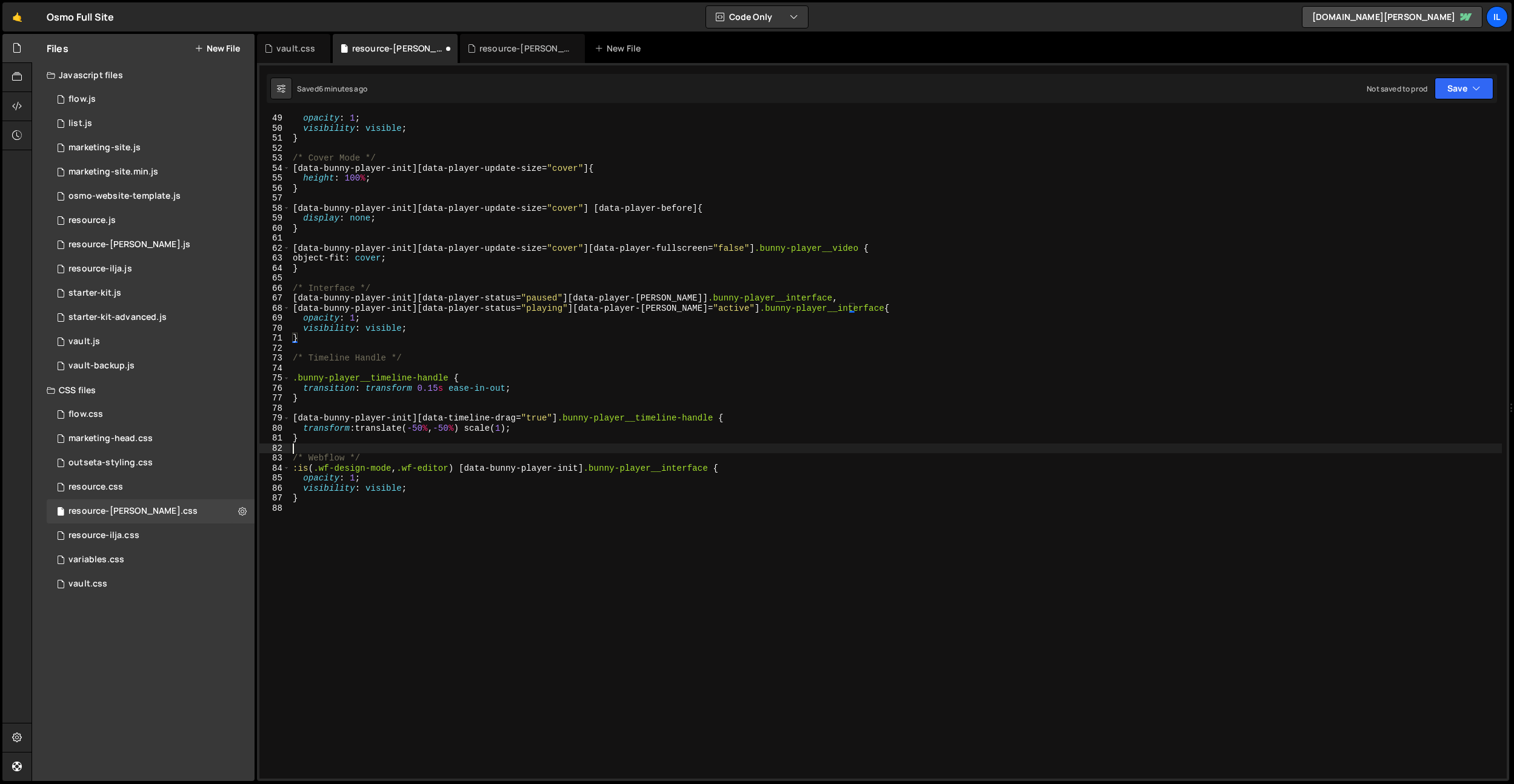
click at [314, 444] on div "opacity : 1 ; visibility : visible ; } /* Cover Mode */ [ data-bunny-player-ini…" at bounding box center [896, 455] width 1212 height 684
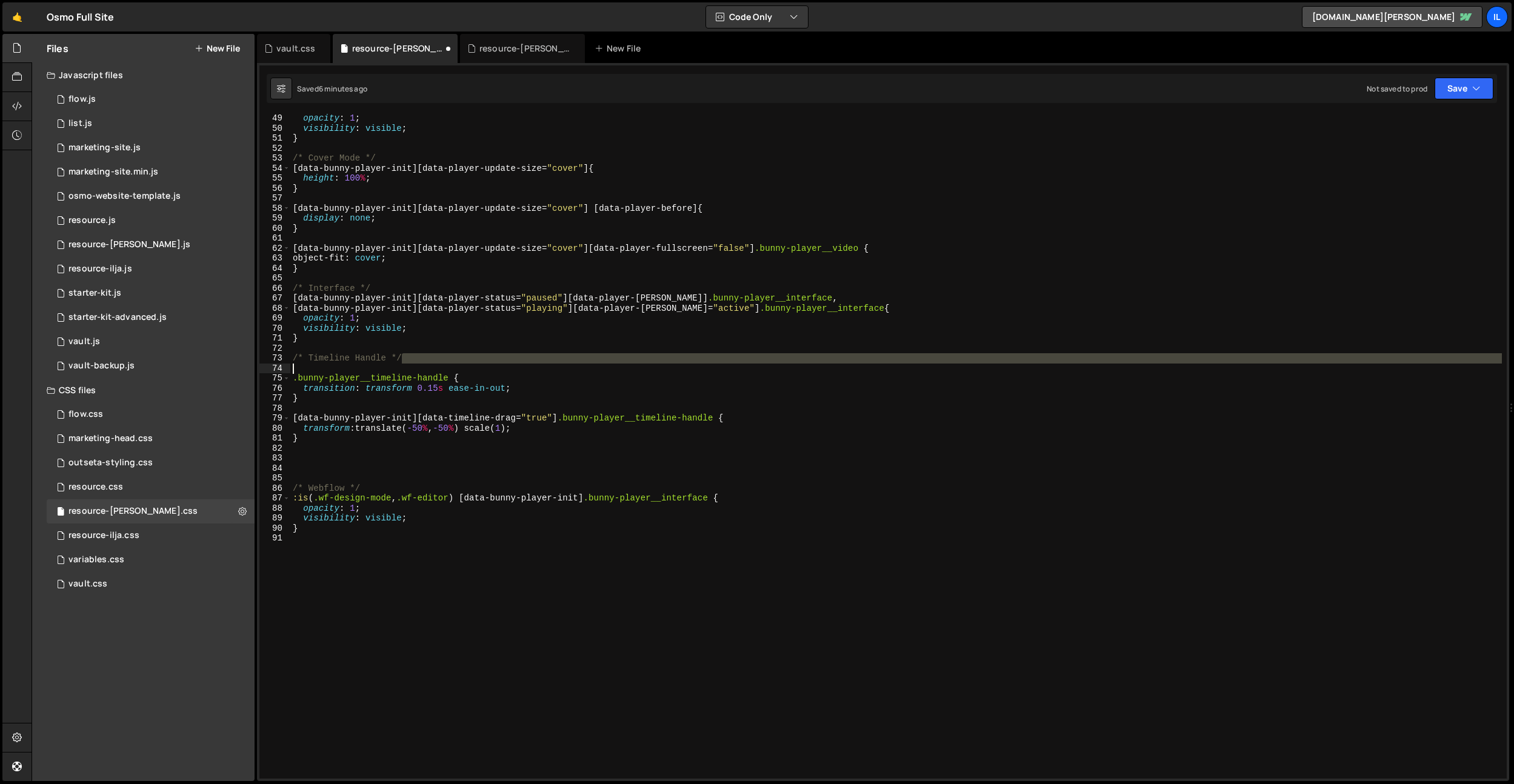
drag, startPoint x: 407, startPoint y: 358, endPoint x: 282, endPoint y: 410, distance: 135.4
click at [266, 364] on div "49 50 51 52 53 54 55 56 57 58 59 60 61 62 63 64 65 66 67 68 69 70 71 72 73 74 7…" at bounding box center [883, 446] width 1248 height 665
drag, startPoint x: 383, startPoint y: 331, endPoint x: 396, endPoint y: 345, distance: 19.1
click at [387, 334] on div "opacity : 1 ; visibility : visible ; } /* Cover Mode */ [ data-bunny-player-ini…" at bounding box center [896, 455] width 1212 height 684
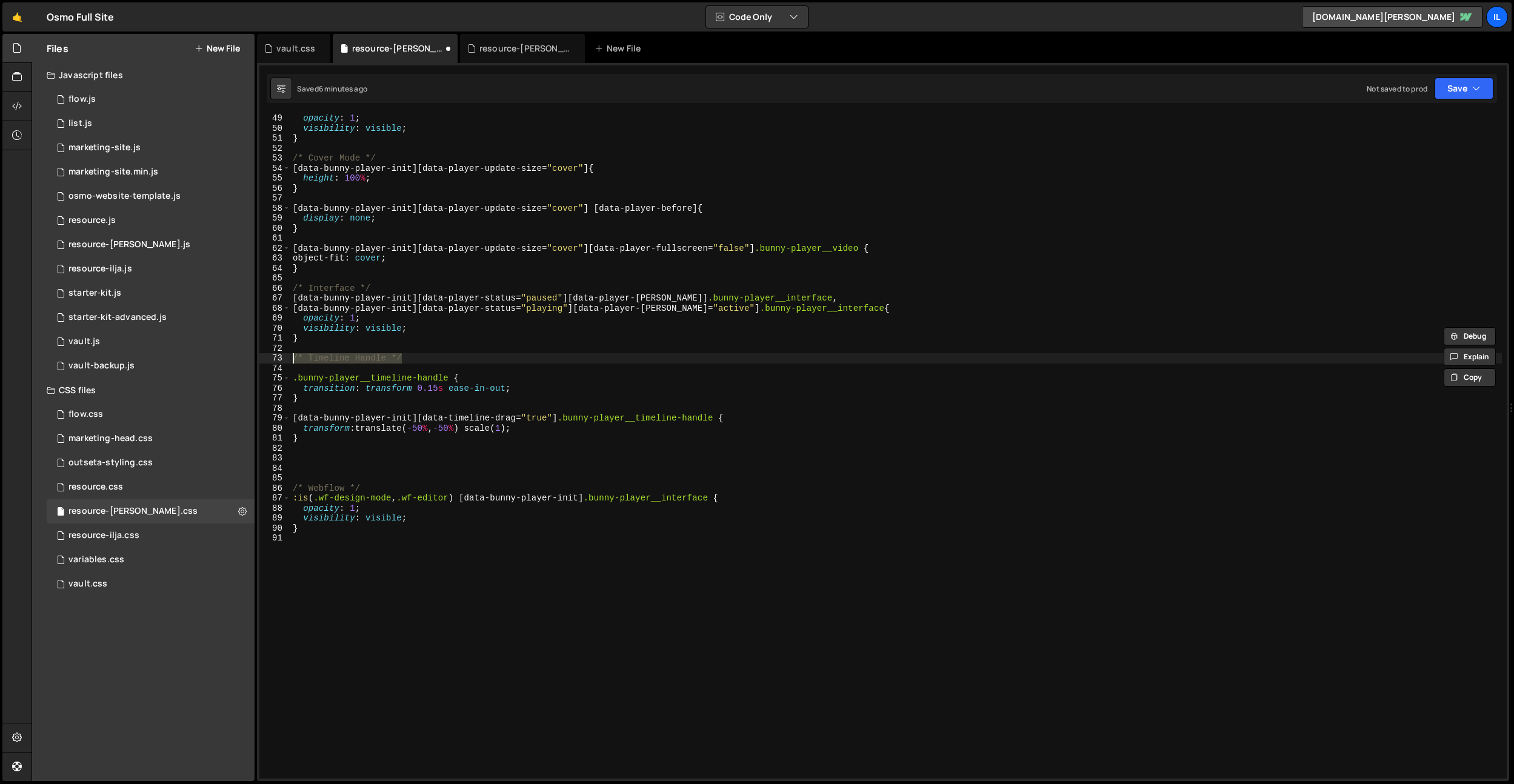
drag, startPoint x: 410, startPoint y: 355, endPoint x: 313, endPoint y: 447, distance: 133.7
click at [272, 363] on div "visibility: visible; 49 50 51 52 53 54 55 56 57 58 59 60 61 62 63 64 65 66 67 6…" at bounding box center [883, 446] width 1248 height 665
type textarea "/* Timeline Handle */"
click at [313, 447] on div "opacity : 1 ; visibility : visible ; } /* Cover Mode */ [ data-bunny-player-ini…" at bounding box center [896, 455] width 1212 height 684
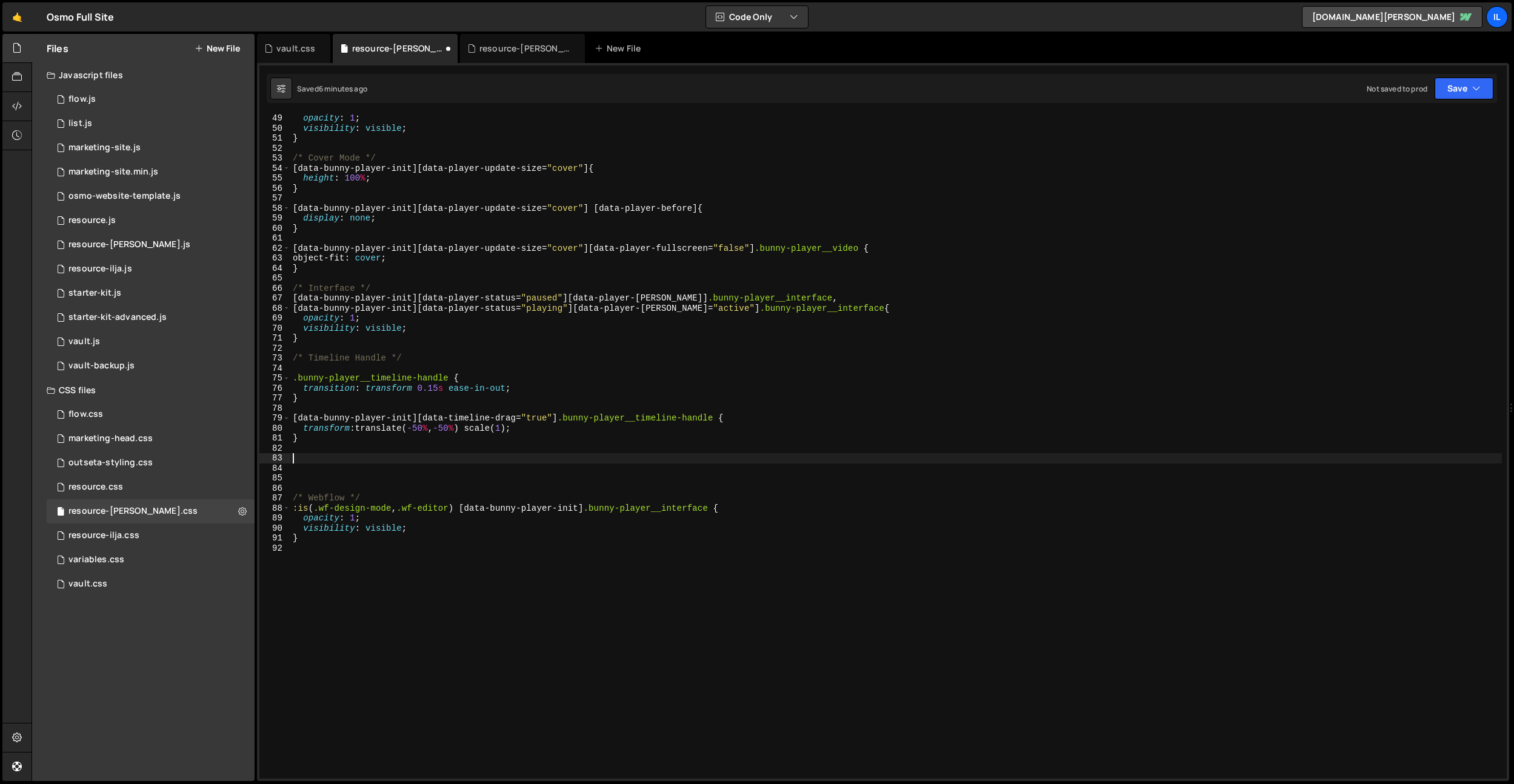
paste textarea "/* Timeline Handle */"
click at [374, 457] on div "opacity : 1 ; visibility : visible ; } /* Cover Mode */ [ data-bunny-player-ini…" at bounding box center [896, 455] width 1212 height 684
click at [466, 432] on div "opacity : 1 ; visibility : visible ; } /* Cover Mode */ [ data-bunny-player-ini…" at bounding box center [896, 455] width 1212 height 684
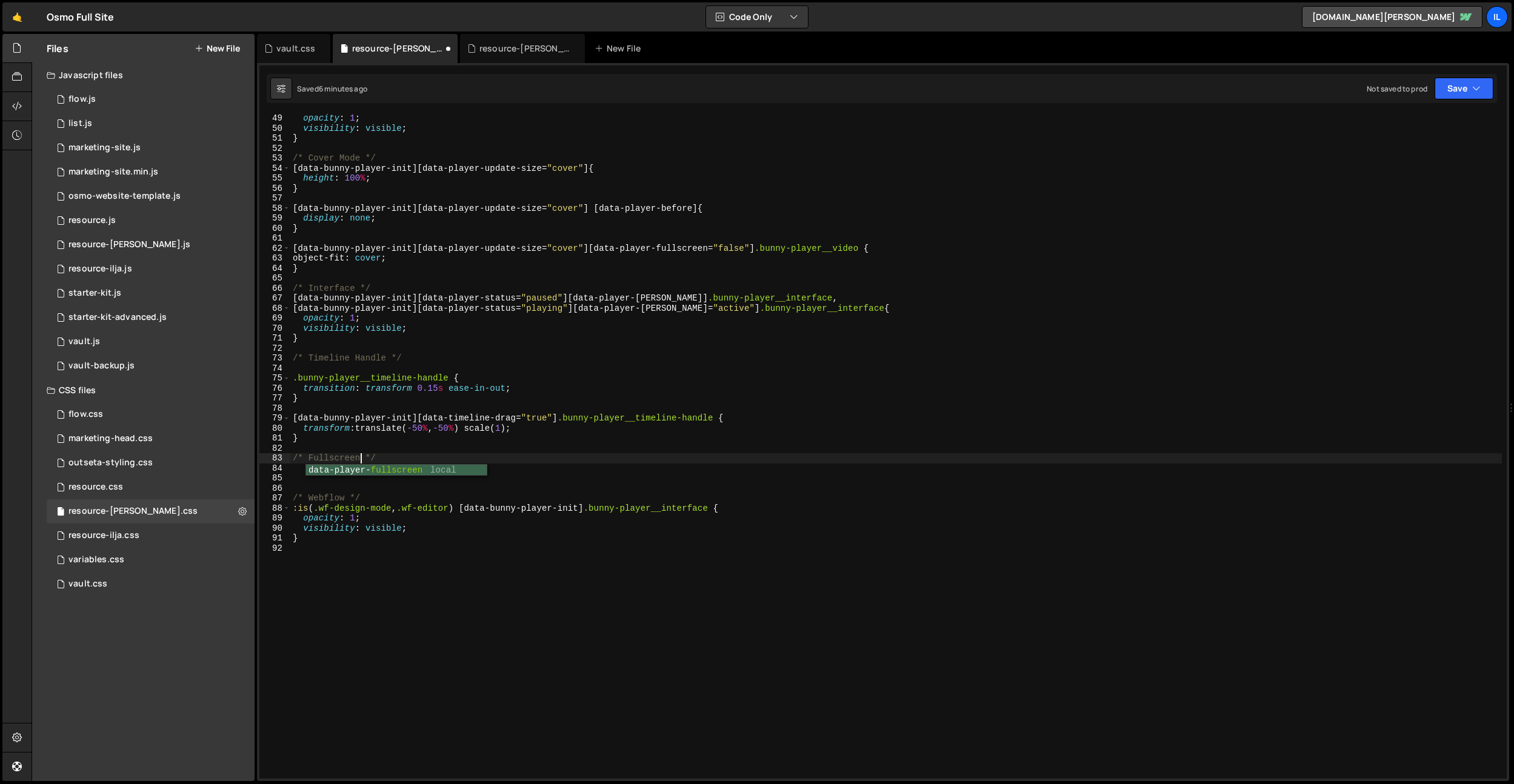
type textarea "transform: translate(-50%, -50%) scale(1);"
click at [356, 472] on div "opacity : 1 ; visibility : visible ; } /* Cover Mode */ [ data-bunny-player-ini…" at bounding box center [896, 455] width 1212 height 684
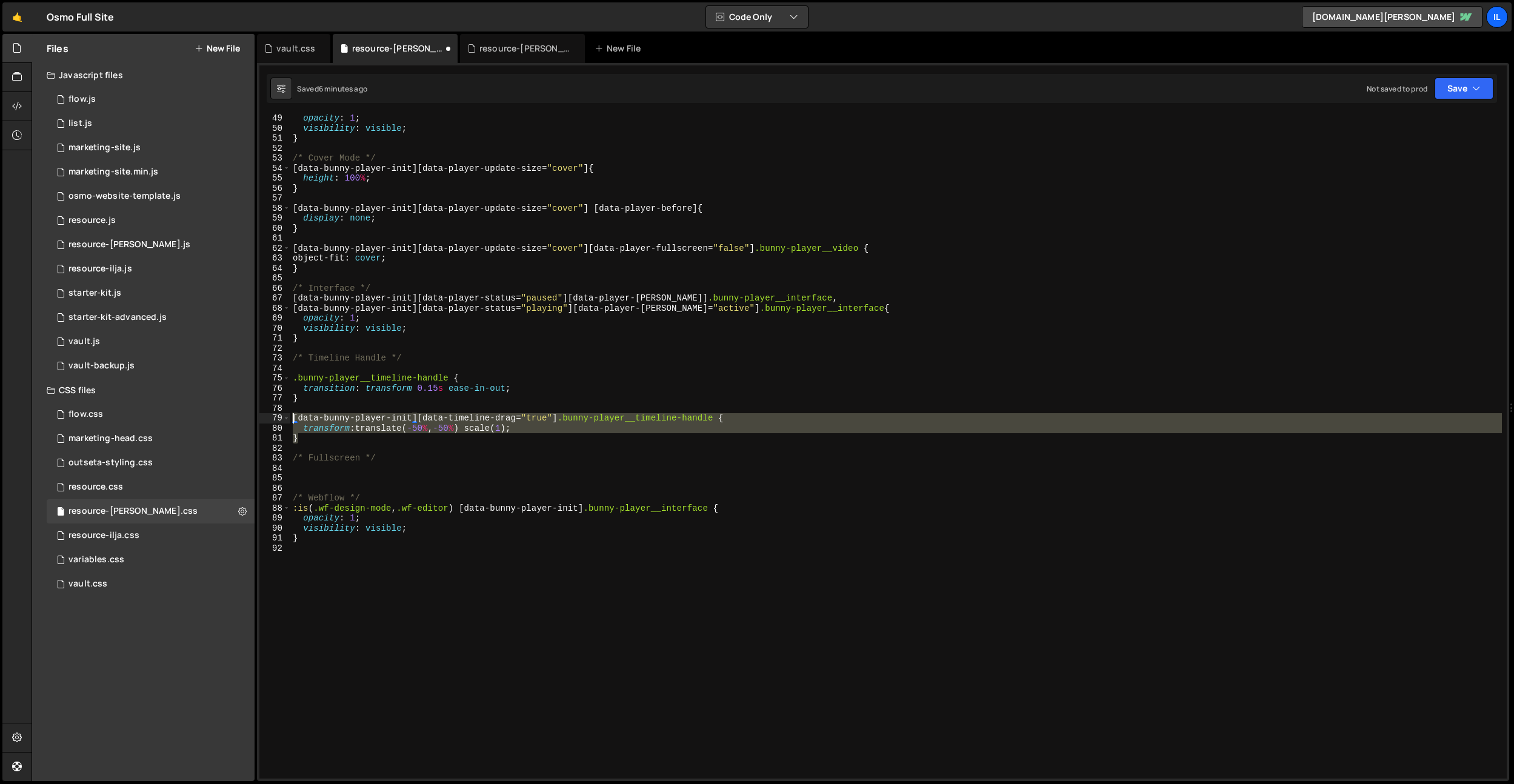
drag, startPoint x: 304, startPoint y: 433, endPoint x: 290, endPoint y: 415, distance: 22.8
click at [290, 415] on div "49 50 51 52 53 54 55 56 57 58 59 60 61 62 63 64 65 66 67 68 69 70 71 72 73 74 7…" at bounding box center [883, 446] width 1248 height 665
type textarea "[data-bunny-player-init][data-timeline-drag="true"] .bunny-player__timeline-han…"
click at [446, 450] on div "opacity : 1 ; visibility : visible ; } /* Cover Mode */ [ data-bunny-player-ini…" at bounding box center [896, 455] width 1212 height 684
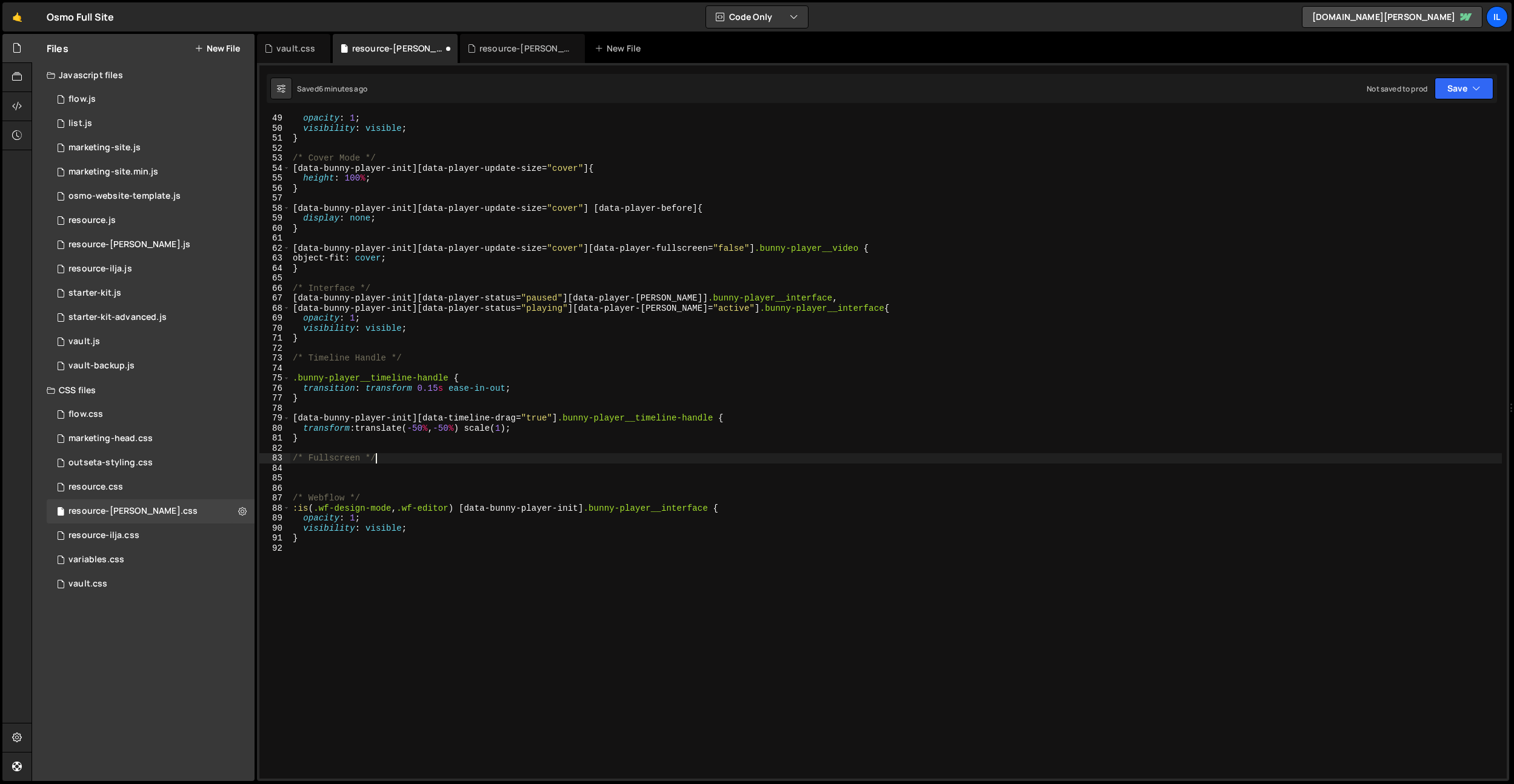
click at [408, 463] on div "opacity : 1 ; visibility : visible ; } /* Cover Mode */ [ data-bunny-player-ini…" at bounding box center [896, 455] width 1212 height 684
type textarea "/* Fullscreen */"
paste textarea "bunny-player__volume-up-svg"
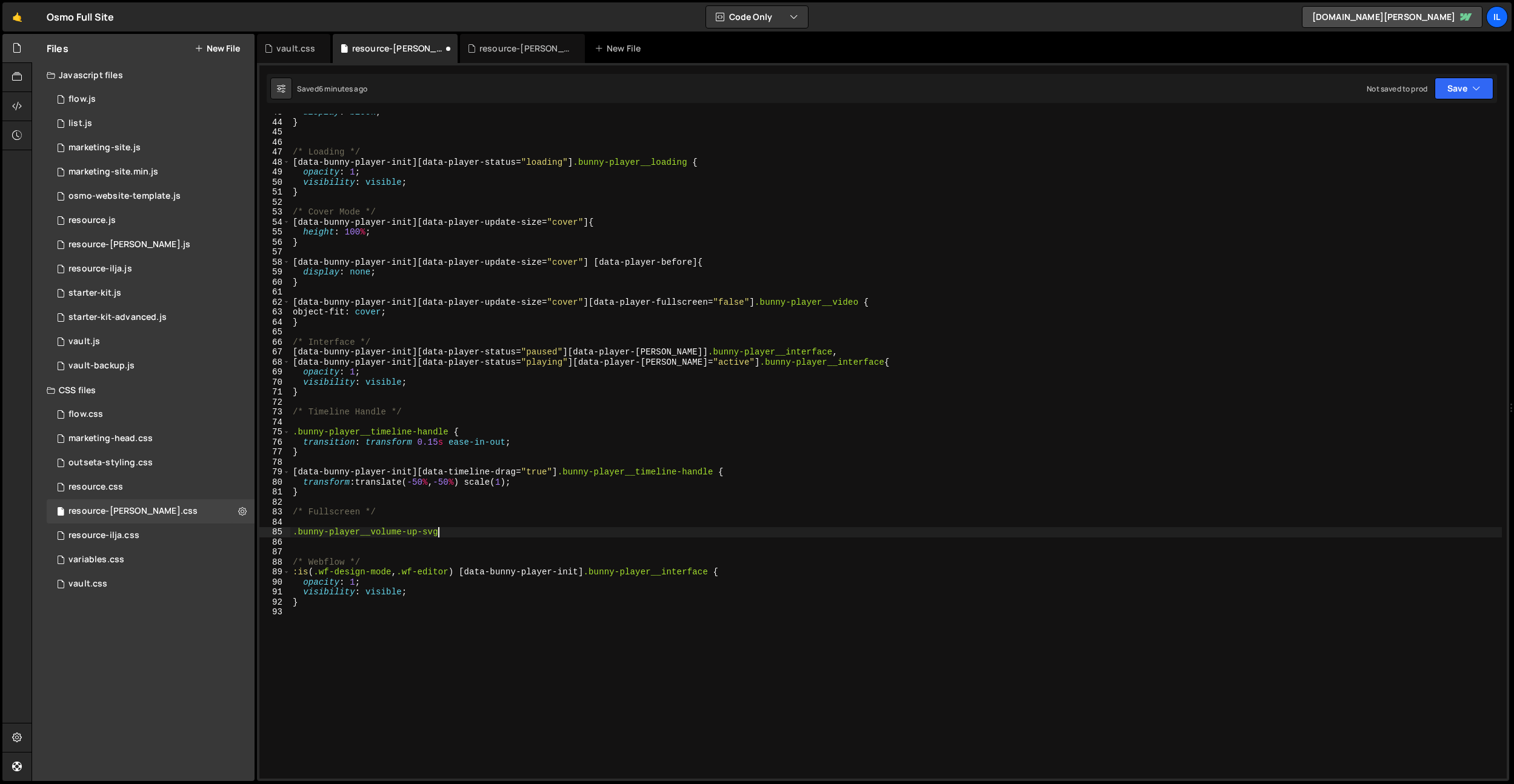
click at [493, 409] on div "display : block ; } /* Loading */ [ data-bunny-player-init ][ data-player-statu…" at bounding box center [896, 450] width 1212 height 684
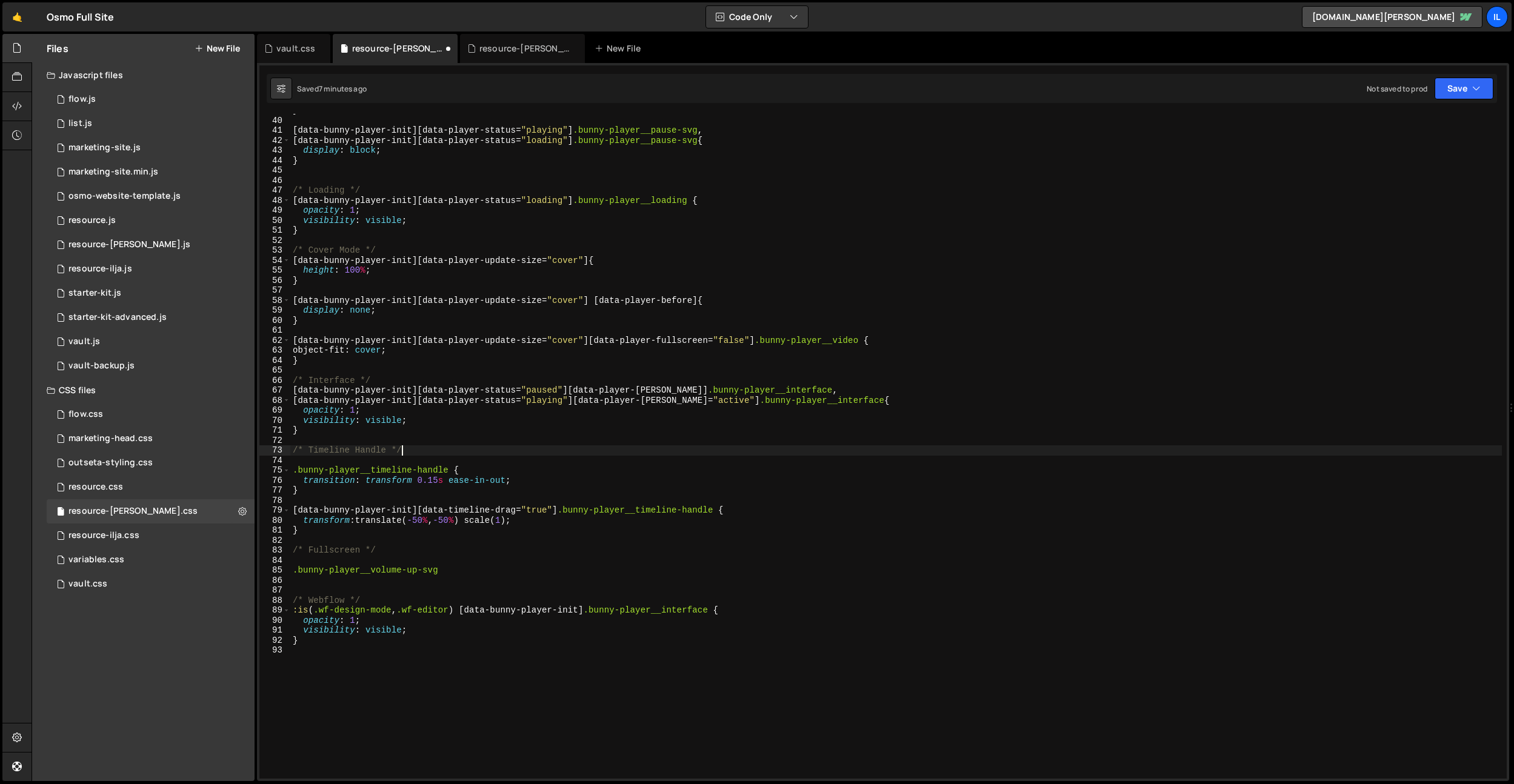
scroll to position [388, 0]
drag, startPoint x: 755, startPoint y: 339, endPoint x: 300, endPoint y: 518, distance: 488.9
click at [286, 339] on div "/* Timeline Handle */ 39 40 41 42 43 44 45 46 47 48 49 50 51 52 53 54 55 56 57 …" at bounding box center [883, 446] width 1248 height 665
click at [290, 566] on div "} [ data-bunny-player-init ][ data-player-status = " playing " ] .bunny-player_…" at bounding box center [896, 448] width 1212 height 684
paste textarea "[data-bunny-player-init][data-player-update-size="cover"][data-player-fullscree…"
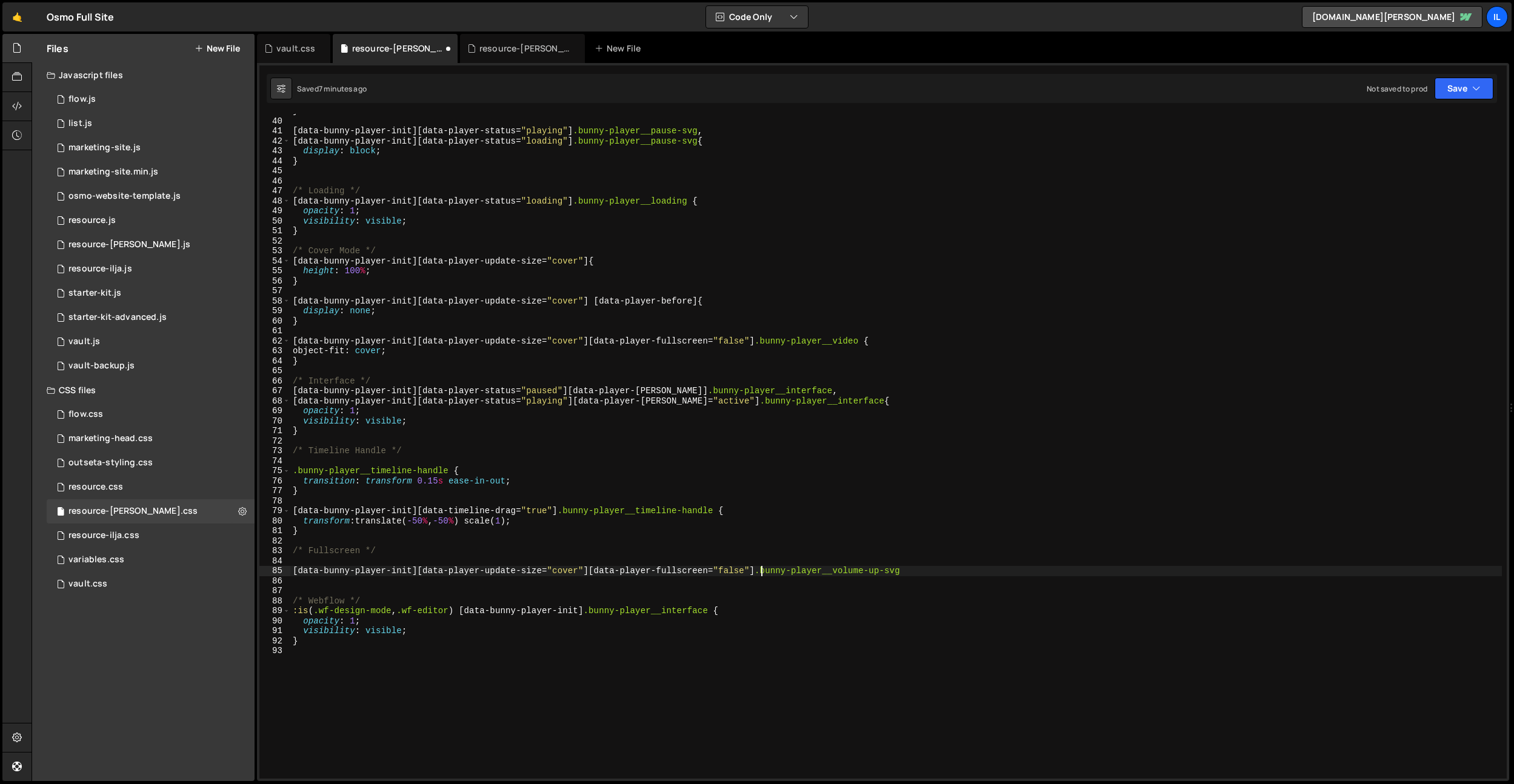
click at [723, 571] on div "} [ data-bunny-player-init ][ data-player-status = " playing " ] .bunny-player_…" at bounding box center [896, 448] width 1212 height 684
click at [690, 536] on div "} [ data-bunny-player-init ][ data-player-status = " playing " ] .bunny-player_…" at bounding box center [896, 448] width 1212 height 684
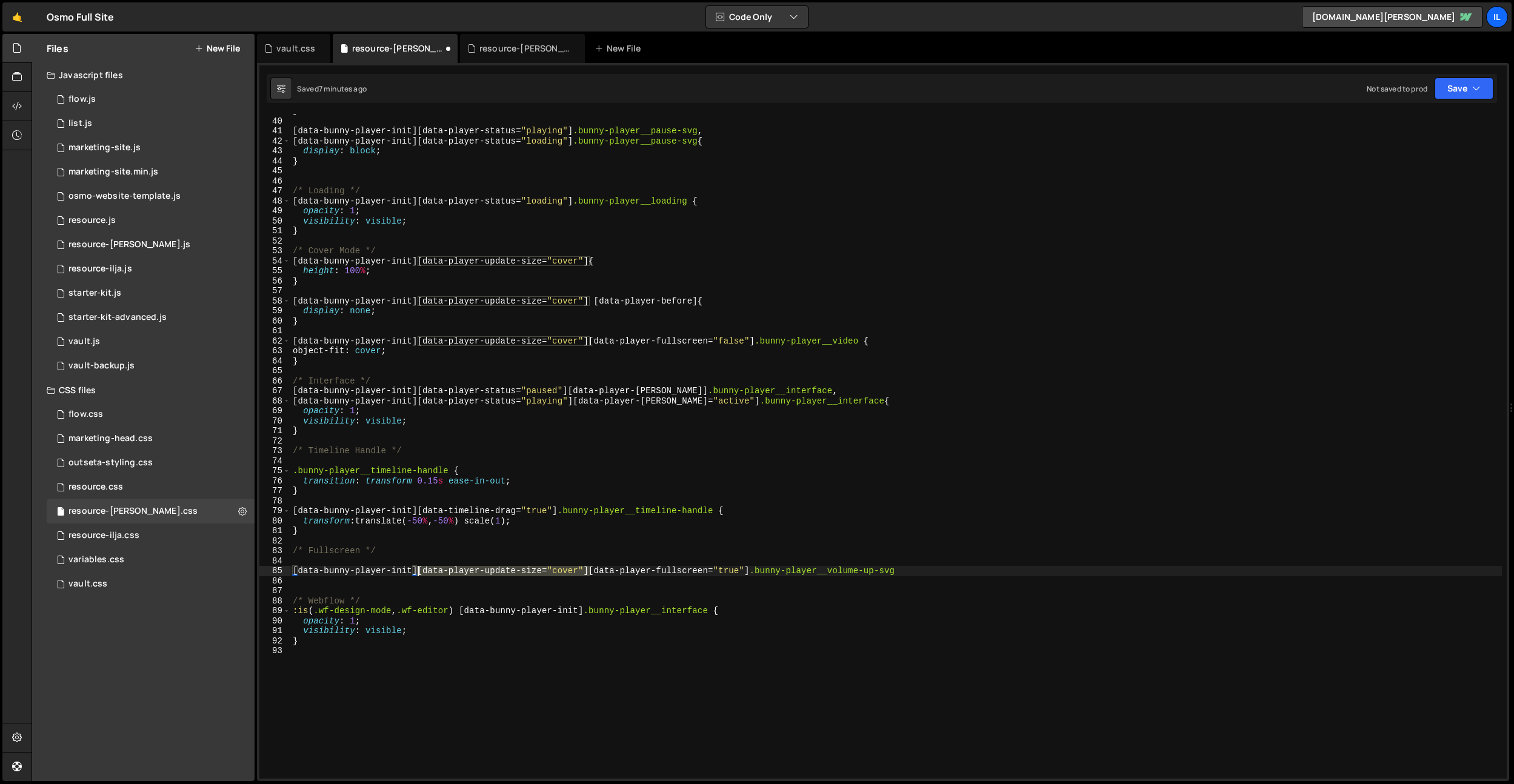
drag, startPoint x: 590, startPoint y: 573, endPoint x: 417, endPoint y: 571, distance: 173.0
click at [417, 571] on div "} [ data-bunny-player-init ][ data-player-status = " playing " ] .bunny-player_…" at bounding box center [896, 448] width 1212 height 684
click at [518, 548] on div "} [ data-bunny-player-init ][ data-player-status = " playing " ] .bunny-player_…" at bounding box center [896, 448] width 1212 height 684
click at [745, 571] on div "} [ data-bunny-player-init ][ data-player-status = " playing " ] .bunny-player_…" at bounding box center [896, 448] width 1212 height 684
type textarea "[data-bunny-player-init][data-player-fullscreen="true"] .bunny-player__volume-u…"
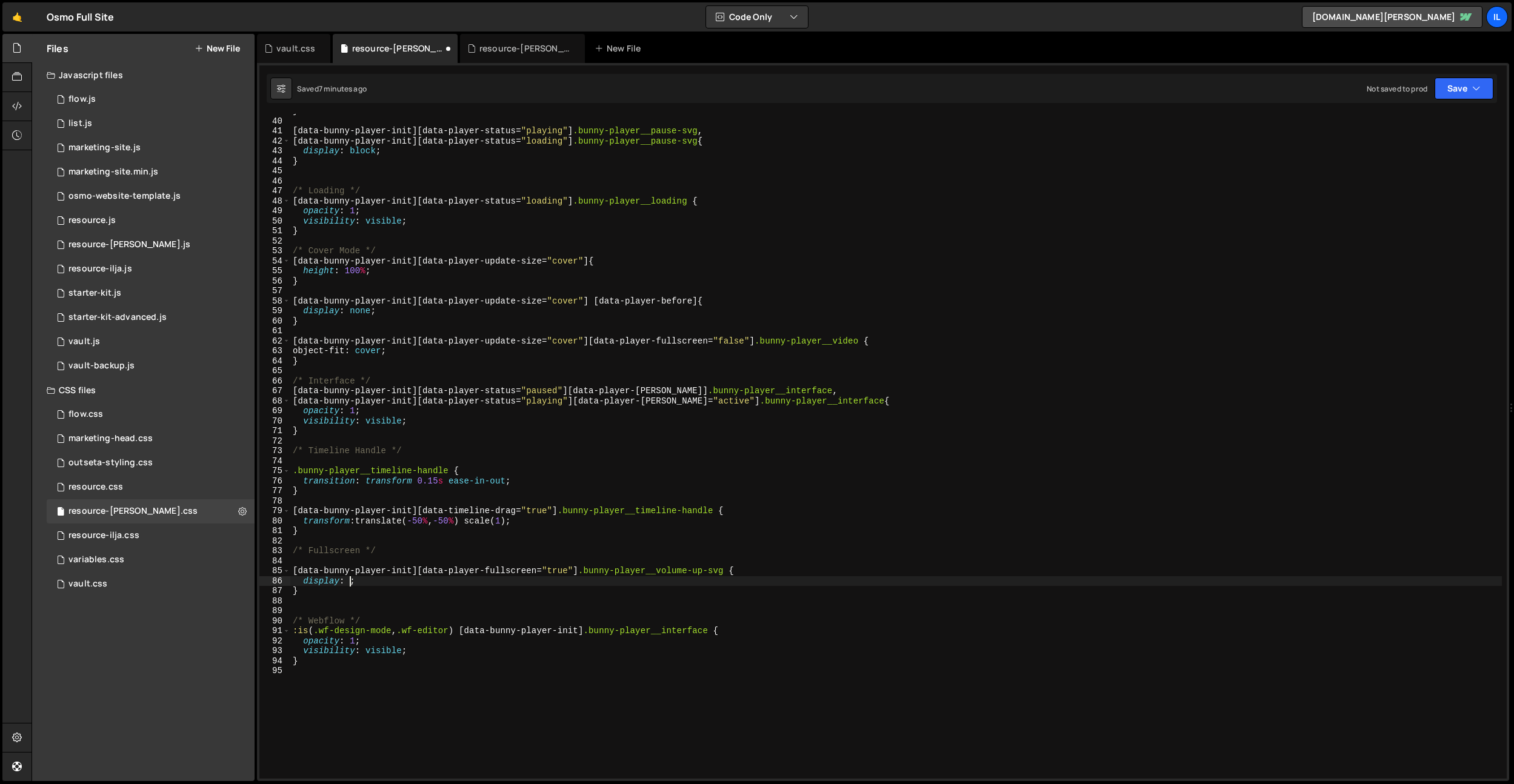
scroll to position [0, 4]
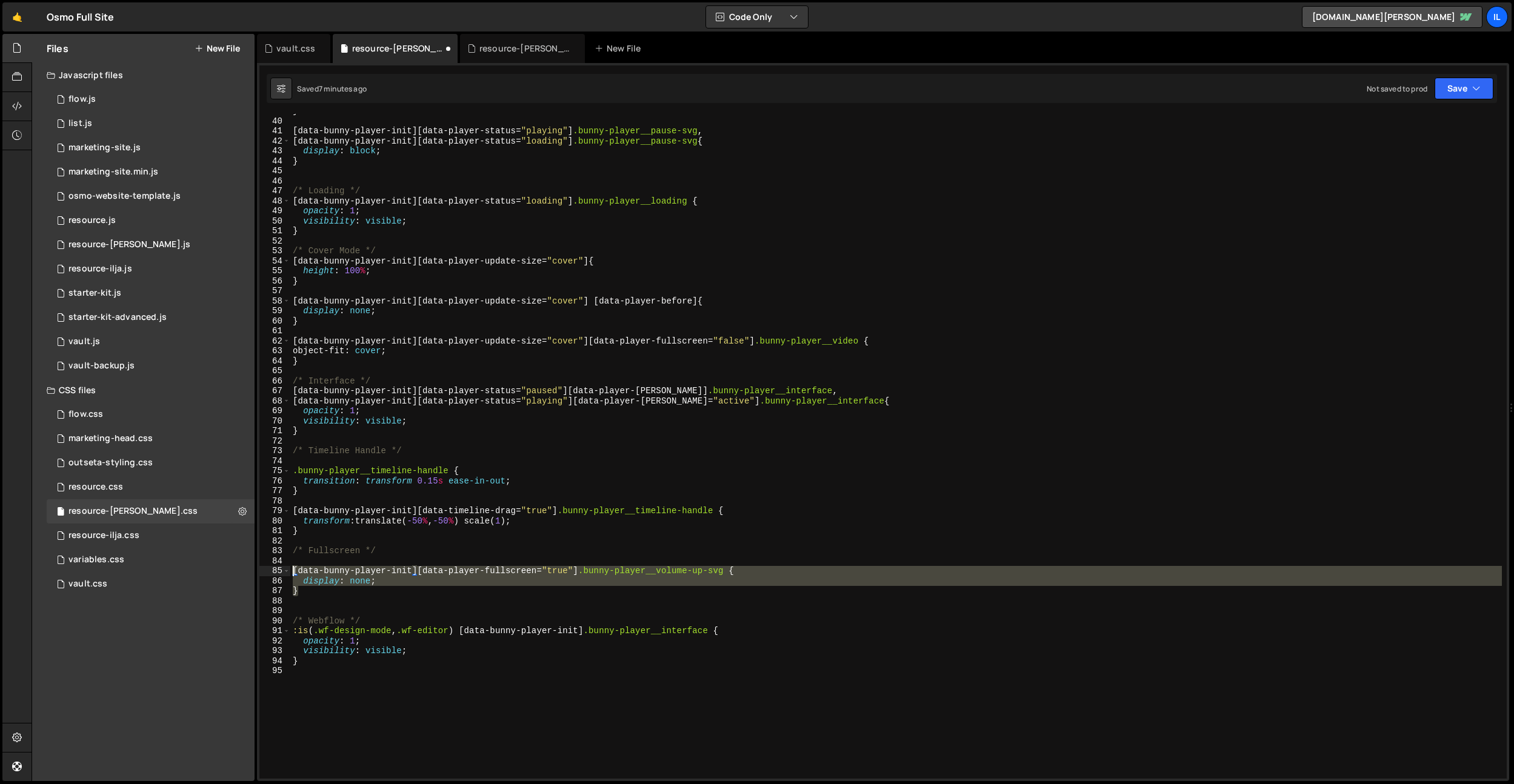
drag, startPoint x: 345, startPoint y: 586, endPoint x: 293, endPoint y: 570, distance: 54.4
click at [293, 570] on div "} [ data-bunny-player-init ][ data-player-status = " playing " ] .bunny-player_…" at bounding box center [896, 448] width 1212 height 684
type textarea "}"
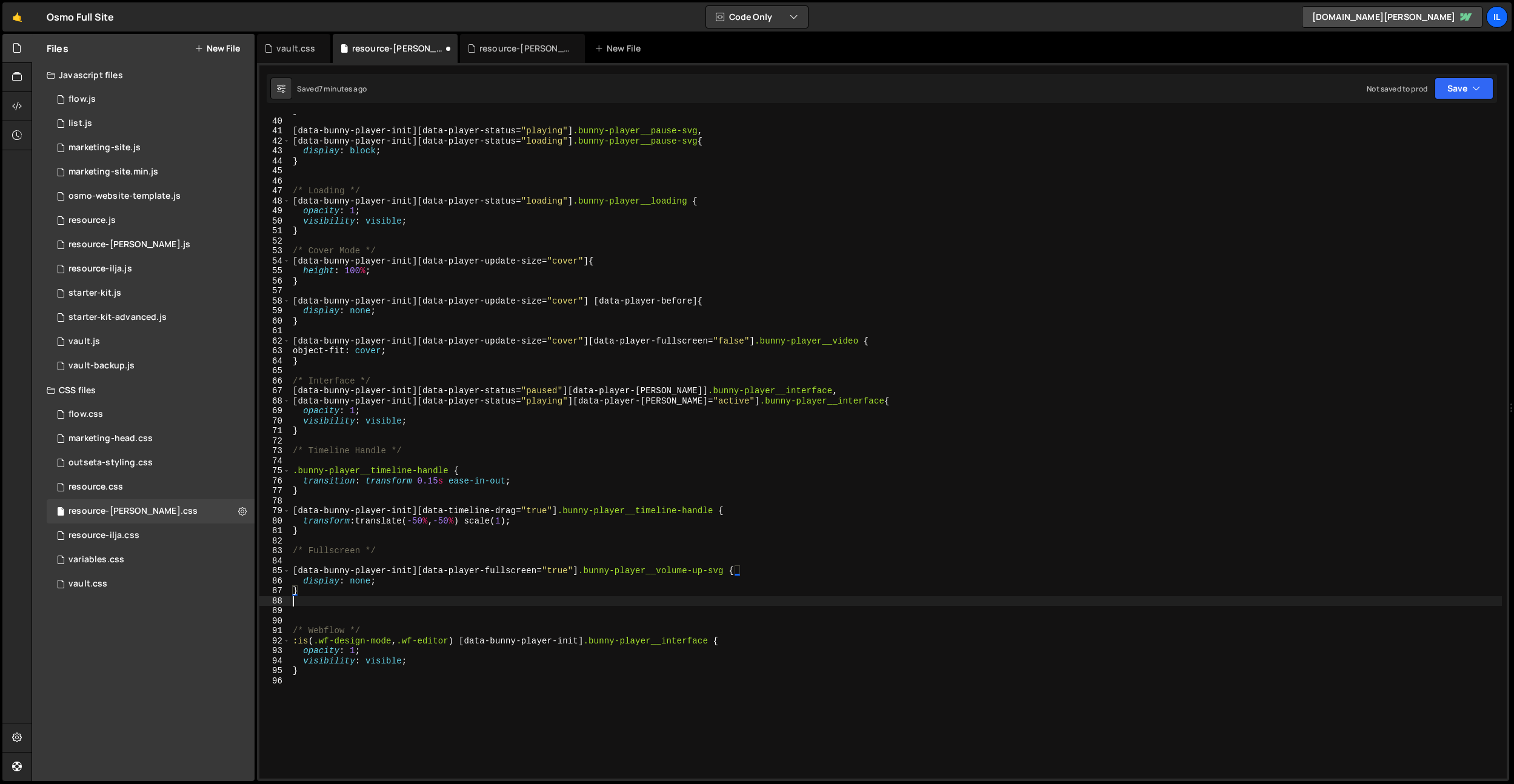
paste textarea "}"
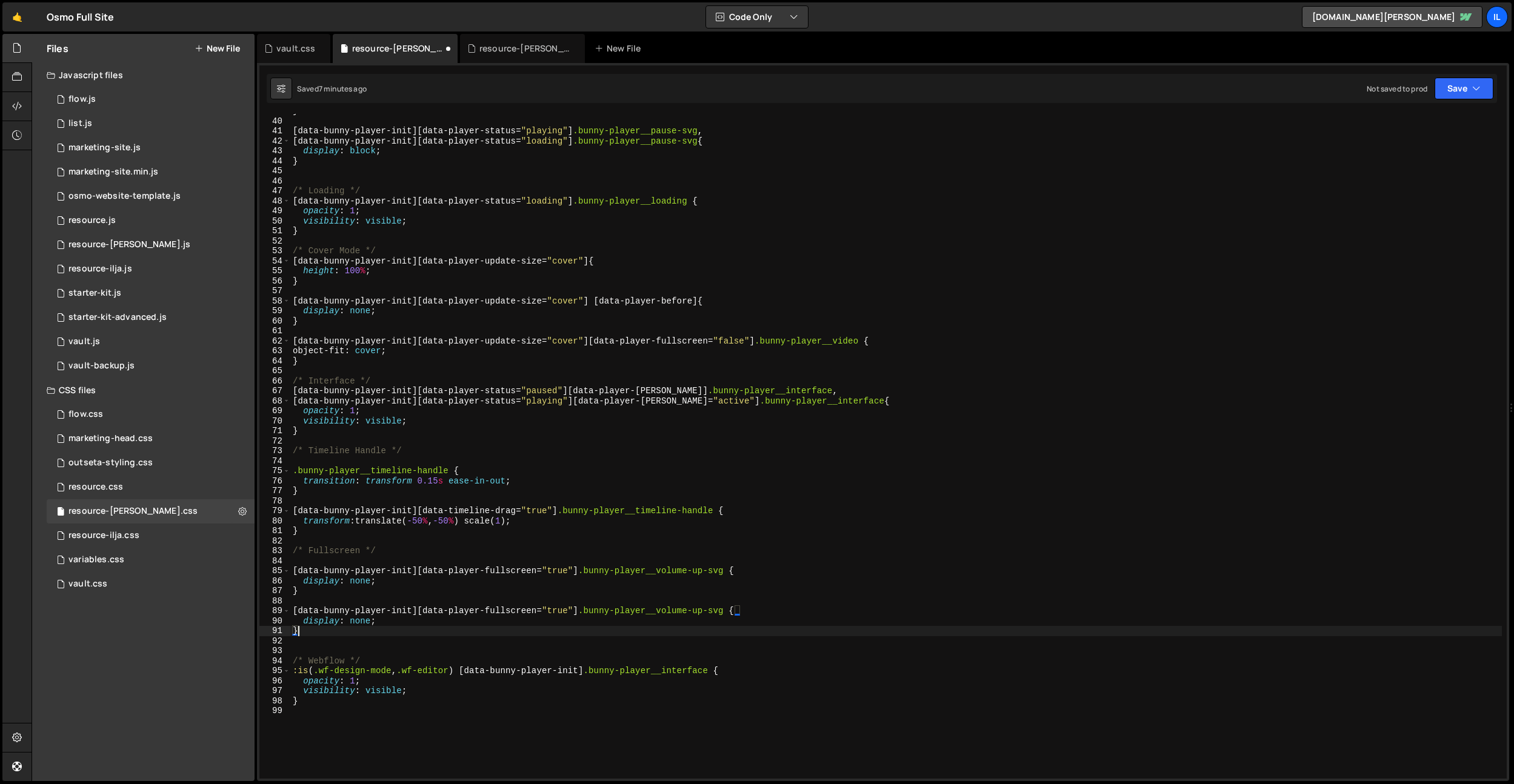
click at [364, 584] on div "} [ data-bunny-player-init ][ data-player-status = " playing " ] .bunny-player_…" at bounding box center [896, 448] width 1212 height 684
click at [708, 571] on div "} [ data-bunny-player-init ][ data-player-status = " playing " ] .bunny-player_…" at bounding box center [896, 448] width 1212 height 684
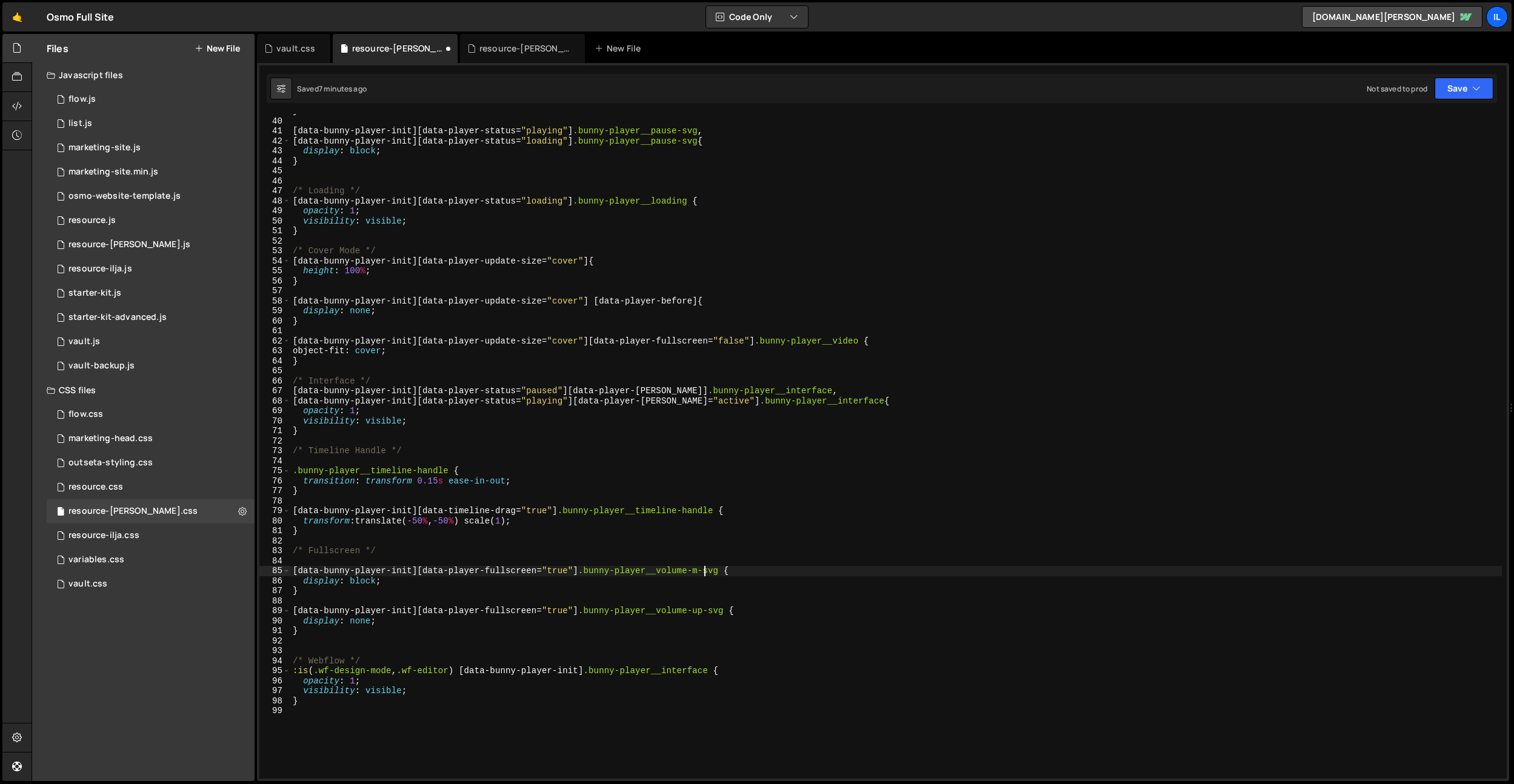
scroll to position [0, 30]
click at [683, 609] on div "} [ data-bunny-player-init ][ data-player-status = " playing " ] .bunny-player_…" at bounding box center [896, 448] width 1212 height 684
type textarea "[data-bunny-player-init][data-player-fullscreen="true"] .bunny-player__volume-u…"
click at [642, 647] on div "} [ data-bunny-player-init ][ data-player-status = " playing " ] .bunny-player_…" at bounding box center [896, 448] width 1212 height 684
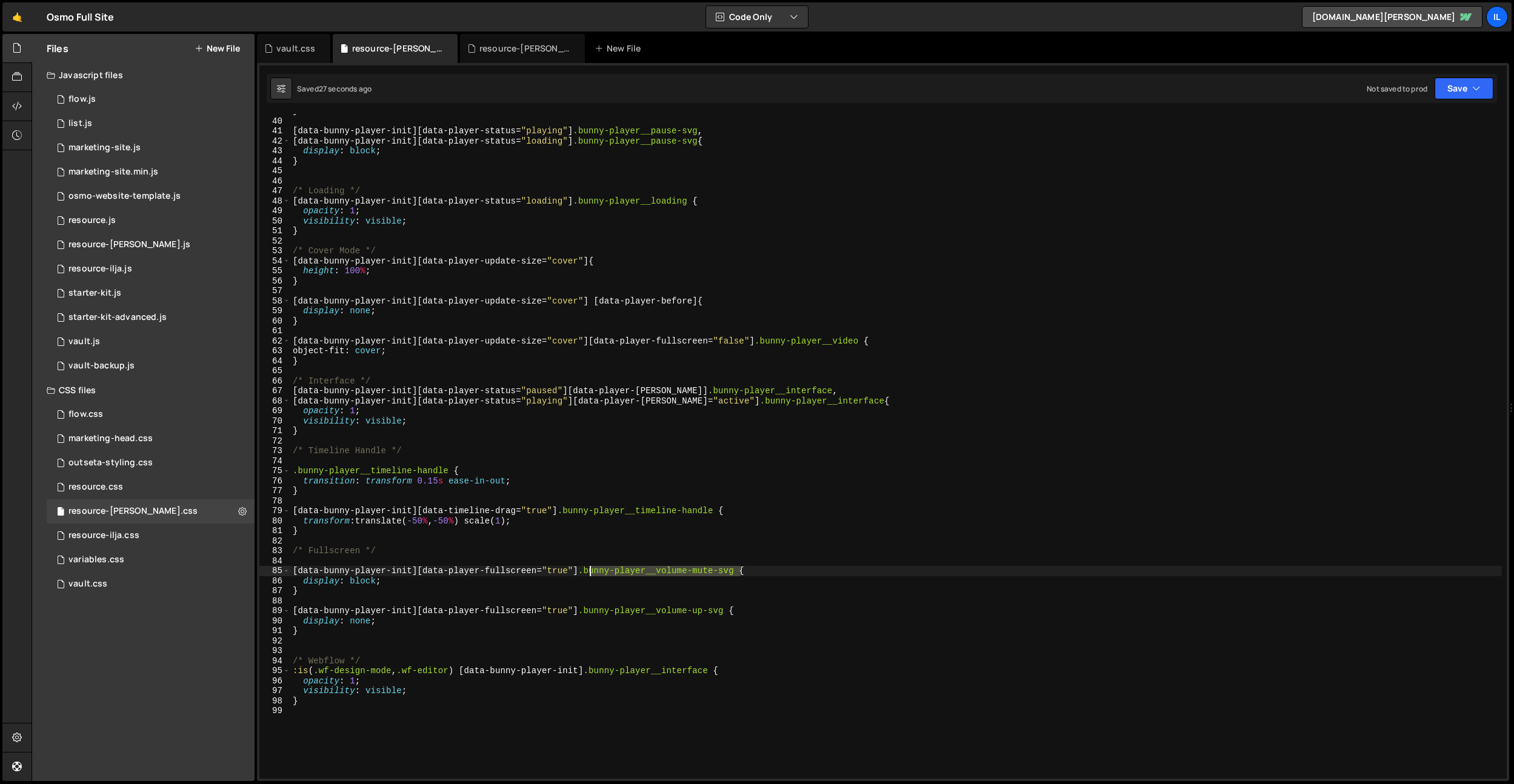
drag, startPoint x: 741, startPoint y: 571, endPoint x: 588, endPoint y: 573, distance: 153.0
click at [588, 573] on div "} [ data-bunny-player-init ][ data-player-status = " playing " ] .bunny-player_…" at bounding box center [896, 448] width 1212 height 684
paste textarea "fullscreen-shrink"
drag, startPoint x: 729, startPoint y: 612, endPoint x: 587, endPoint y: 615, distance: 142.0
click at [587, 615] on div "} [ data-bunny-player-init ][ data-player-status = " playing " ] .bunny-player_…" at bounding box center [896, 448] width 1212 height 684
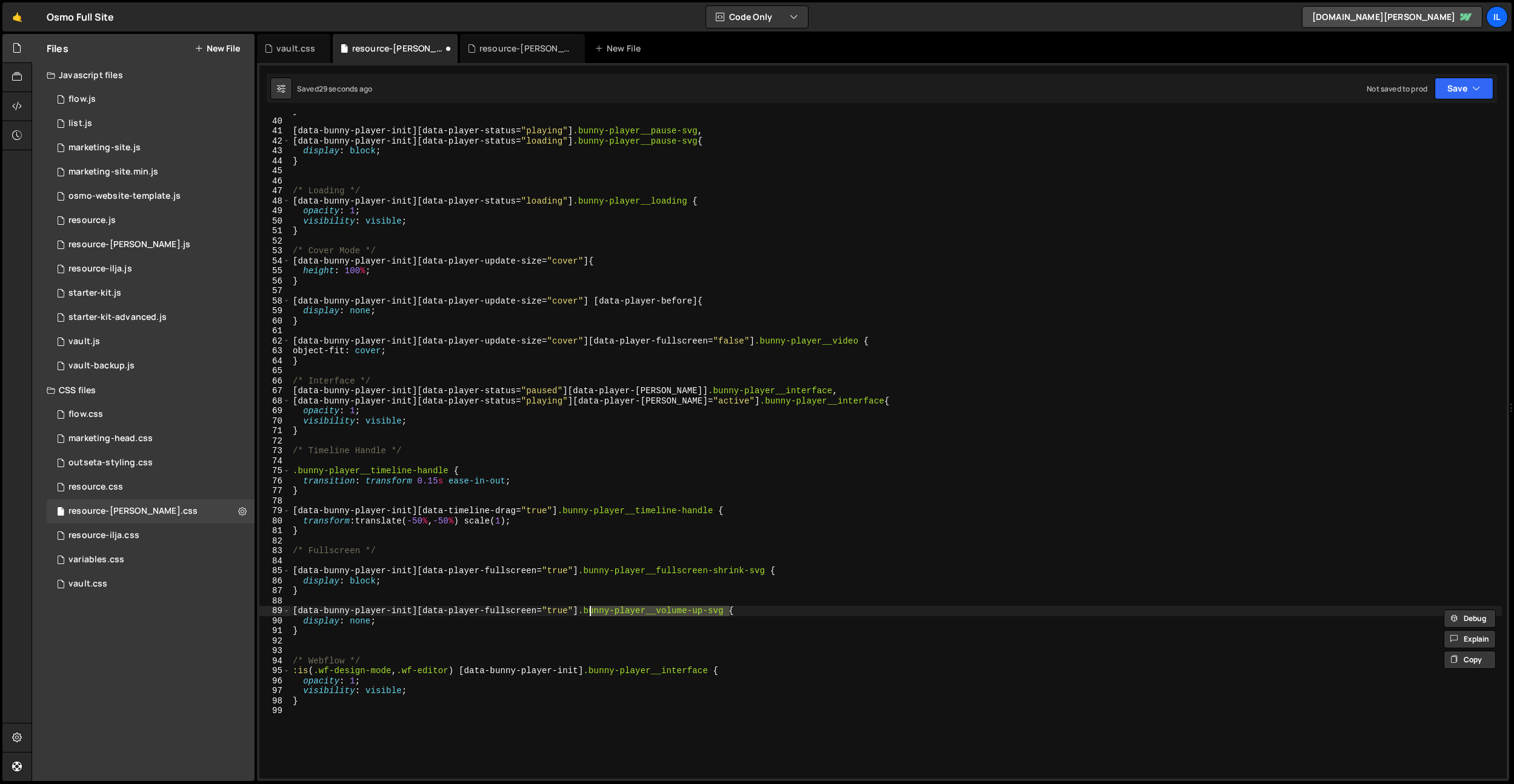
paste textarea "fullscreen-shrink"
click at [727, 611] on div "} [ data-bunny-player-init ][ data-player-status = " playing " ] .bunny-player_…" at bounding box center [896, 448] width 1212 height 684
click at [744, 568] on div "} [ data-bunny-player-init ][ data-player-status = " playing " ] .bunny-player_…" at bounding box center [896, 448] width 1212 height 684
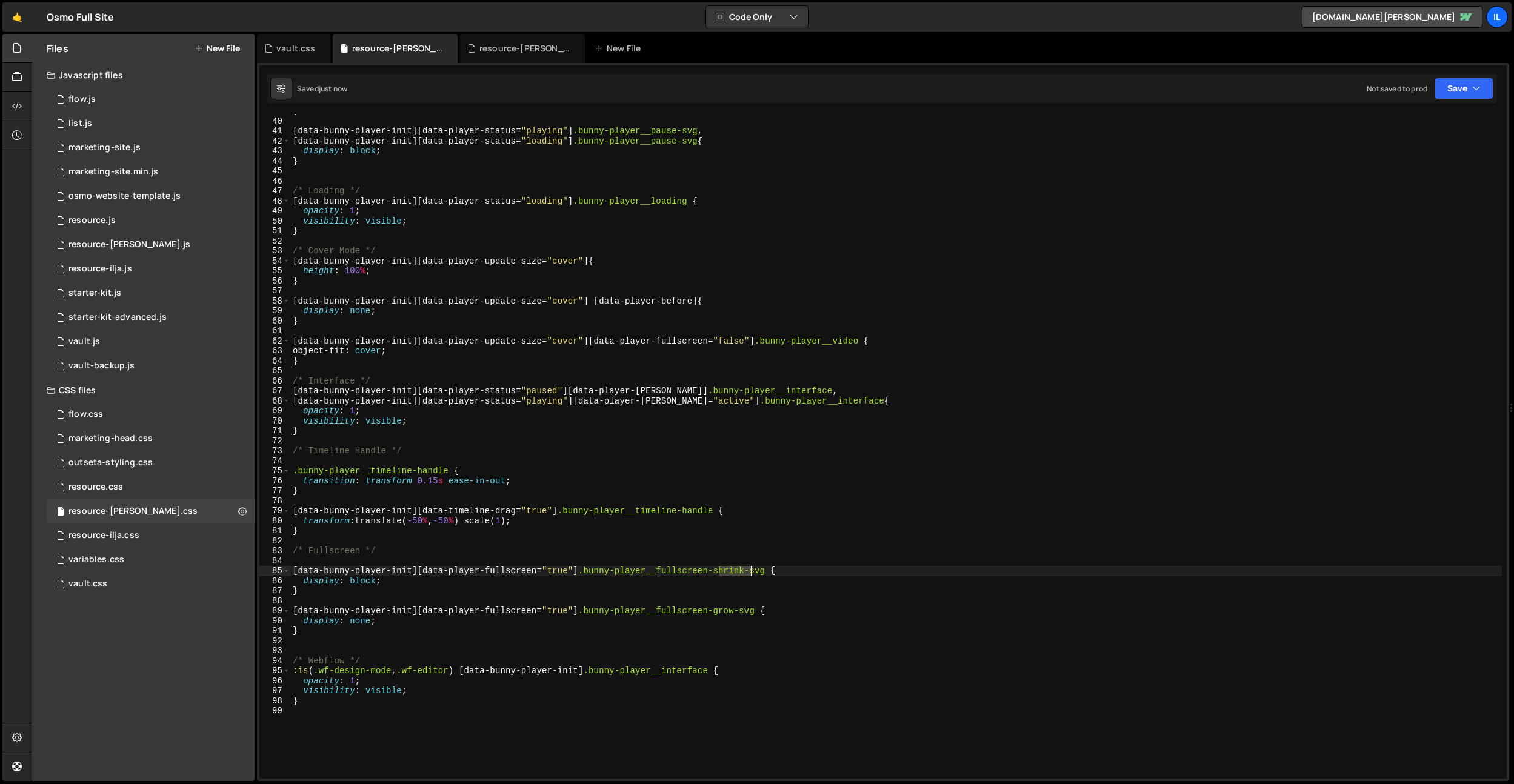
click at [744, 568] on div "} [ data-bunny-player-init ][ data-player-status = " playing " ] .bunny-player_…" at bounding box center [896, 448] width 1212 height 684
drag, startPoint x: 718, startPoint y: 617, endPoint x: 723, endPoint y: 612, distance: 7.1
click at [718, 617] on div "} [ data-bunny-player-init ][ data-player-status = " playing " ] .bunny-player_…" at bounding box center [896, 448] width 1212 height 684
click at [724, 612] on div "} [ data-bunny-player-init ][ data-player-status = " playing " ] .bunny-player_…" at bounding box center [896, 448] width 1212 height 684
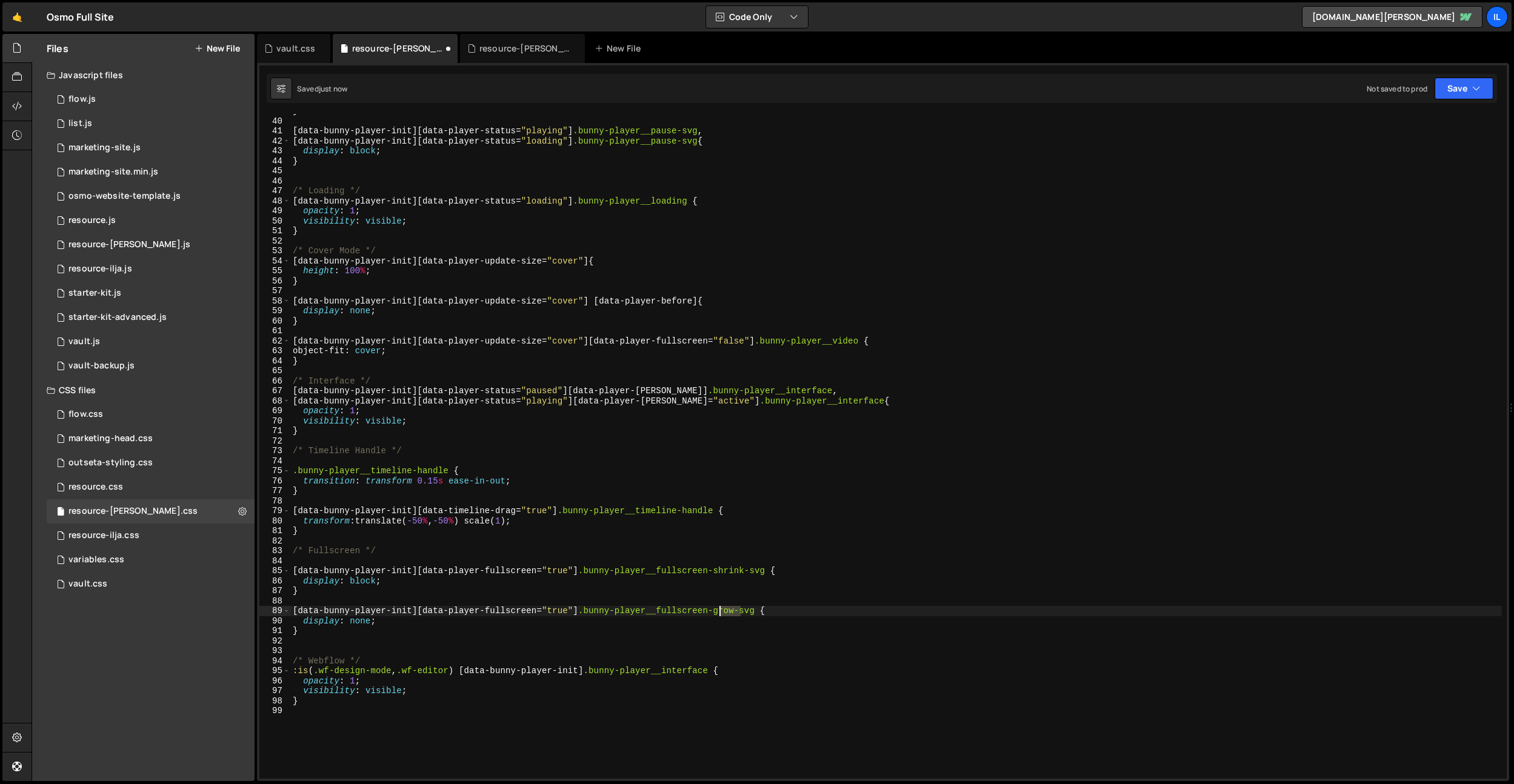
click at [724, 612] on div "} [ data-bunny-player-init ][ data-player-status = " playing " ] .bunny-player_…" at bounding box center [896, 448] width 1212 height 684
type textarea "[data-bunny-player-init][data-player-fullscreen="true"] .bunny-player__fullscre…"
